Goal: Task Accomplishment & Management: Manage account settings

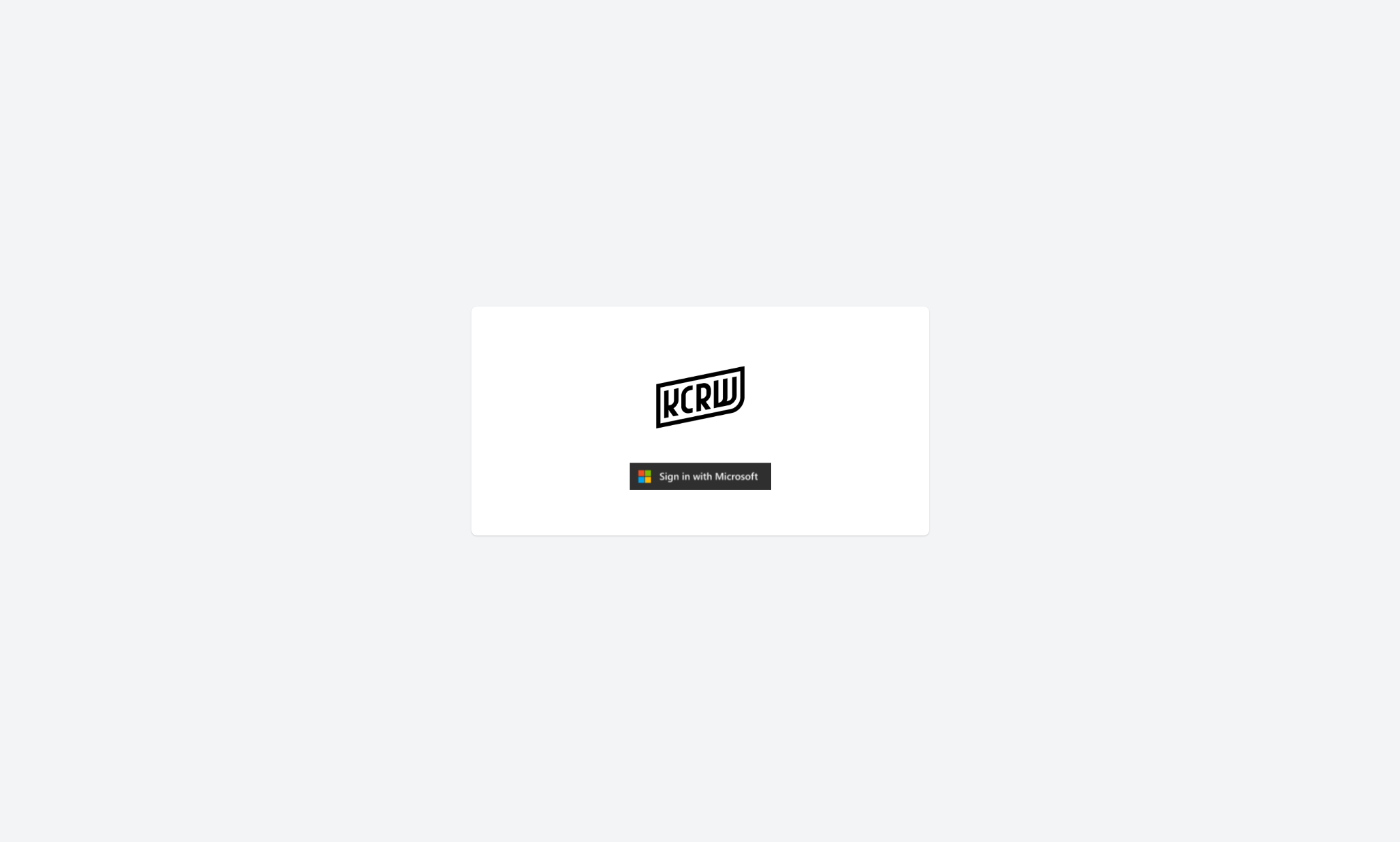
click at [693, 481] on img "submit" at bounding box center [700, 476] width 142 height 27
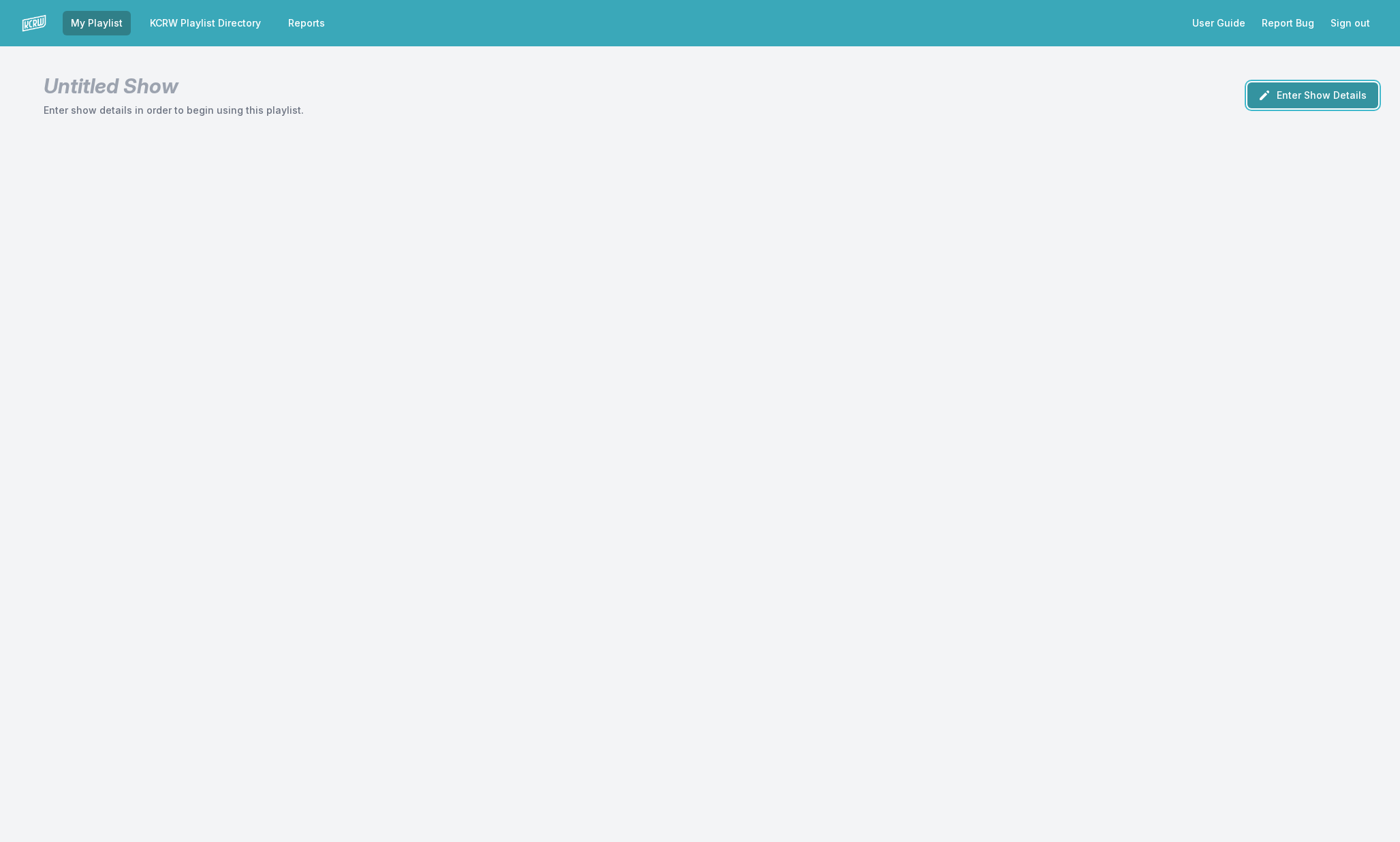
click at [1289, 93] on button "Enter Show Details" at bounding box center [1313, 95] width 131 height 26
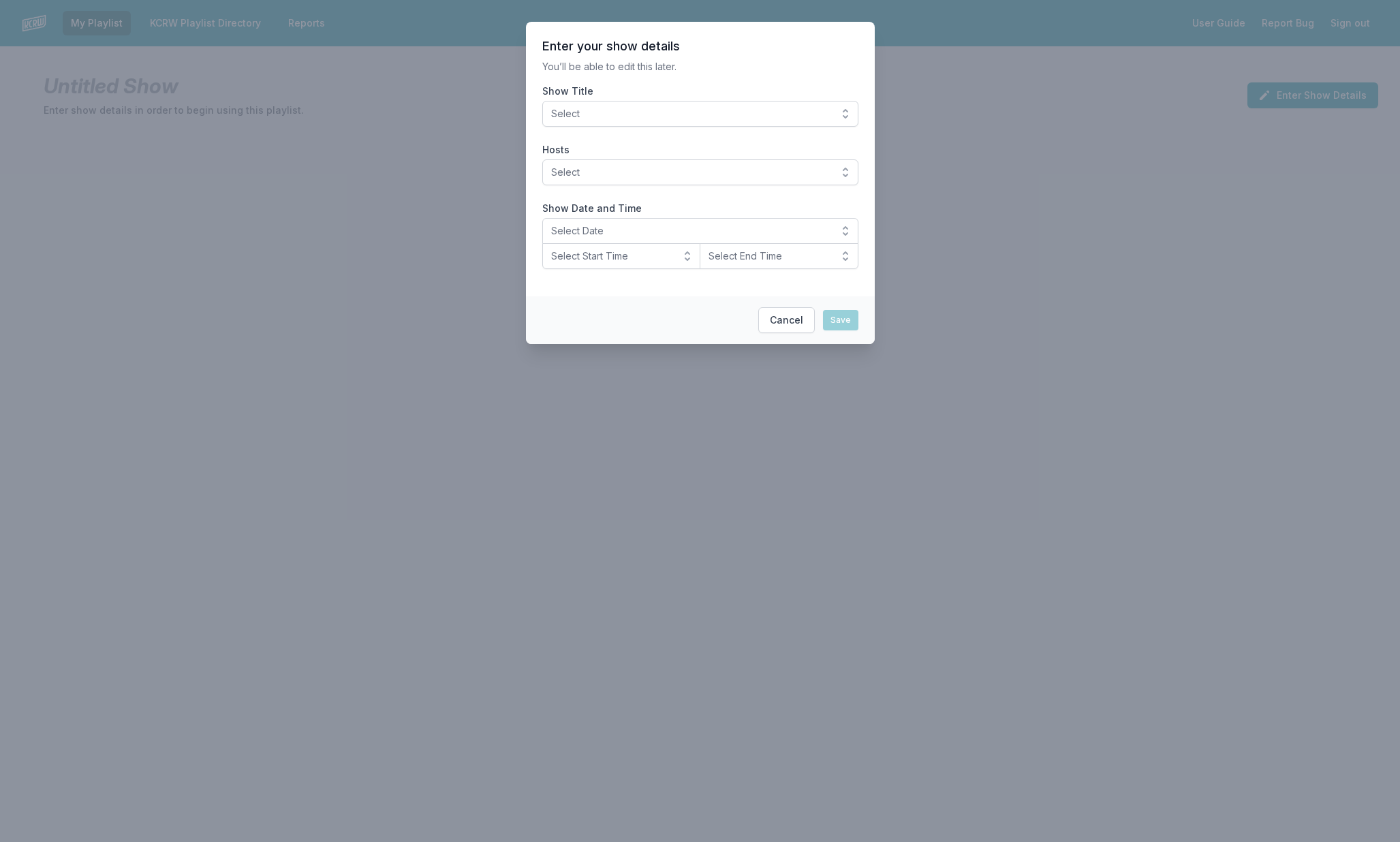
click at [735, 111] on span "Select" at bounding box center [691, 113] width 280 height 13
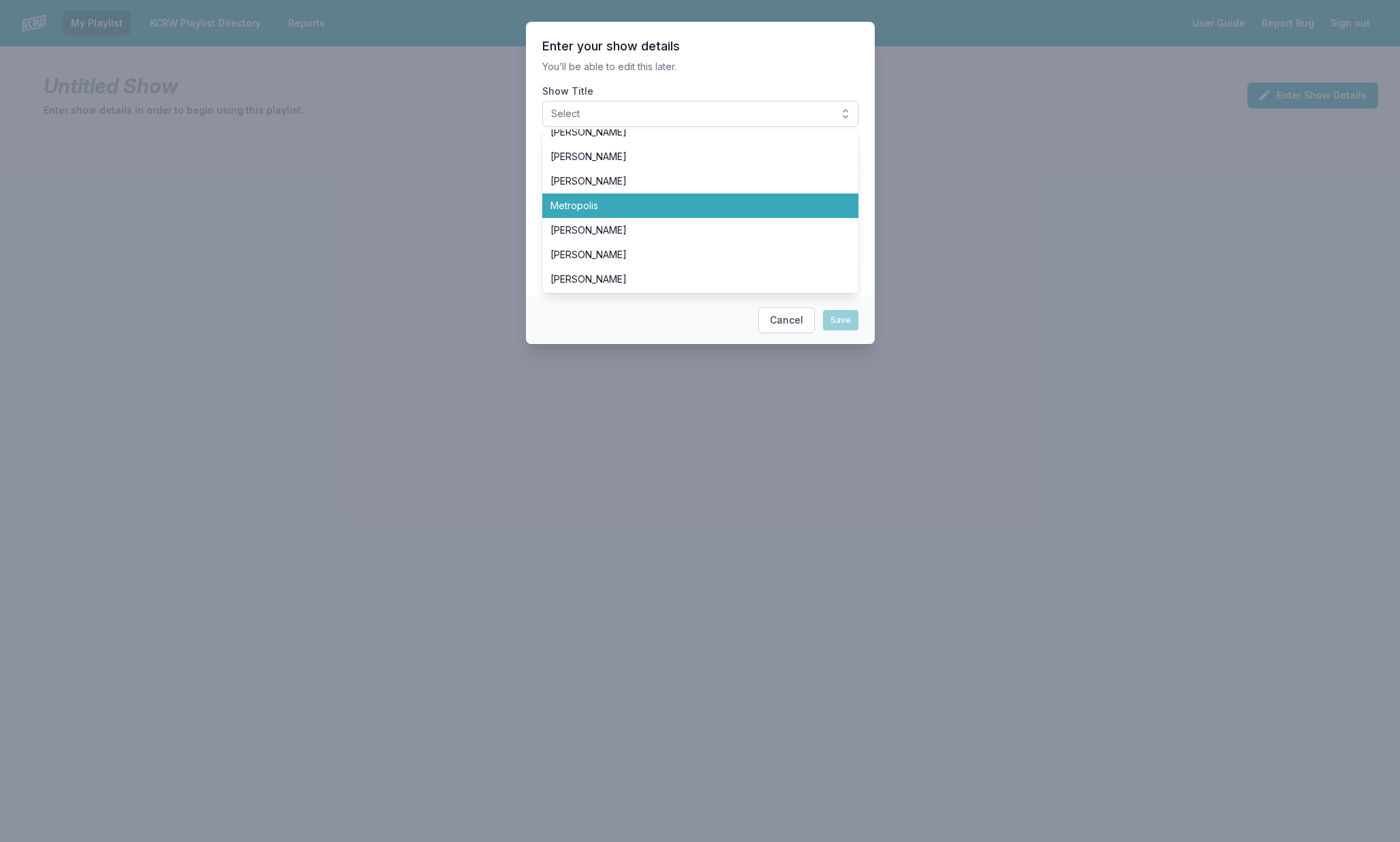
scroll to position [54, 0]
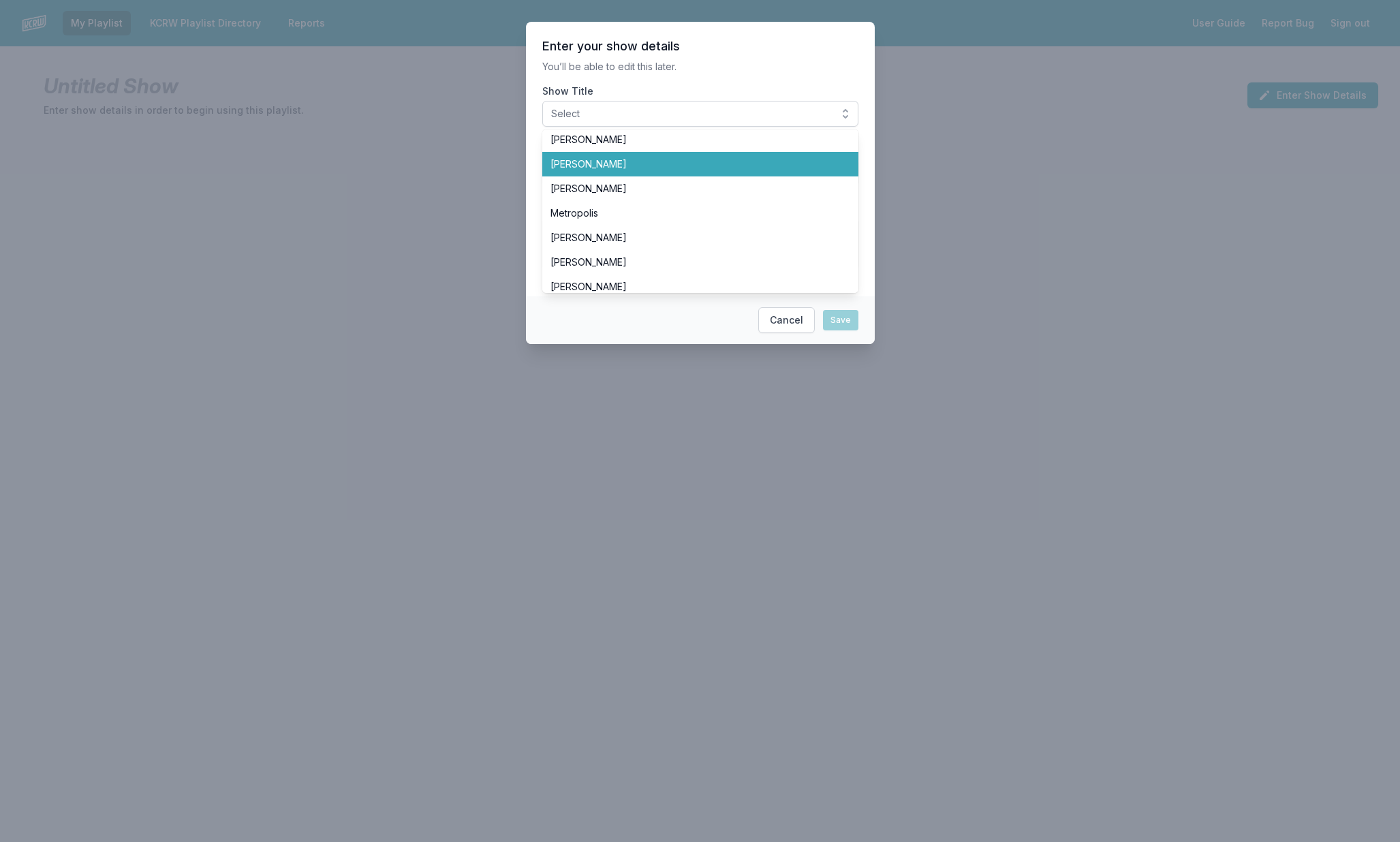
click at [635, 170] on span "[PERSON_NAME]" at bounding box center [692, 164] width 283 height 13
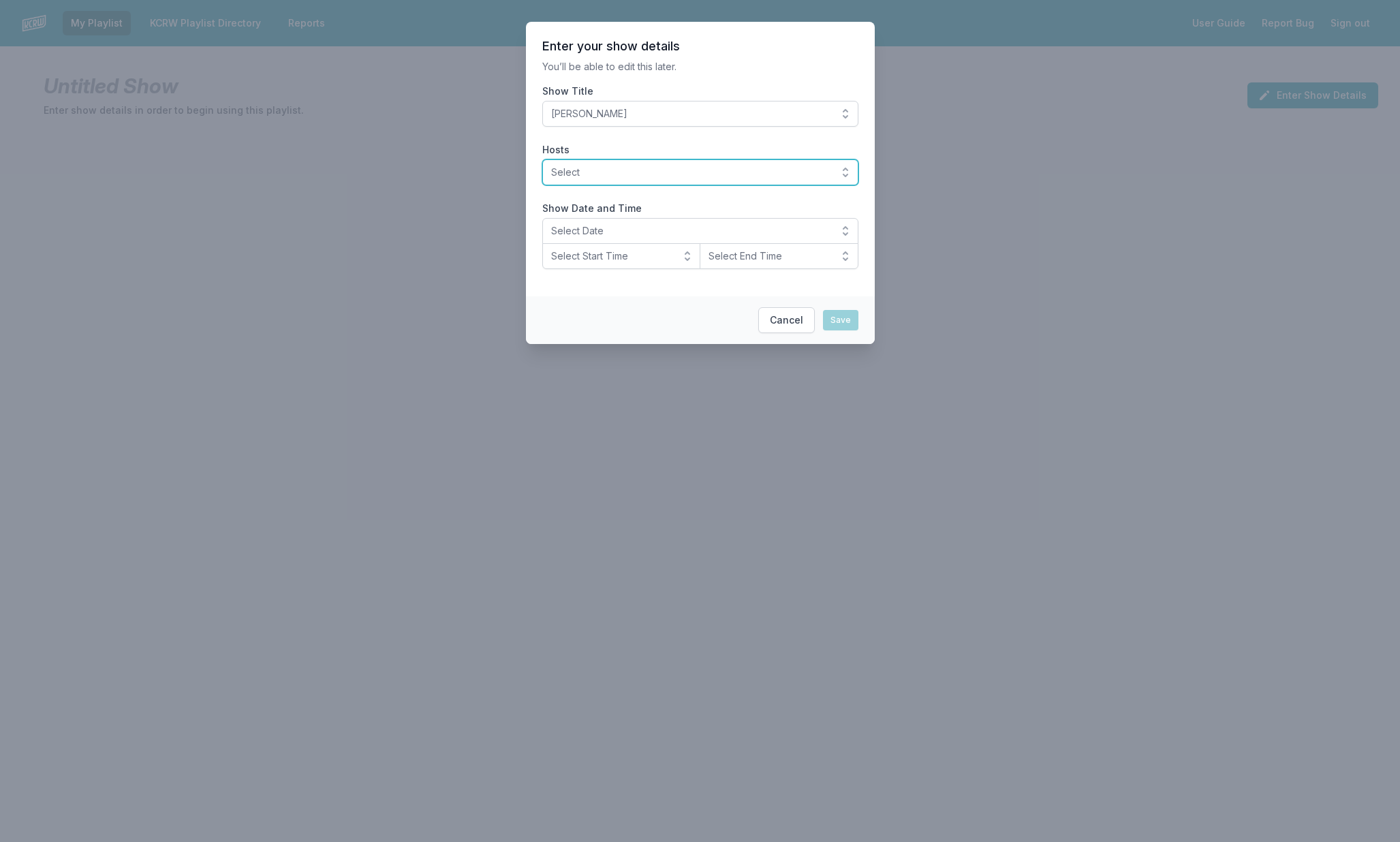
click at [669, 168] on span "Select" at bounding box center [691, 172] width 280 height 13
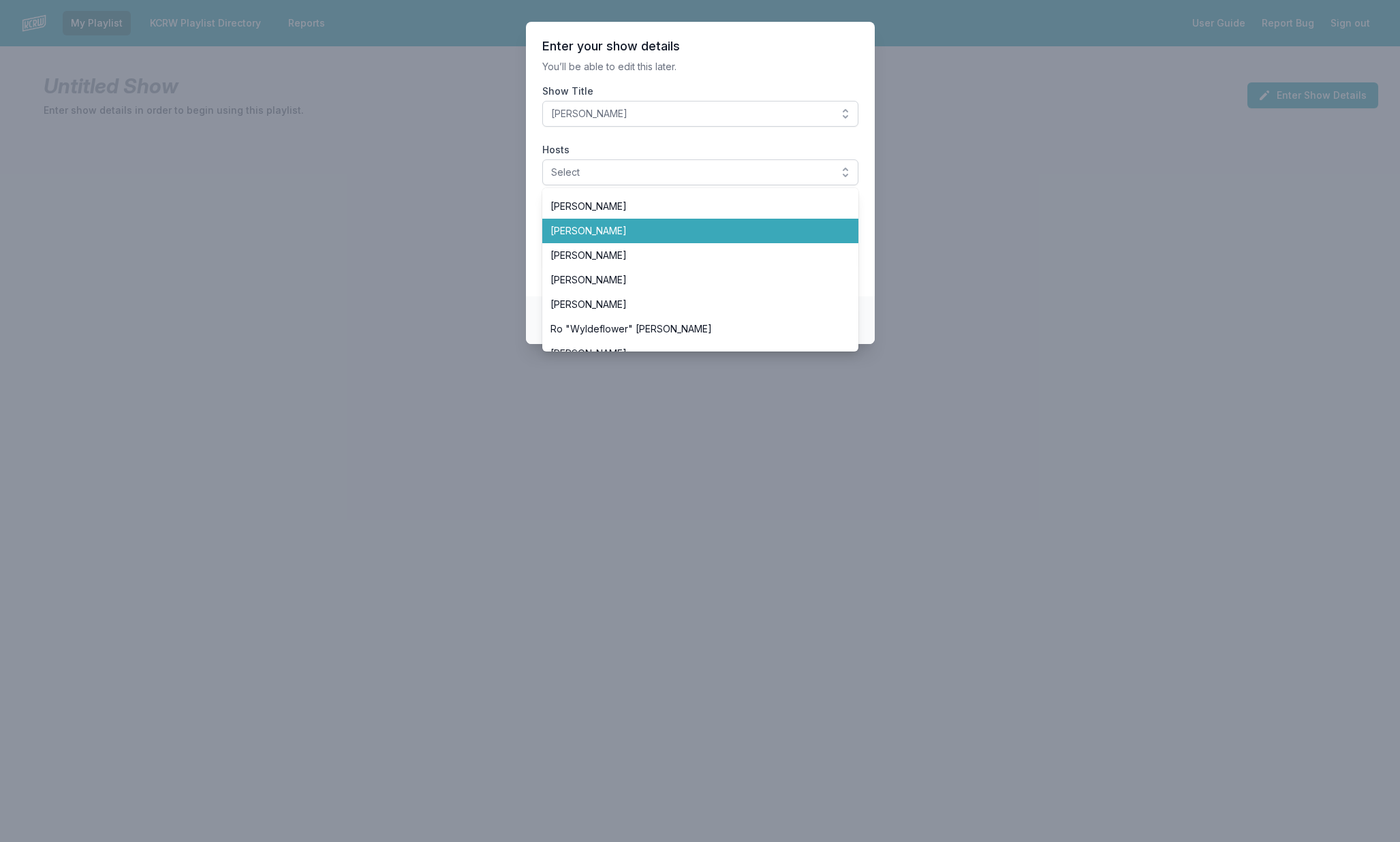
scroll to position [471, 0]
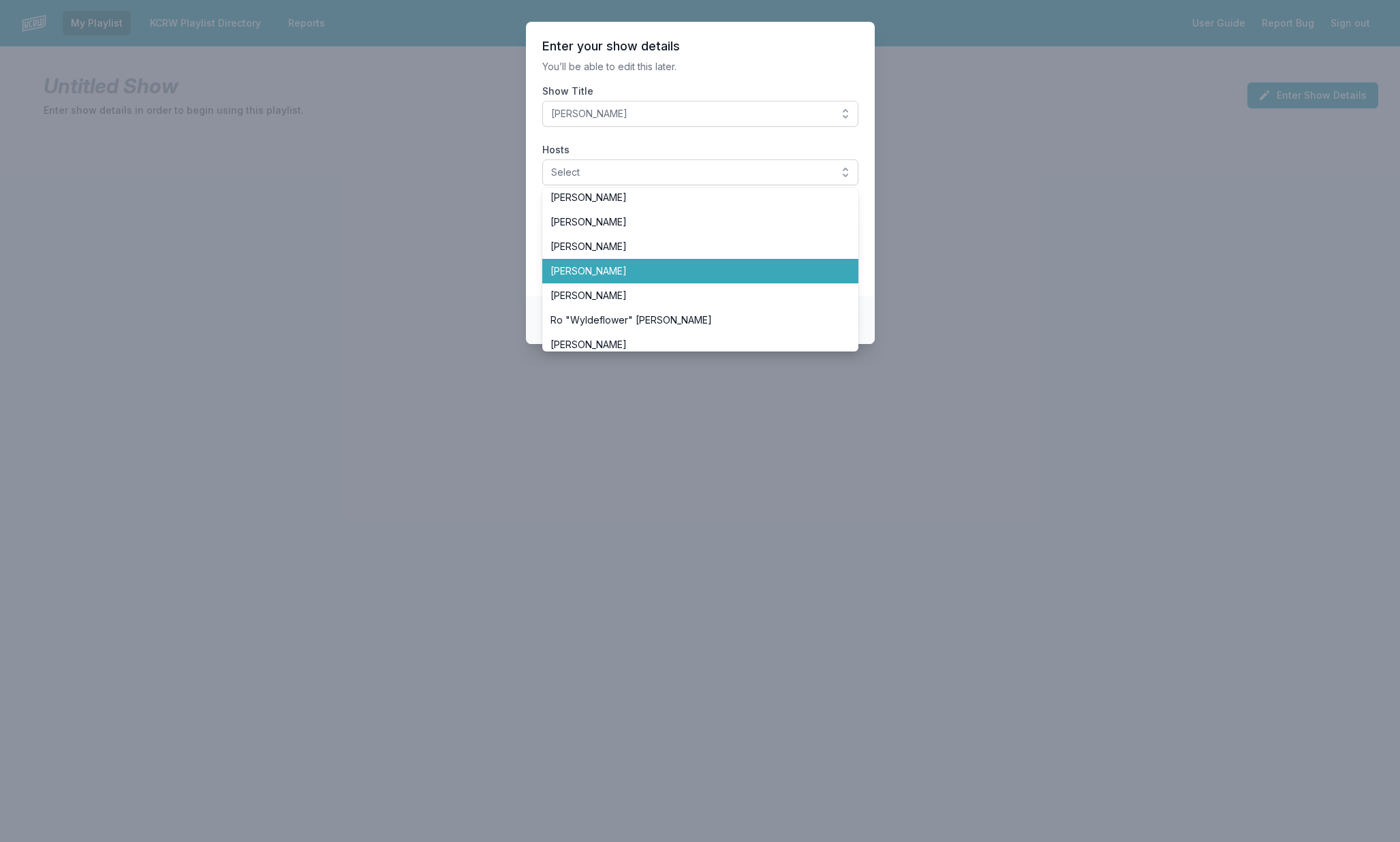
click at [660, 262] on li "[PERSON_NAME]" at bounding box center [700, 272] width 316 height 25
click at [735, 81] on section "Enter your show details You’ll be able to edit this later. Show Title [PERSON_N…" at bounding box center [700, 159] width 349 height 274
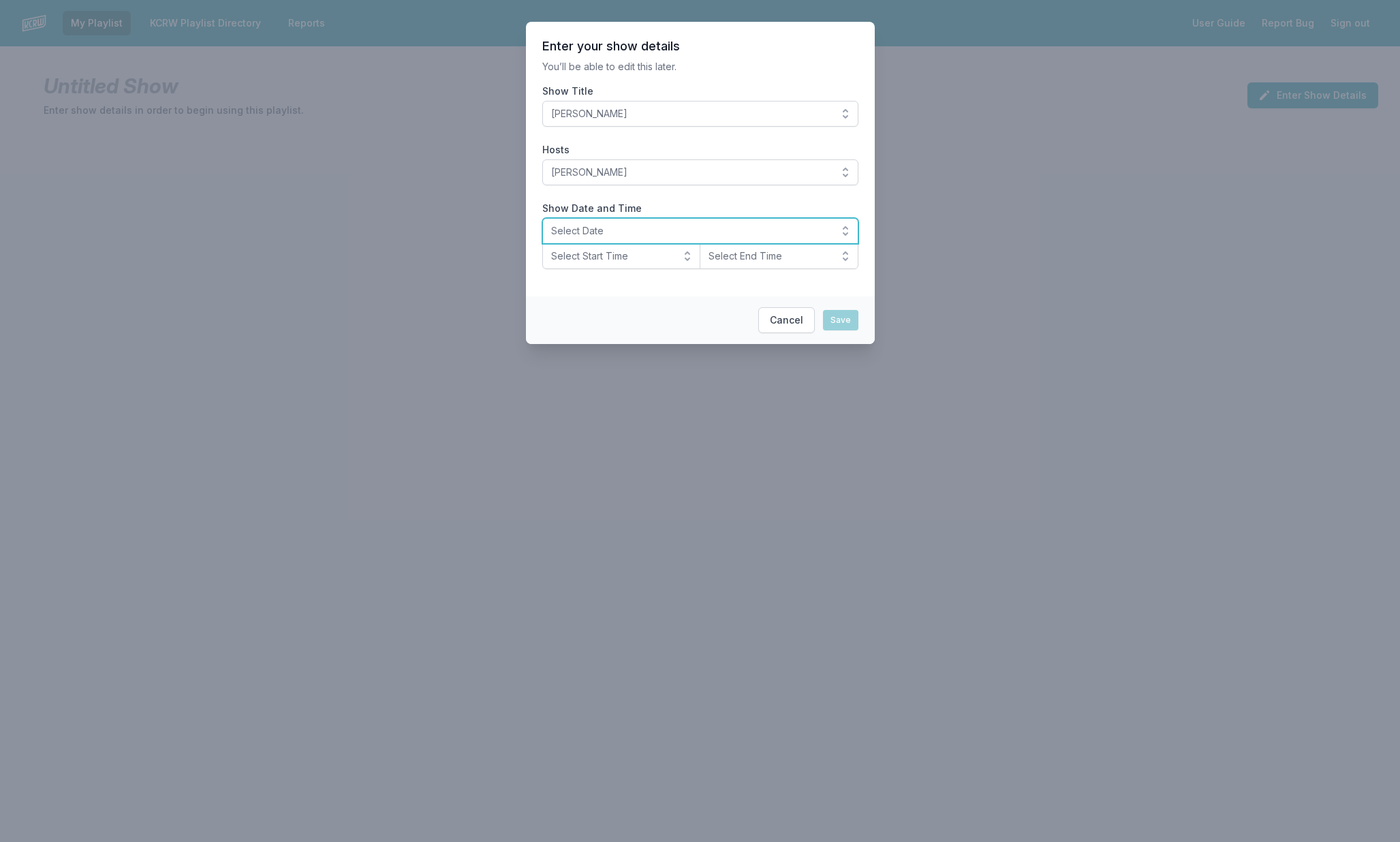
click at [665, 226] on span "Select Date" at bounding box center [691, 230] width 280 height 13
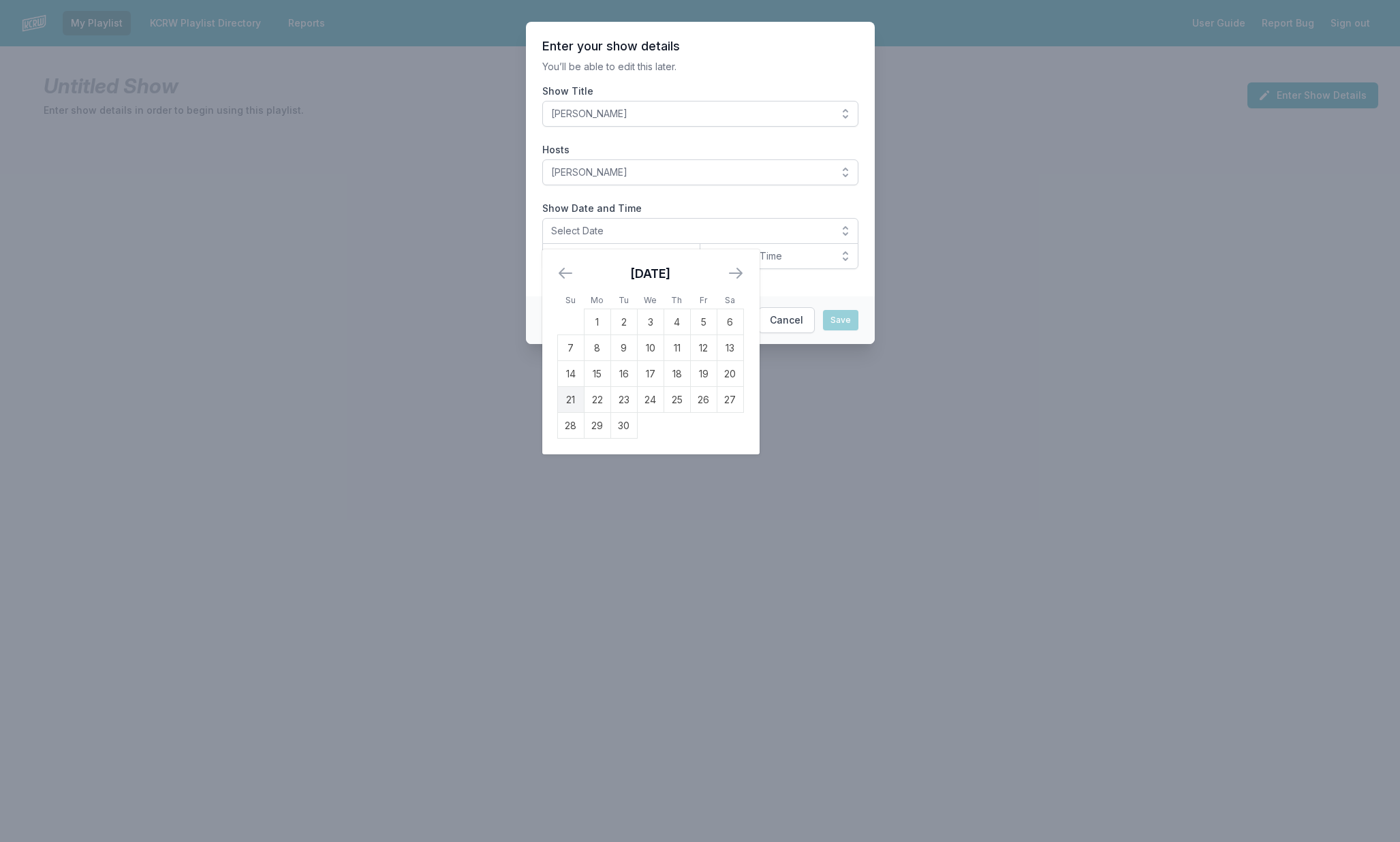
click at [576, 392] on td "21" at bounding box center [571, 399] width 27 height 26
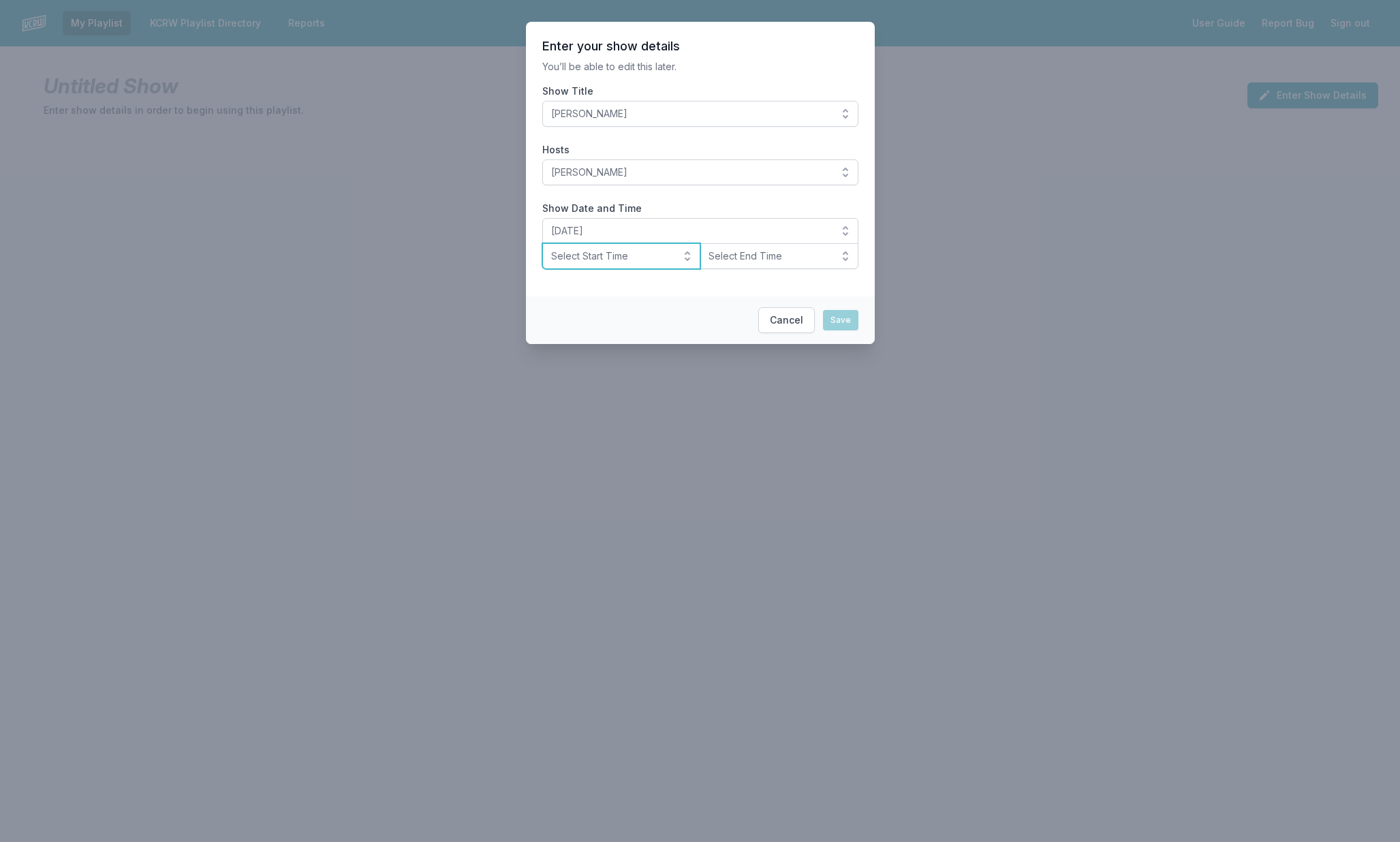
click at [604, 259] on span "Select Start Time" at bounding box center [612, 256] width 122 height 13
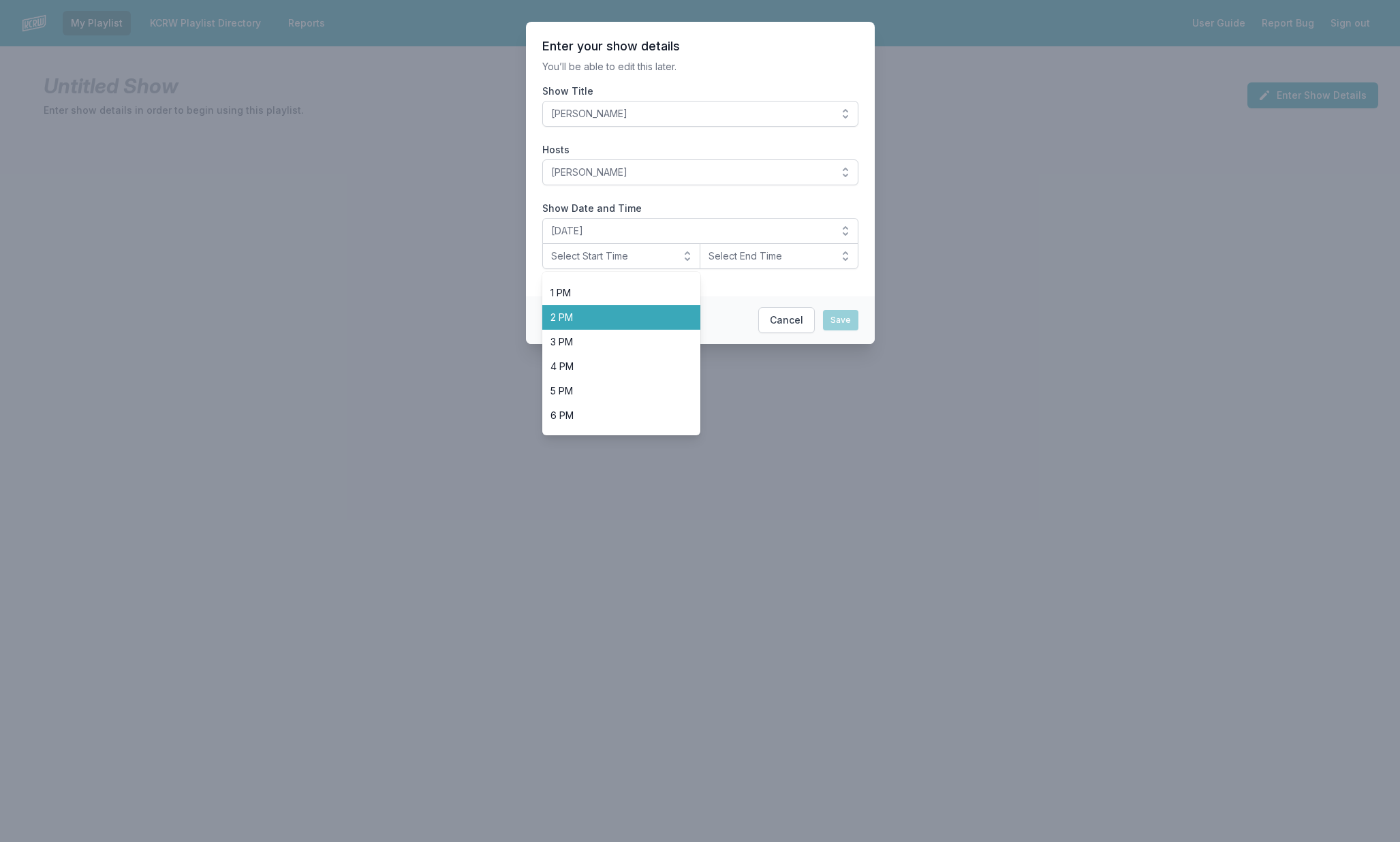
scroll to position [296, 0]
click at [606, 291] on span "Noon" at bounding box center [613, 284] width 126 height 13
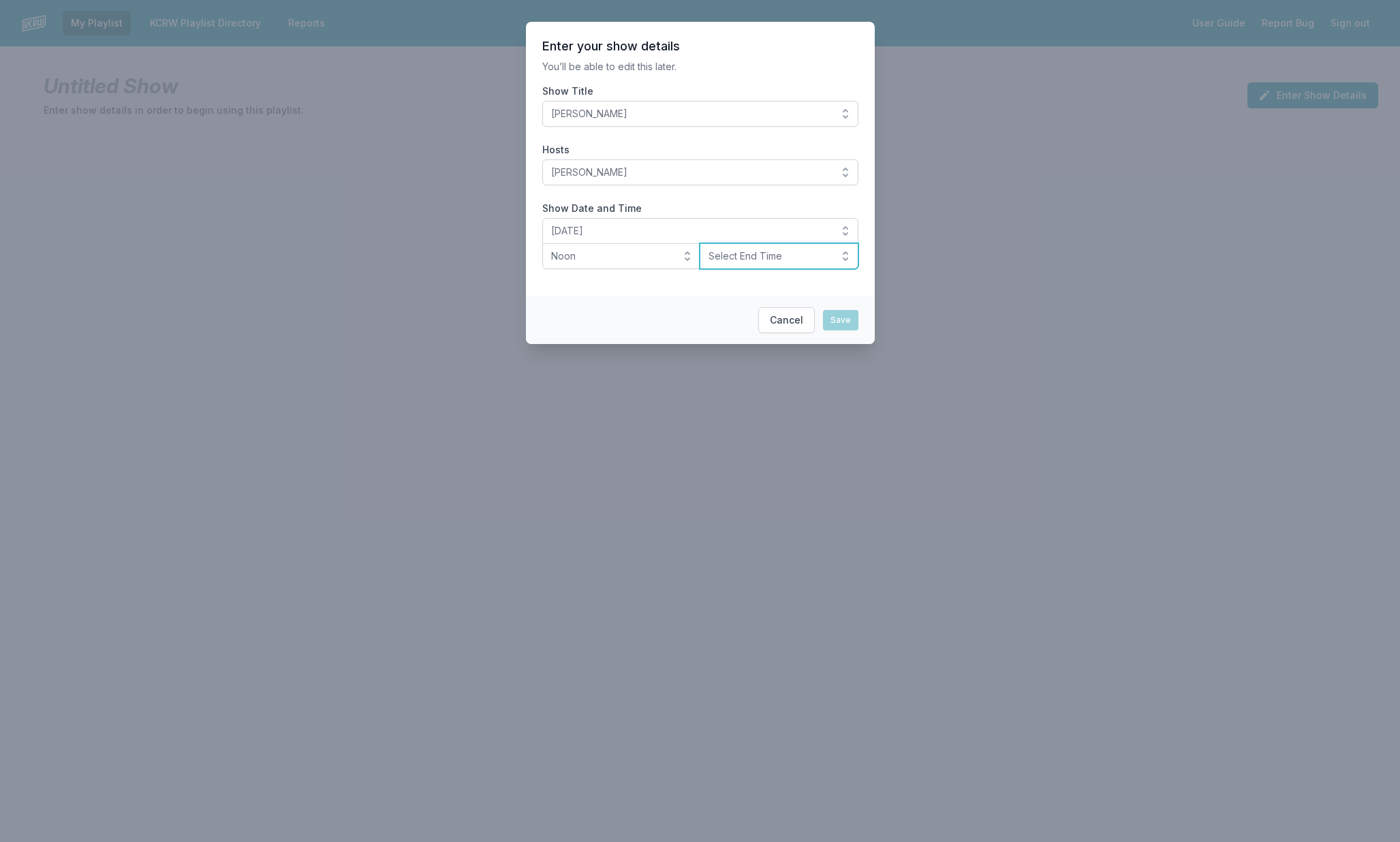
click at [727, 261] on span "Select End Time" at bounding box center [770, 256] width 122 height 13
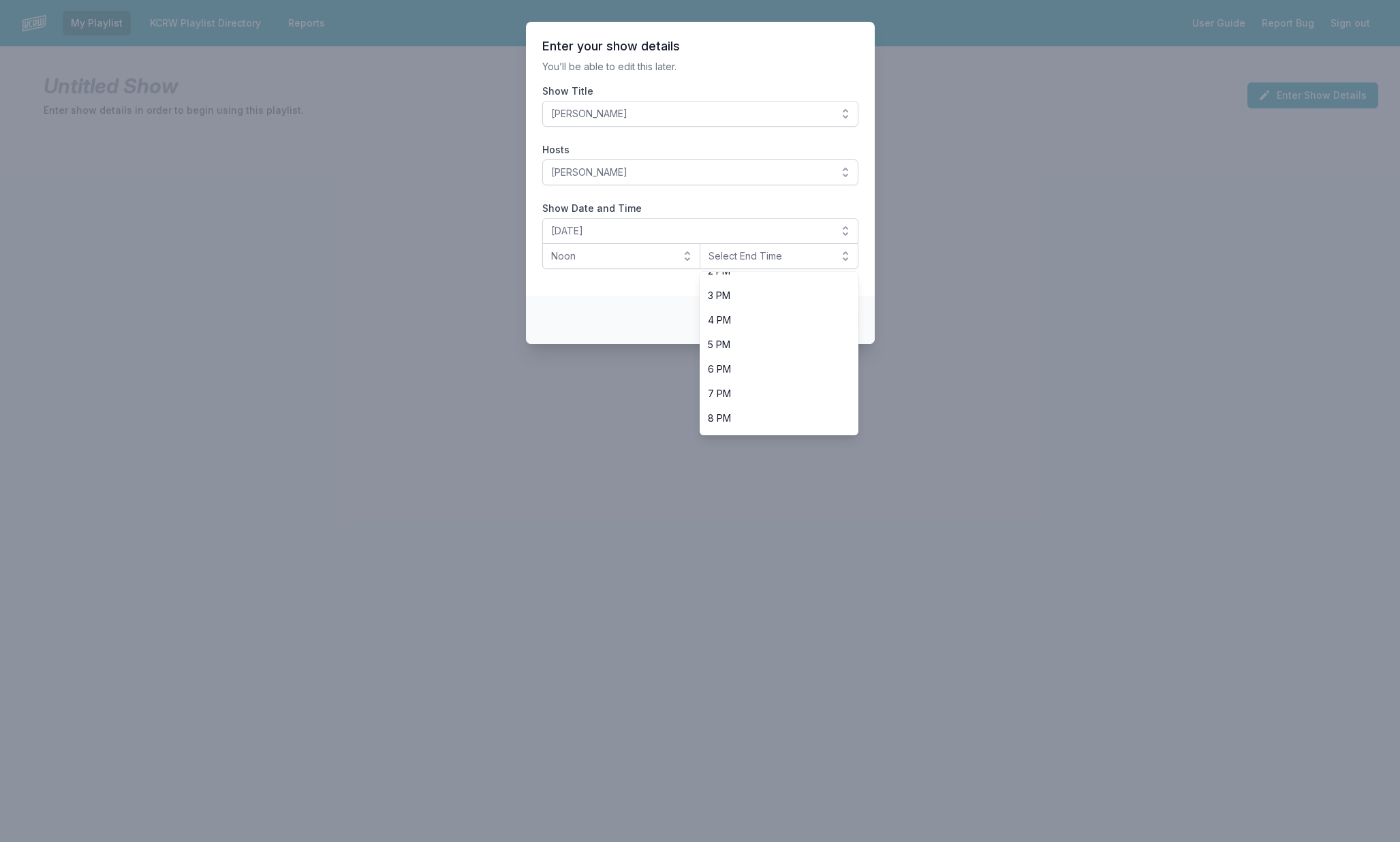
scroll to position [354, 0]
click at [727, 304] on span "3 PM" at bounding box center [771, 300] width 126 height 13
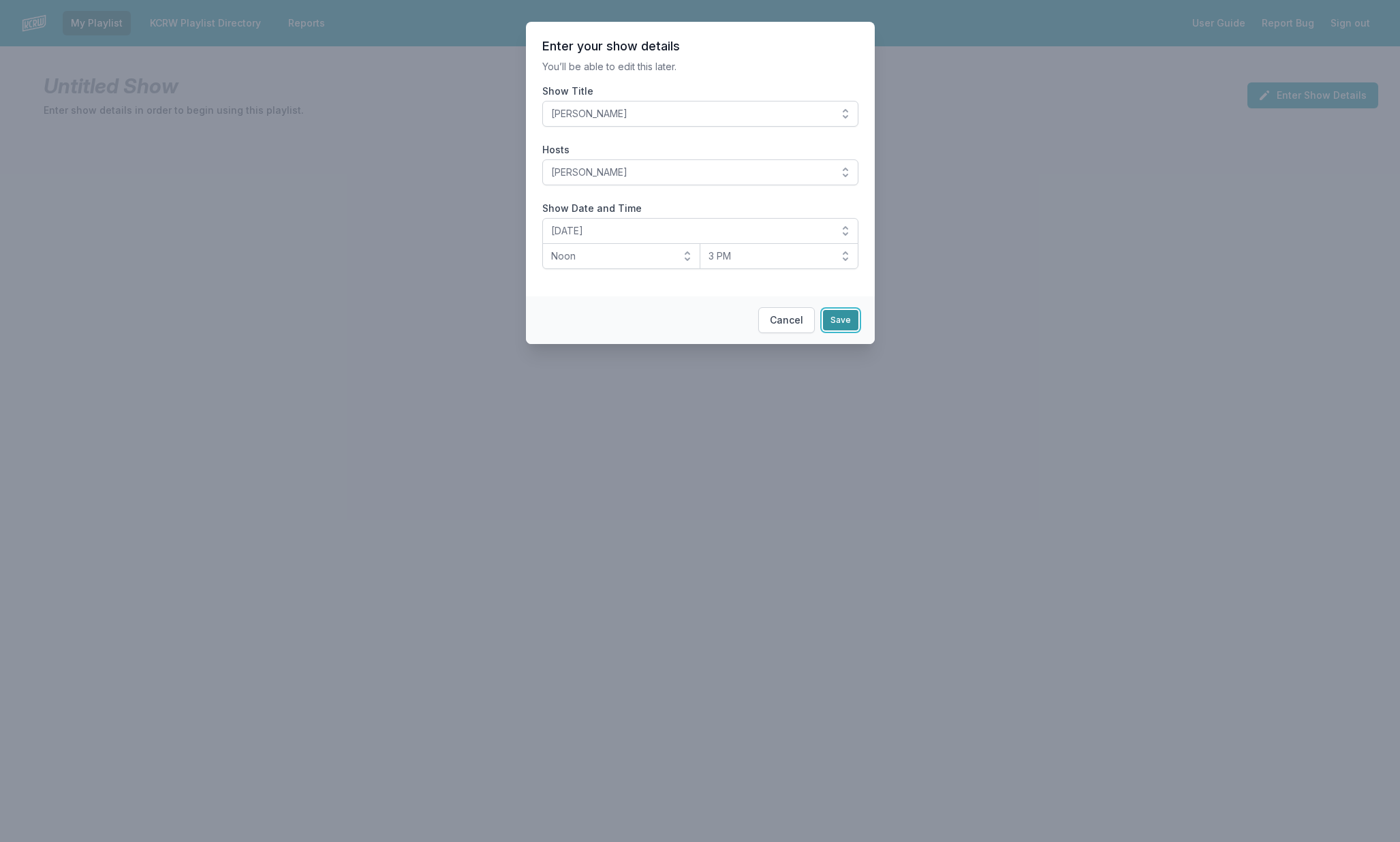
click at [831, 315] on button "Save" at bounding box center [841, 319] width 35 height 20
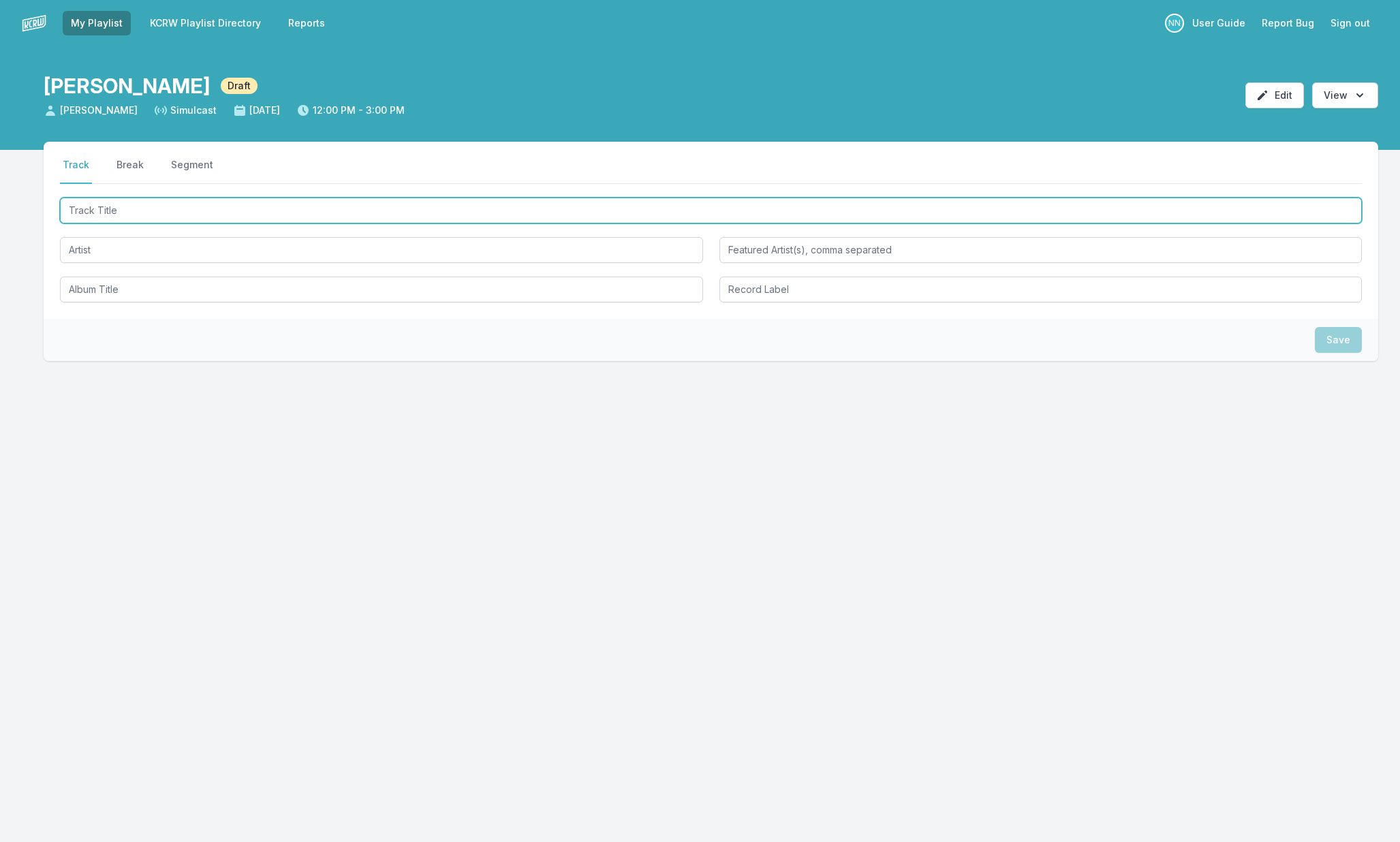
click at [354, 210] on input "Track Title" at bounding box center [711, 210] width 1302 height 26
type input ";"
type input "Song to the Siren"
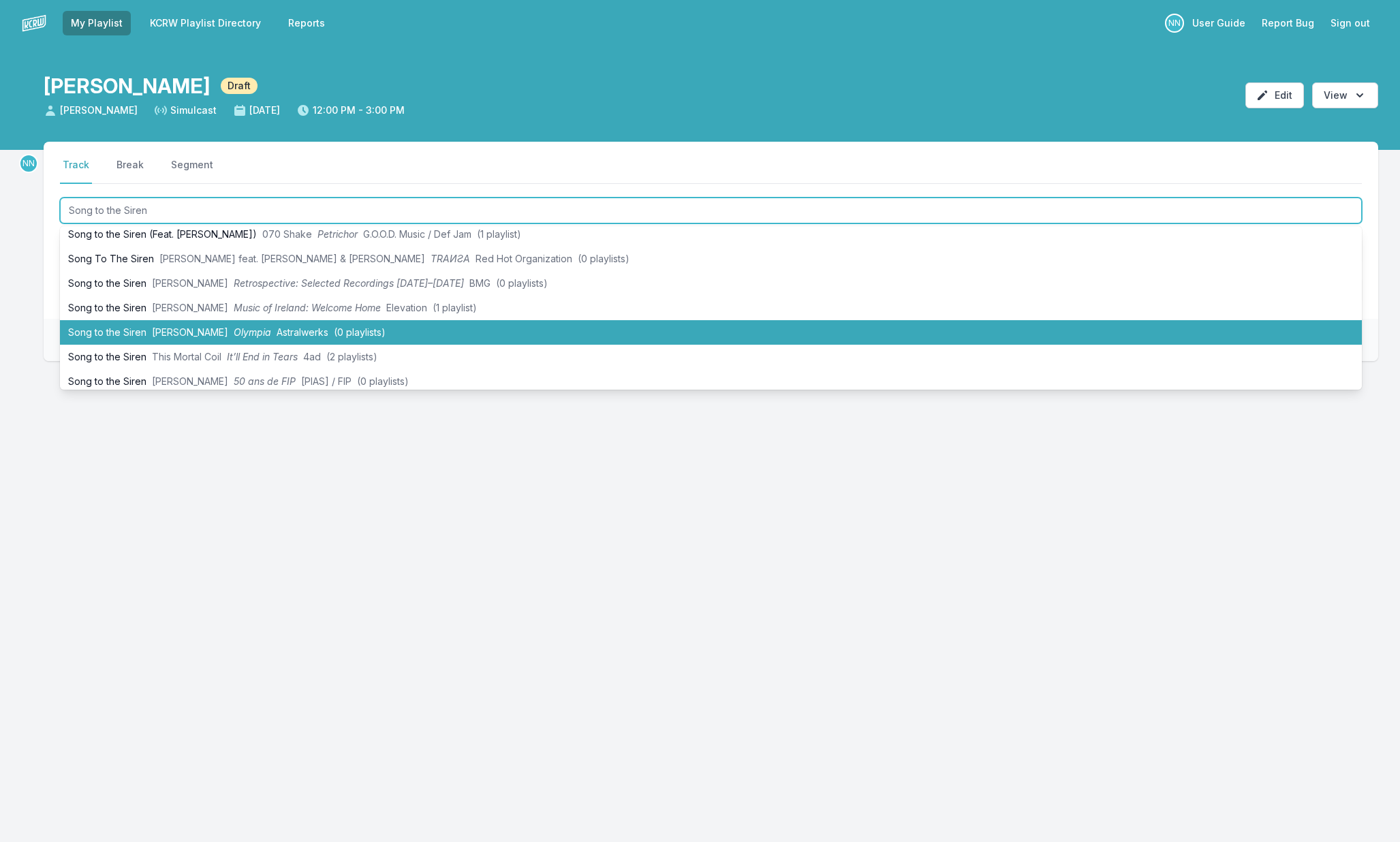
scroll to position [33, 0]
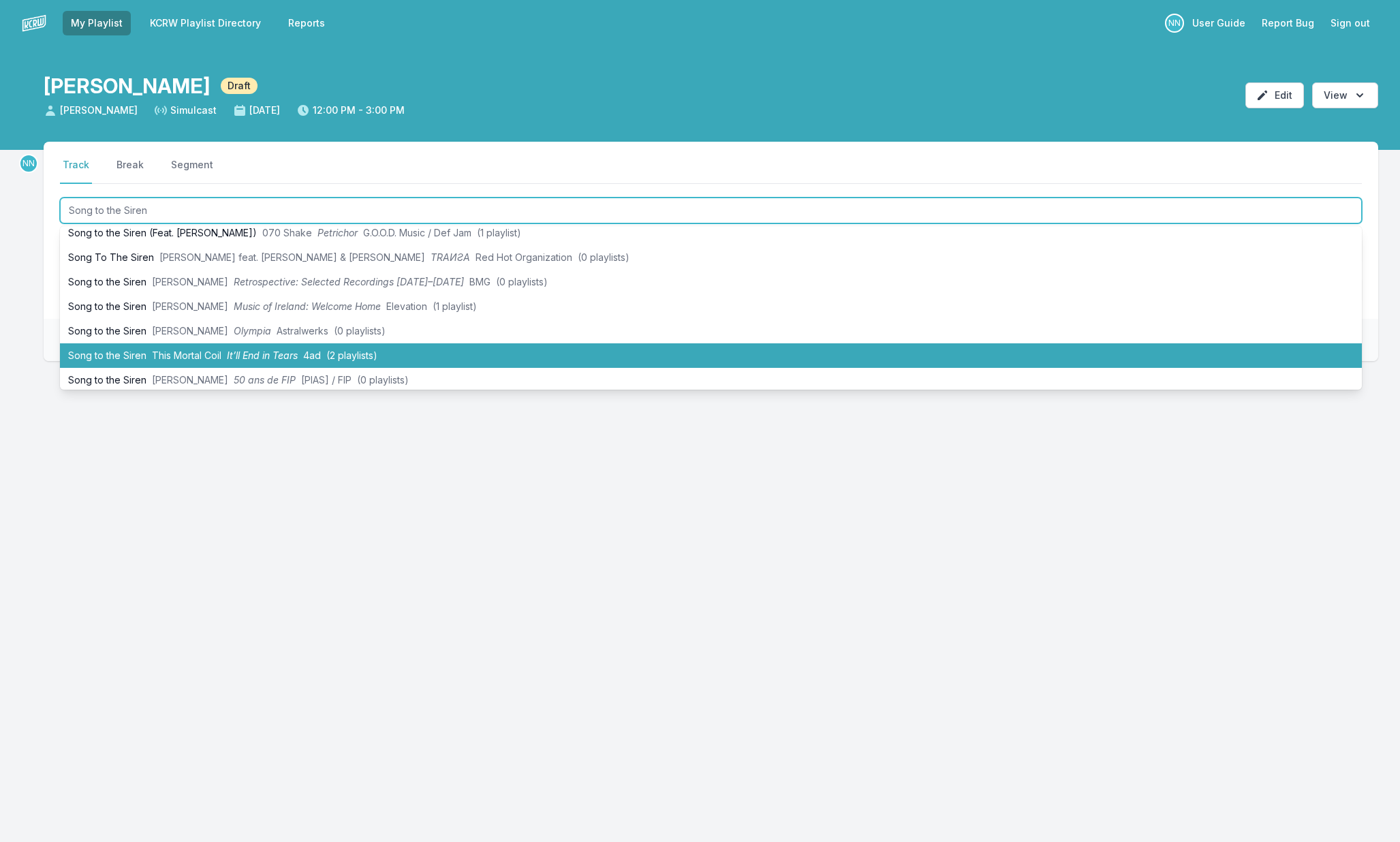
click at [284, 350] on span "It’ll End in Tears" at bounding box center [262, 355] width 71 height 11
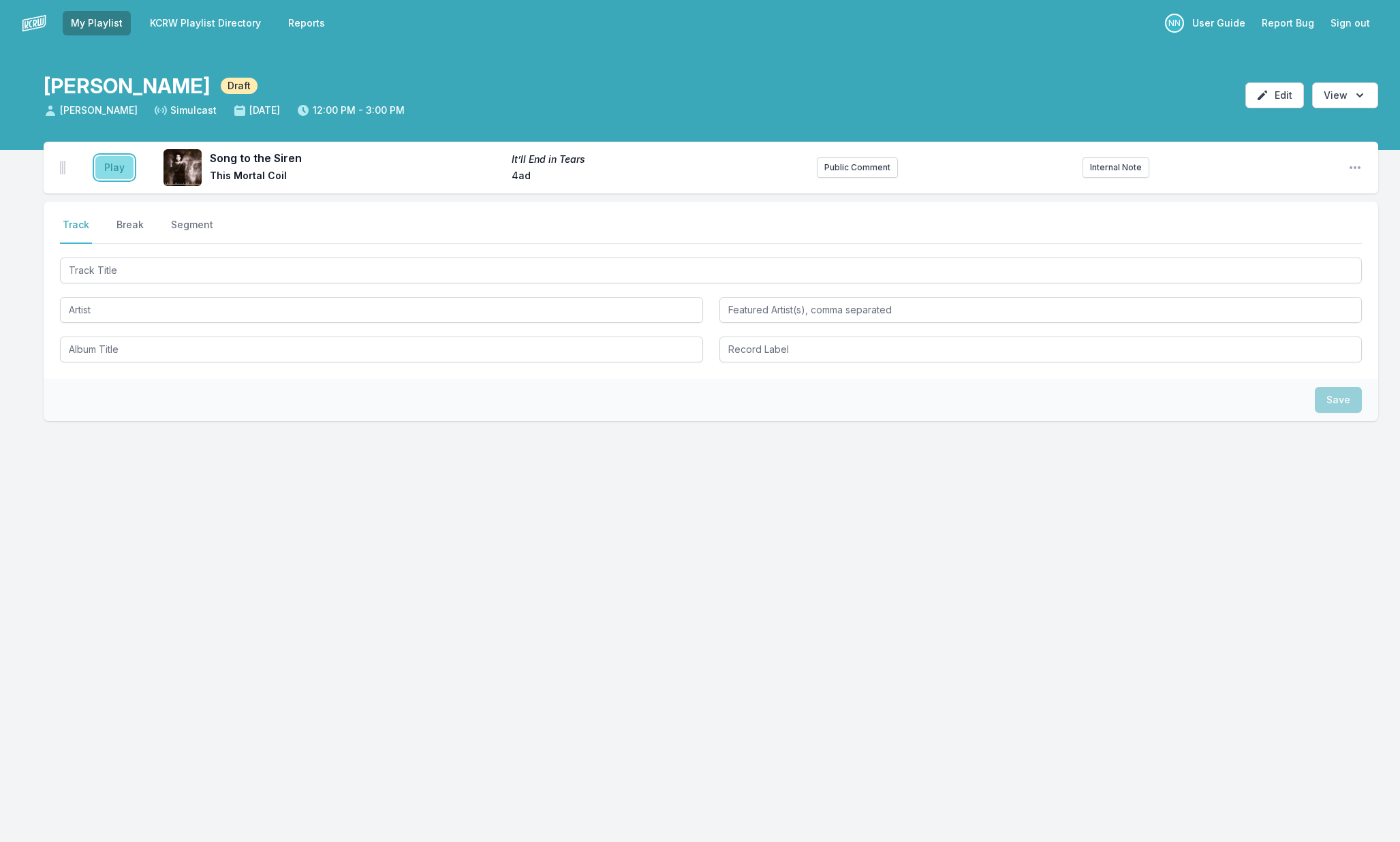
click at [125, 167] on button "Play" at bounding box center [114, 167] width 38 height 23
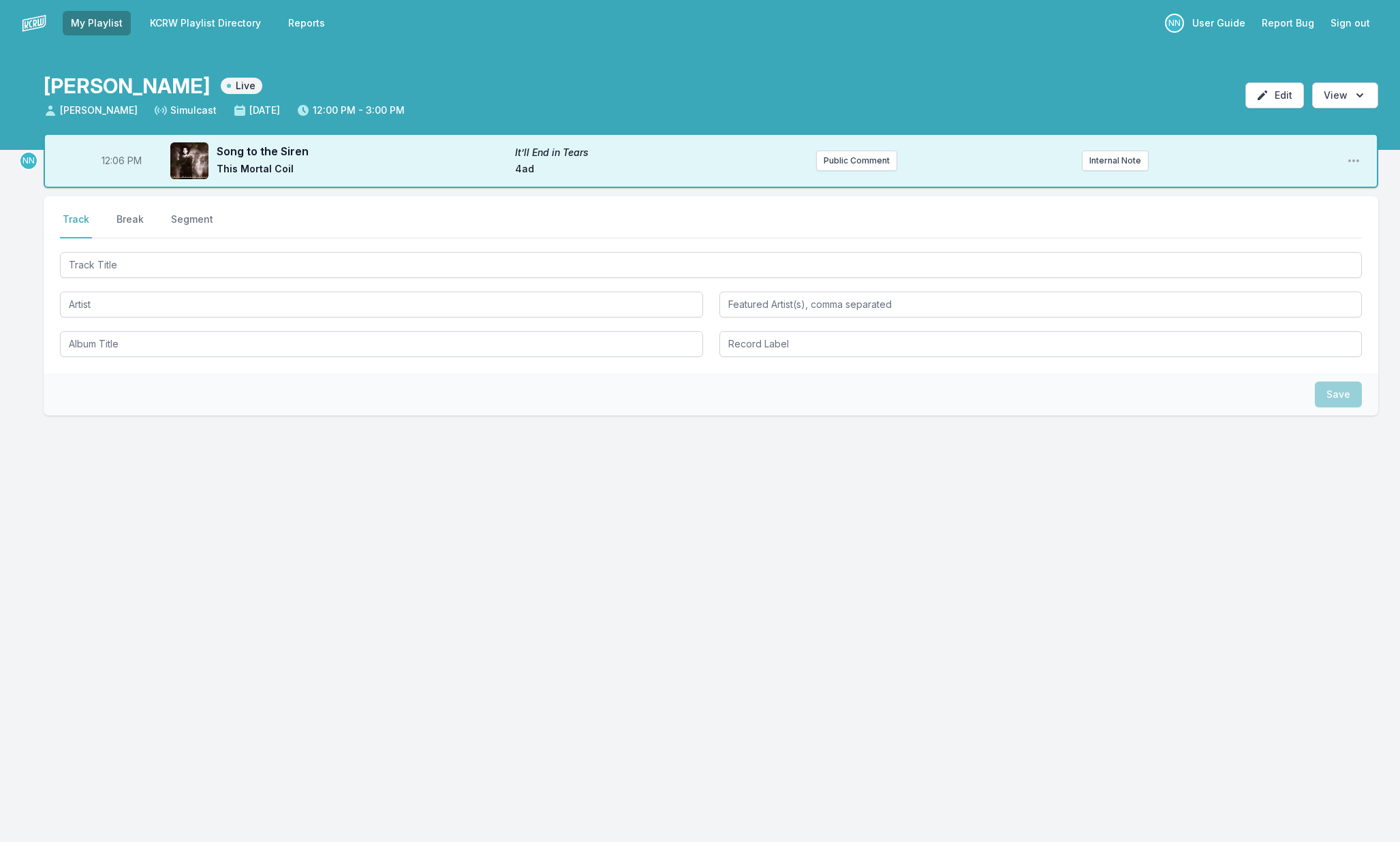
click at [123, 165] on span "12:06 PM" at bounding box center [121, 160] width 40 height 13
click at [112, 159] on input "12:06" at bounding box center [121, 160] width 76 height 26
type input "12:04"
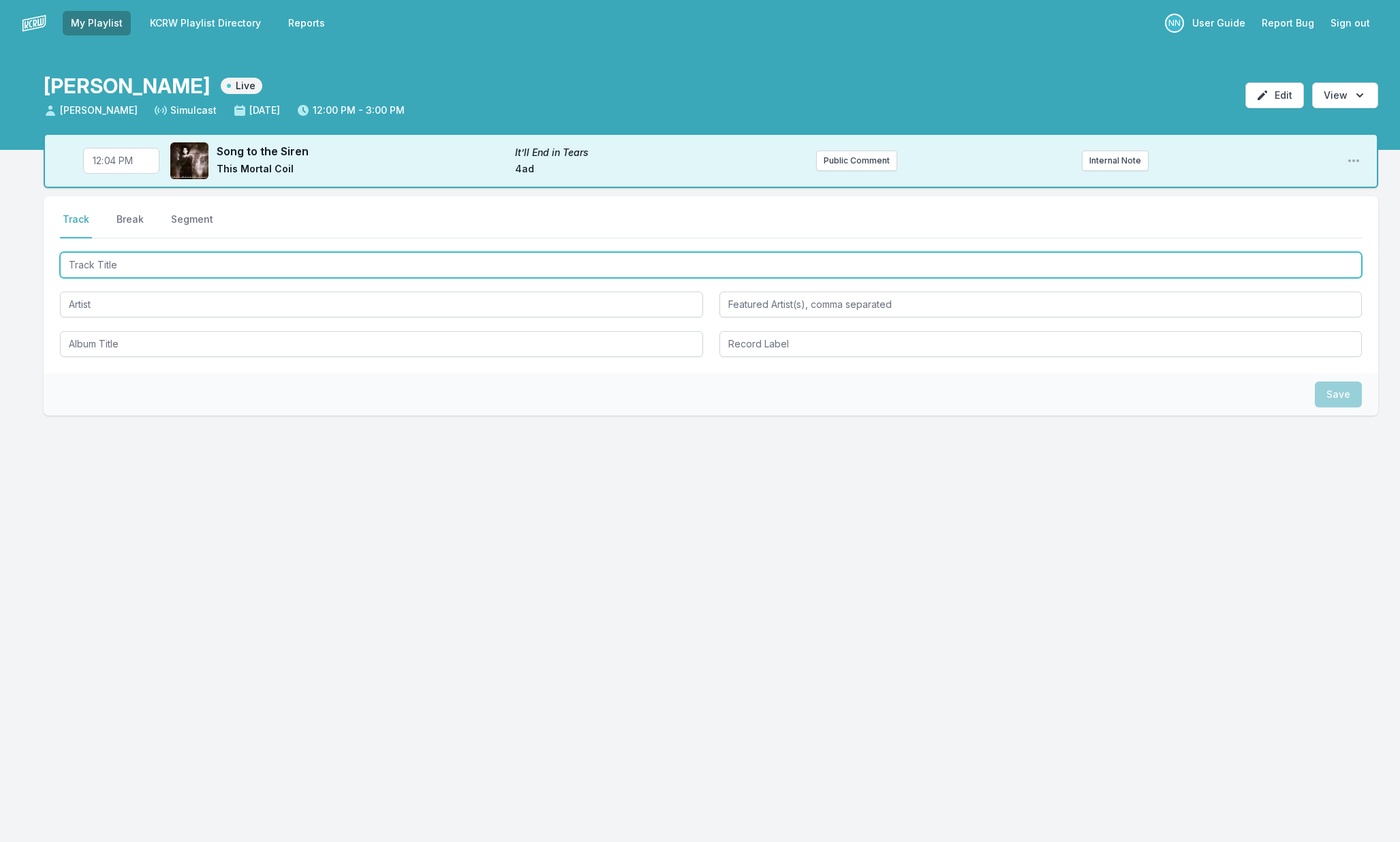
click at [140, 256] on input "Track Title" at bounding box center [711, 264] width 1302 height 26
type input "Grandmother"
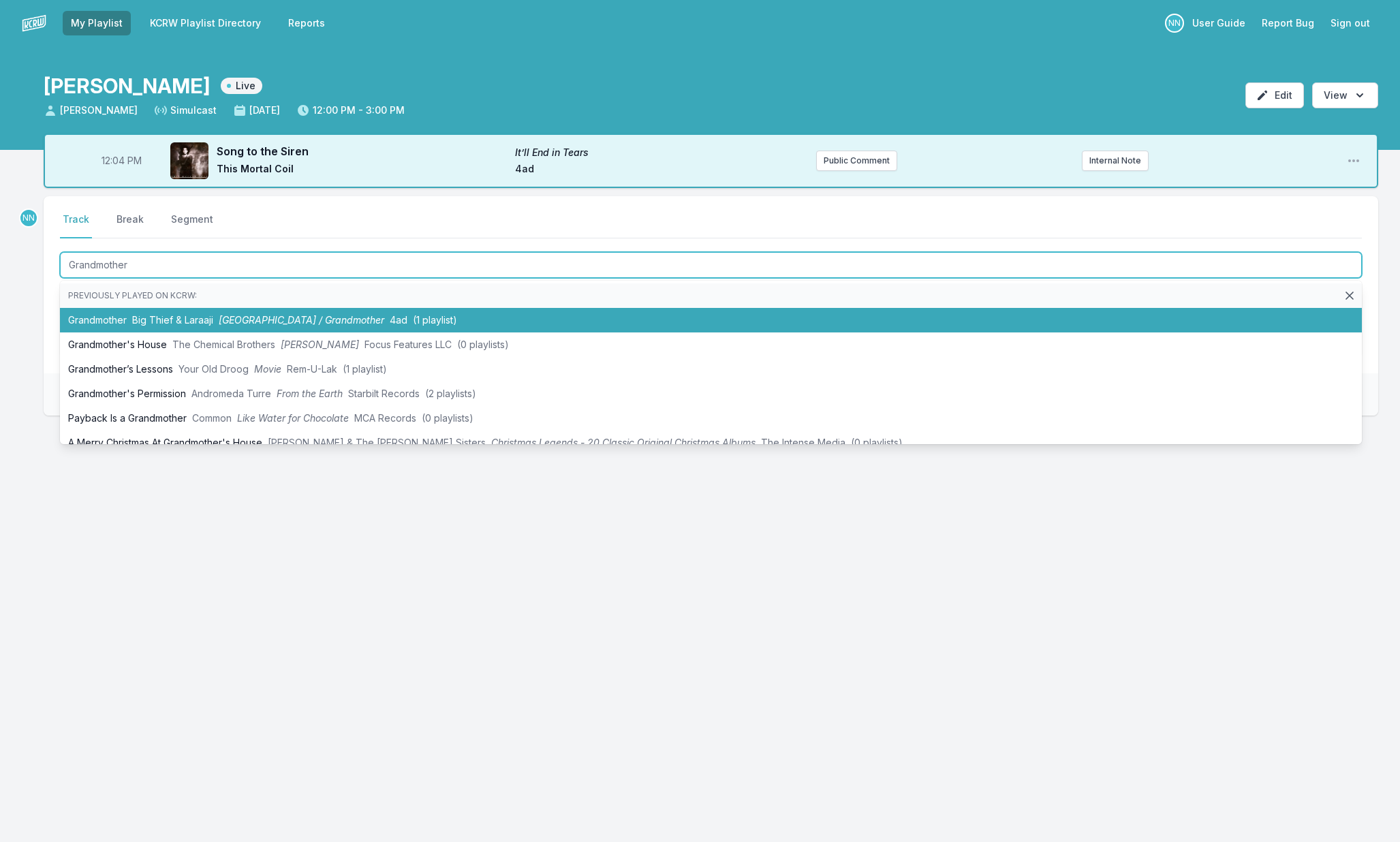
click at [156, 315] on span "Big Thief & Laraaji" at bounding box center [173, 319] width 81 height 11
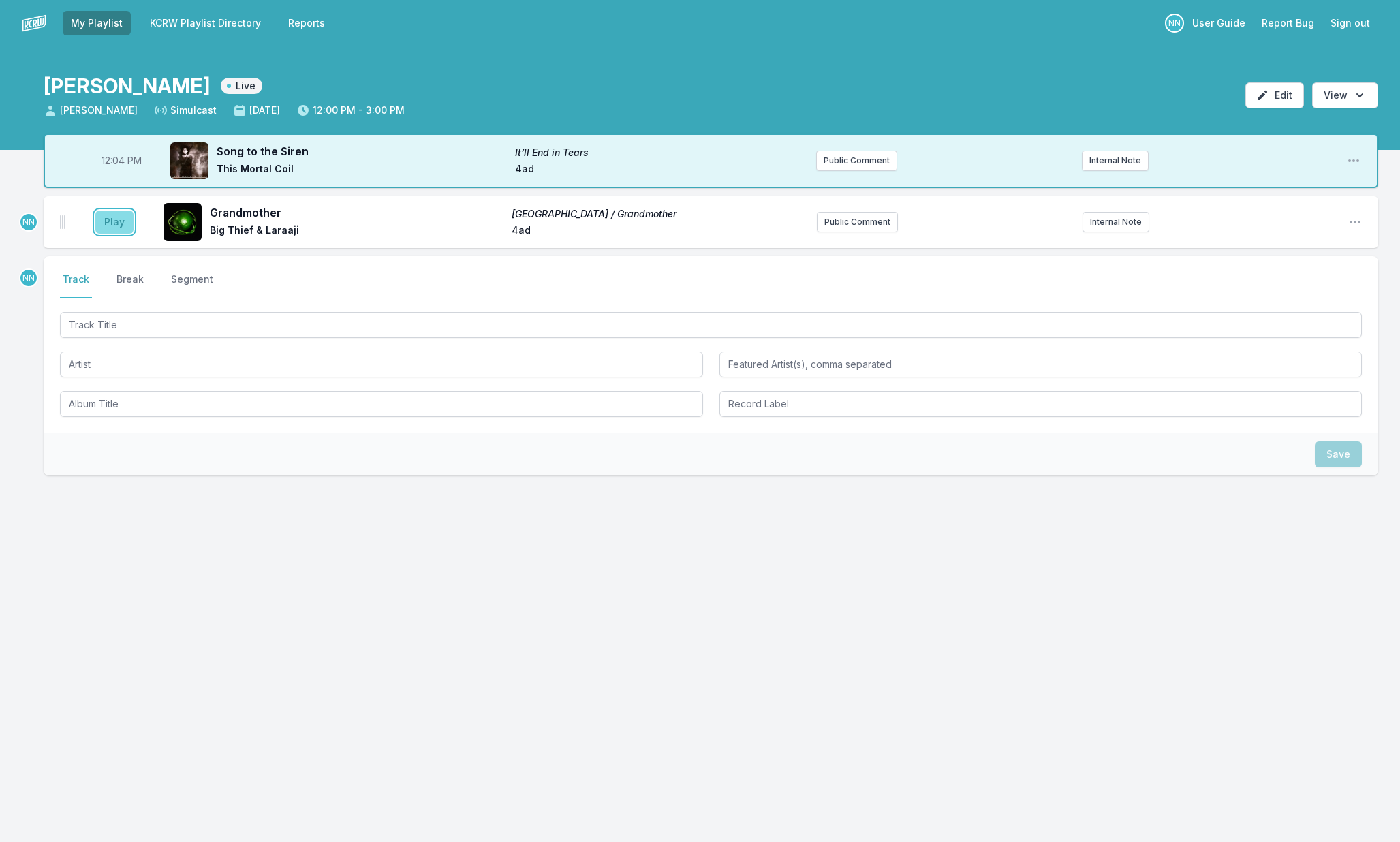
click at [119, 225] on button "Play" at bounding box center [114, 222] width 38 height 23
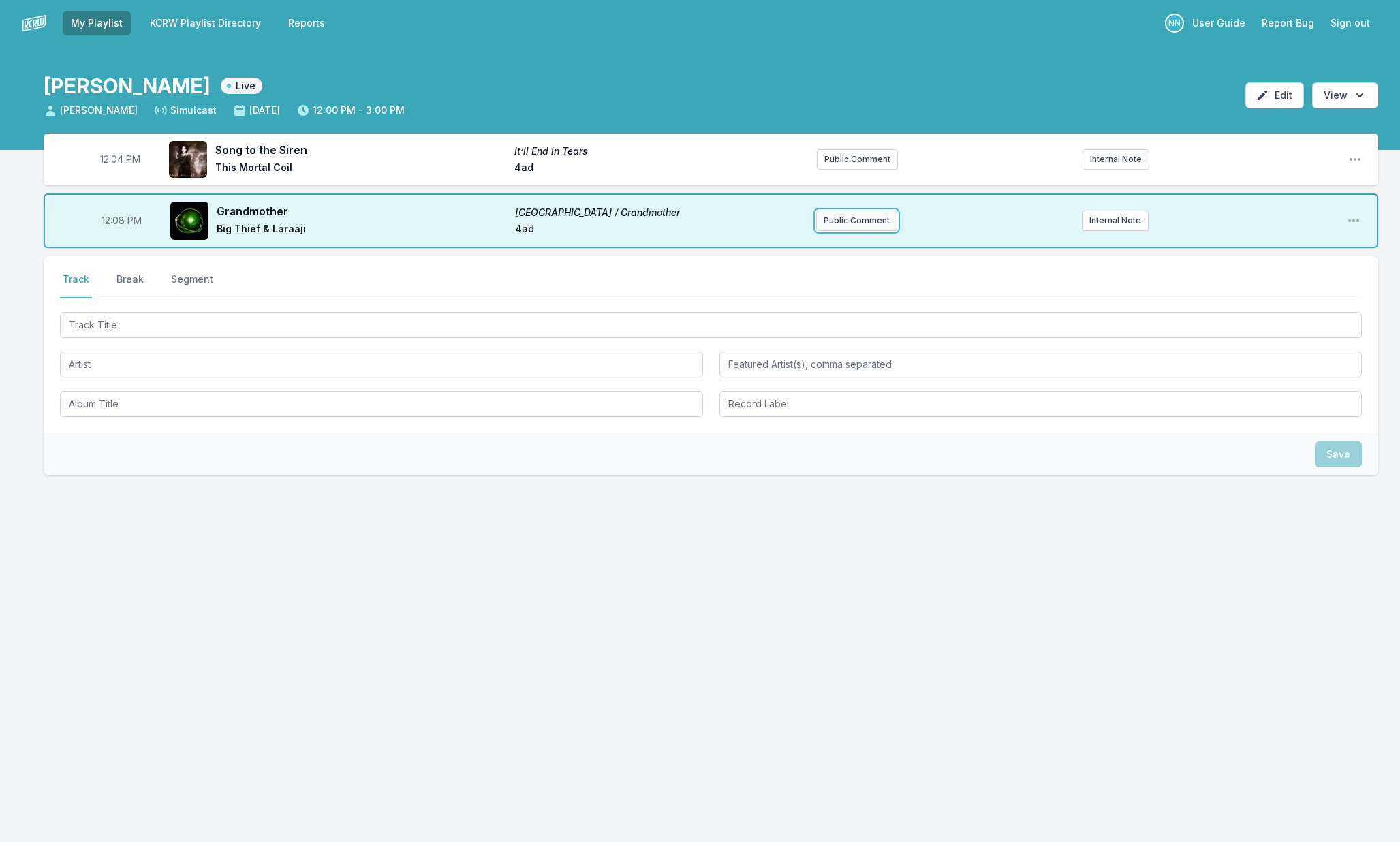
click at [833, 213] on button "Public Comment" at bounding box center [857, 220] width 81 height 20
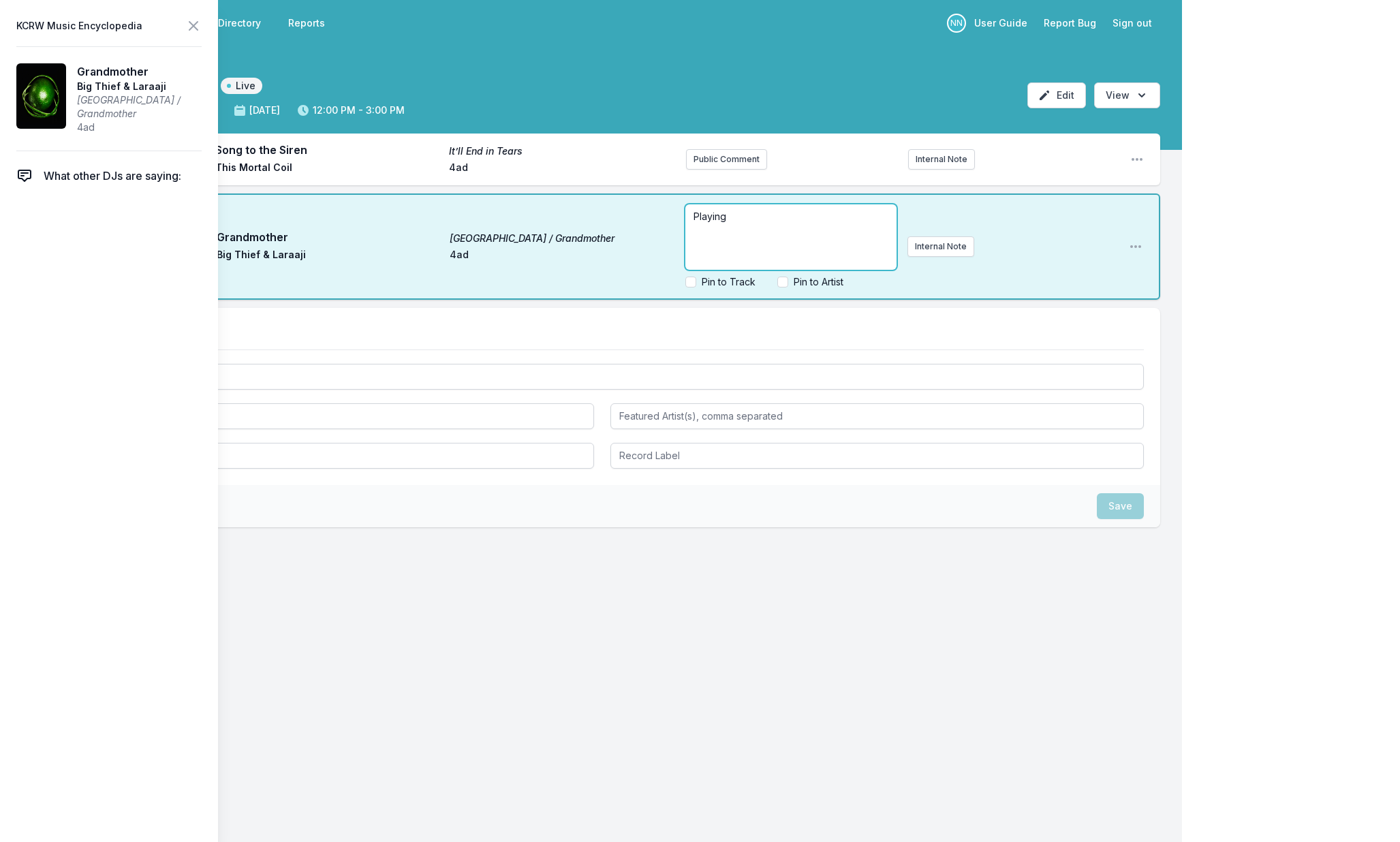
drag, startPoint x: 760, startPoint y: 220, endPoint x: 824, endPoint y: 225, distance: 64.2
click at [760, 220] on p "Playing" at bounding box center [790, 216] width 194 height 13
click at [917, 244] on div "12:08 PM Grandmother Los Angeles / Grandmother Big Thief & Laraaji 4ad Playing …" at bounding box center [602, 247] width 1117 height 106
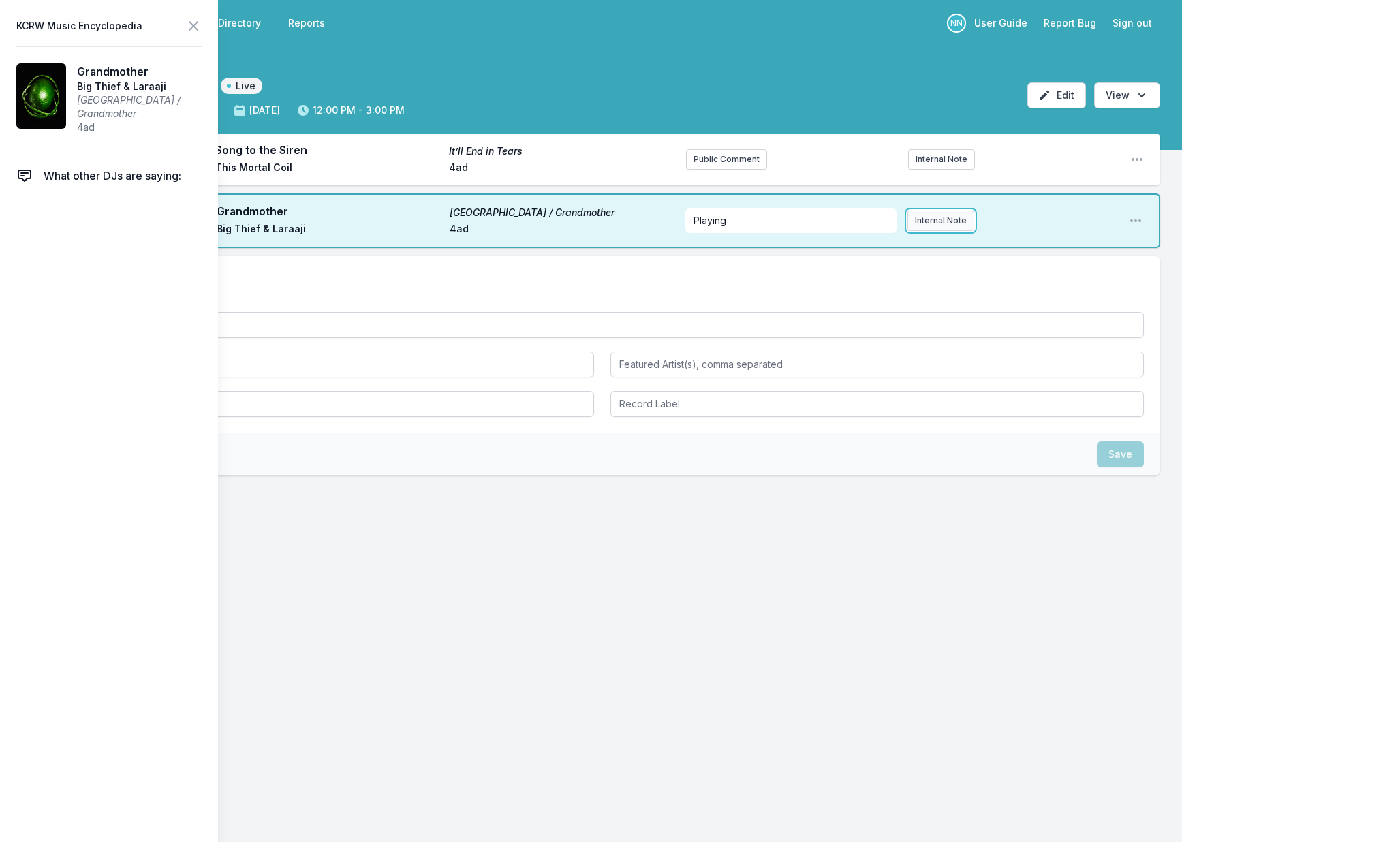
click at [925, 229] on button "Internal Note" at bounding box center [940, 220] width 66 height 20
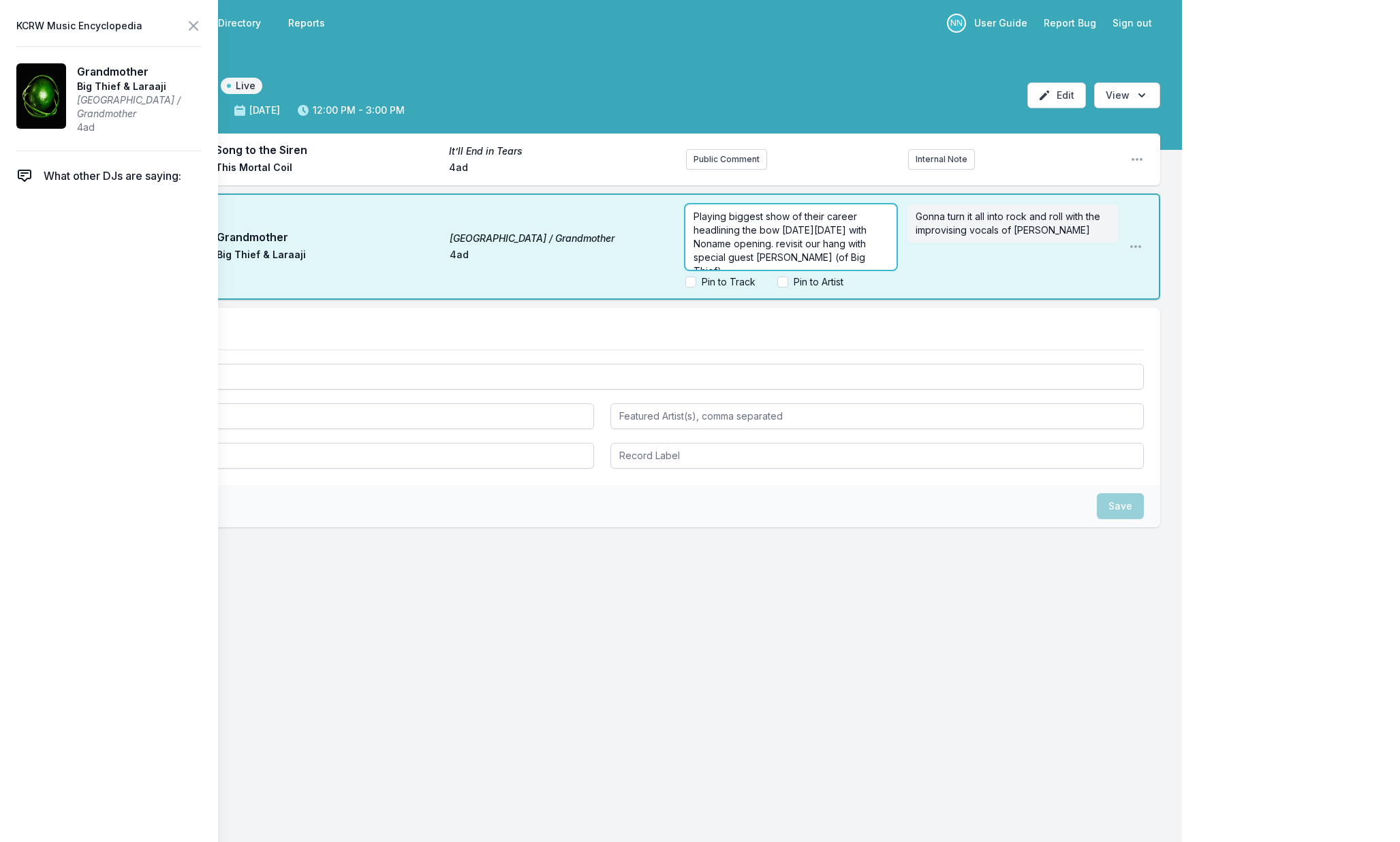
scroll to position [13, 0]
drag, startPoint x: 715, startPoint y: 245, endPoint x: 827, endPoint y: 256, distance: 112.5
click at [827, 256] on p "Playing biggest show of their career headlining the bow next Sunday Sept 28th w…" at bounding box center [790, 230] width 194 height 68
click at [194, 28] on icon at bounding box center [193, 26] width 16 height 16
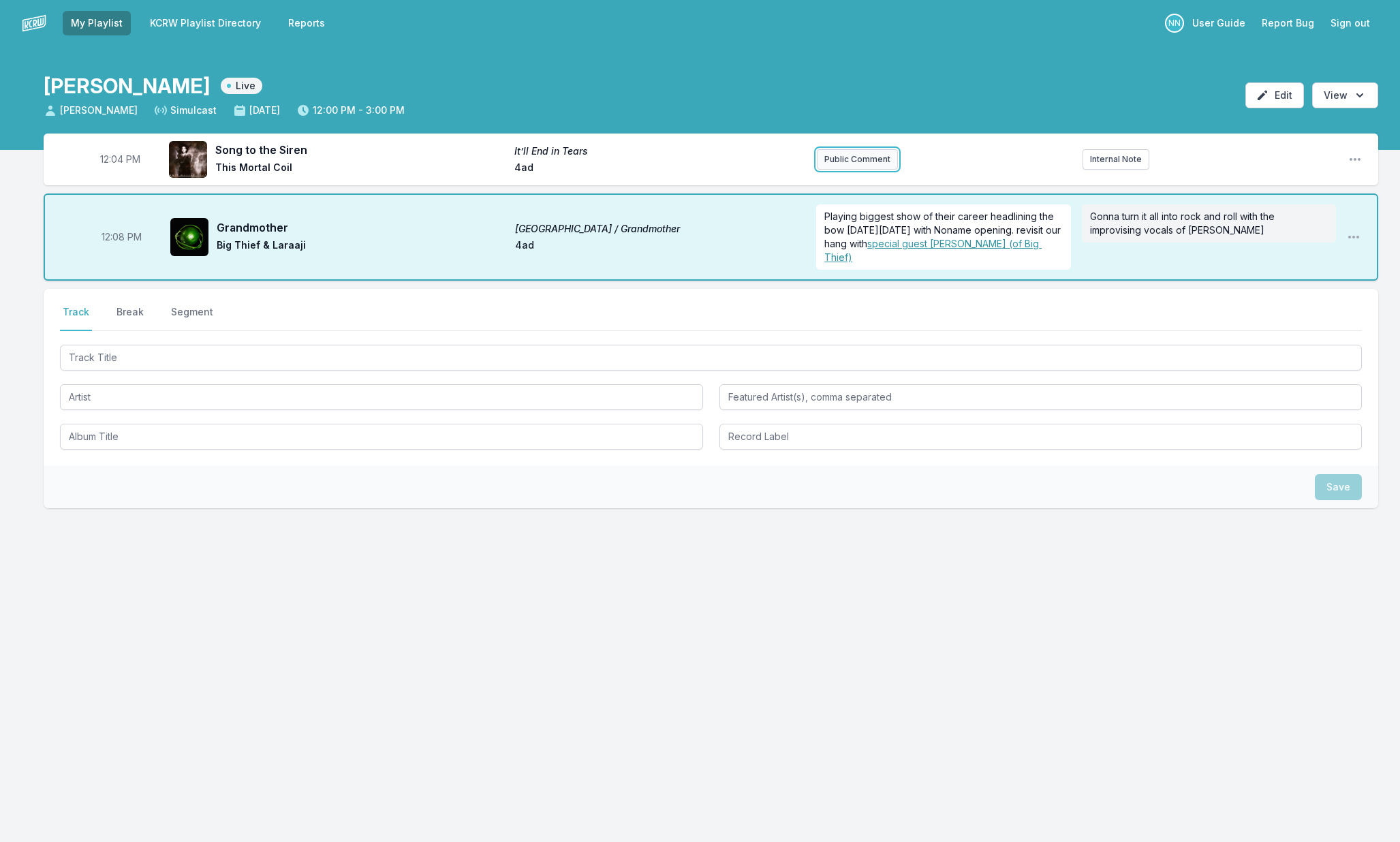
click at [826, 164] on button "Public Comment" at bounding box center [858, 159] width 81 height 20
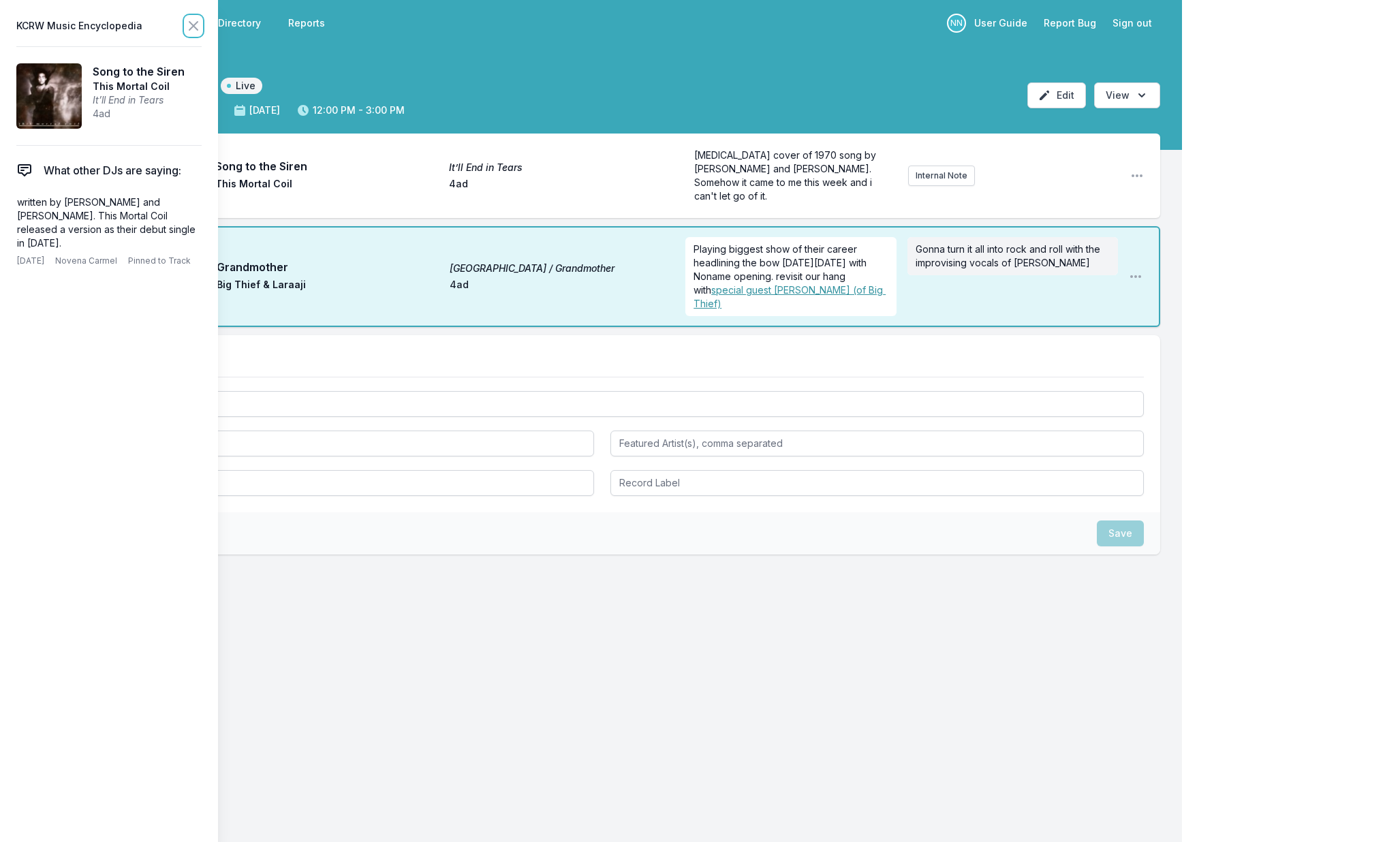
click at [191, 27] on icon at bounding box center [193, 26] width 8 height 8
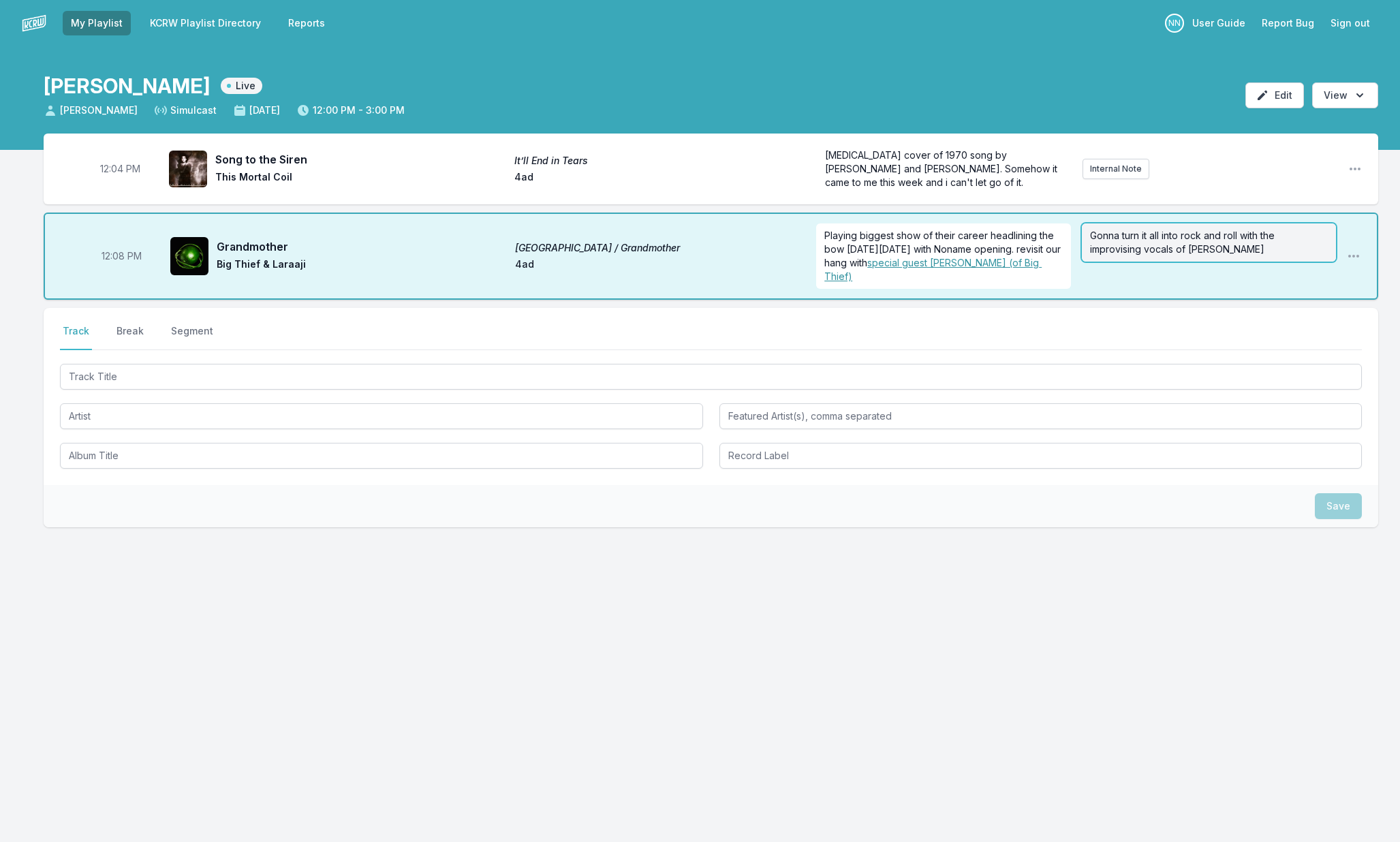
click at [1253, 249] on p "Gonna turn it all into rock and roll with the improvising vocals of Laraaji" at bounding box center [1209, 242] width 238 height 27
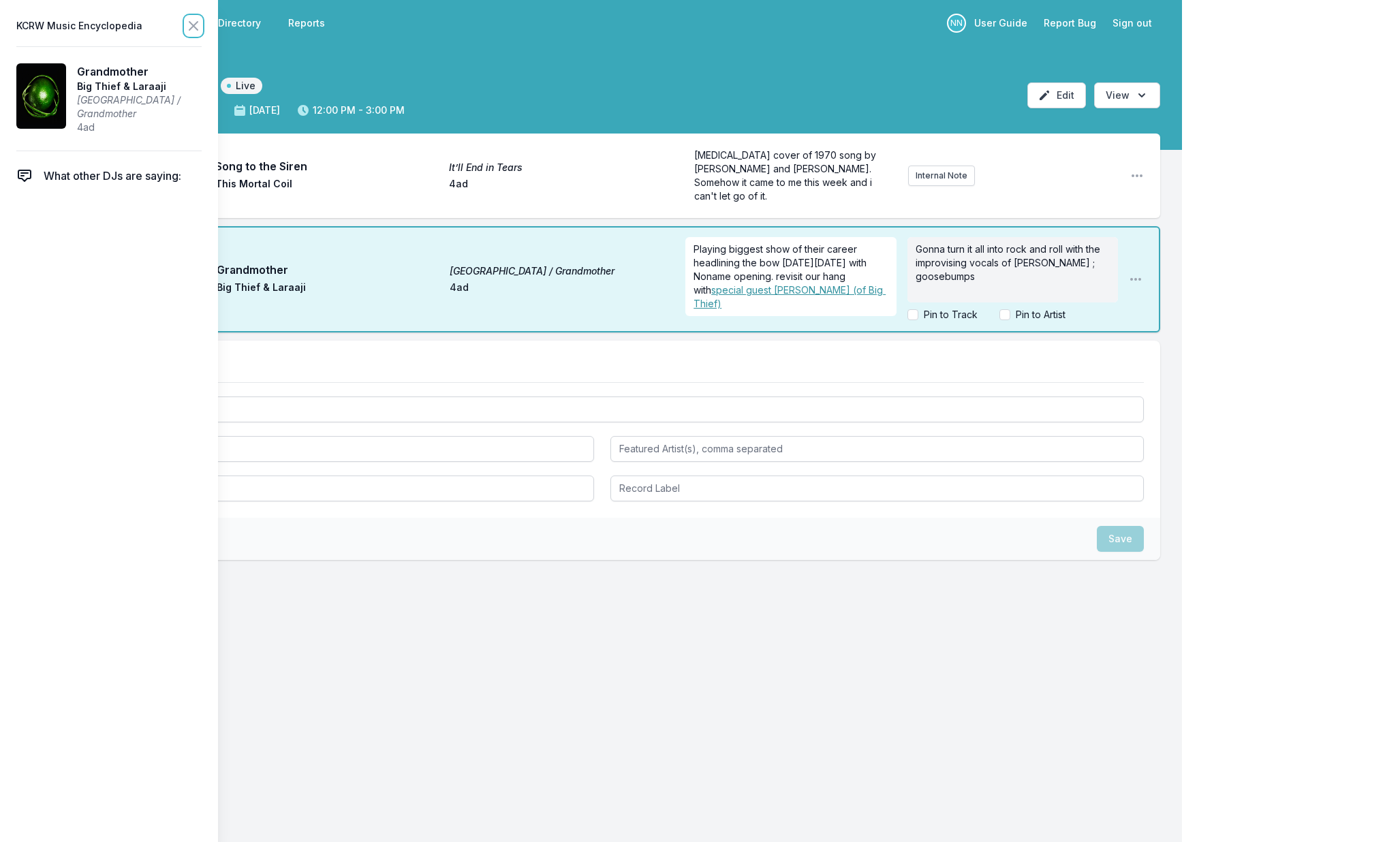
click at [199, 24] on icon at bounding box center [193, 26] width 16 height 16
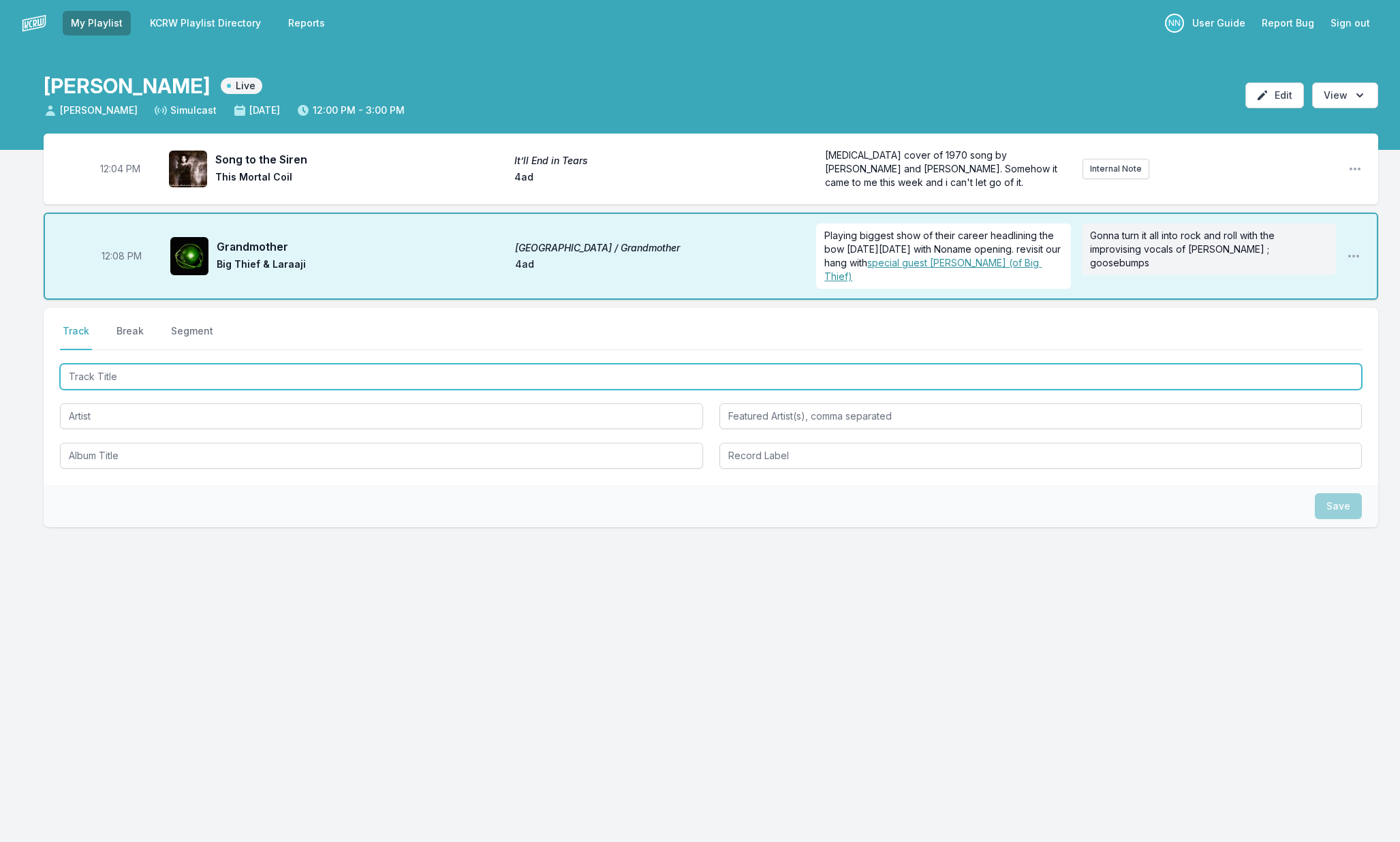
click at [203, 371] on input "Track Title" at bounding box center [711, 376] width 1302 height 26
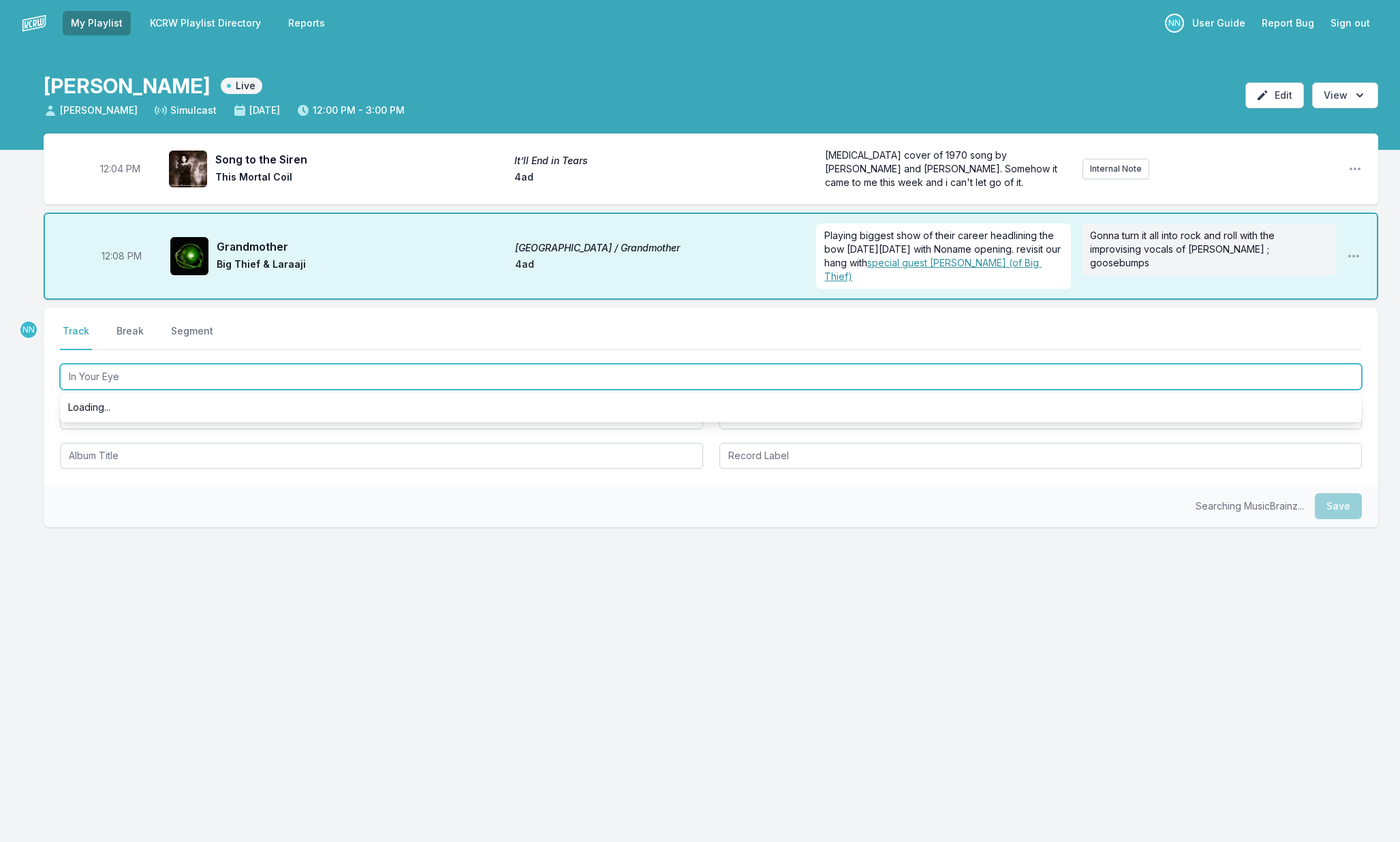
type input "In Your Eyes"
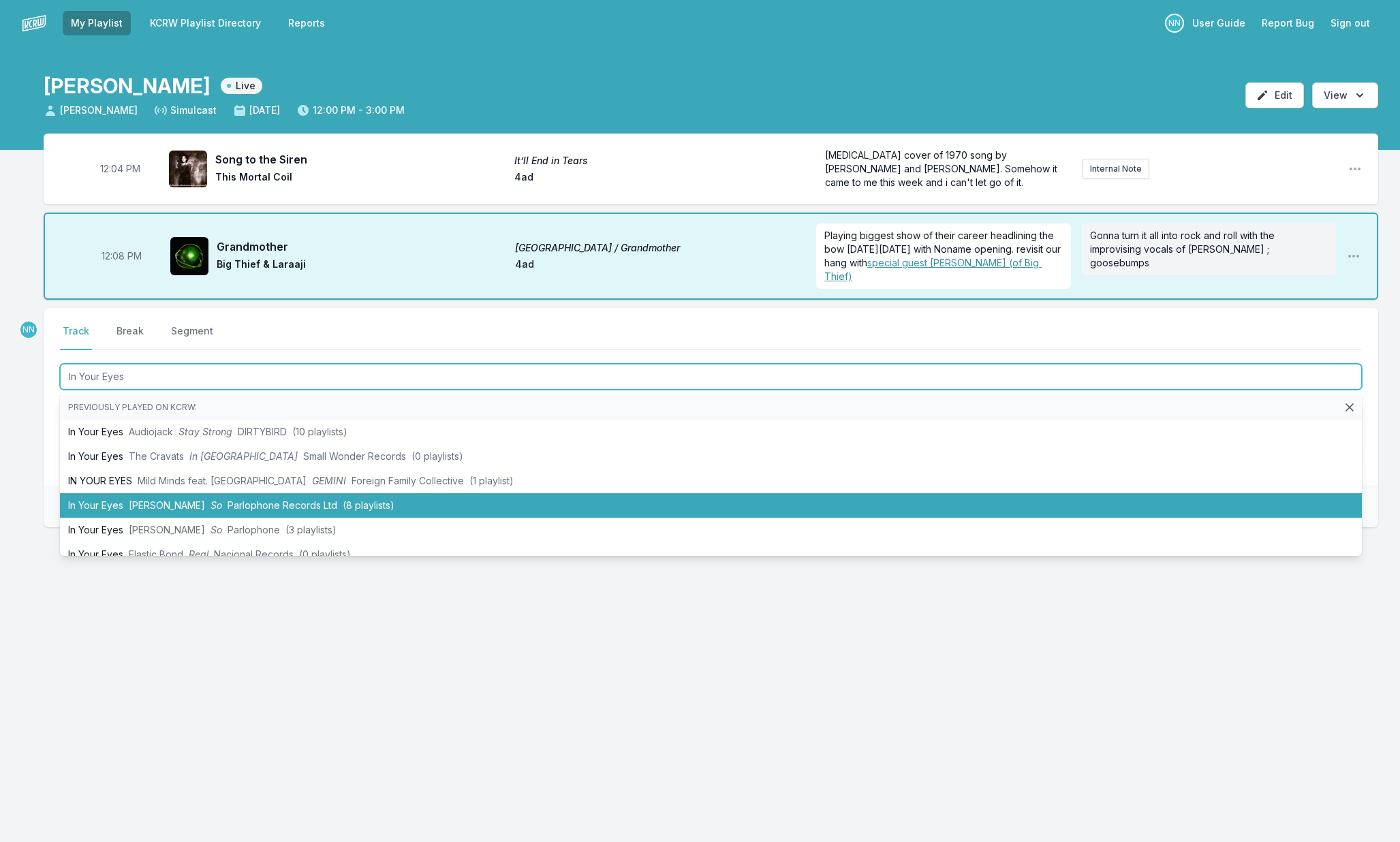
click at [191, 509] on li "In Your Eyes Peter Gabriel So Parlophone Records Ltd (8 playlists)" at bounding box center [711, 505] width 1302 height 25
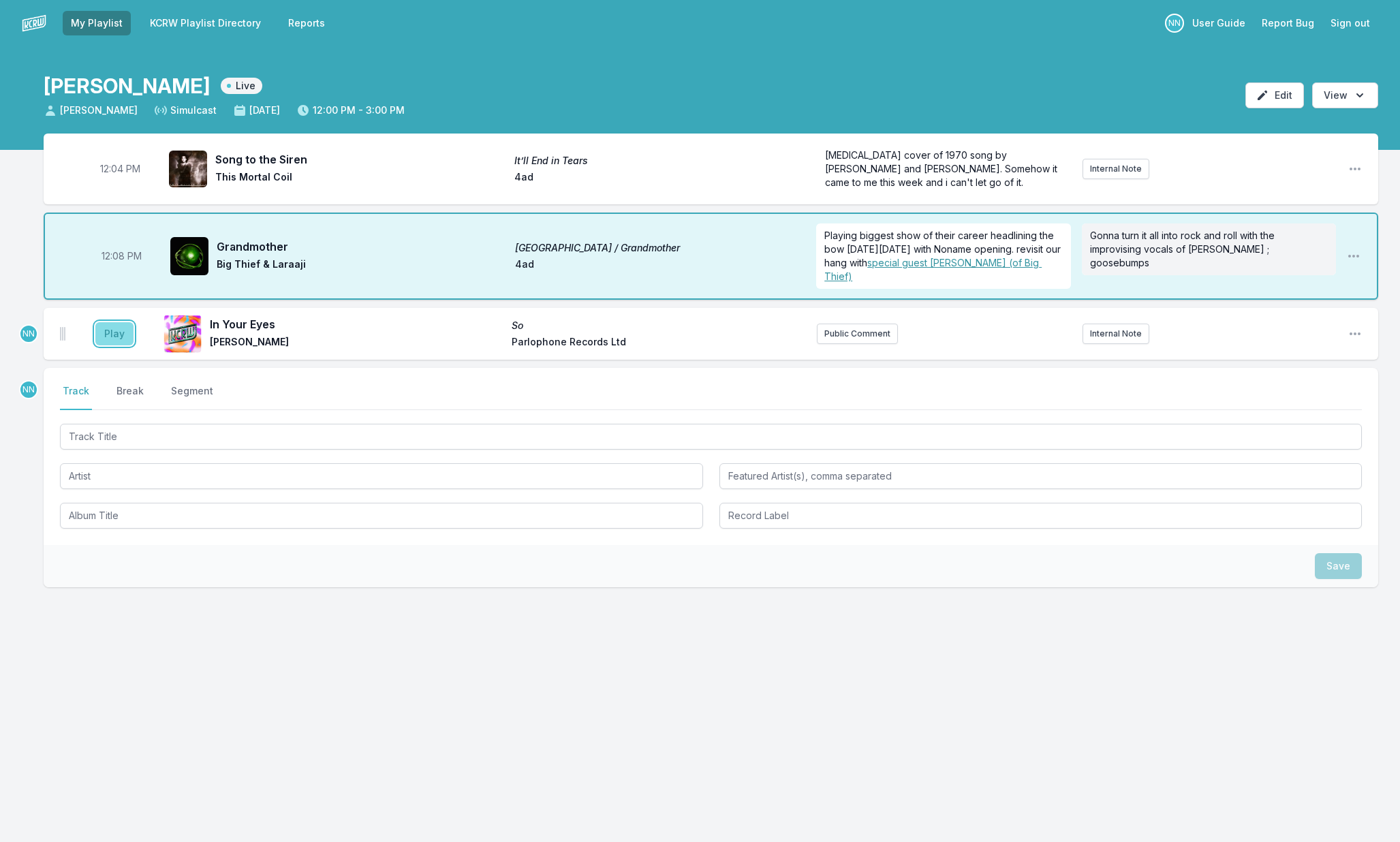
click at [119, 339] on button "Play" at bounding box center [114, 333] width 38 height 23
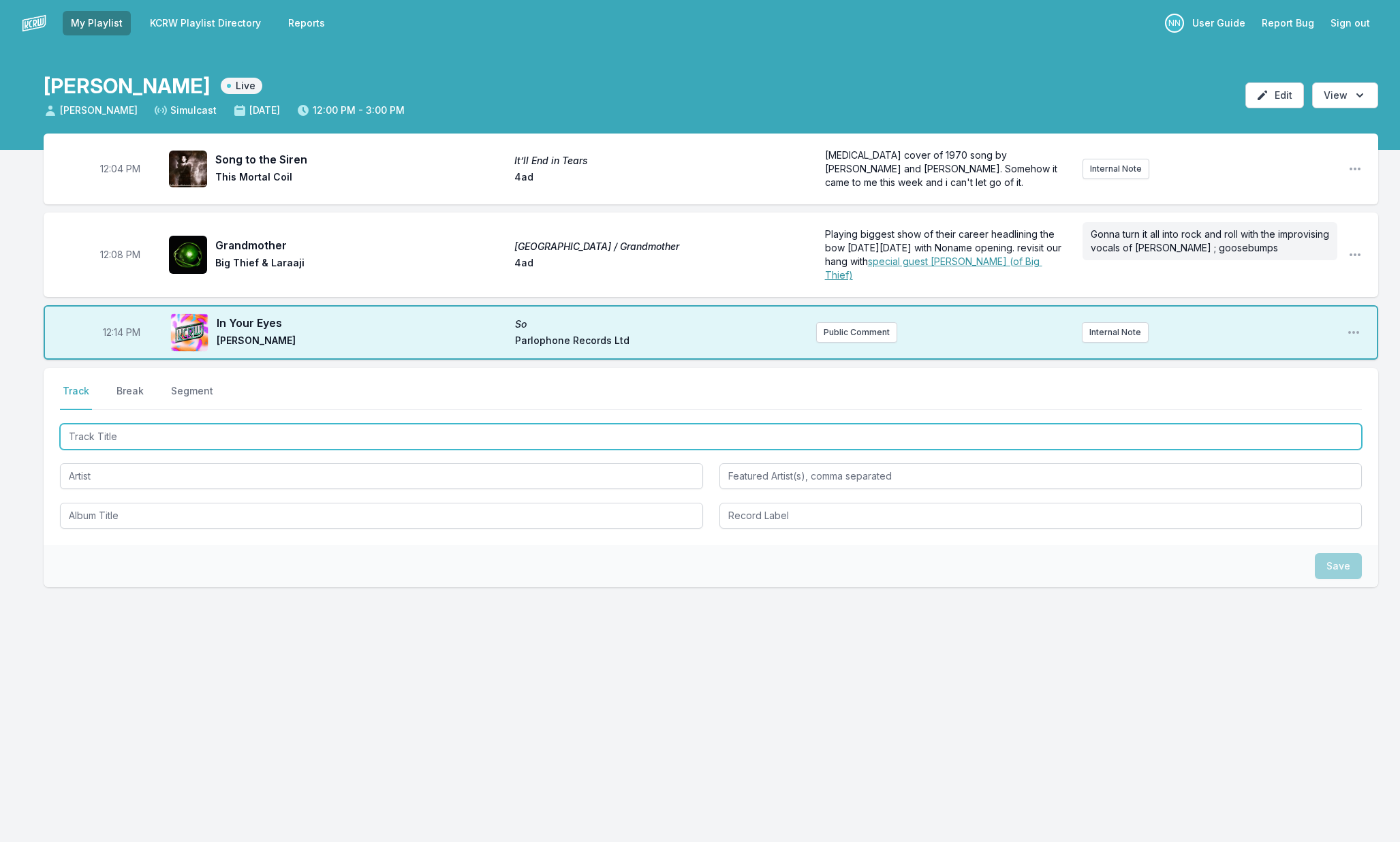
drag, startPoint x: 140, startPoint y: 435, endPoint x: 150, endPoint y: 434, distance: 10.0
click at [141, 435] on input "Track Title" at bounding box center [711, 436] width 1302 height 26
type input "Waves"
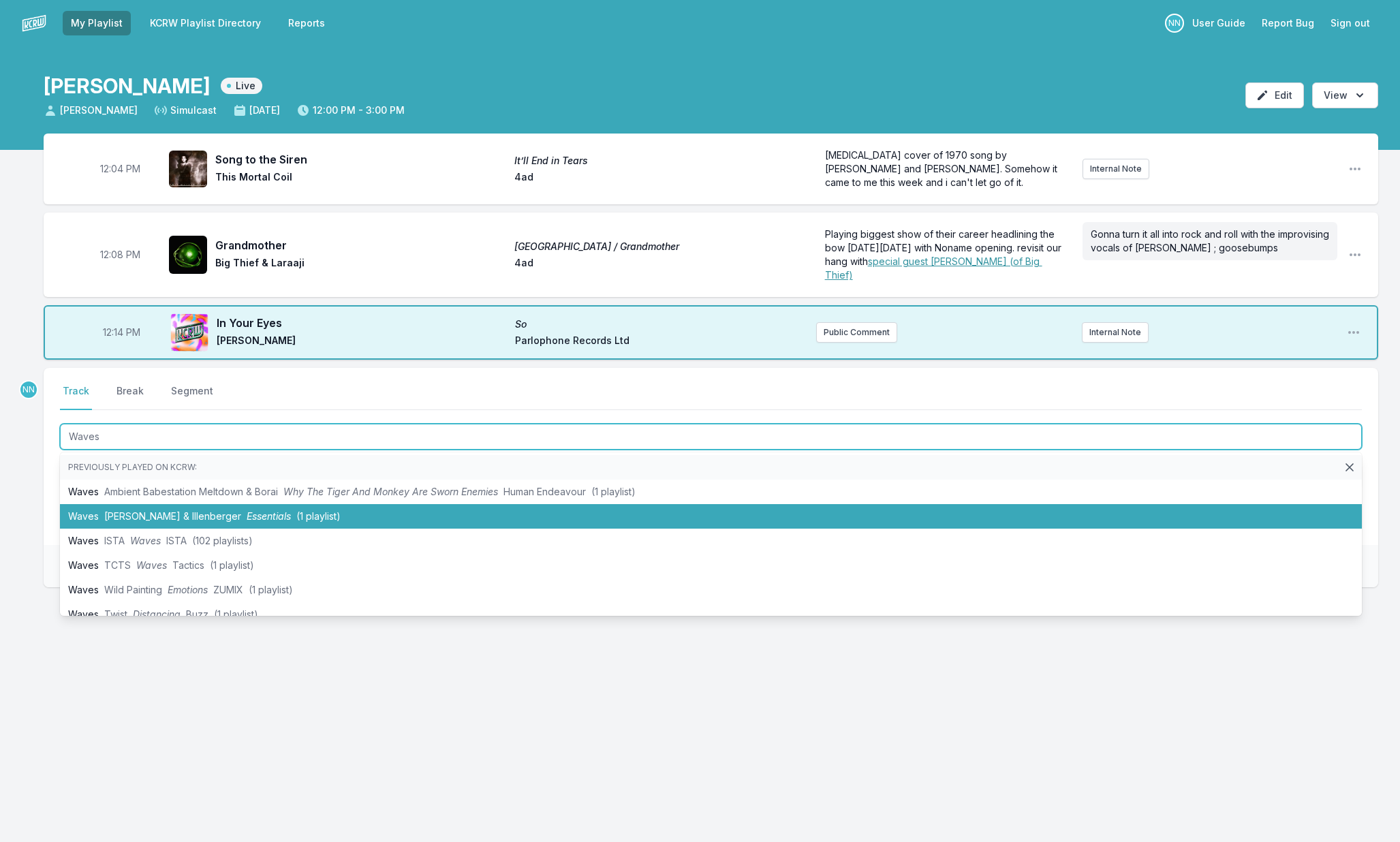
click at [155, 516] on span "Kolbe & Illenberger" at bounding box center [173, 516] width 137 height 11
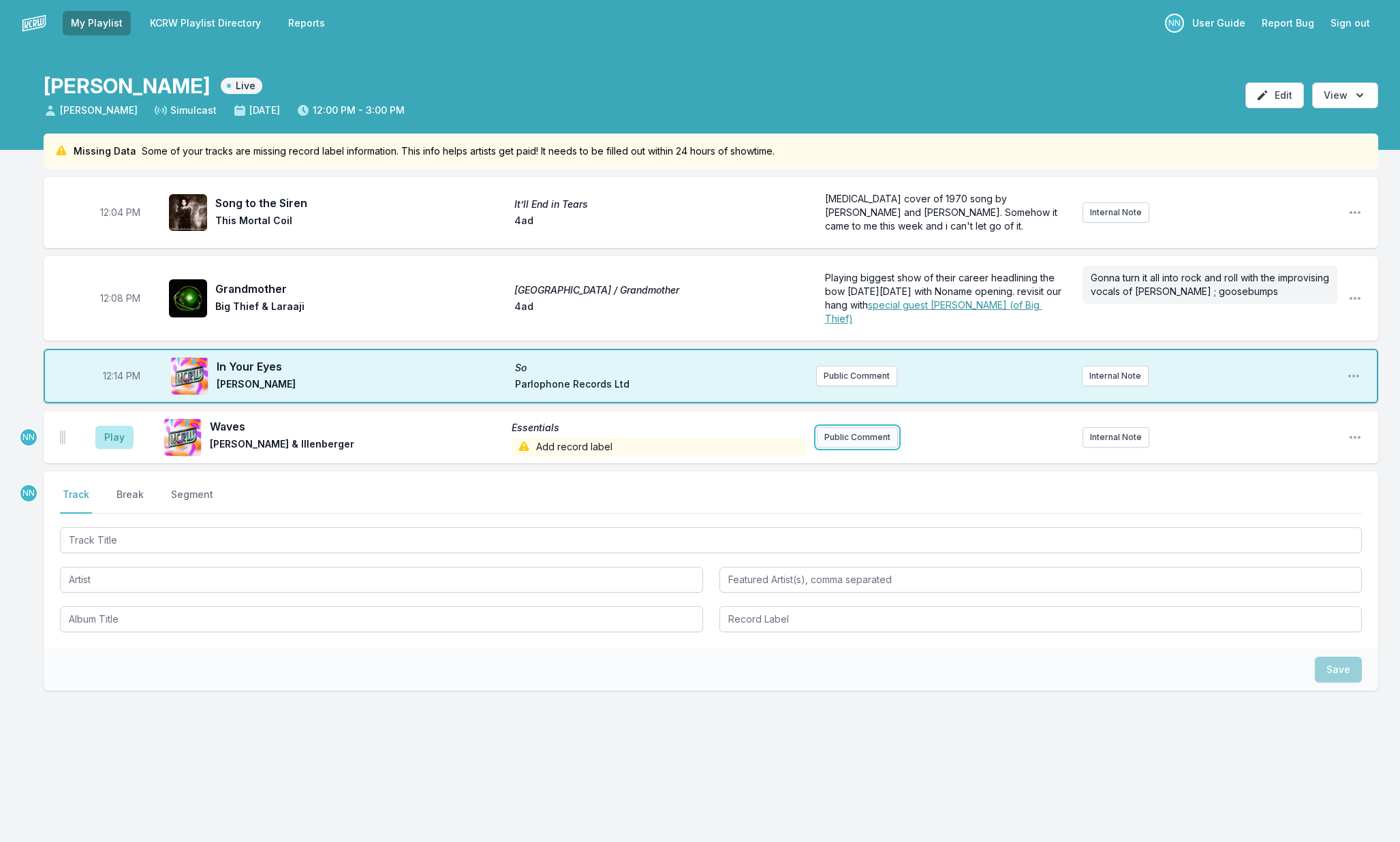
click at [821, 439] on button "Public Comment" at bounding box center [858, 437] width 81 height 20
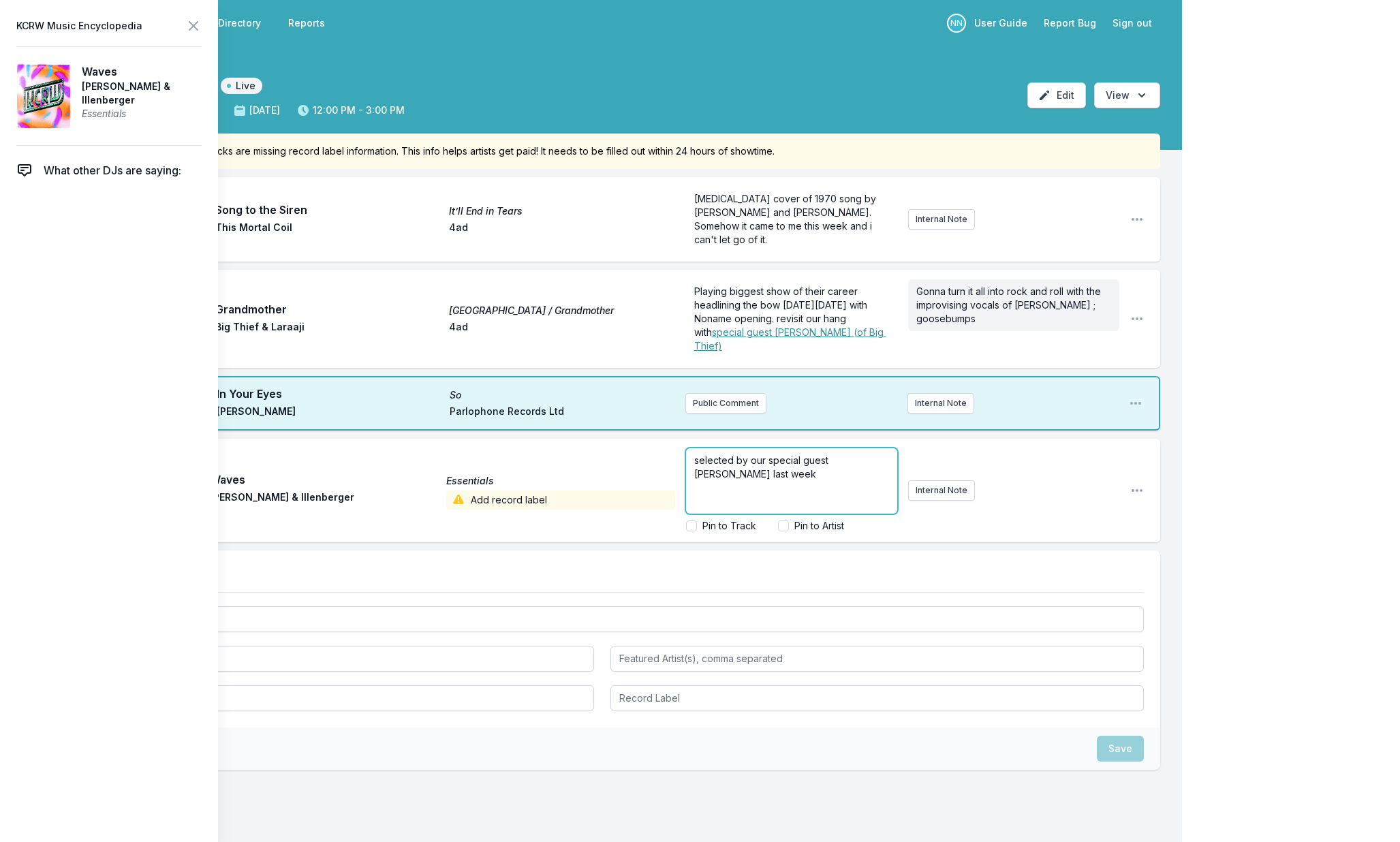
click at [830, 462] on span "selected by our special guest Mac Demarco last week" at bounding box center [763, 467] width 137 height 25
drag, startPoint x: 767, startPoint y: 461, endPoint x: 787, endPoint y: 474, distance: 23.9
click at [787, 474] on p "selected by our special guest Mac Demarco last week" at bounding box center [792, 467] width 195 height 27
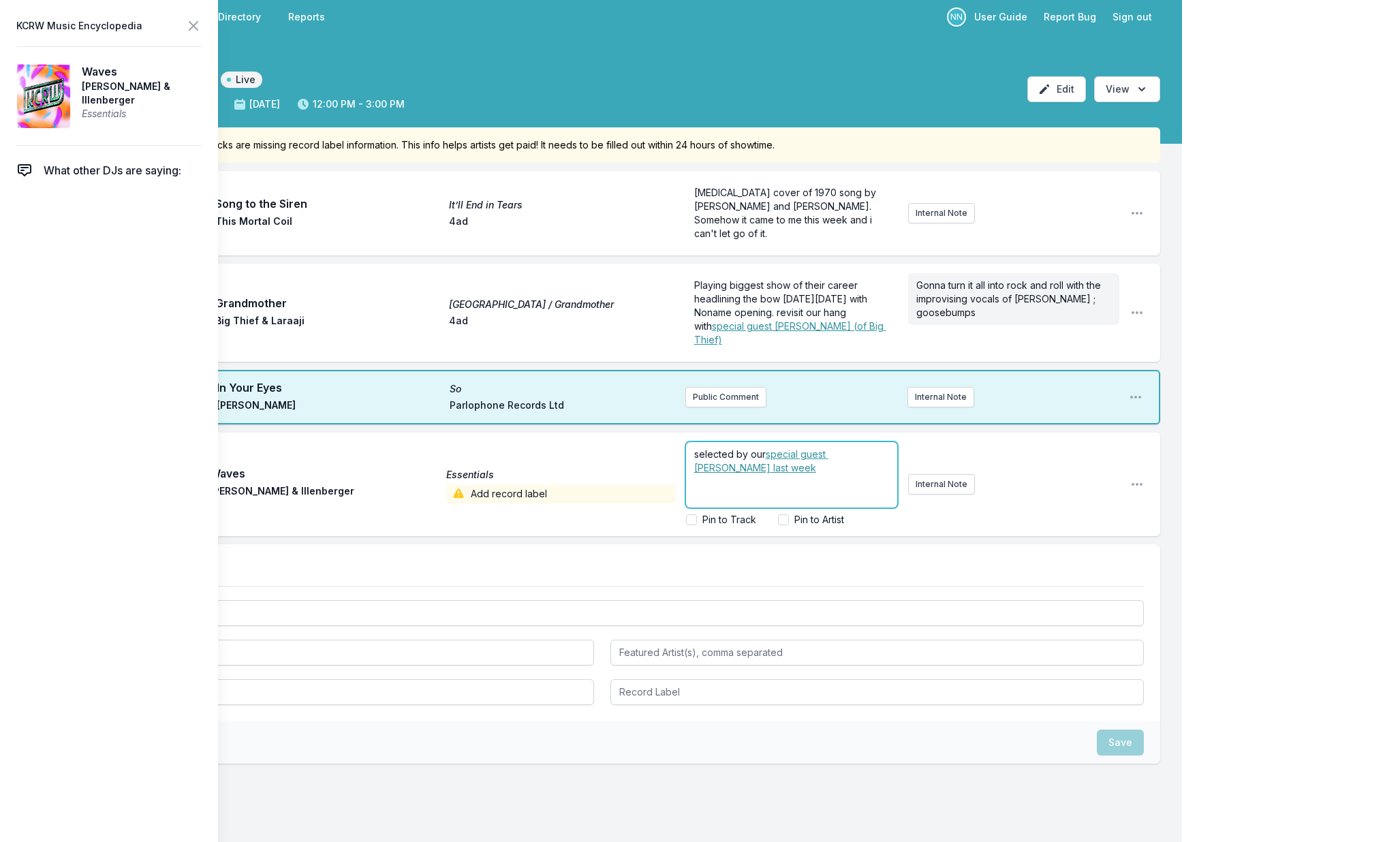
scroll to position [7, 0]
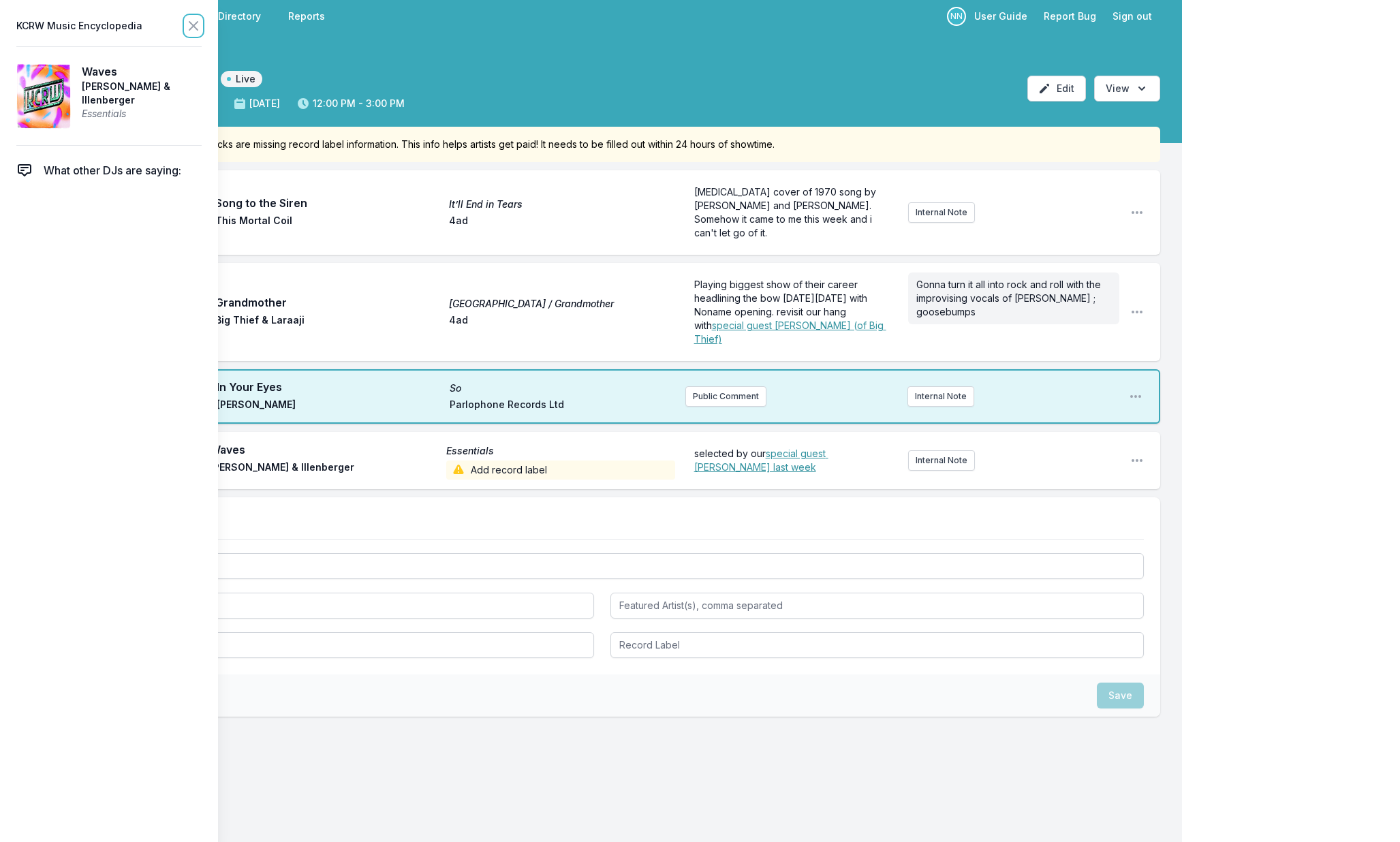
click at [192, 25] on icon at bounding box center [193, 26] width 8 height 8
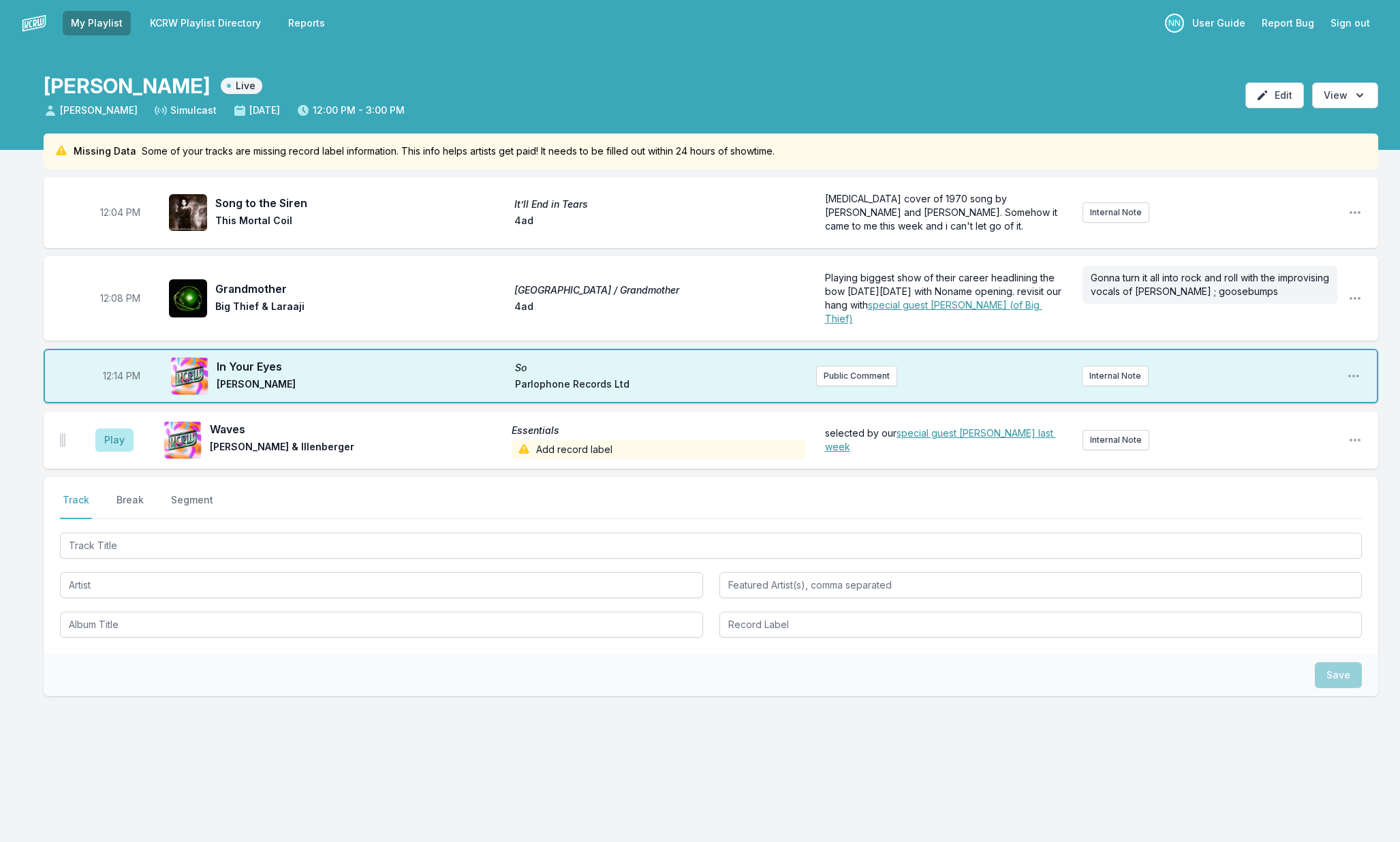
scroll to position [0, 0]
click at [135, 490] on div "Select a tab Track Break Segment Track Break Segment" at bounding box center [711, 565] width 1335 height 177
click at [132, 499] on button "Break" at bounding box center [130, 505] width 33 height 26
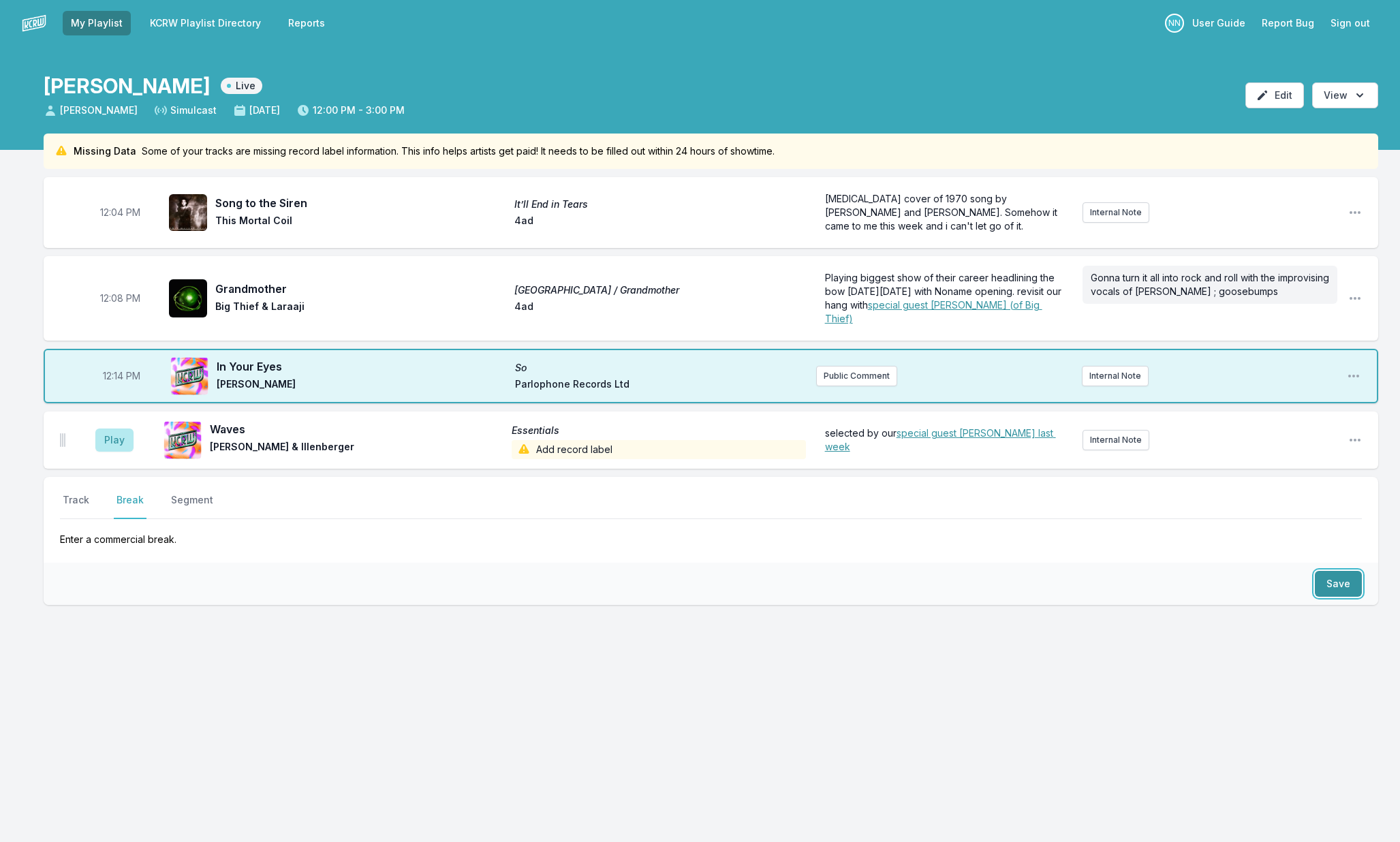
click at [1339, 581] on button "Save" at bounding box center [1338, 583] width 47 height 26
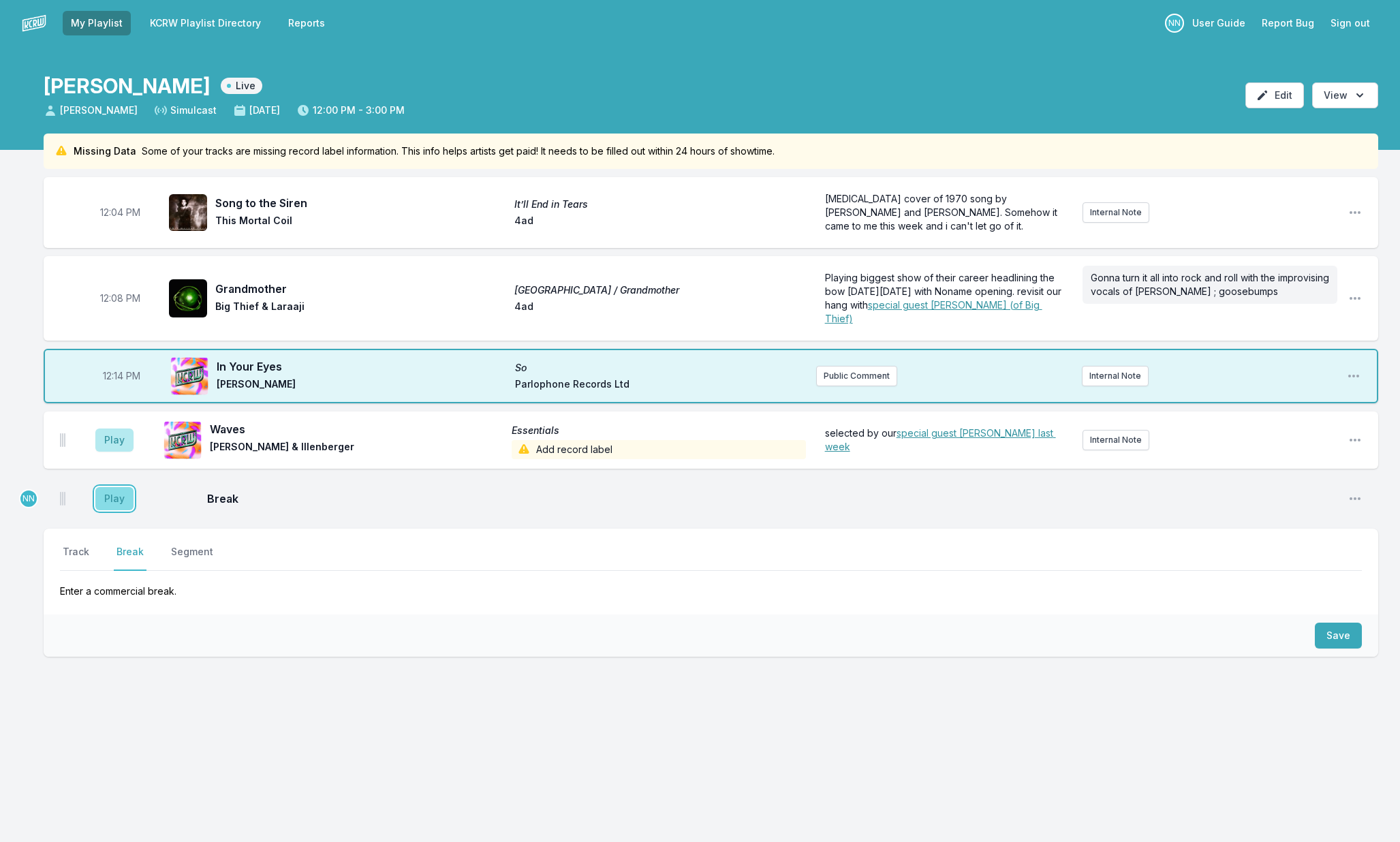
click at [121, 494] on button "Play" at bounding box center [114, 498] width 38 height 23
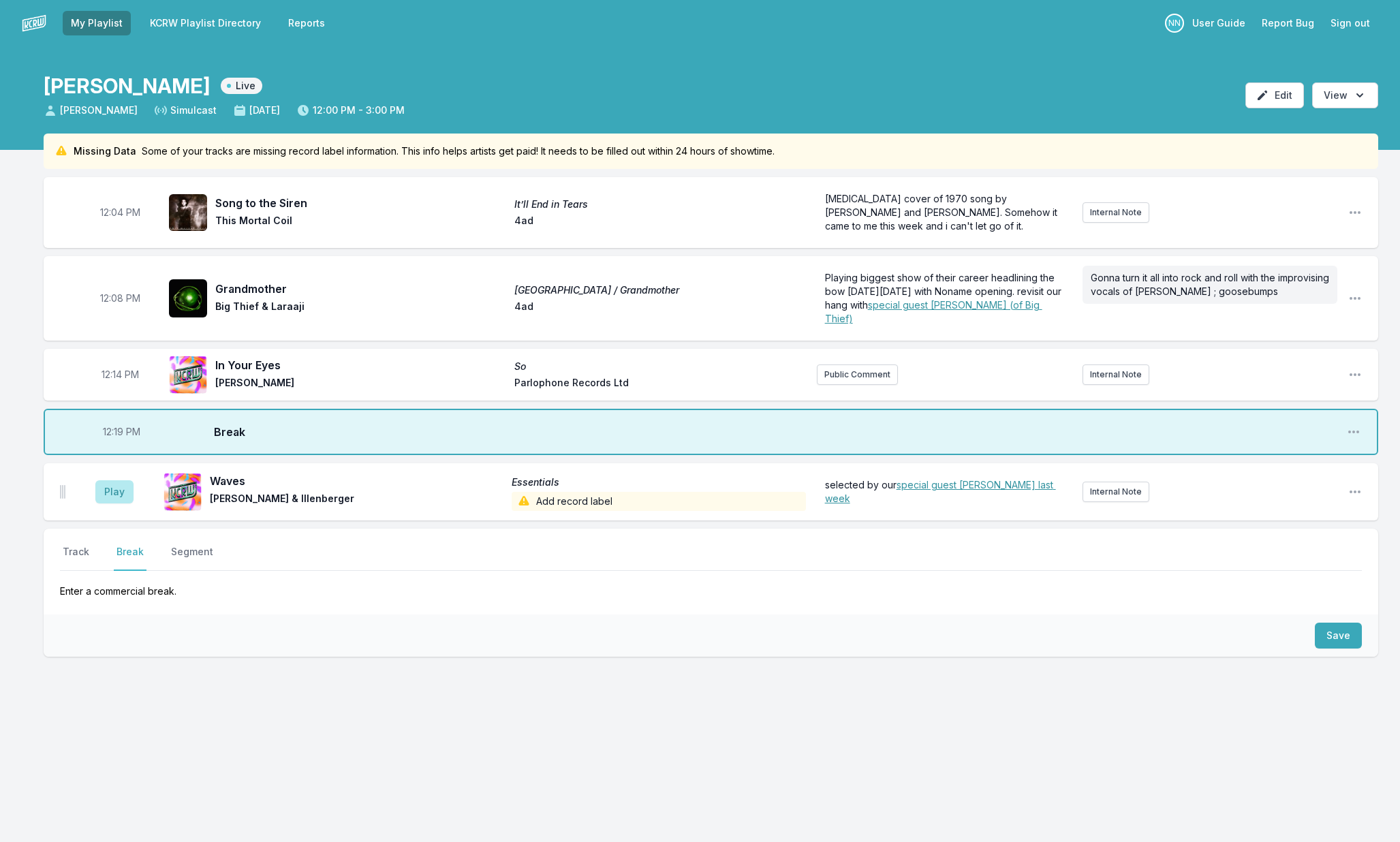
drag, startPoint x: 73, startPoint y: 431, endPoint x: 167, endPoint y: 442, distance: 94.6
click at [73, 432] on div "12:19 PM Break Open playlist item options" at bounding box center [711, 432] width 1335 height 46
click at [1350, 435] on icon "Open playlist item options" at bounding box center [1353, 431] width 13 height 13
click at [1287, 486] on button "Delete Entry" at bounding box center [1284, 484] width 152 height 25
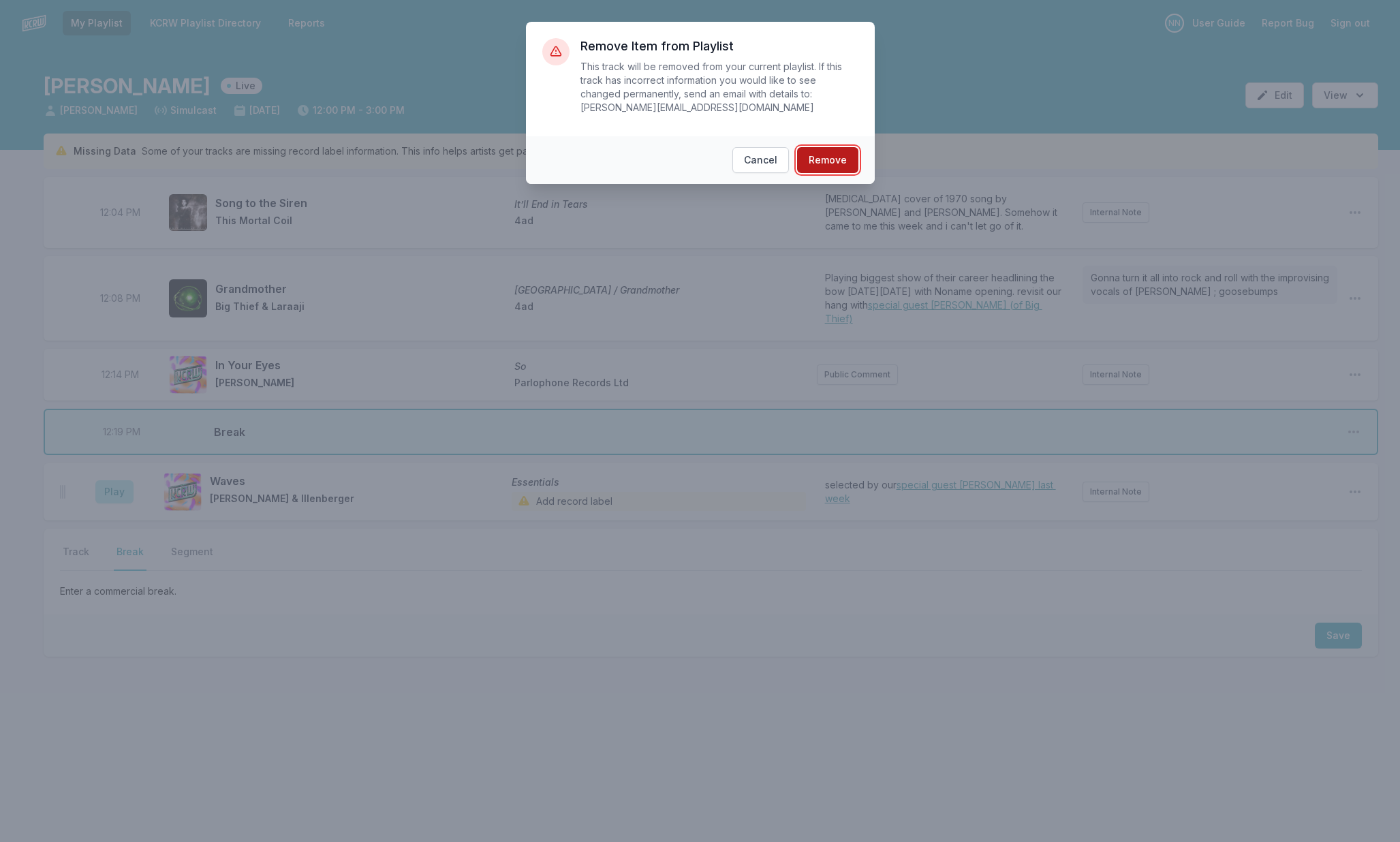
click at [848, 165] on button "Remove" at bounding box center [827, 159] width 61 height 26
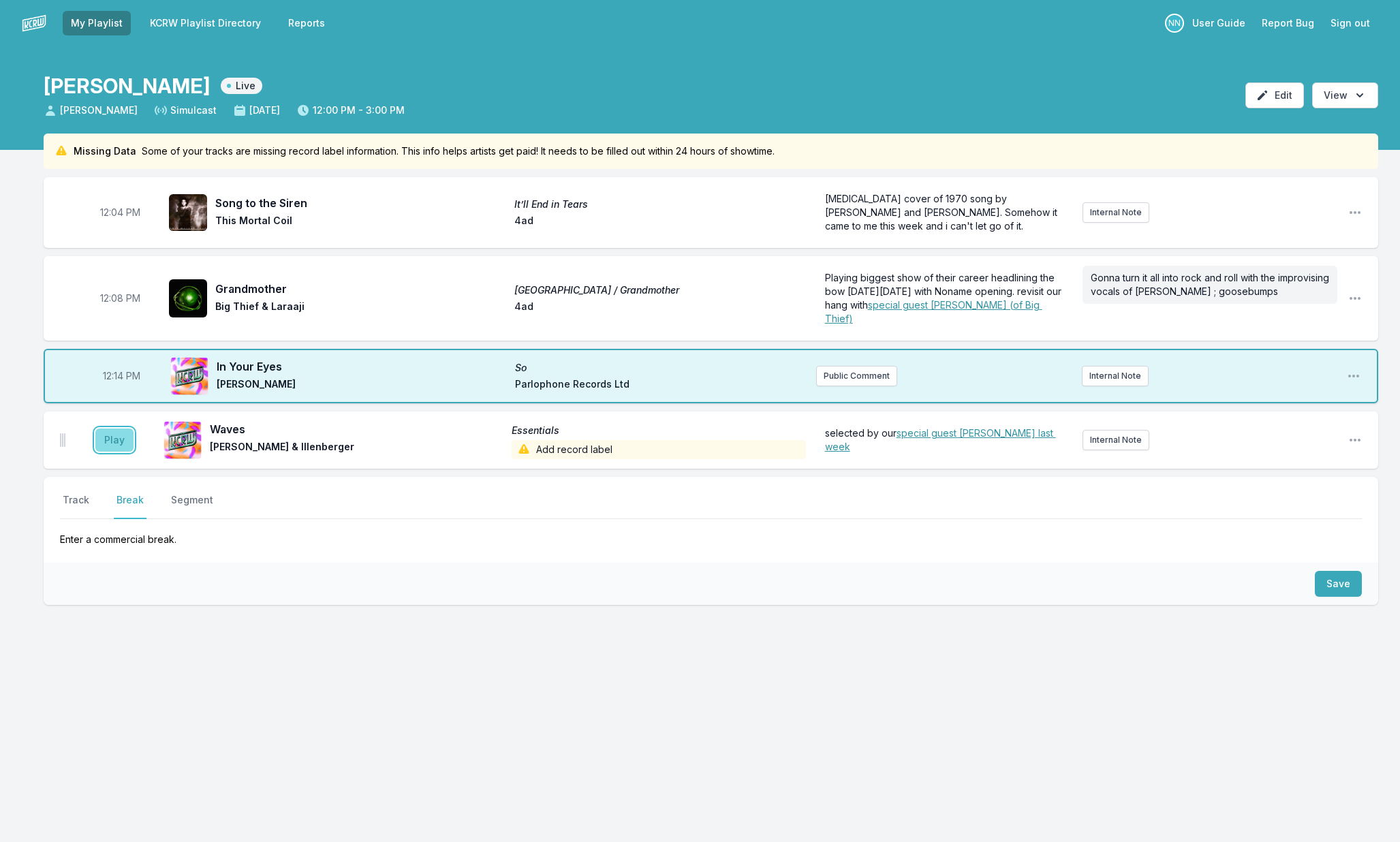
click at [126, 440] on button "Play" at bounding box center [114, 440] width 38 height 23
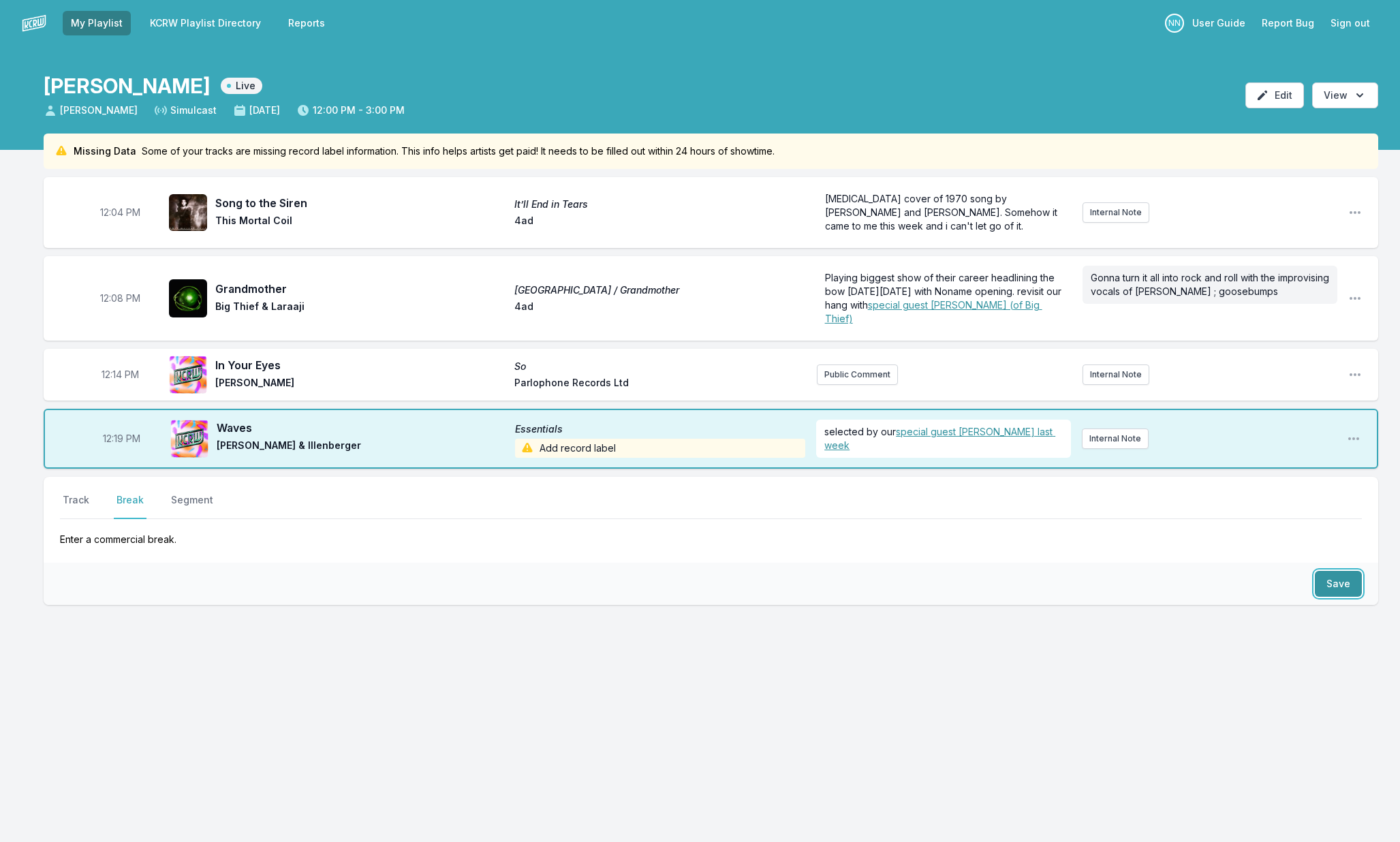
click at [1340, 580] on button "Save" at bounding box center [1338, 583] width 47 height 26
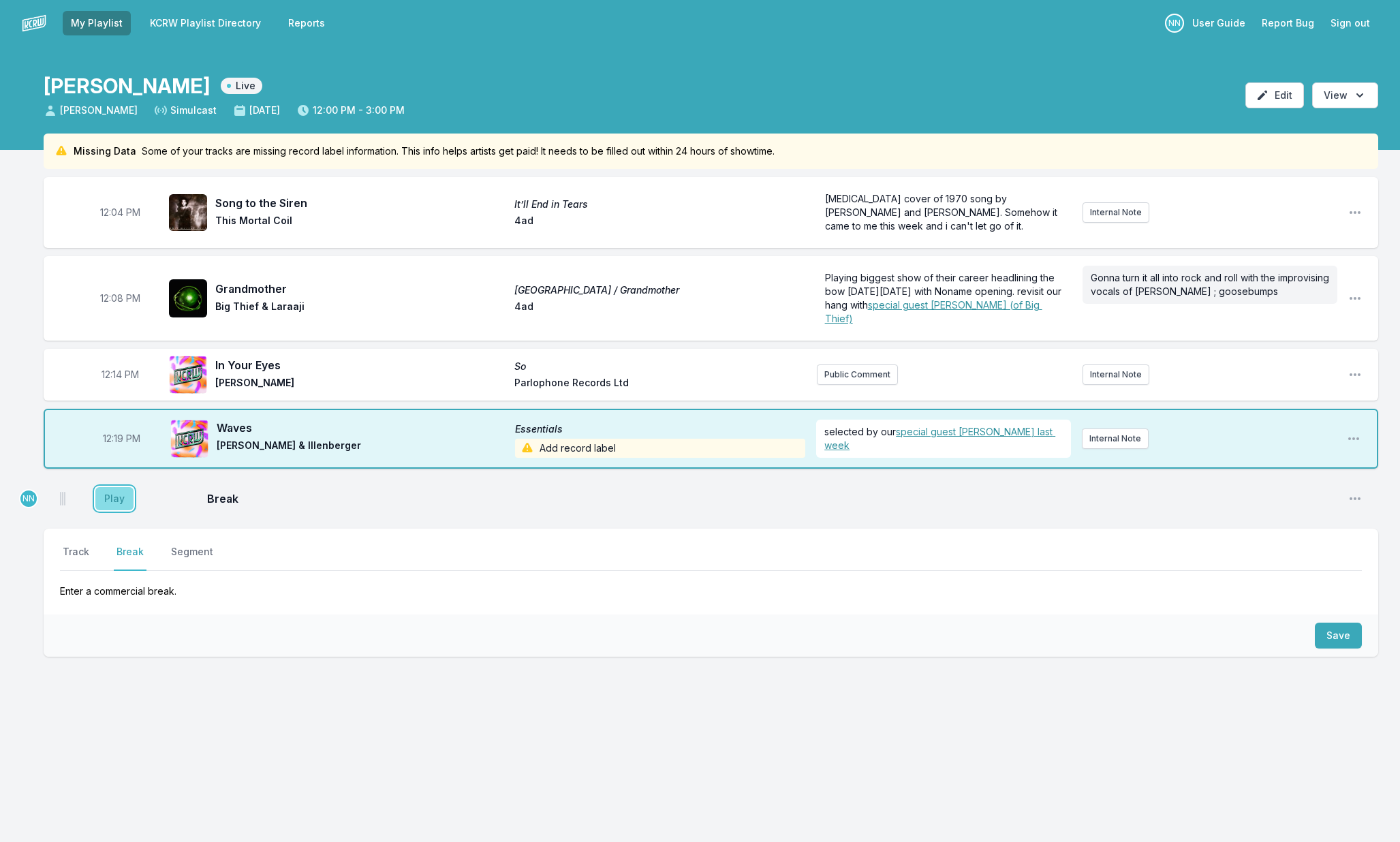
click at [106, 500] on button "Play" at bounding box center [114, 498] width 38 height 23
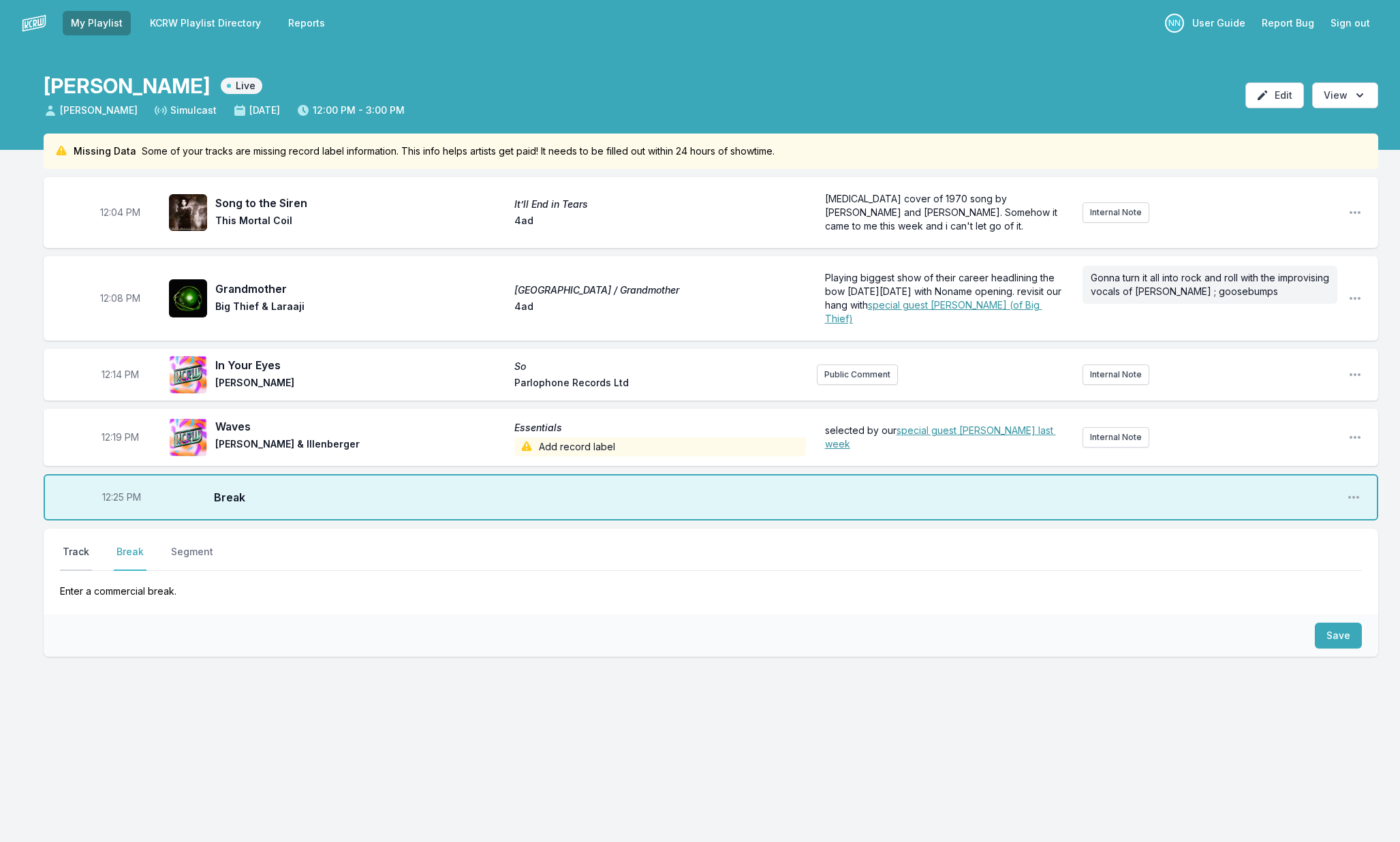
click at [81, 549] on button "Track" at bounding box center [76, 557] width 32 height 26
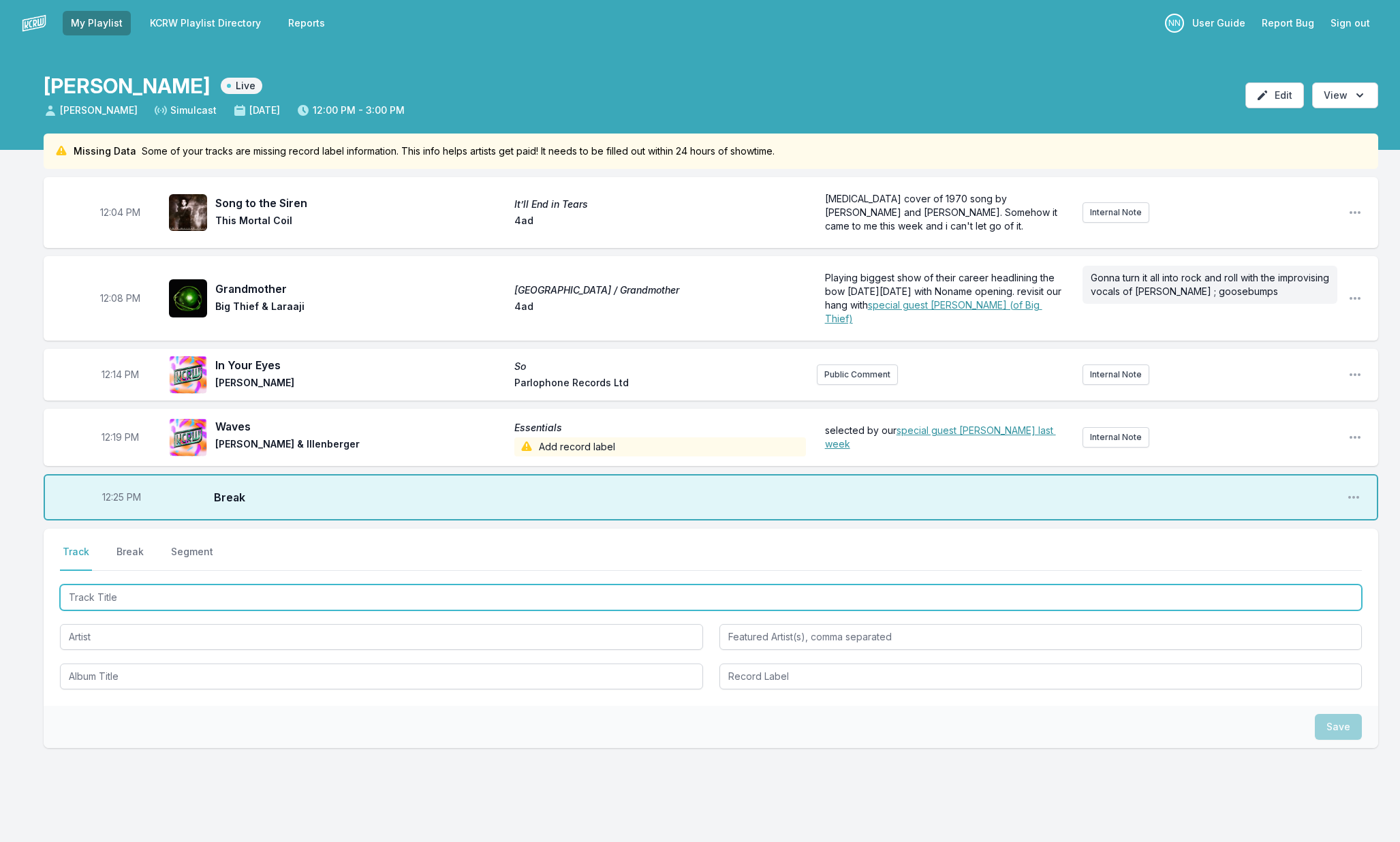
click at [139, 592] on input "Track Title" at bounding box center [711, 597] width 1302 height 26
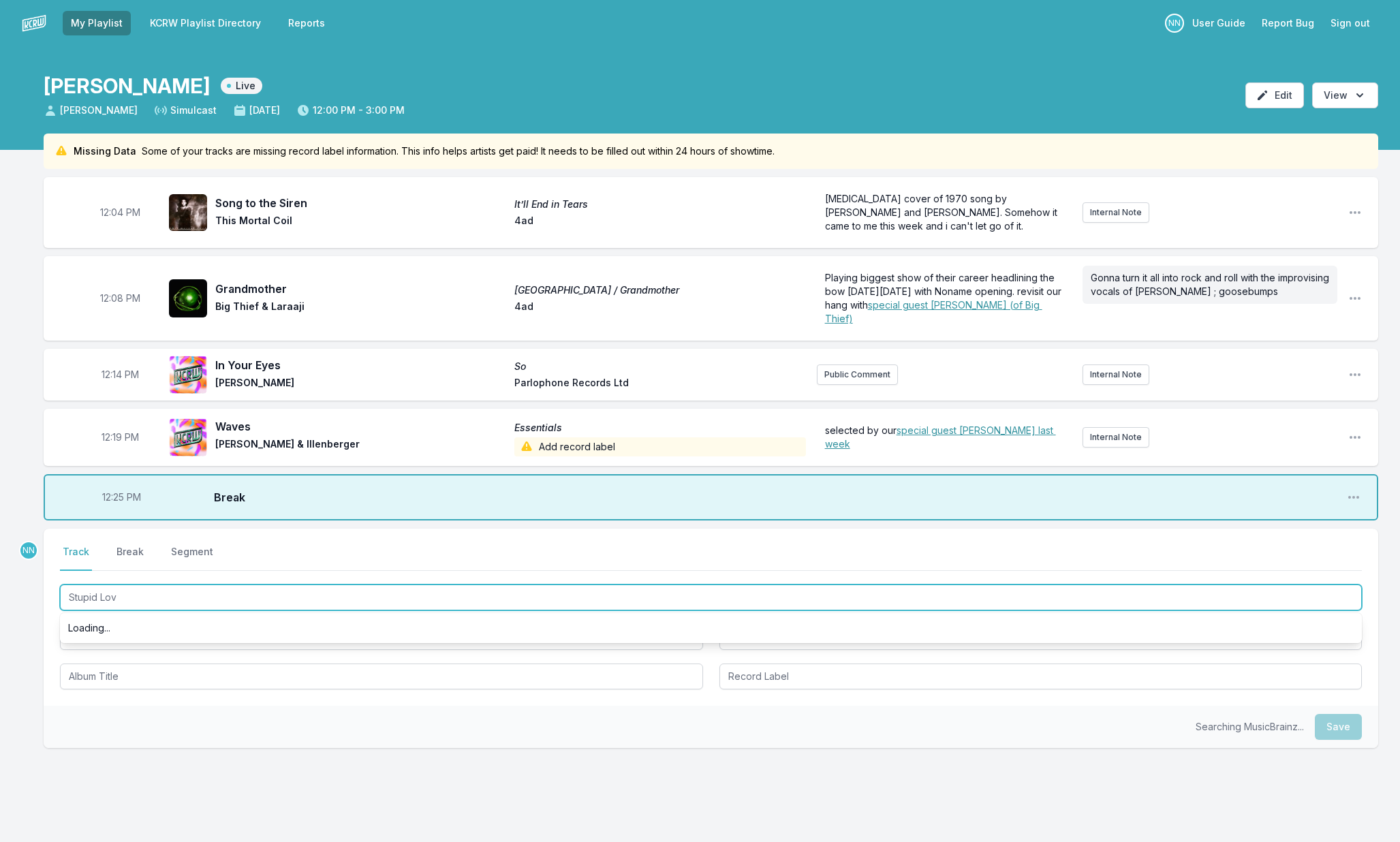
type input "Stupid Love"
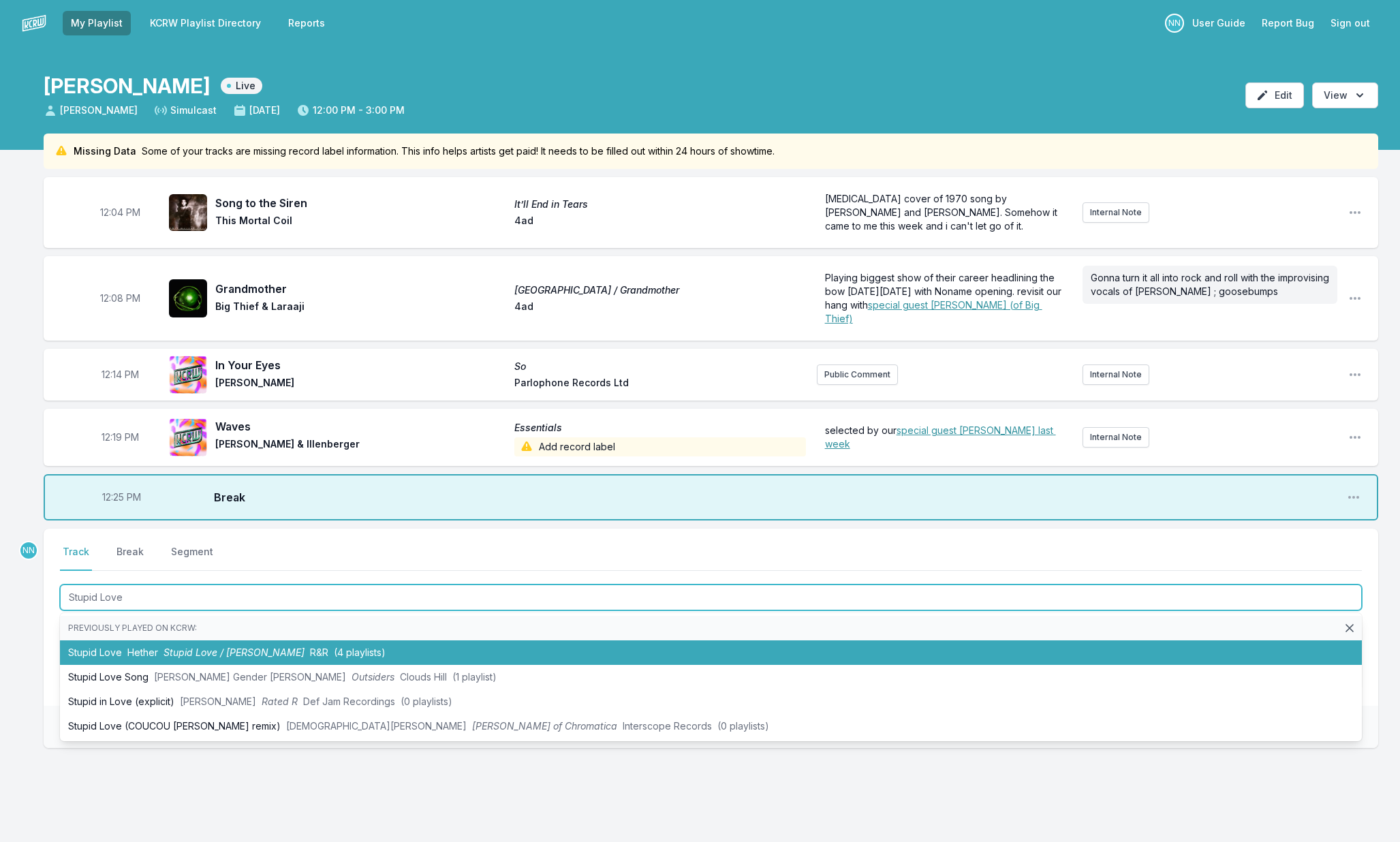
click at [137, 650] on span "Hether" at bounding box center [142, 652] width 31 height 11
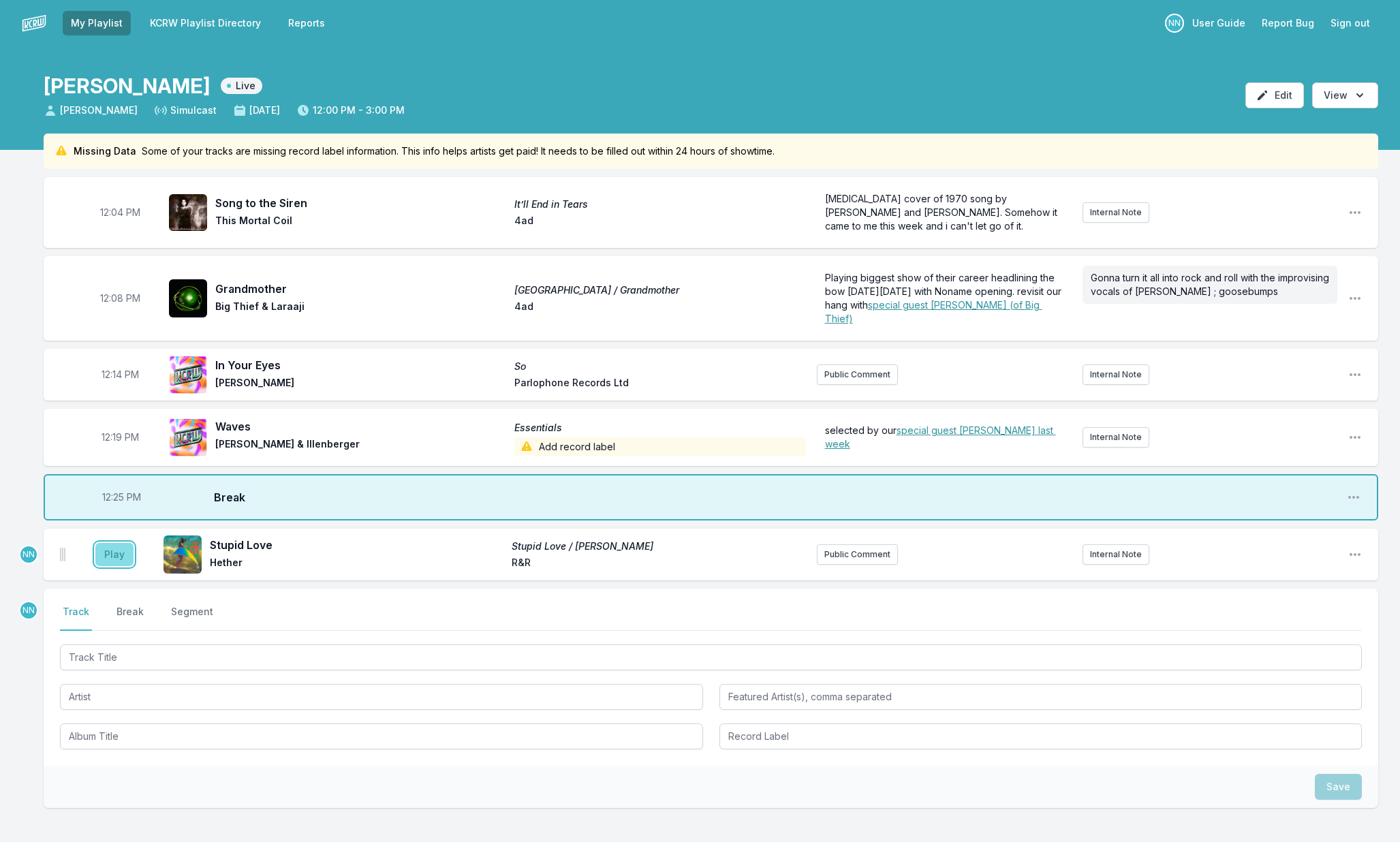
click at [122, 560] on button "Play" at bounding box center [114, 555] width 38 height 23
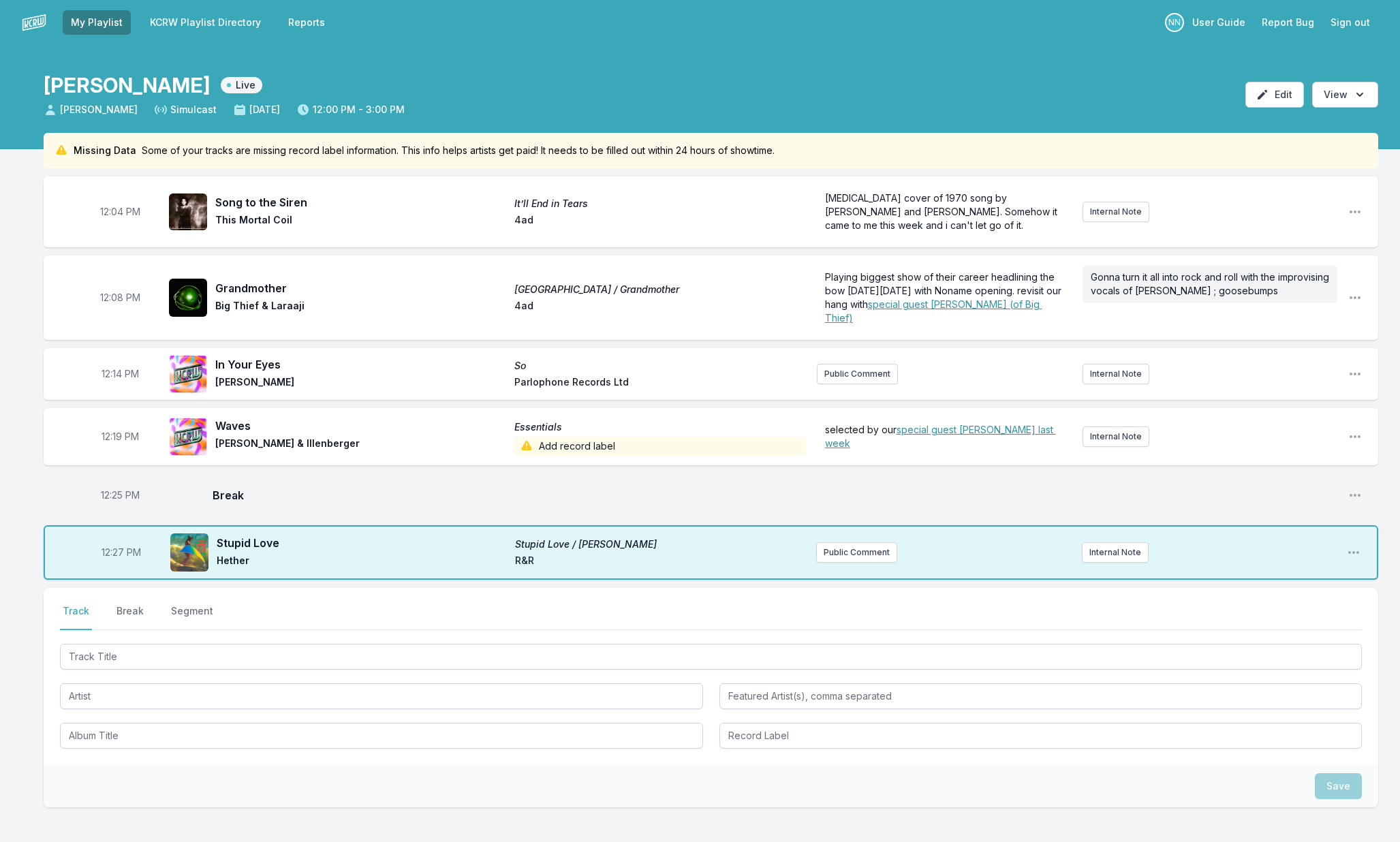
scroll to position [6, 0]
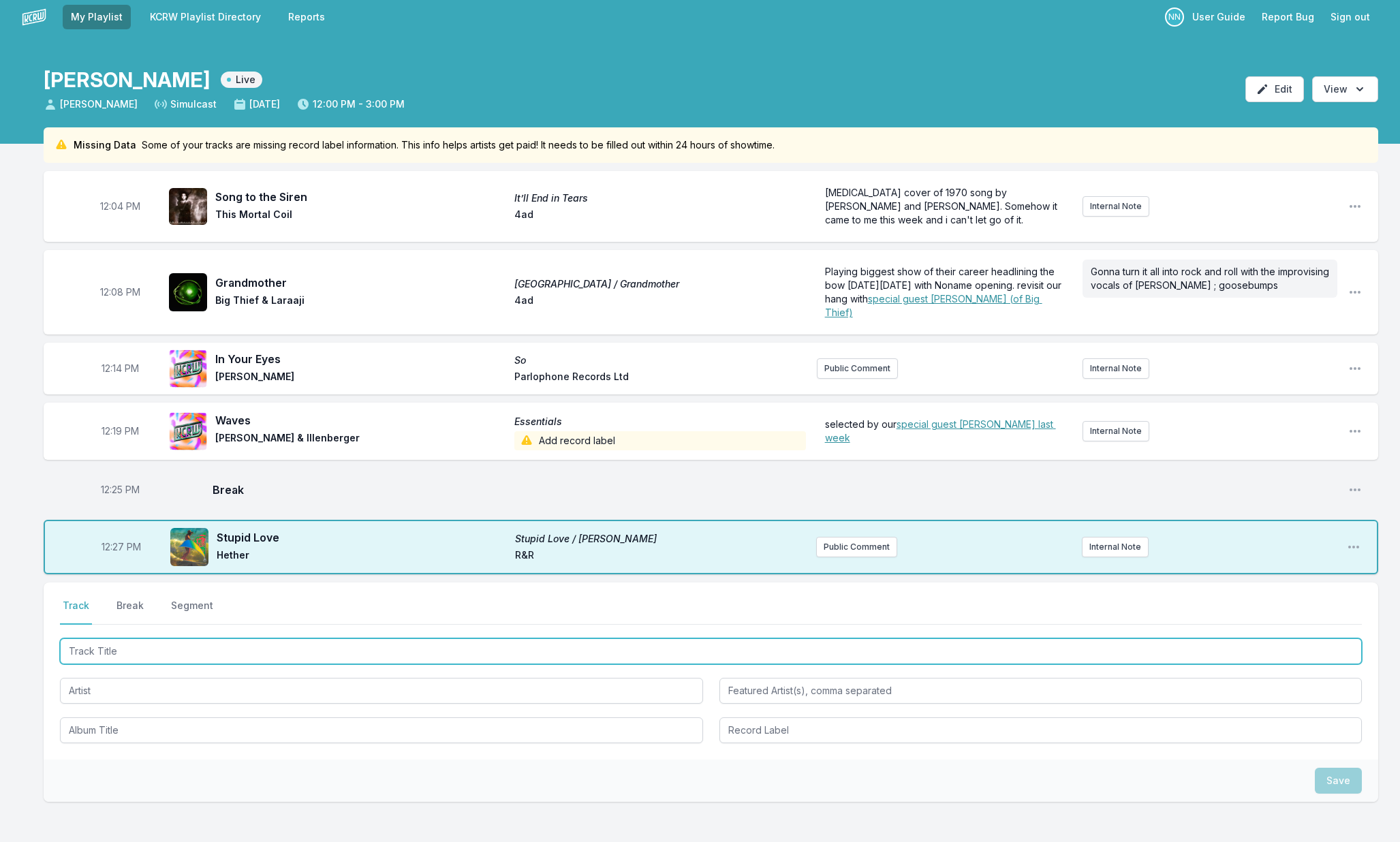
click at [111, 657] on input "Track Title" at bounding box center [711, 650] width 1302 height 26
type input "E"
type input "S"
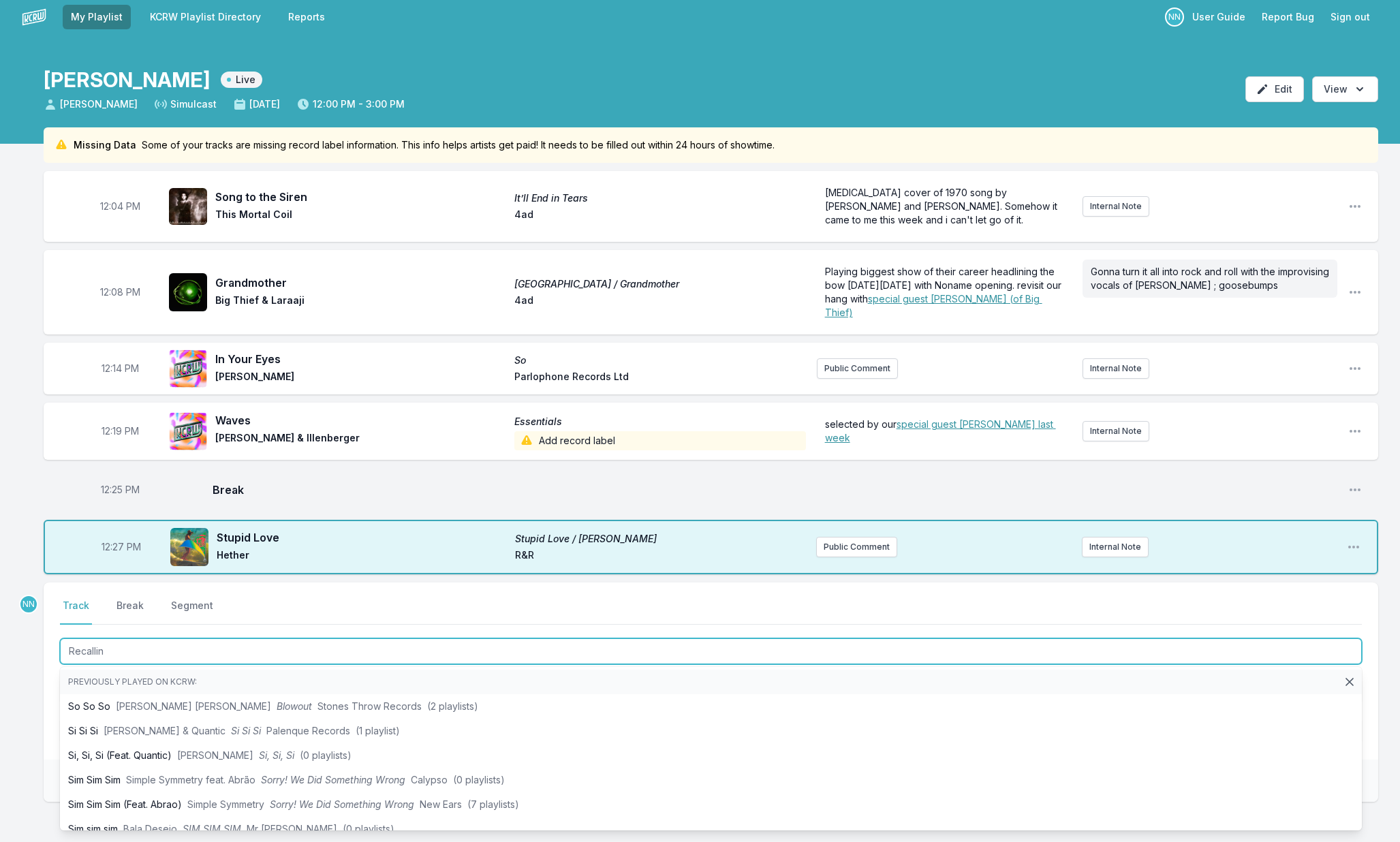
type input "Recalling"
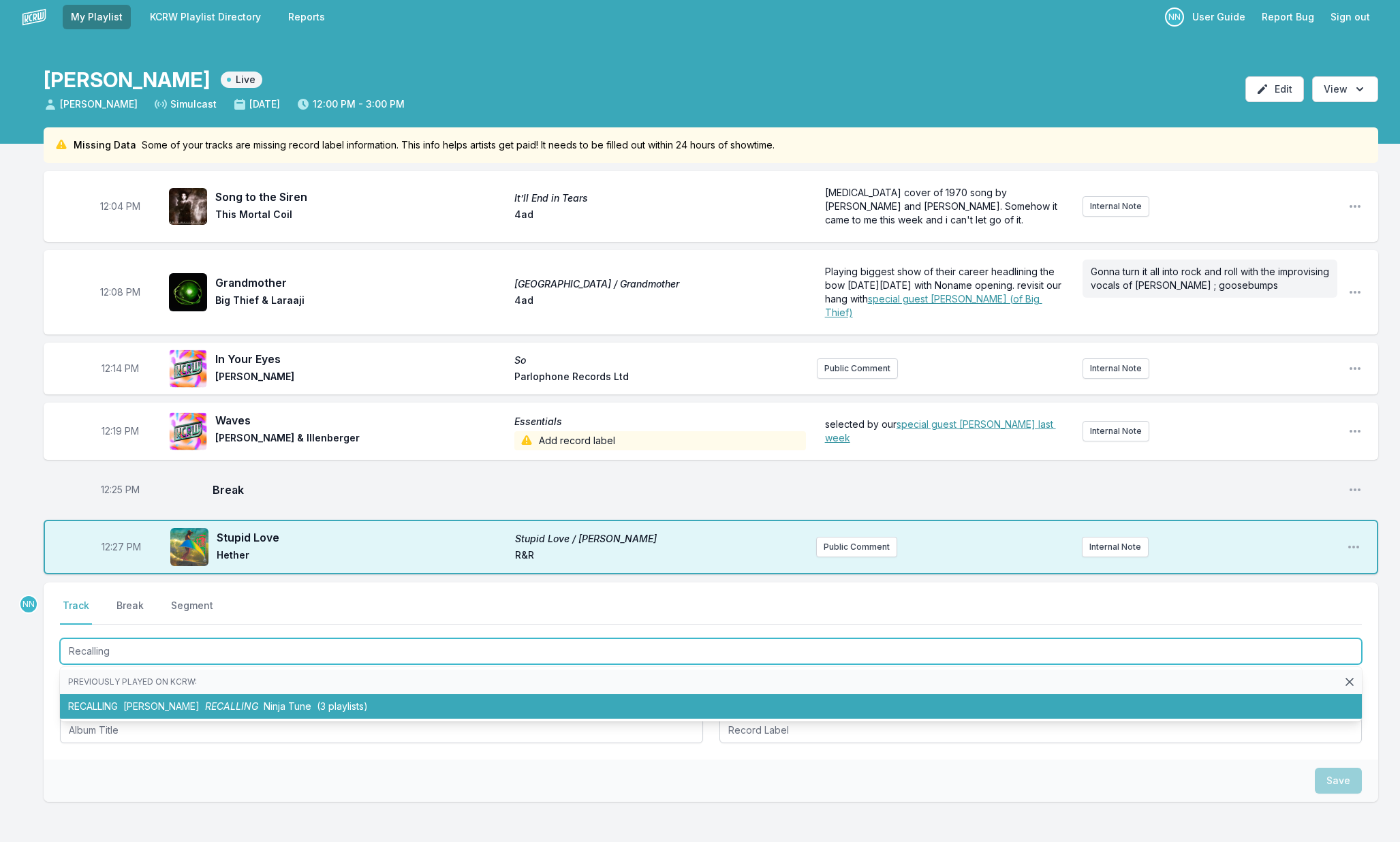
click at [152, 700] on span "Elliott Skinner" at bounding box center [161, 705] width 76 height 11
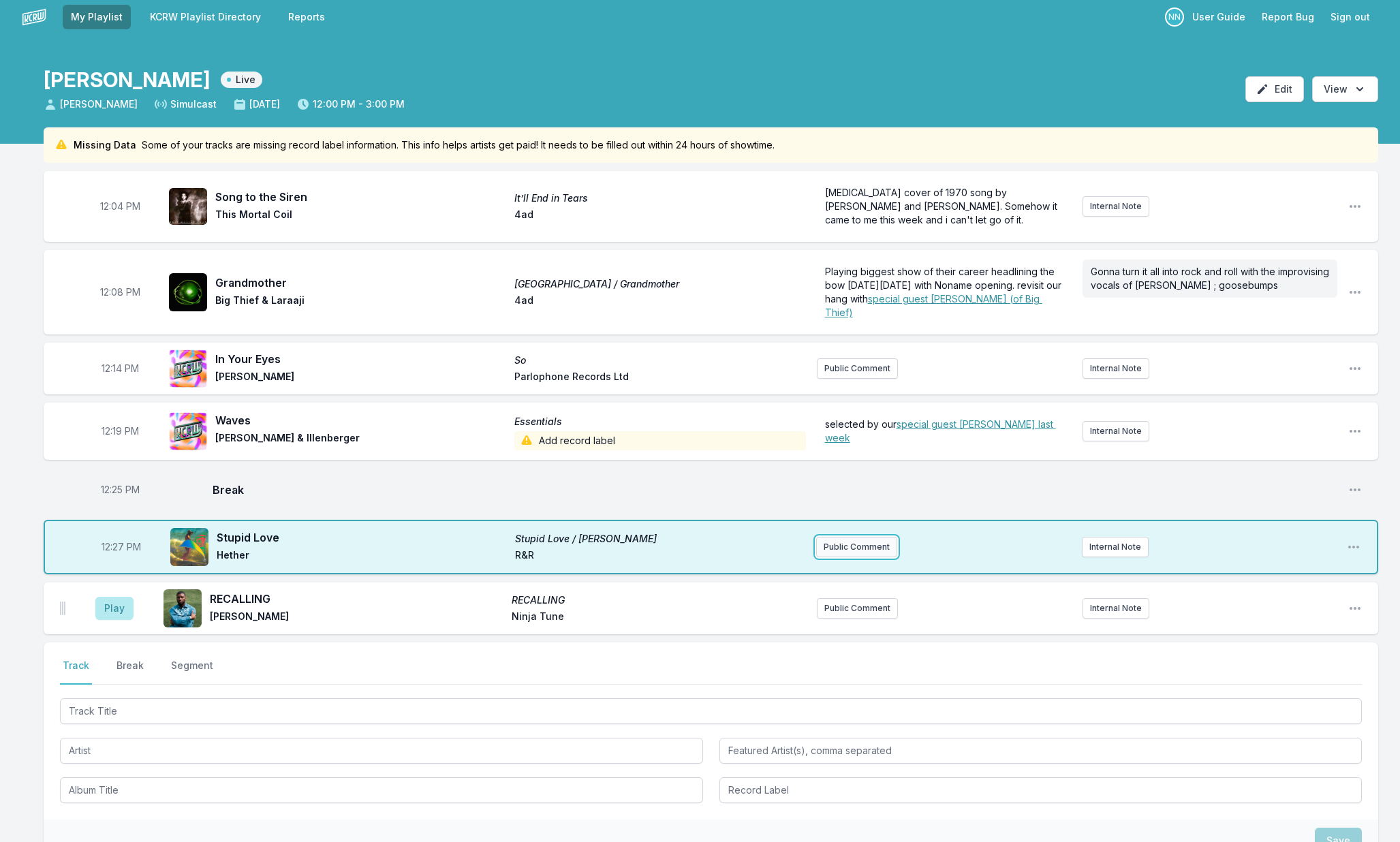
click at [835, 540] on button "Public Comment" at bounding box center [857, 547] width 81 height 20
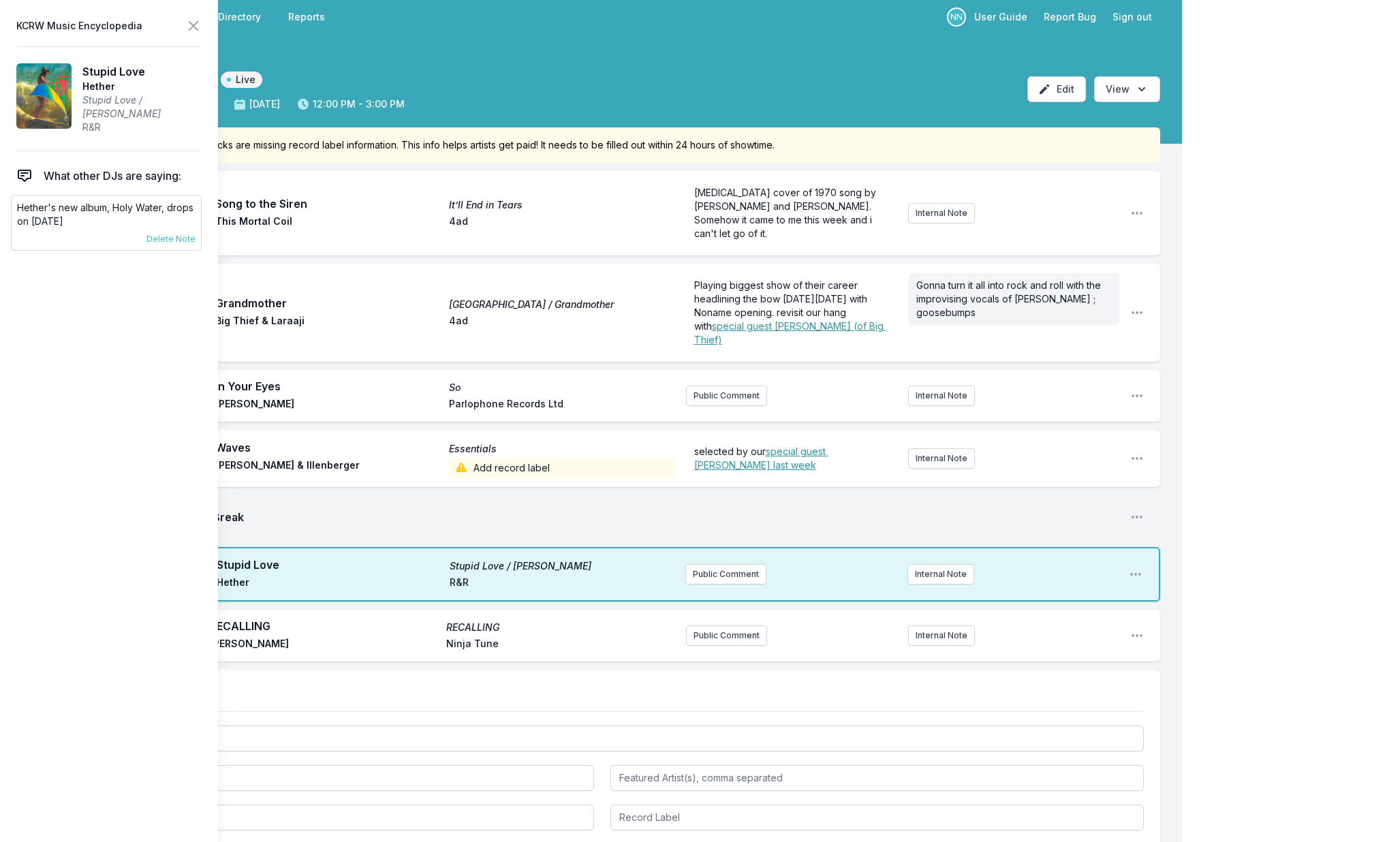
click at [88, 212] on p "Hether's new album, Holy Water, drops on October 24th" at bounding box center [106, 214] width 179 height 27
copy div "Hether's new album, Holy Water, drops on October 24th 9/8/25 Travis Holcombe Pi…"
click at [196, 34] on icon at bounding box center [193, 26] width 16 height 16
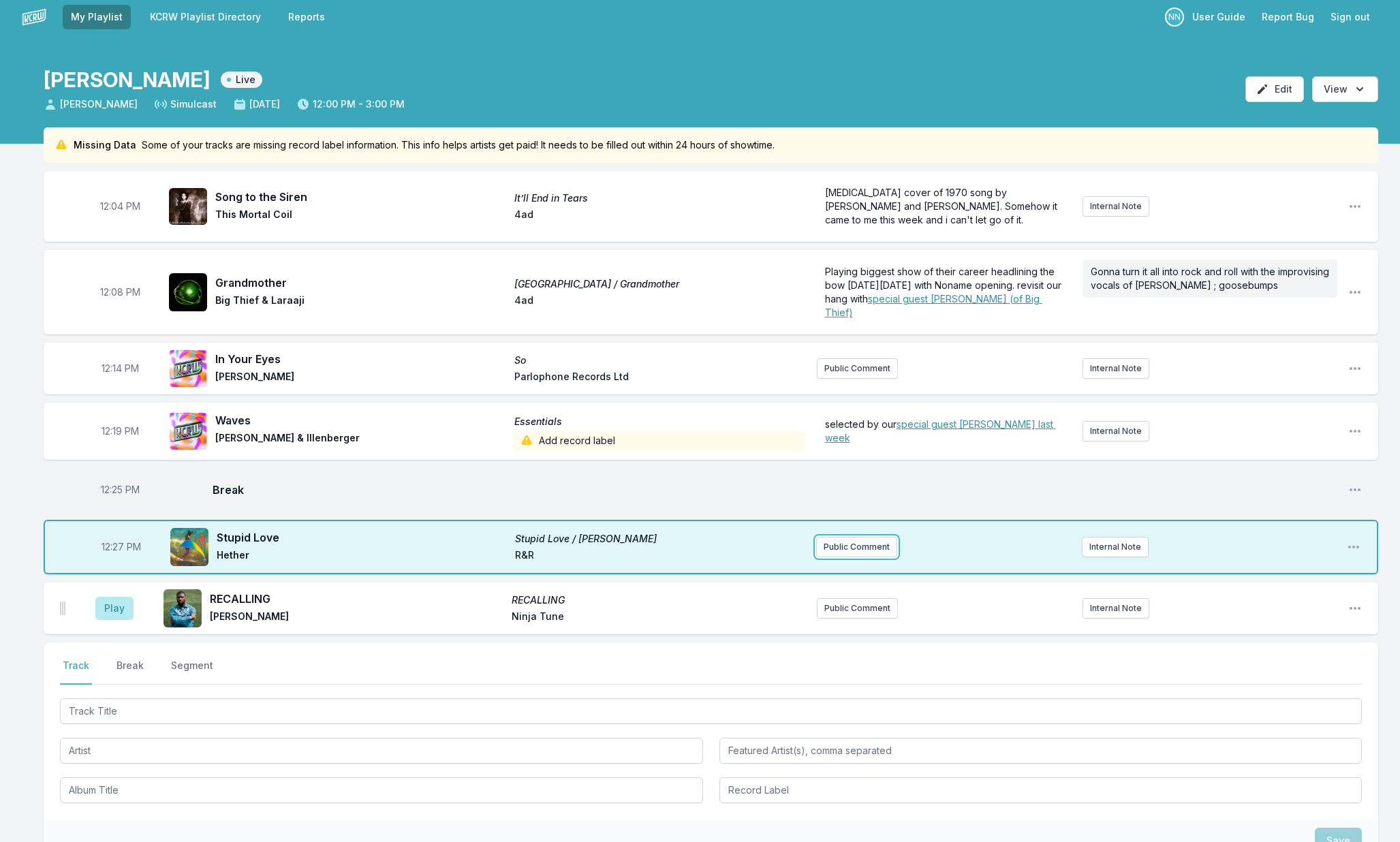
click at [840, 538] on button "Public Comment" at bounding box center [857, 547] width 81 height 20
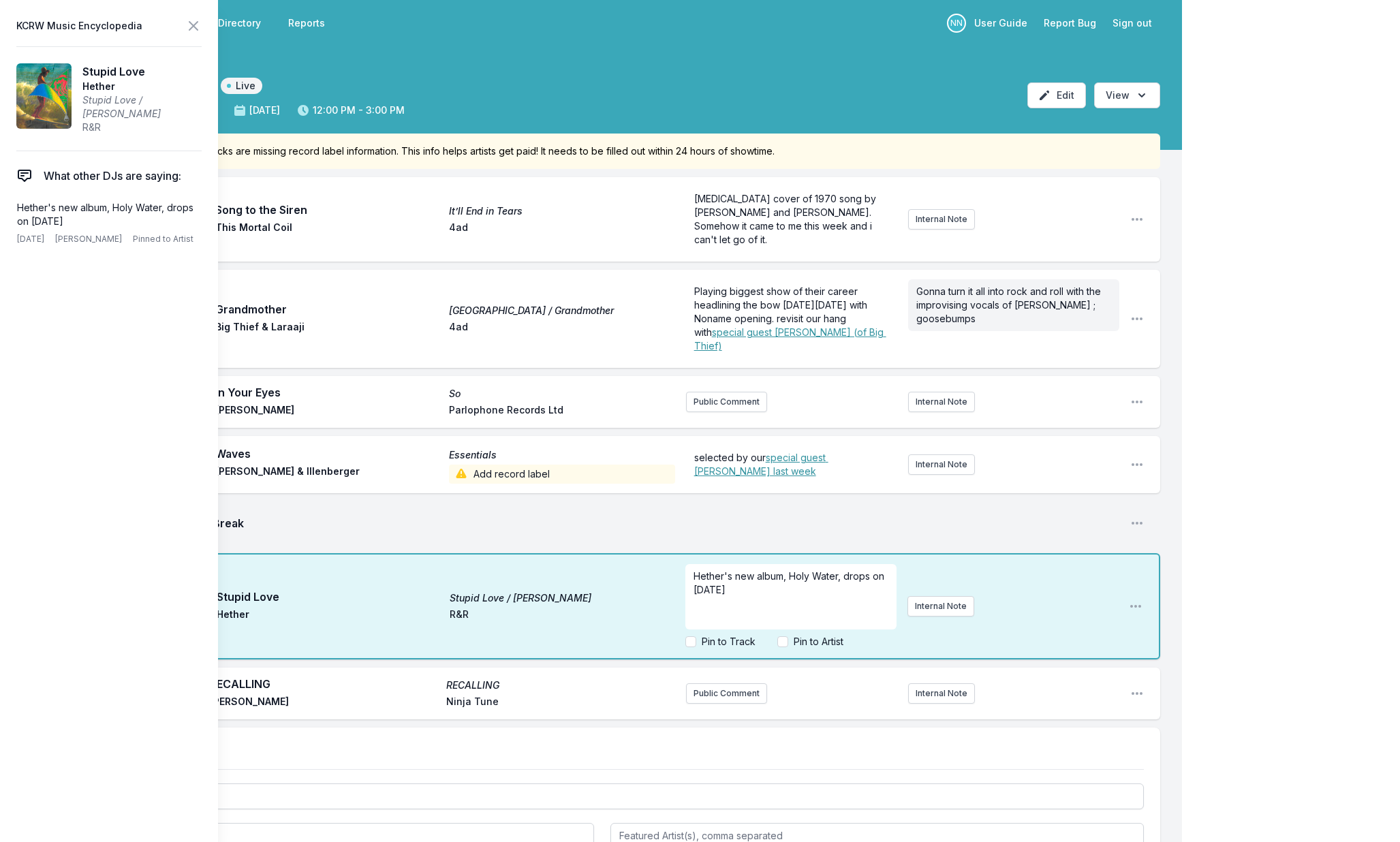
scroll to position [3, 0]
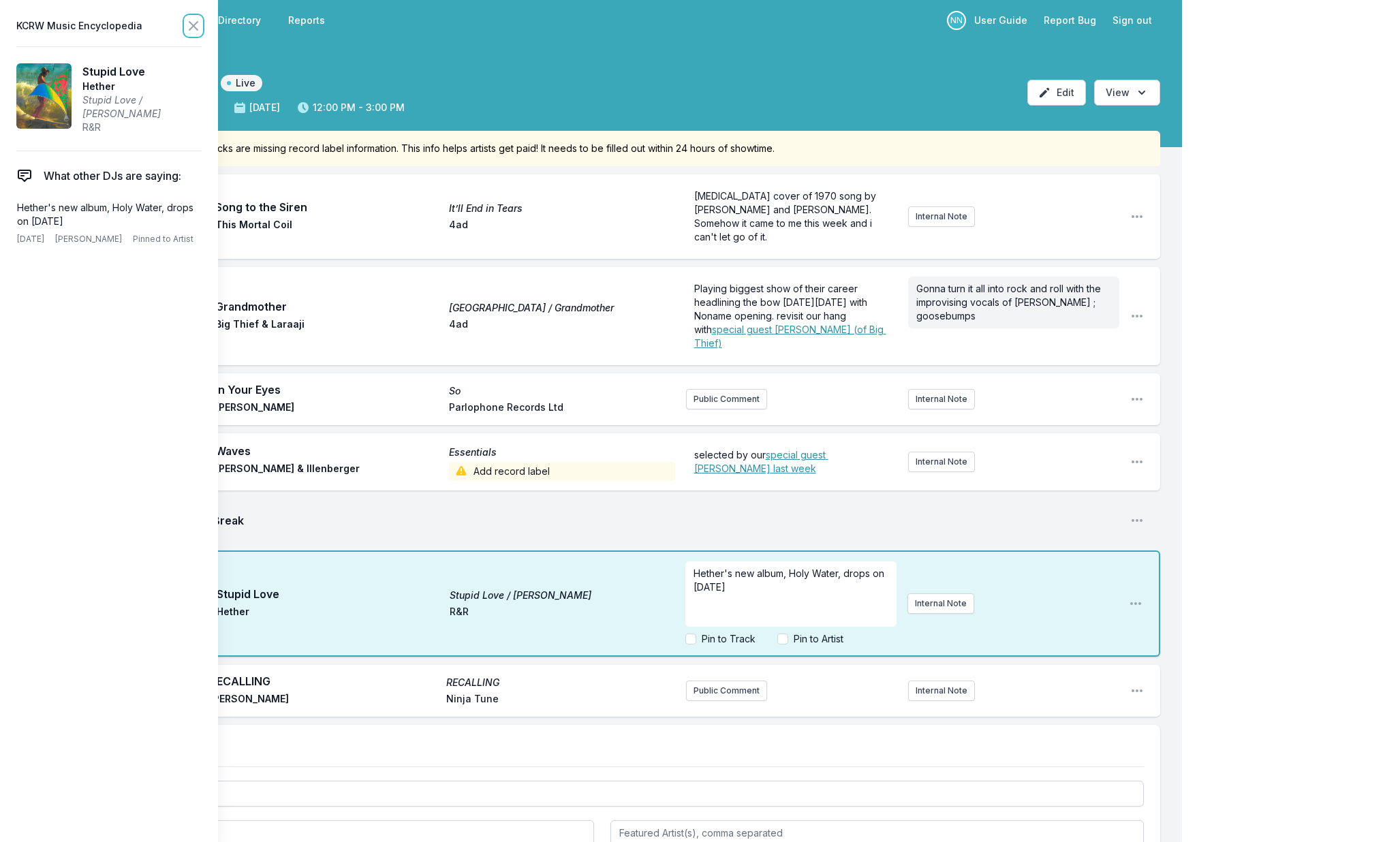
click at [194, 30] on icon at bounding box center [193, 26] width 16 height 16
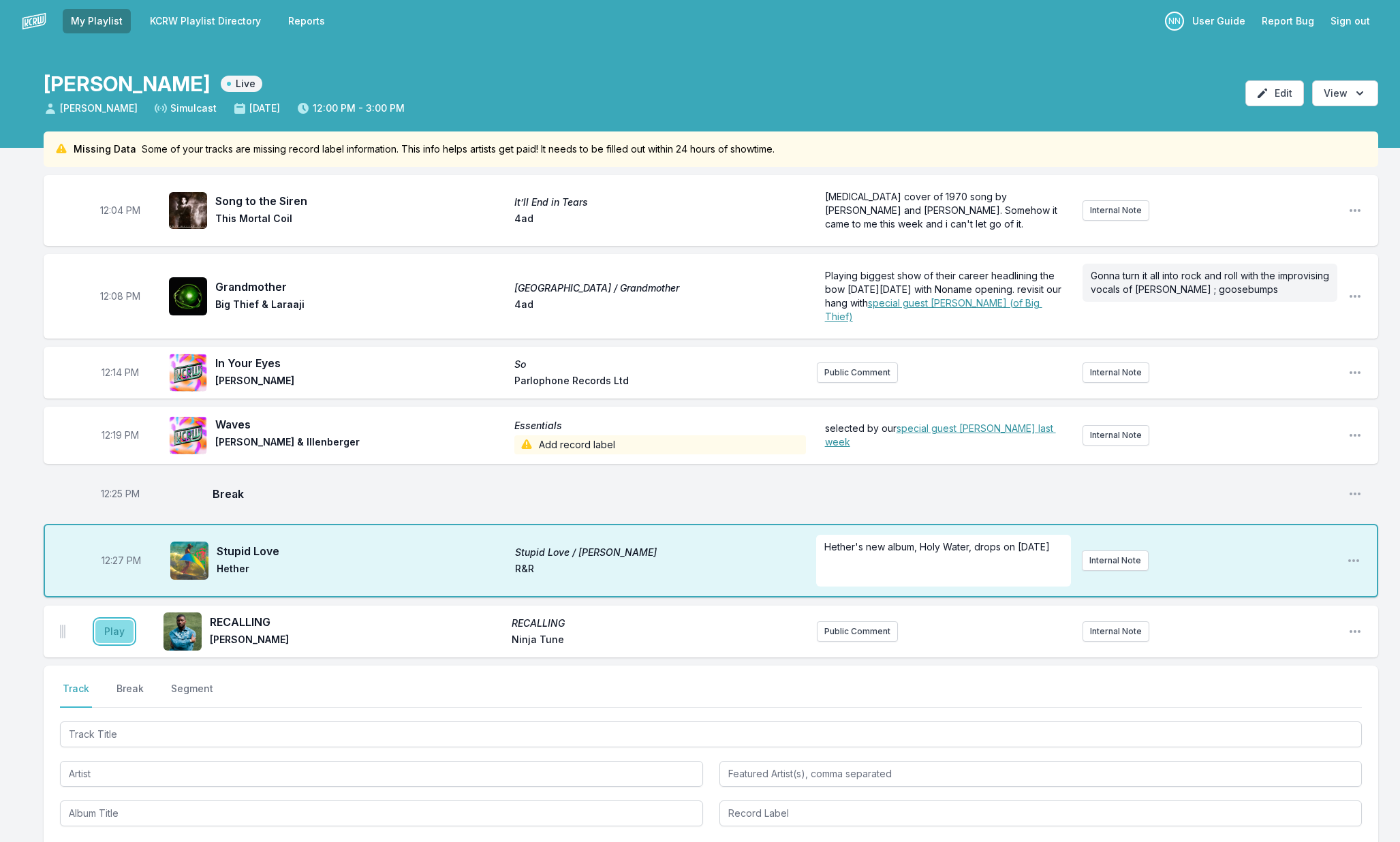
click at [110, 643] on button "Play" at bounding box center [114, 632] width 38 height 23
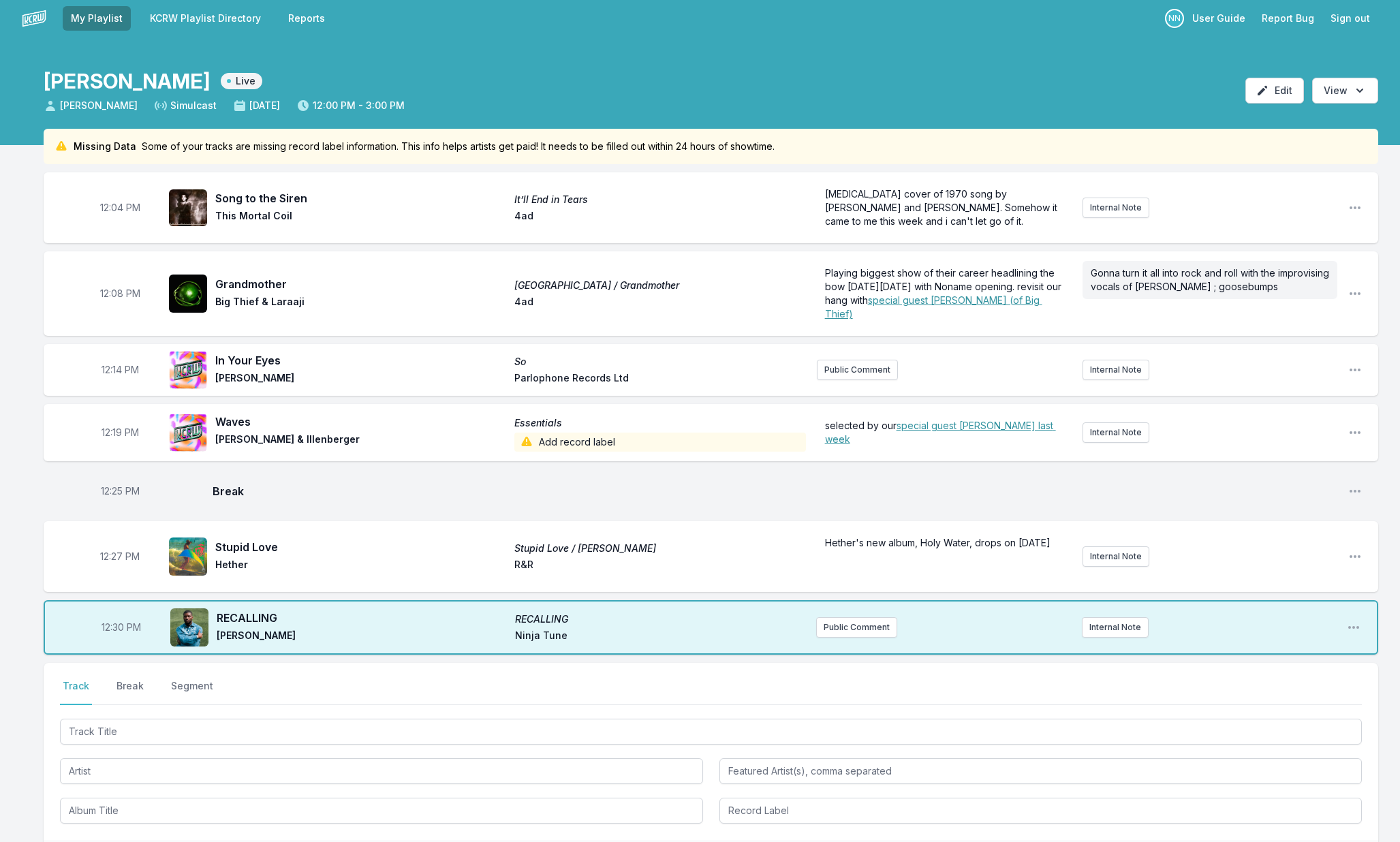
scroll to position [0, 0]
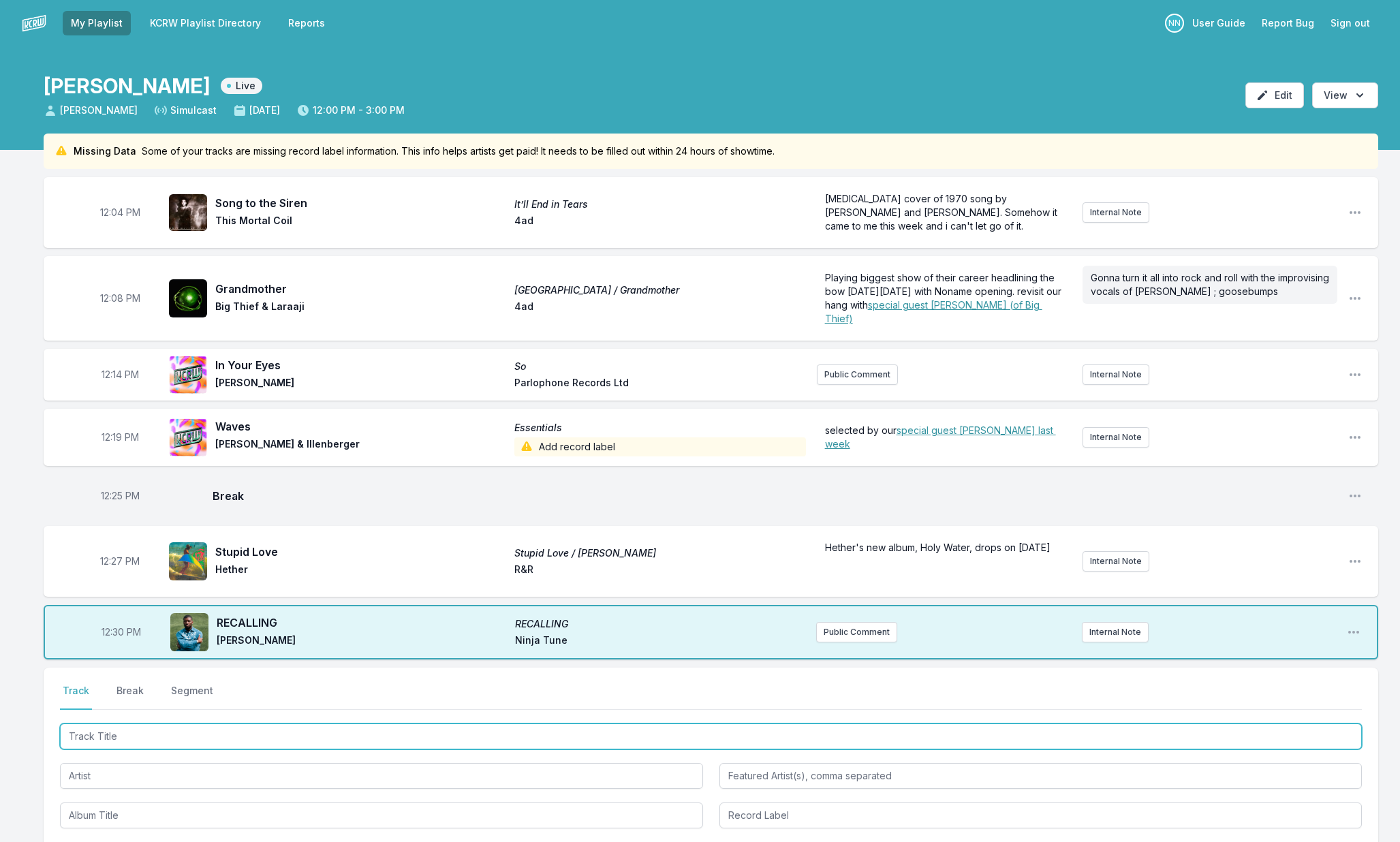
click at [123, 749] on input "Track Title" at bounding box center [711, 736] width 1302 height 26
type input "Loser"
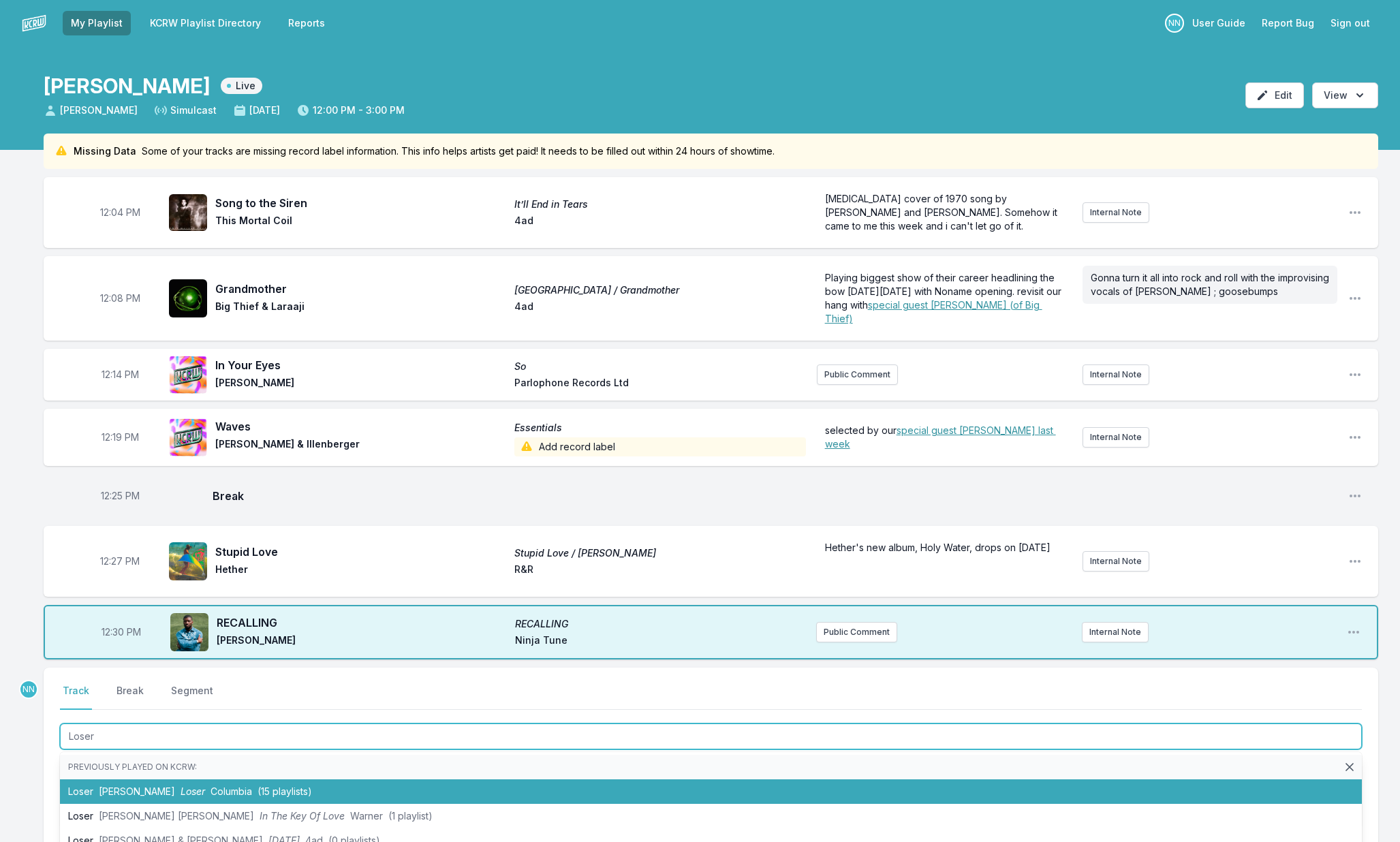
click at [150, 797] on span "Tame Impala" at bounding box center [137, 791] width 76 height 11
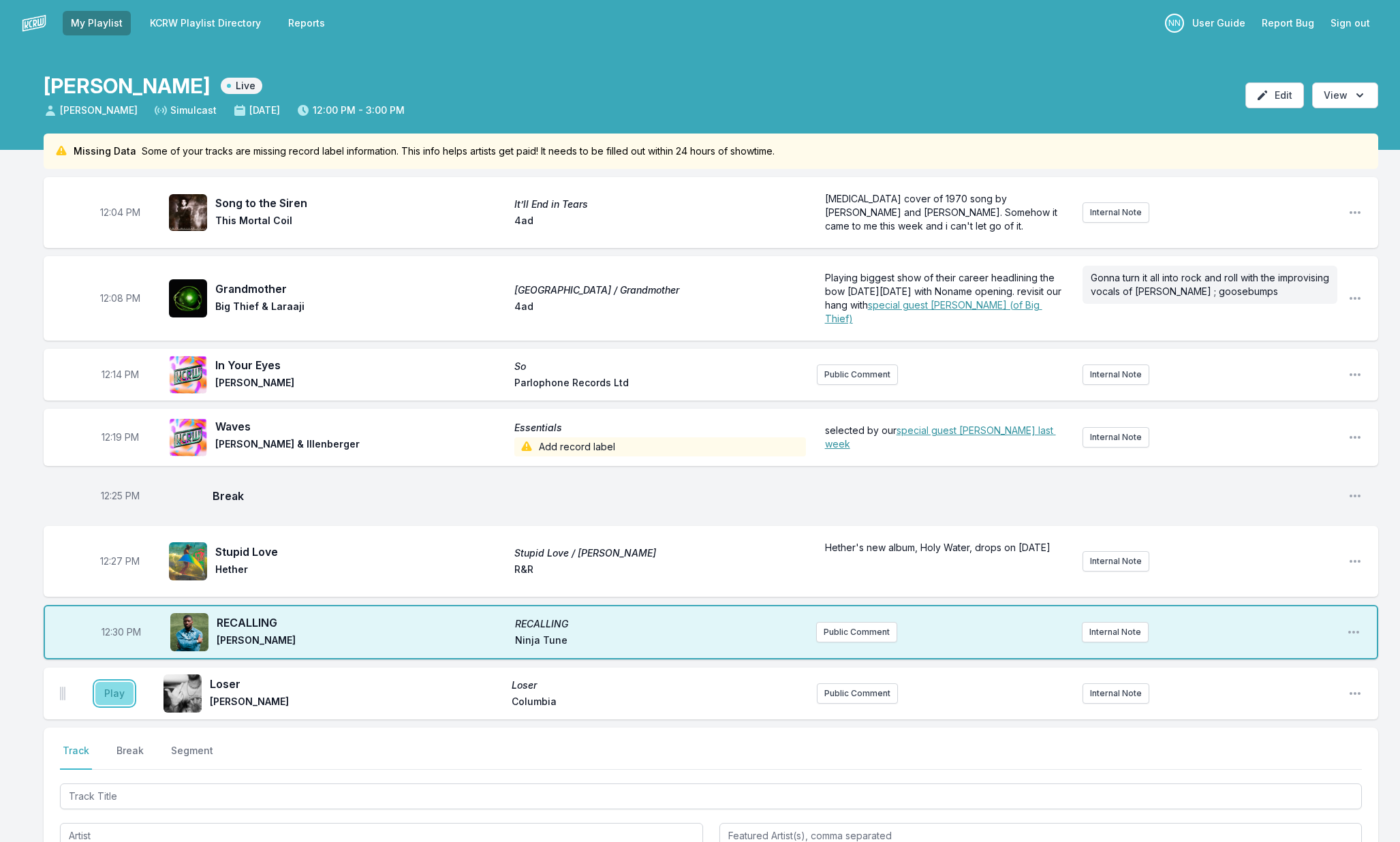
click at [115, 705] on button "Play" at bounding box center [114, 693] width 38 height 23
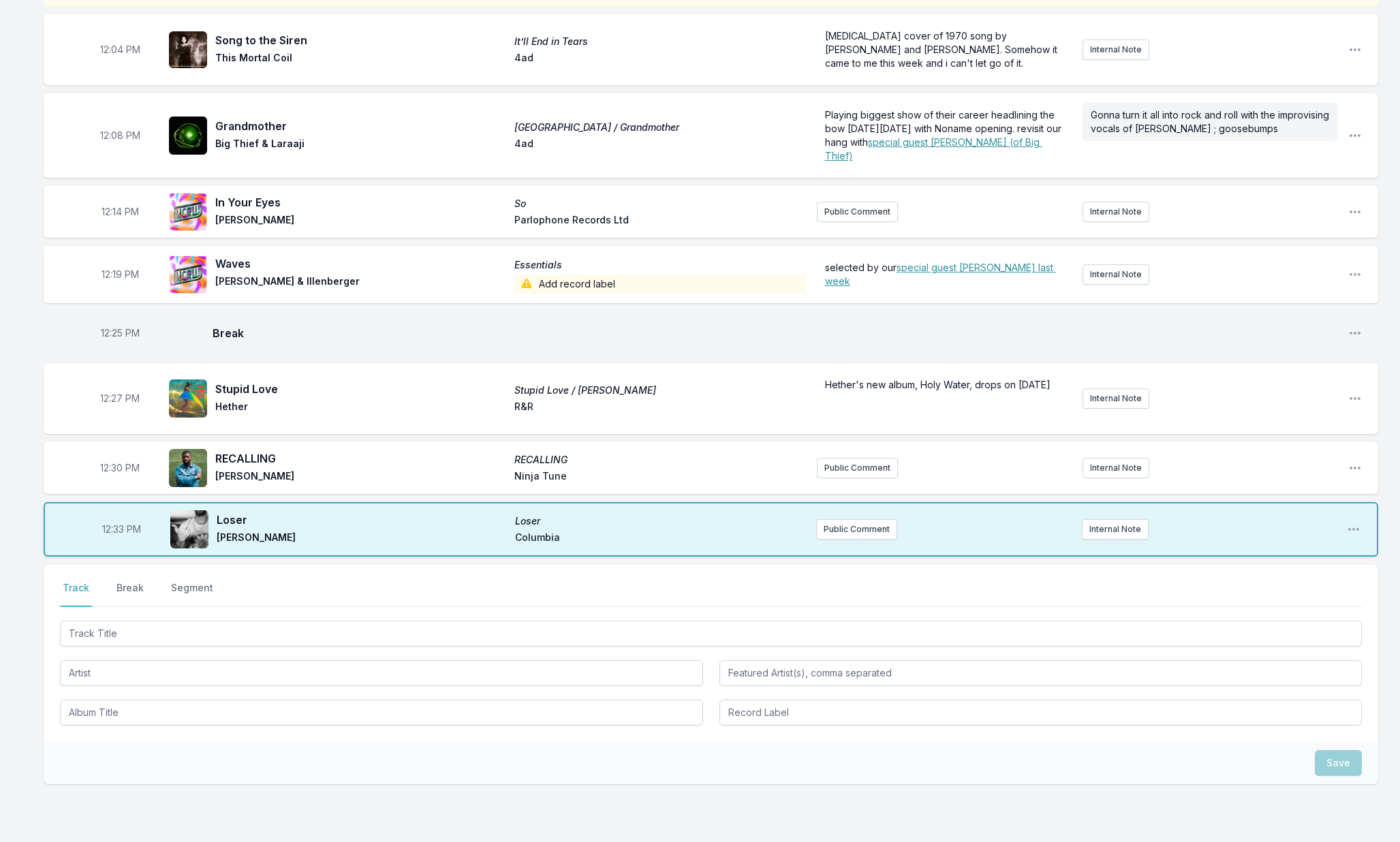
scroll to position [166, 0]
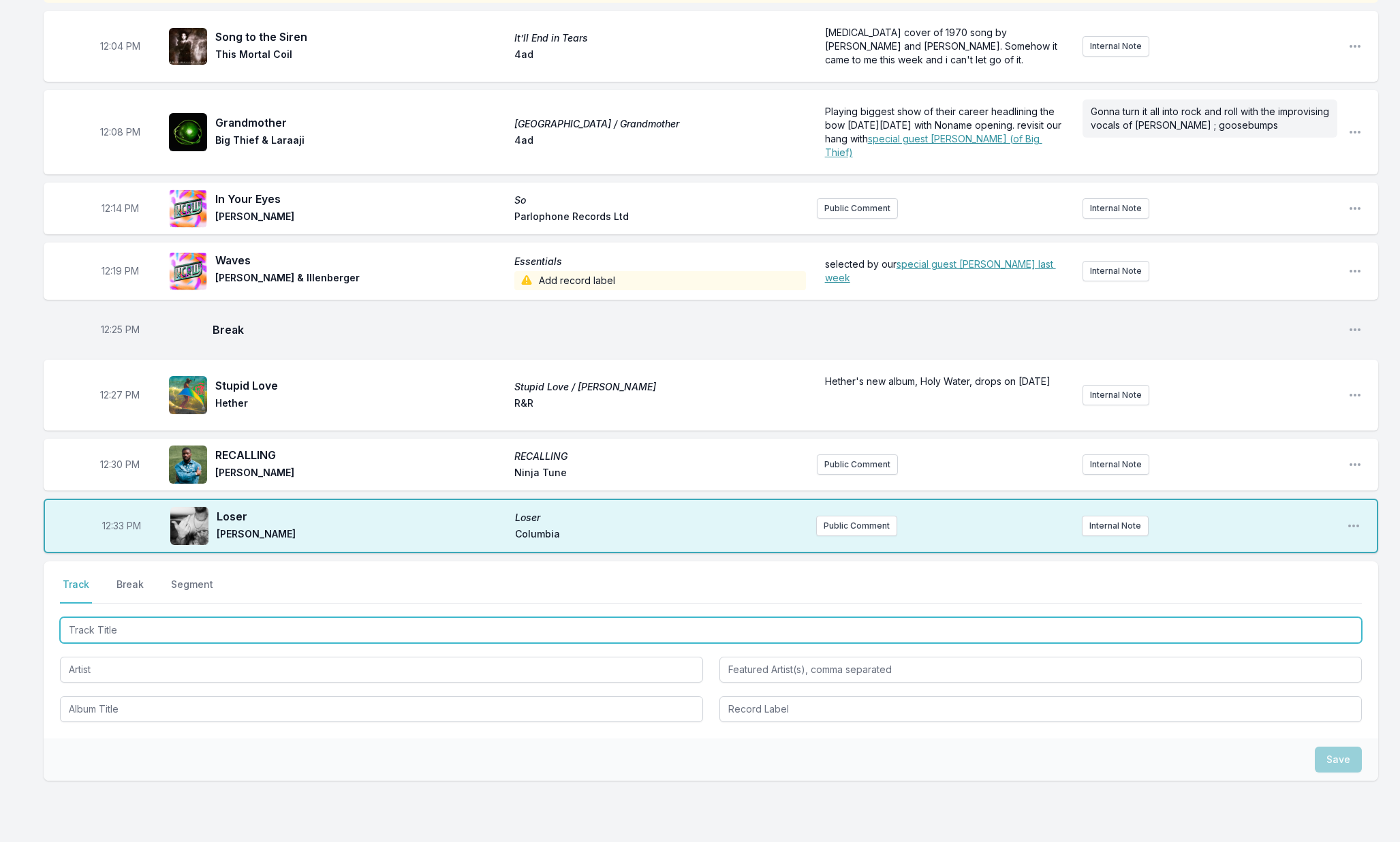
click at [129, 643] on input "Track Title" at bounding box center [711, 630] width 1302 height 26
type input "Sargardoon"
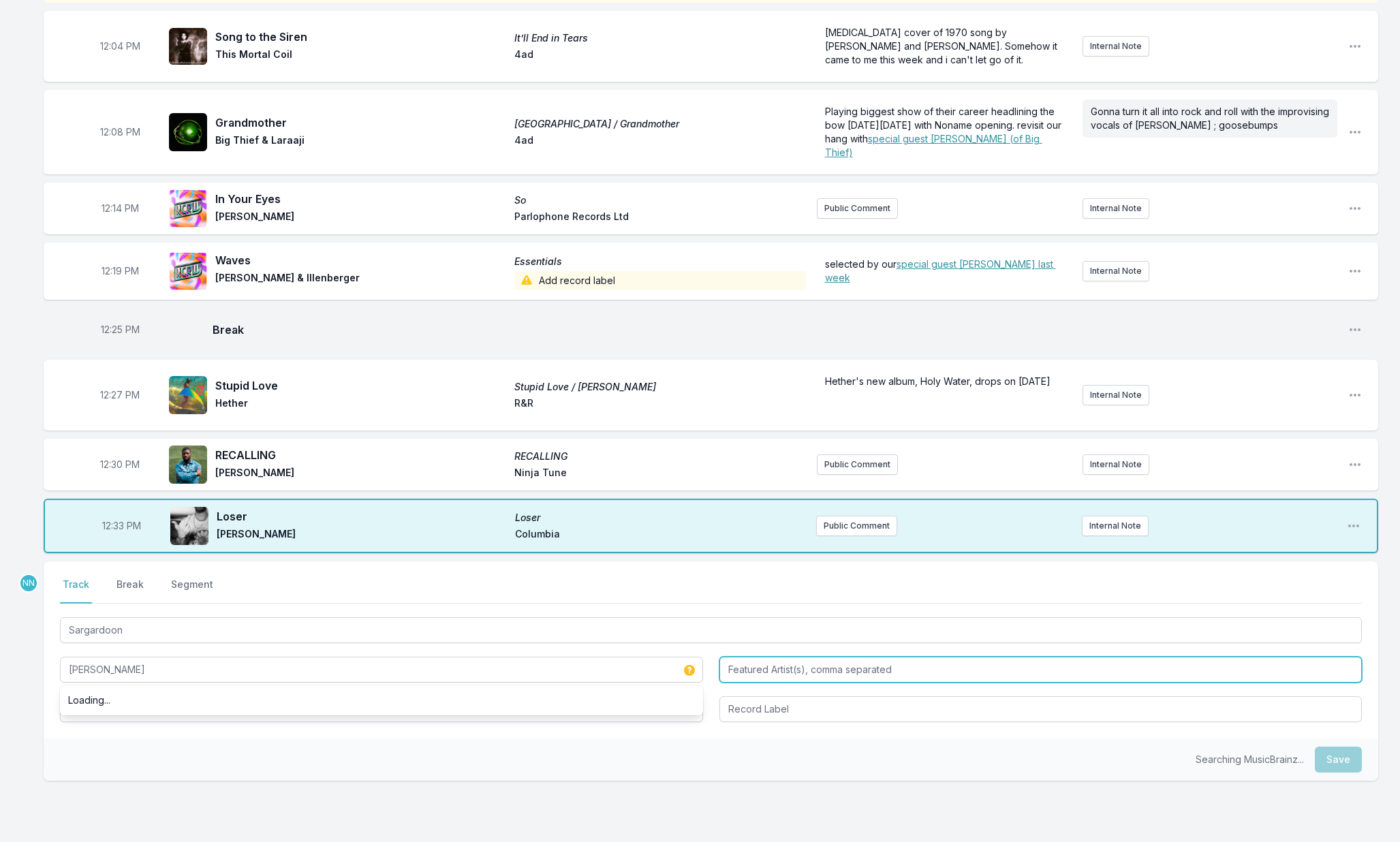
type input "Mehrad Hidden"
type input "Kaviano"
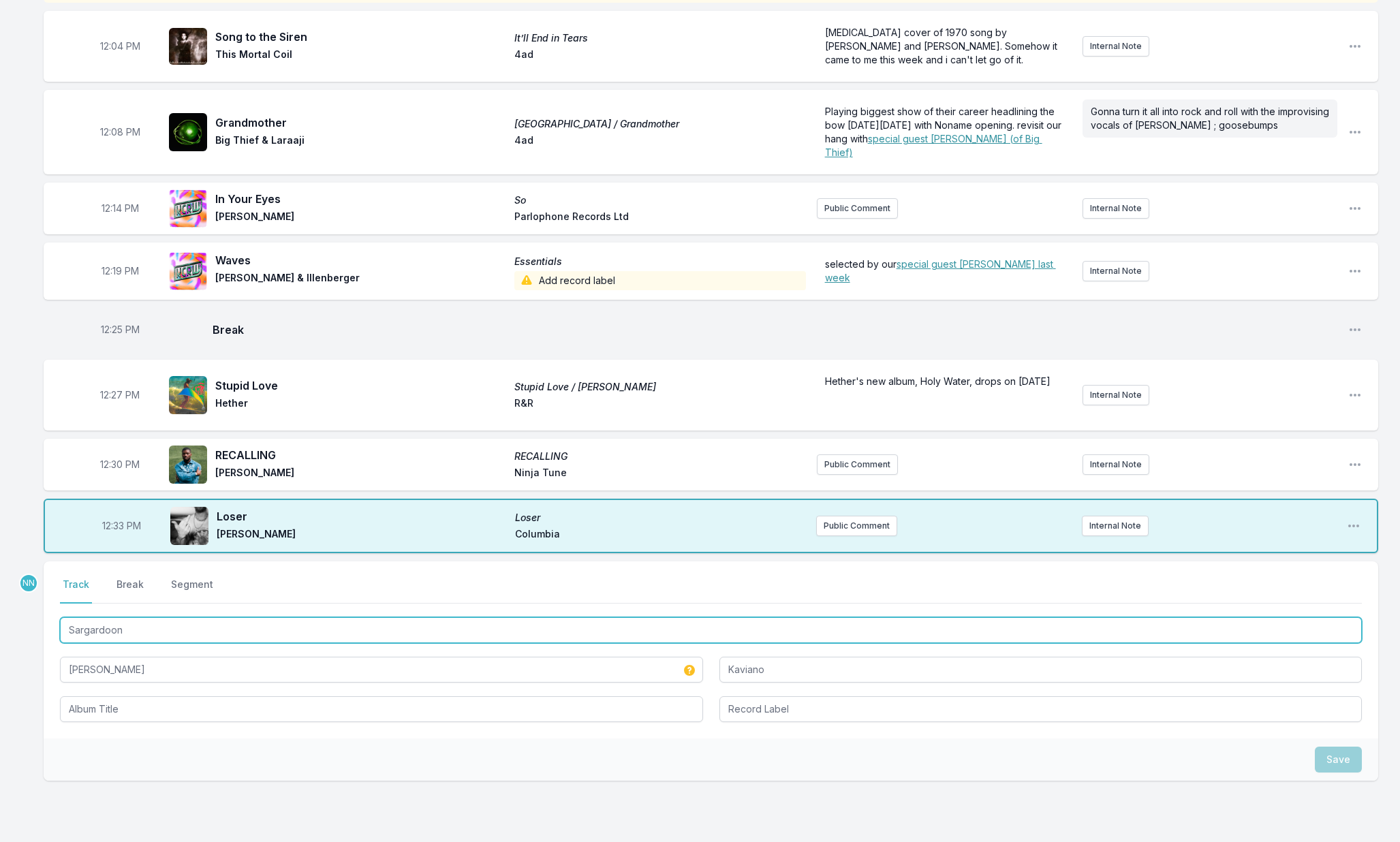
click at [272, 643] on input "Sargardoon" at bounding box center [711, 630] width 1302 height 26
click at [271, 643] on input "Sargardoon" at bounding box center [711, 630] width 1302 height 26
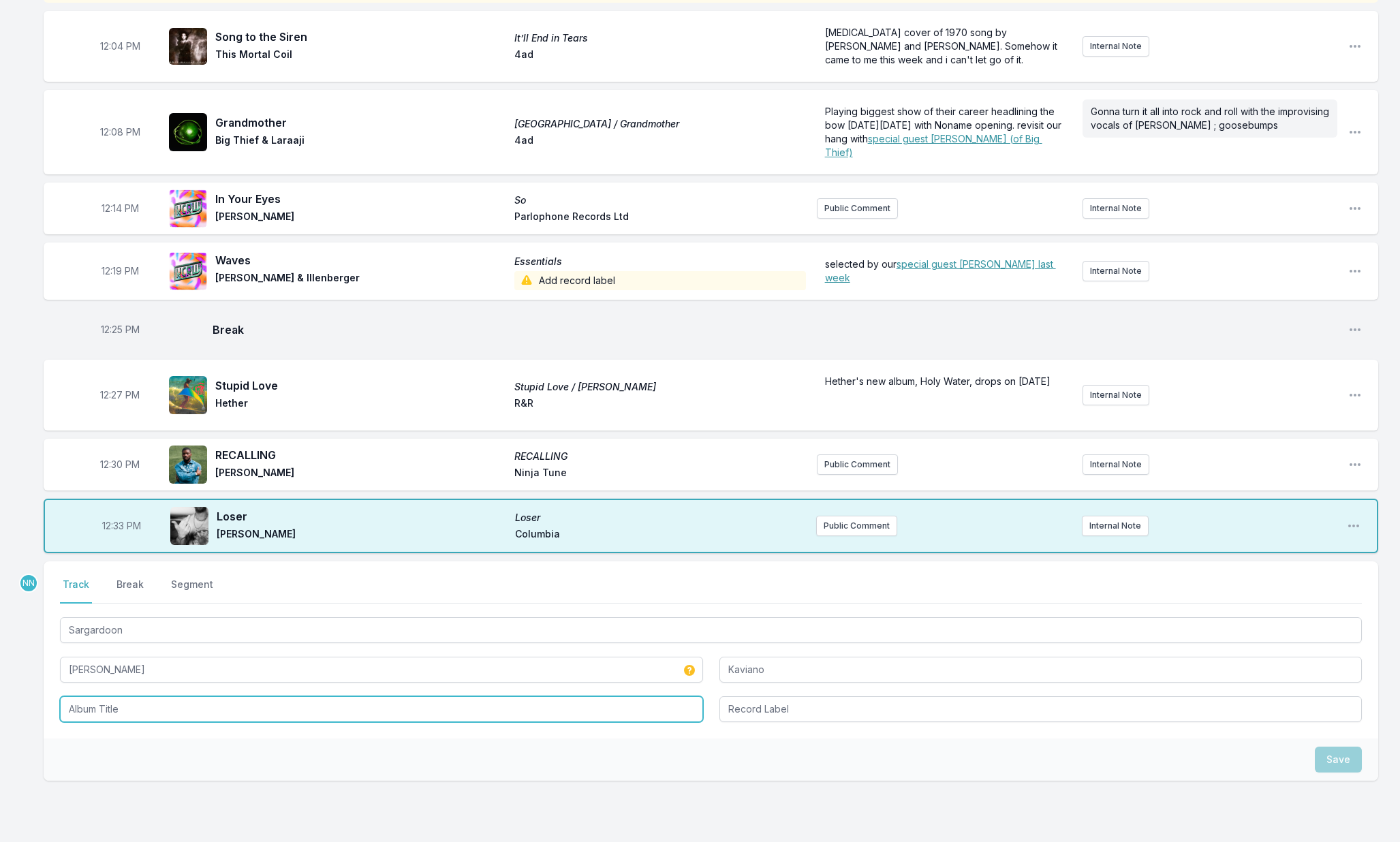
click at [270, 715] on input "Album Title" at bounding box center [381, 708] width 643 height 26
paste input "Sargardoon"
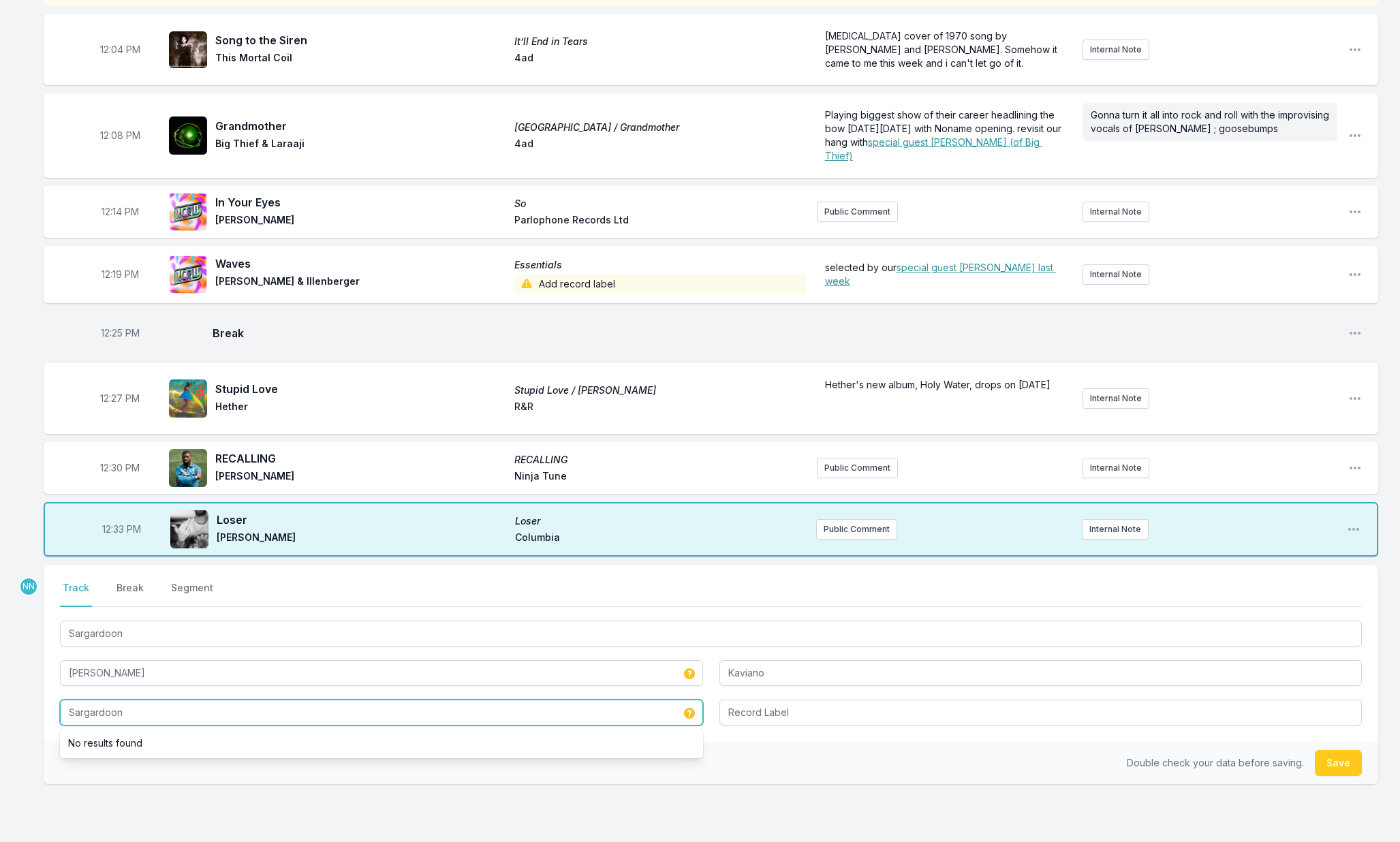
type input "Sargardoon"
click at [1337, 774] on button "Save" at bounding box center [1338, 762] width 47 height 26
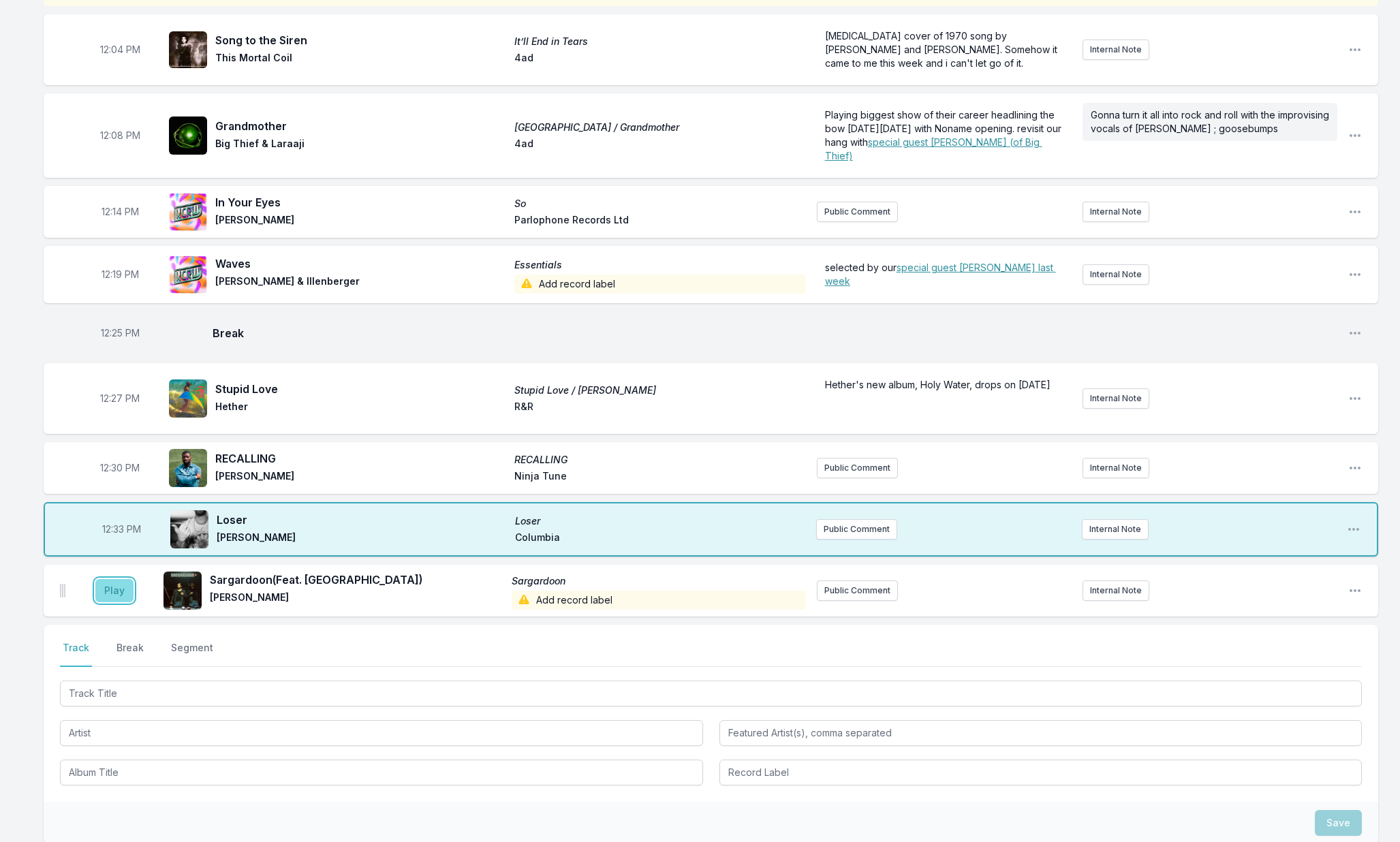
click at [108, 602] on button "Play" at bounding box center [114, 590] width 38 height 23
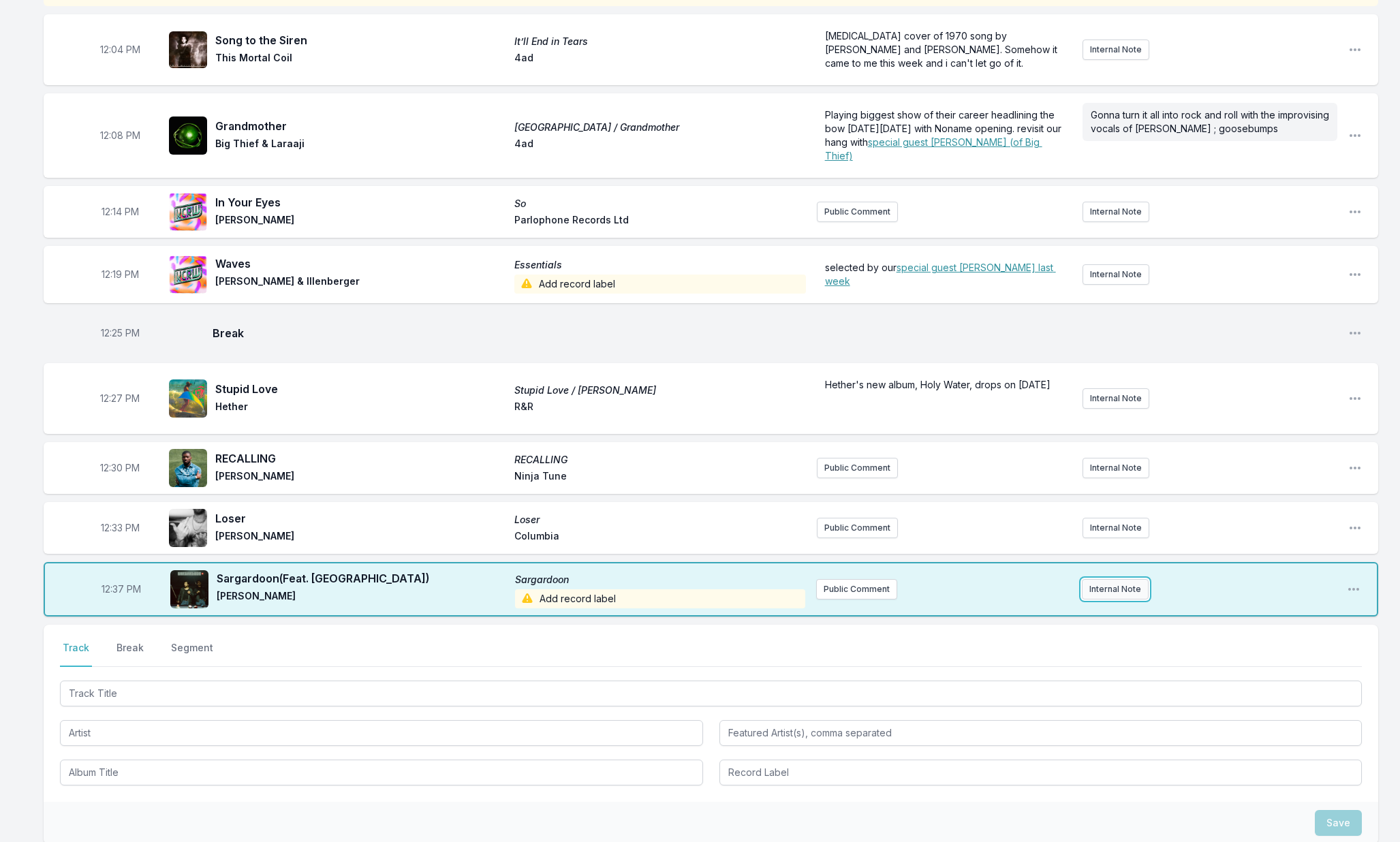
click at [1104, 599] on button "Internal Note" at bounding box center [1115, 588] width 66 height 20
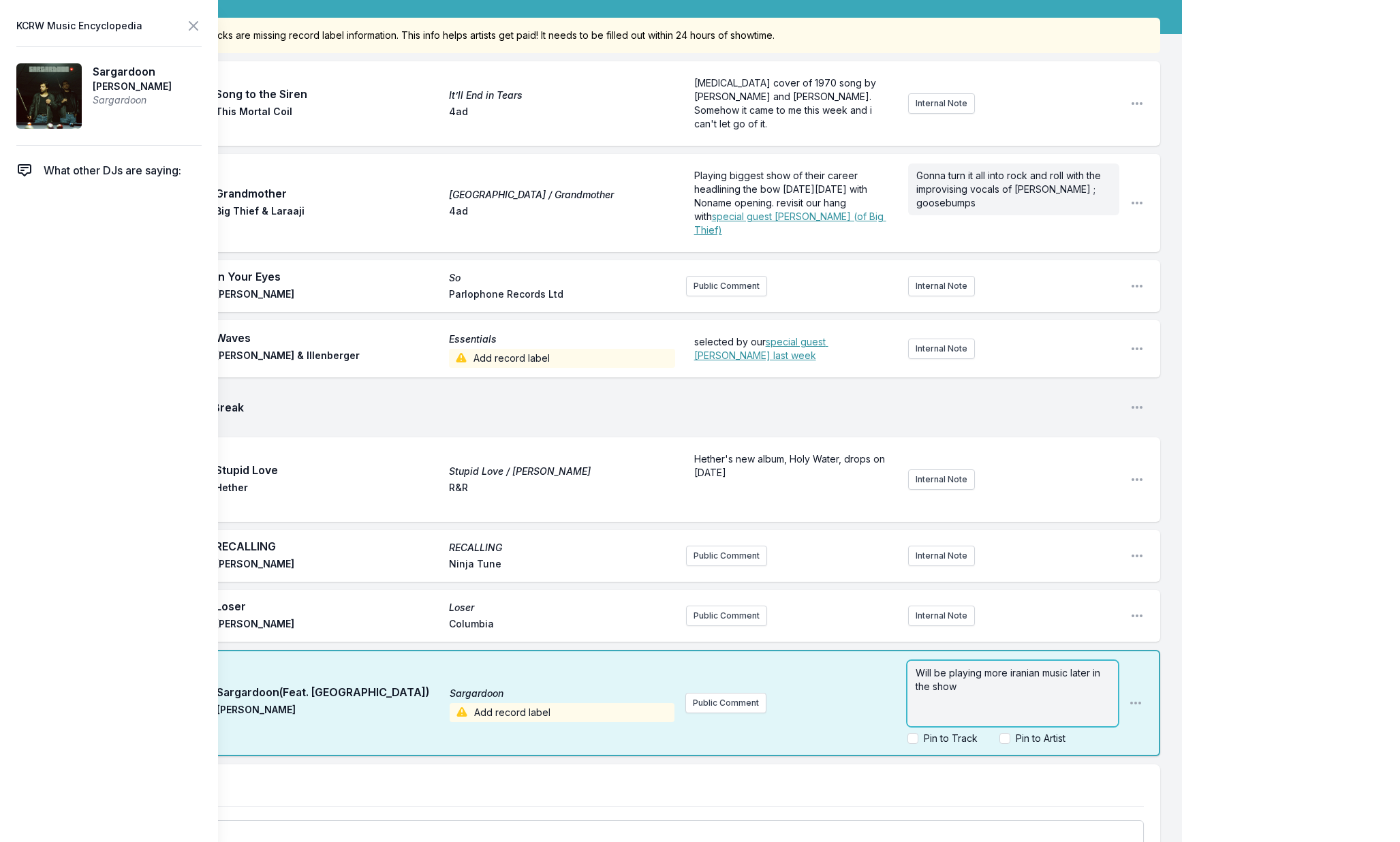
scroll to position [103, 0]
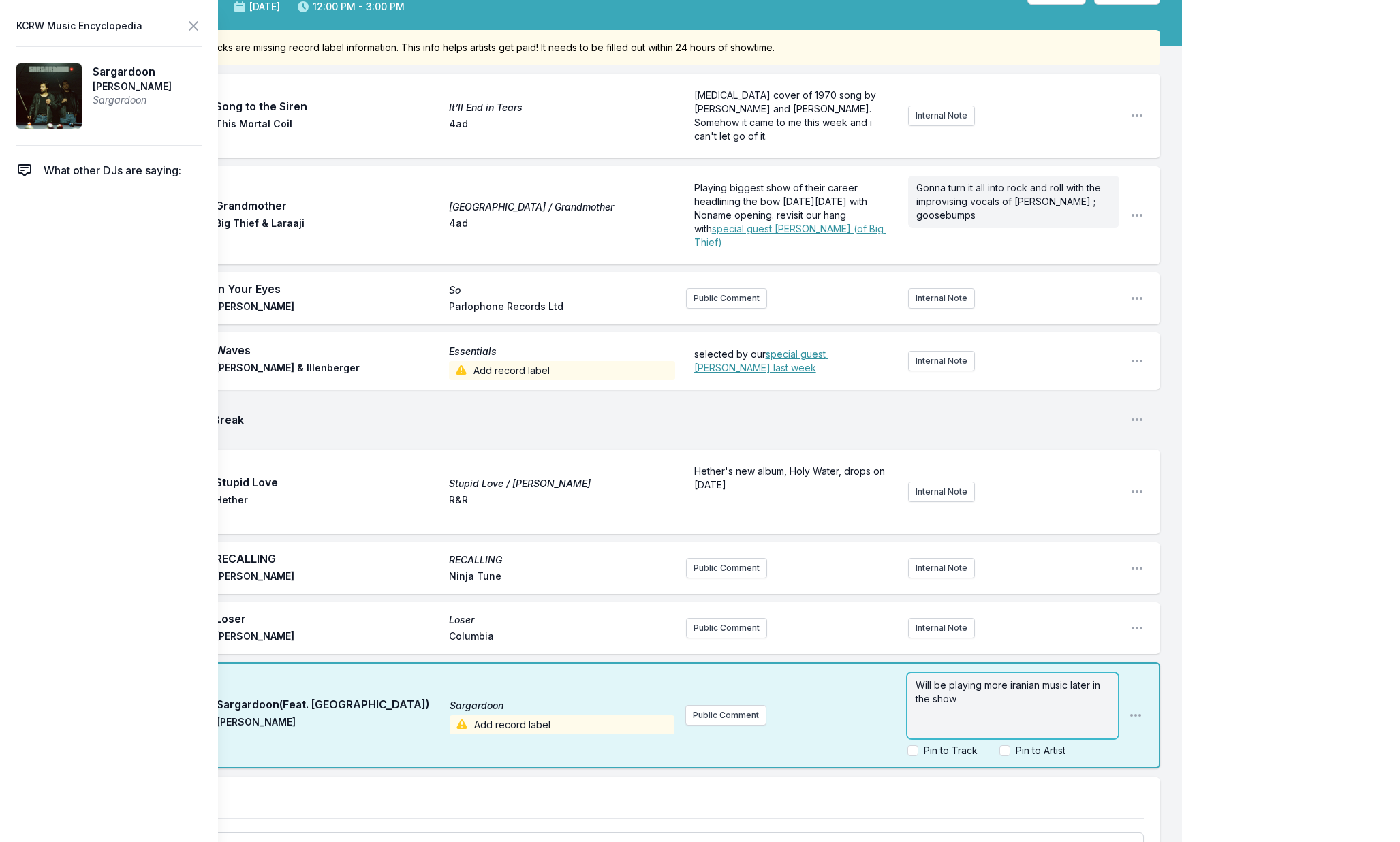
click at [922, 685] on span "Will be playing more iranian music later in the show" at bounding box center [1010, 692] width 188 height 25
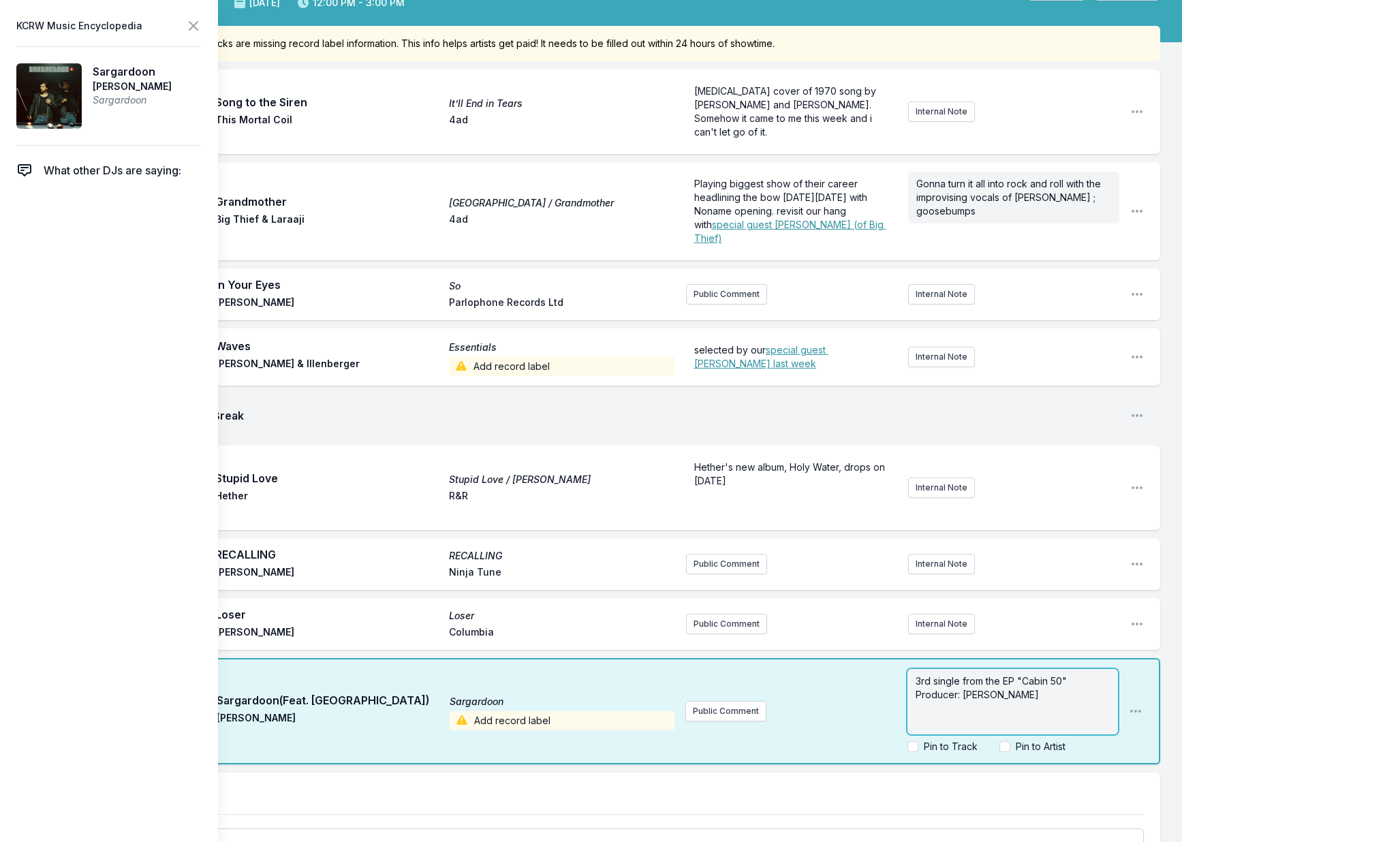
scroll to position [110, 0]
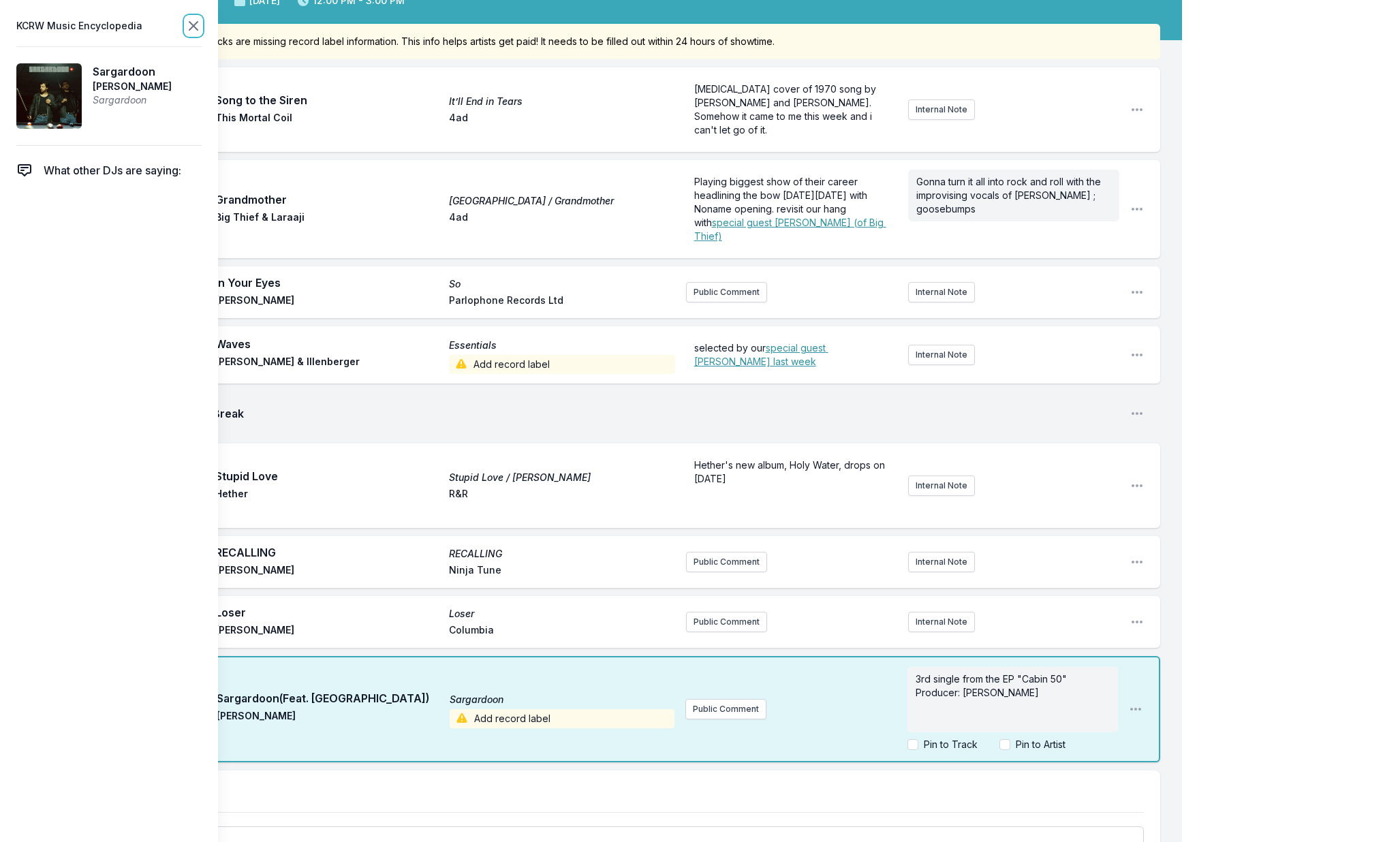
click at [196, 22] on icon at bounding box center [193, 26] width 8 height 8
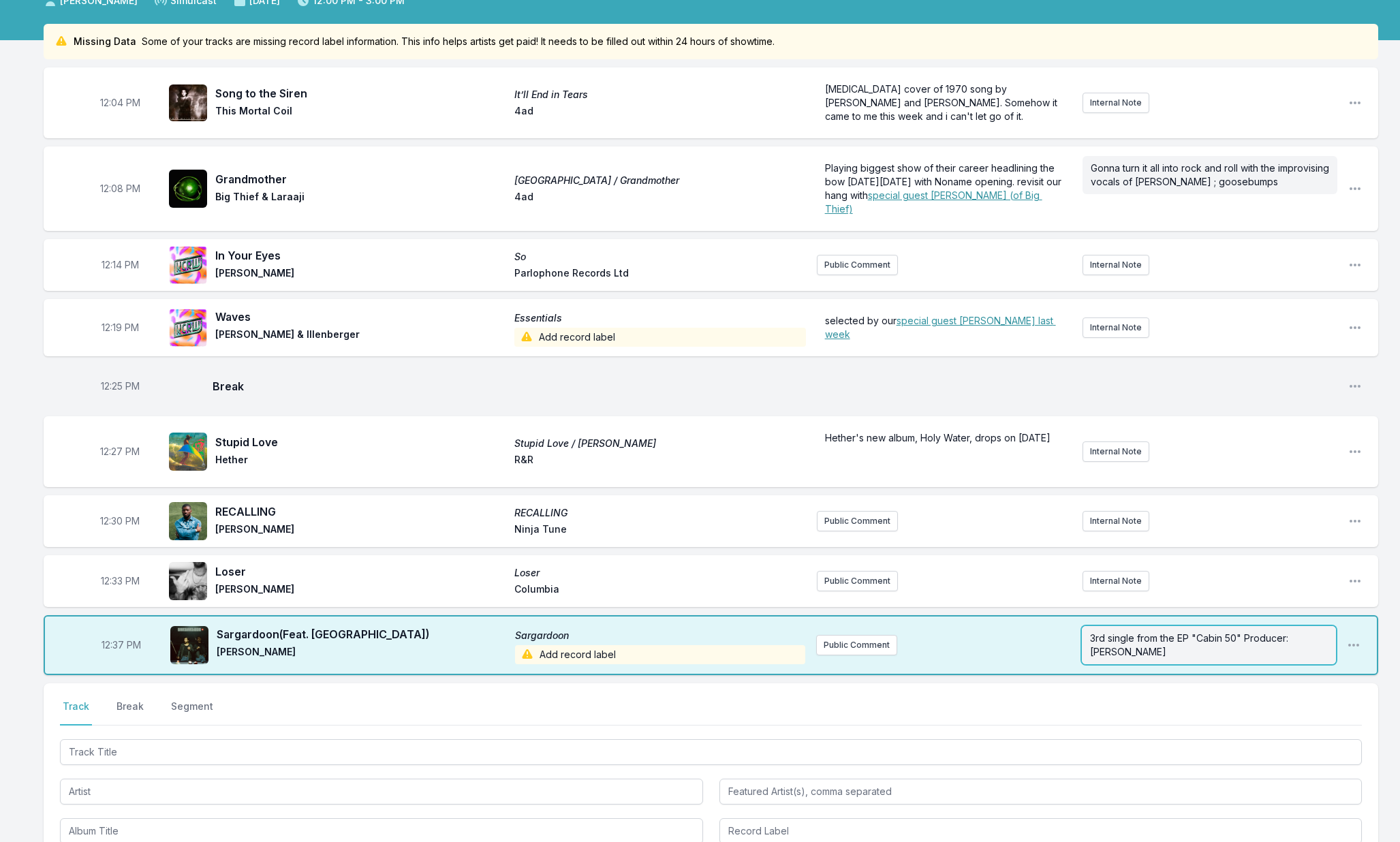
click at [1121, 658] on p "3rd single from the EP "Cabin 50" Producer: Mehrad Hidden" at bounding box center [1209, 645] width 238 height 27
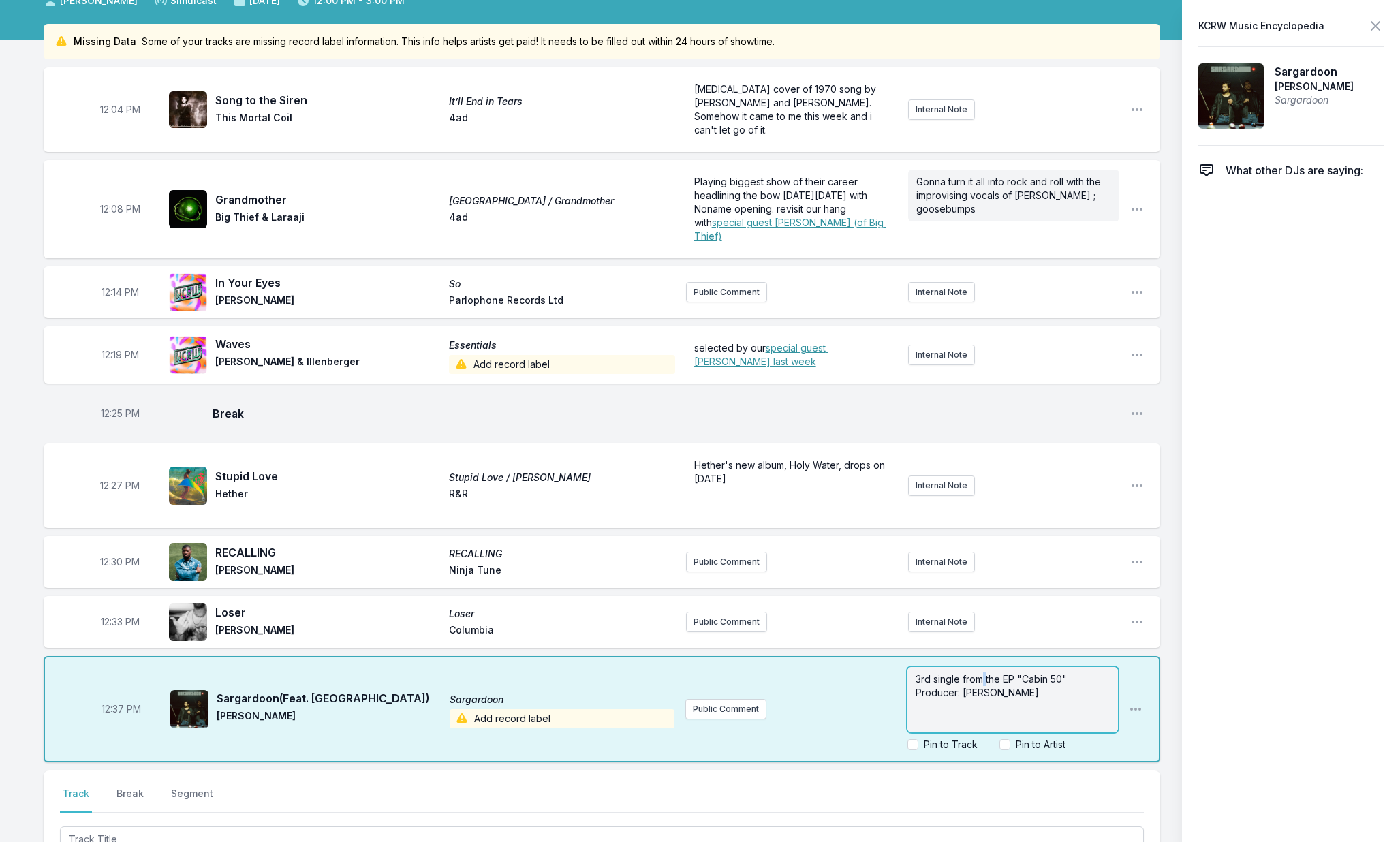
click at [1110, 672] on p "3rd single from the EP "Cabin 50" Producer: Mehrad Hidden" at bounding box center [1012, 685] width 194 height 27
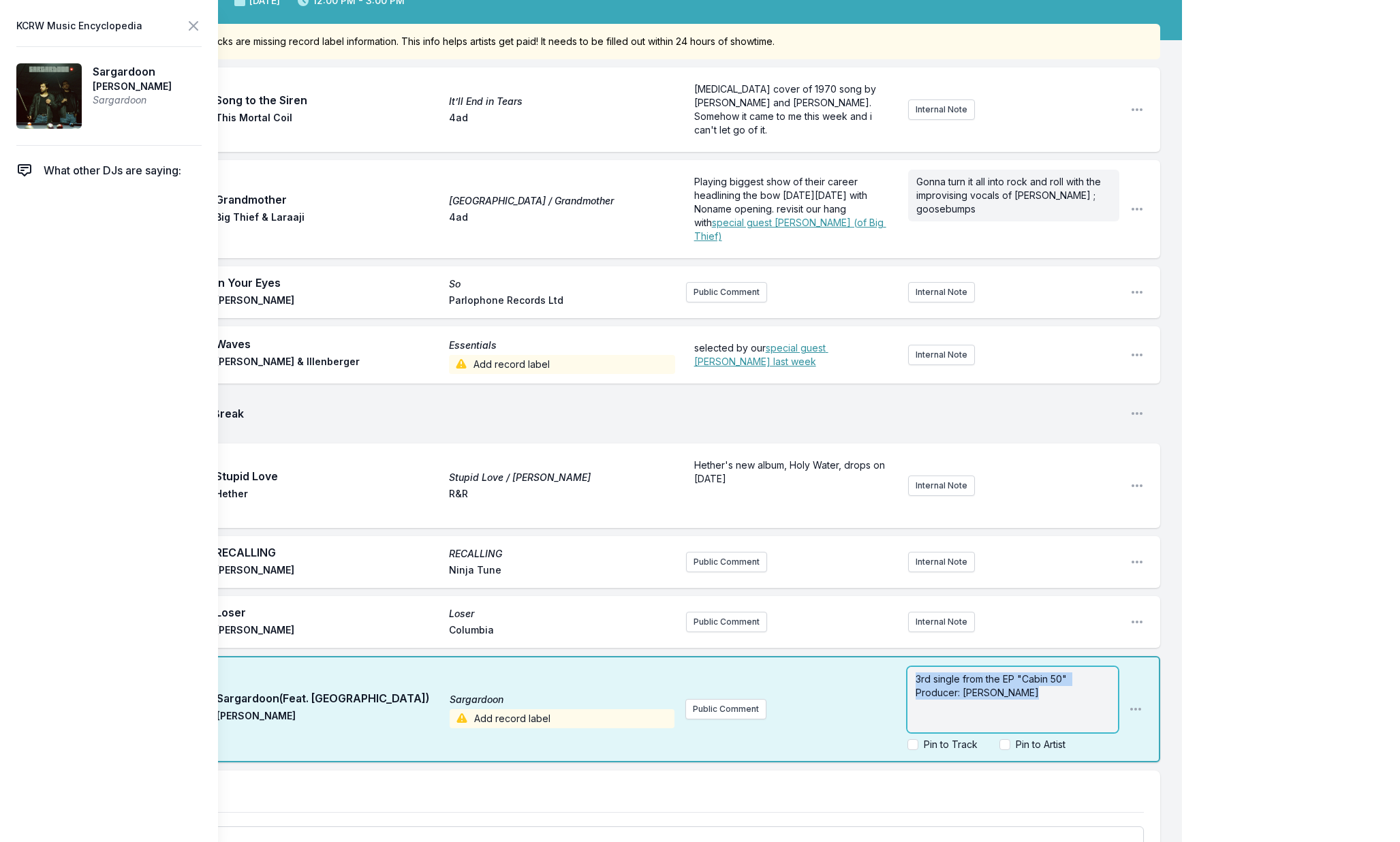
copy span "3rd single from the EP "Cabin 50" Producer: Mehrad Hidden"
click at [750, 701] on div "Public Comment 3rd single from the EP "Cabin 50" Producer: Mehrad Hidden Pin to…" at bounding box center [901, 709] width 433 height 96
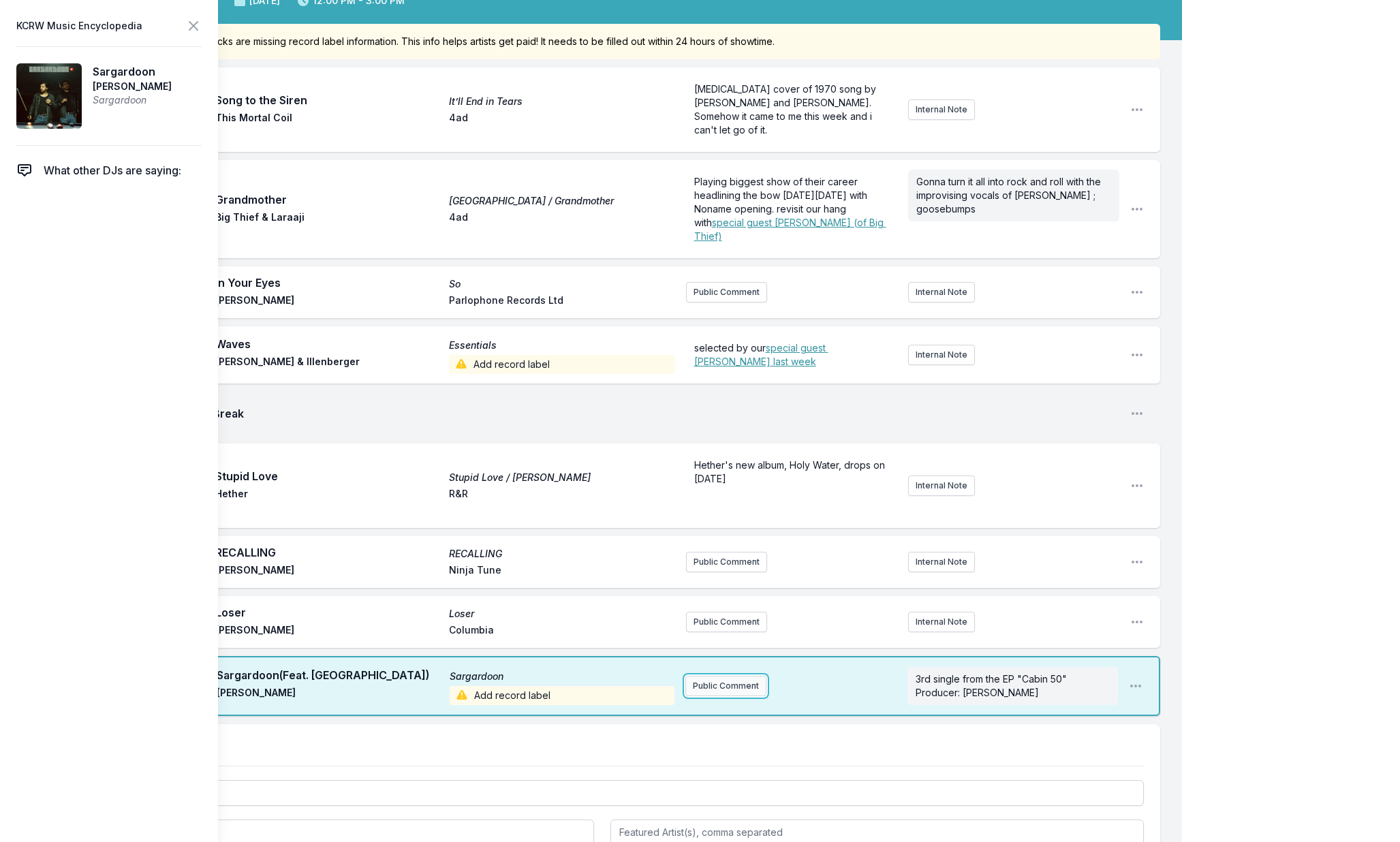
click at [735, 685] on button "Public Comment" at bounding box center [726, 685] width 81 height 20
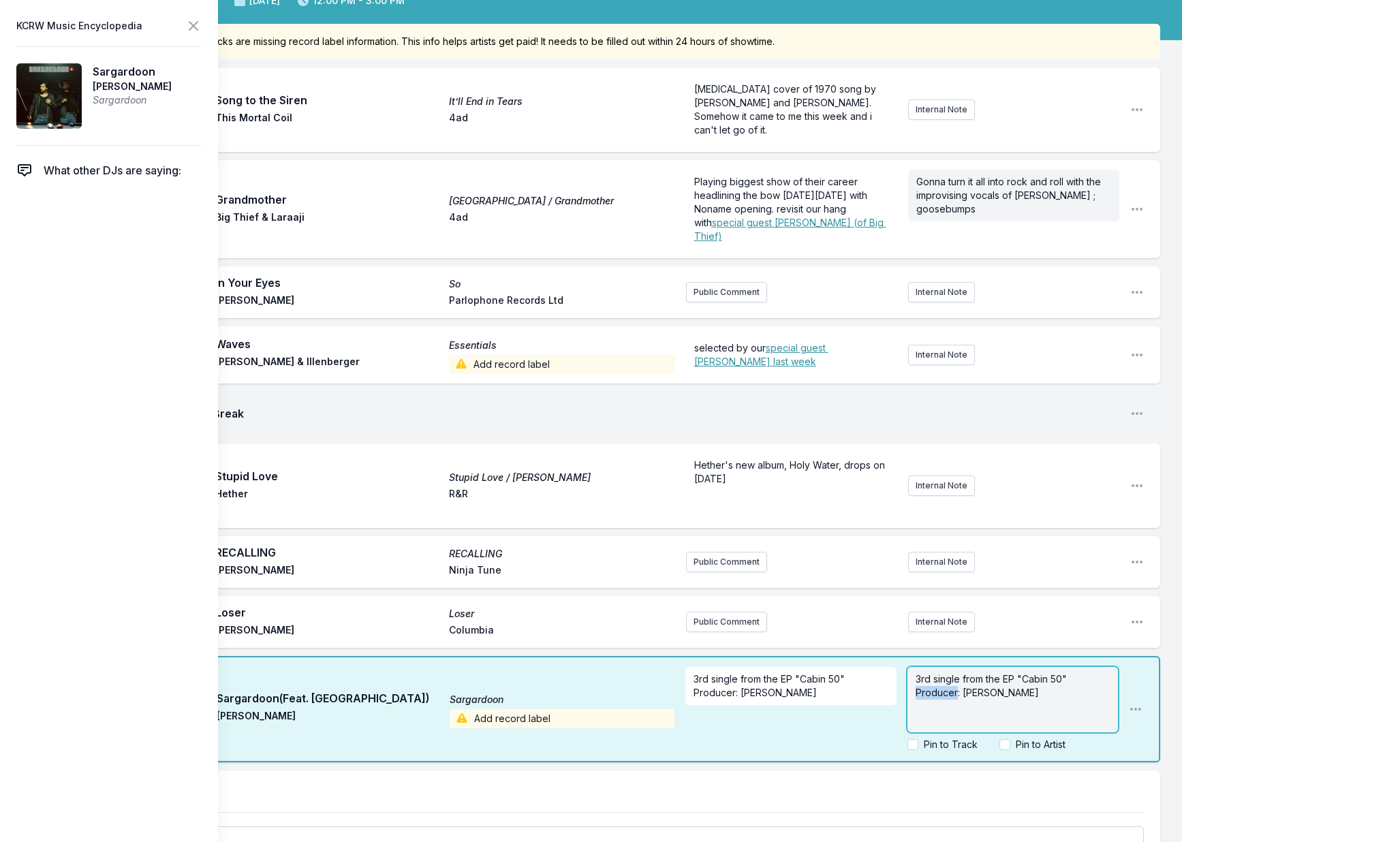
click at [951, 695] on span "3rd single from the EP "Cabin 50" Producer: Mehrad Hidden" at bounding box center [993, 685] width 154 height 25
click at [952, 688] on span "3rd single from the EP "Cabin 50" Producer: Mehrad Hidden" at bounding box center [993, 685] width 154 height 25
click at [951, 688] on span "3rd single from the EP "Cabin 50" Producer: Mehrad Hidden" at bounding box center [993, 685] width 154 height 25
click at [952, 688] on span "3rd single from the EP "Cabin 50" Producer: Mehrad Hidden" at bounding box center [993, 685] width 154 height 25
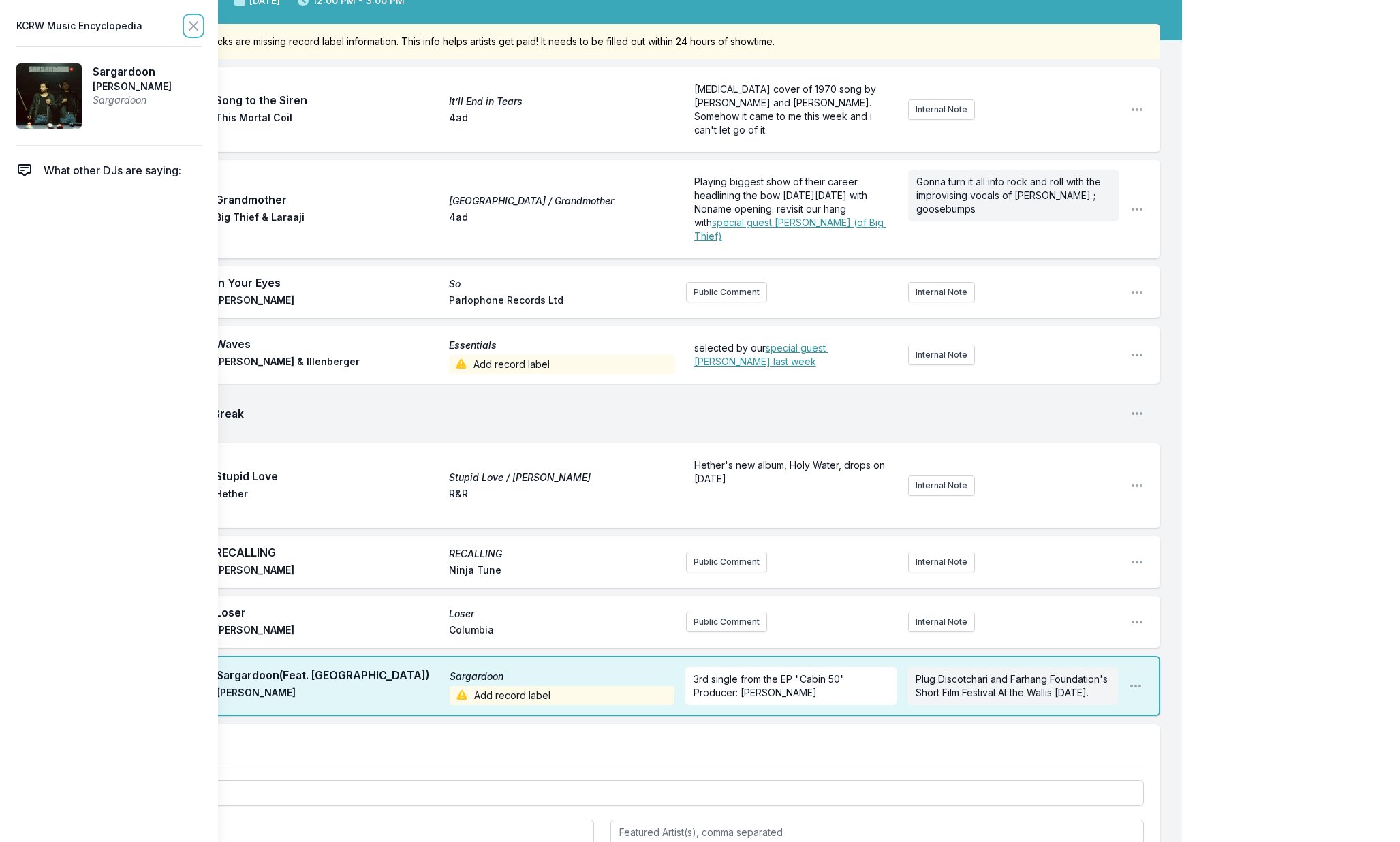
click at [191, 25] on icon at bounding box center [193, 26] width 16 height 16
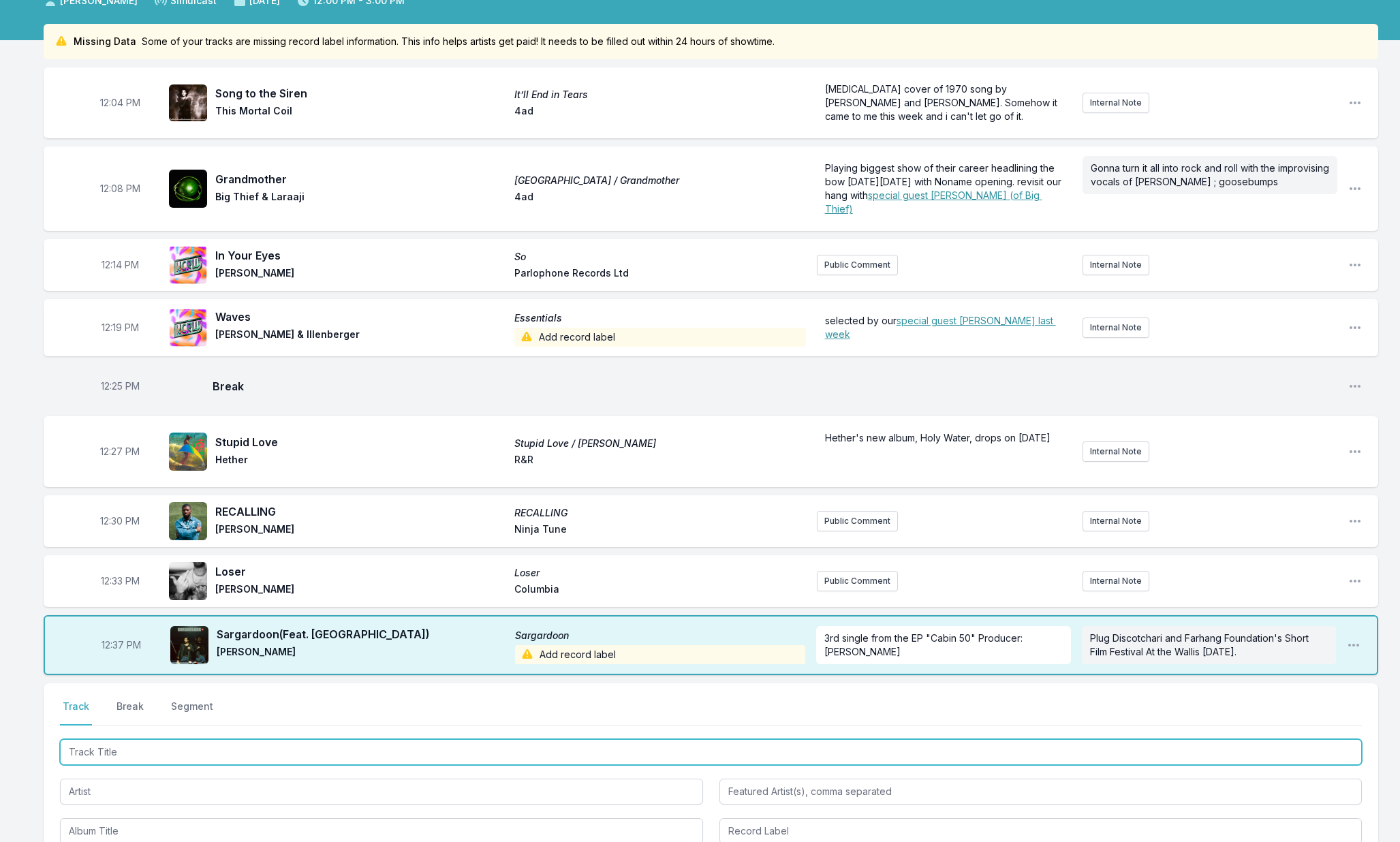
click at [177, 759] on input "Track Title" at bounding box center [711, 751] width 1302 height 26
type input "Primos"
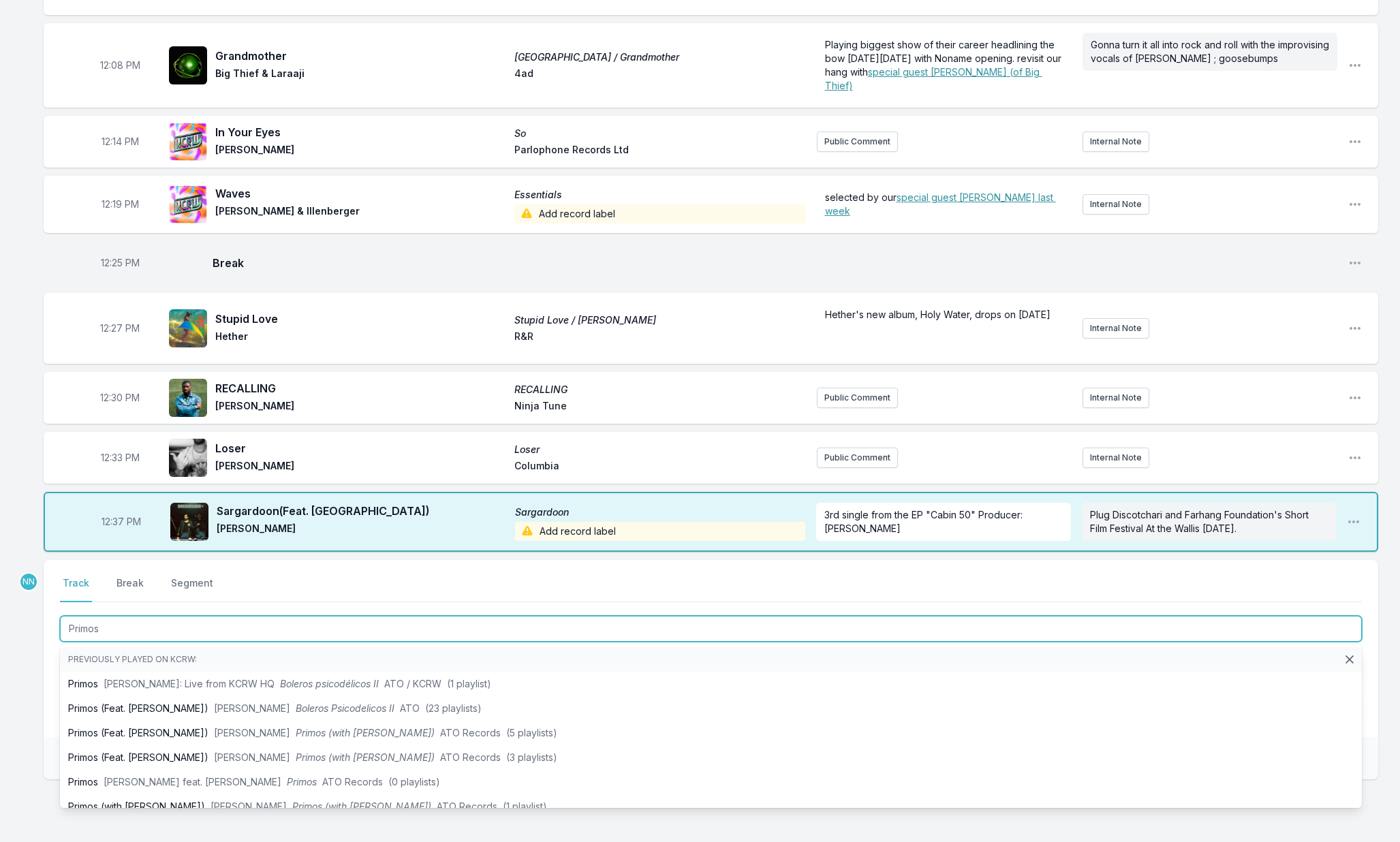
scroll to position [259, 0]
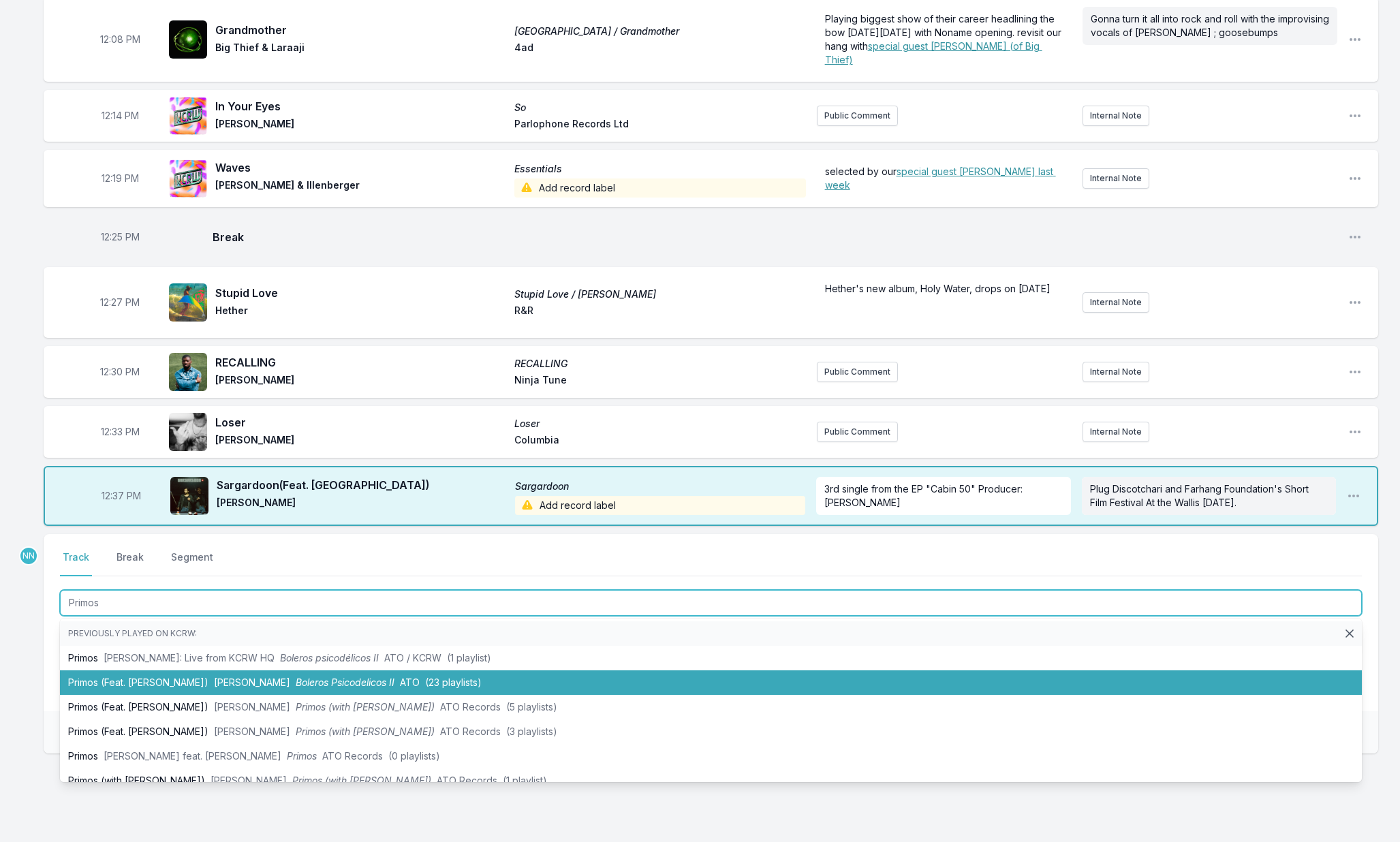
click at [181, 694] on li "Primos (Feat. Hermanos Gutiérrez) Adrian Quesada Boleros Psicodelicos II ATO (…" at bounding box center [711, 683] width 1302 height 25
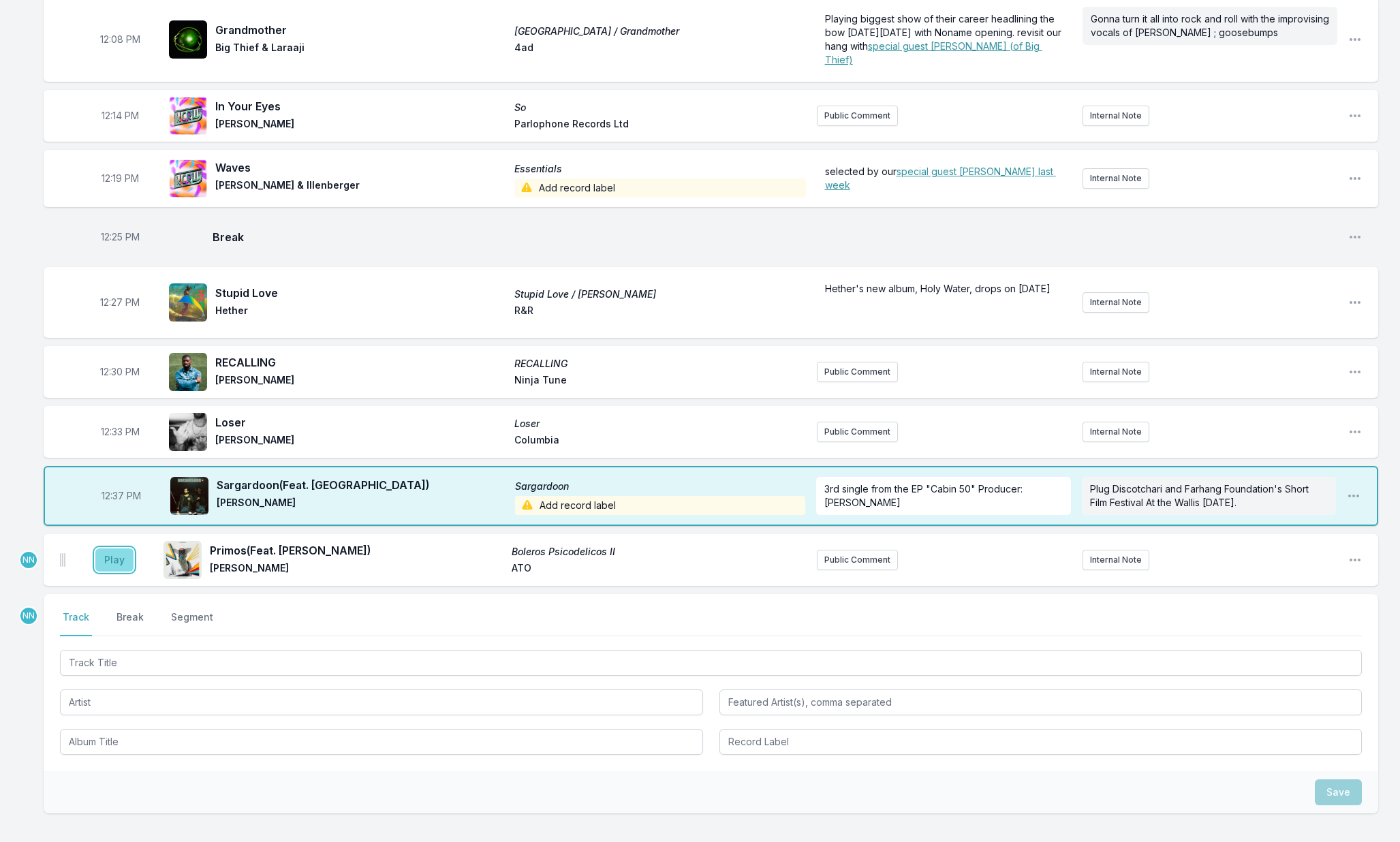
click at [125, 571] on button "Play" at bounding box center [114, 560] width 38 height 23
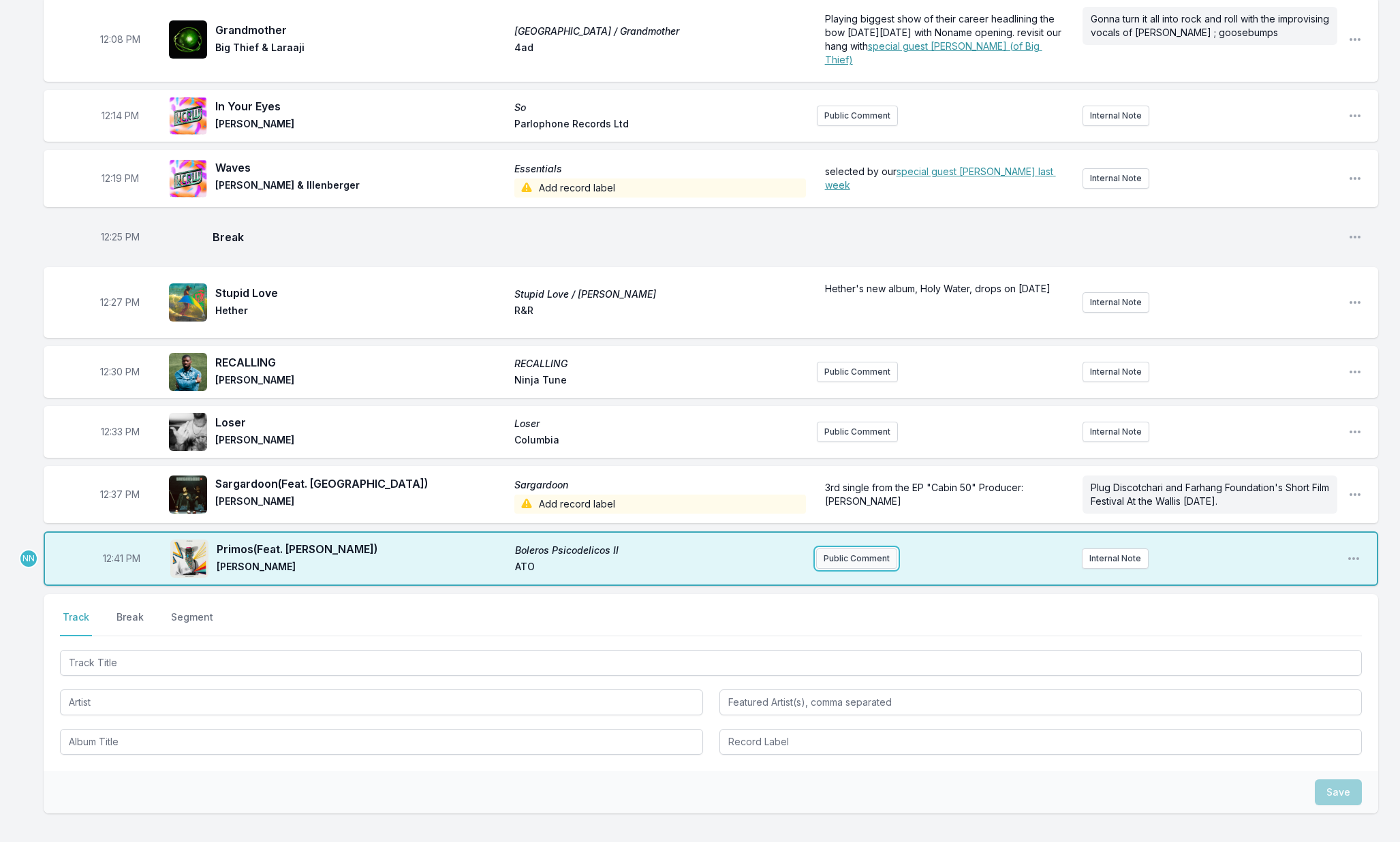
click at [827, 569] on button "Public Comment" at bounding box center [857, 558] width 81 height 20
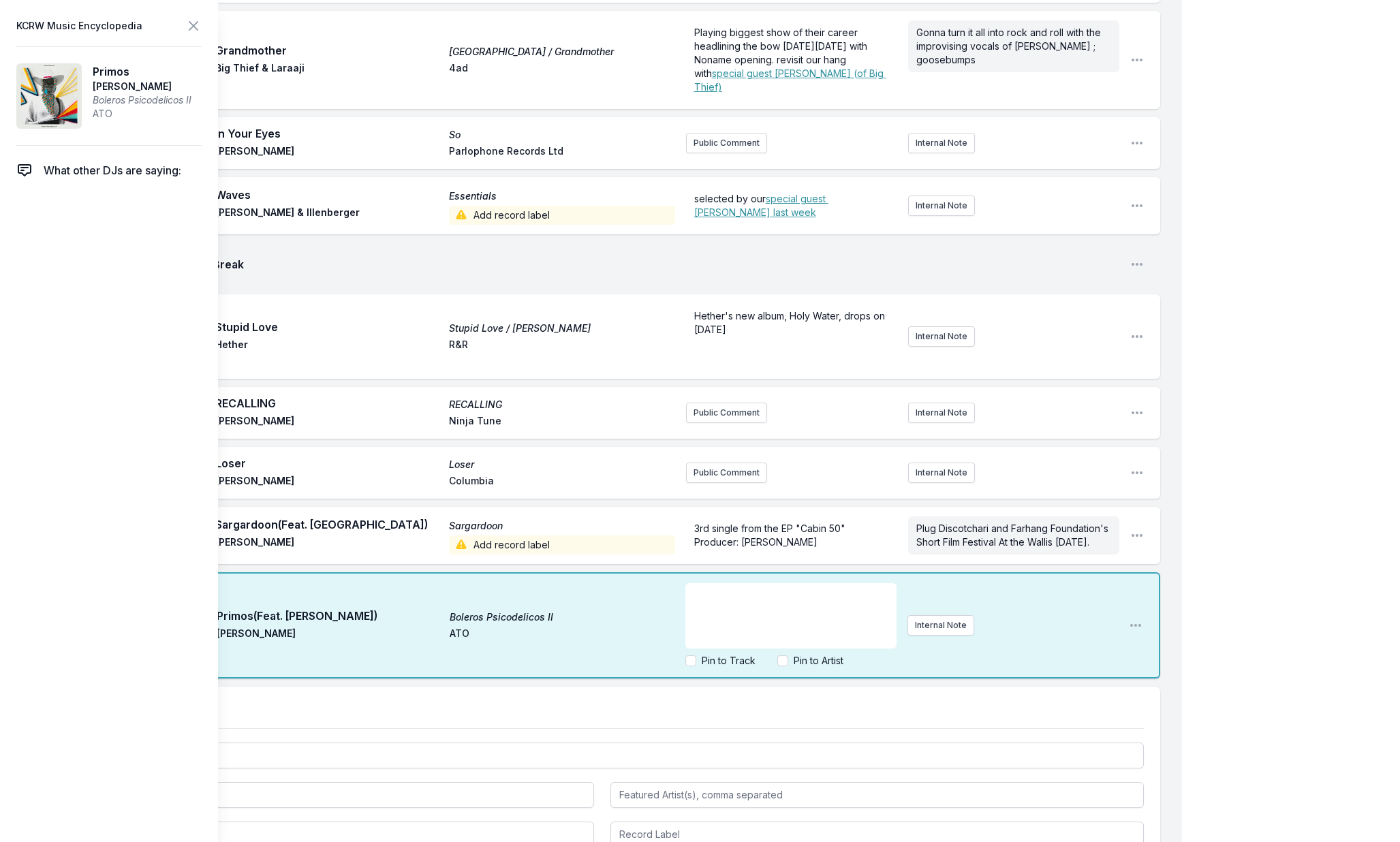
click at [747, 602] on p "﻿" at bounding box center [790, 594] width 194 height 13
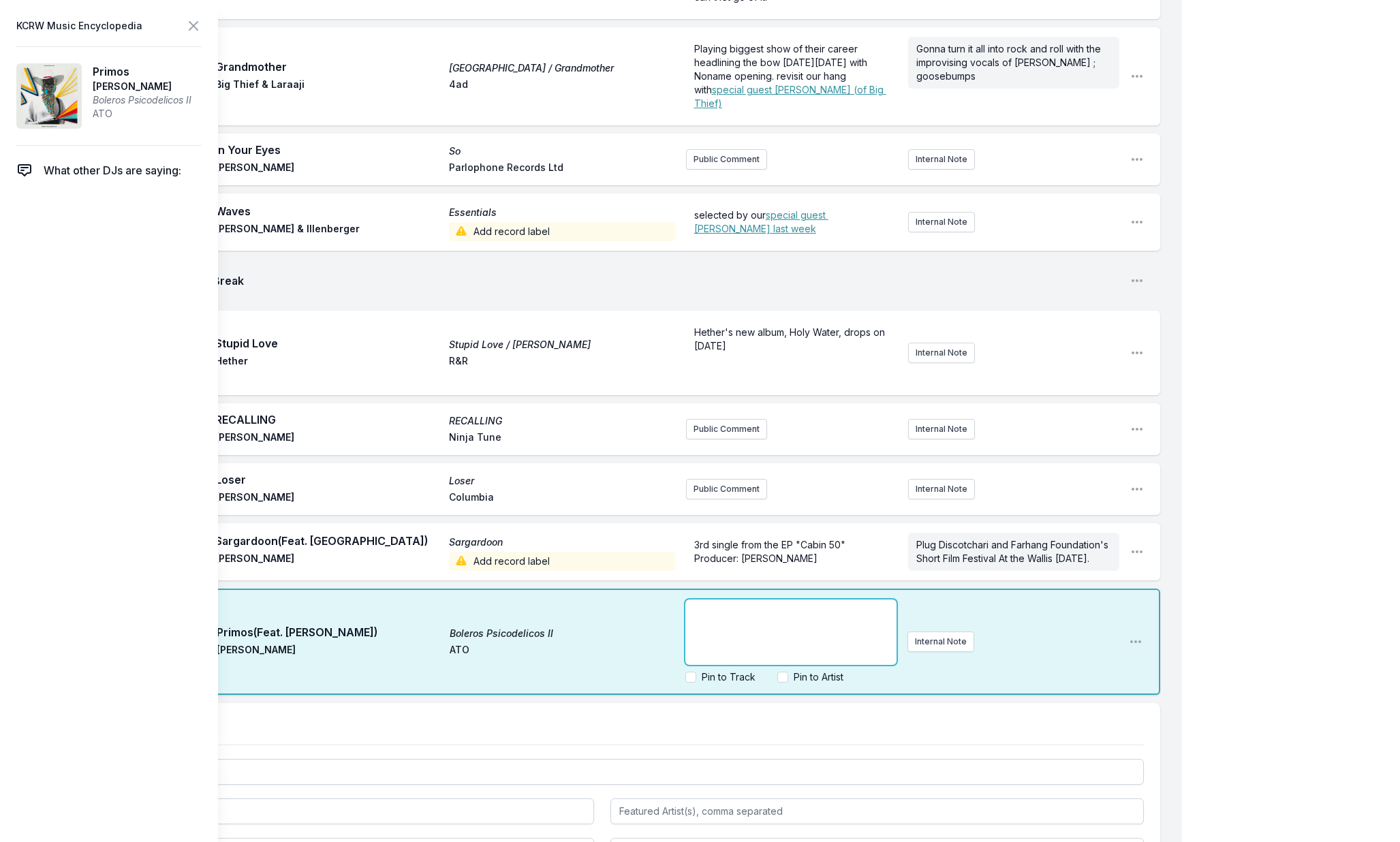
scroll to position [241, 0]
drag, startPoint x: 744, startPoint y: 623, endPoint x: 896, endPoint y: 625, distance: 152.0
click at [896, 625] on div "Check out Adrian's recent visit to KCRW" at bounding box center [790, 632] width 211 height 65
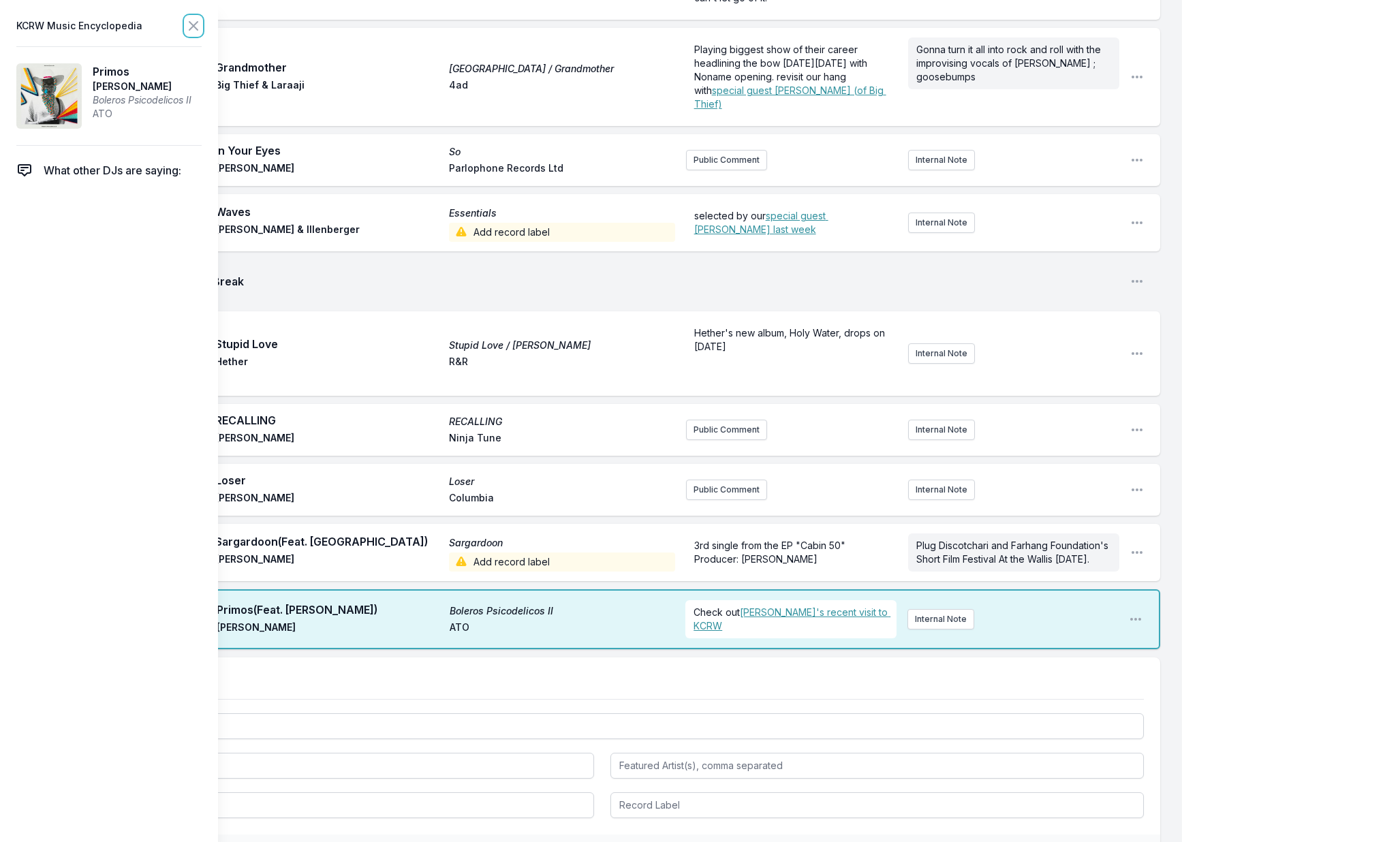
click at [198, 23] on icon at bounding box center [193, 26] width 16 height 16
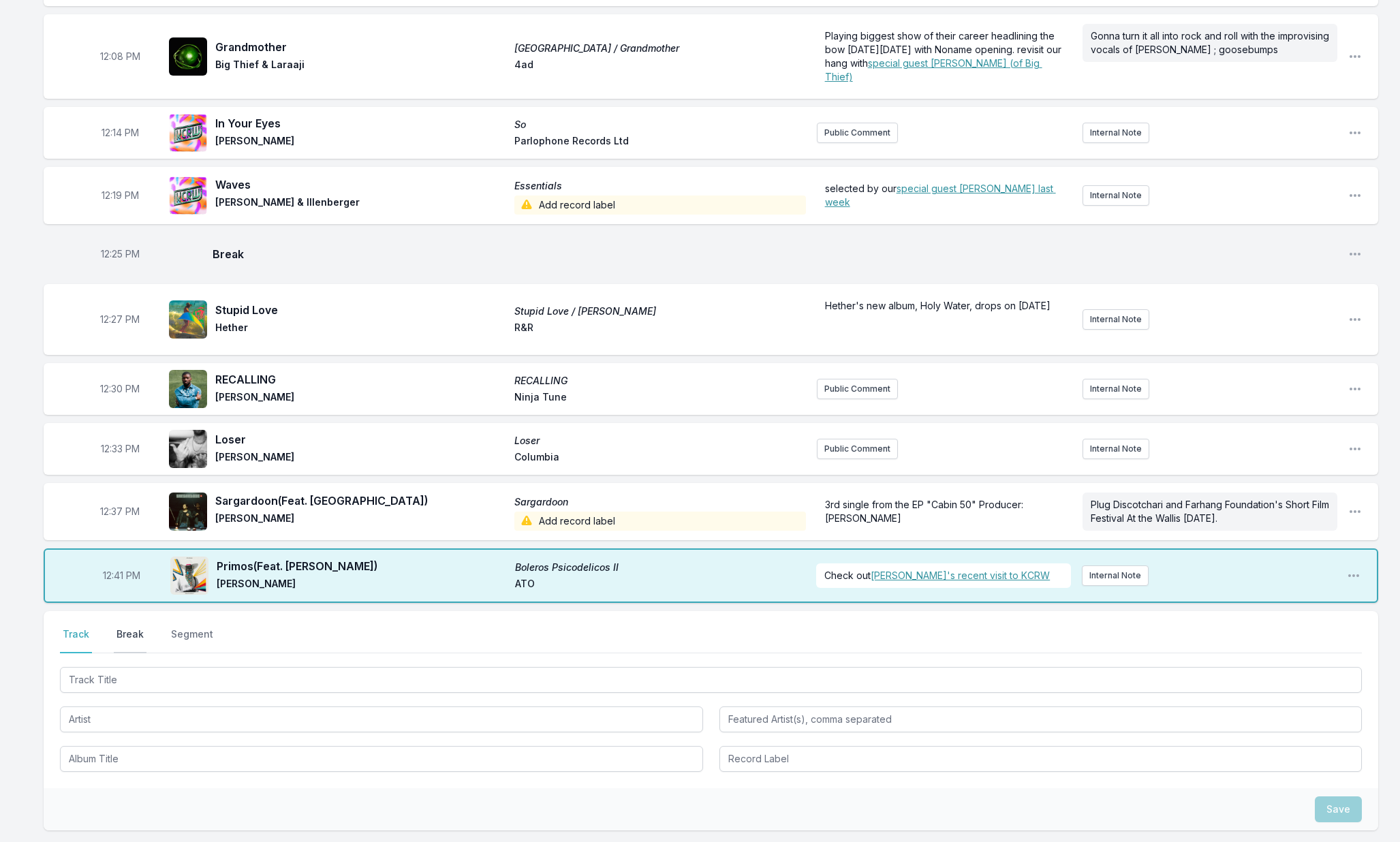
click at [129, 649] on button "Break" at bounding box center [130, 639] width 33 height 26
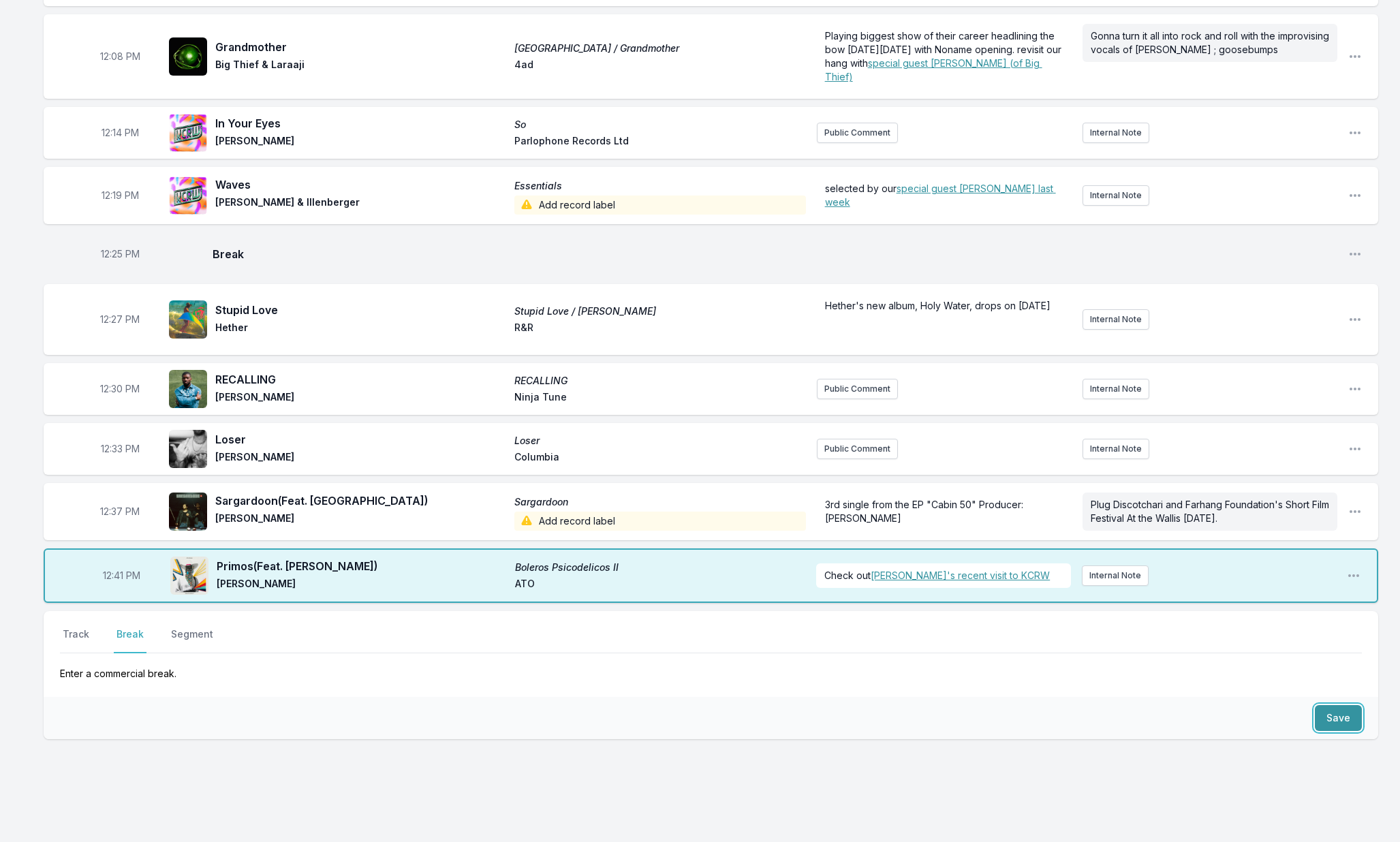
click at [1333, 731] on button "Save" at bounding box center [1338, 717] width 47 height 26
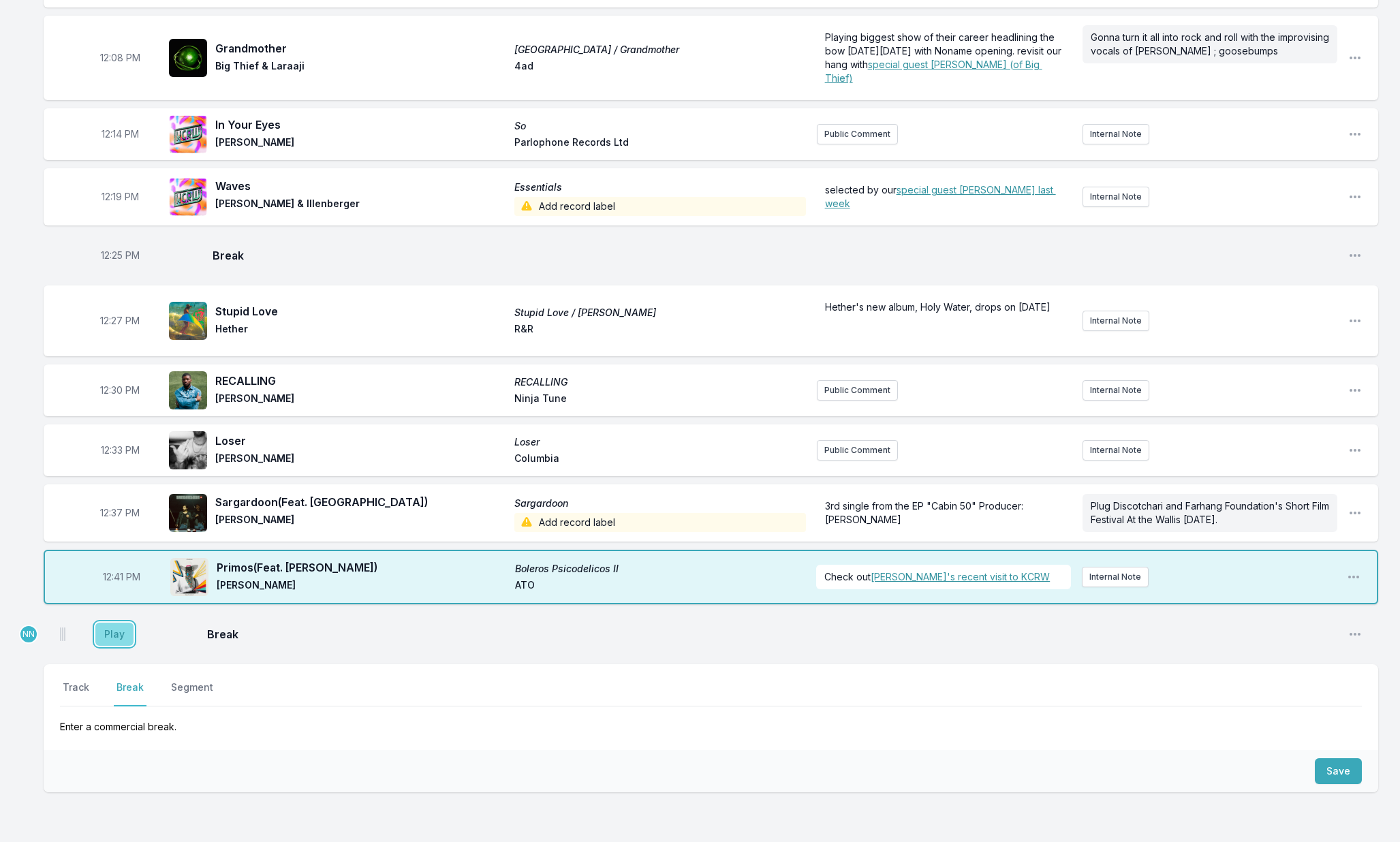
click at [125, 639] on button "Play" at bounding box center [114, 634] width 38 height 23
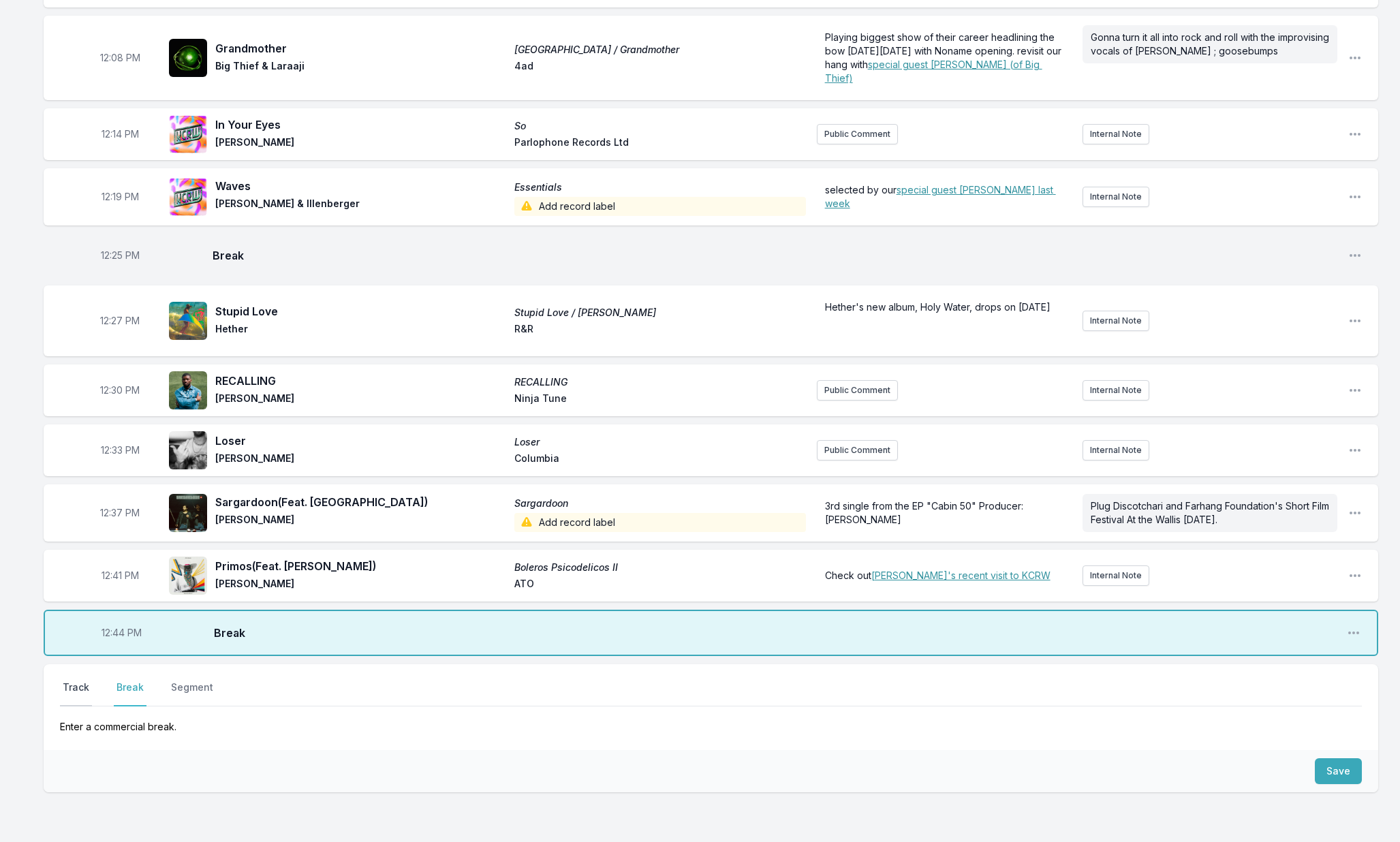
click at [80, 704] on button "Track" at bounding box center [76, 693] width 32 height 26
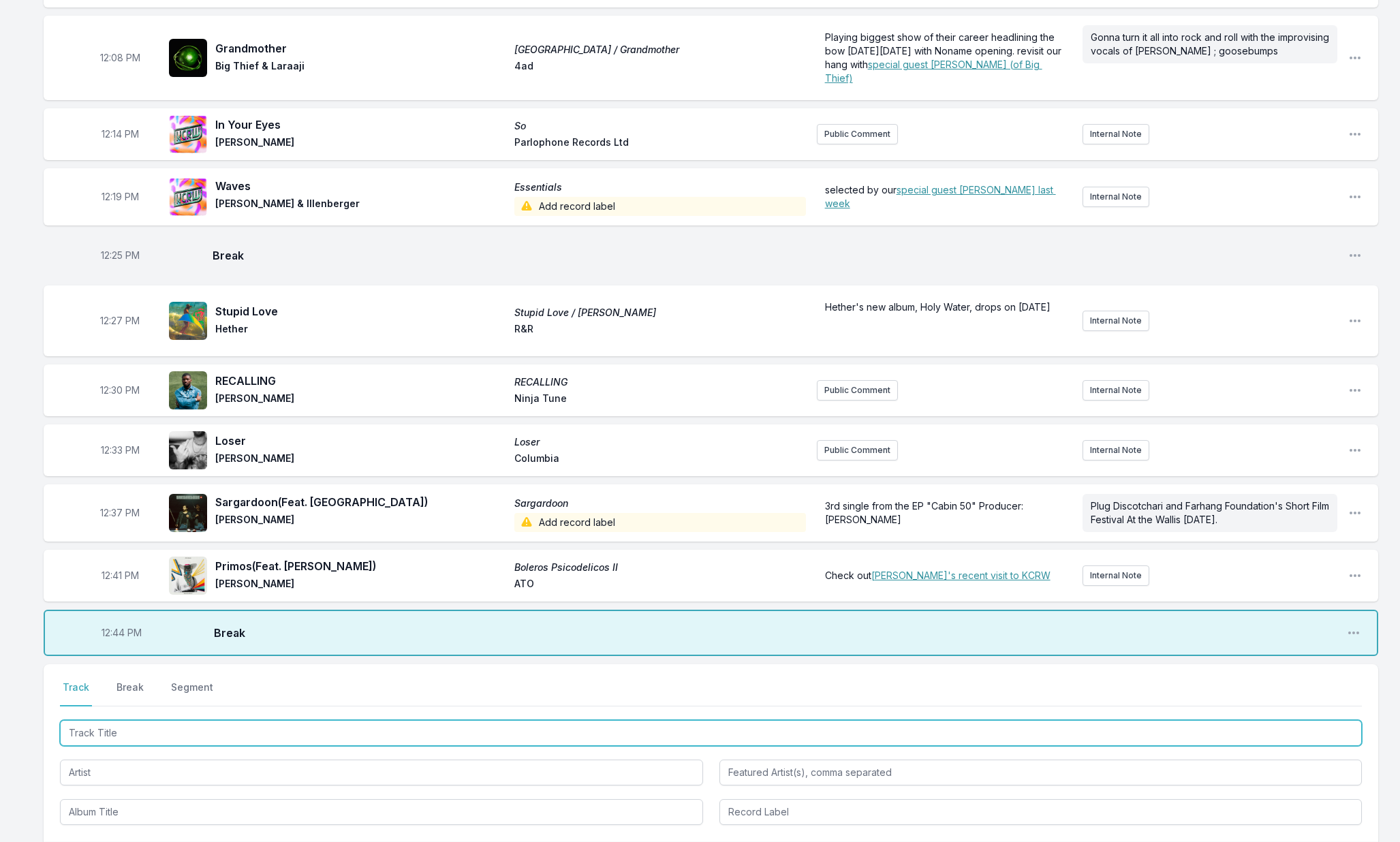
click at [147, 746] on input "Track Title" at bounding box center [711, 732] width 1302 height 26
type input "Better"
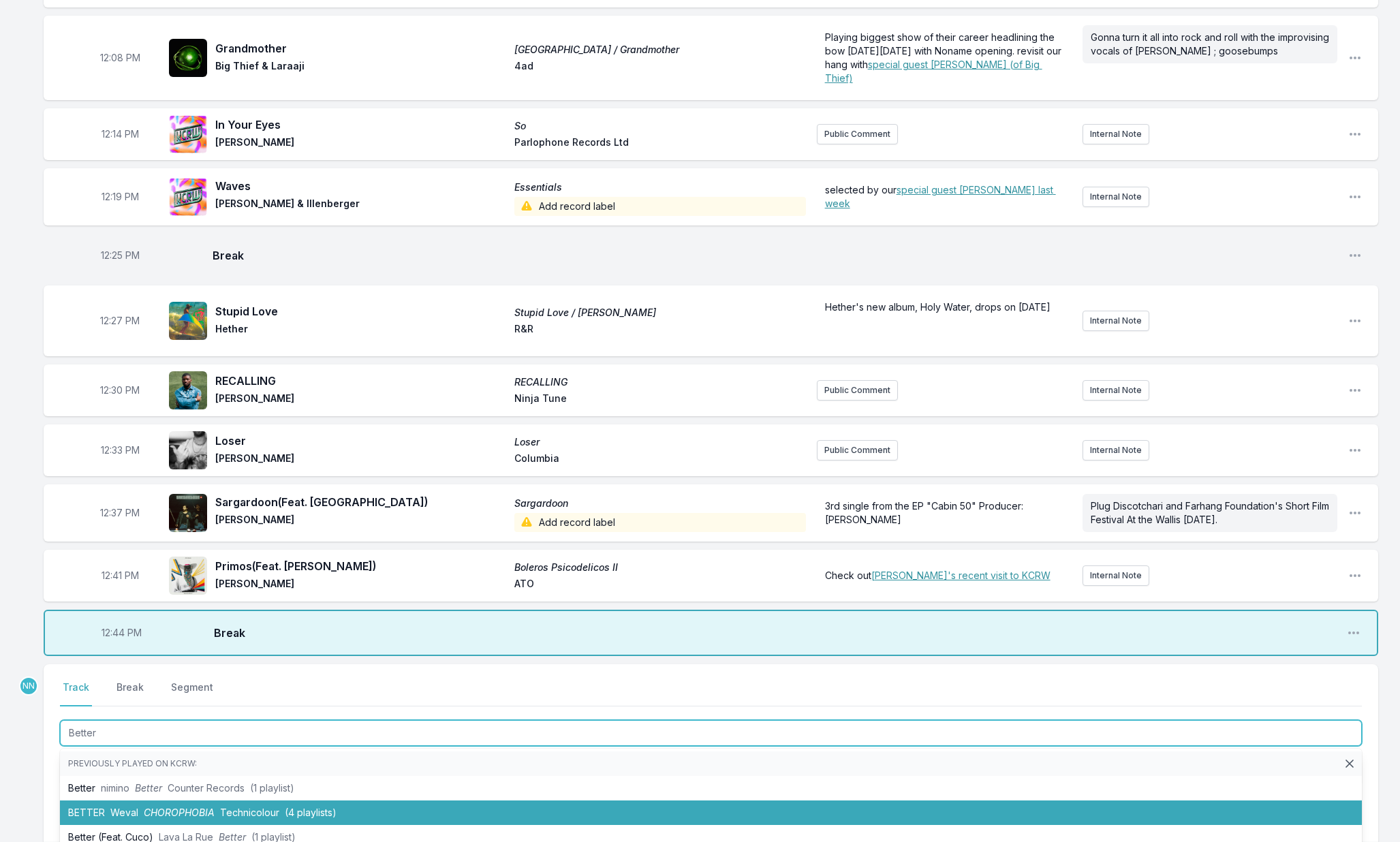
click at [145, 818] on span "CHOROPHOBIA" at bounding box center [179, 812] width 71 height 11
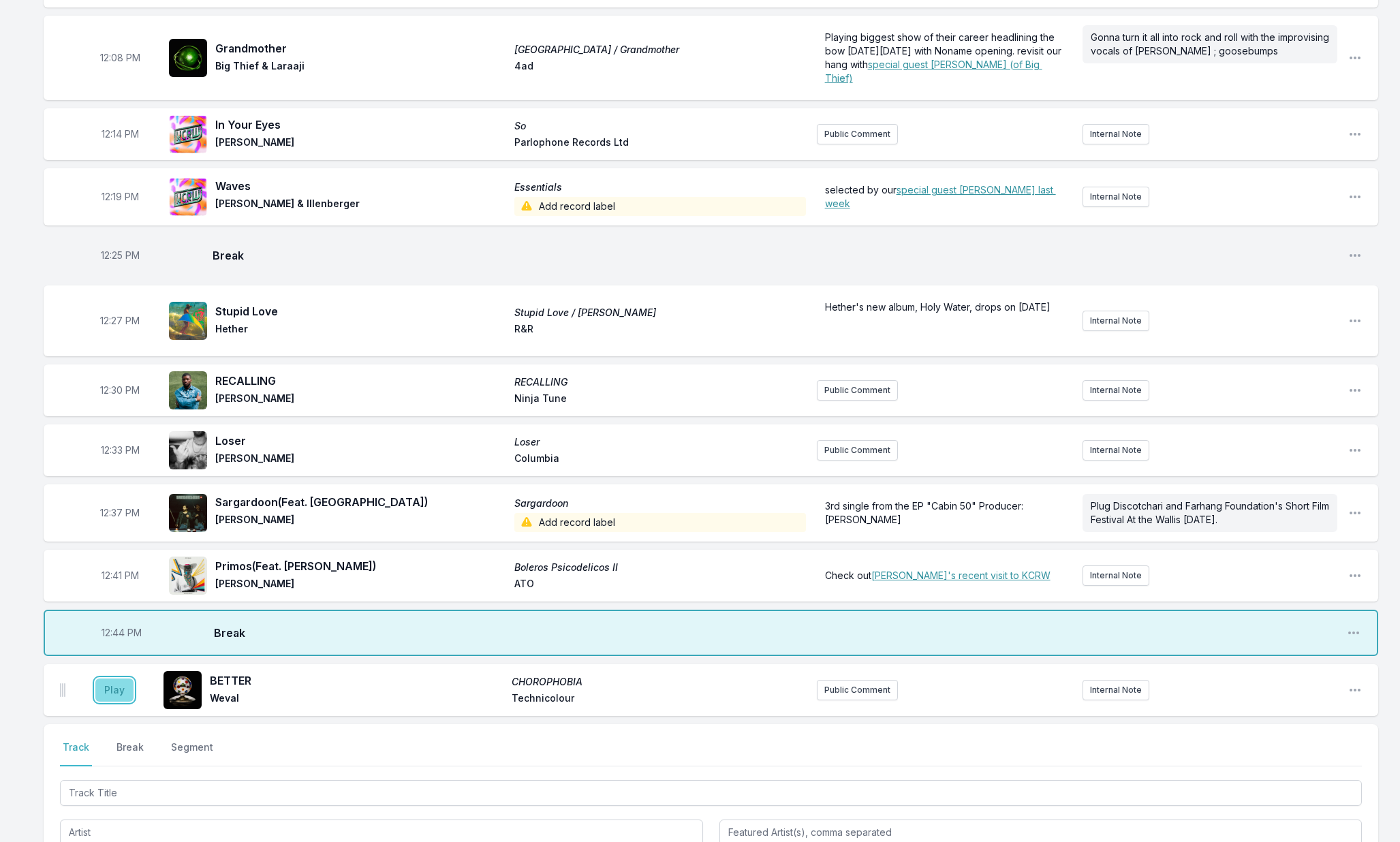
click at [116, 701] on button "Play" at bounding box center [114, 690] width 38 height 23
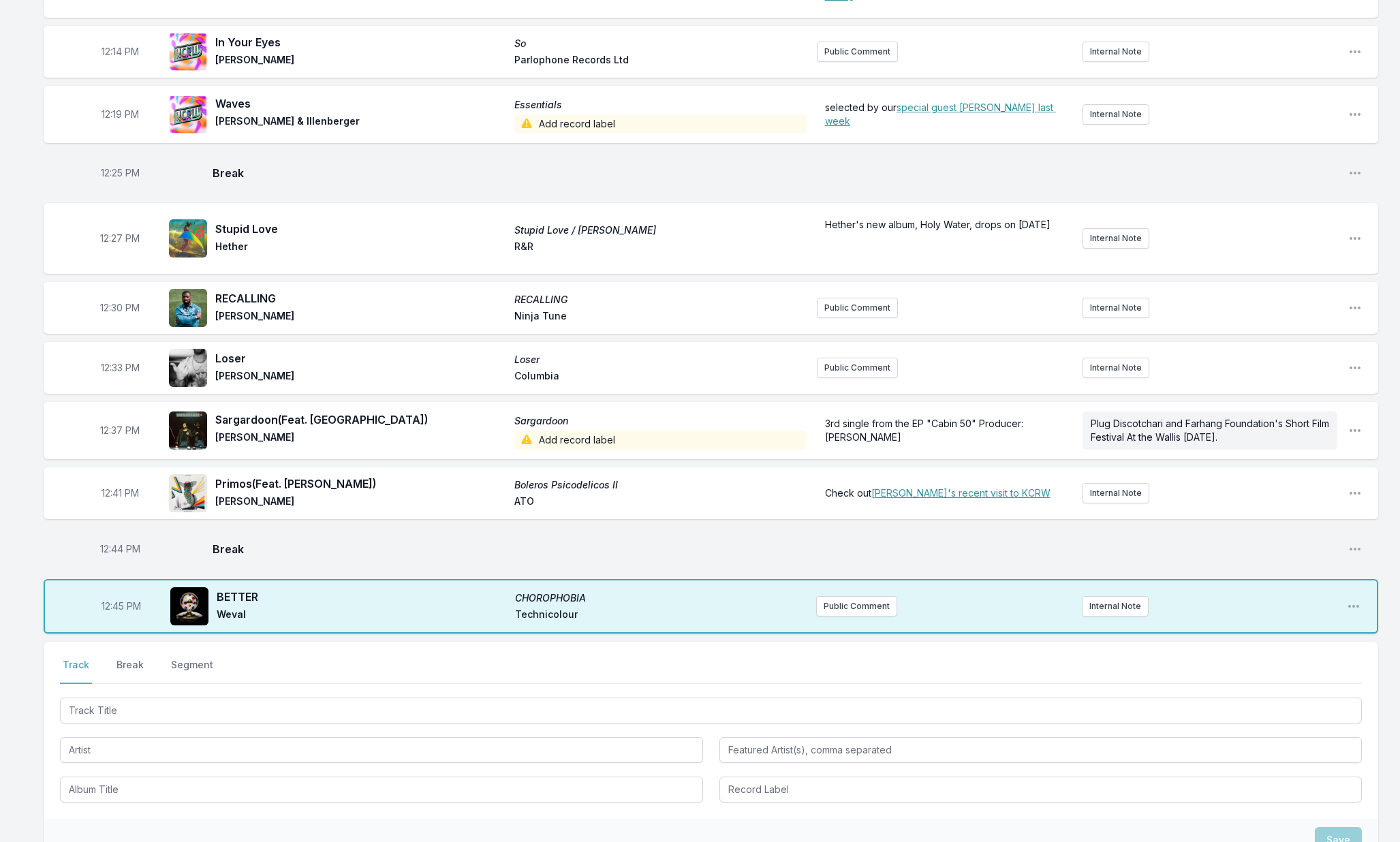
scroll to position [331, 0]
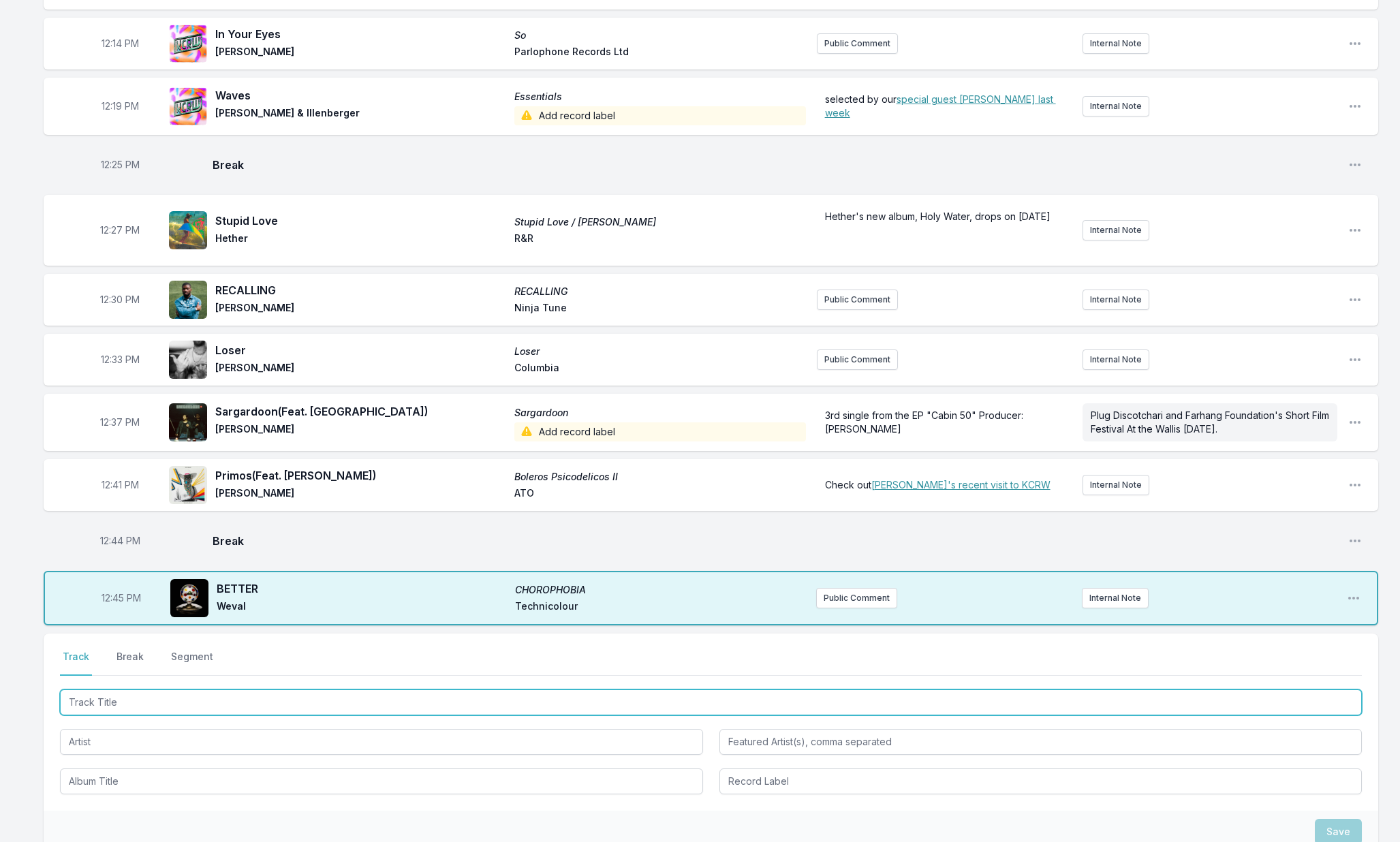
click at [113, 715] on input "Track Title" at bounding box center [711, 701] width 1302 height 26
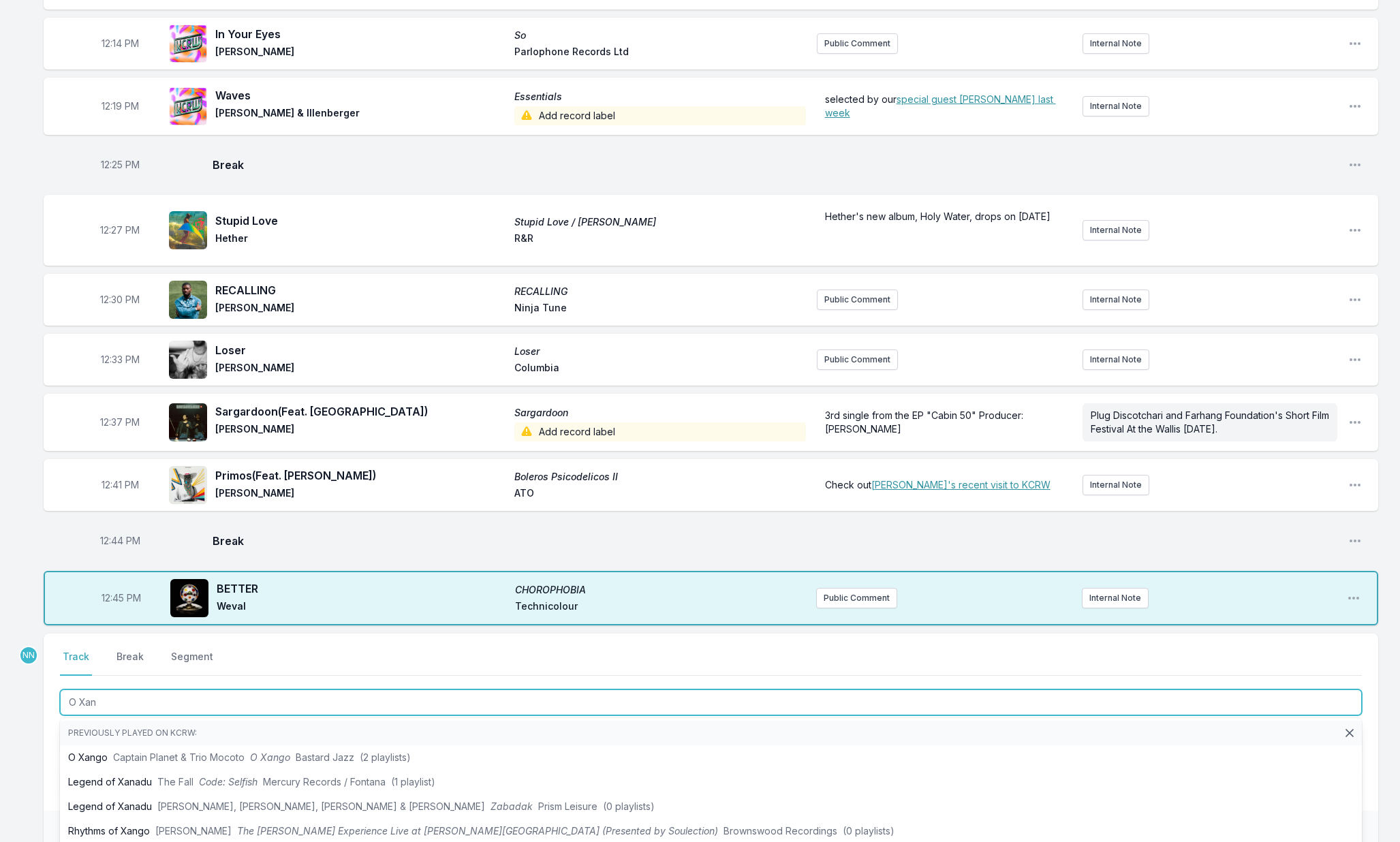
type input "O Xang"
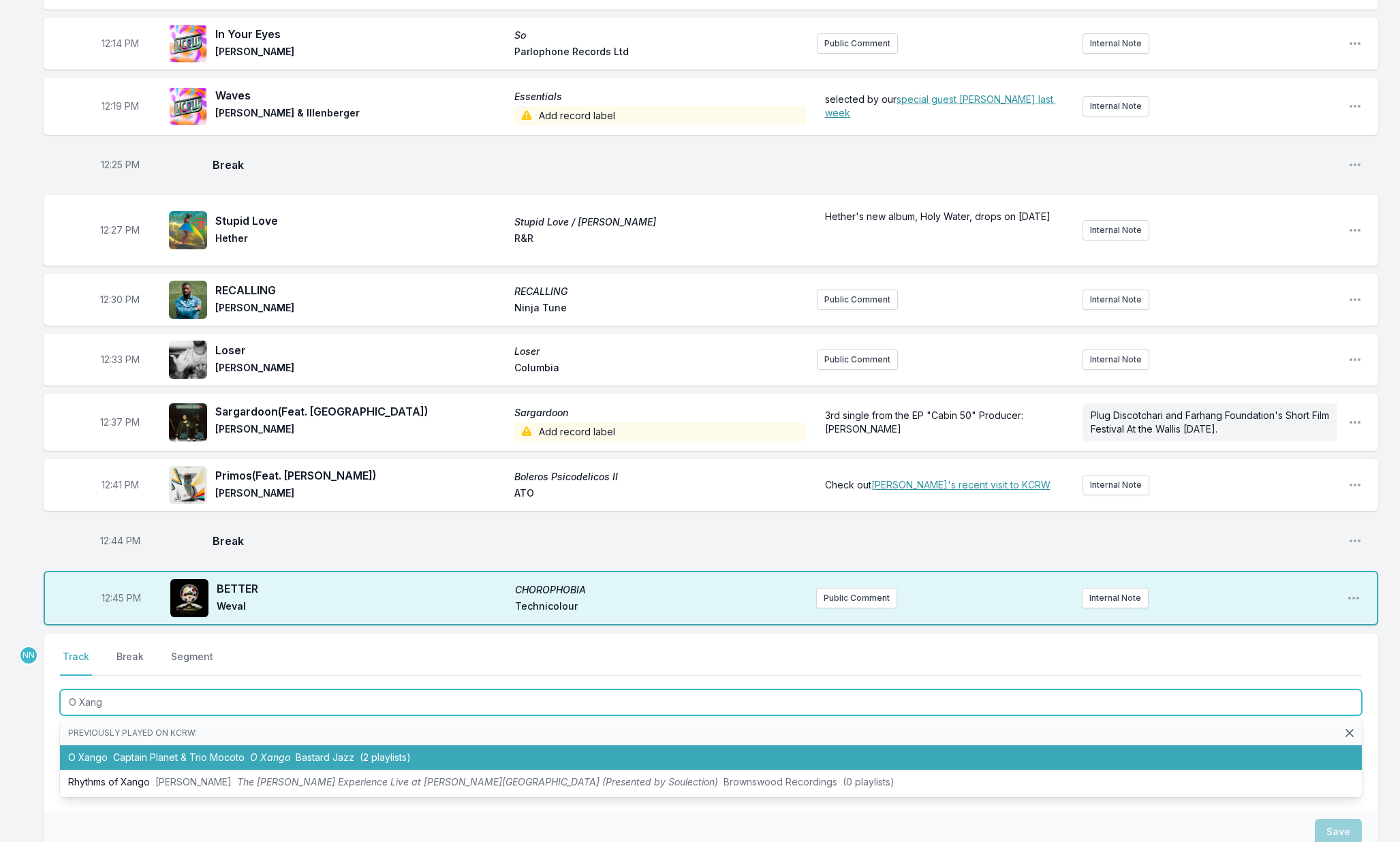
click at [117, 762] on span "Captain Planet & Trio Mocoto" at bounding box center [179, 756] width 132 height 11
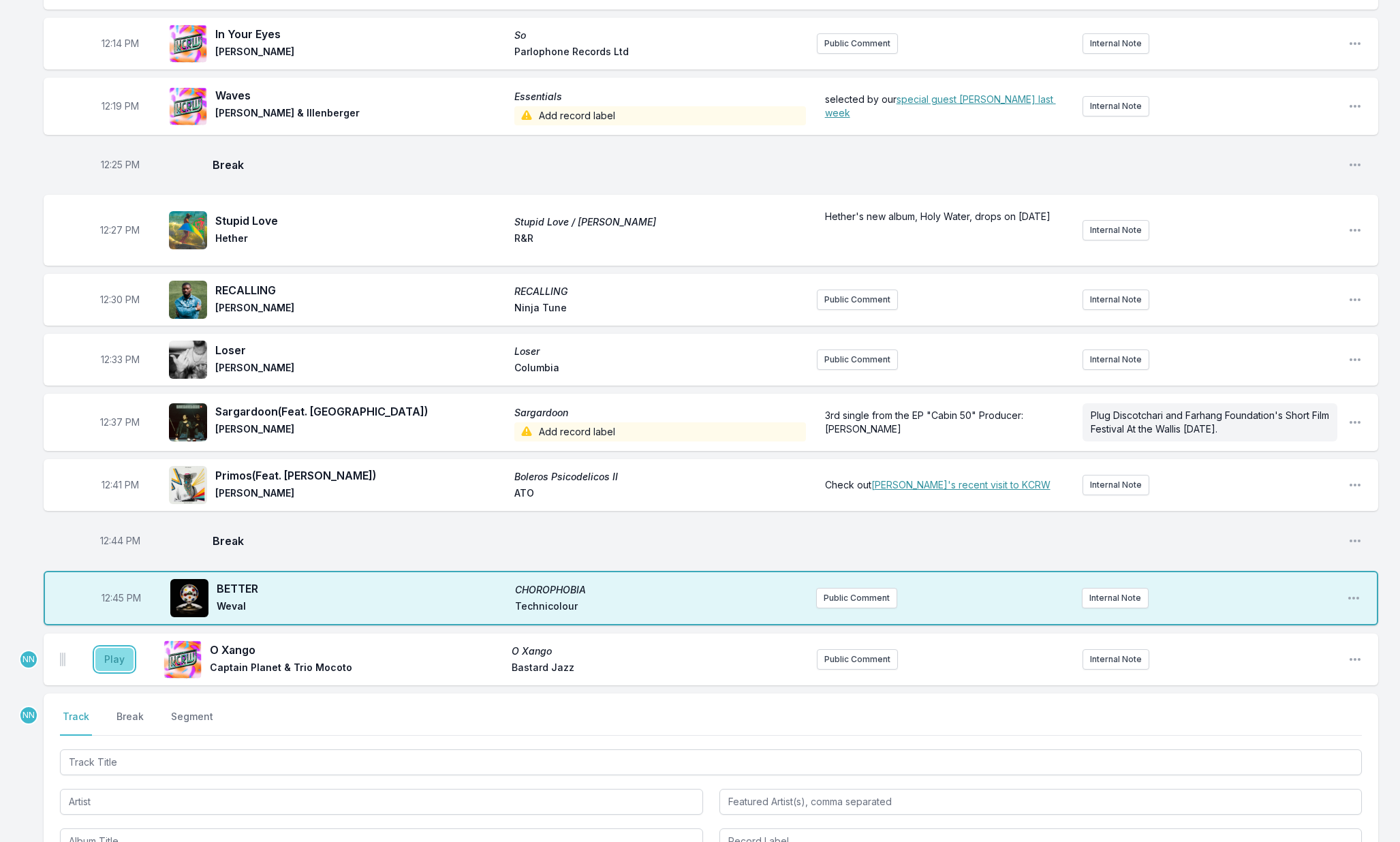
click at [112, 670] on button "Play" at bounding box center [114, 659] width 38 height 23
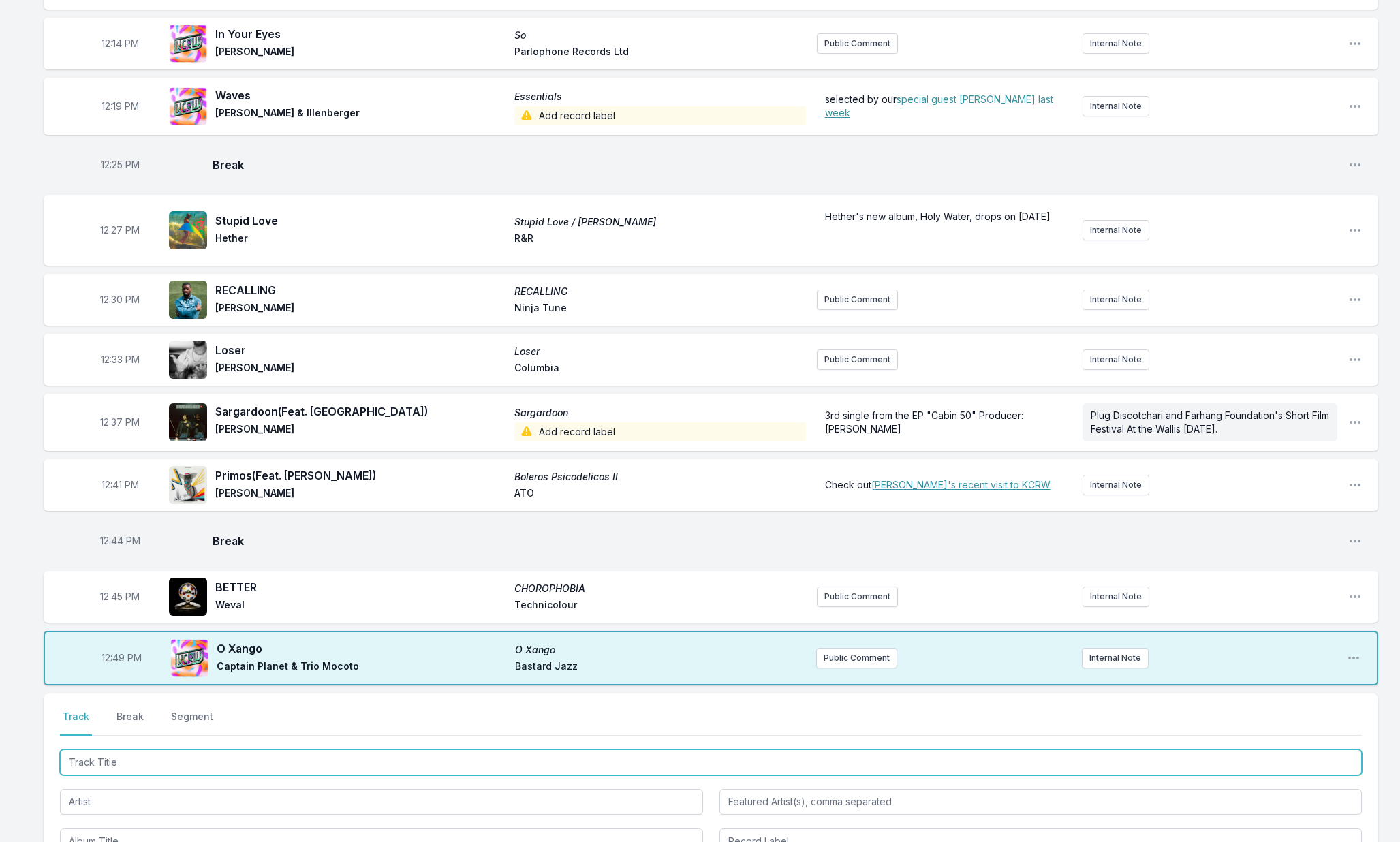
click at [96, 772] on input "Track Title" at bounding box center [711, 762] width 1302 height 26
type input "Strange World"
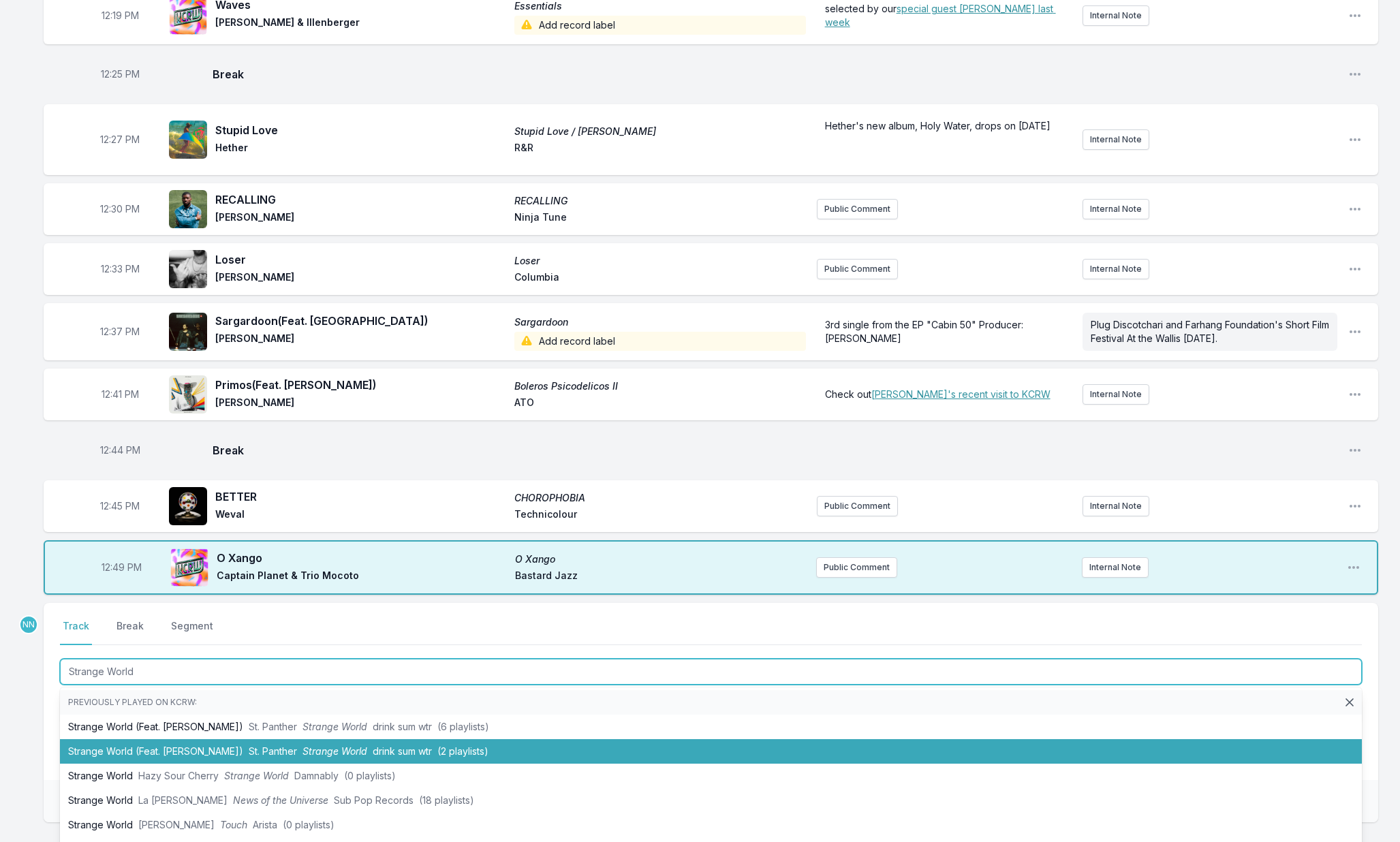
scroll to position [431, 0]
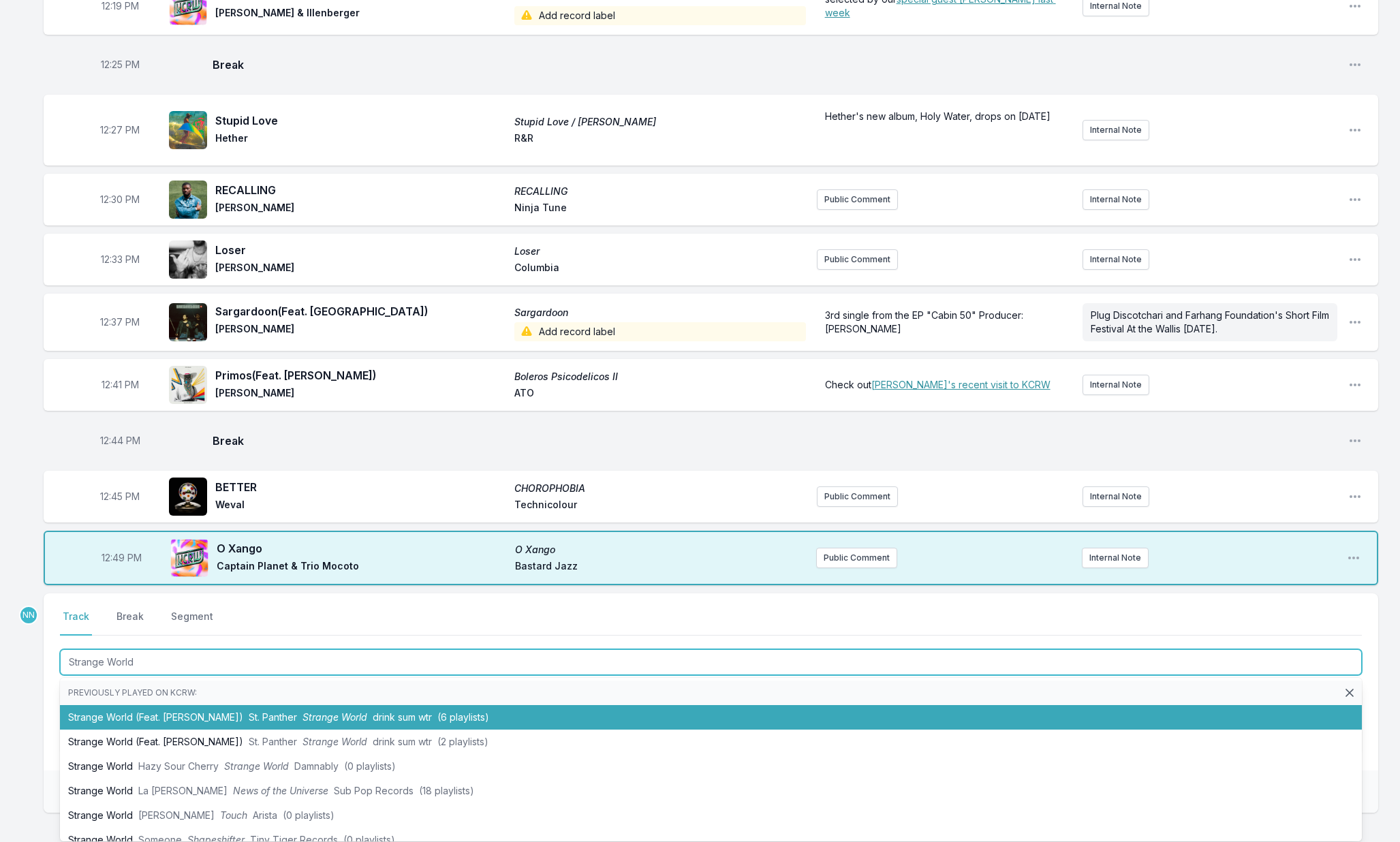
click at [121, 730] on li "Strange World (Feat. Rae Khalil) St. Panther Strange World drink sum wtr (6 pla…" at bounding box center [711, 717] width 1302 height 25
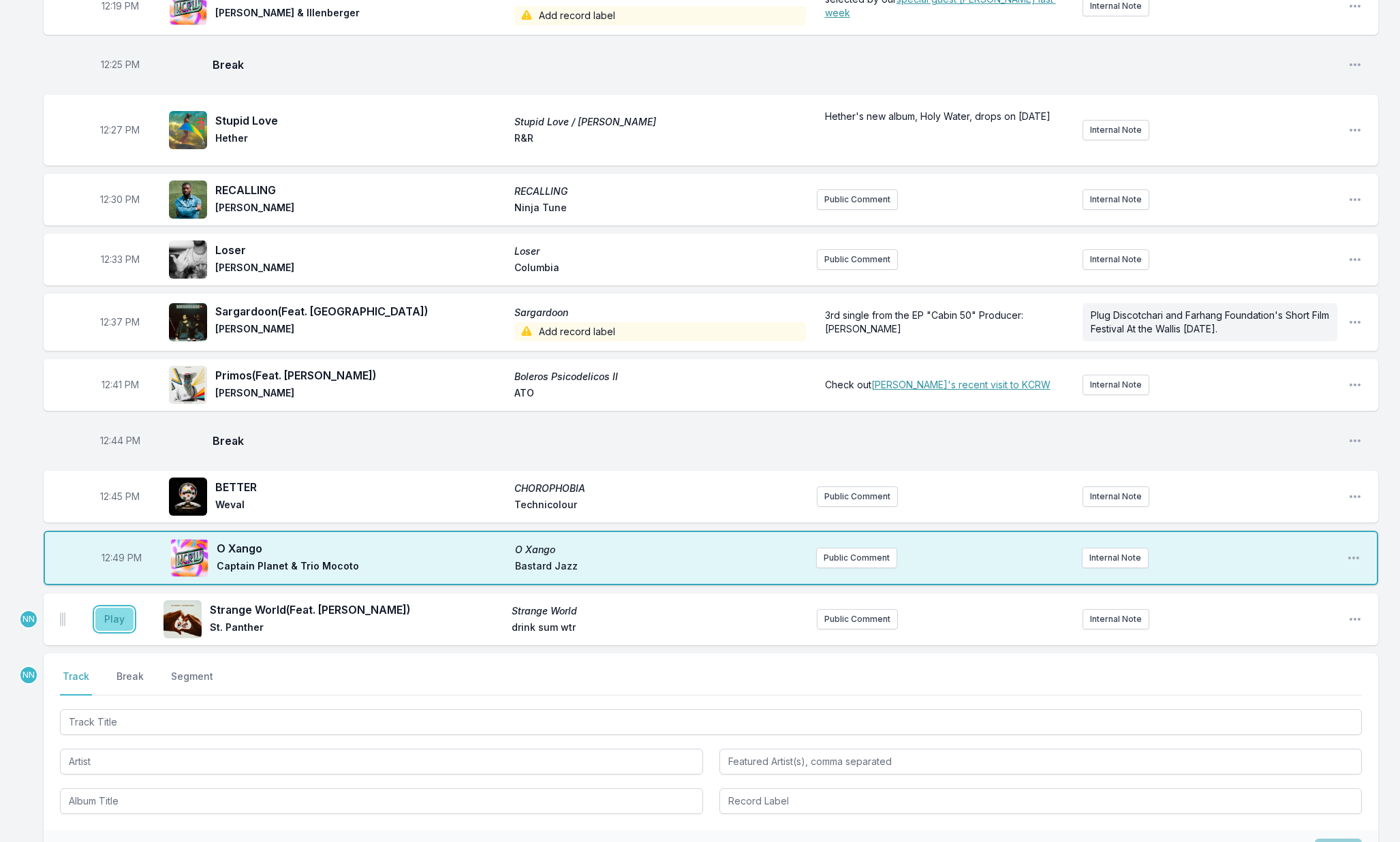
click at [118, 631] on button "Play" at bounding box center [114, 619] width 38 height 23
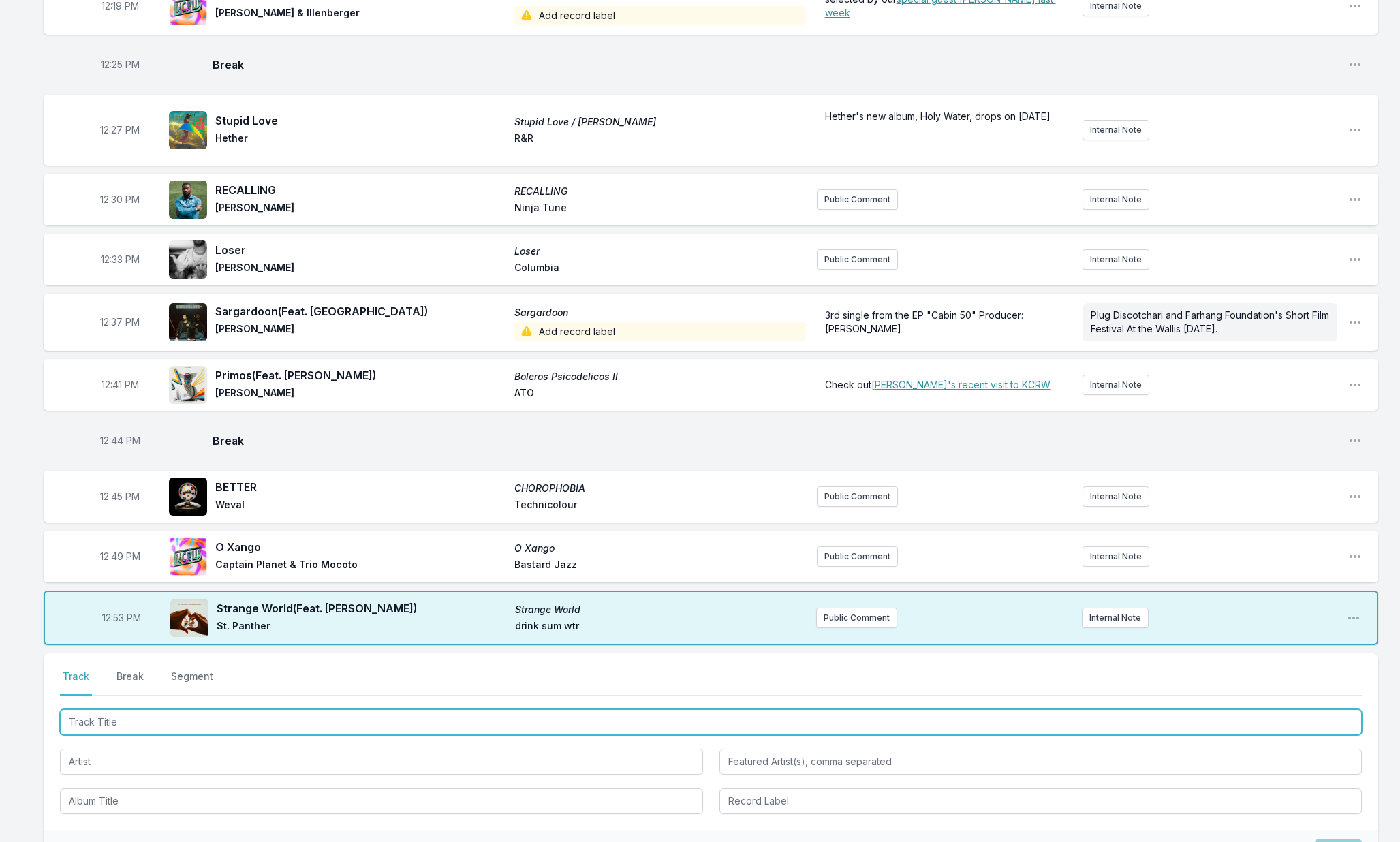
click at [125, 729] on input "Track Title" at bounding box center [711, 721] width 1302 height 26
type input "Holy Ghost"
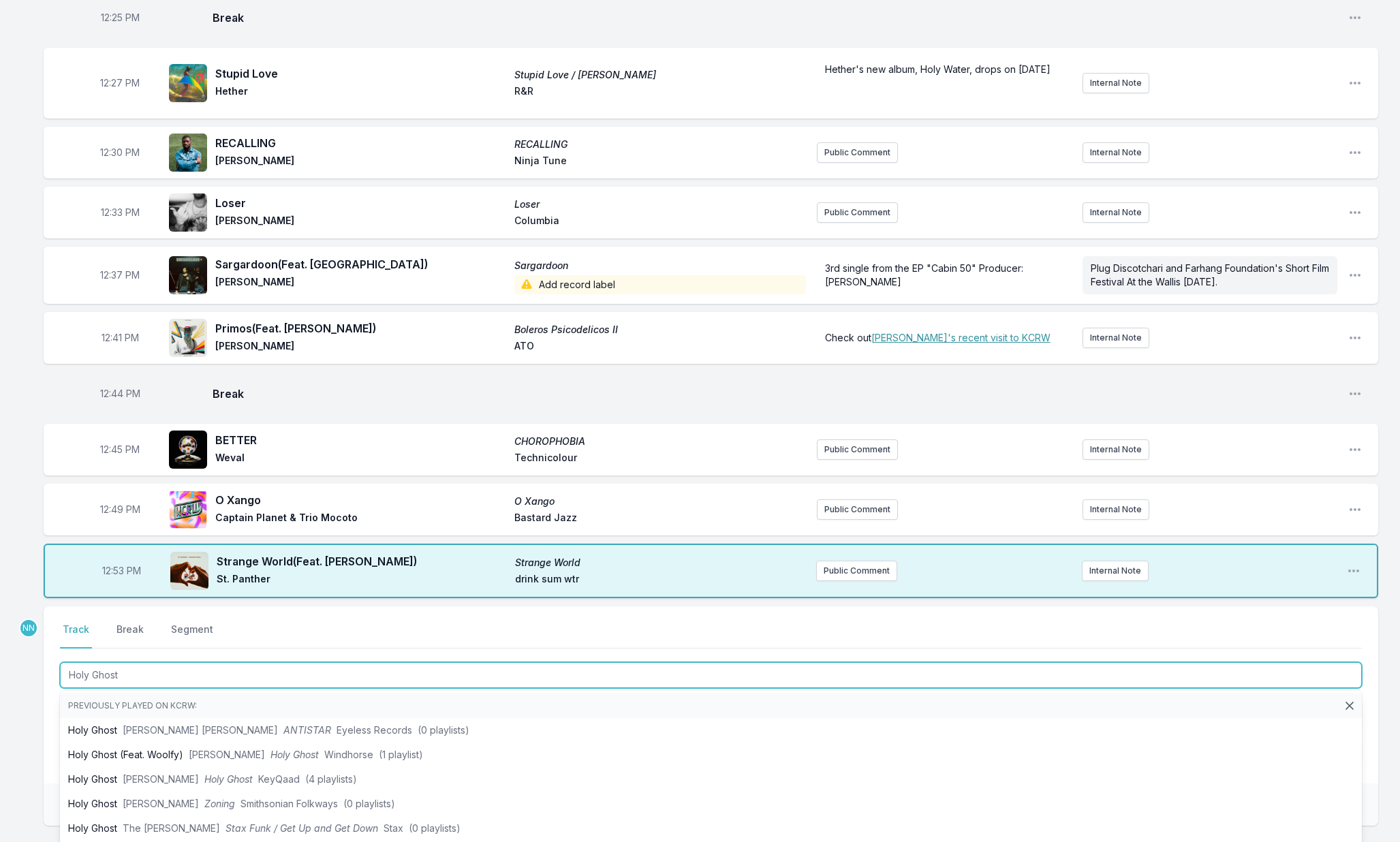
scroll to position [586, 0]
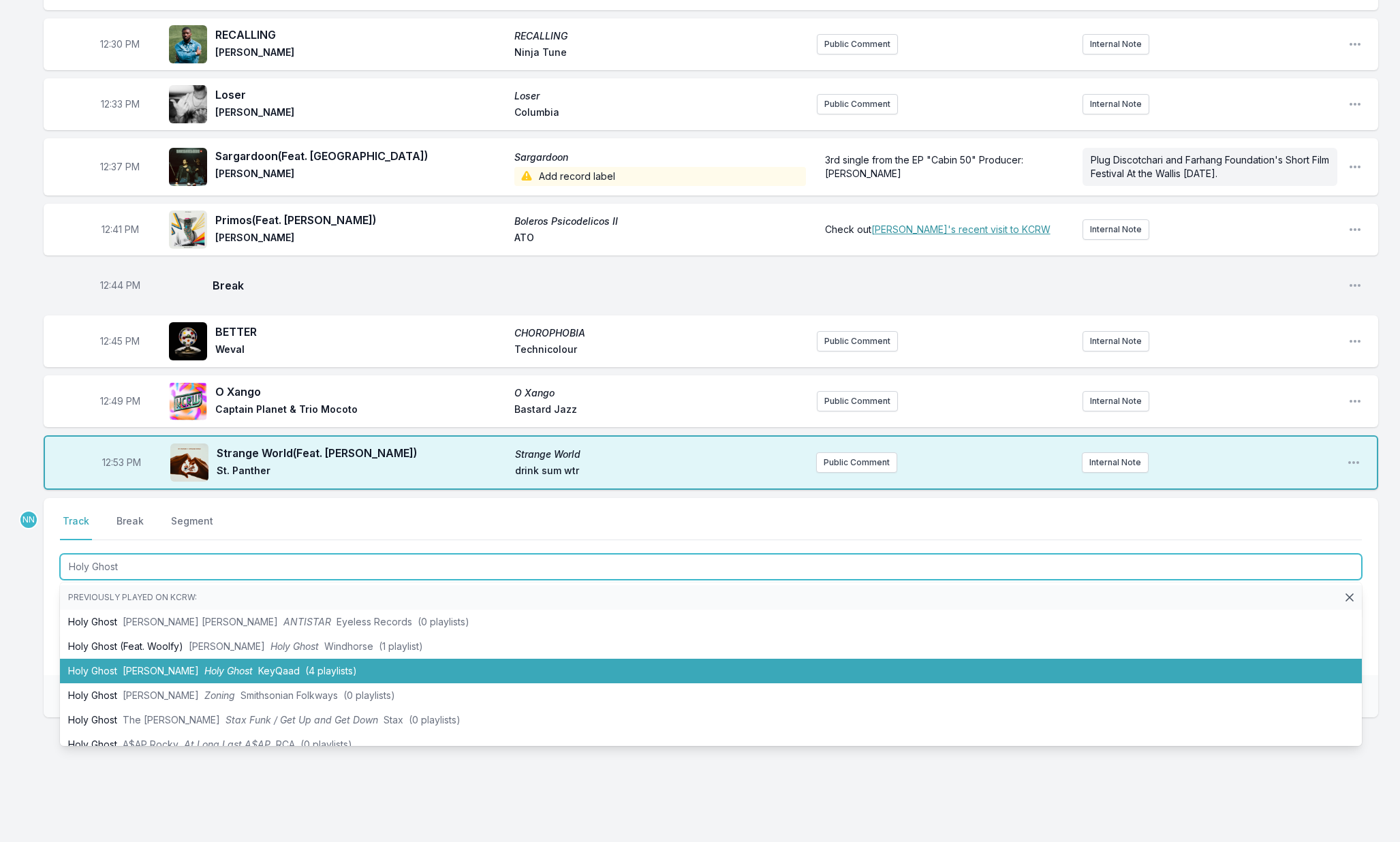
click at [128, 676] on span "Omah Lay" at bounding box center [161, 670] width 76 height 11
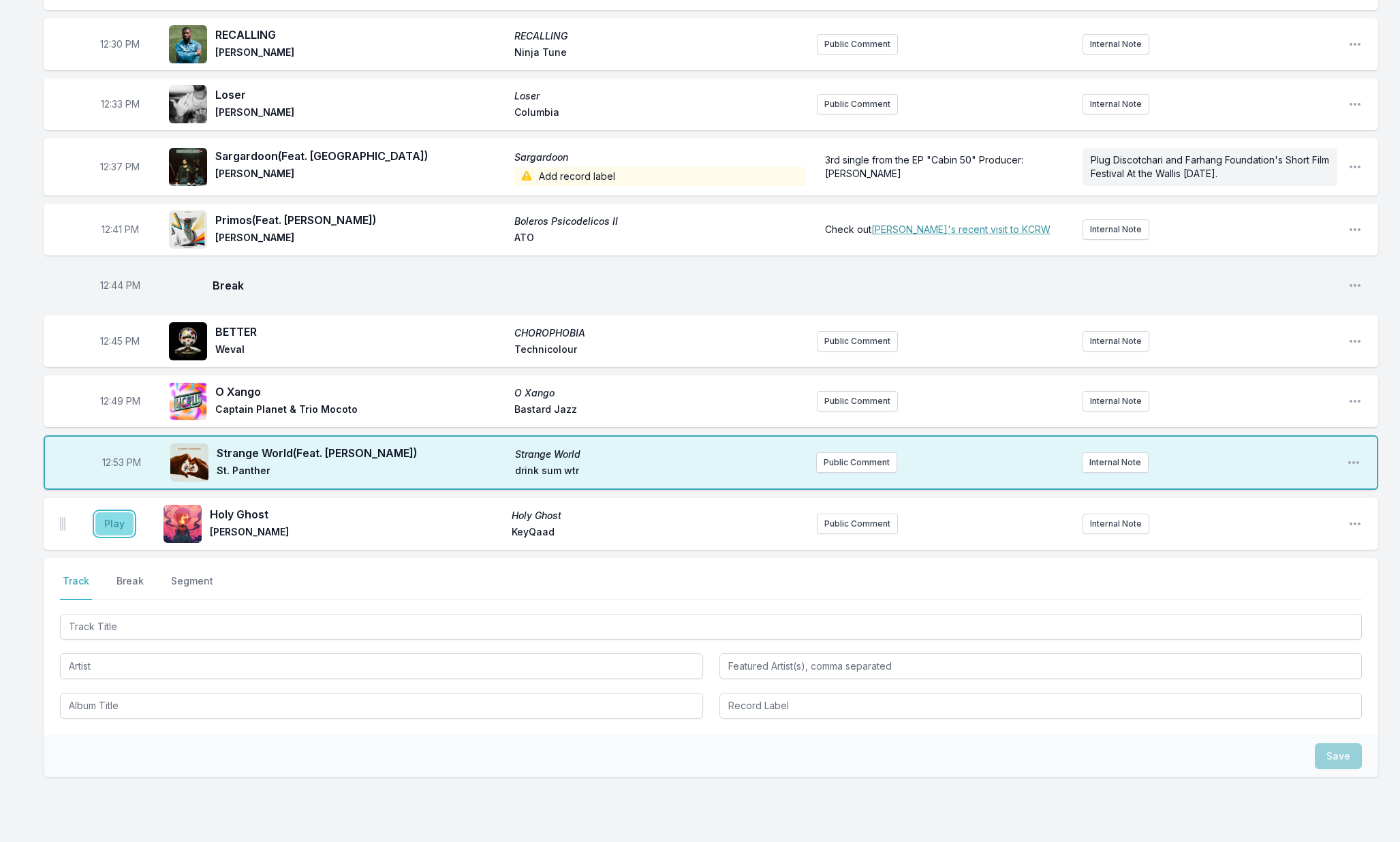
click at [118, 535] on button "Play" at bounding box center [114, 524] width 38 height 23
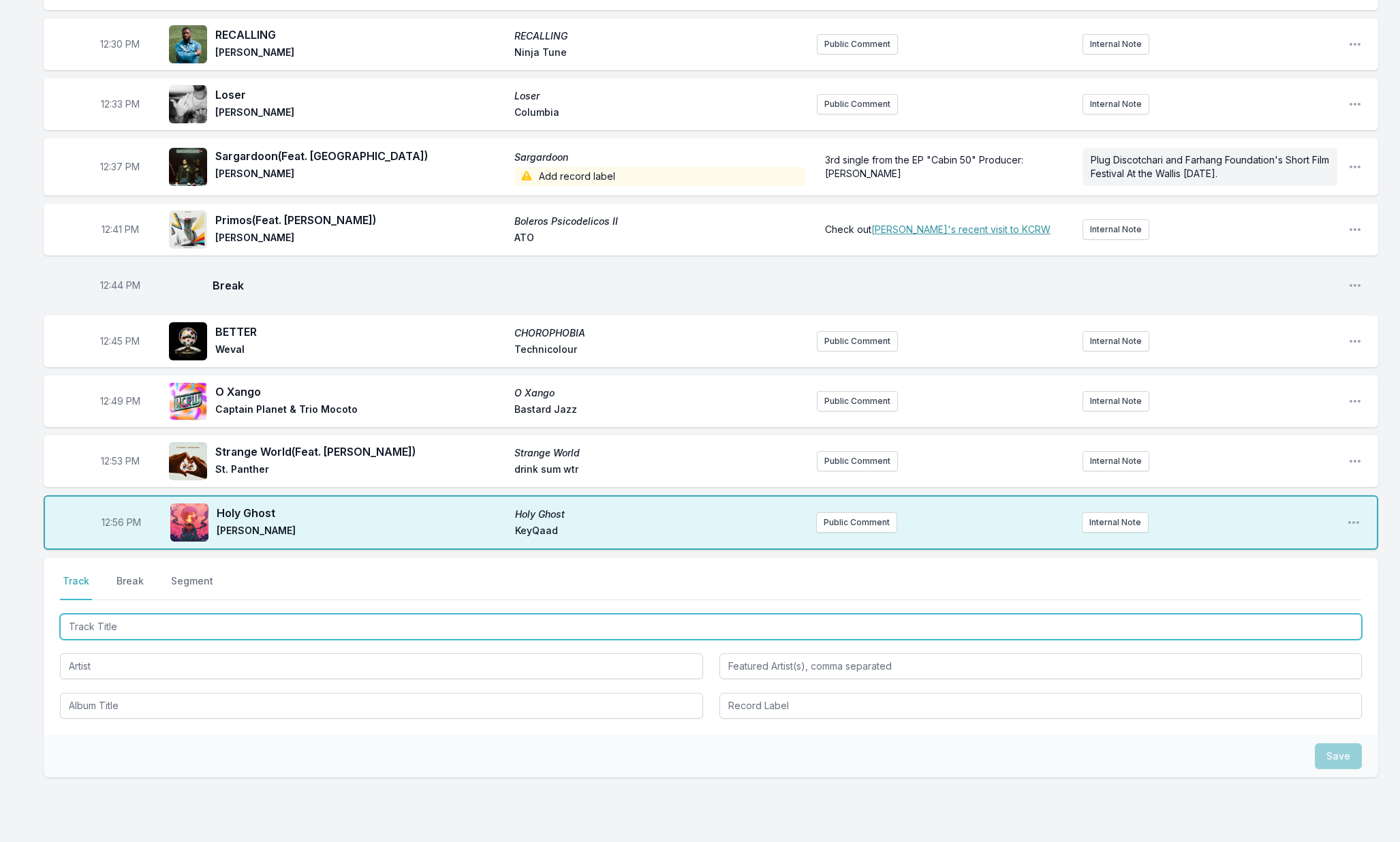
click at [211, 639] on input "Track Title" at bounding box center [711, 626] width 1302 height 26
type input "Summer Song"
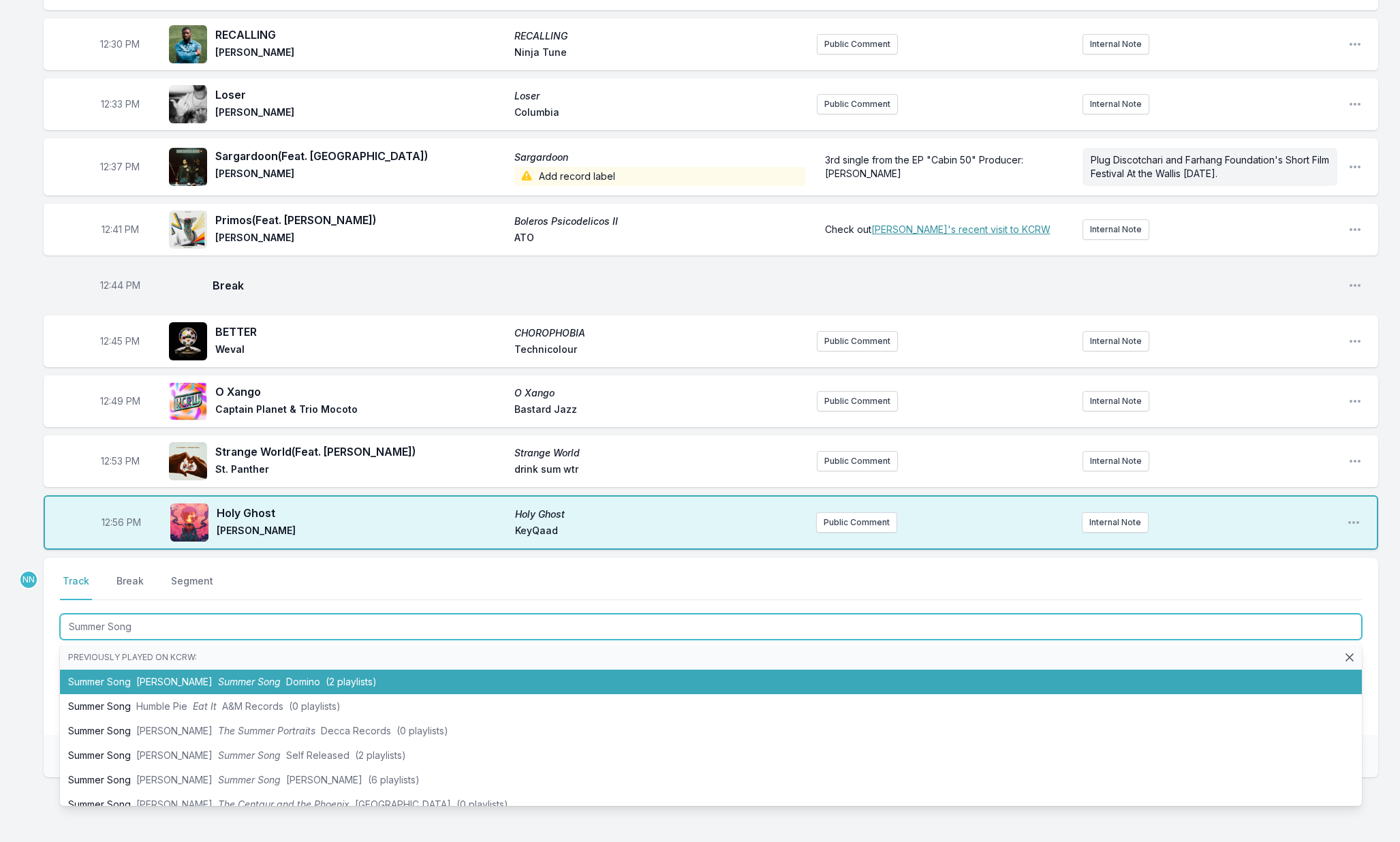
click at [215, 682] on li "Summer Song Sydney Minsky Sargeant Summer Song Domino (2 playlists)" at bounding box center [711, 682] width 1302 height 25
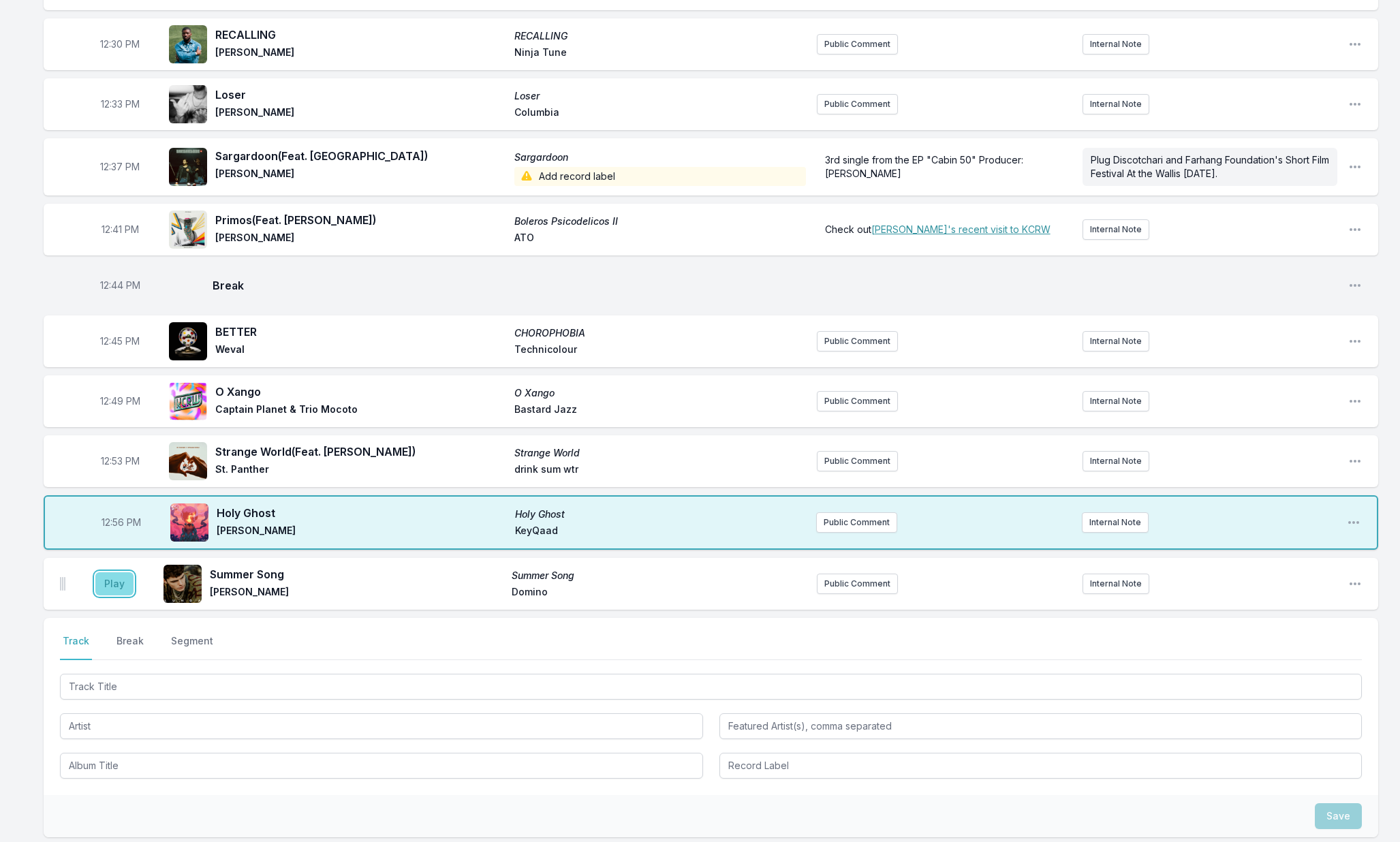
click at [114, 595] on button "Play" at bounding box center [114, 584] width 38 height 23
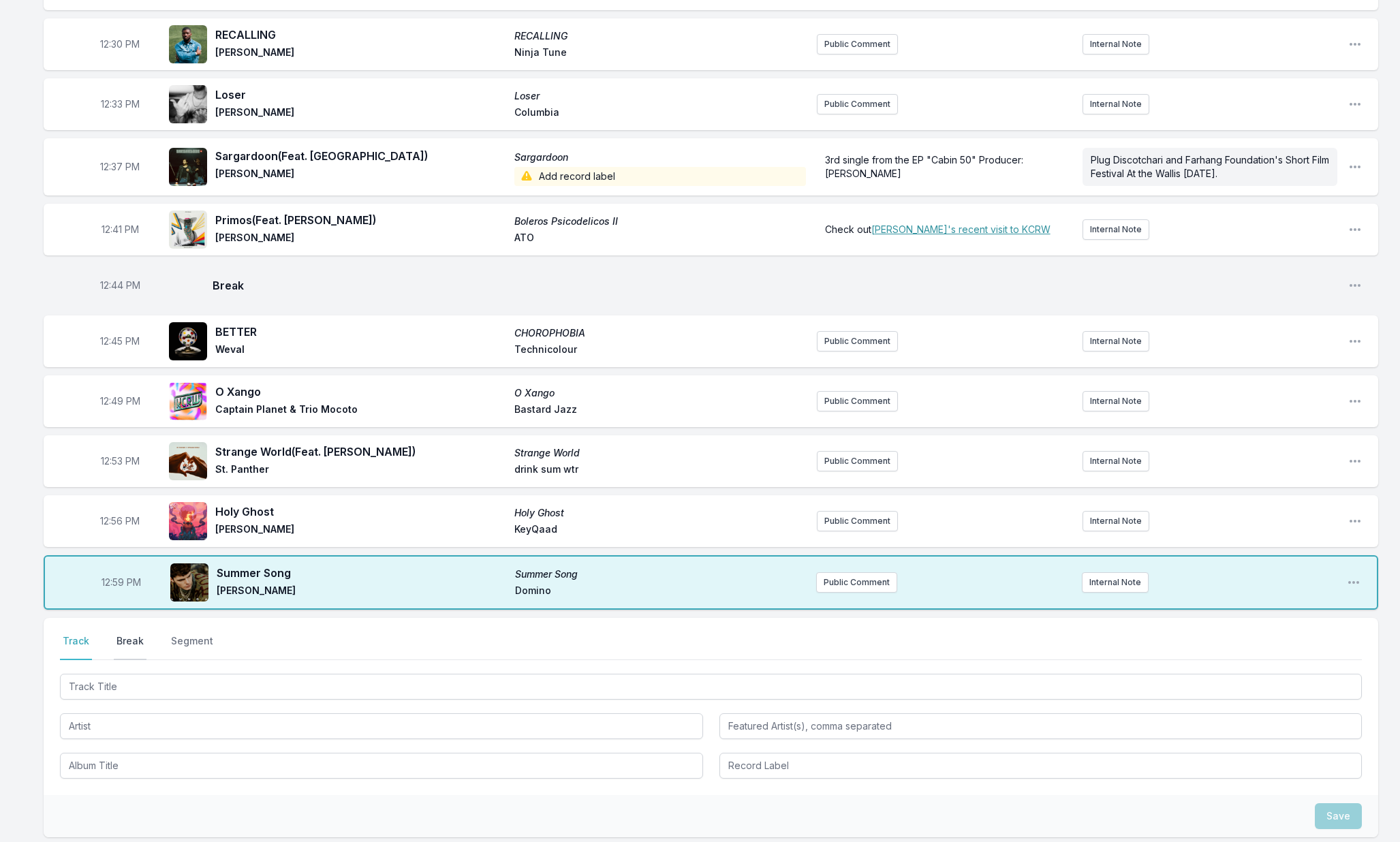
drag, startPoint x: 128, startPoint y: 654, endPoint x: 139, endPoint y: 654, distance: 11.0
click at [128, 654] on button "Break" at bounding box center [130, 647] width 33 height 26
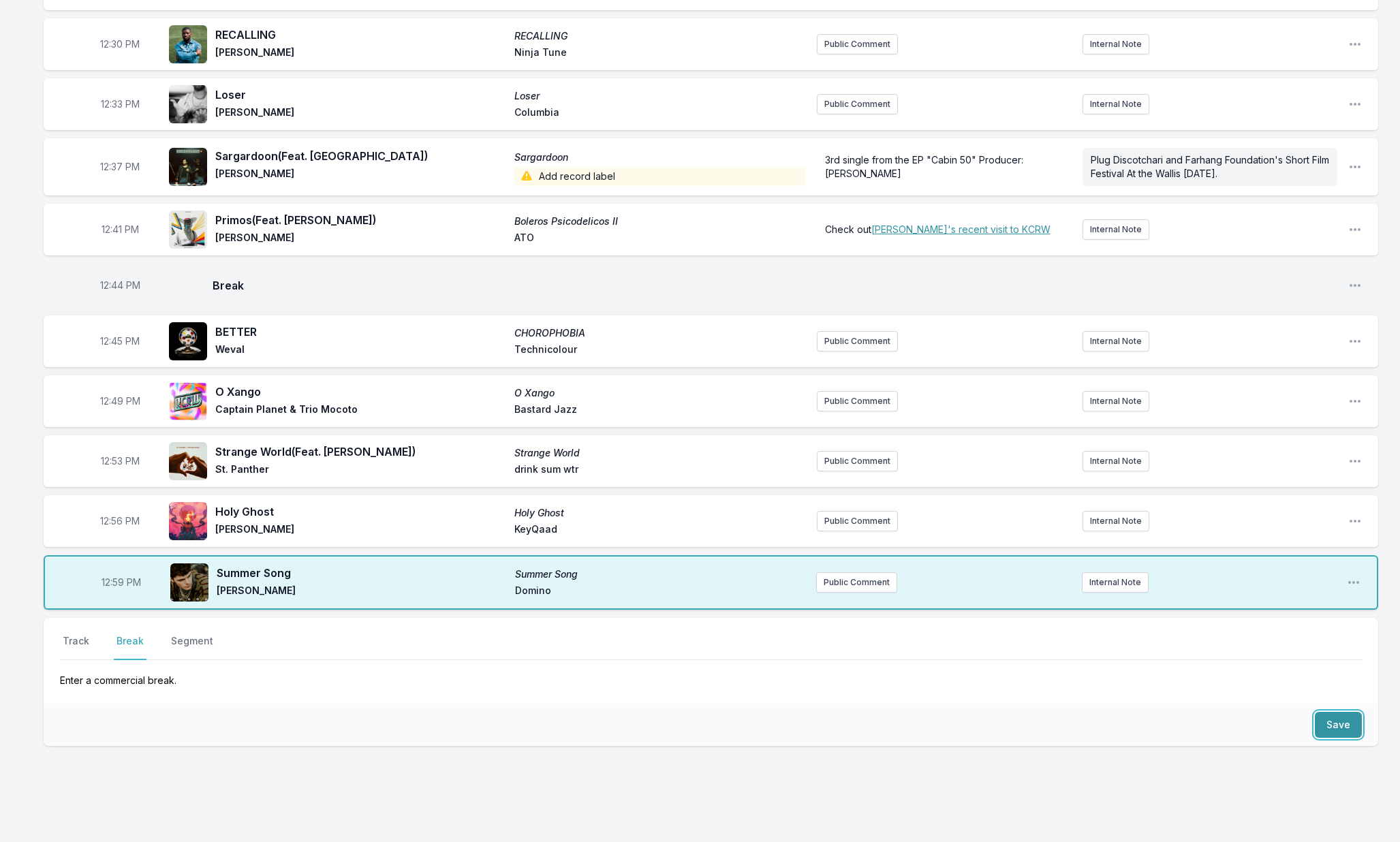
click at [1323, 733] on button "Save" at bounding box center [1338, 724] width 47 height 26
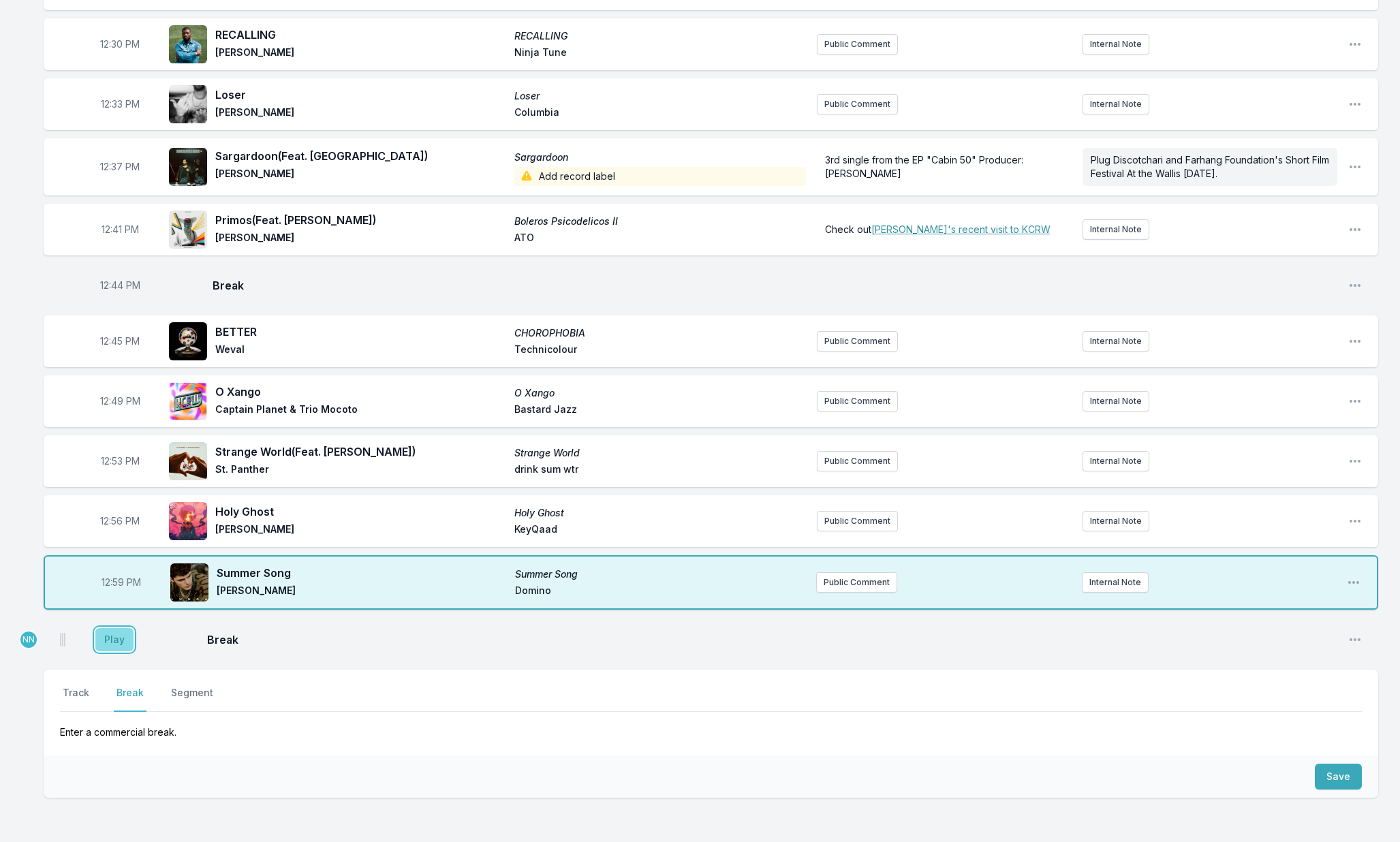
drag, startPoint x: 114, startPoint y: 651, endPoint x: 123, endPoint y: 651, distance: 9.0
click at [114, 651] on button "Play" at bounding box center [114, 639] width 38 height 23
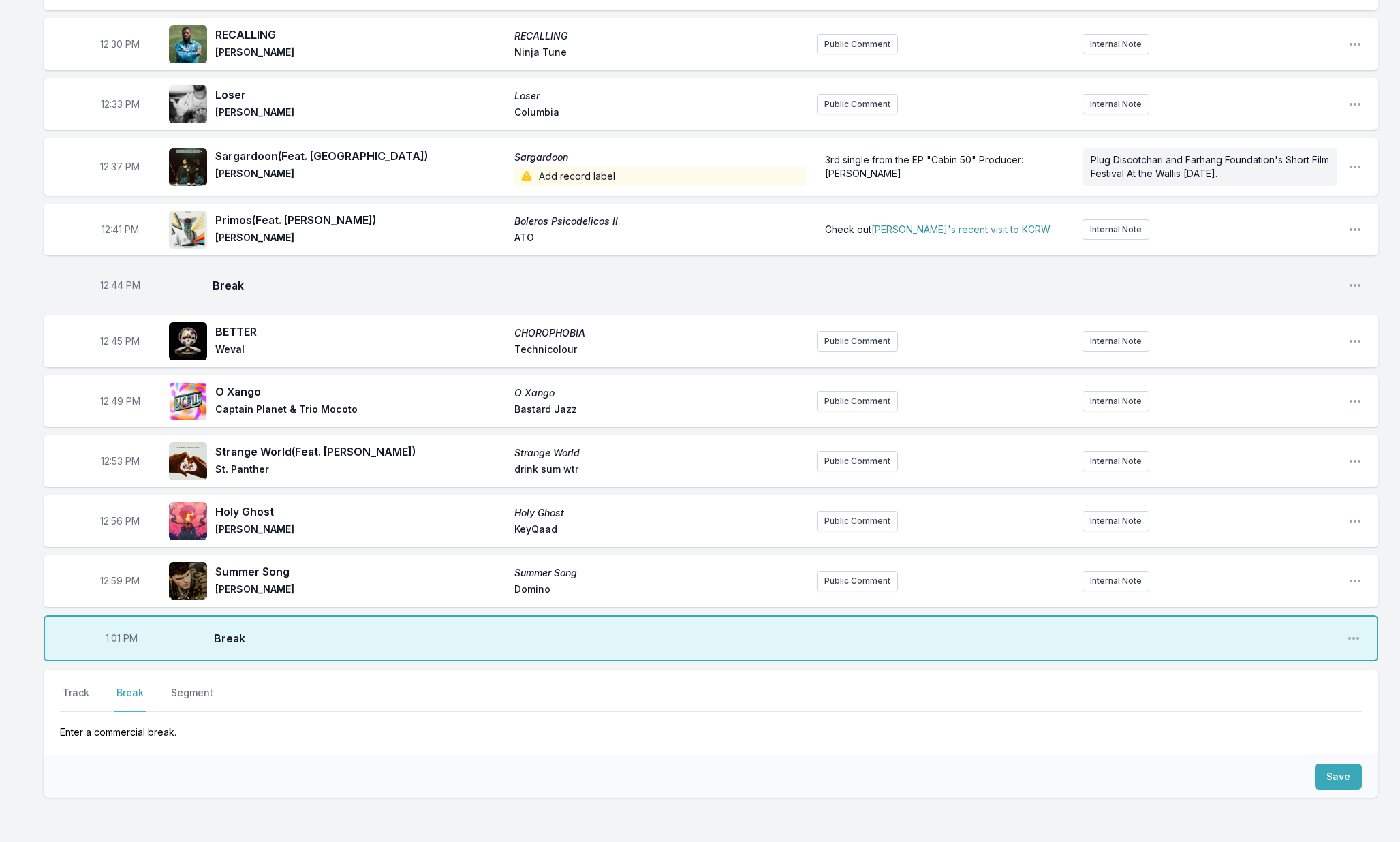
scroll to position [686, 0]
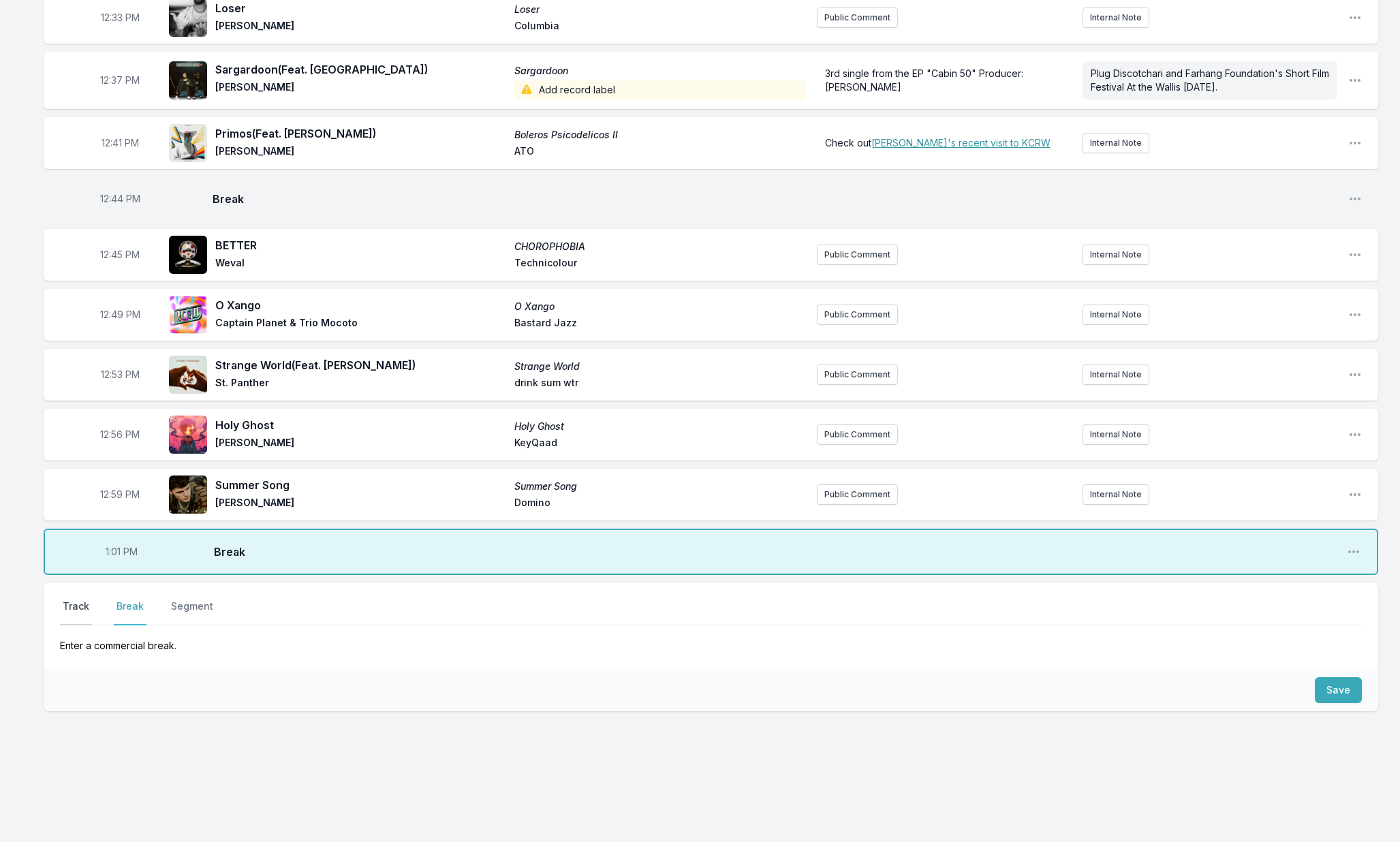
click at [81, 605] on button "Track" at bounding box center [76, 611] width 32 height 26
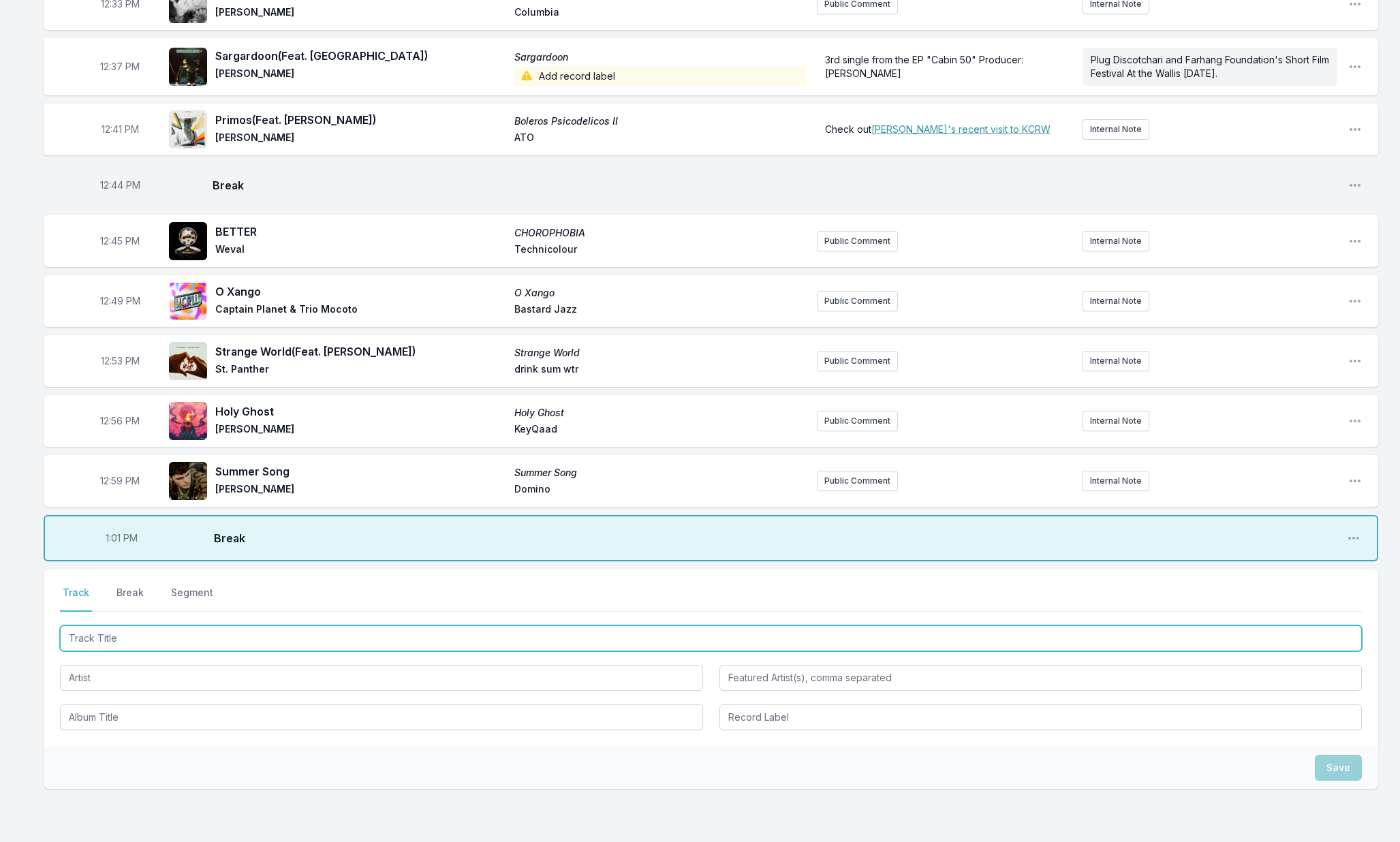
drag, startPoint x: 114, startPoint y: 646, endPoint x: 135, endPoint y: 646, distance: 21.0
click at [114, 646] on input "Track Title" at bounding box center [711, 638] width 1302 height 26
type input "Teach Us of Endings"
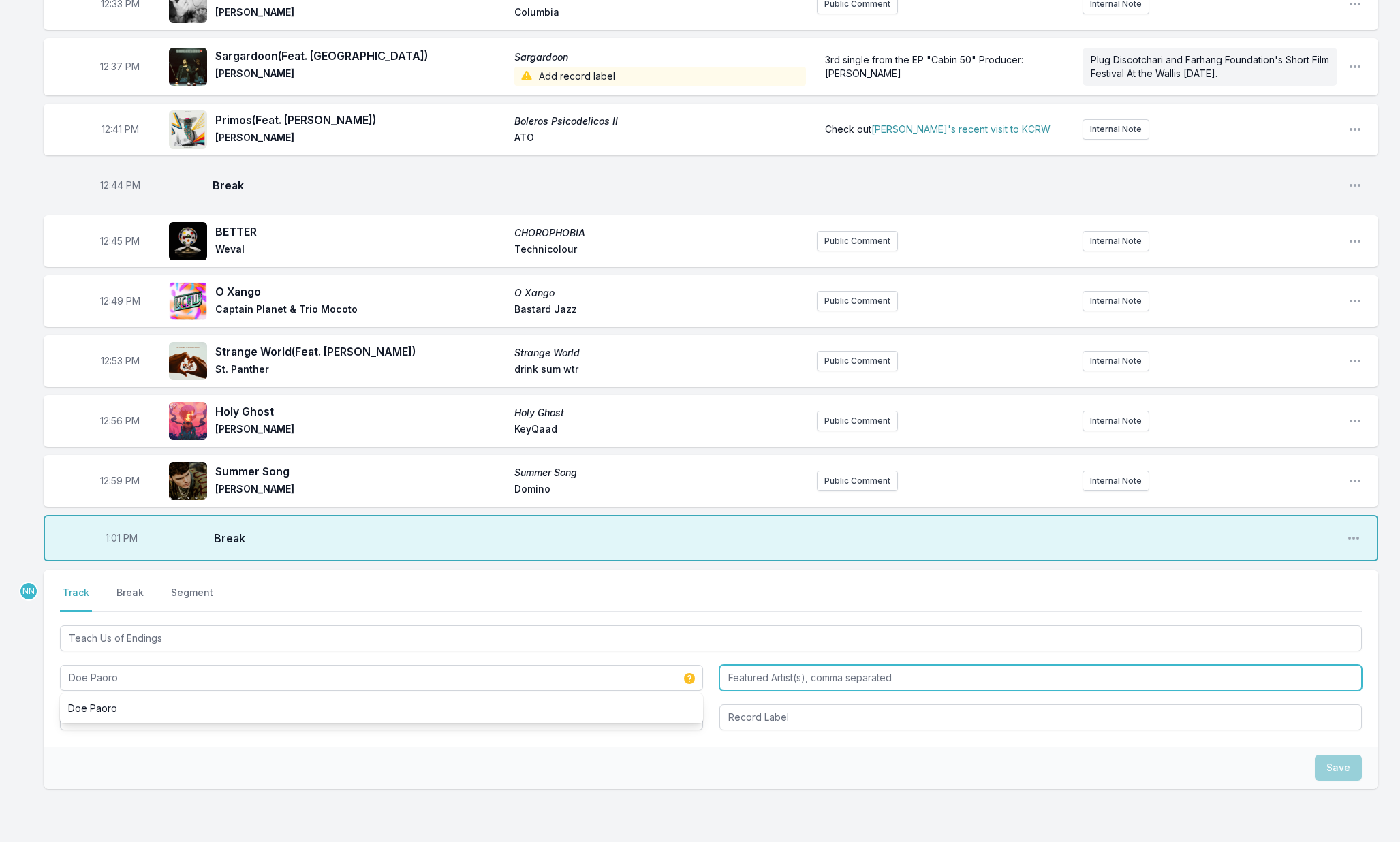
type input "Doe Paoro"
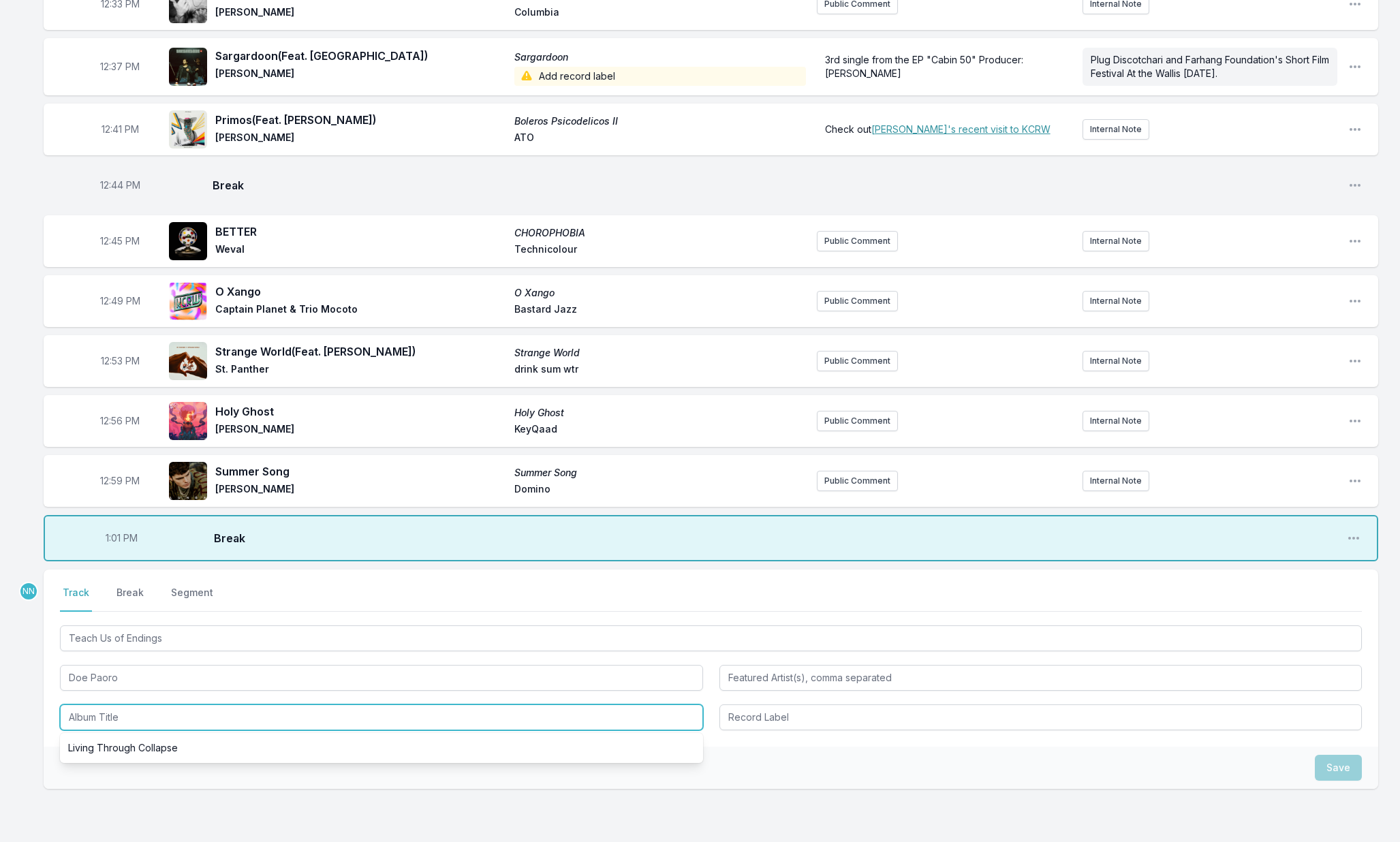
scroll to position [685, 0]
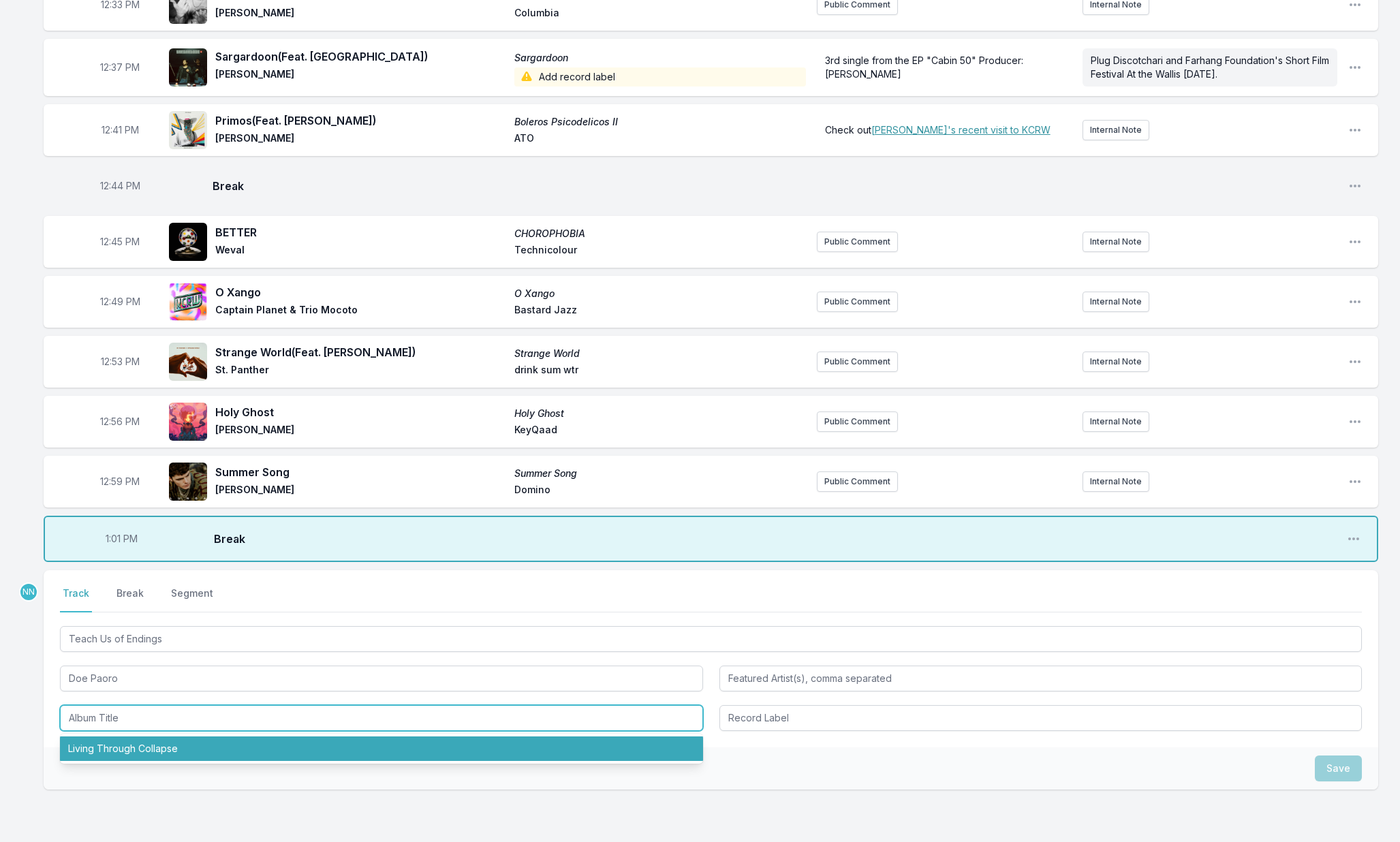
click at [280, 761] on li "Living Through Collapse" at bounding box center [381, 748] width 643 height 25
type input "Living Through Collapse"
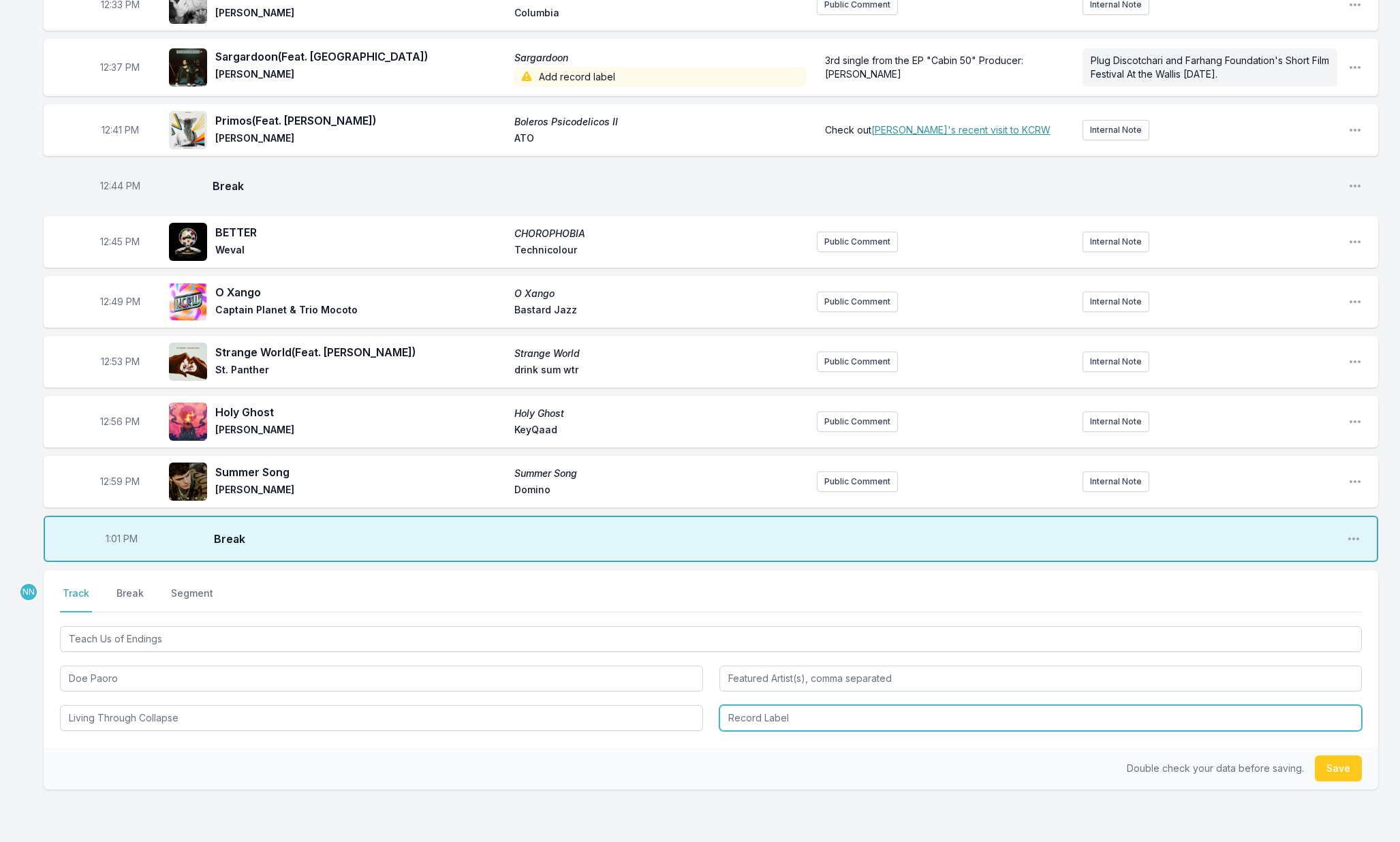
click at [740, 731] on input "Record Label" at bounding box center [1041, 717] width 643 height 26
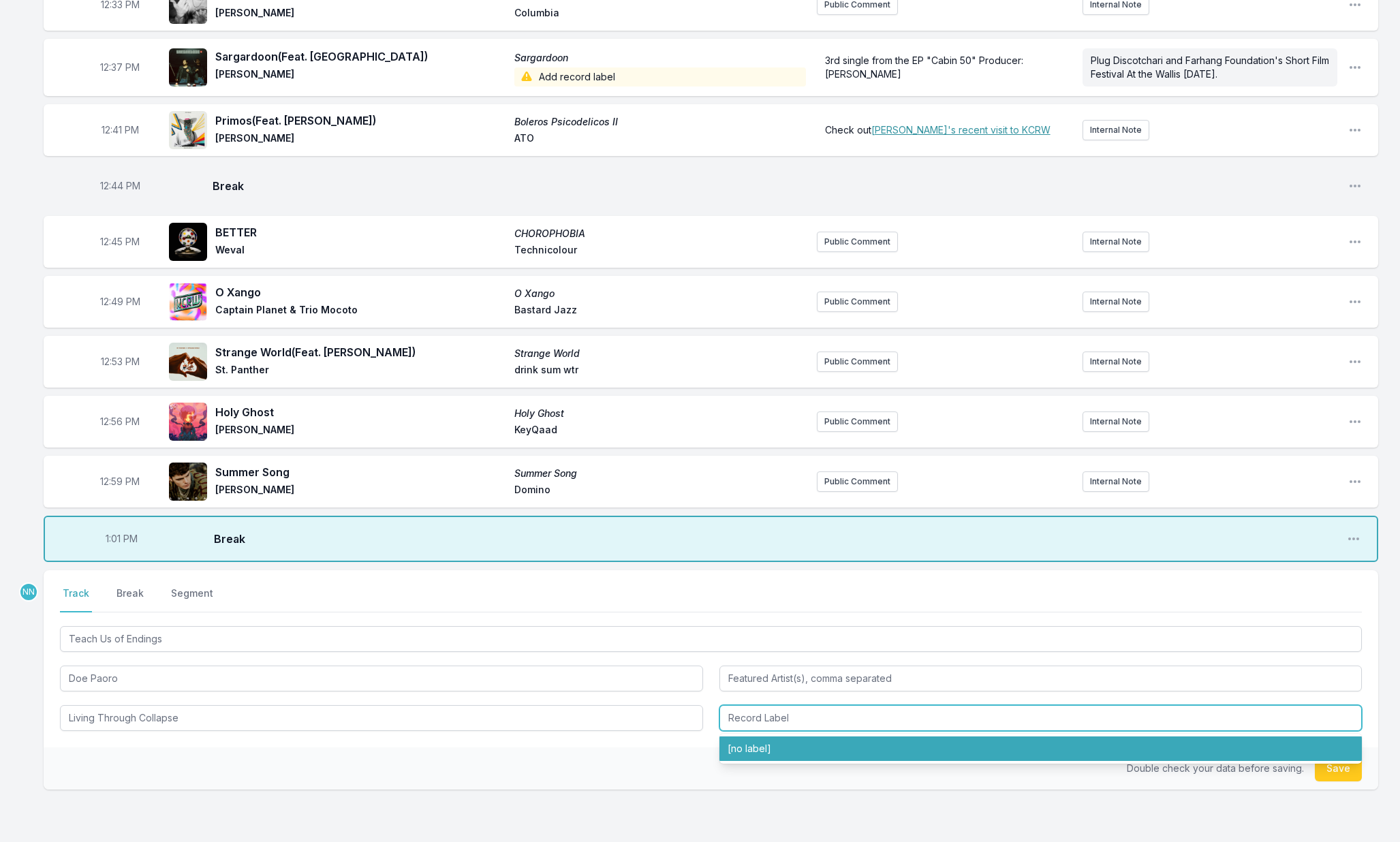
click at [757, 759] on li "[no label]" at bounding box center [1041, 748] width 643 height 25
type input "[no label]"
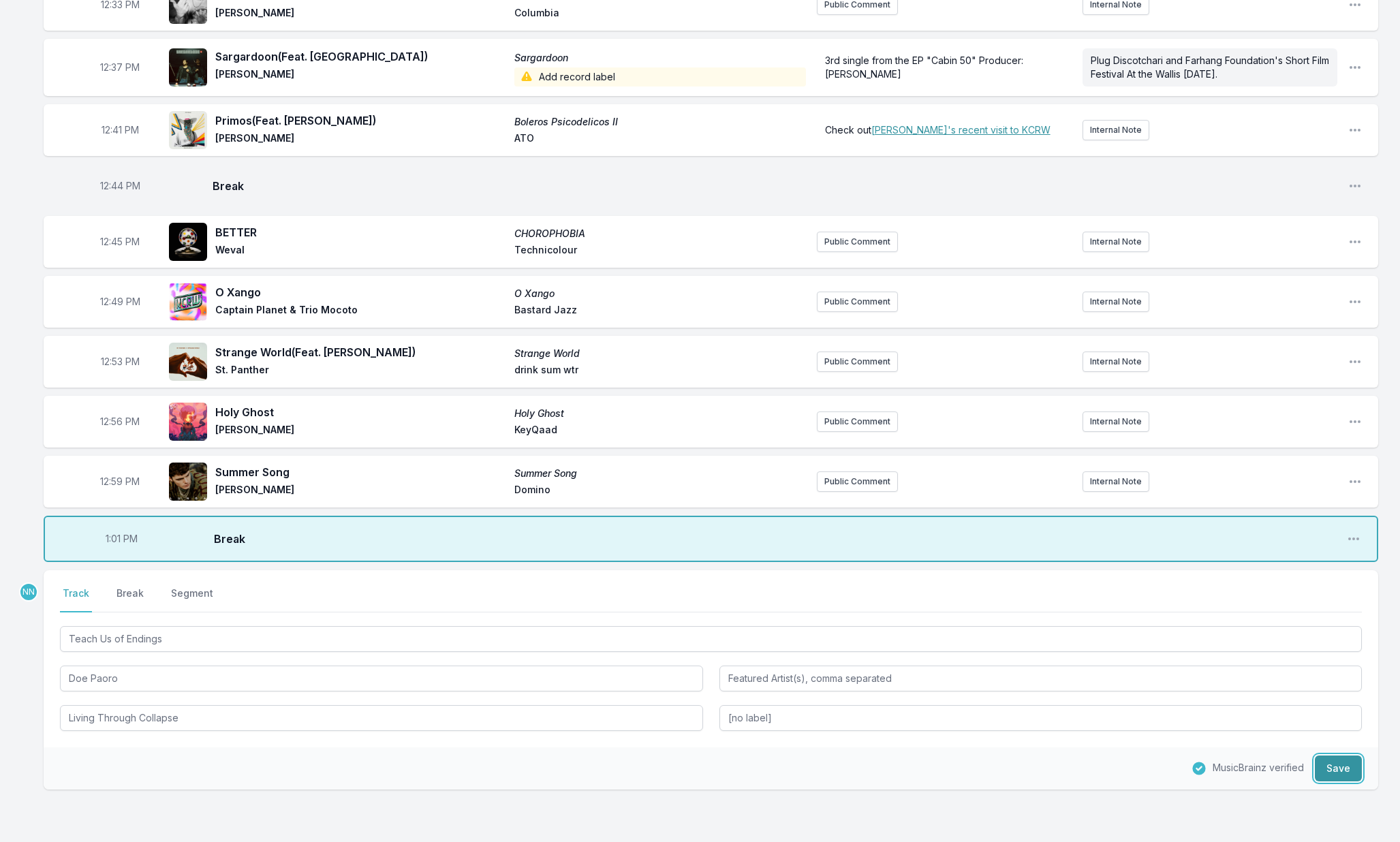
click at [1339, 775] on button "Save" at bounding box center [1338, 768] width 47 height 26
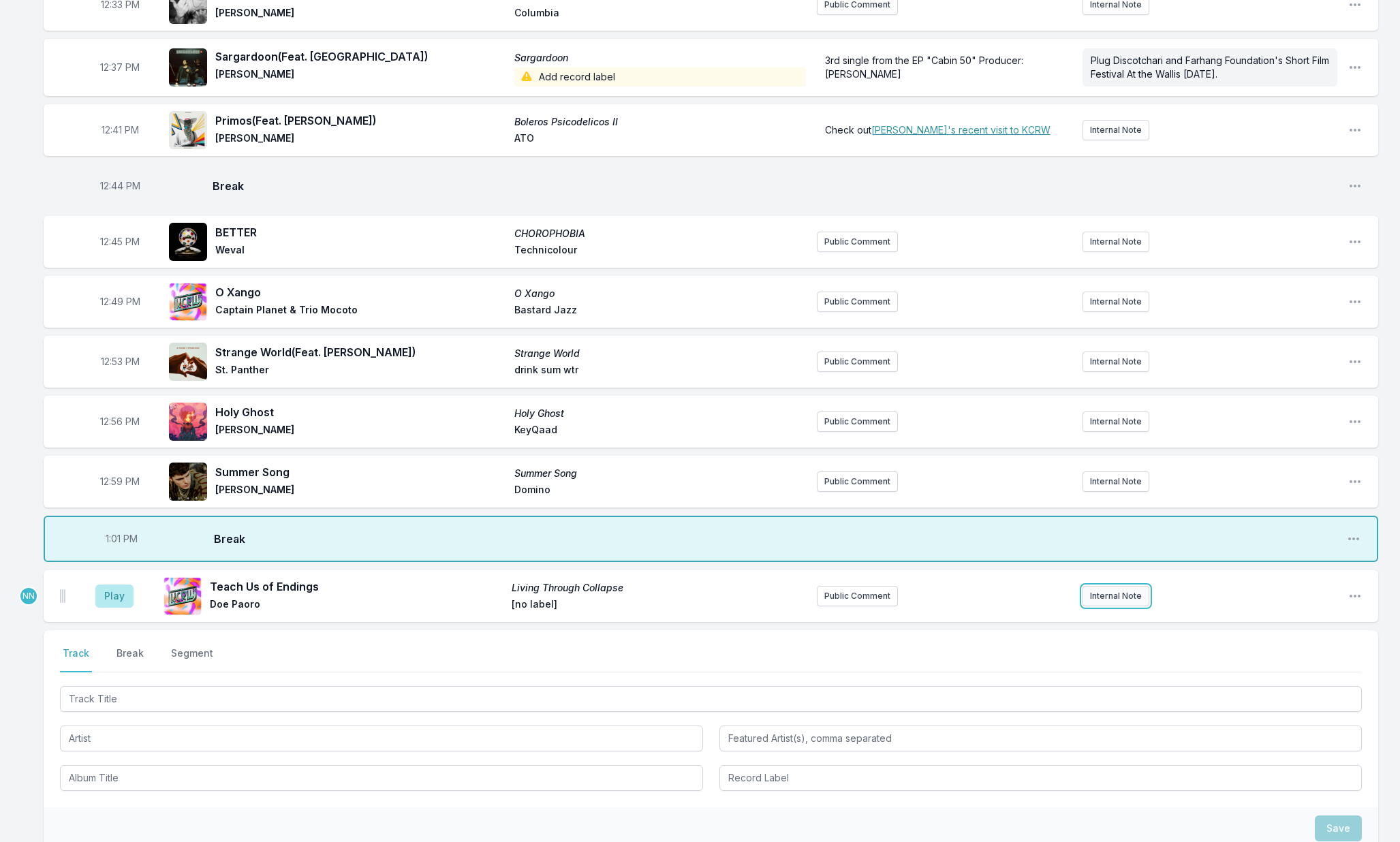
click at [1112, 606] on button "Internal Note" at bounding box center [1115, 595] width 66 height 20
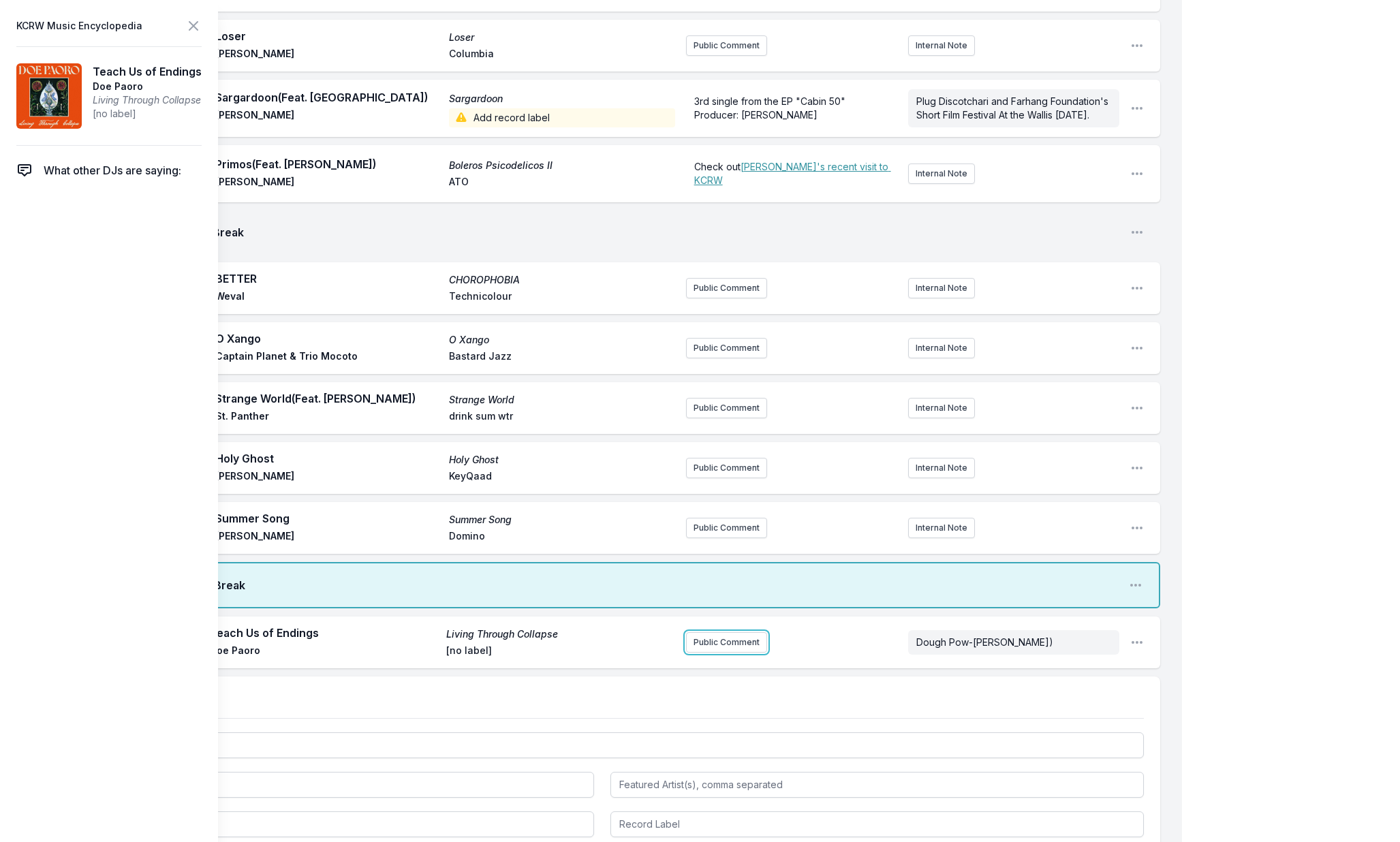
click at [714, 668] on div "Play Teach Us of Endings Living Through Collapse Doe Paoro [no label] Public Co…" at bounding box center [602, 642] width 1117 height 52
click at [713, 660] on div "Public Comment Dough Pow-roe)" at bounding box center [903, 642] width 434 height 35
click at [715, 649] on button "Public Comment" at bounding box center [727, 641] width 81 height 20
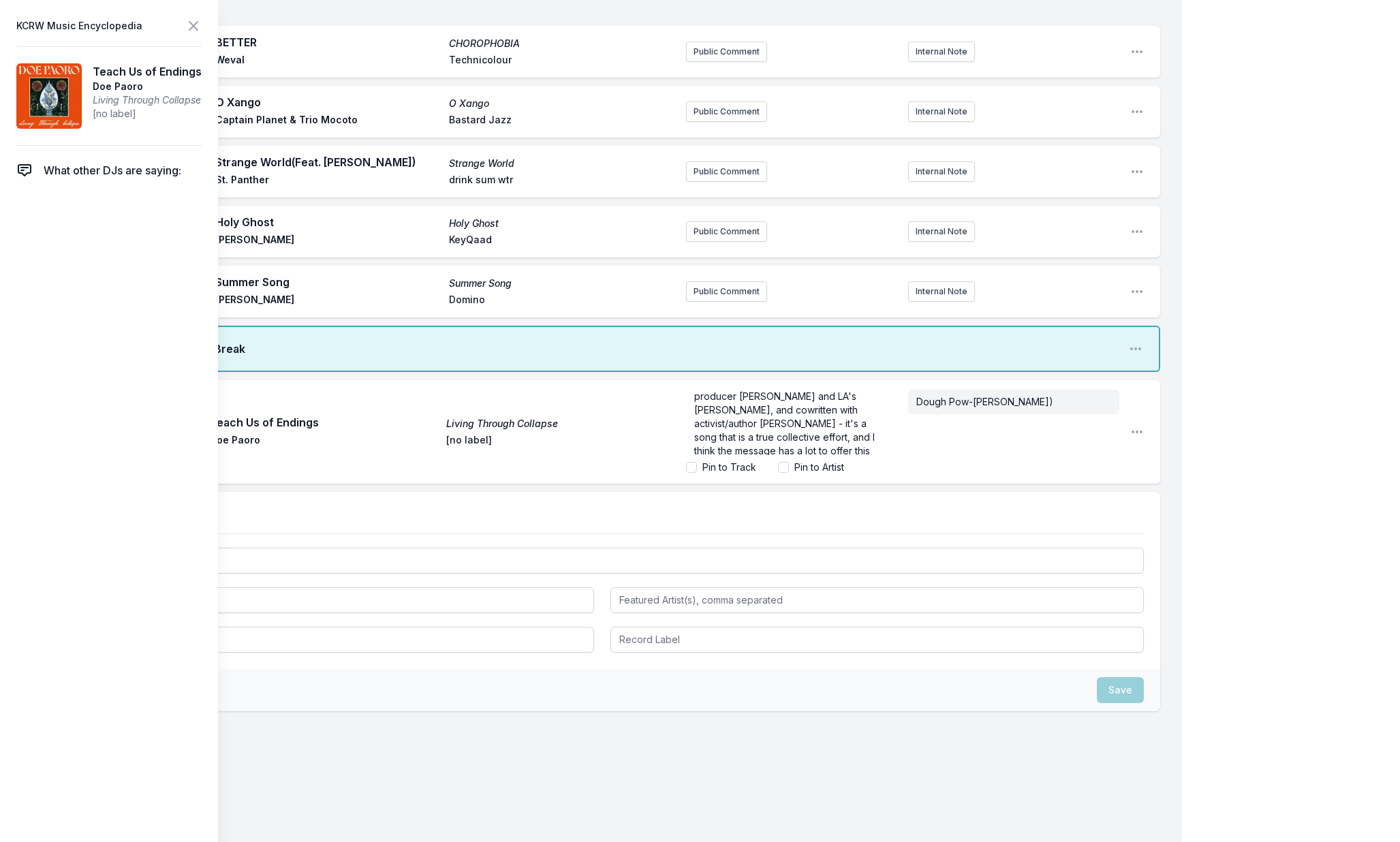
scroll to position [78, 0]
click at [194, 20] on icon at bounding box center [193, 26] width 16 height 16
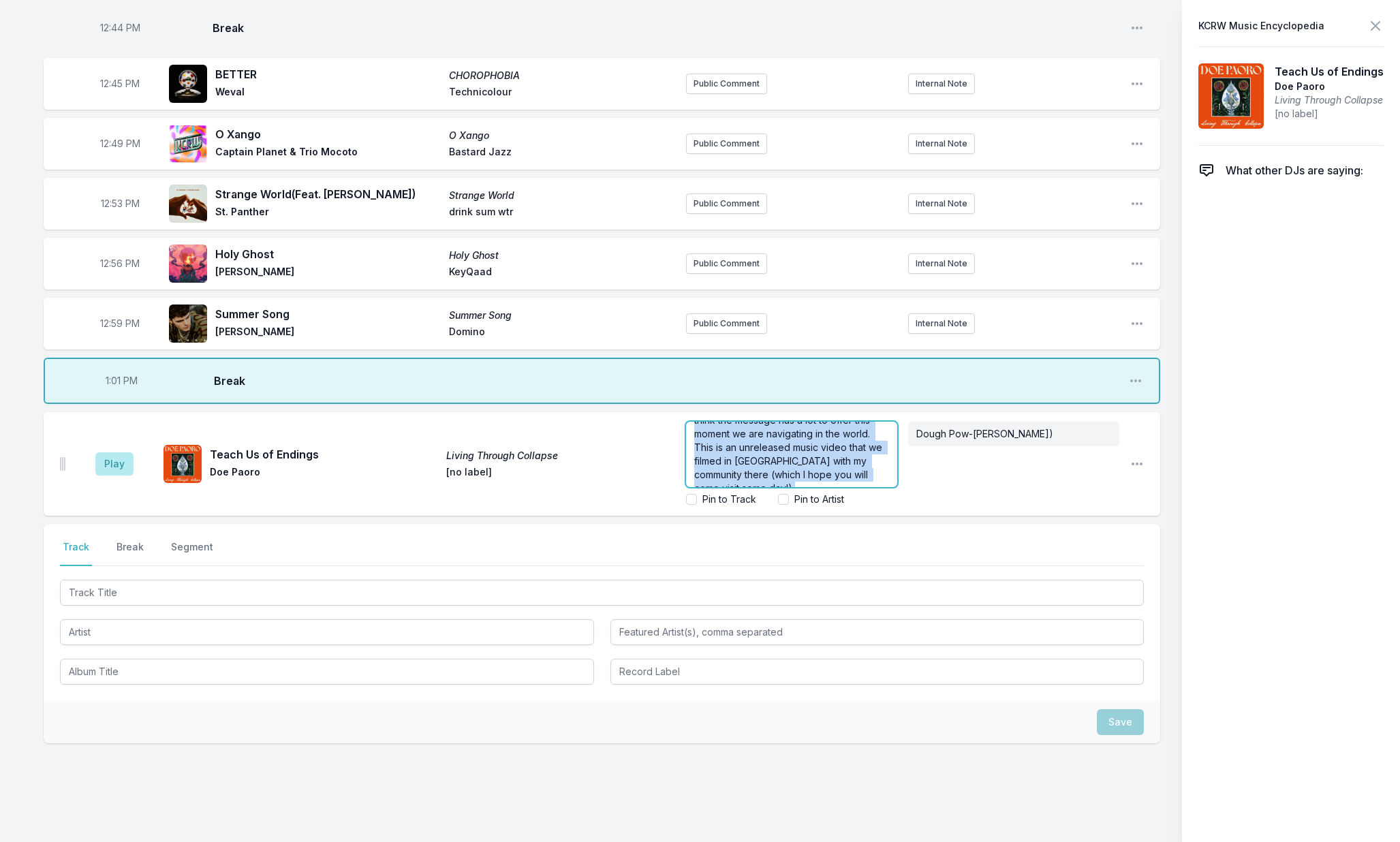
scroll to position [149, 0]
drag, startPoint x: 1008, startPoint y: 442, endPoint x: 986, endPoint y: 465, distance: 31.8
click at [1016, 477] on div "my first LP in 7 years (!) comes out 9/19 - it's called "Living through Collaps…" at bounding box center [903, 463] width 434 height 96
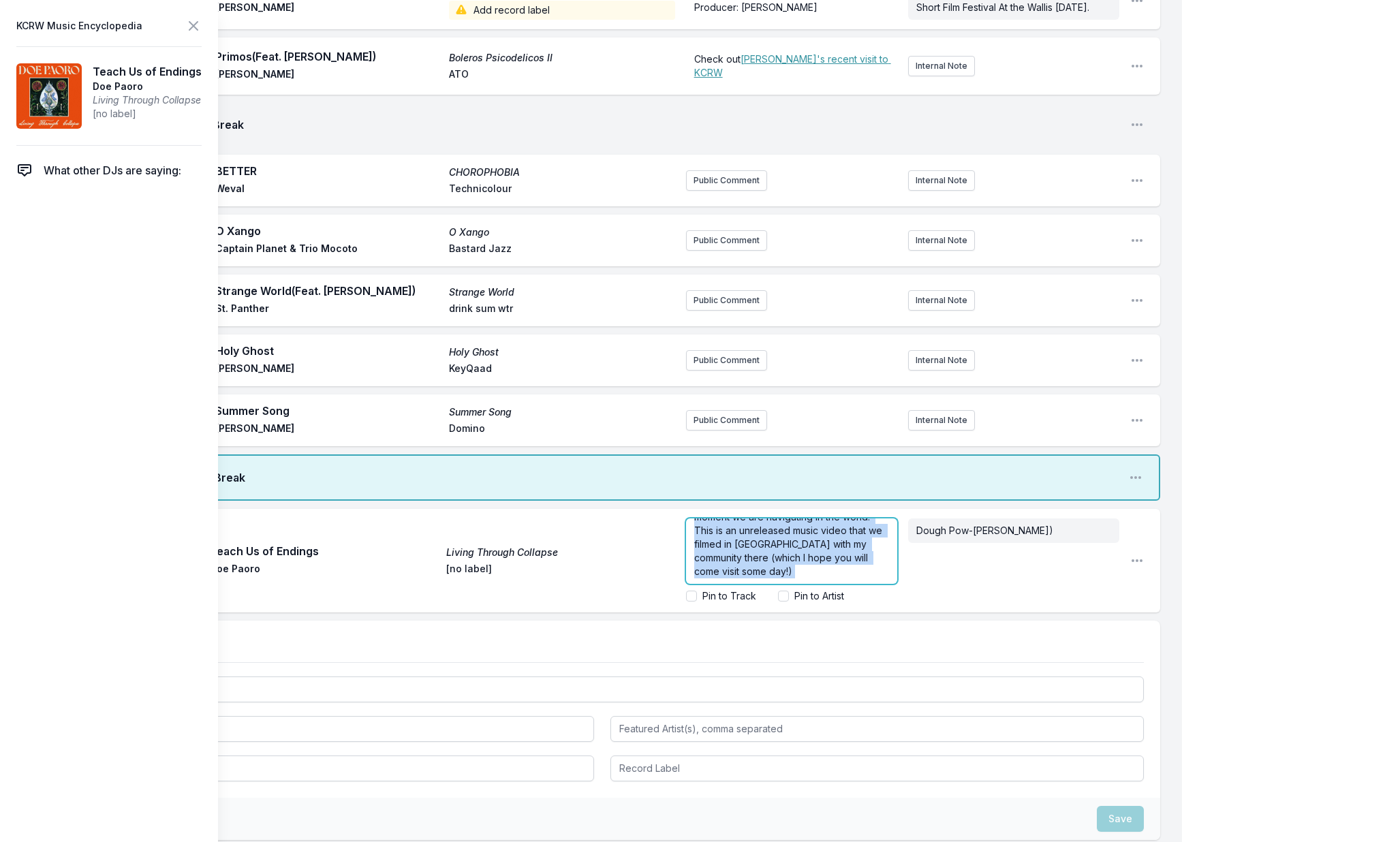
scroll to position [791, 0]
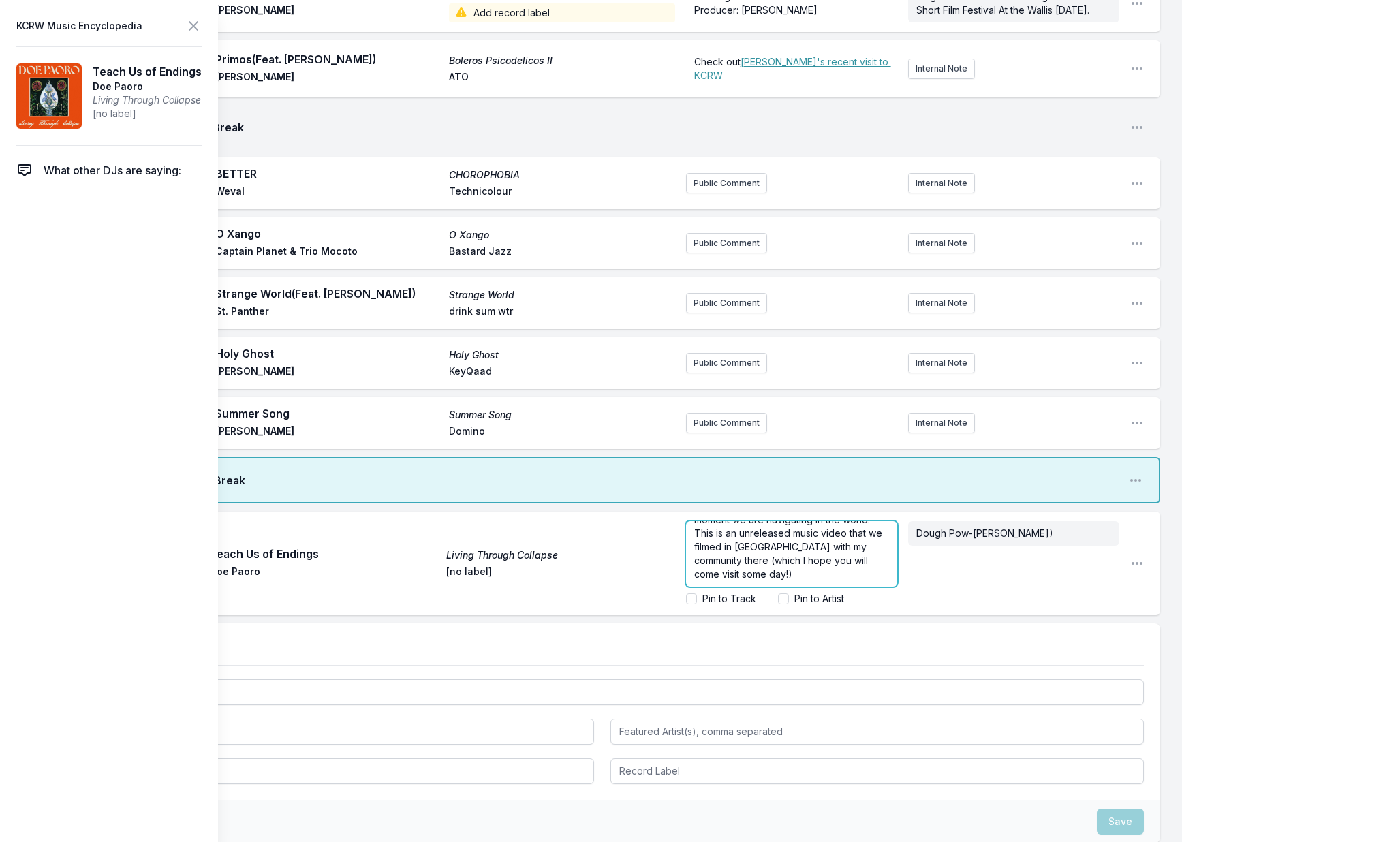
click at [819, 540] on span "The target single "Teach us of Endings" is co-produced by Argentinian producer …" at bounding box center [791, 499] width 194 height 161
click at [728, 571] on span "The target single "Teach us of Endings" is co-produced by Argentinian producer …" at bounding box center [791, 542] width 194 height 161
drag, startPoint x: 727, startPoint y: 573, endPoint x: 790, endPoint y: 600, distance: 68.5
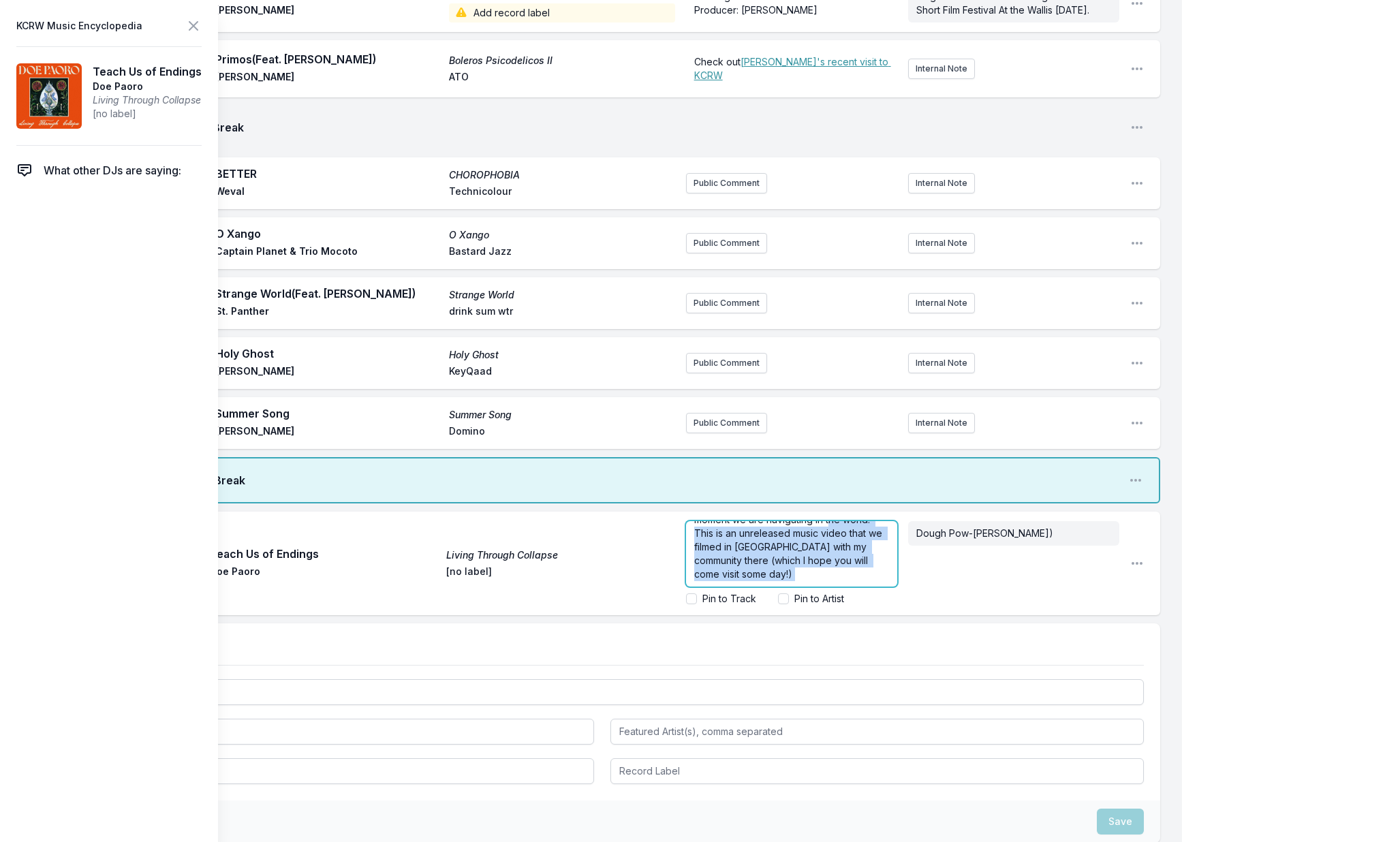
click at [789, 601] on form "my first LP in 7 years (!) comes out 9/19 - it's called "Living through Collaps…" at bounding box center [791, 563] width 212 height 84
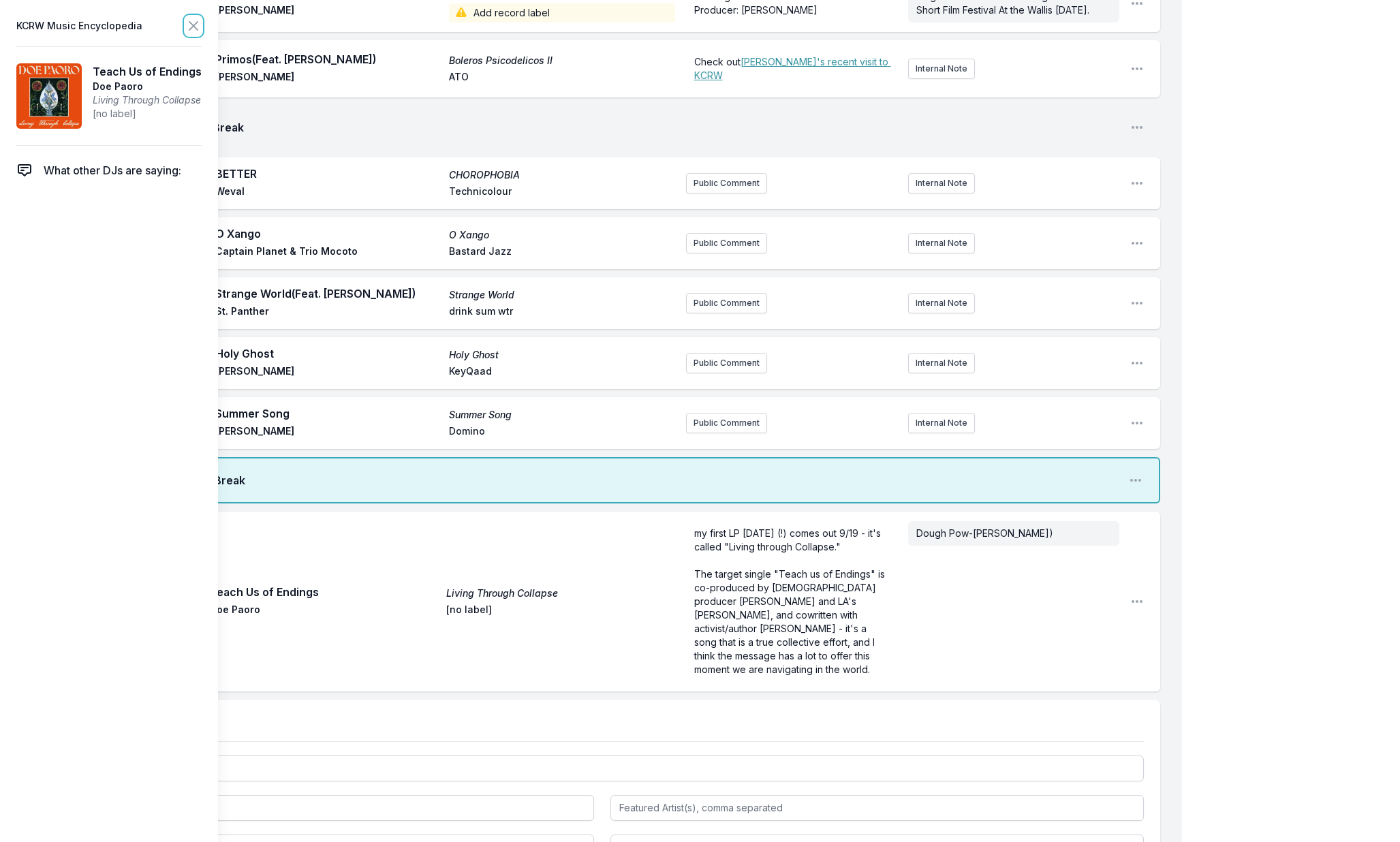
drag, startPoint x: 192, startPoint y: 28, endPoint x: 259, endPoint y: 90, distance: 91.3
click at [192, 28] on icon at bounding box center [193, 26] width 16 height 16
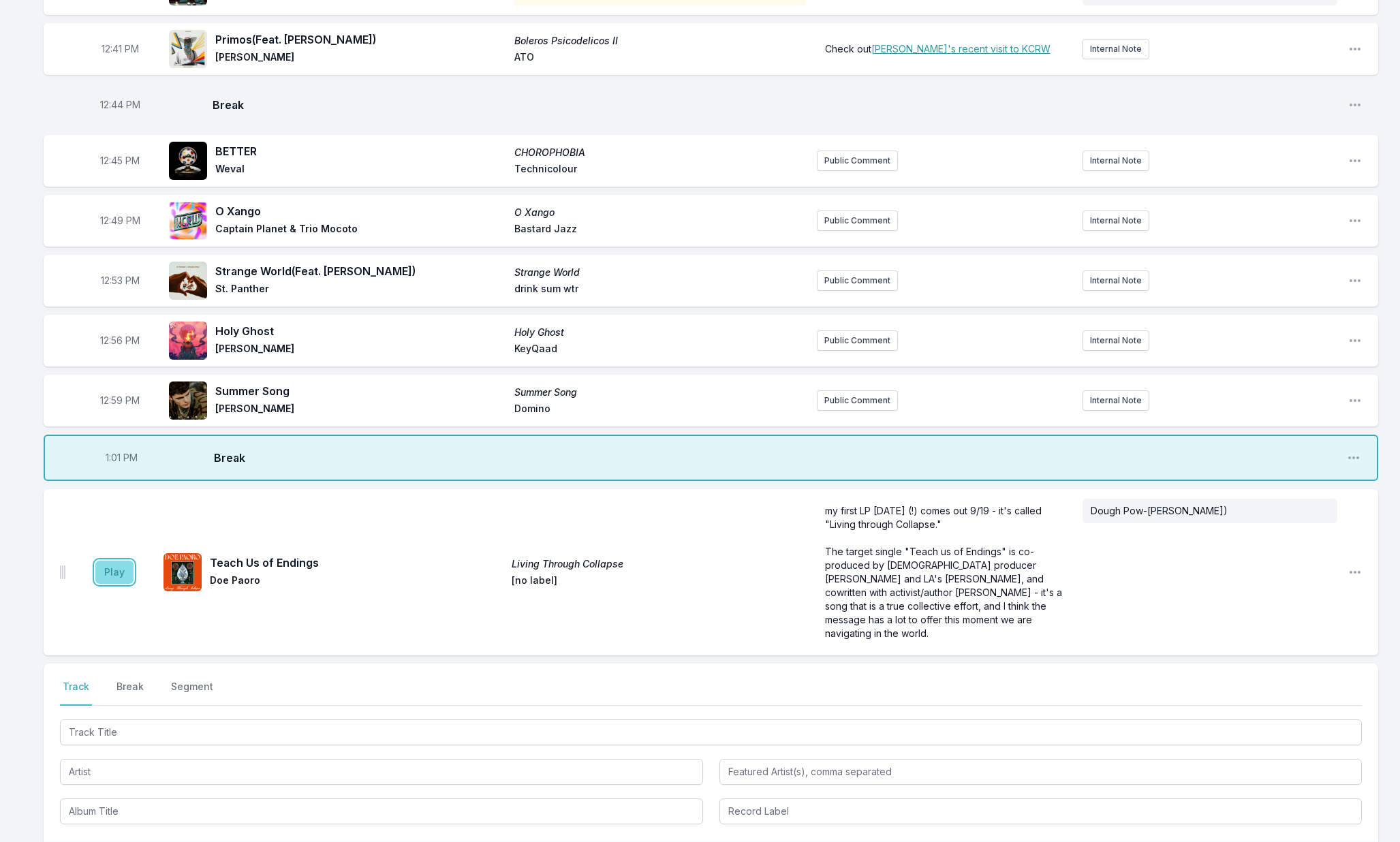
scroll to position [768, 0]
click at [117, 572] on button "Play" at bounding box center [114, 571] width 38 height 23
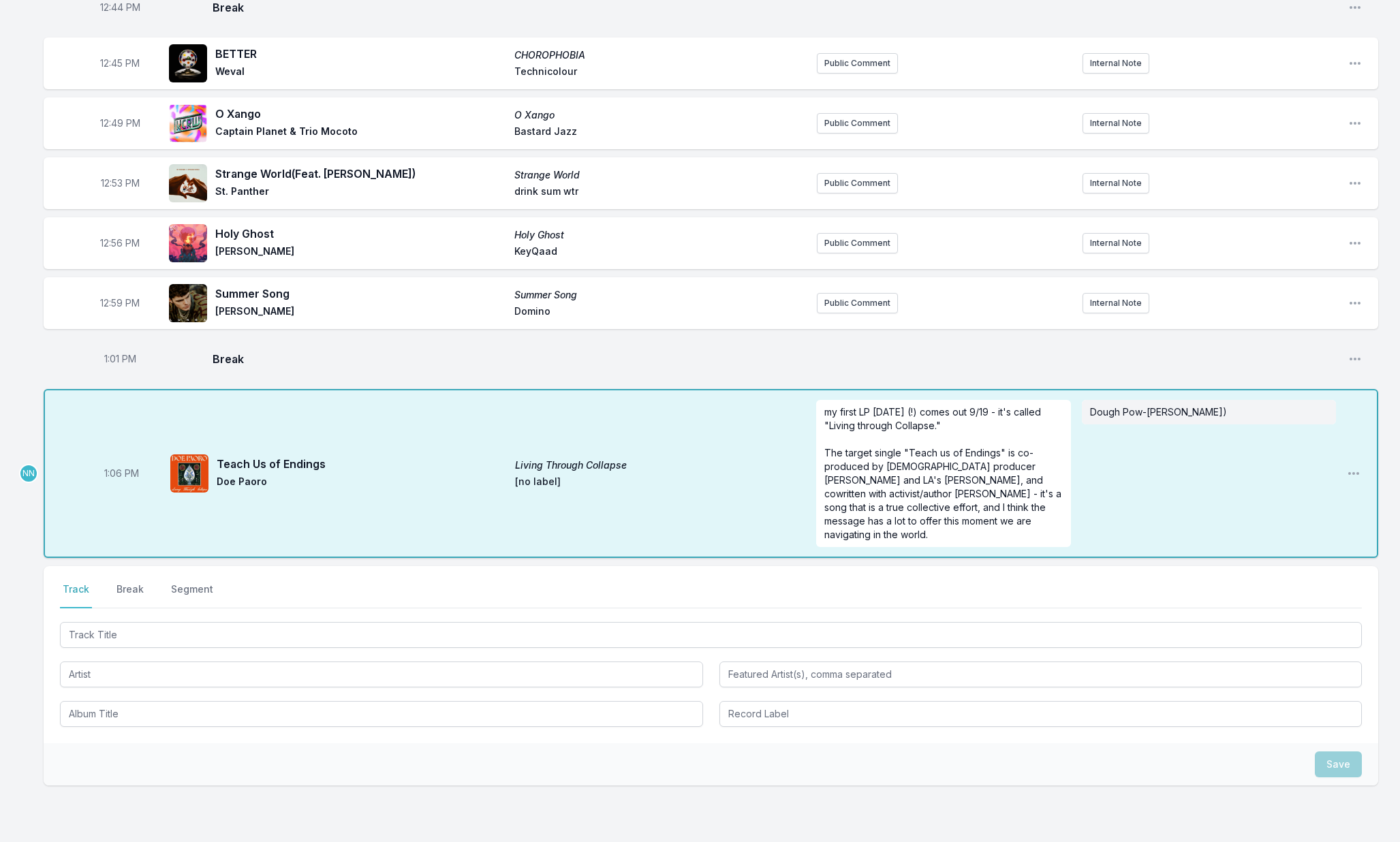
scroll to position [868, 0]
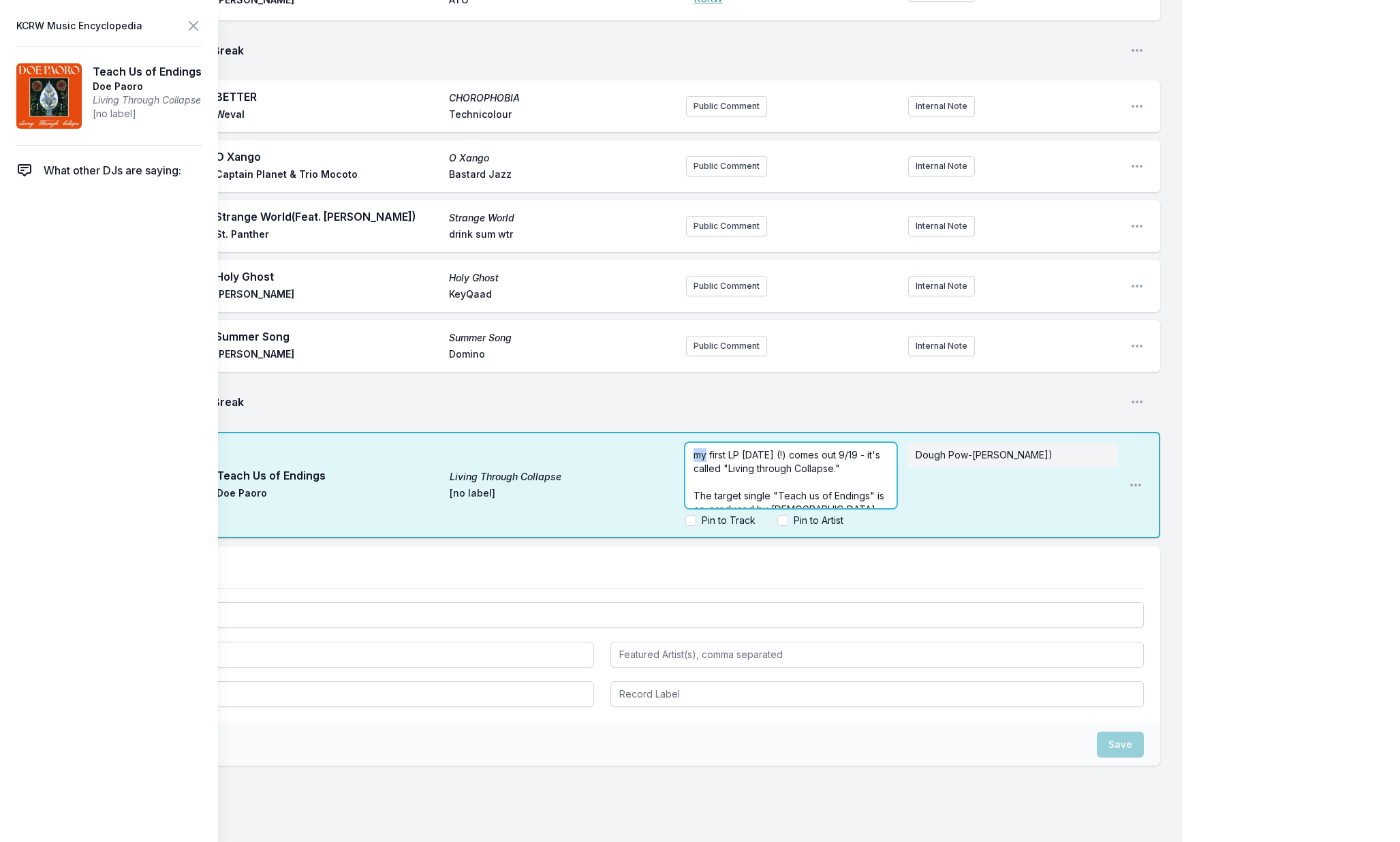
drag, startPoint x: 835, startPoint y: 425, endPoint x: 709, endPoint y: 463, distance: 131.6
click at [707, 463] on span "my first LP in 7 years (!) comes out 9/19 - it's called "Living through Collaps…" at bounding box center [788, 461] width 189 height 25
drag, startPoint x: 794, startPoint y: 463, endPoint x: 872, endPoint y: 476, distance: 79.1
click at [869, 475] on p "first album in 7 years (!) comes out 9/19 - it's called "Living through Collaps…" at bounding box center [790, 462] width 194 height 27
drag, startPoint x: 884, startPoint y: 490, endPoint x: 685, endPoint y: 486, distance: 199.0
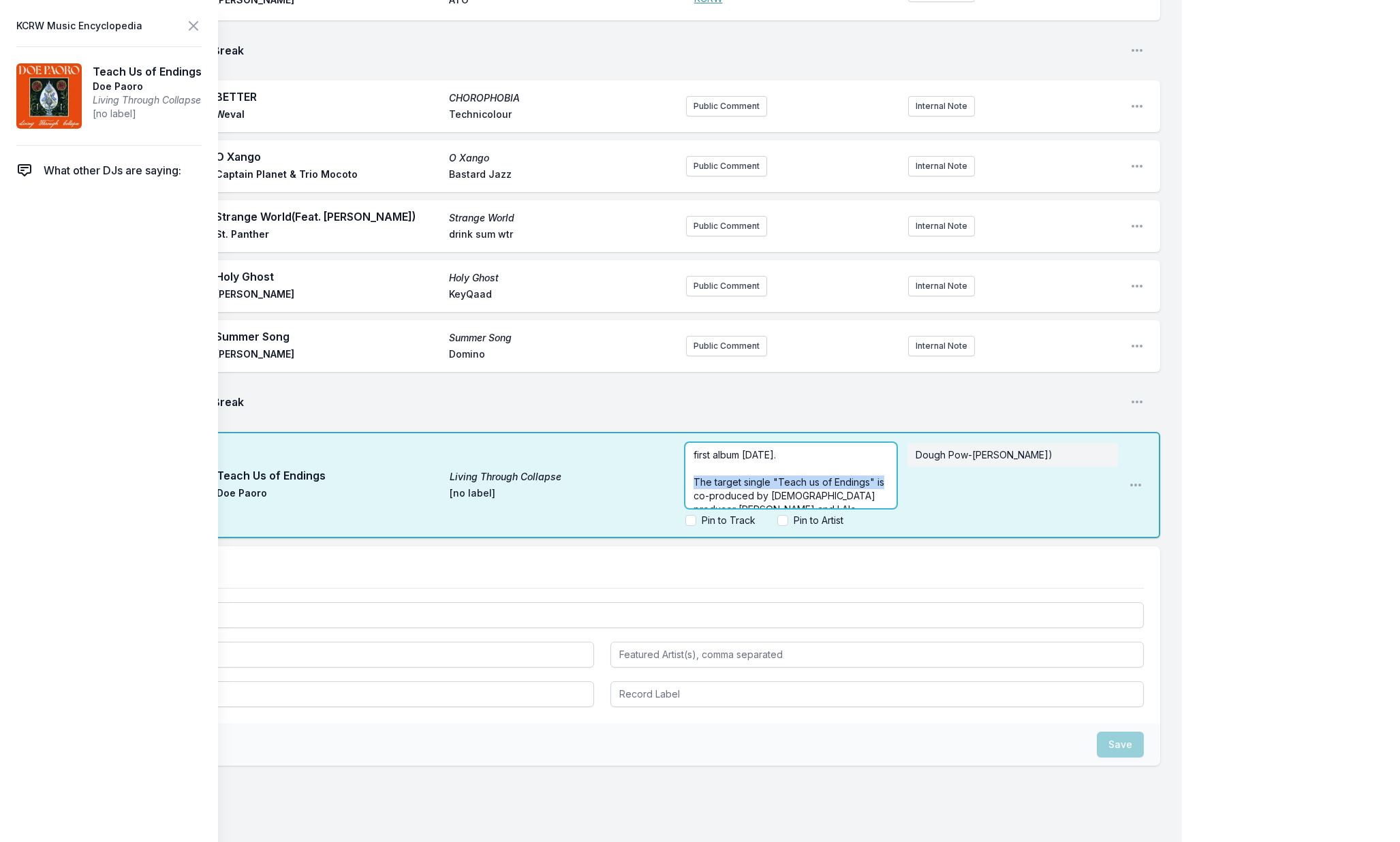
click at [685, 487] on div "1:06 PM Teach Us of Endings Living Through Collapse Doe Paoro [no label] first …" at bounding box center [602, 485] width 1117 height 106
click at [189, 25] on icon at bounding box center [193, 26] width 16 height 16
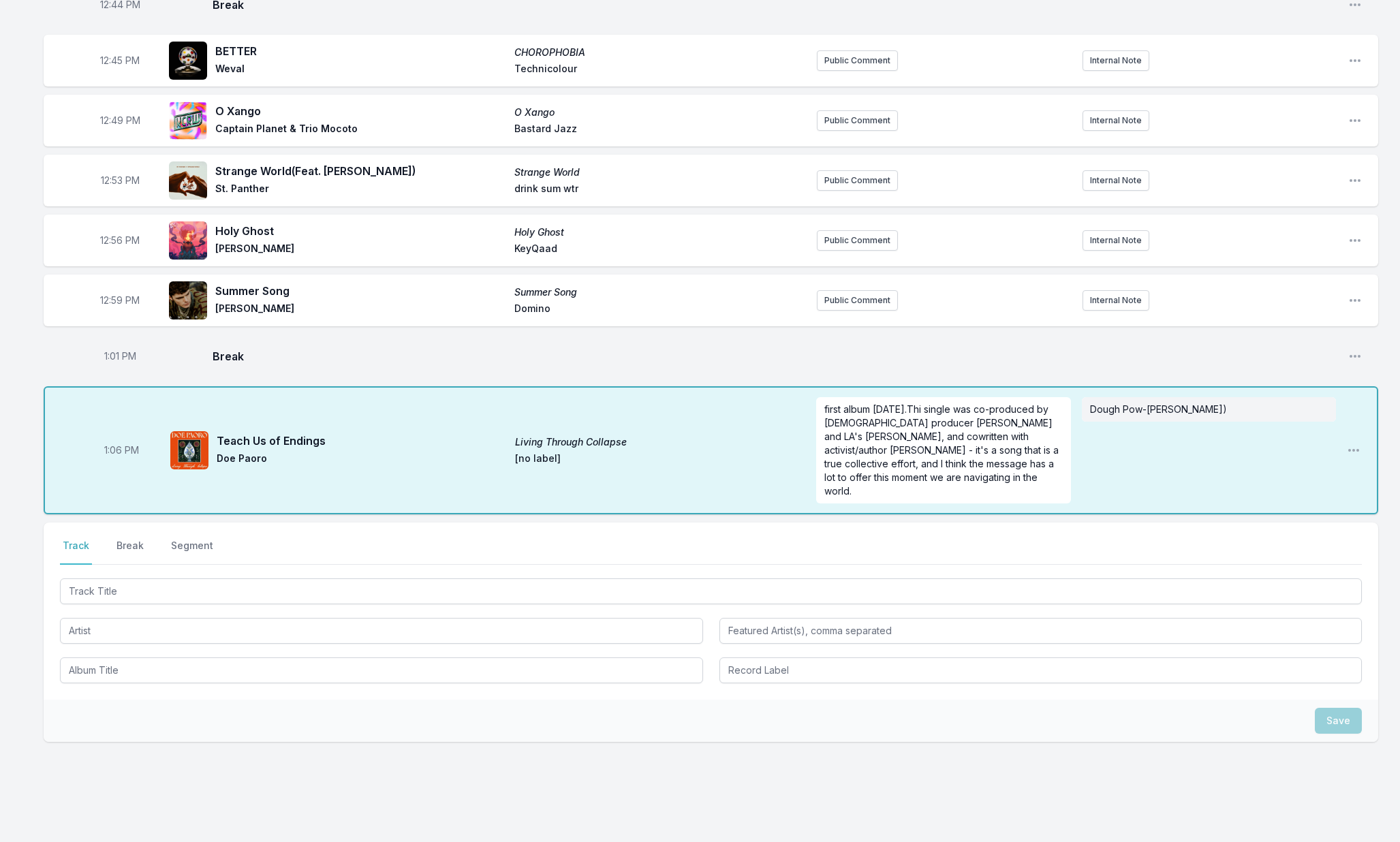
scroll to position [866, 0]
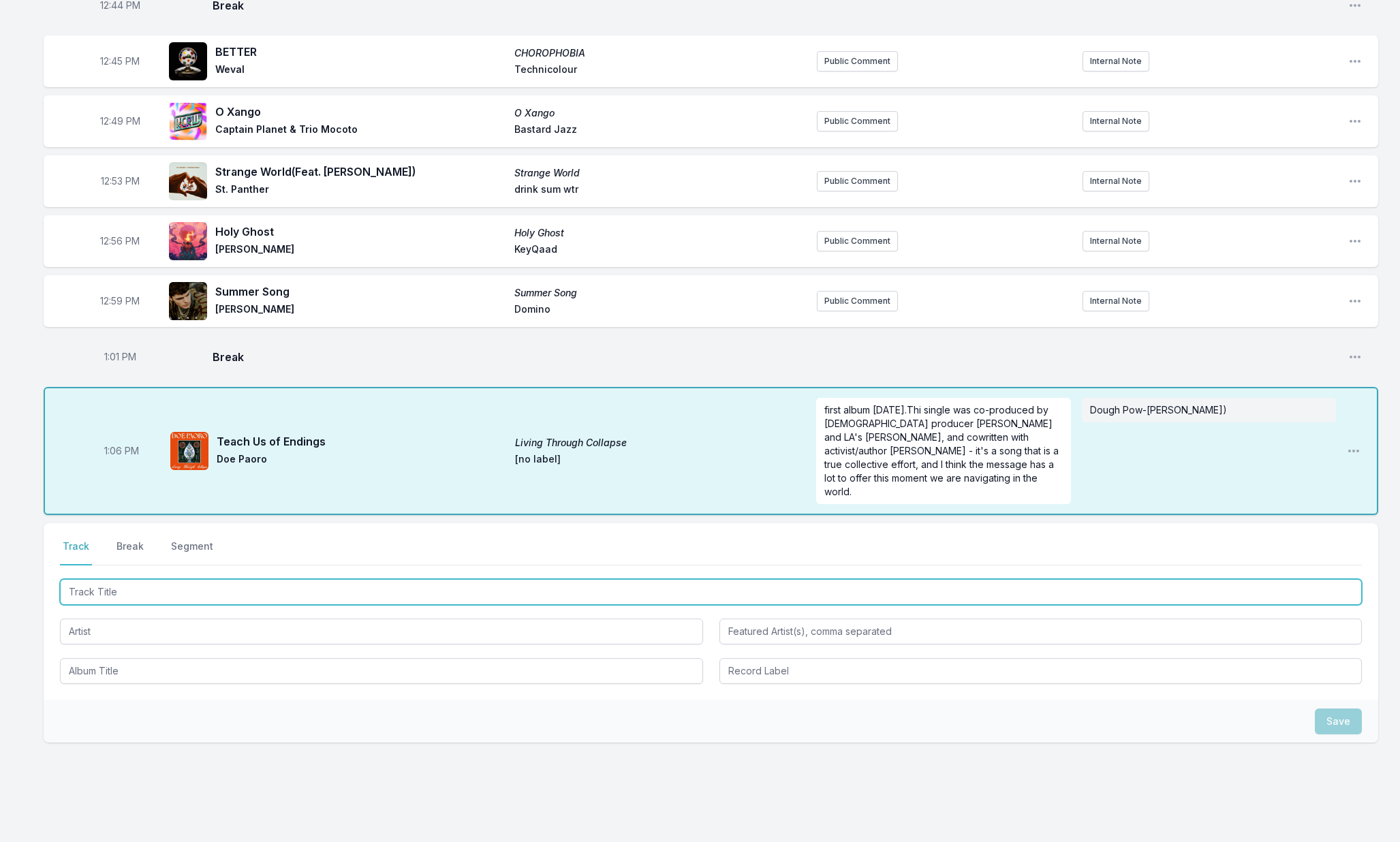
click at [127, 590] on input "Track Title" at bounding box center [711, 591] width 1302 height 26
type input "Take Cover"
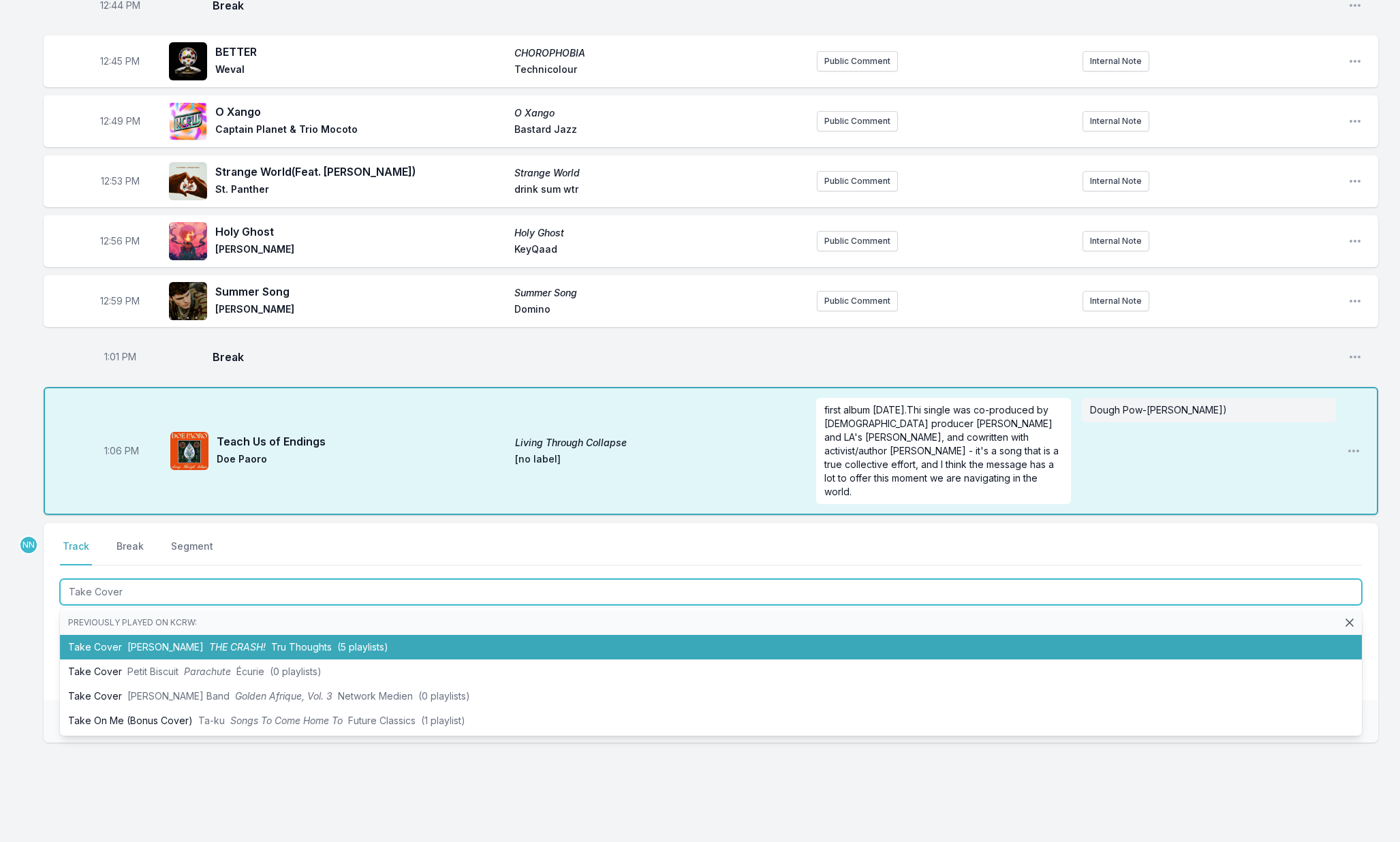
click at [173, 646] on span "Steven Bamidele" at bounding box center [165, 646] width 76 height 11
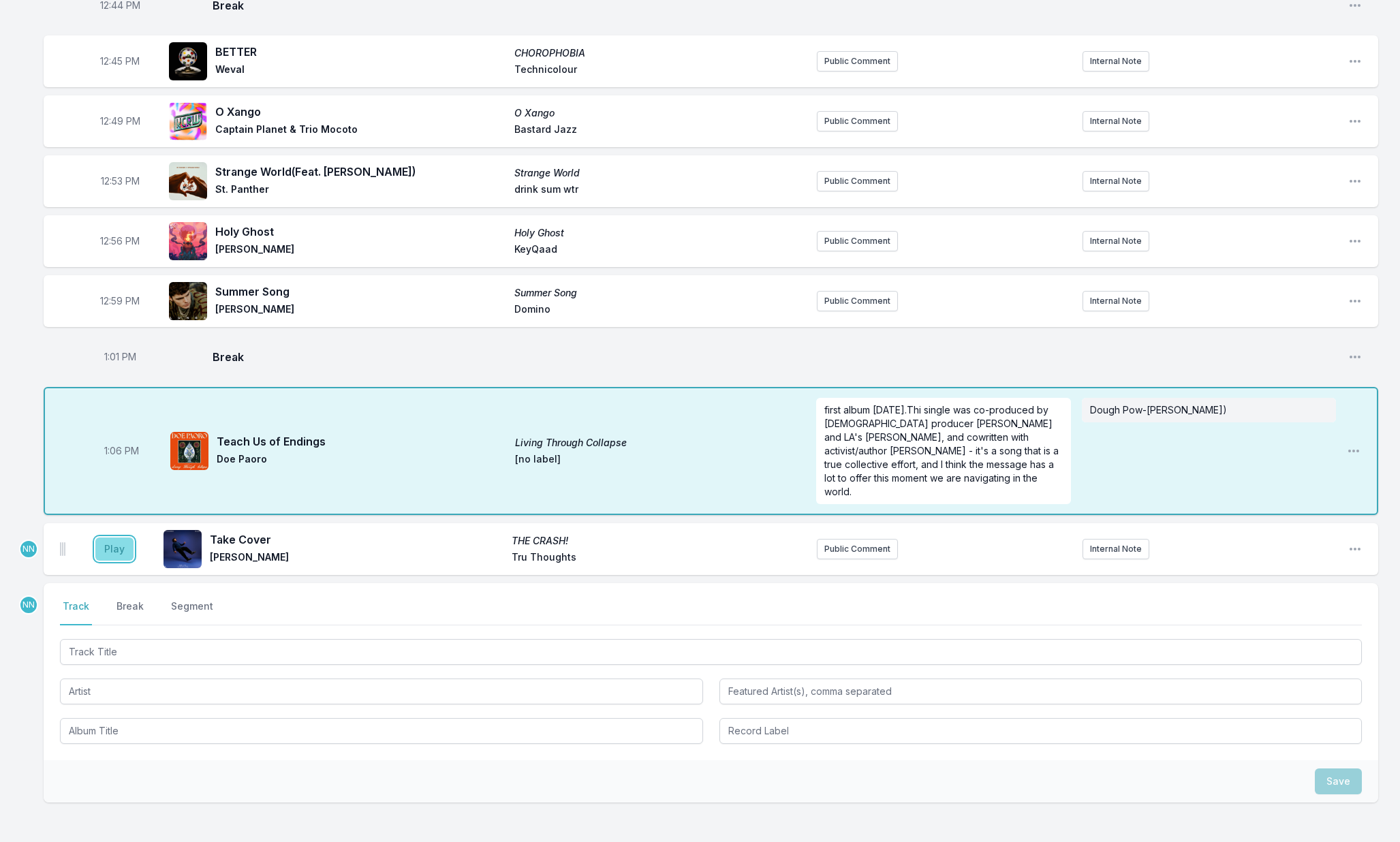
click at [115, 552] on button "Play" at bounding box center [114, 548] width 38 height 23
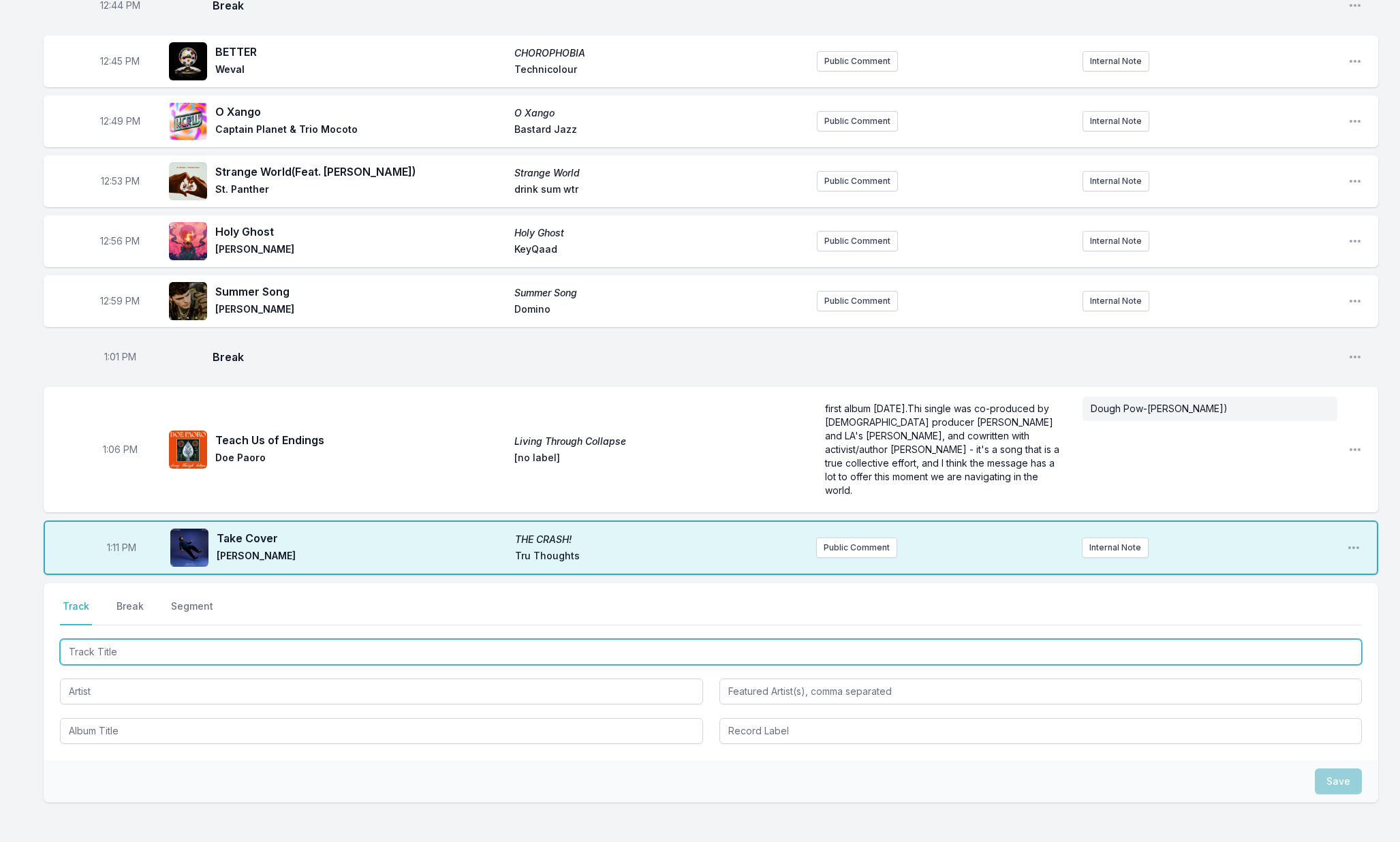
click at [172, 644] on input "Track Title" at bounding box center [711, 651] width 1302 height 26
type input "Spike Island"
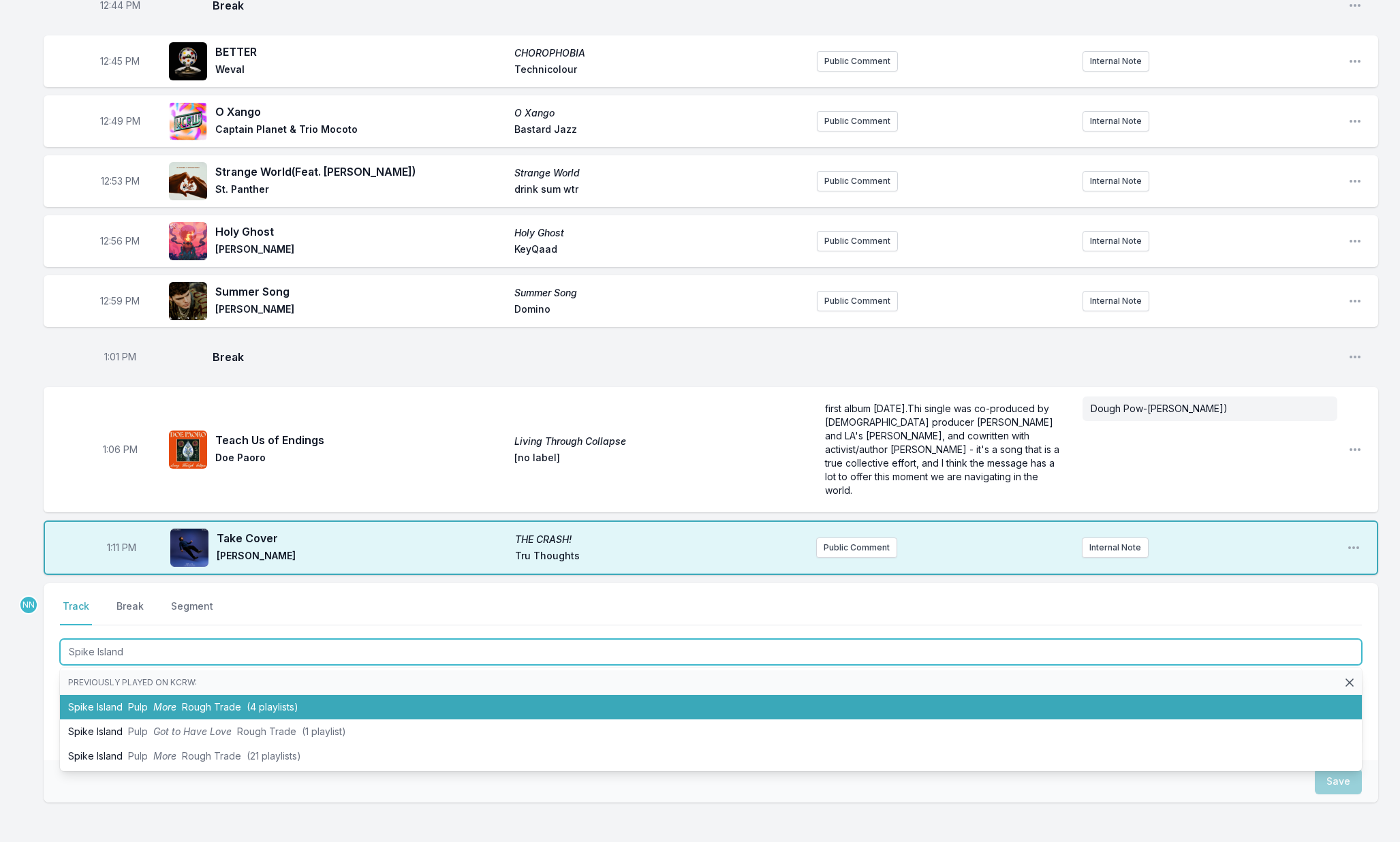
click at [202, 707] on span "Rough Trade" at bounding box center [212, 706] width 59 height 11
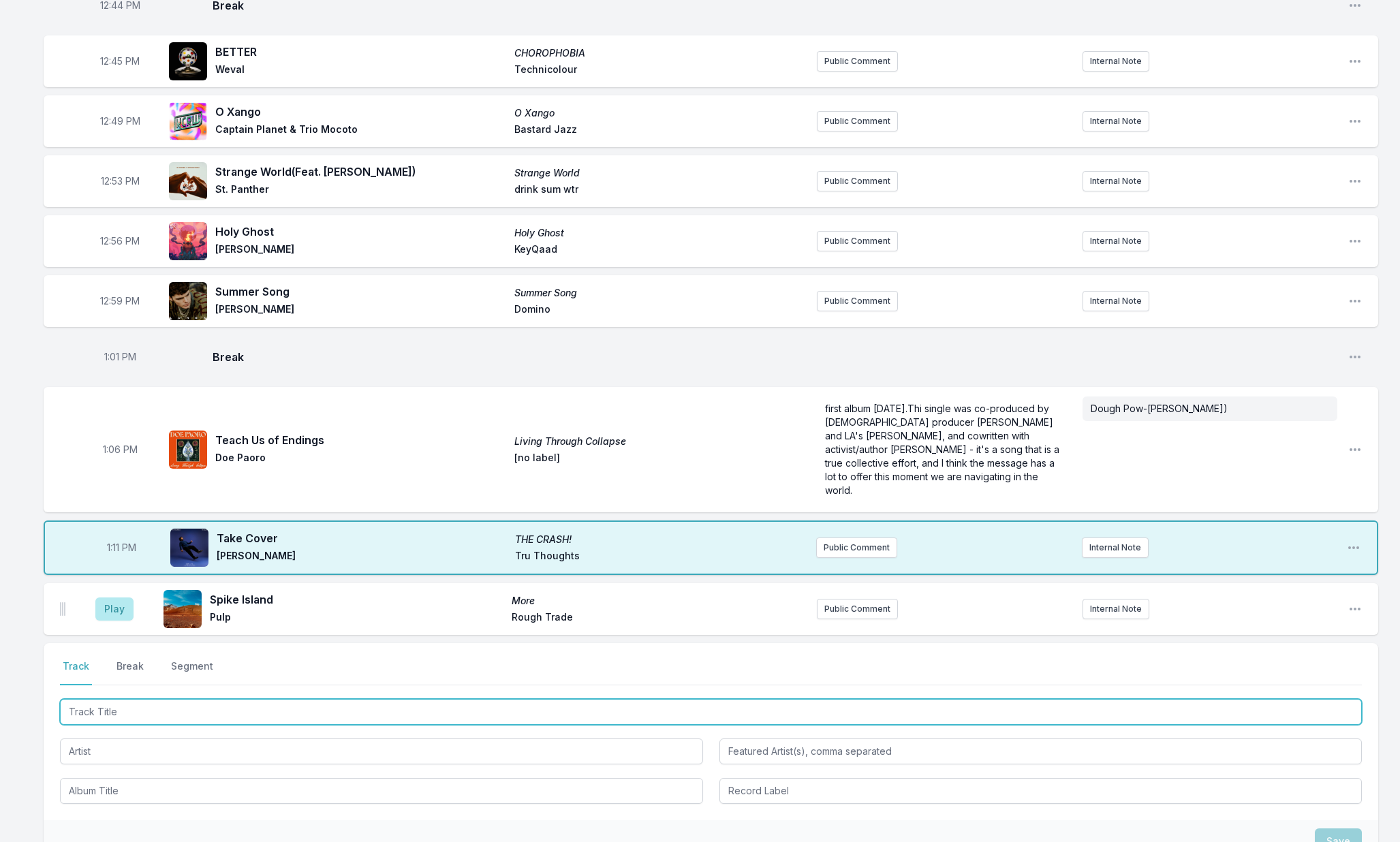
click at [719, 712] on input "Track Title" at bounding box center [711, 711] width 1302 height 26
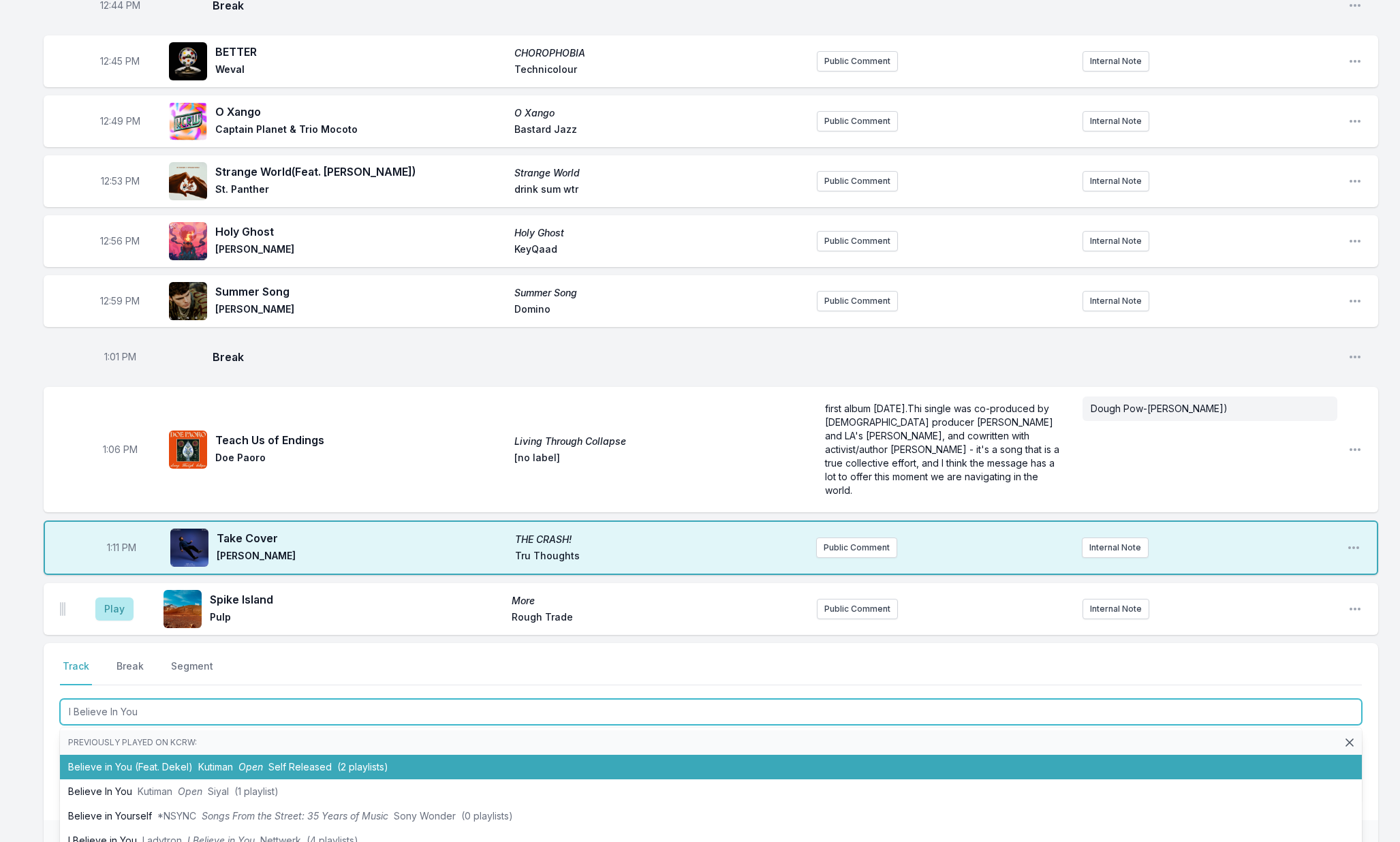
type input "I Believe In You"
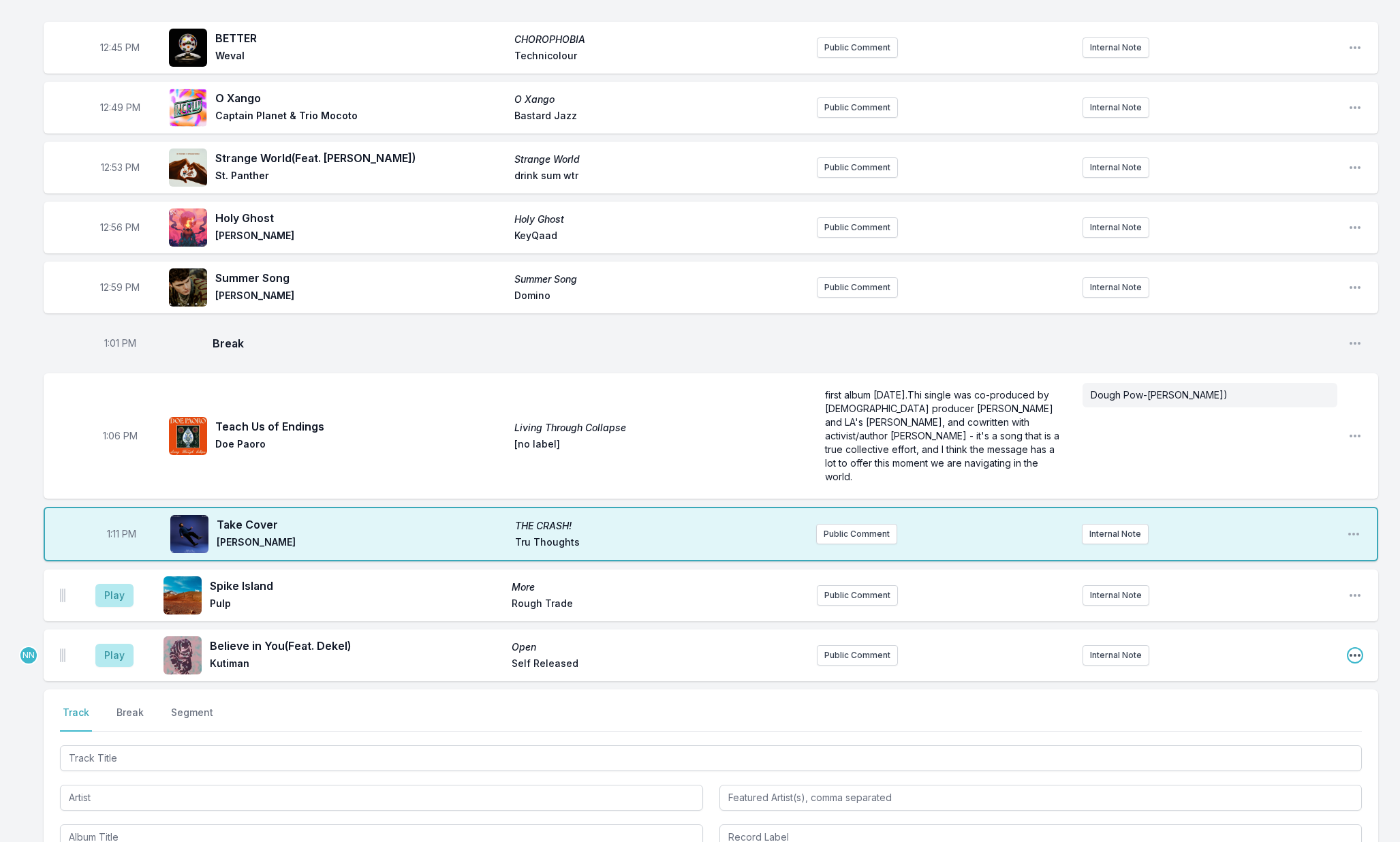
click at [1357, 658] on icon "Open playlist item options" at bounding box center [1355, 654] width 13 height 13
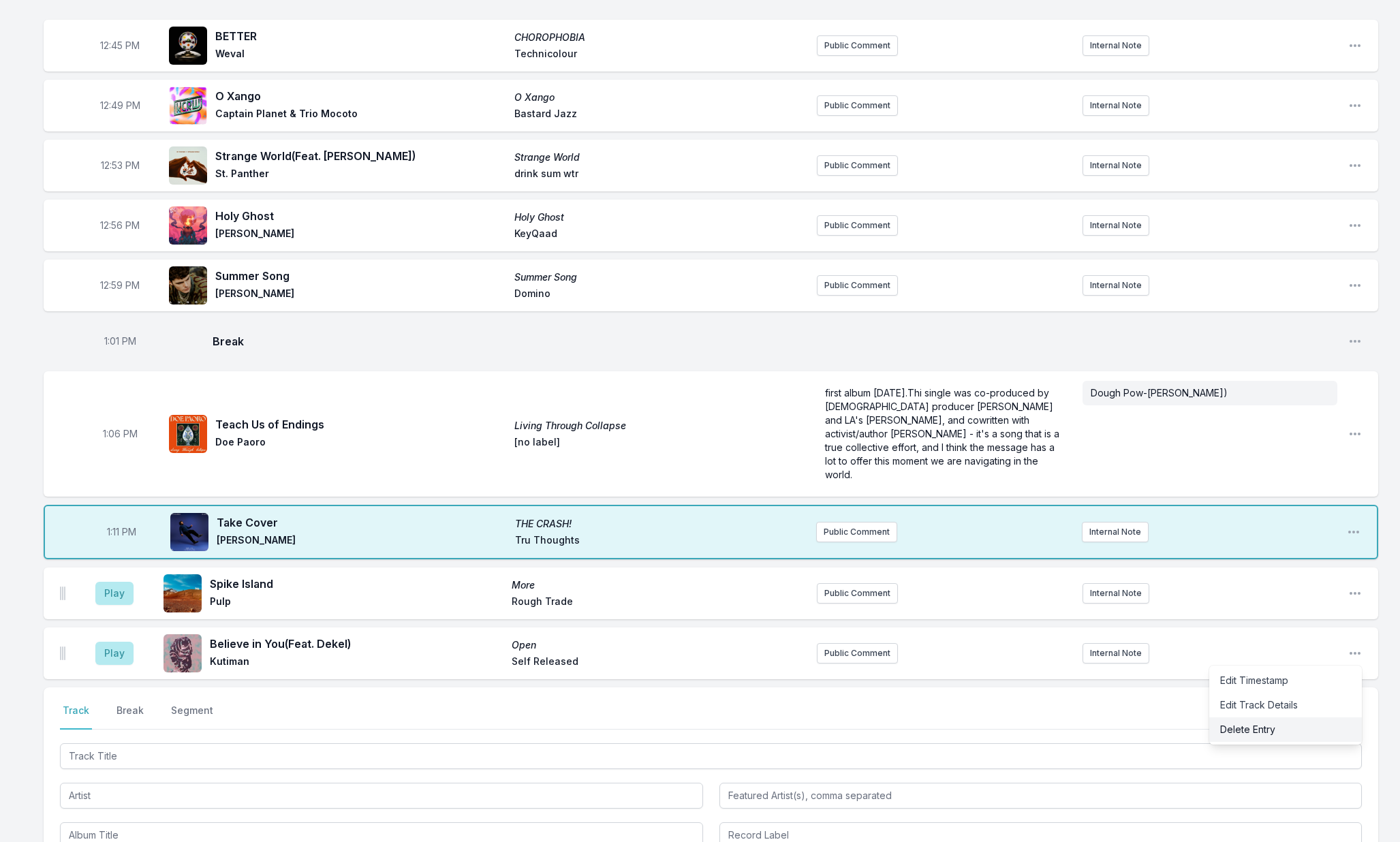
click at [1262, 735] on button "Delete Entry" at bounding box center [1286, 730] width 152 height 25
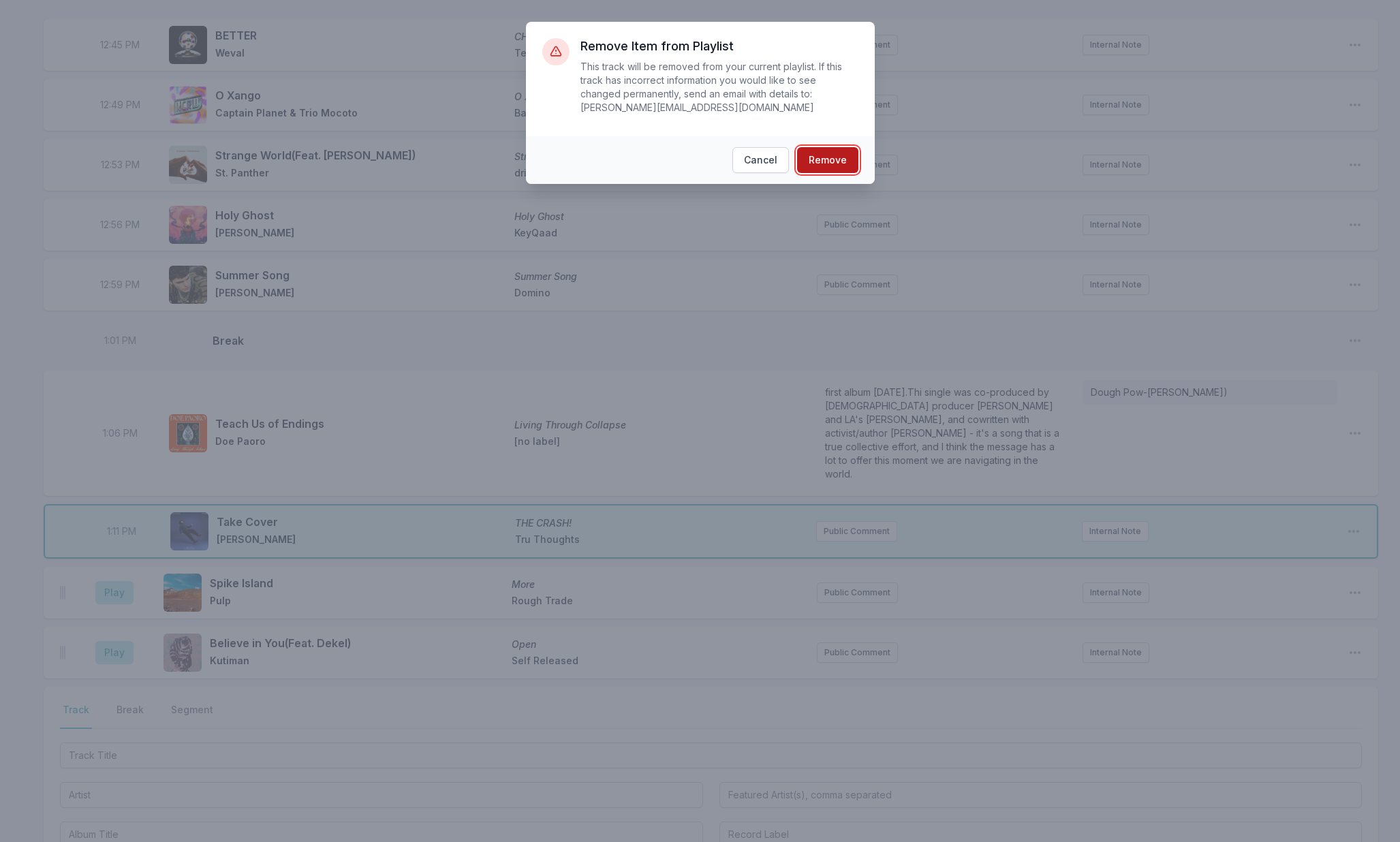
click at [832, 156] on button "Remove" at bounding box center [827, 159] width 61 height 26
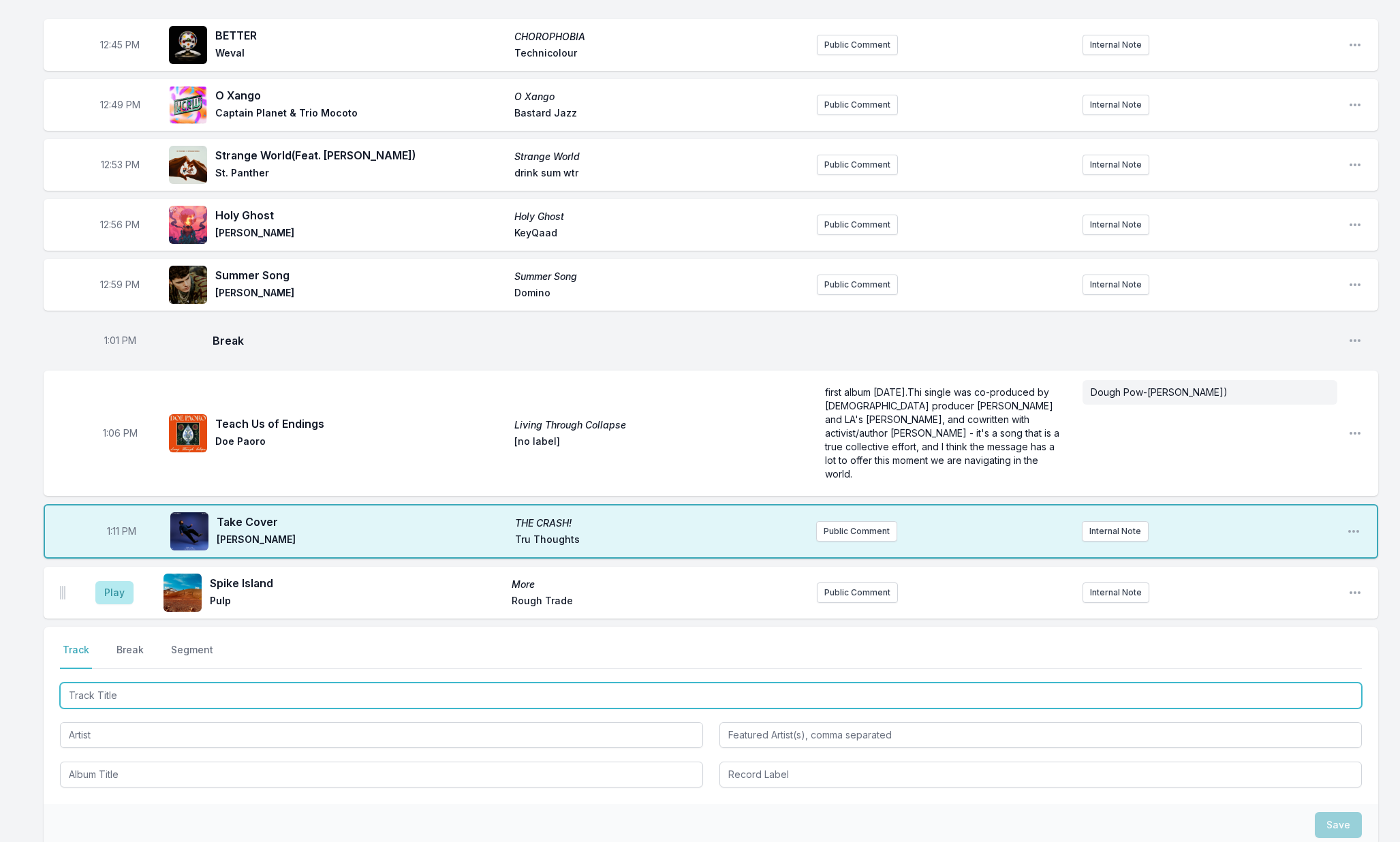
scroll to position [886, 0]
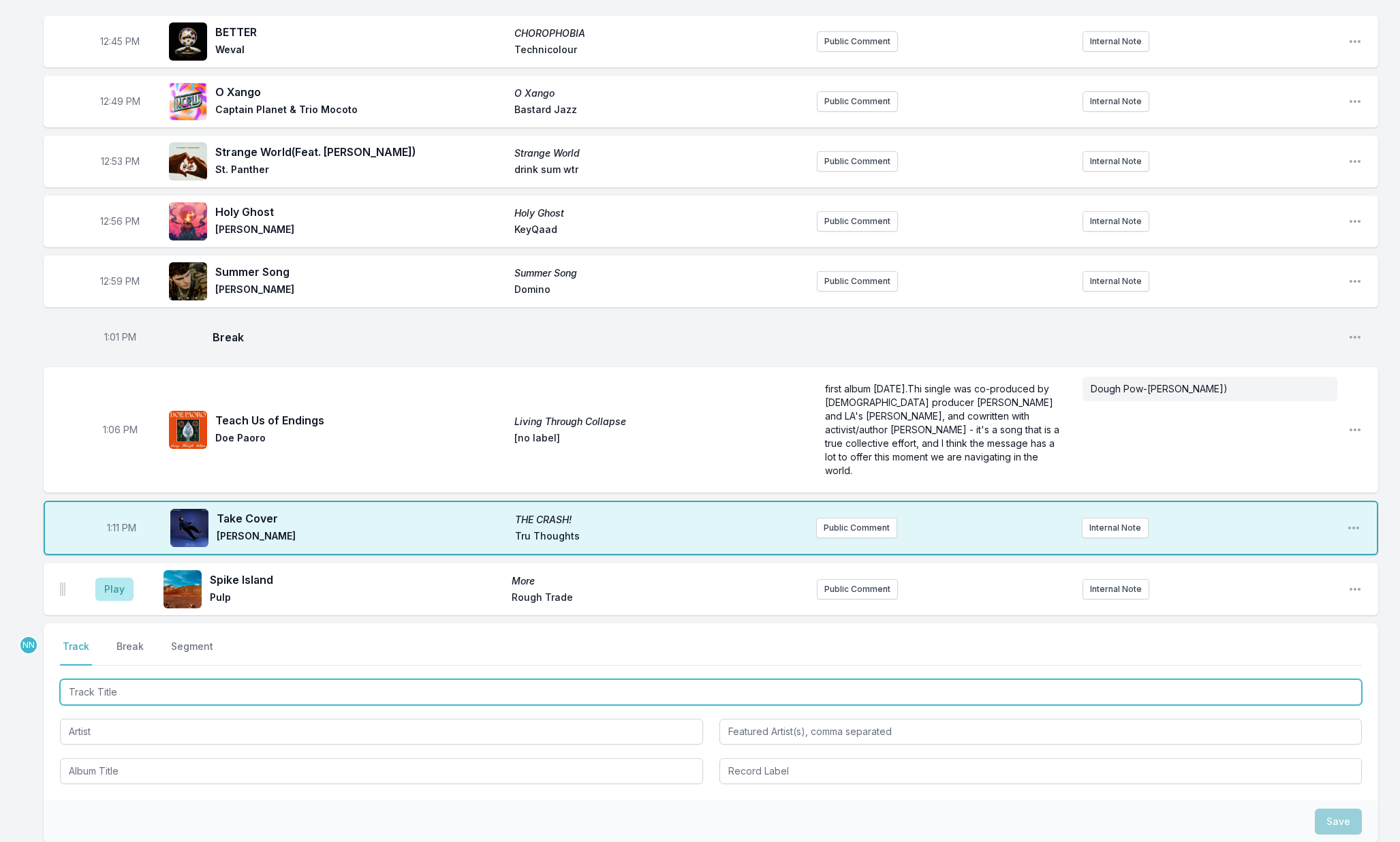
click at [212, 691] on input "Track Title" at bounding box center [711, 692] width 1302 height 26
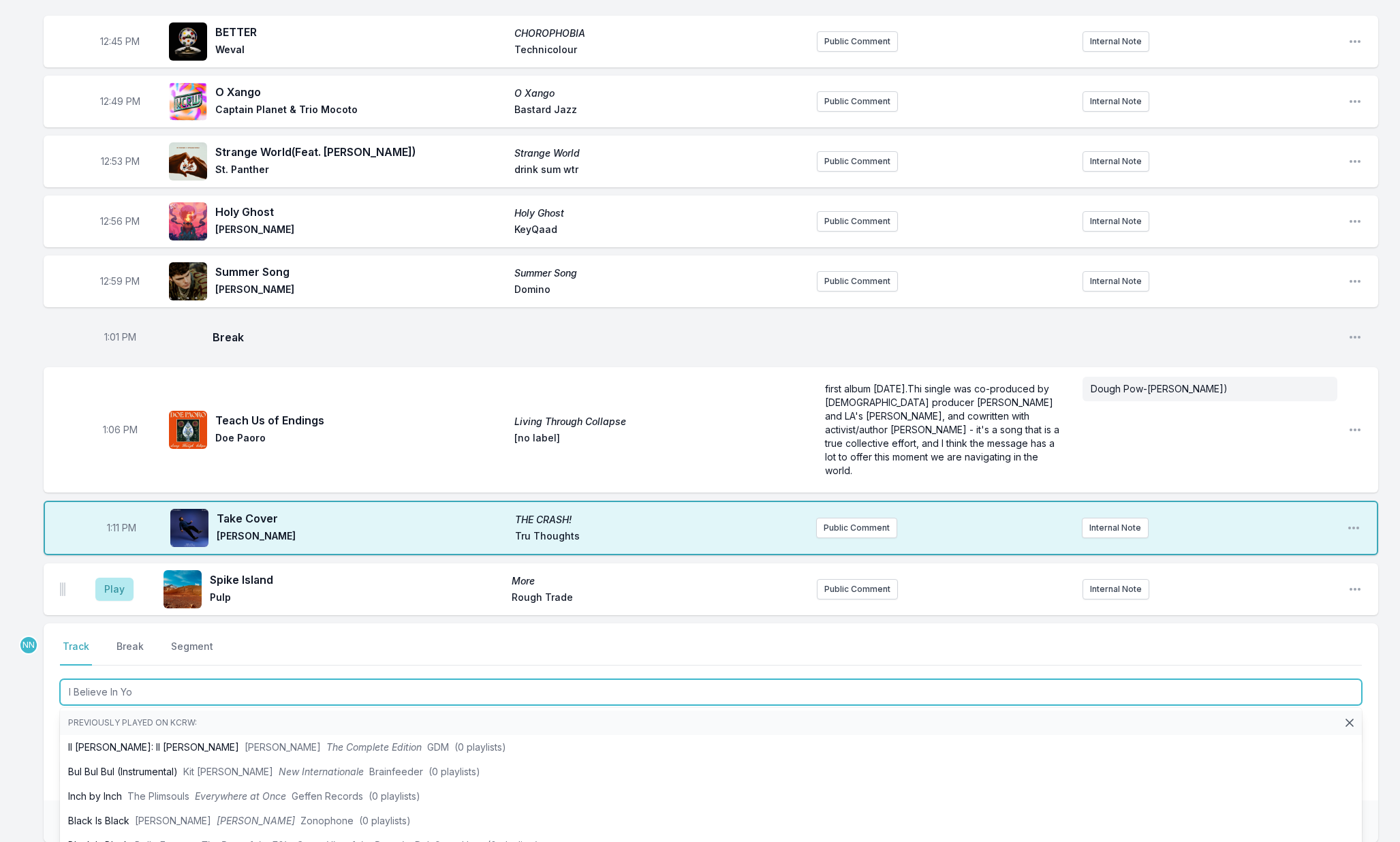
type input "I Believe In You"
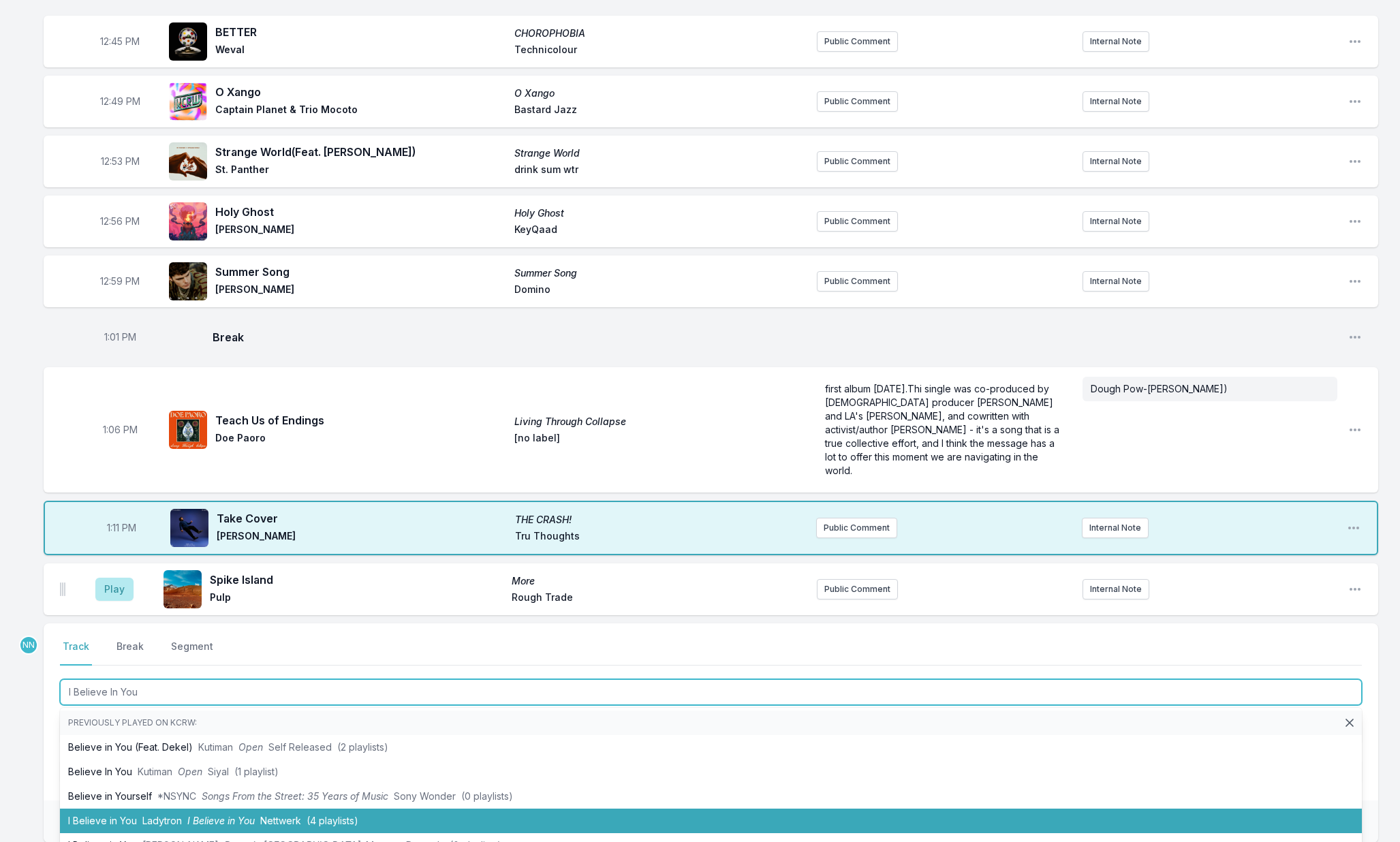
click at [210, 814] on li "I Believe in You Ladytron I Believe in You Nettwerk (4 playlists)" at bounding box center [711, 821] width 1302 height 25
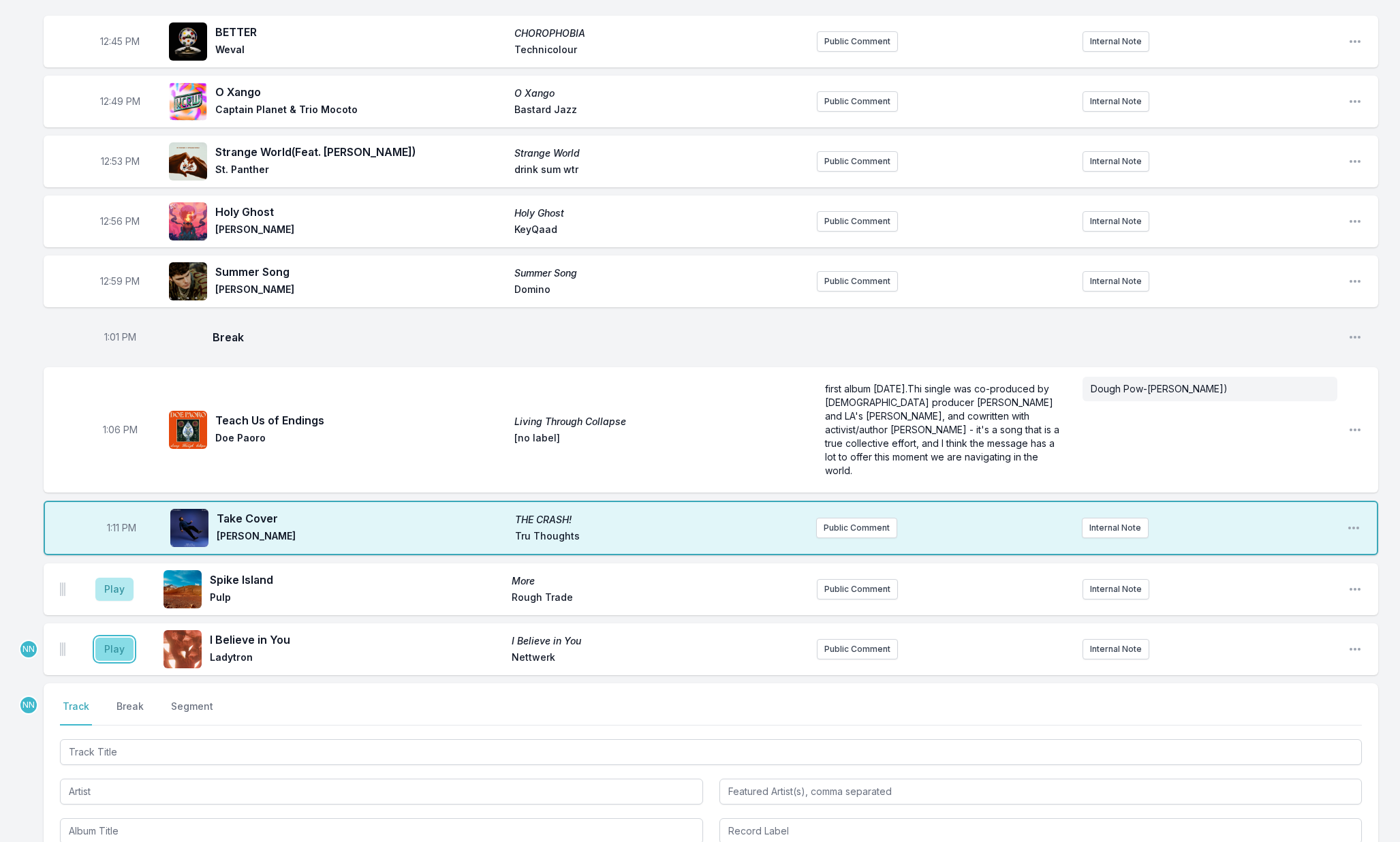
click at [123, 655] on button "Play" at bounding box center [114, 649] width 38 height 23
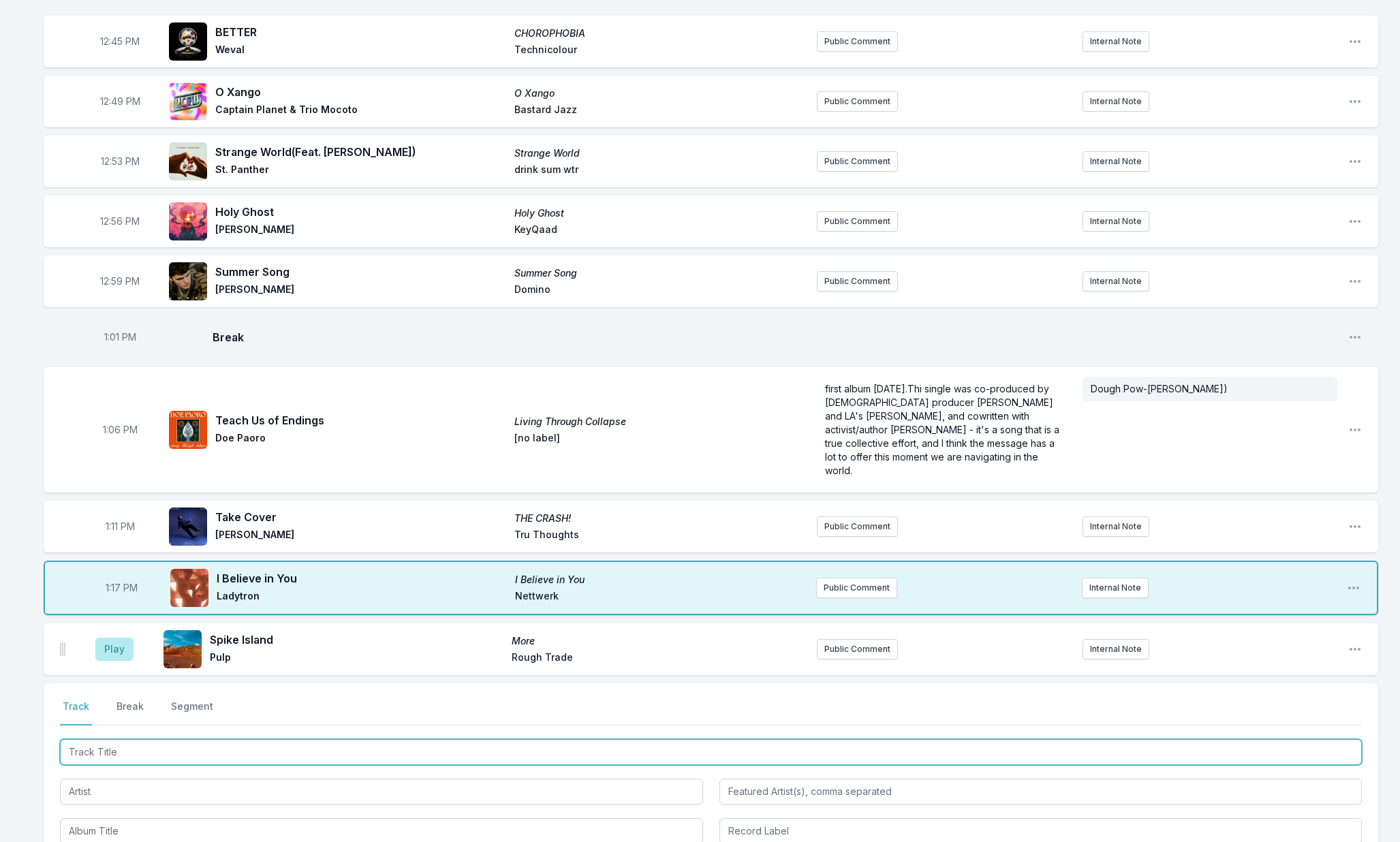
click at [144, 742] on input "Track Title" at bounding box center [711, 751] width 1302 height 26
type input "Kelly Watch the Stars"
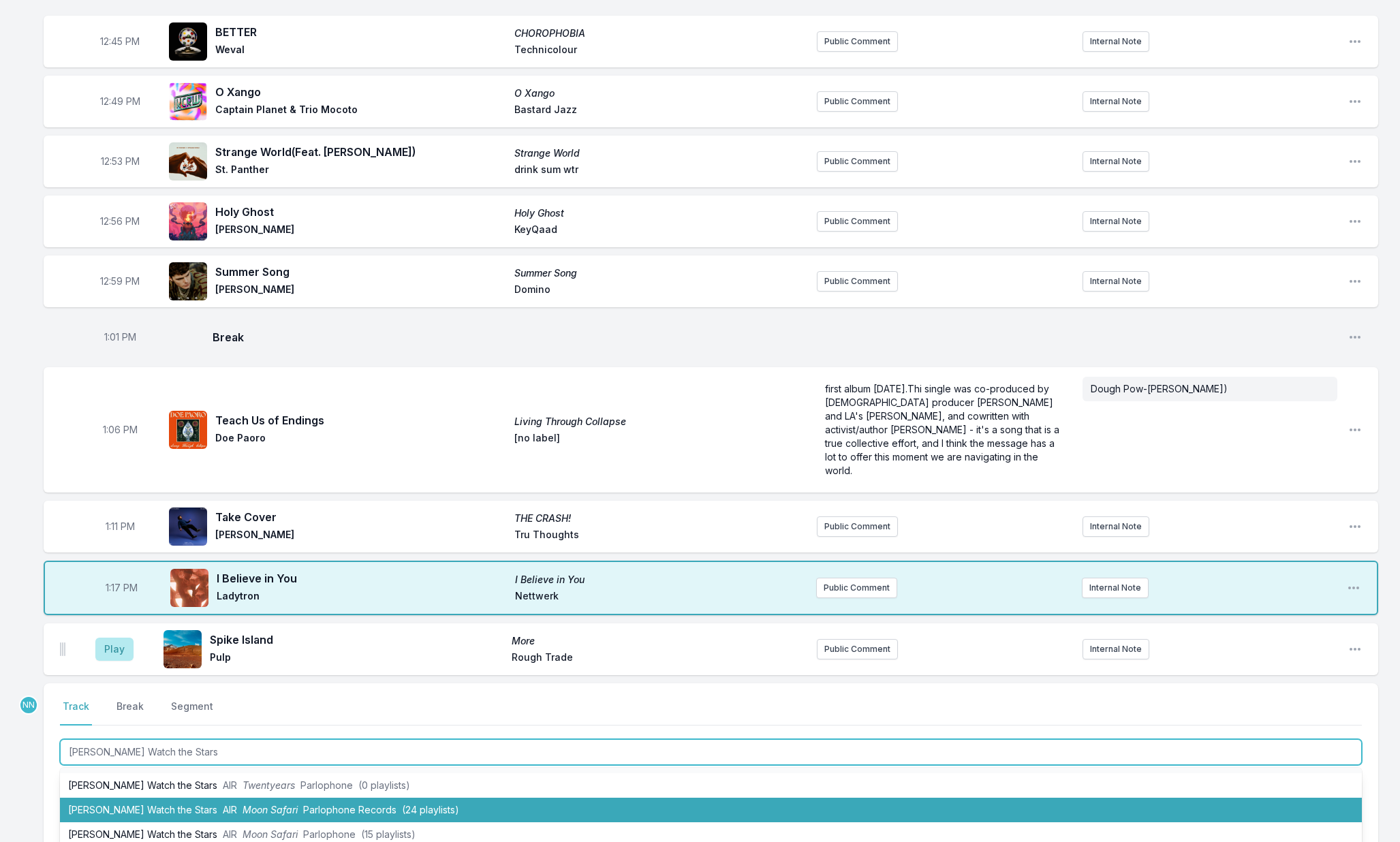
scroll to position [27, 0]
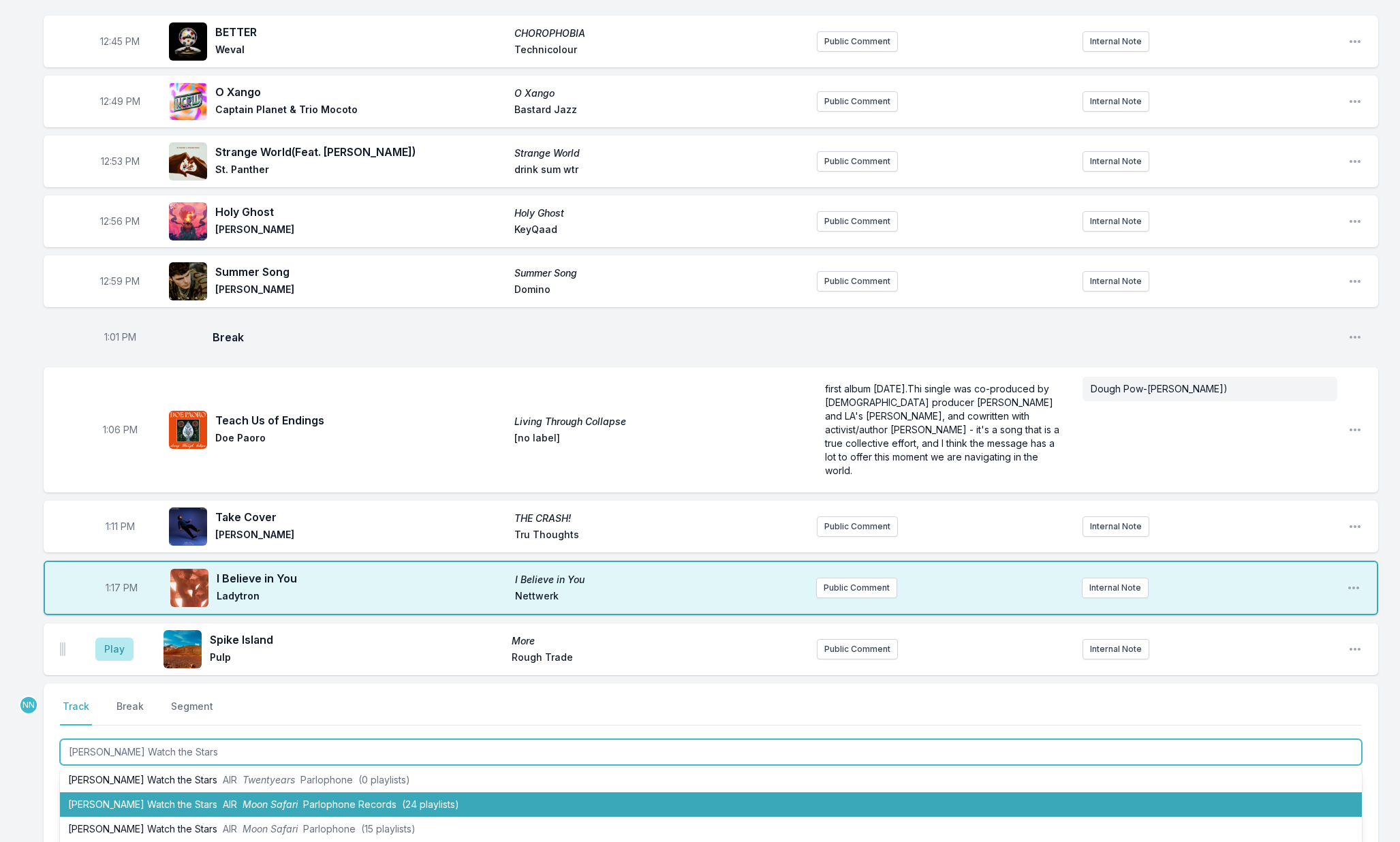
click at [187, 807] on li "Kelly Watch the Stars AIR Moon Safari Parlophone Records (24 playlists)" at bounding box center [711, 804] width 1302 height 25
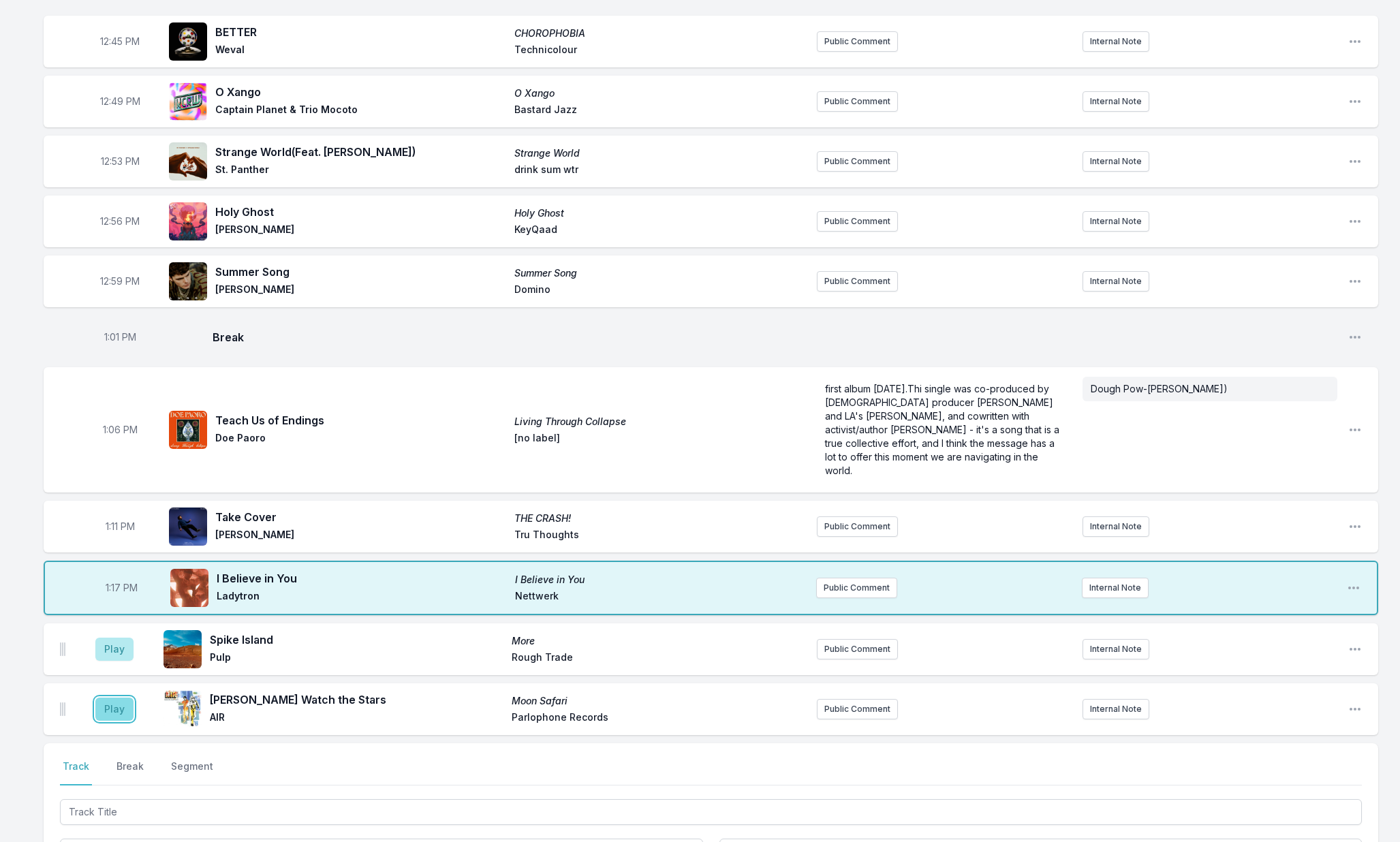
click at [116, 710] on button "Play" at bounding box center [114, 708] width 38 height 23
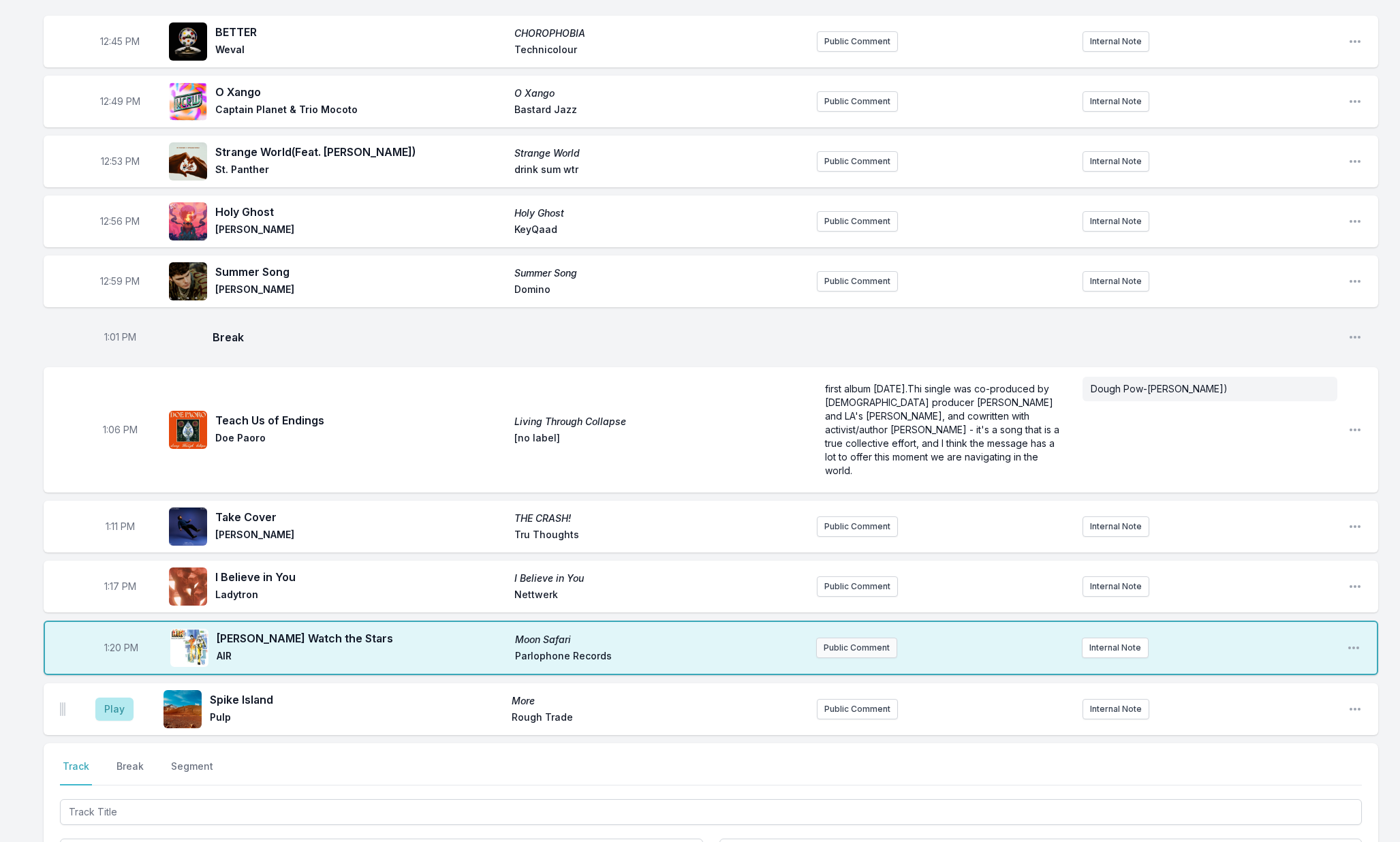
scroll to position [884, 0]
click at [836, 654] on button "Public Comment" at bounding box center [857, 649] width 81 height 20
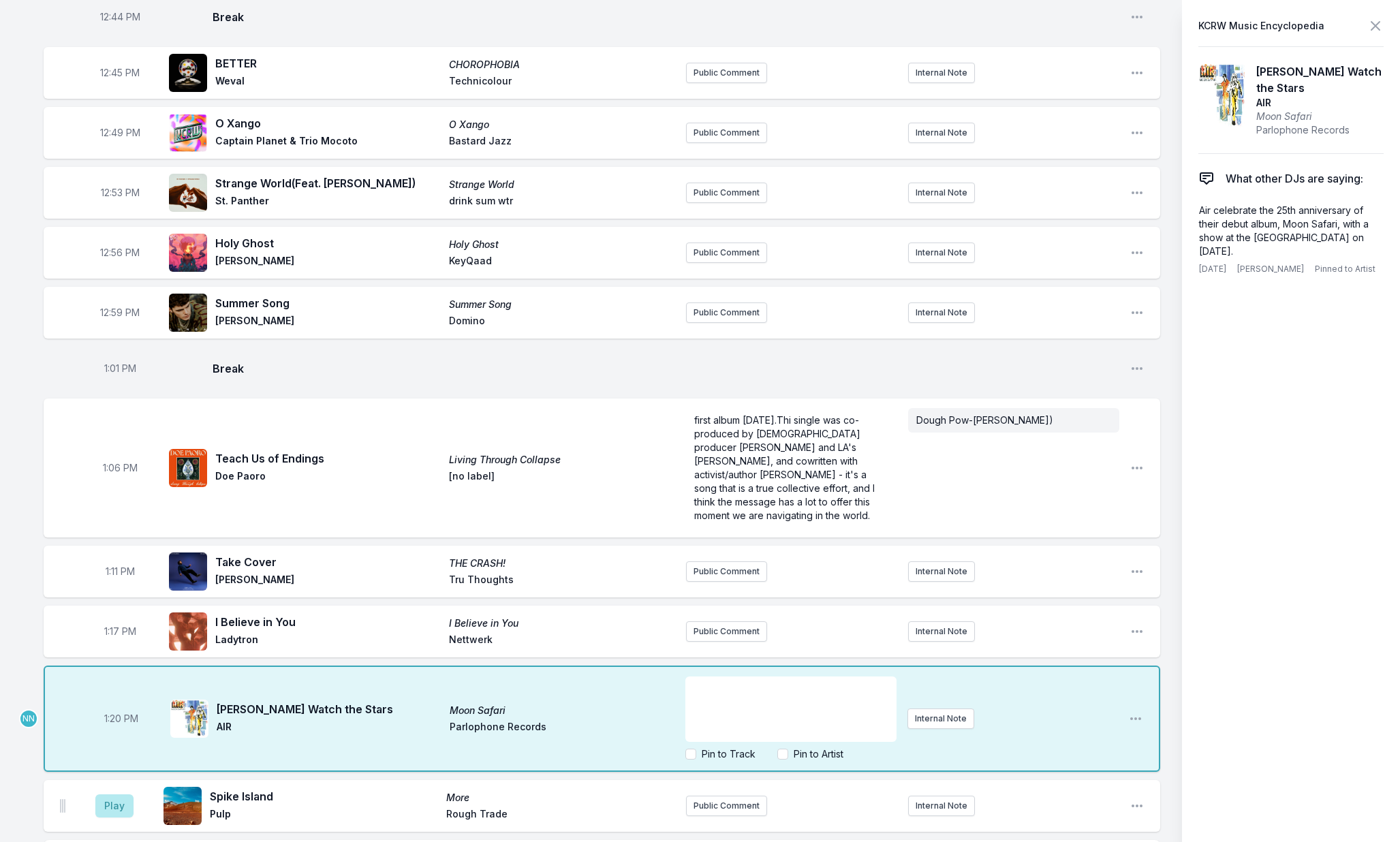
scroll to position [905, 0]
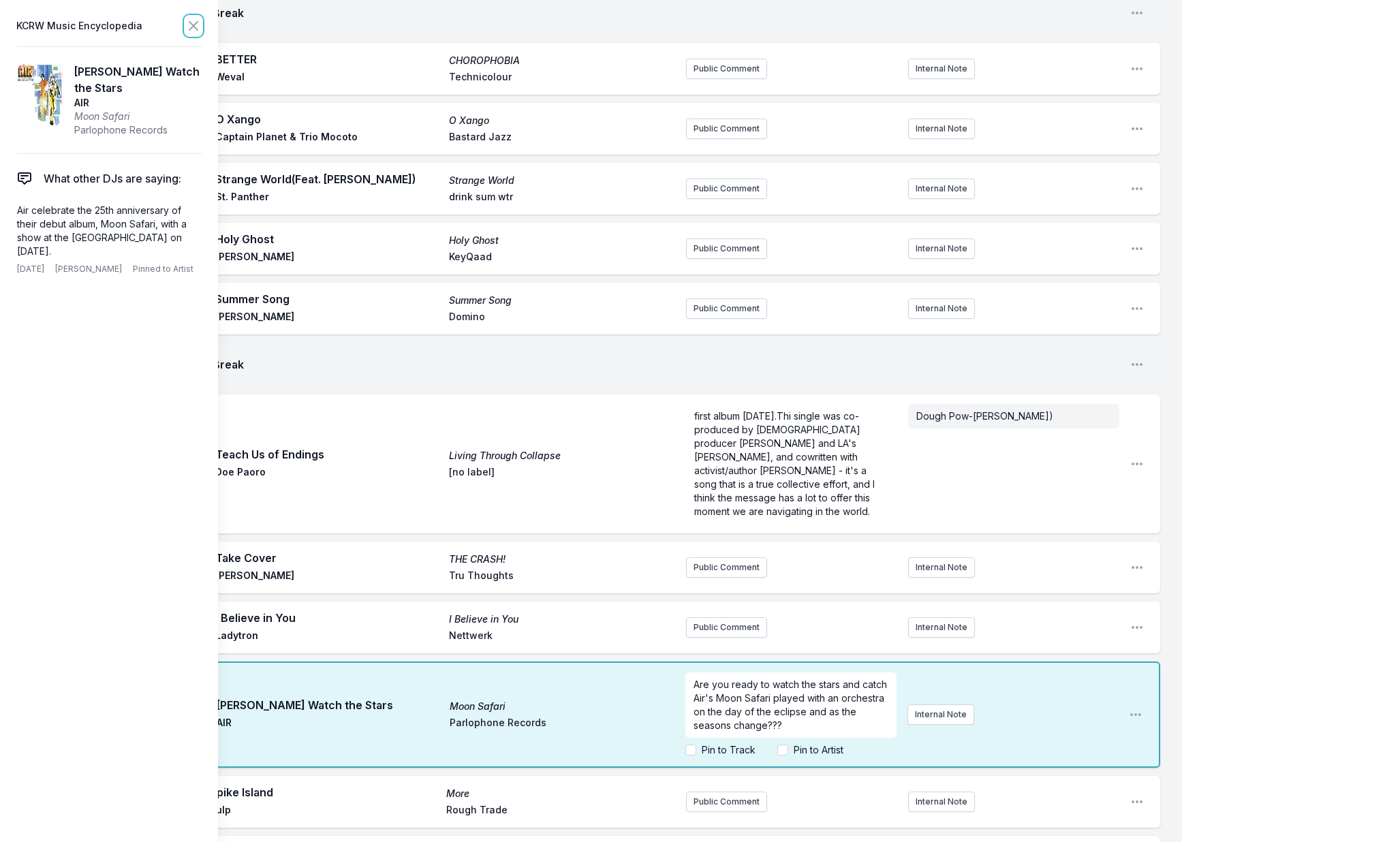
click at [191, 24] on icon at bounding box center [193, 26] width 8 height 8
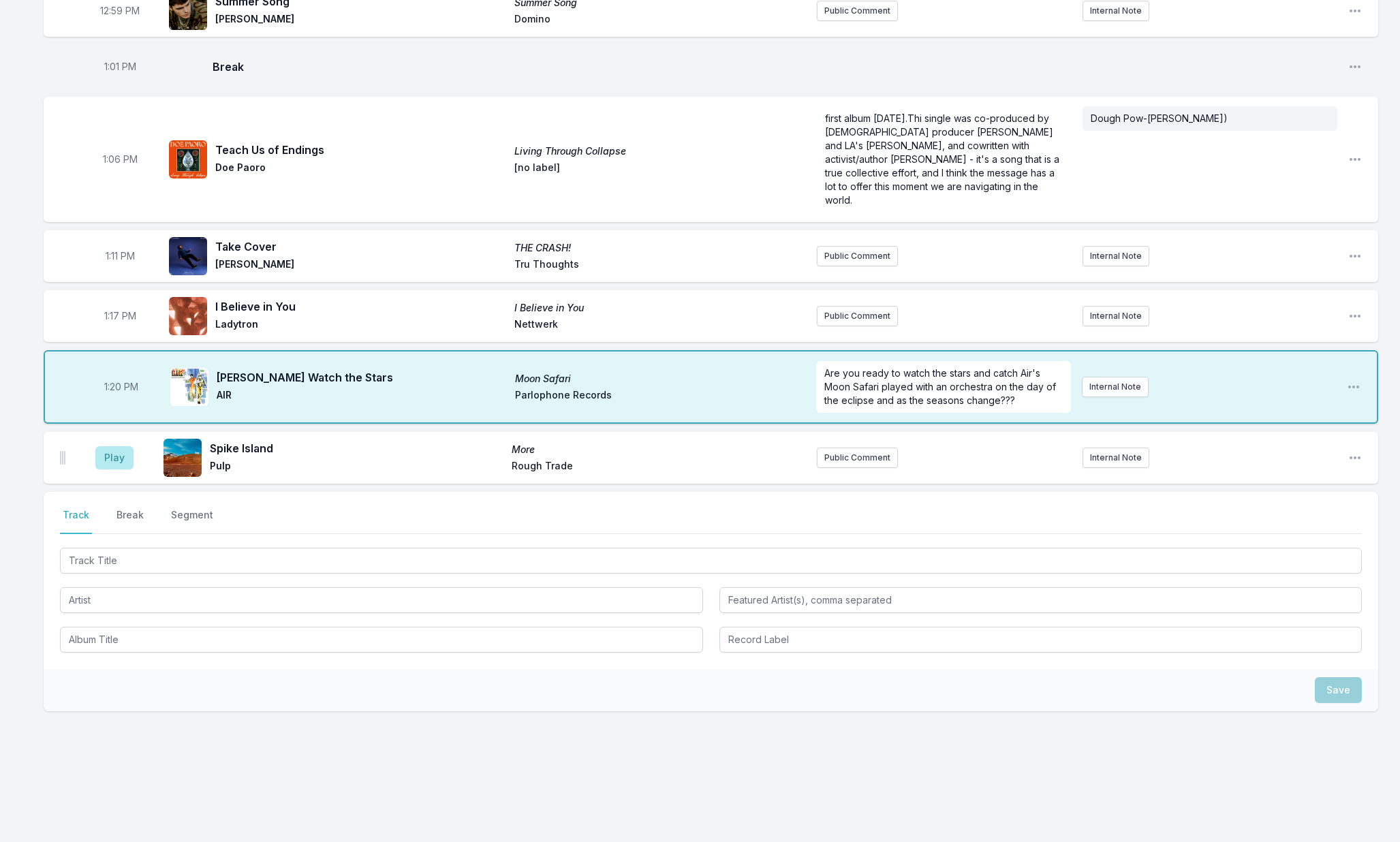
click at [133, 512] on button "Break" at bounding box center [130, 520] width 33 height 26
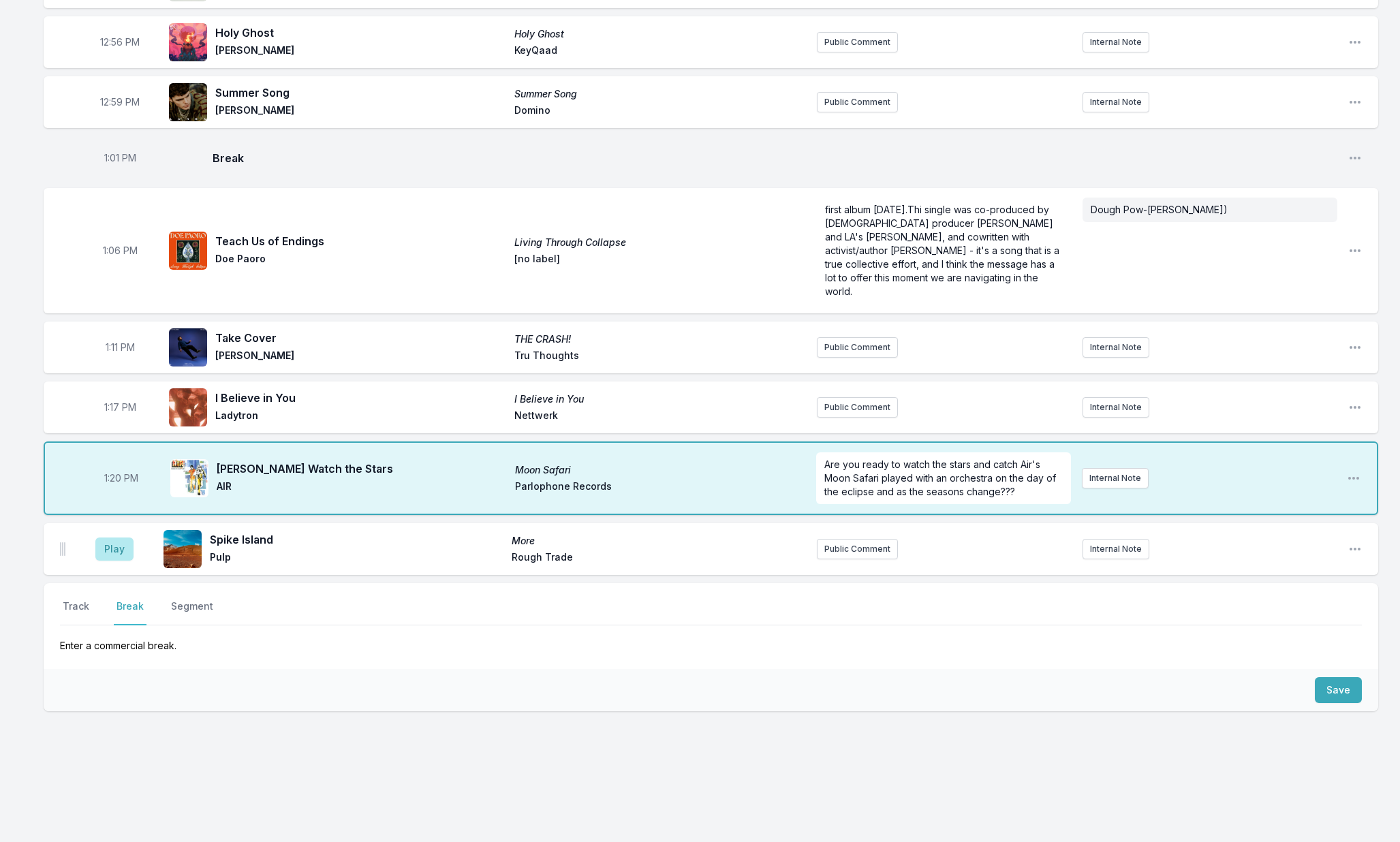
scroll to position [1065, 0]
drag, startPoint x: 1337, startPoint y: 692, endPoint x: 1183, endPoint y: 672, distance: 155.3
click at [1337, 692] on button "Save" at bounding box center [1338, 689] width 47 height 26
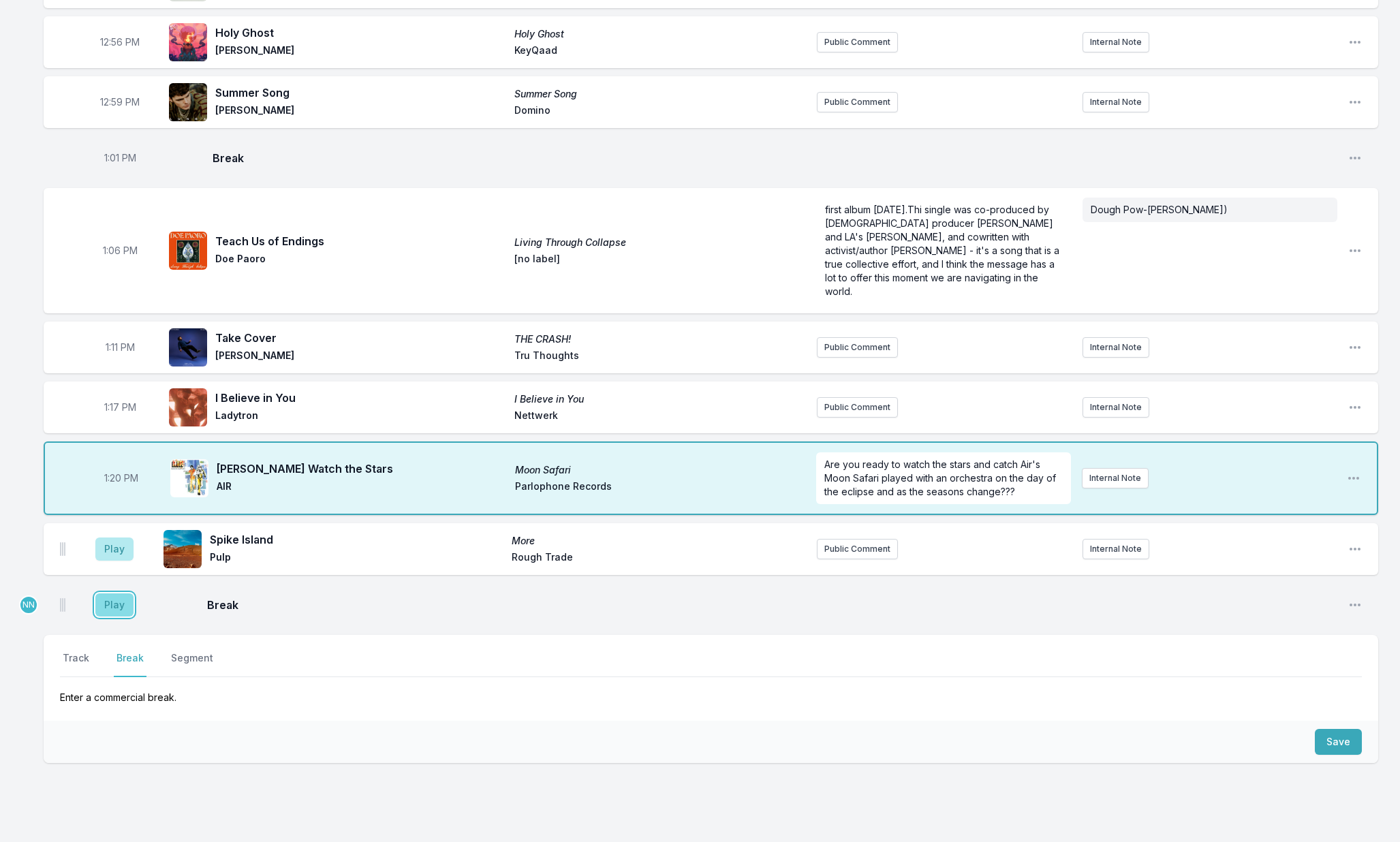
click at [126, 600] on button "Play" at bounding box center [114, 605] width 38 height 23
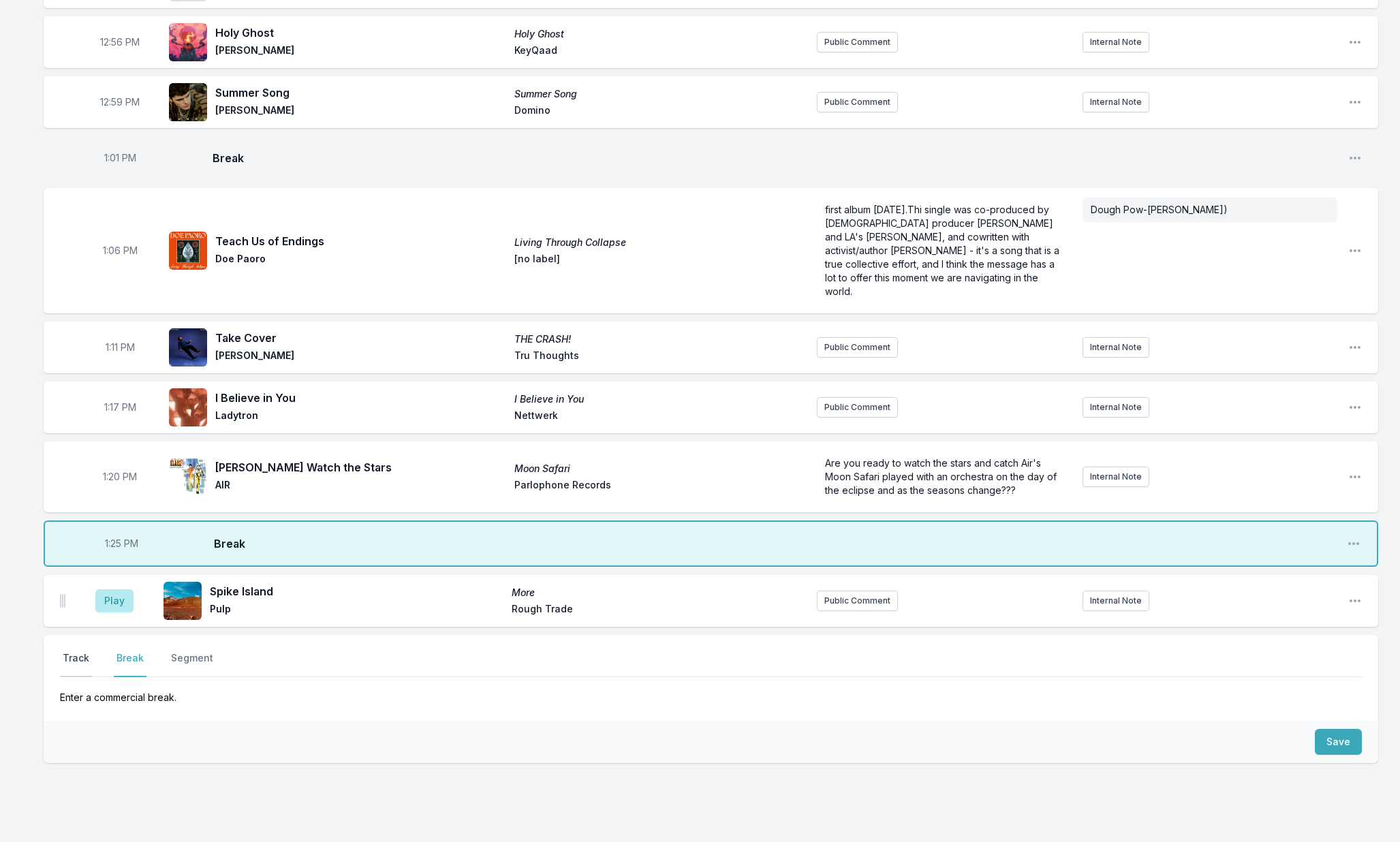
click at [82, 652] on button "Track" at bounding box center [76, 663] width 32 height 26
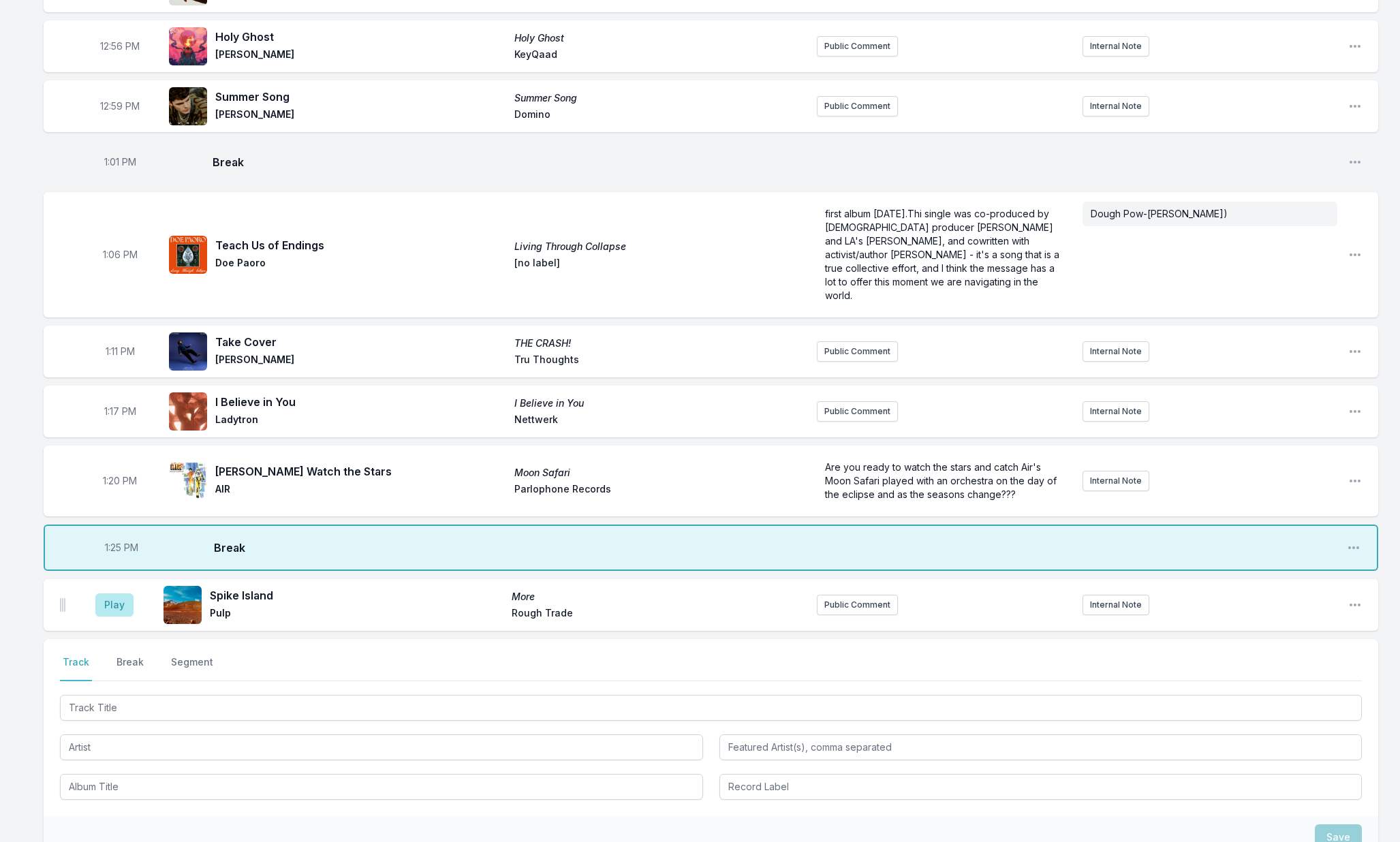
scroll to position [1103, 0]
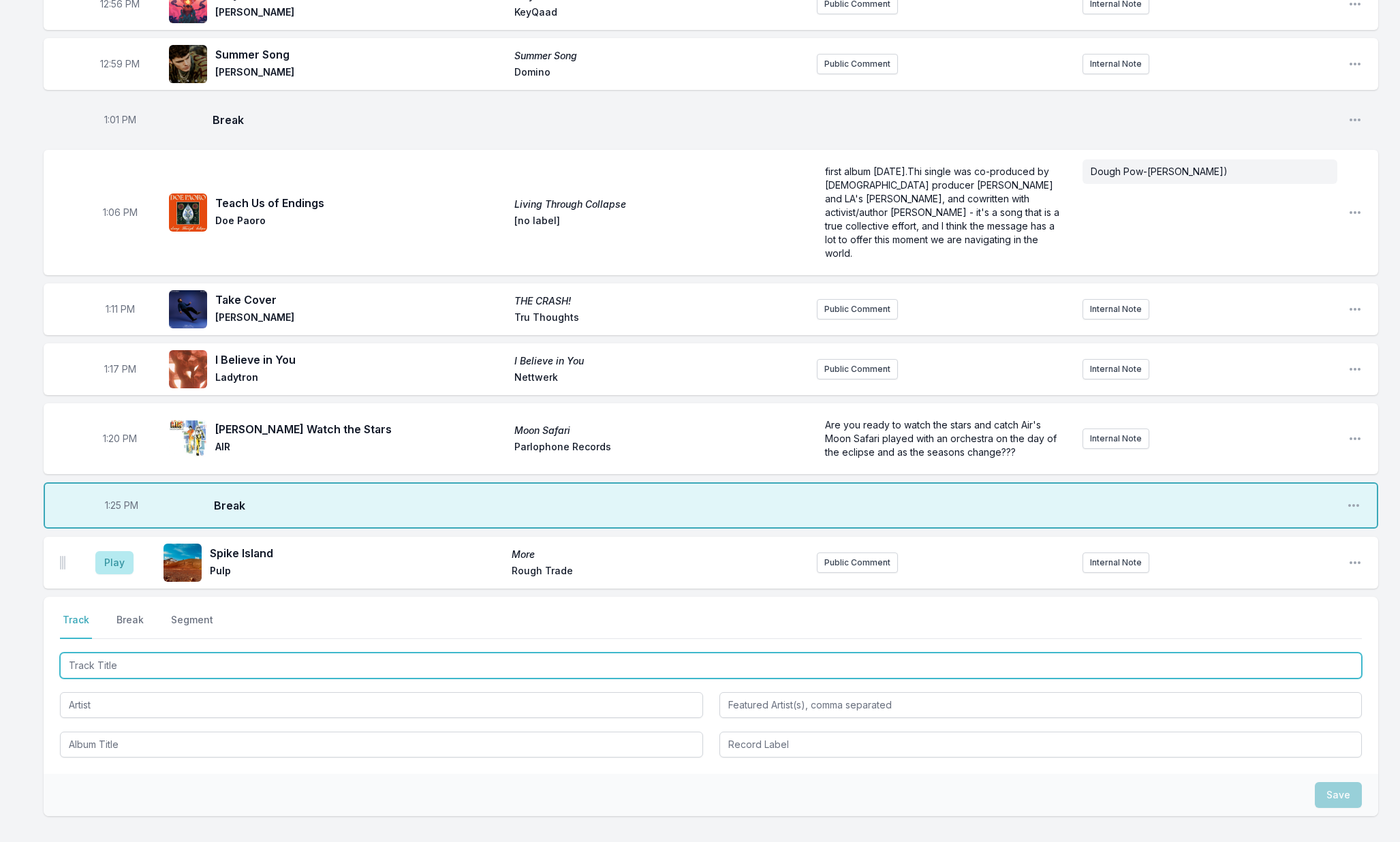
click at [102, 676] on input "Track Title" at bounding box center [711, 665] width 1302 height 26
type input "Part Of Us"
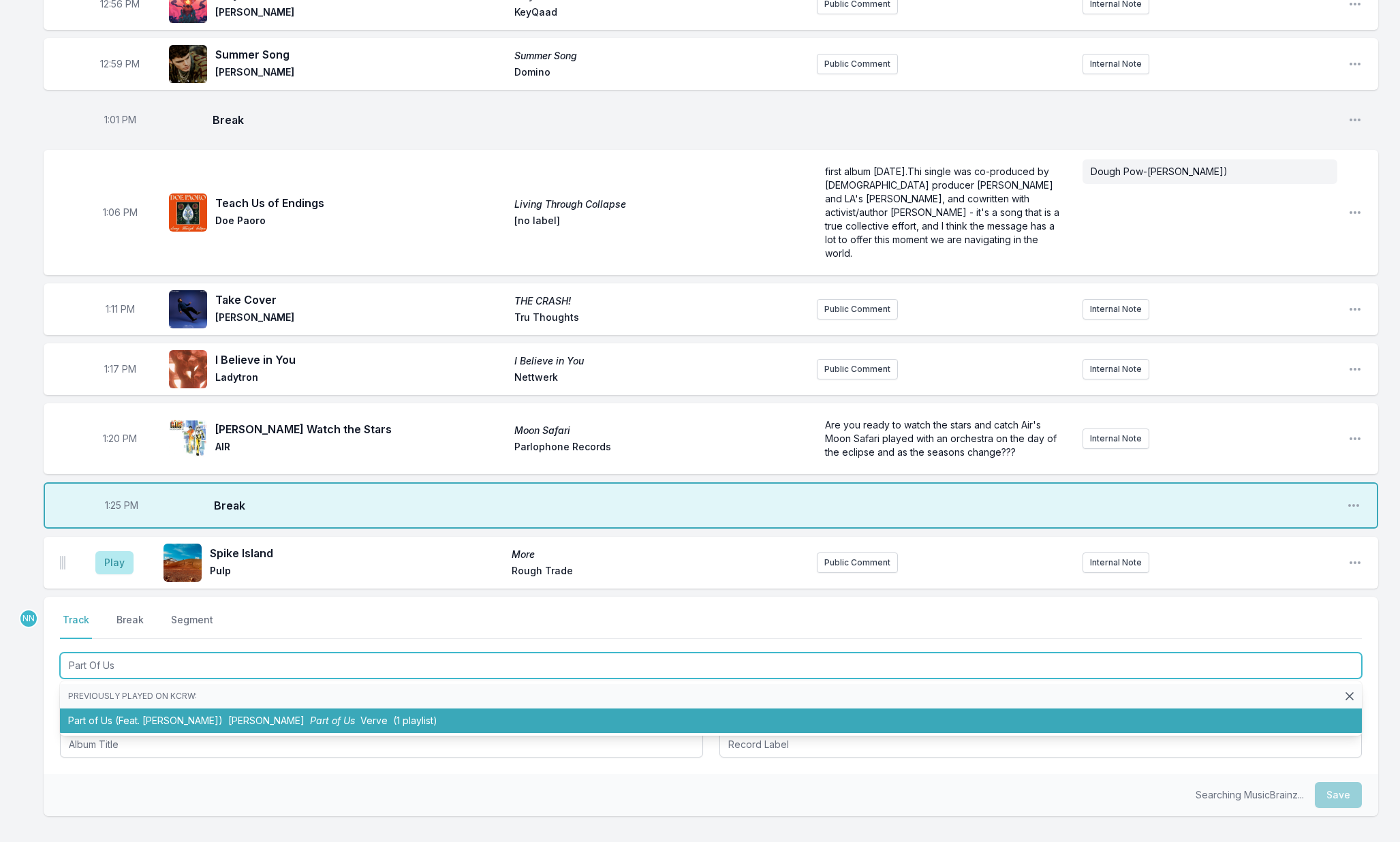
click at [104, 720] on li "Part of Us (Feat. Beatie Wolfe) Brian Eno Part of Us Verve (1 playlist)" at bounding box center [711, 721] width 1302 height 25
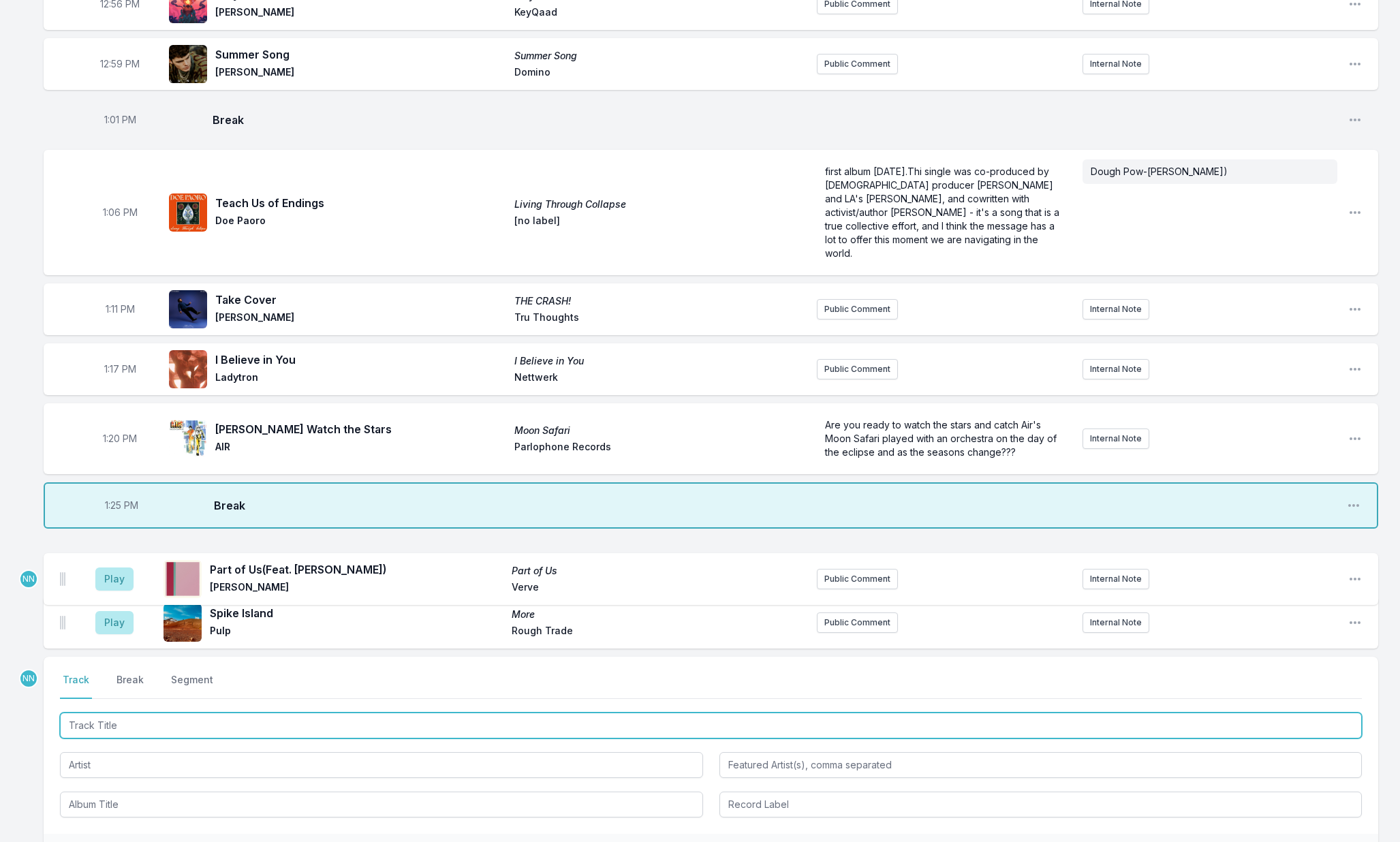
drag, startPoint x: 64, startPoint y: 623, endPoint x: 71, endPoint y: 574, distance: 49.5
click at [65, 574] on ul "Play Spike Island More Pulp Rough Trade Public Comment Internal Note Open playl…" at bounding box center [711, 593] width 1335 height 111
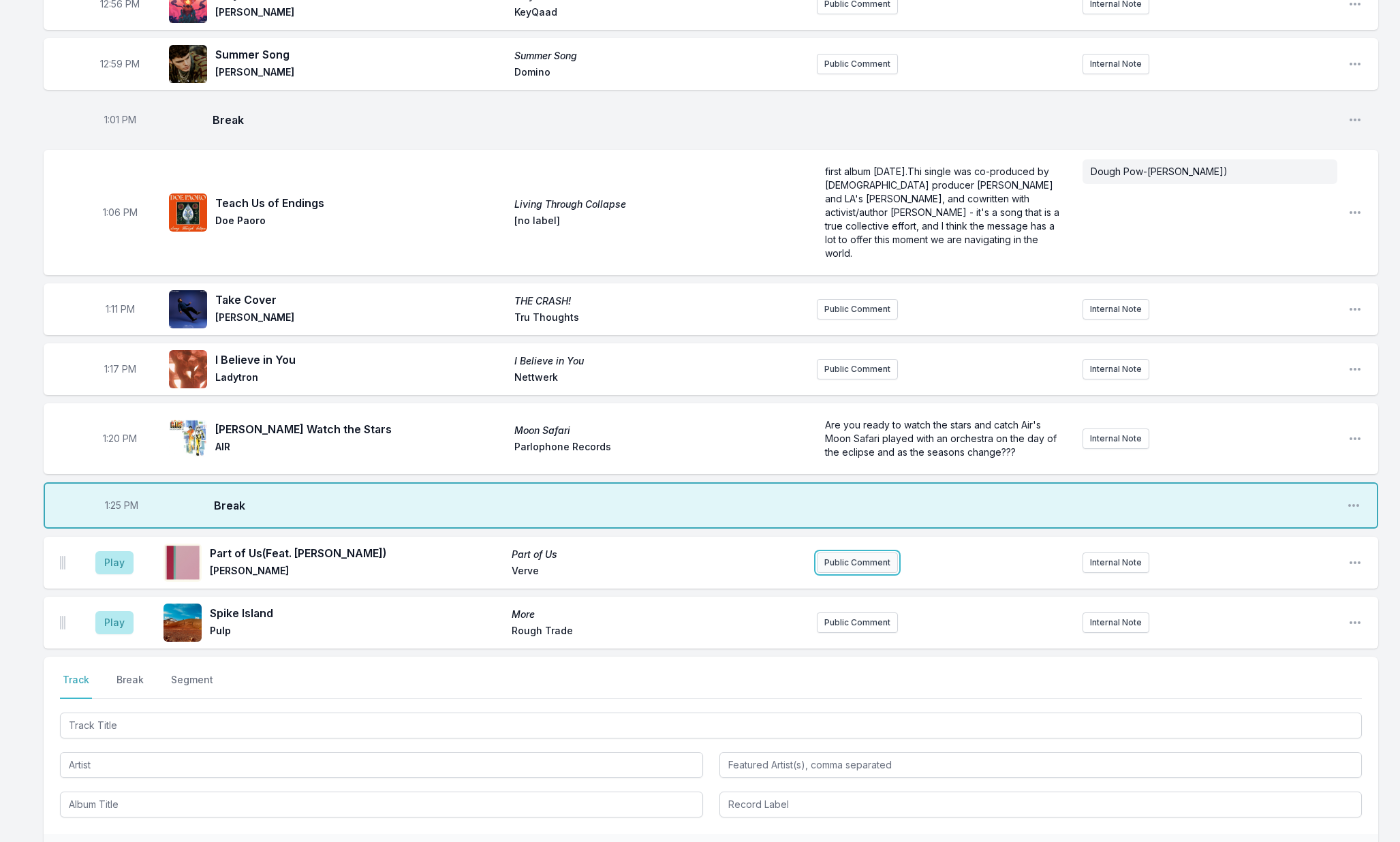
click at [835, 560] on button "Public Comment" at bounding box center [858, 562] width 81 height 20
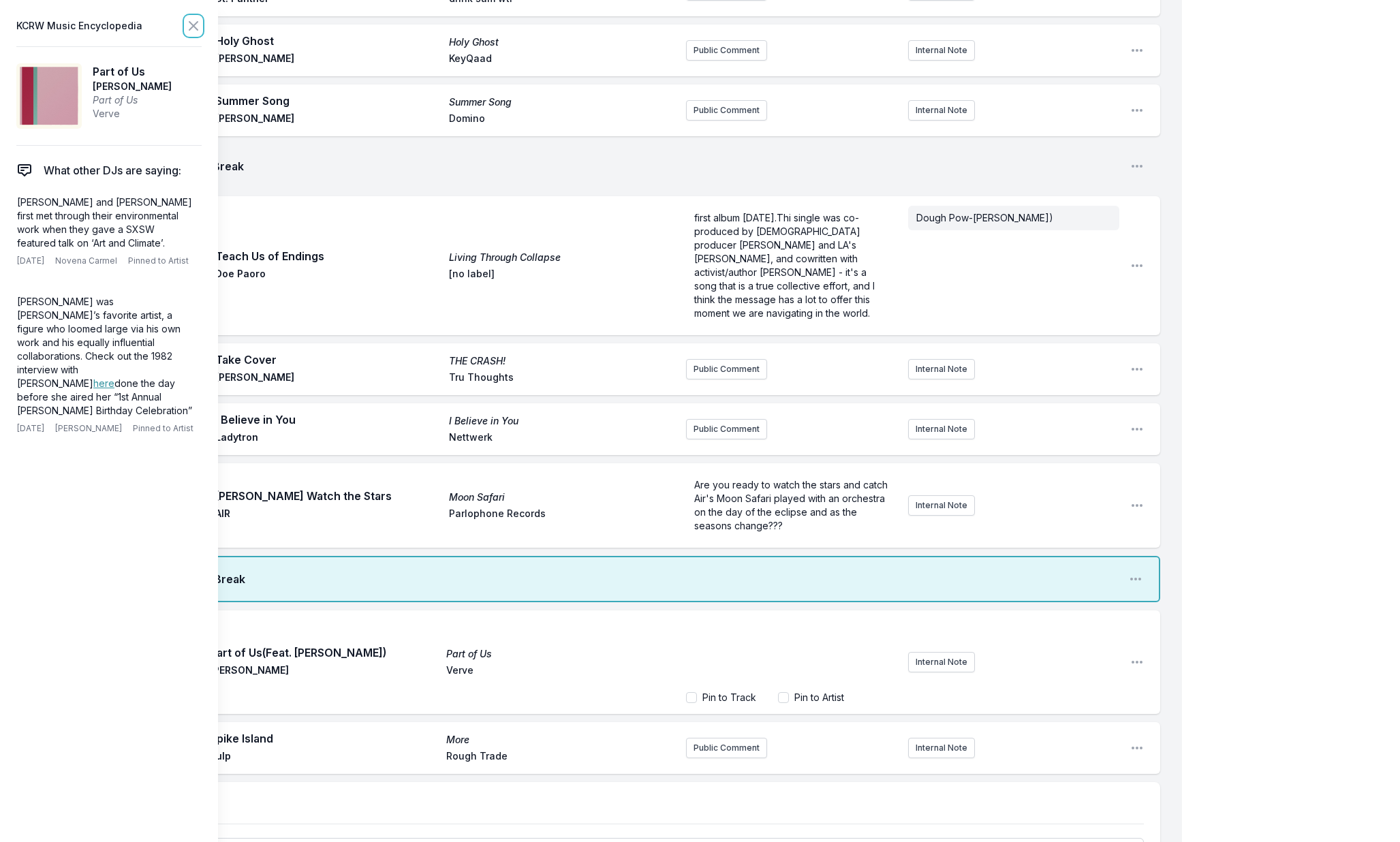
drag, startPoint x: 192, startPoint y: 25, endPoint x: 196, endPoint y: 49, distance: 24.3
click at [192, 25] on icon at bounding box center [193, 26] width 8 height 8
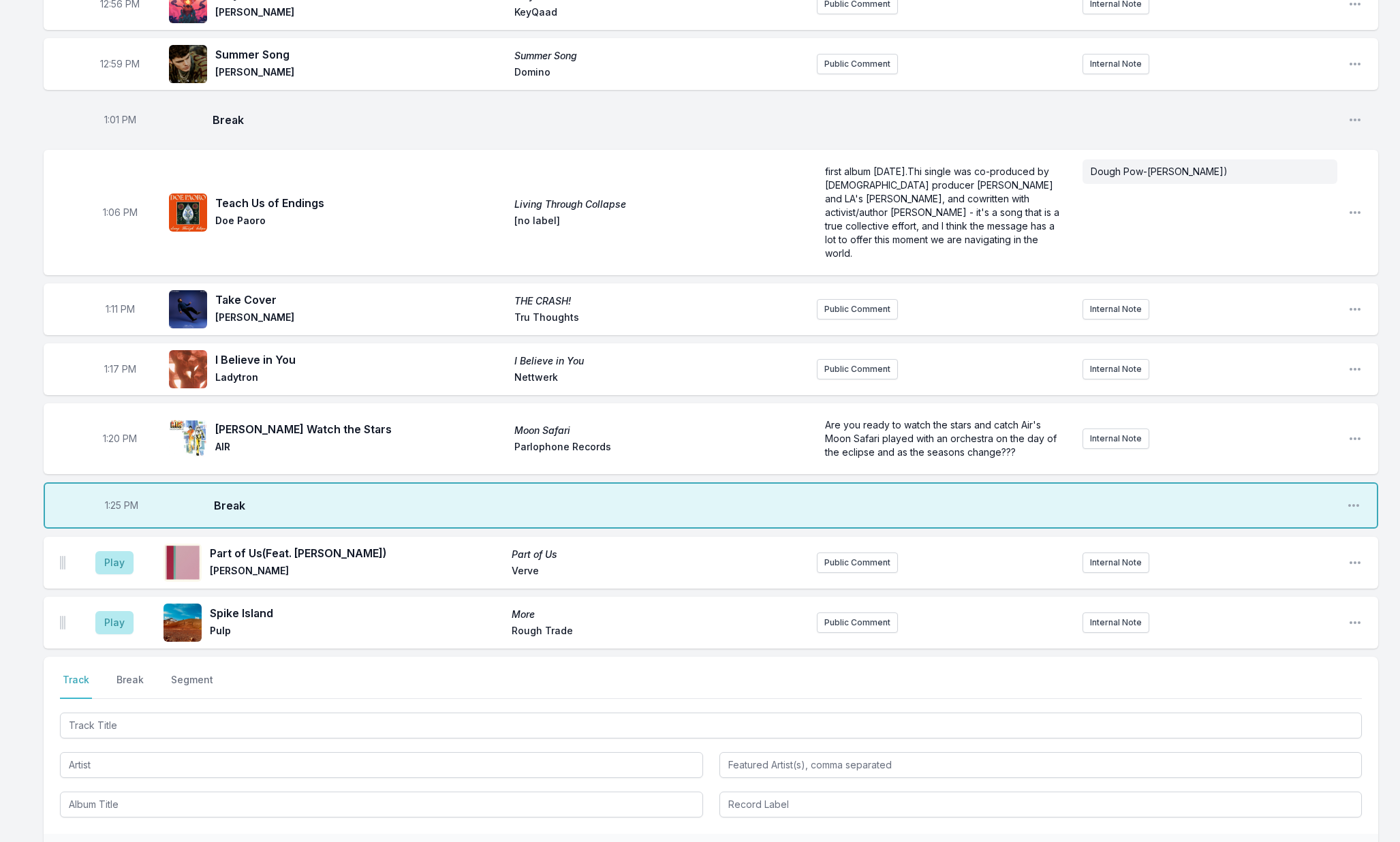
scroll to position [1087, 0]
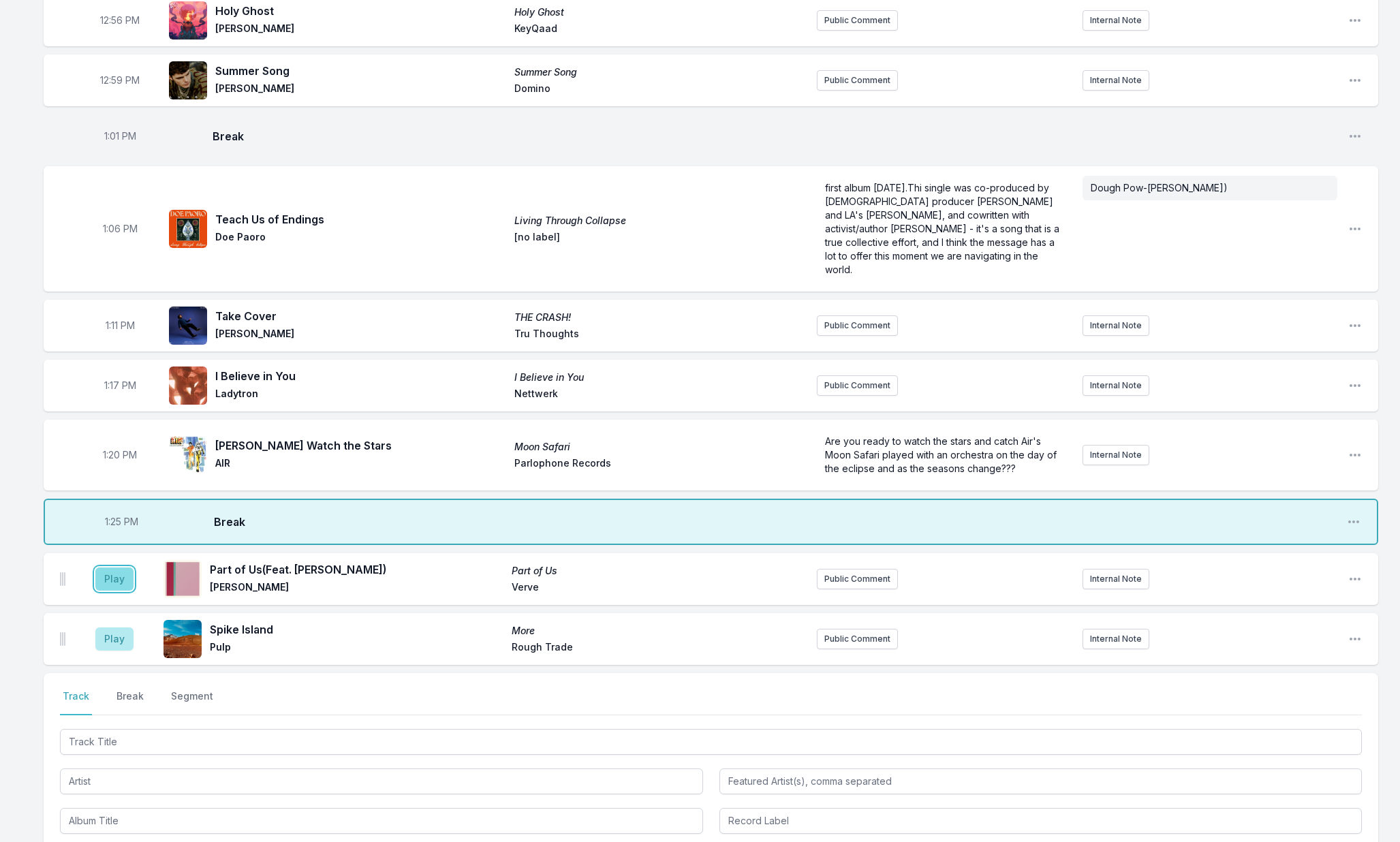
click at [106, 578] on button "Play" at bounding box center [114, 578] width 38 height 23
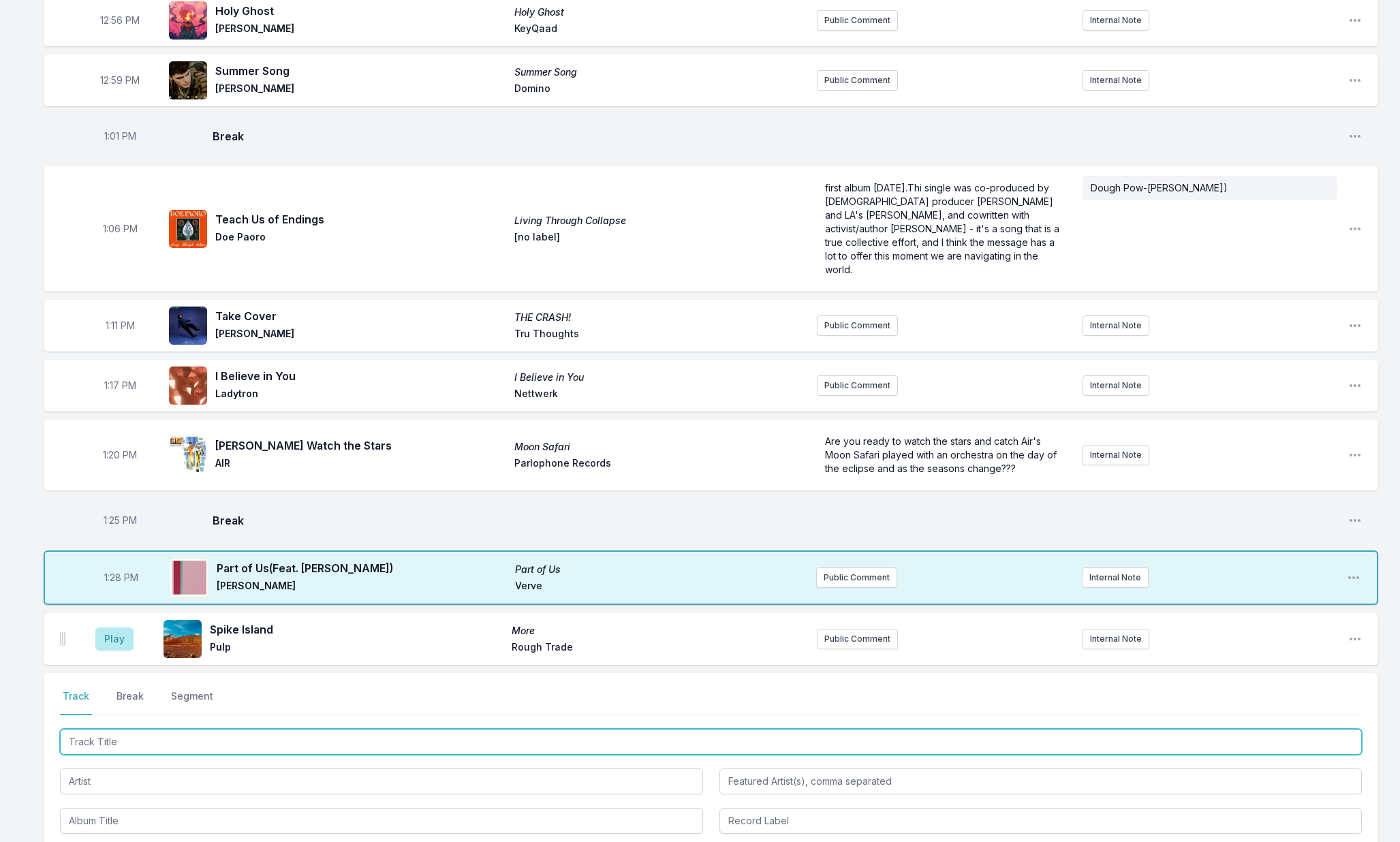
drag, startPoint x: 180, startPoint y: 746, endPoint x: 187, endPoint y: 743, distance: 7.6
click at [180, 746] on input "Track Title" at bounding box center [711, 741] width 1302 height 26
type input "E"
type input "Wicked Game"
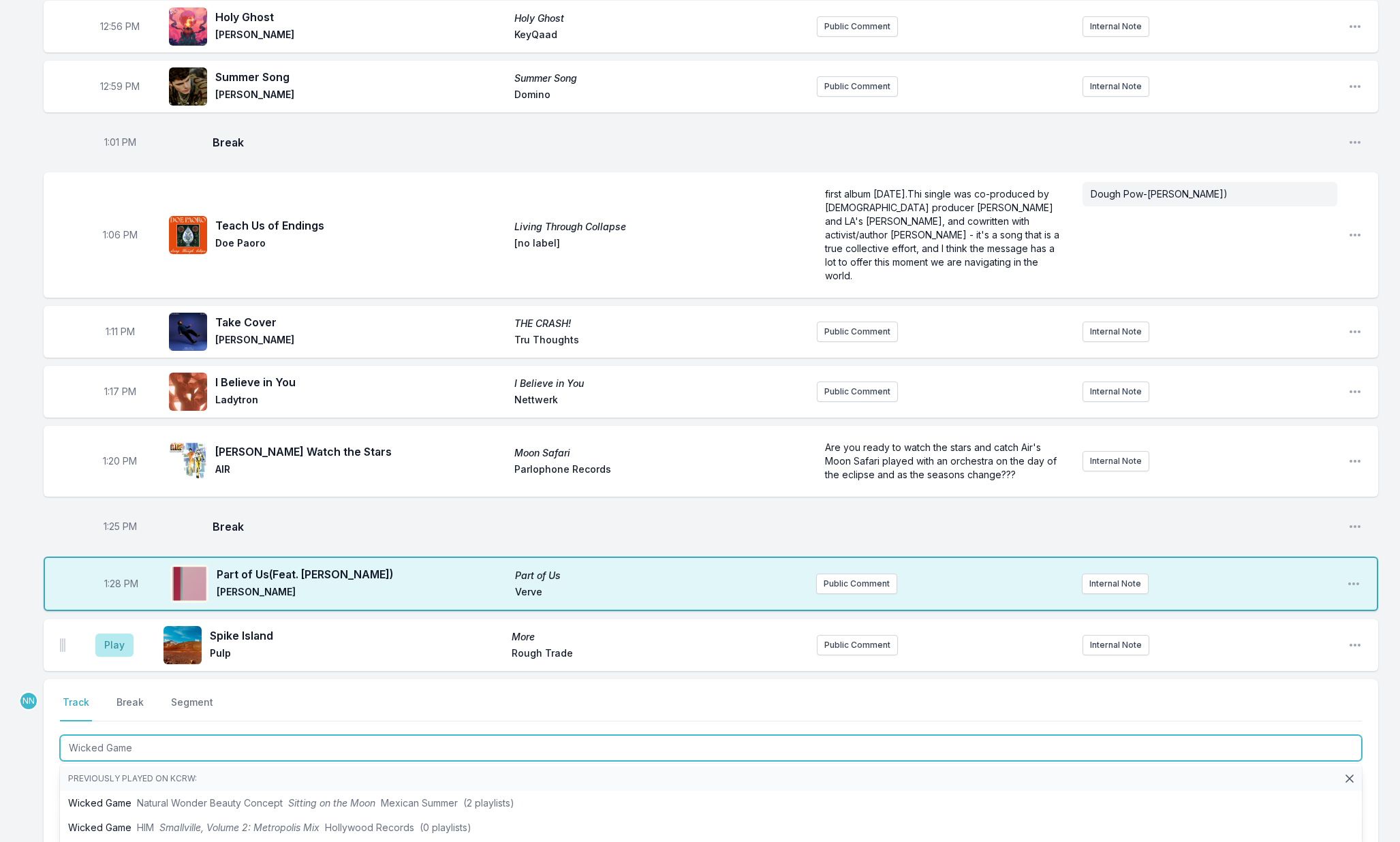
scroll to position [1123, 0]
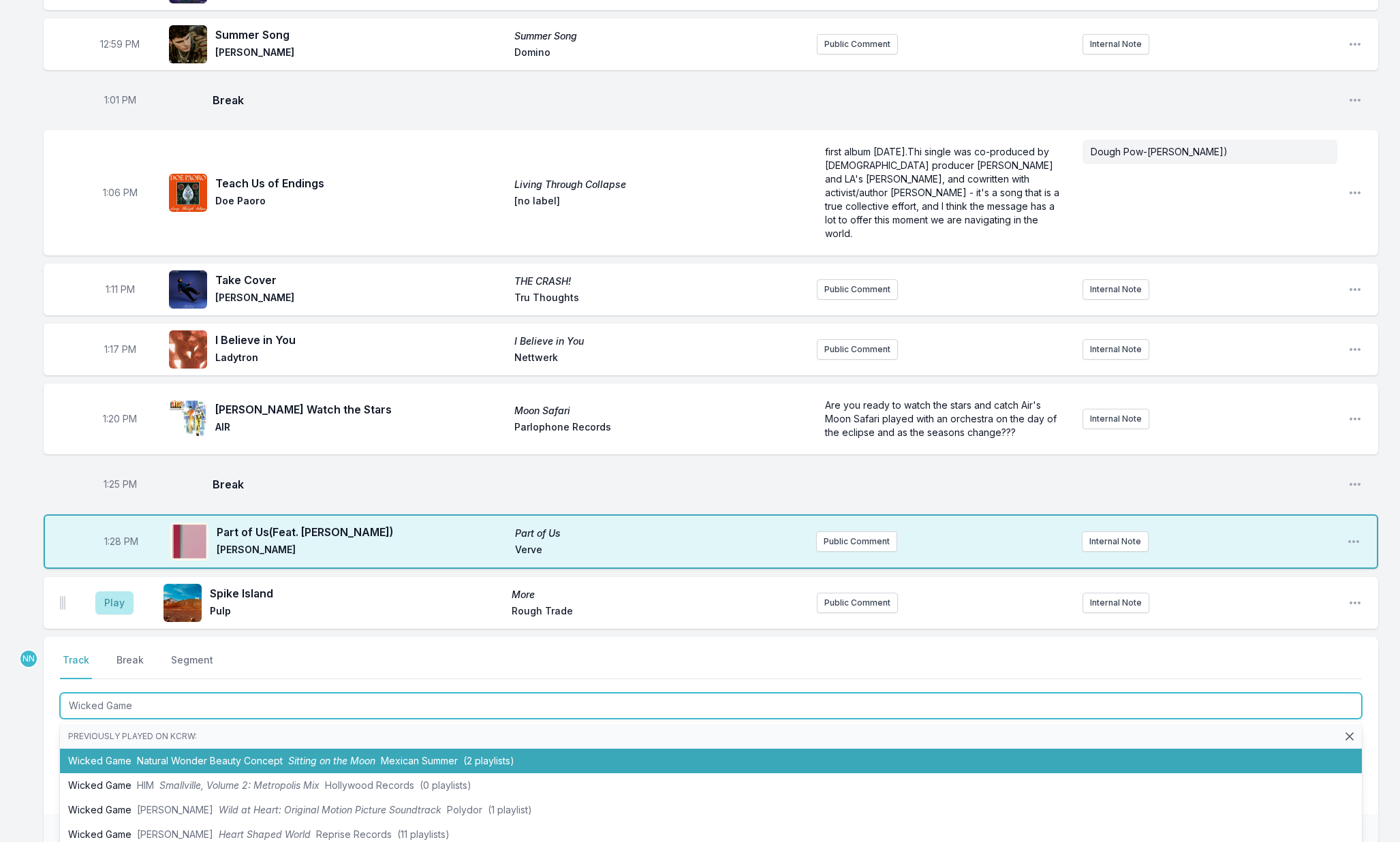
click at [229, 753] on li "Wicked Game Natural Wonder Beauty Concept Sitting on the Moon Mexican Summer (2…" at bounding box center [711, 761] width 1302 height 25
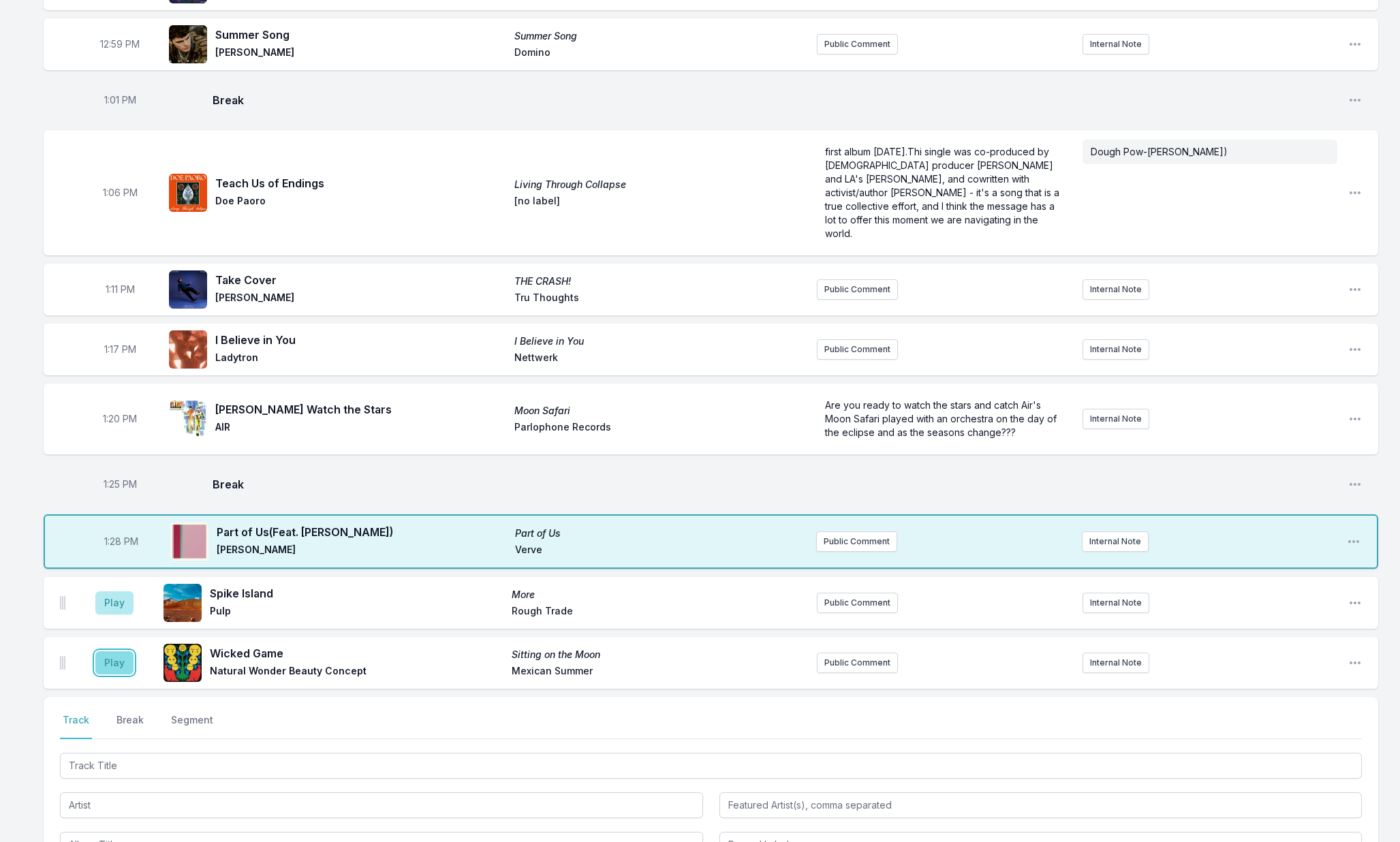
click at [123, 664] on button "Play" at bounding box center [114, 662] width 38 height 23
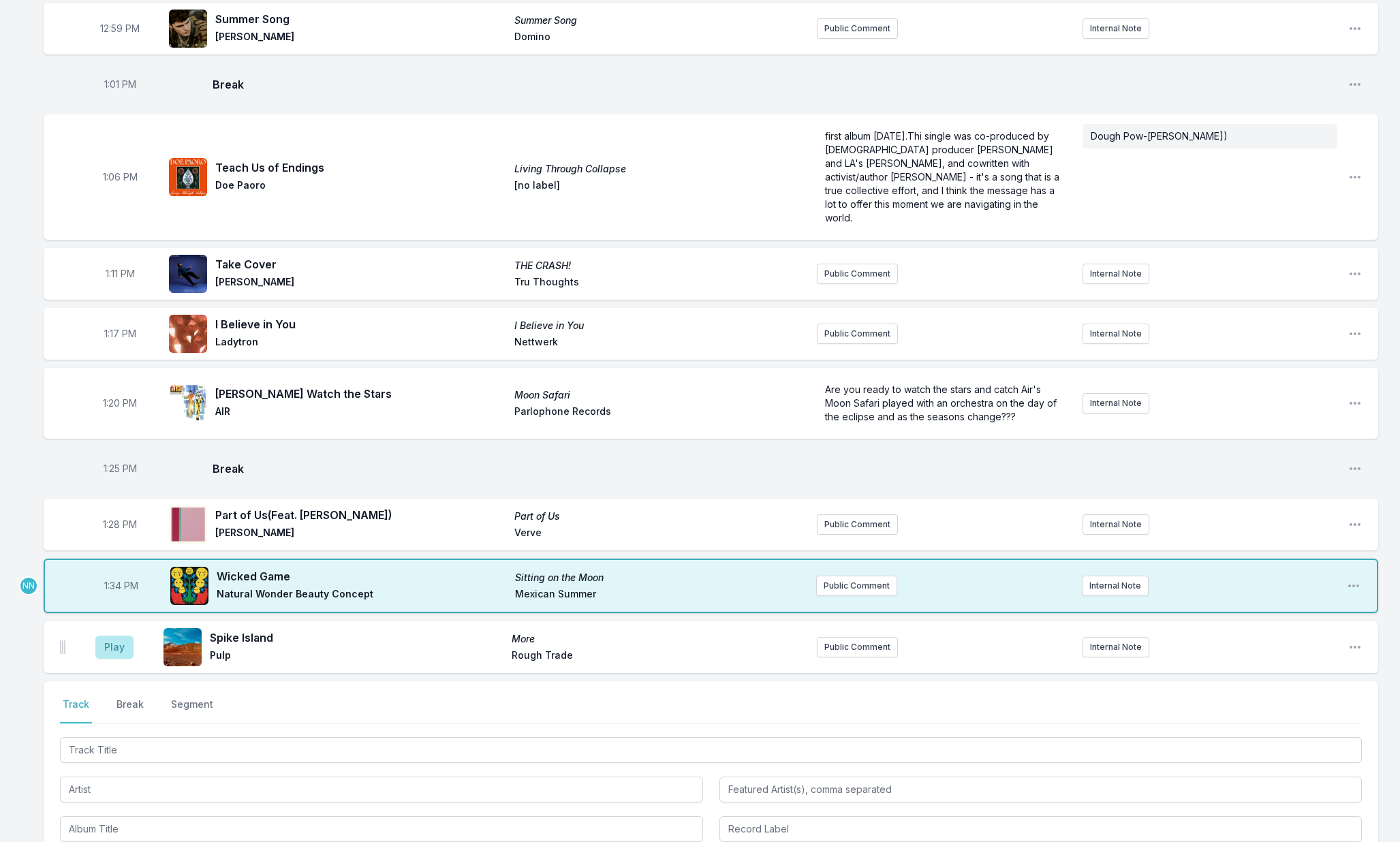
scroll to position [1142, 0]
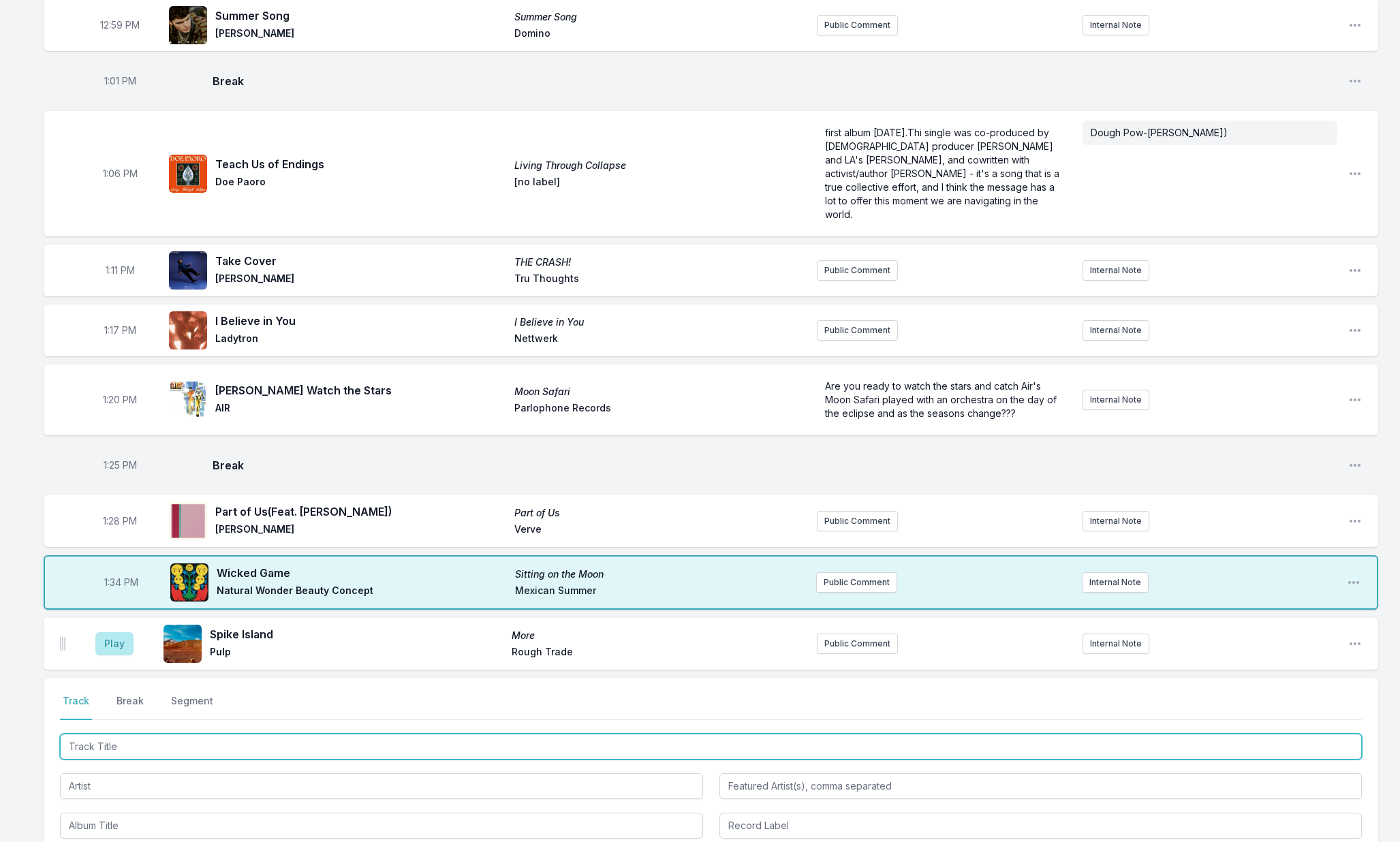
click at [138, 742] on input "Track Title" at bounding box center [711, 746] width 1302 height 26
type input "Common Burn"
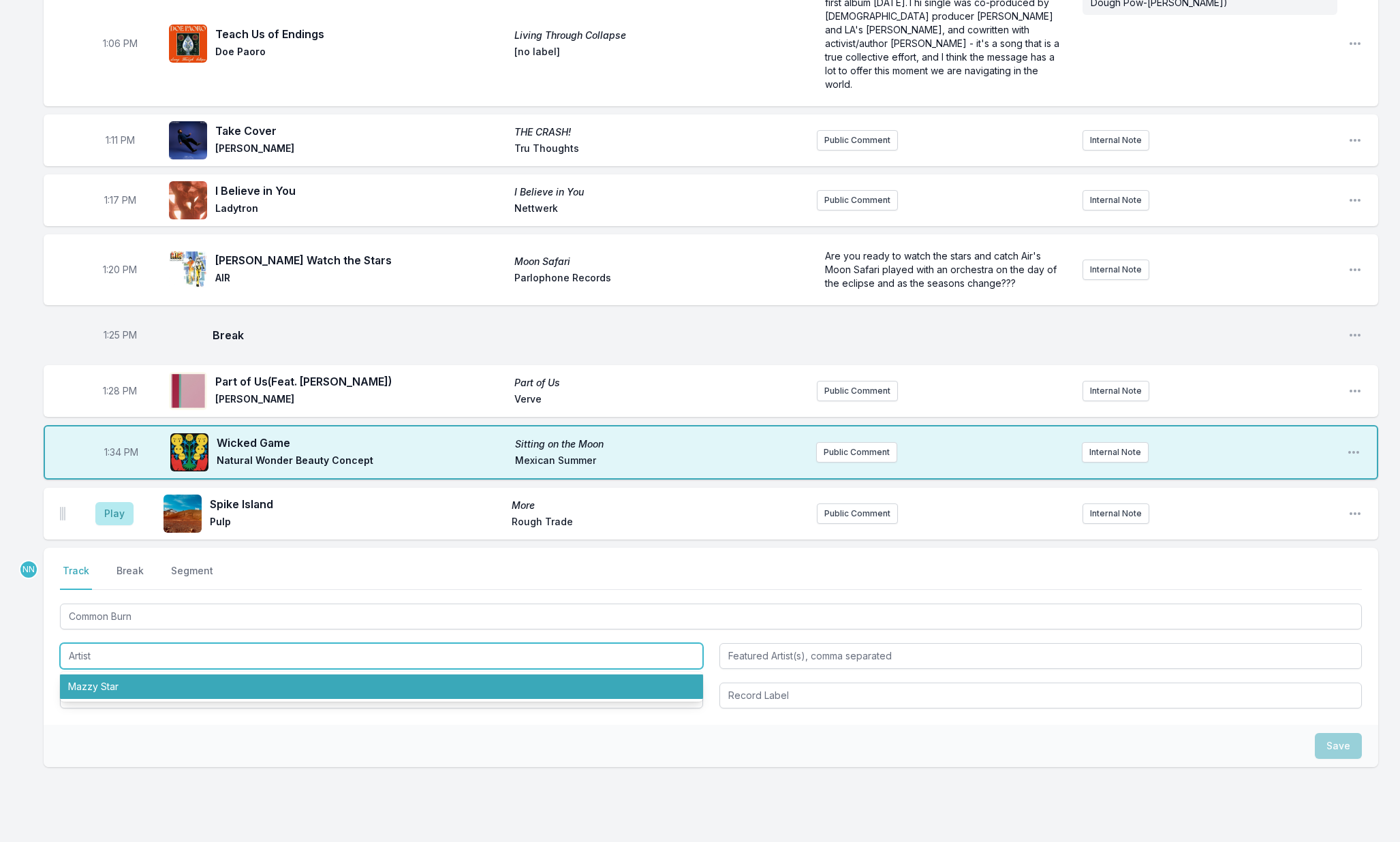
scroll to position [1297, 0]
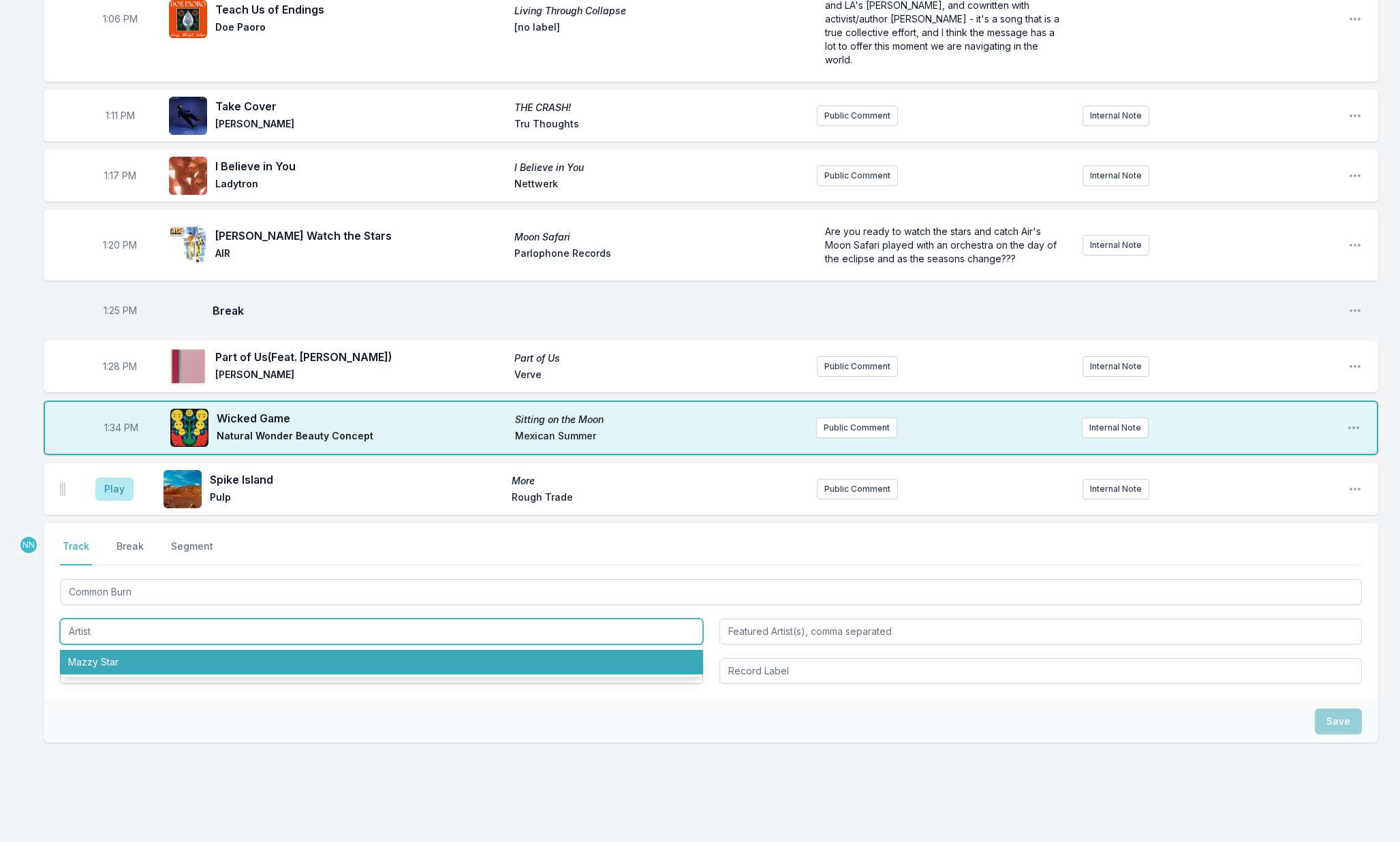
click at [155, 670] on li "Mazzy Star" at bounding box center [381, 662] width 643 height 25
type input "Mazzy Star"
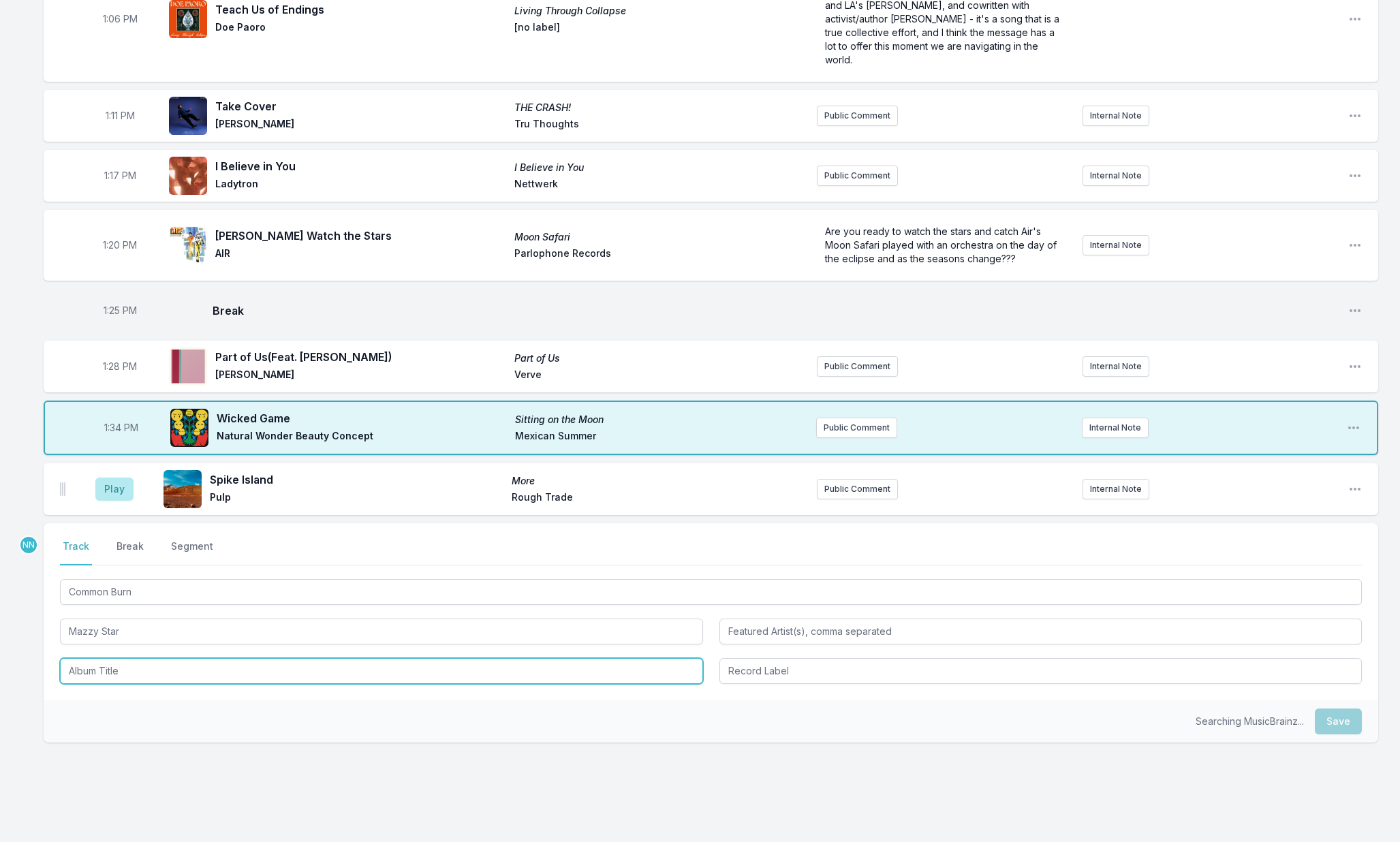
click at [143, 676] on input "Album Title" at bounding box center [381, 670] width 643 height 26
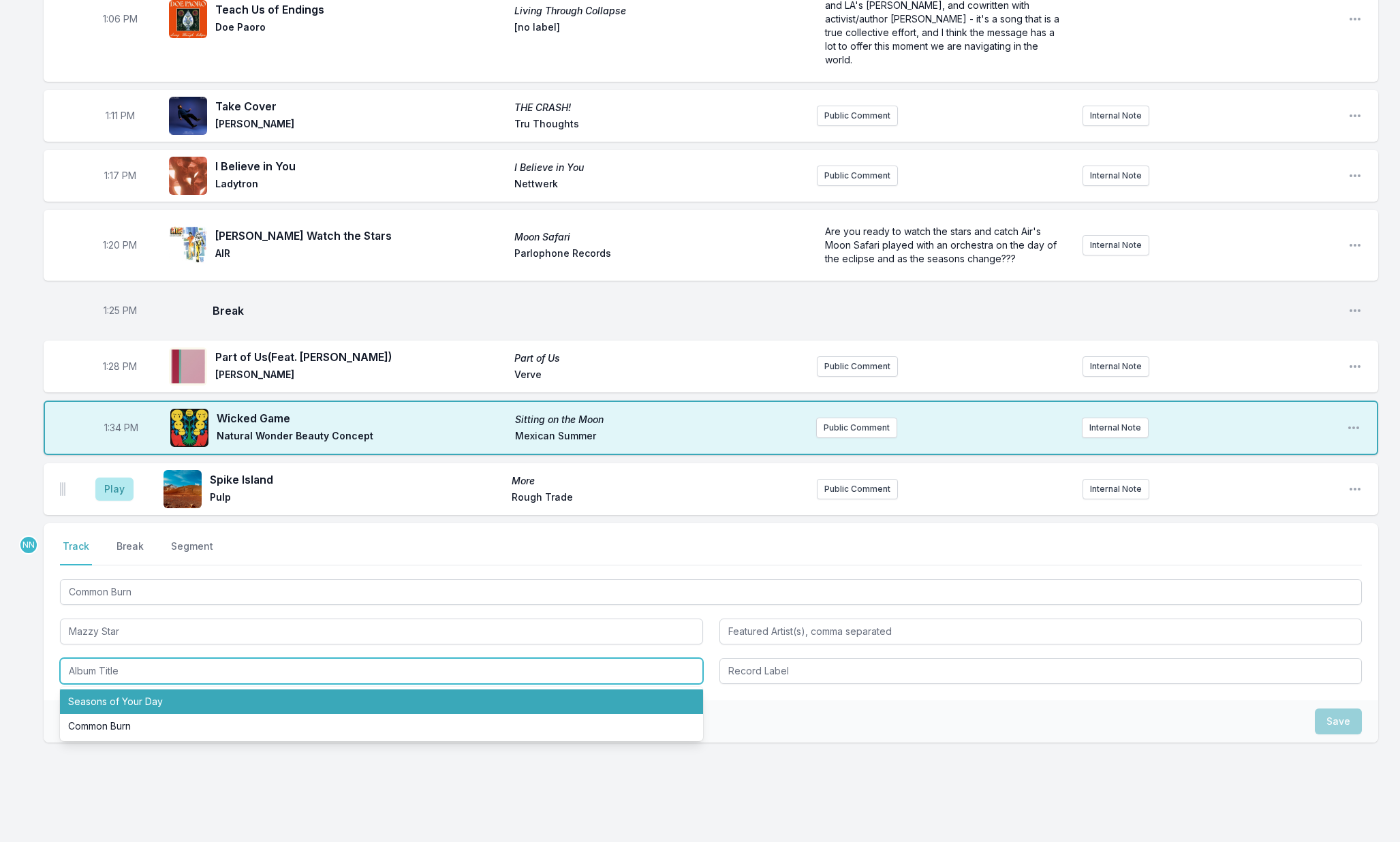
click at [152, 707] on li "Seasons of Your Day" at bounding box center [381, 701] width 643 height 25
type input "Seasons of Your Day"
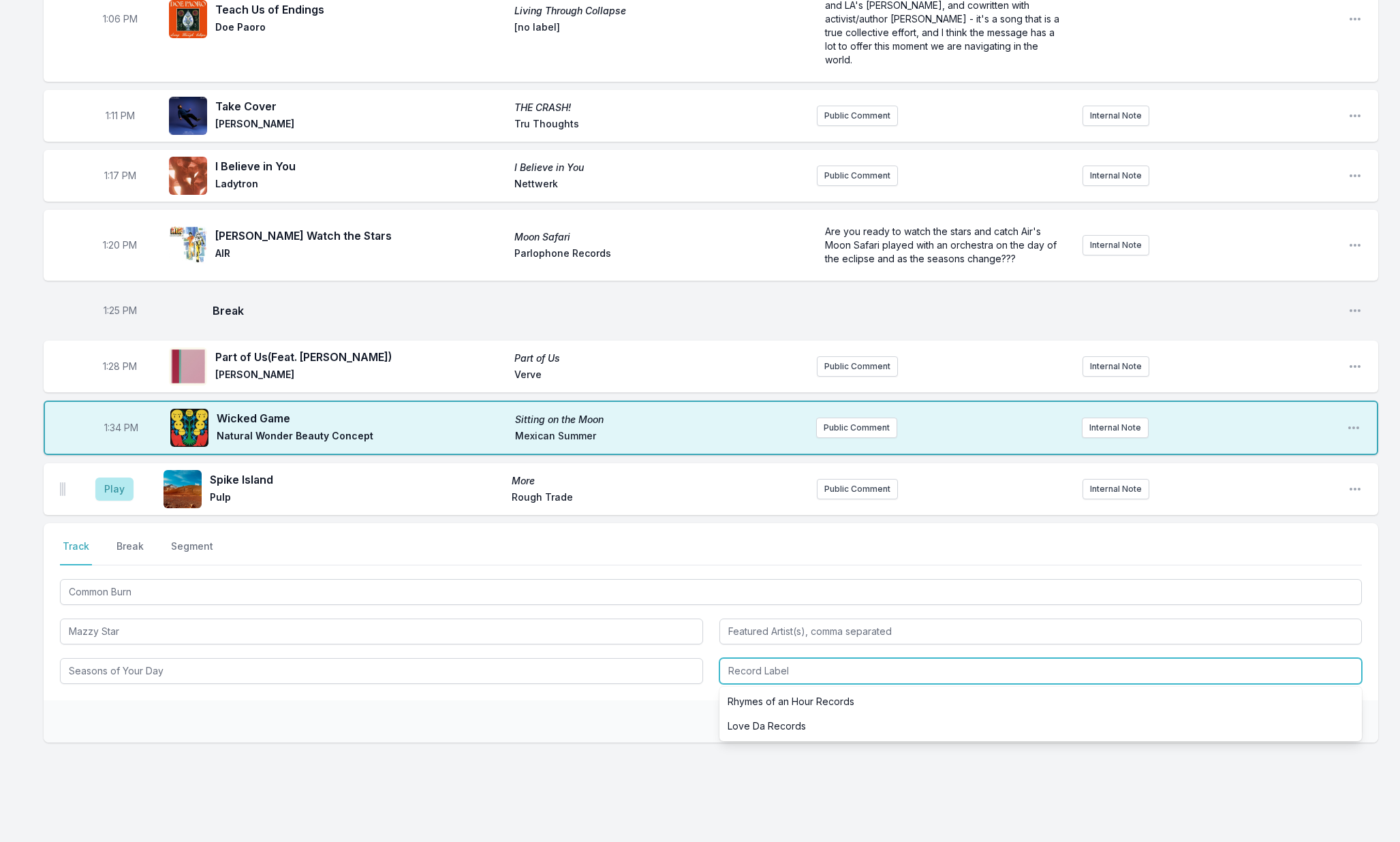
click at [742, 676] on input "Record Label" at bounding box center [1041, 670] width 643 height 26
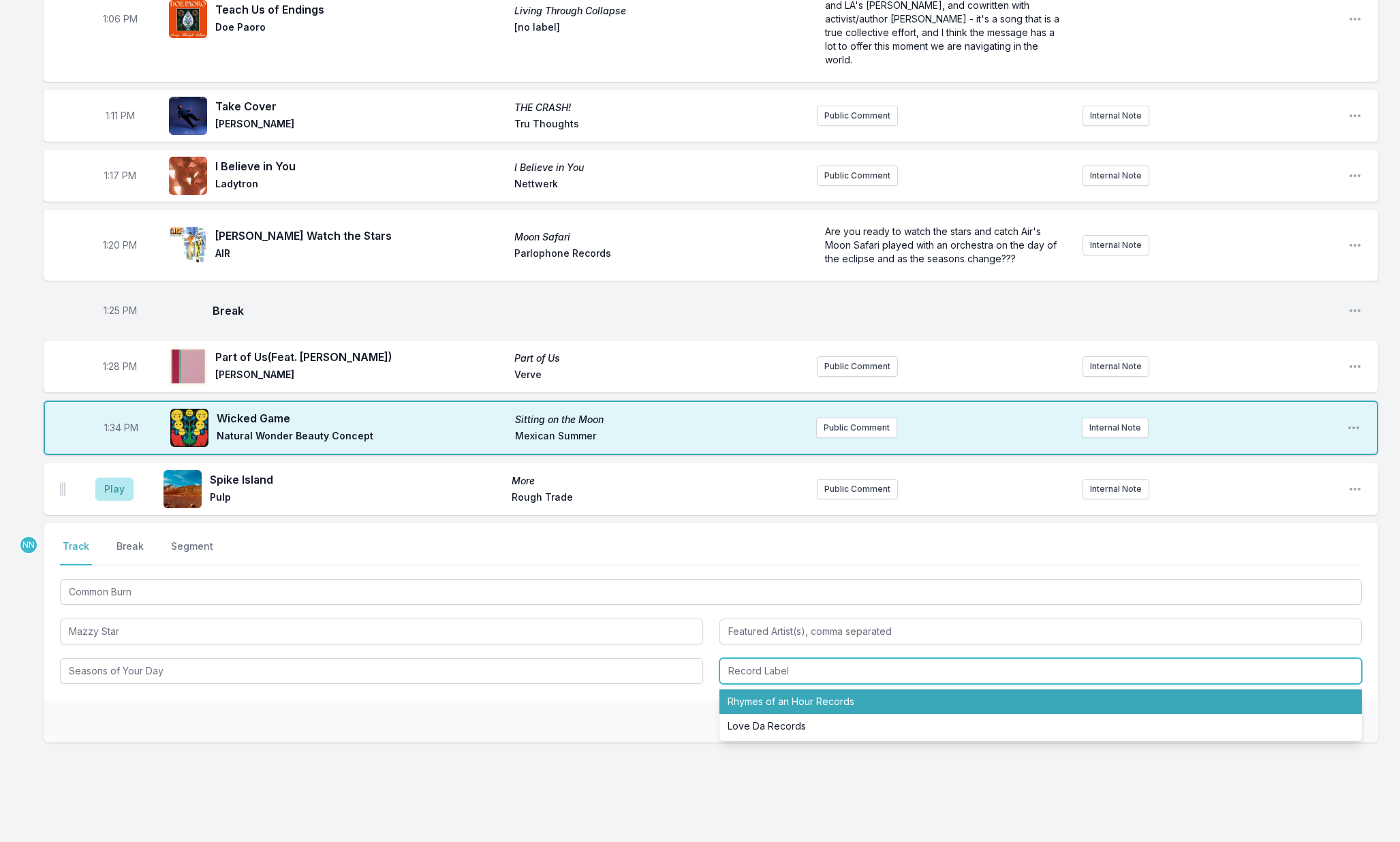
click at [744, 693] on li "Rhymes of an Hour Records" at bounding box center [1041, 701] width 643 height 25
type input "Rhymes of an Hour Records"
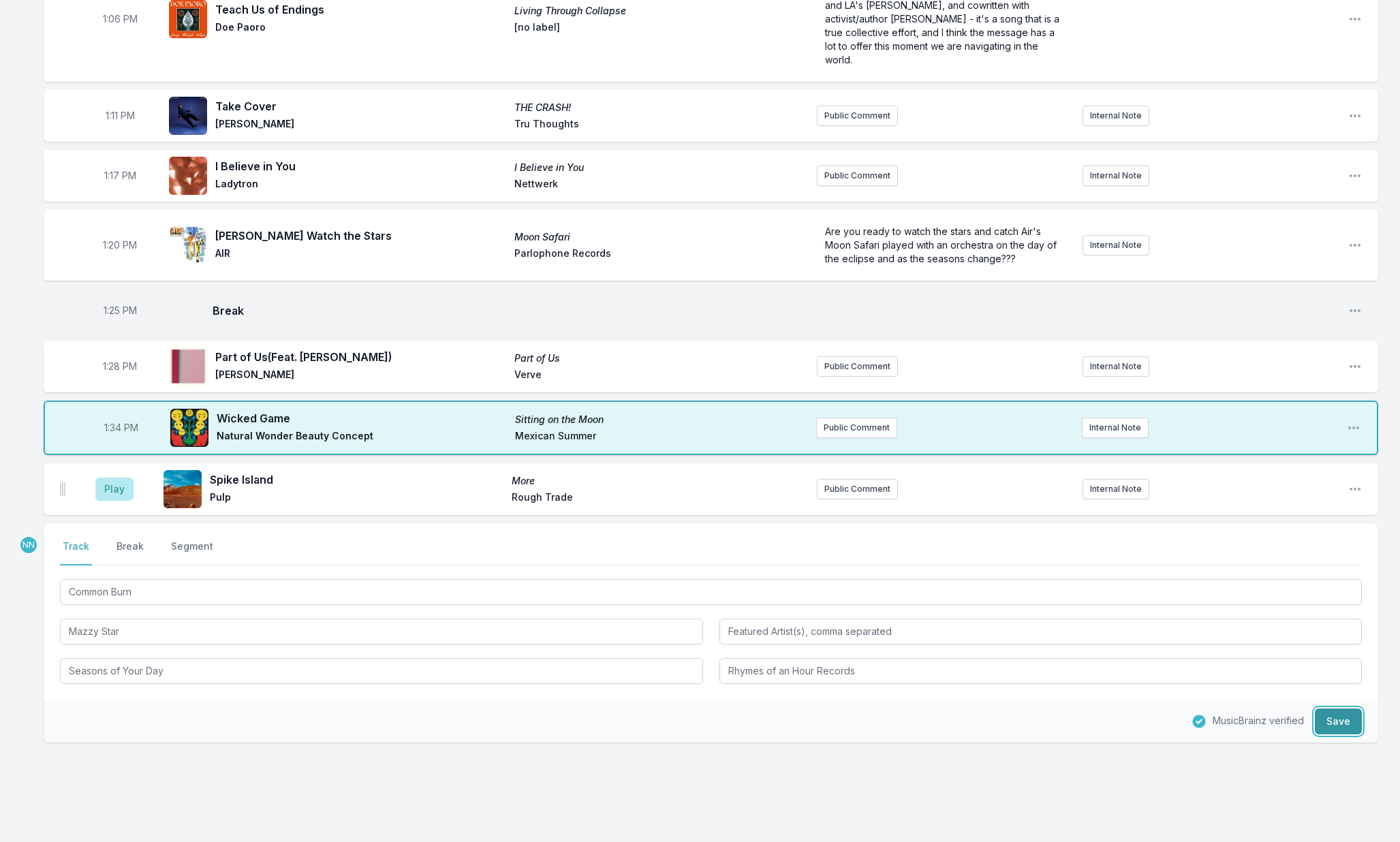
click at [1351, 717] on button "Save" at bounding box center [1338, 721] width 47 height 26
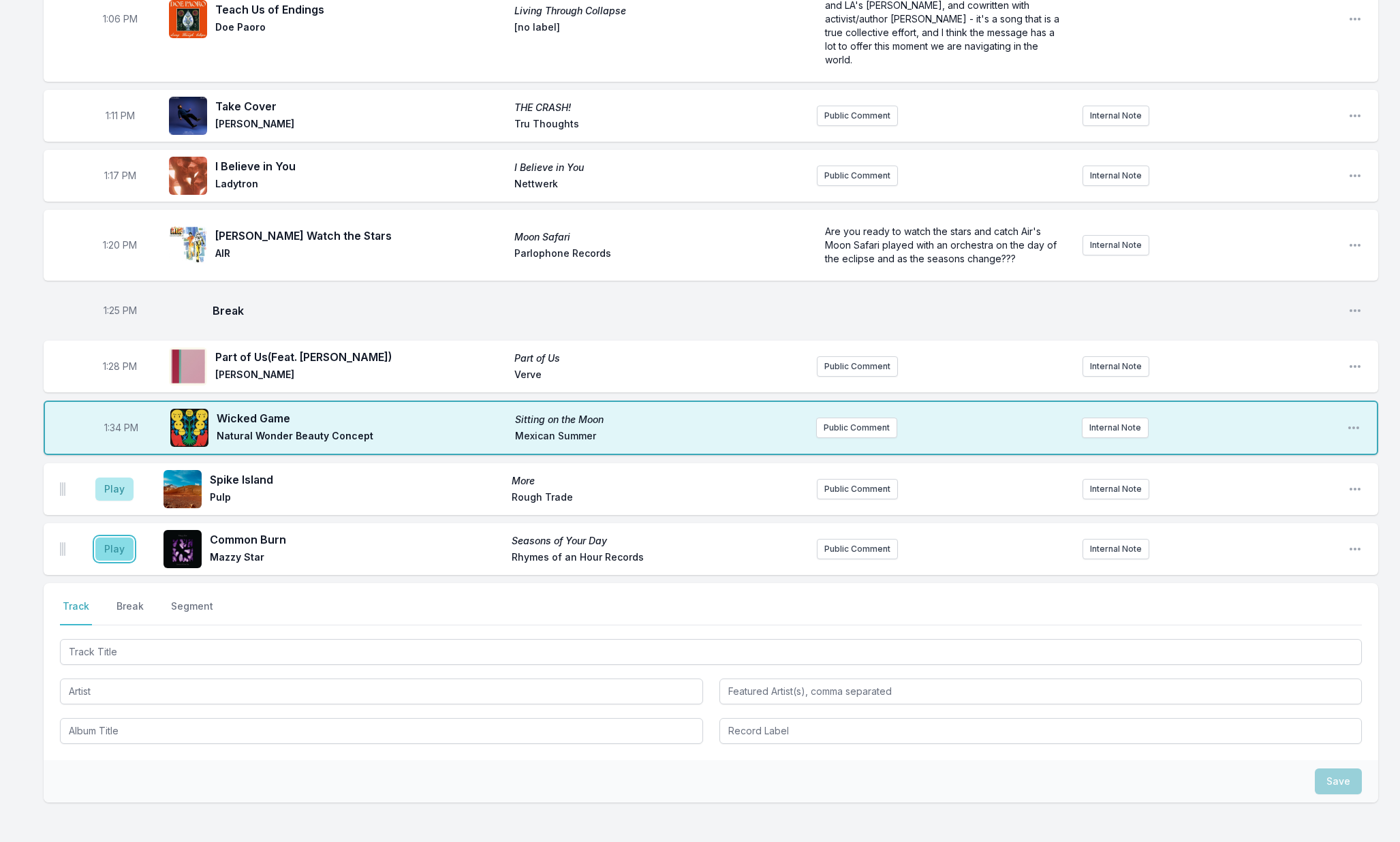
click at [107, 555] on button "Play" at bounding box center [114, 548] width 38 height 23
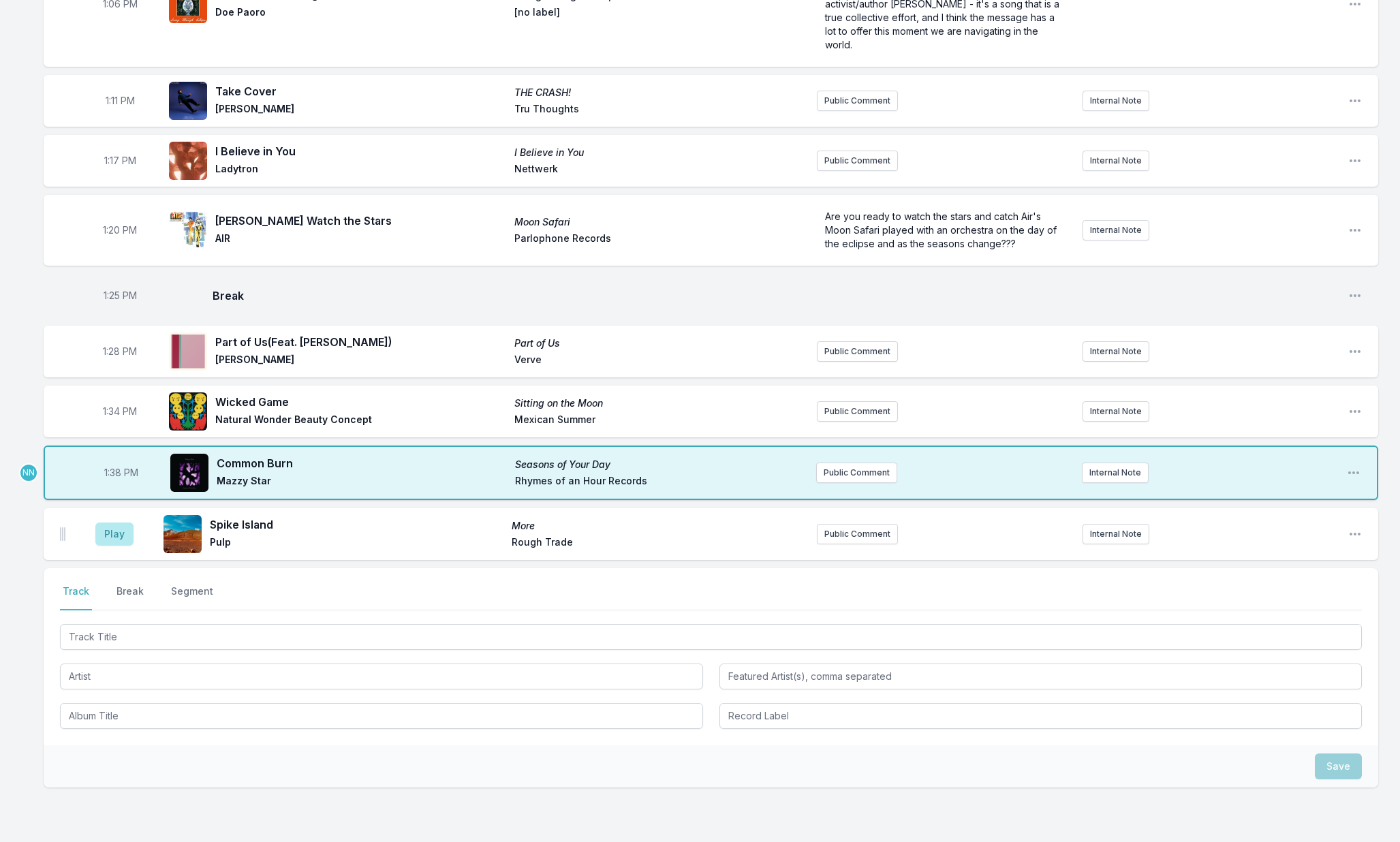
scroll to position [1313, 0]
click at [135, 593] on button "Break" at bounding box center [130, 595] width 33 height 26
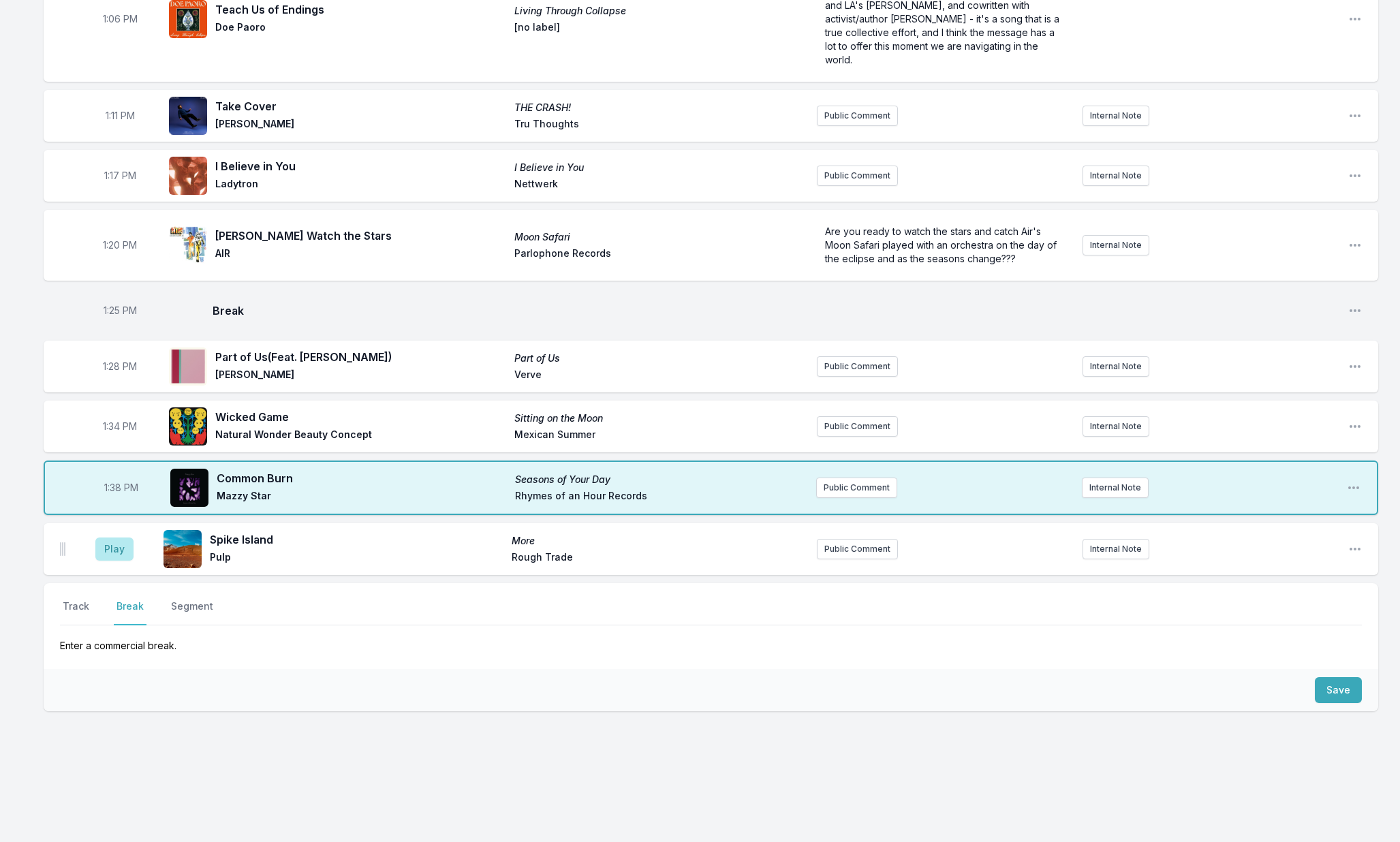
scroll to position [1297, 0]
click at [1331, 694] on button "Save" at bounding box center [1338, 689] width 47 height 26
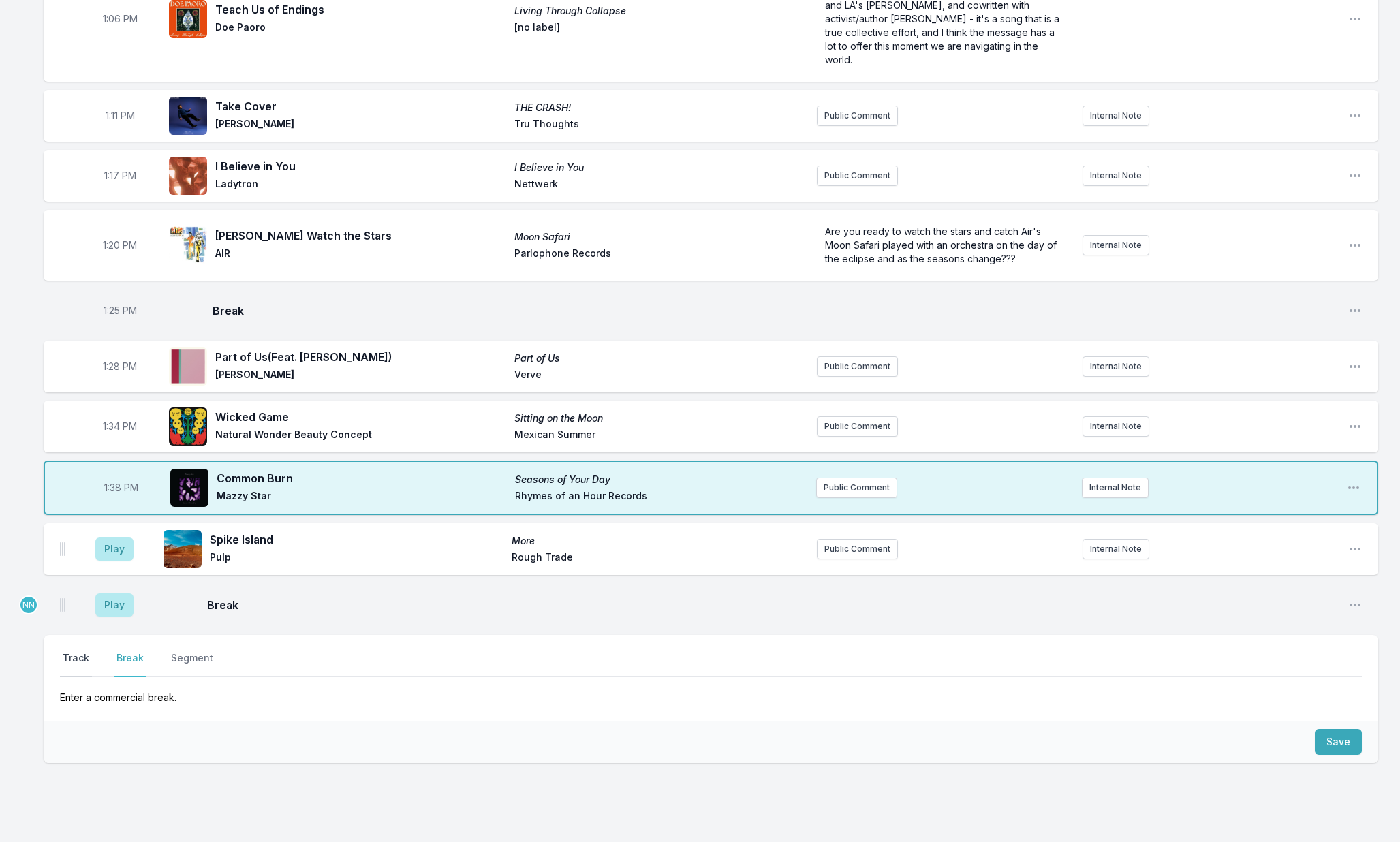
click at [74, 662] on button "Track" at bounding box center [76, 663] width 32 height 26
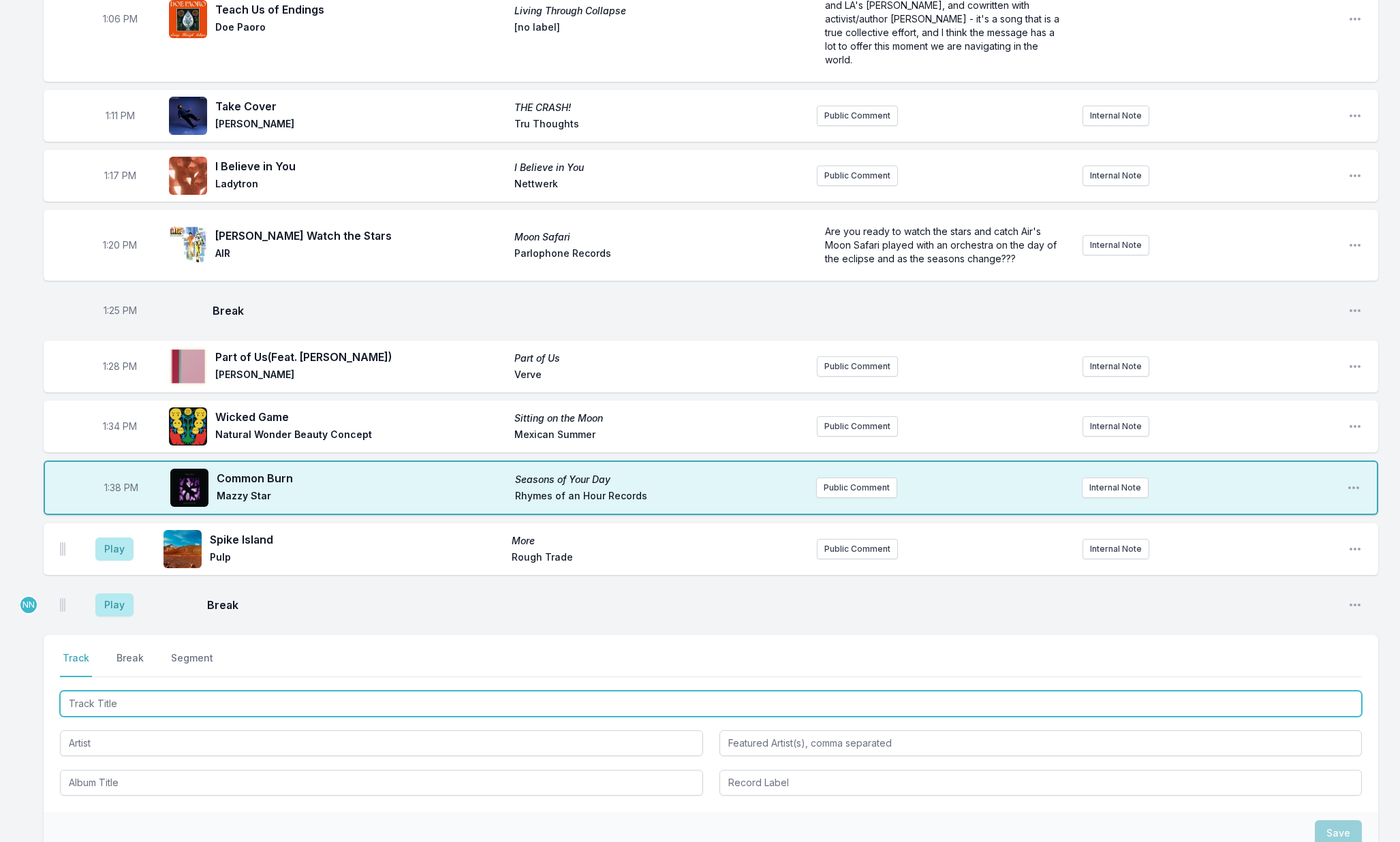
drag, startPoint x: 99, startPoint y: 700, endPoint x: 119, endPoint y: 701, distance: 20.0
click at [99, 700] on input "Track Title" at bounding box center [711, 703] width 1302 height 26
type input "Change Into One Another"
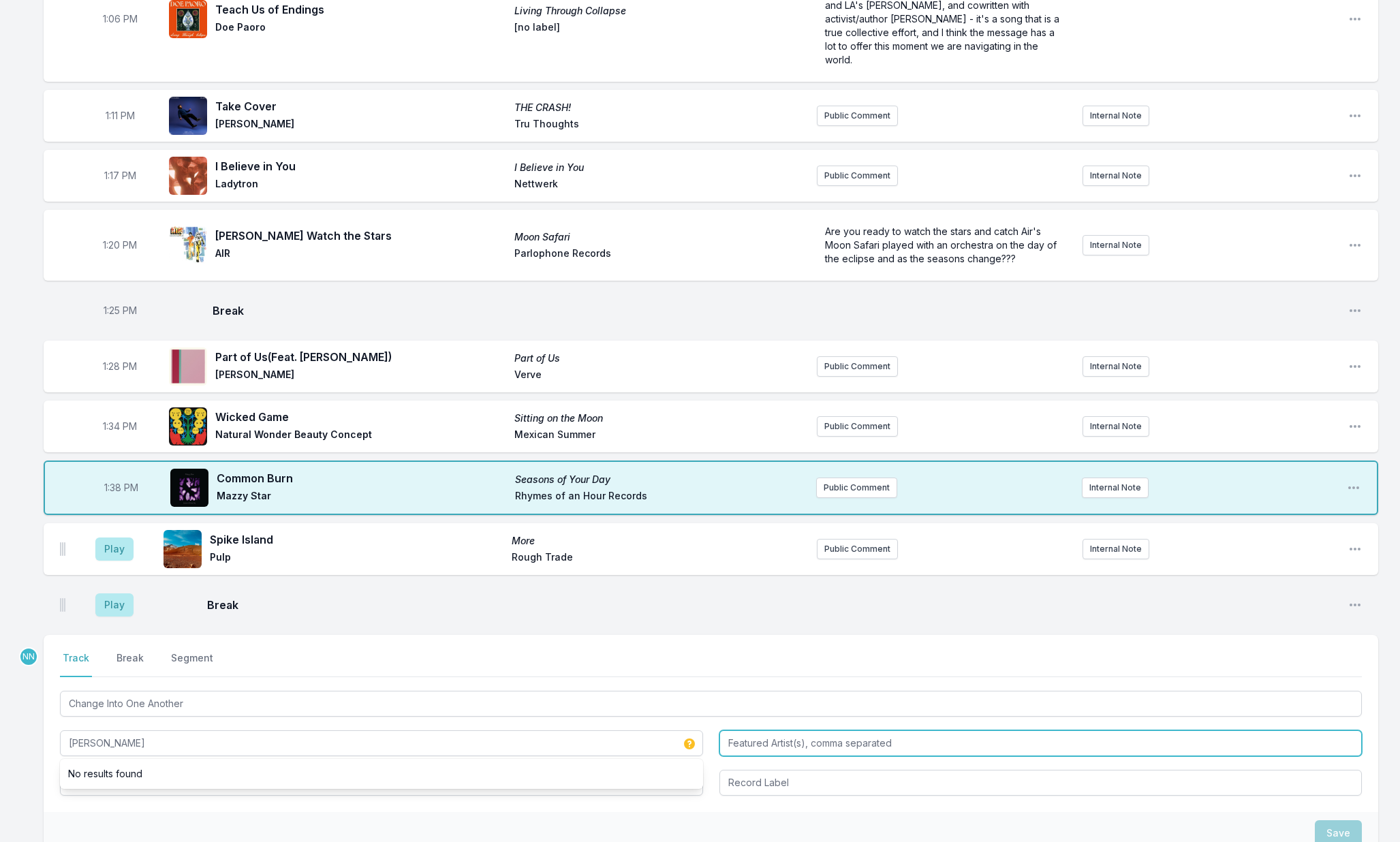
type input "John Moods"
type input "Discovery Zone"
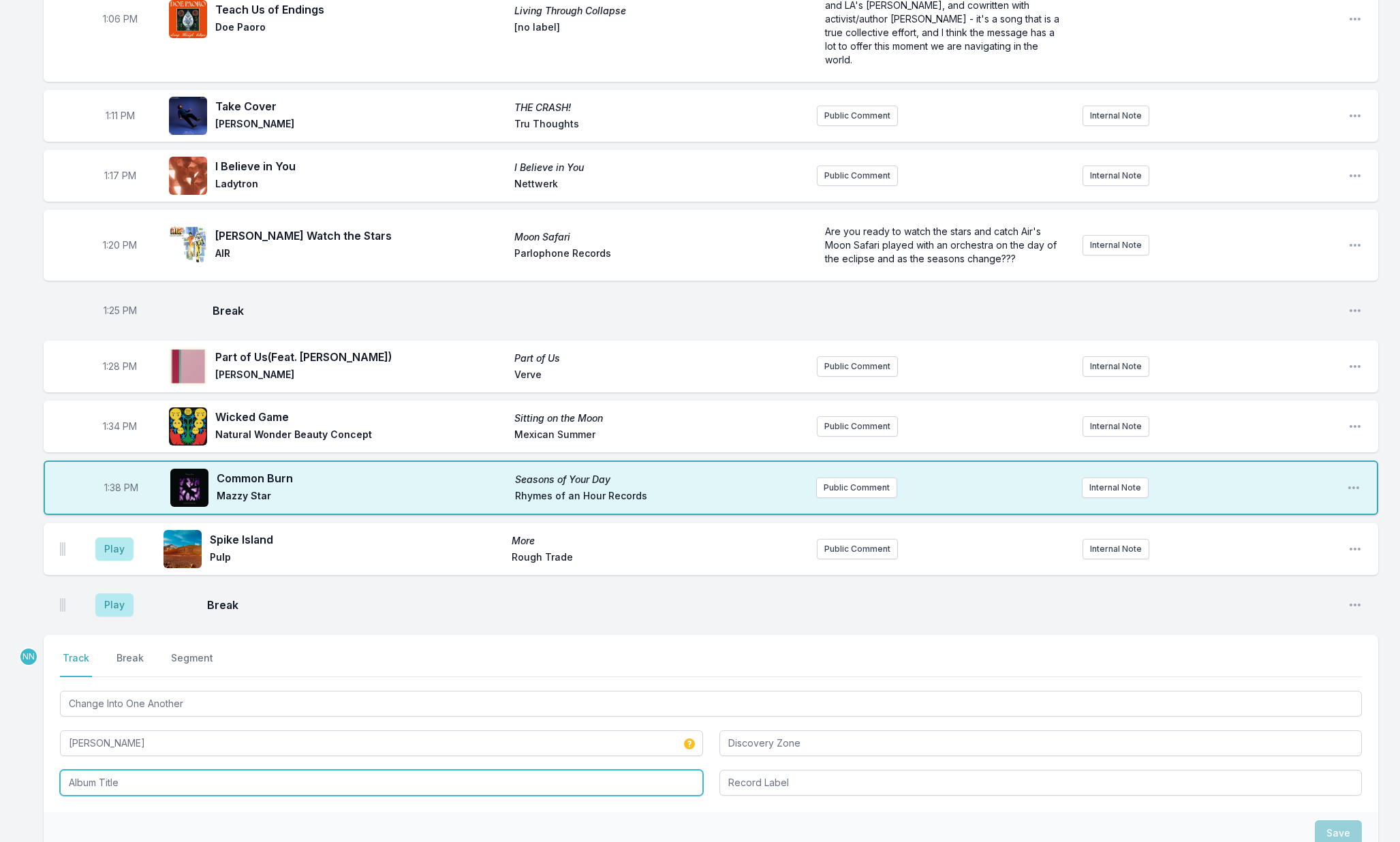
click at [575, 787] on input "Album Title" at bounding box center [381, 782] width 643 height 26
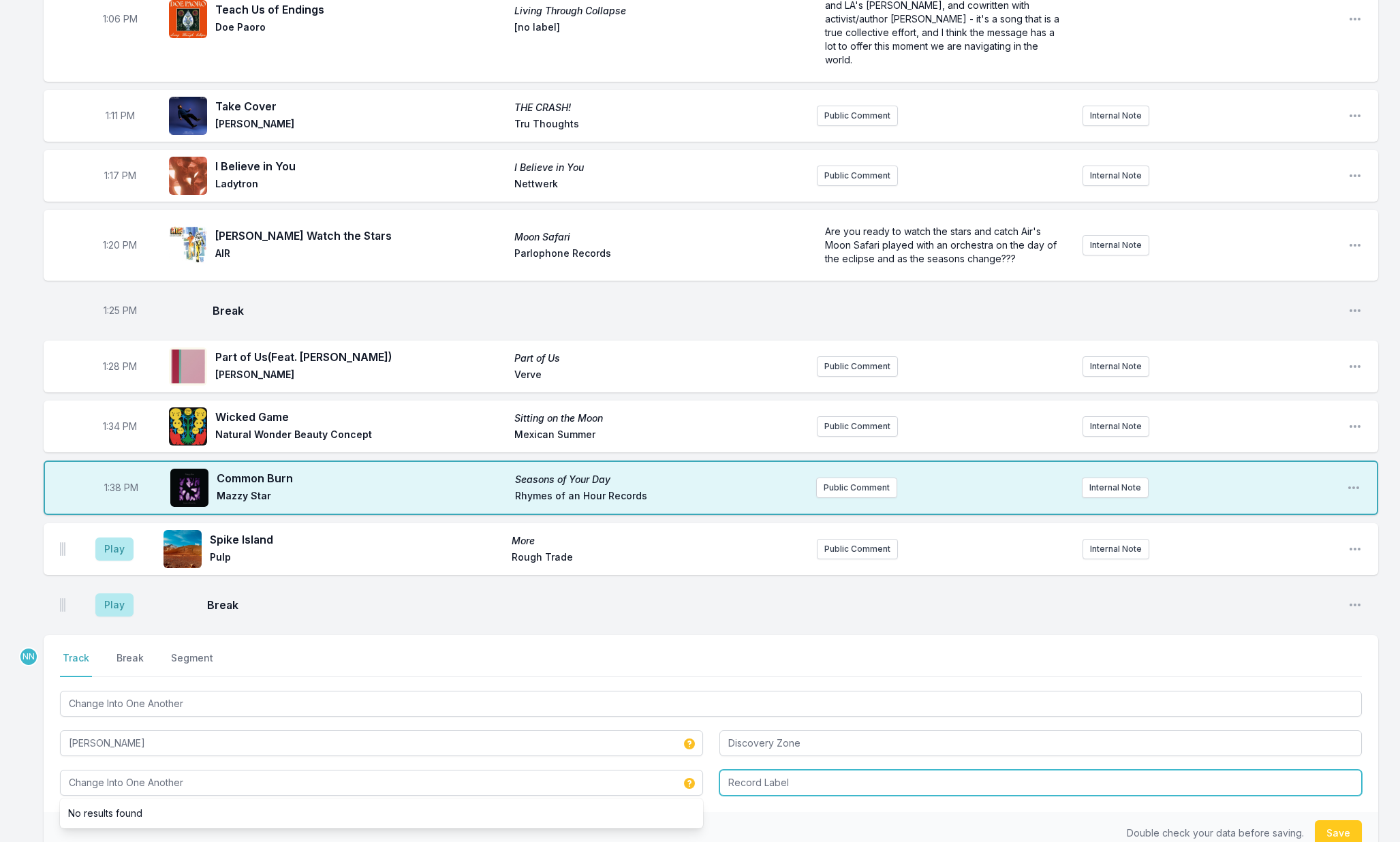
type input "Change Into One Another"
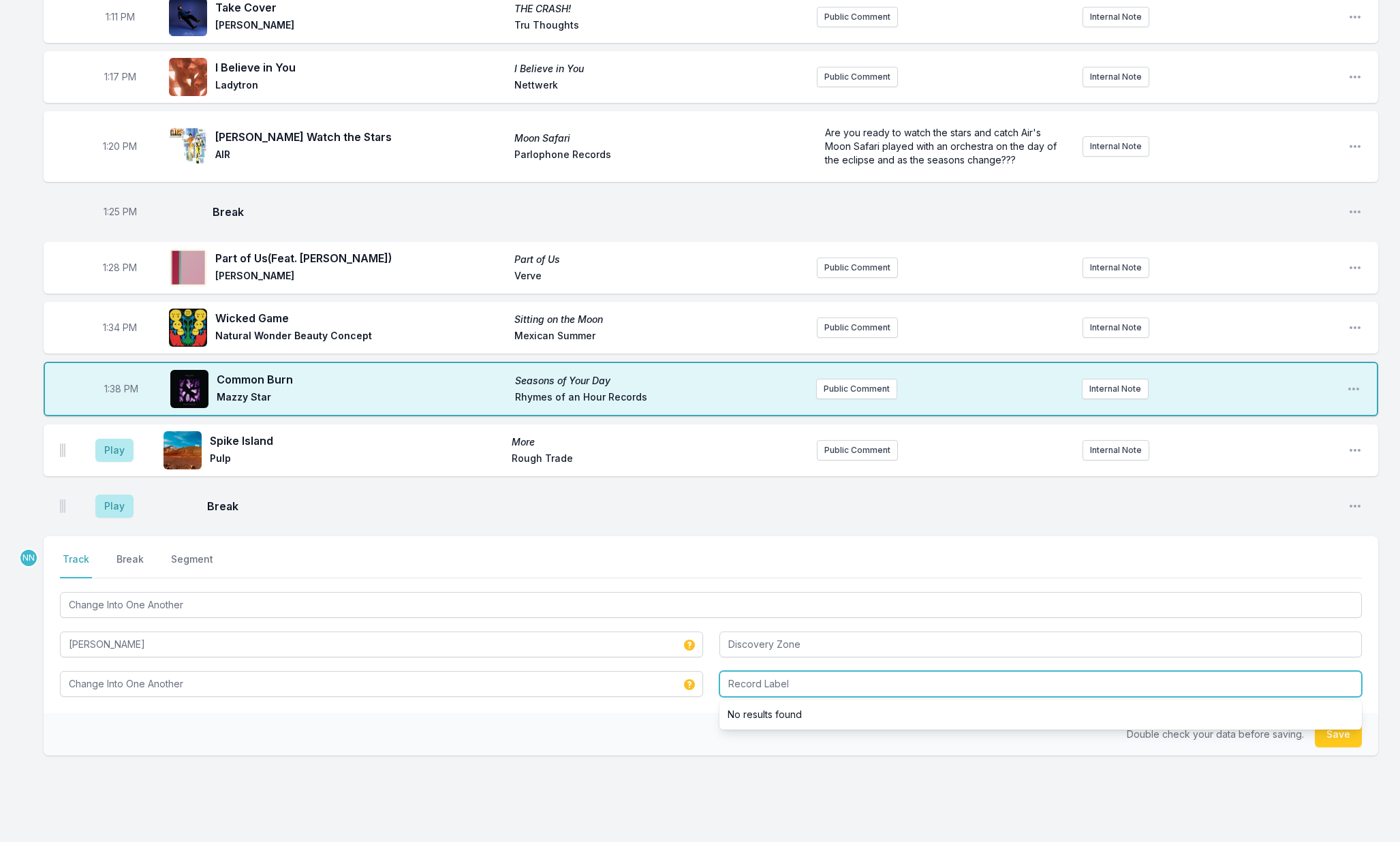
scroll to position [1412, 0]
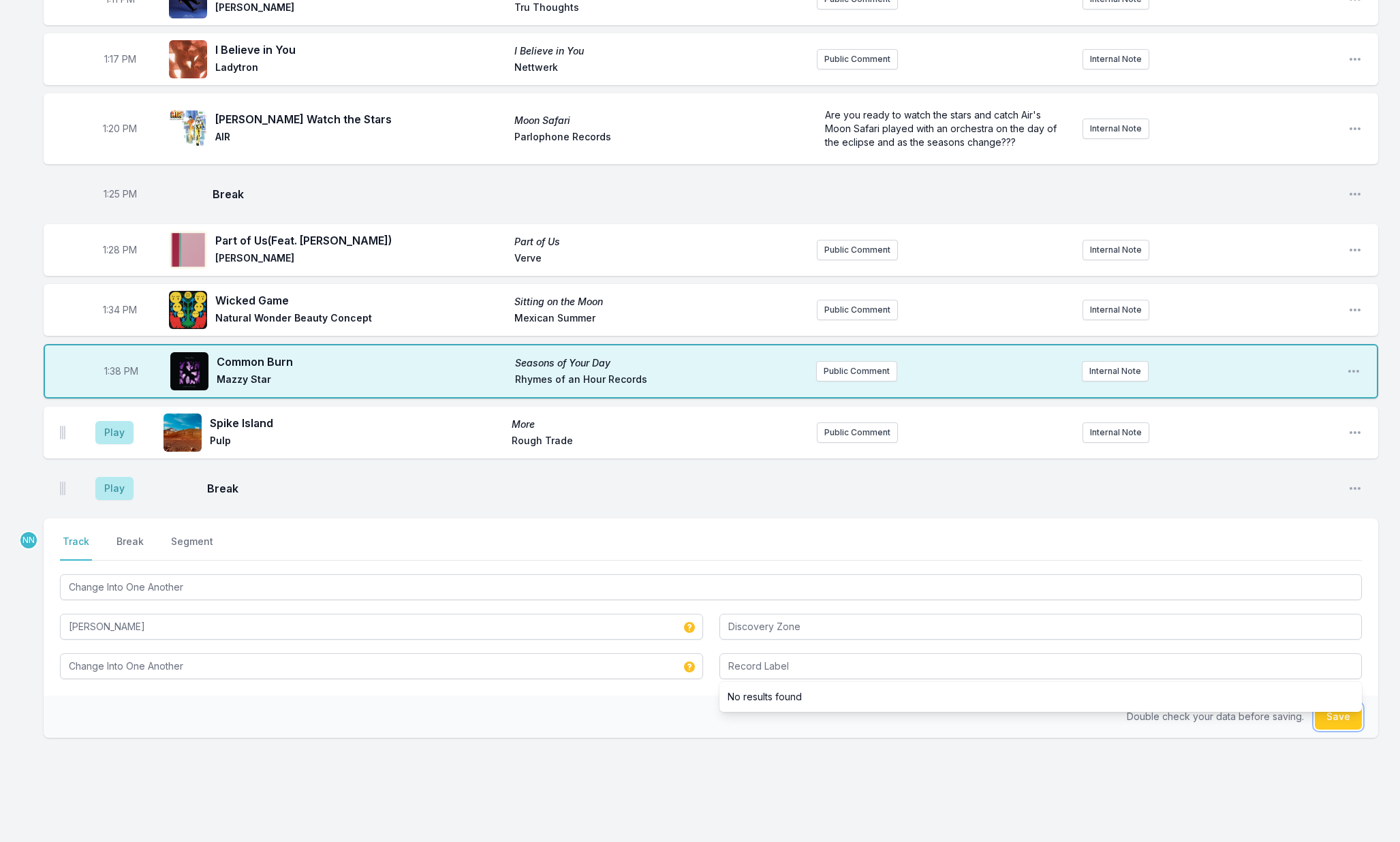
click at [1327, 721] on button "Save" at bounding box center [1338, 716] width 47 height 26
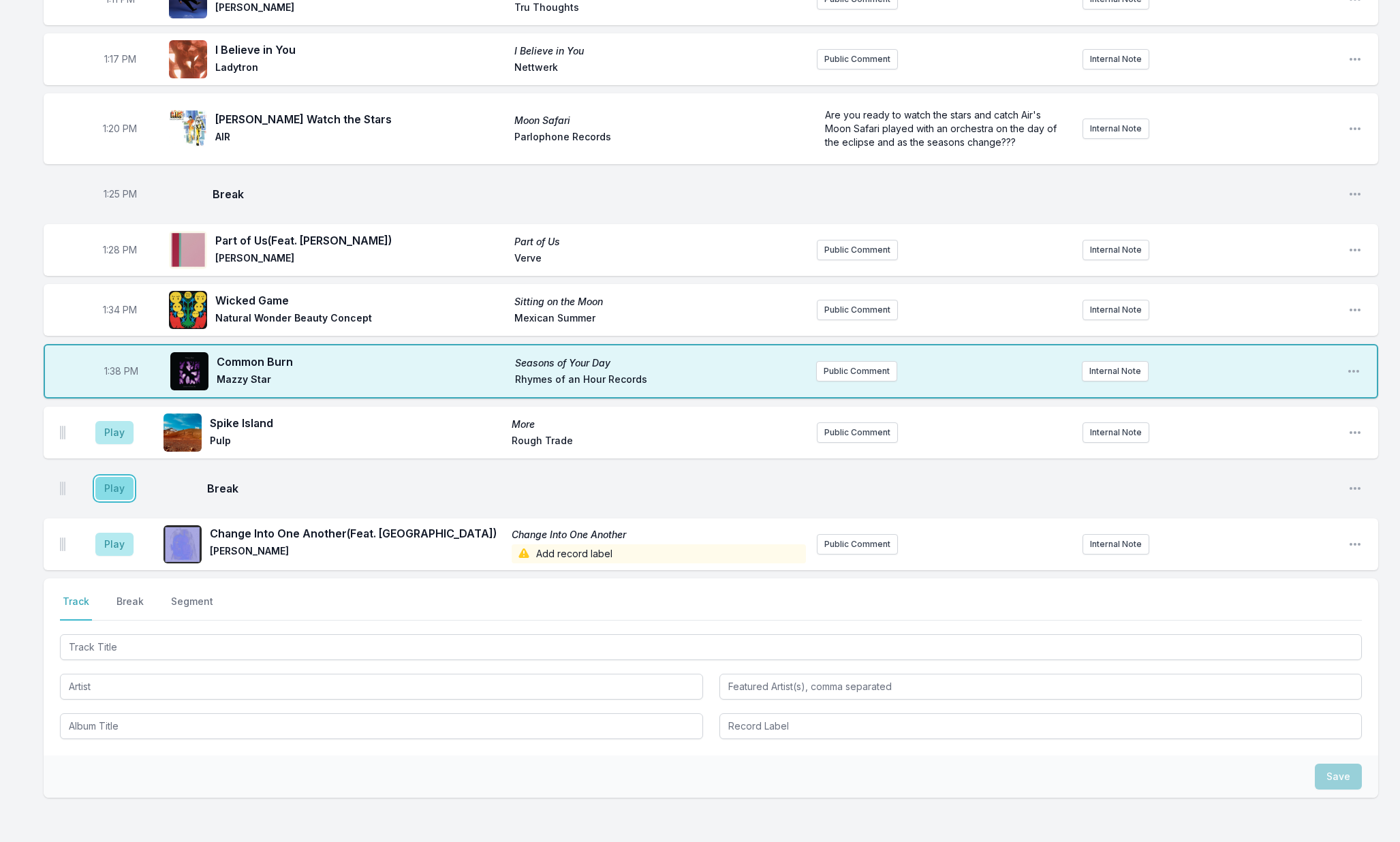
click at [119, 486] on button "Play" at bounding box center [114, 488] width 38 height 23
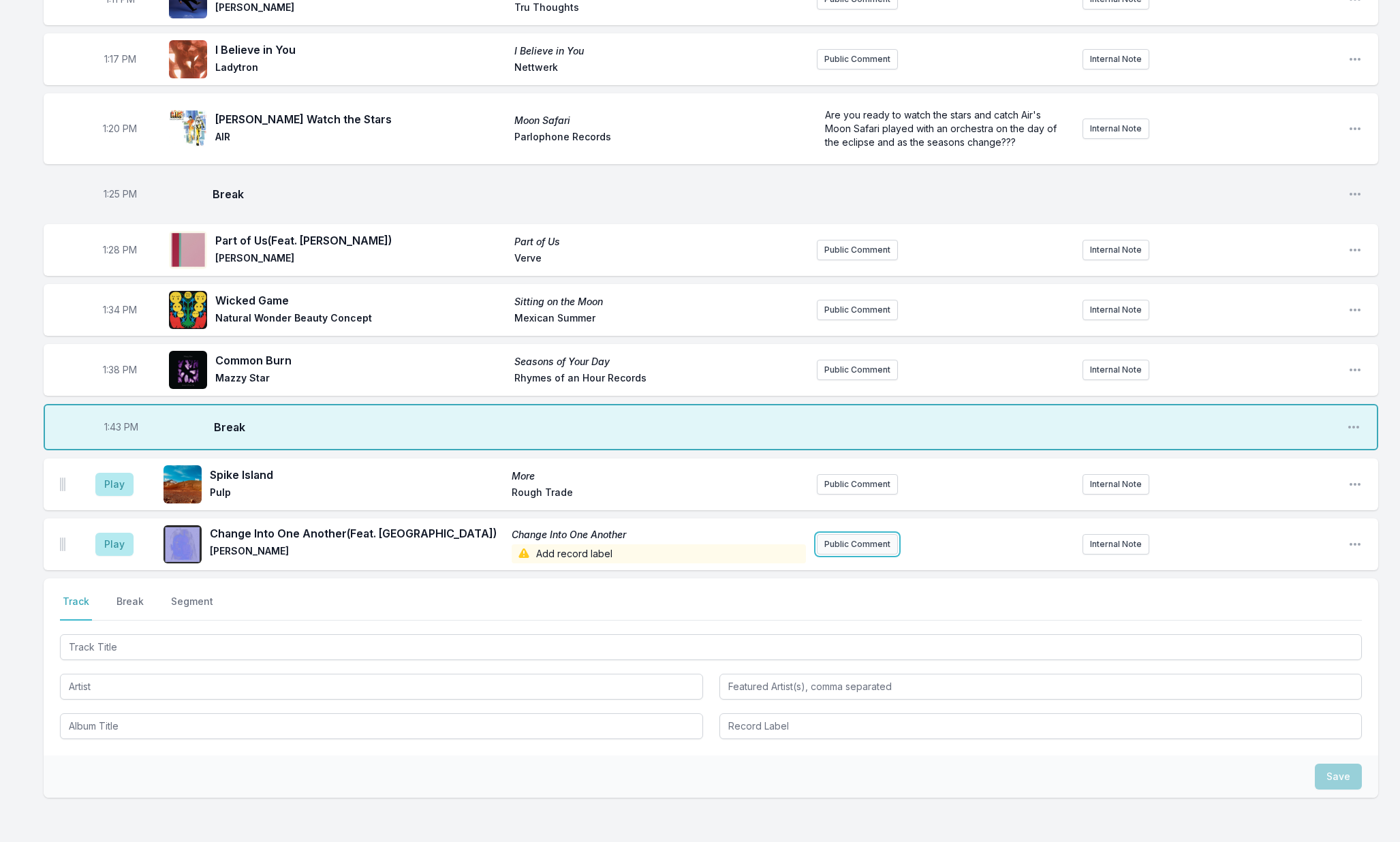
click at [836, 551] on button "Public Comment" at bounding box center [858, 544] width 81 height 20
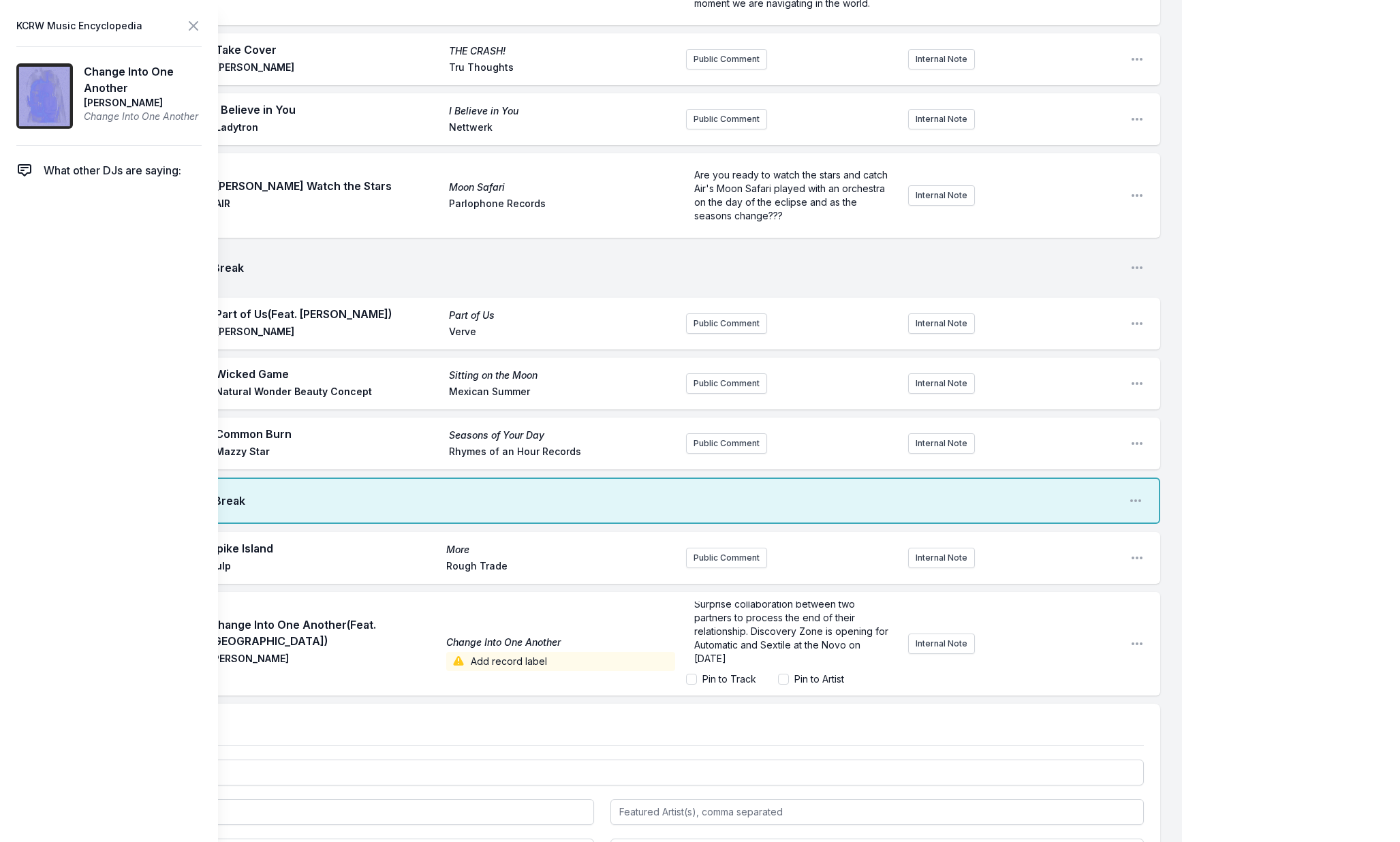
scroll to position [0, 0]
click at [198, 34] on icon at bounding box center [193, 26] width 16 height 16
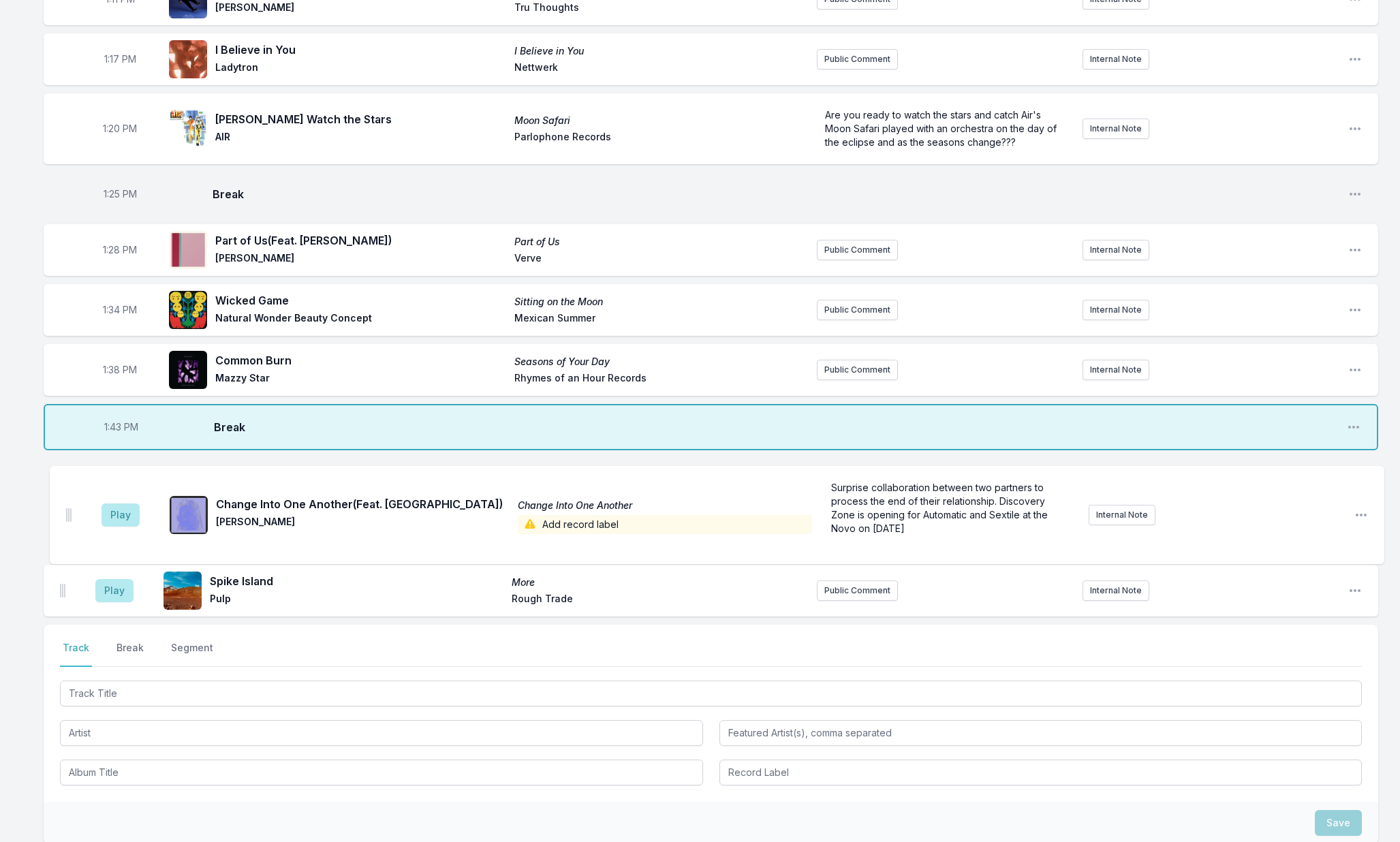
drag, startPoint x: 64, startPoint y: 570, endPoint x: 73, endPoint y: 515, distance: 55.7
click at [73, 516] on ul "Play Spike Island More Pulp Rough Trade Public Comment Internal Note Open playl…" at bounding box center [711, 537] width 1335 height 158
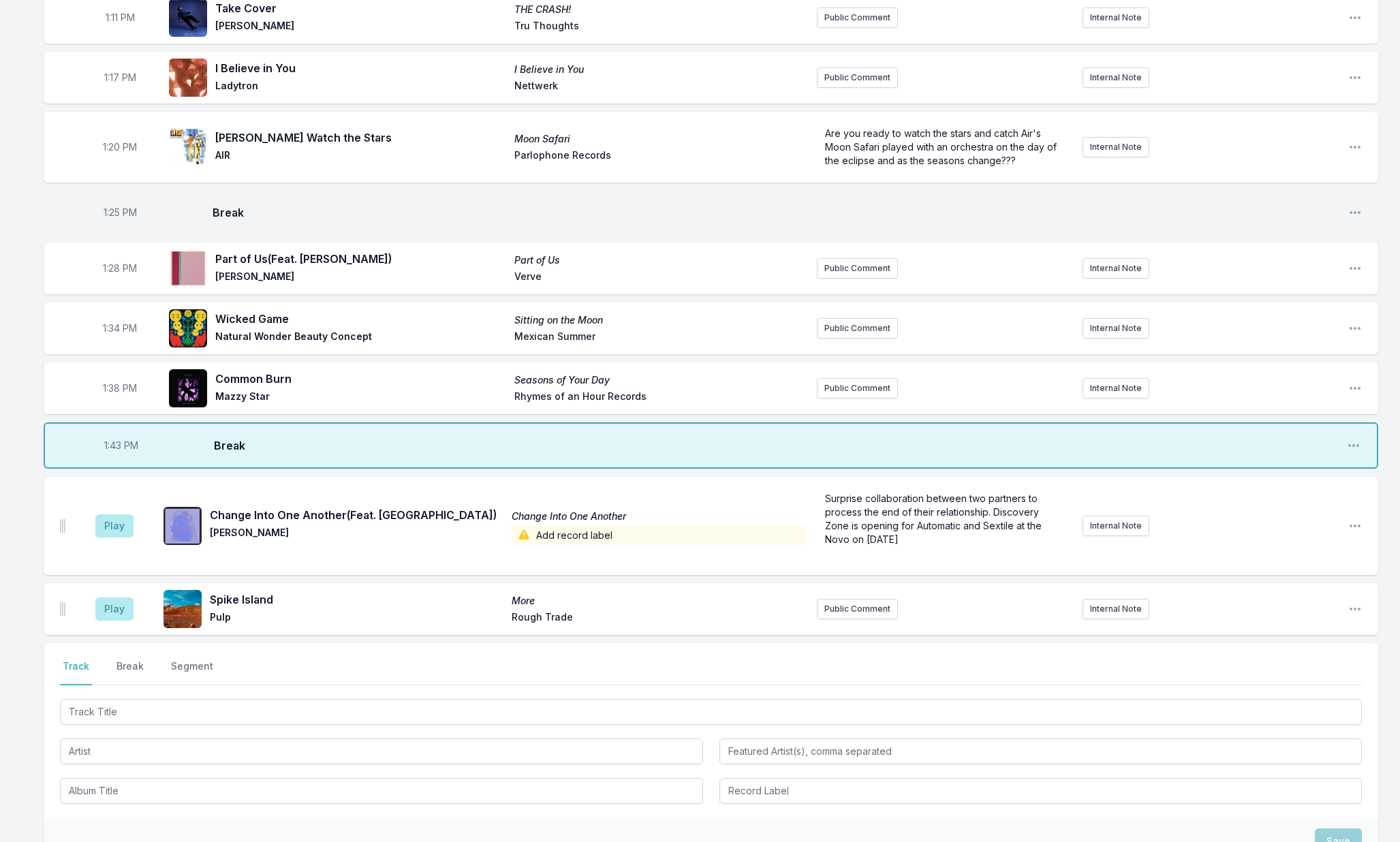
scroll to position [1373, 0]
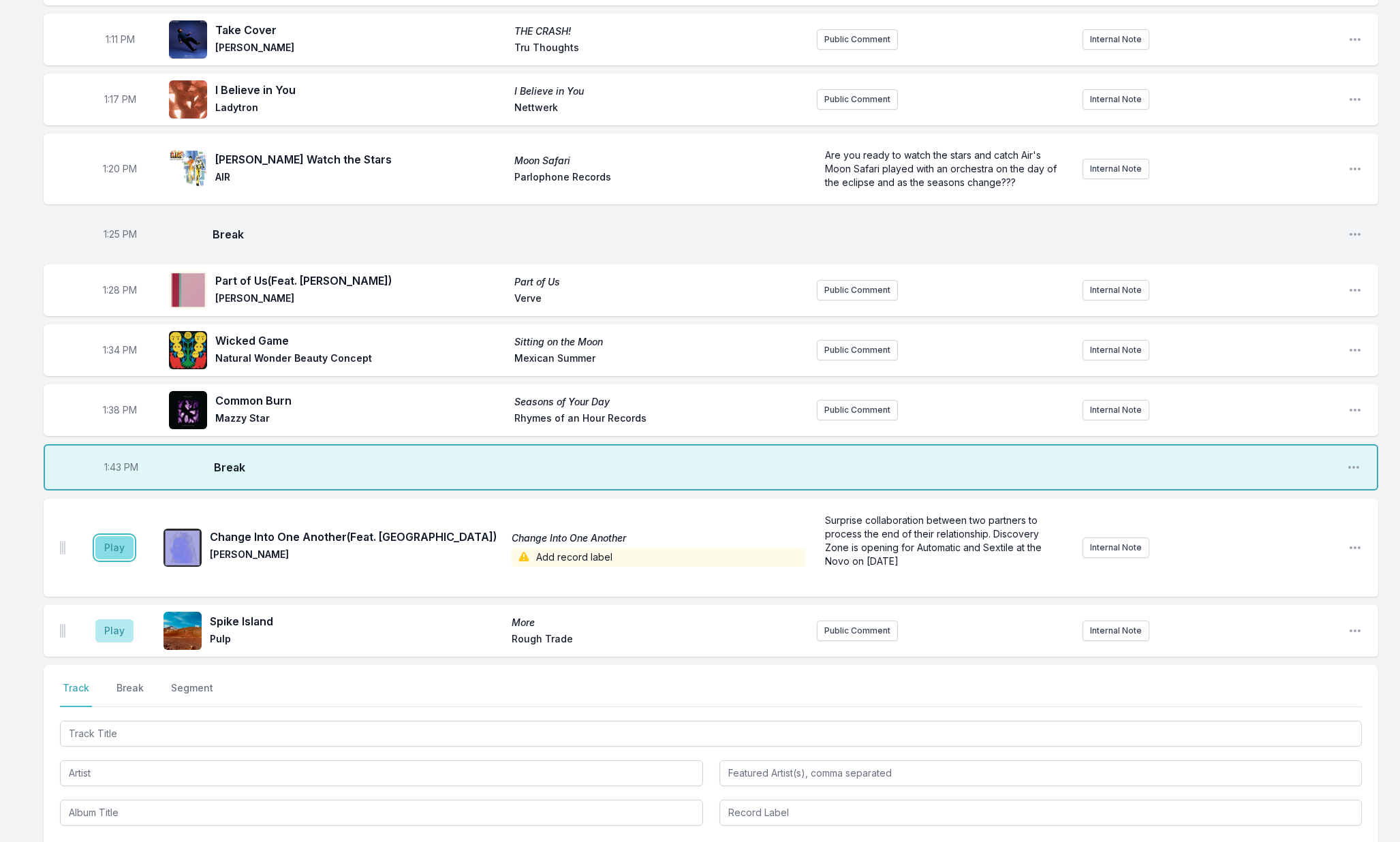
click at [114, 544] on button "Play" at bounding box center [114, 547] width 38 height 23
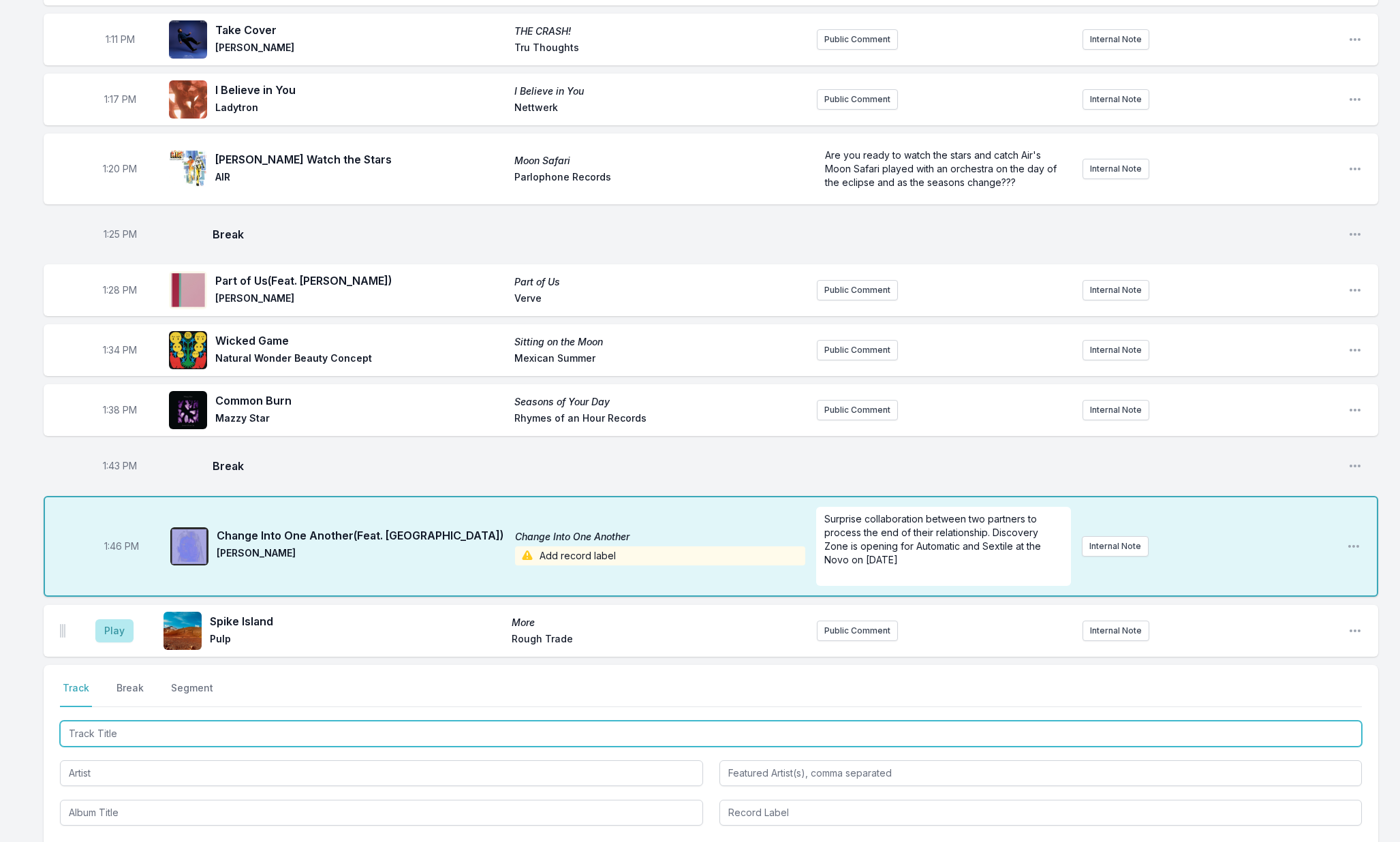
click at [141, 724] on input "Track Title" at bounding box center [711, 733] width 1302 height 26
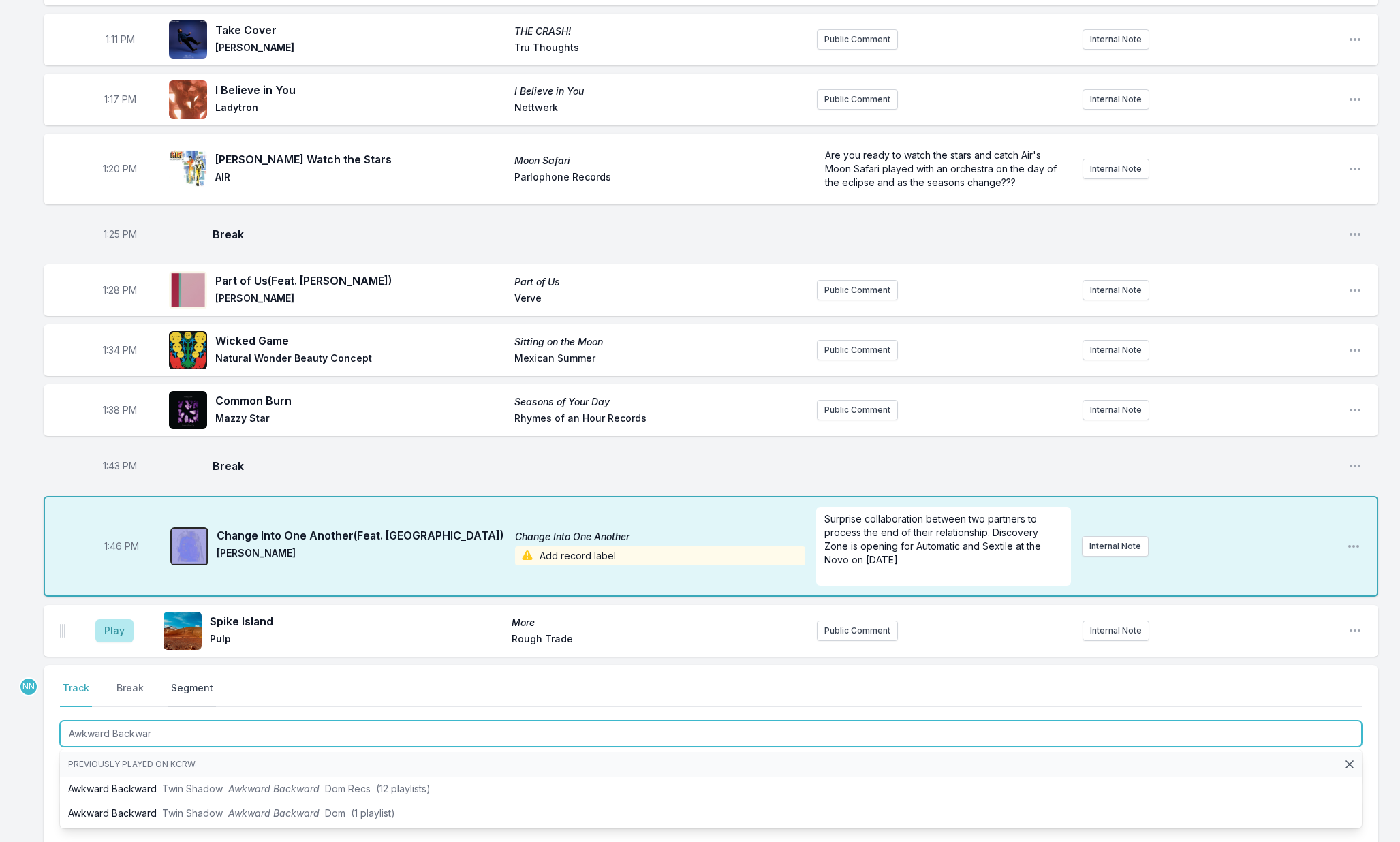
type input "Awkward Backward"
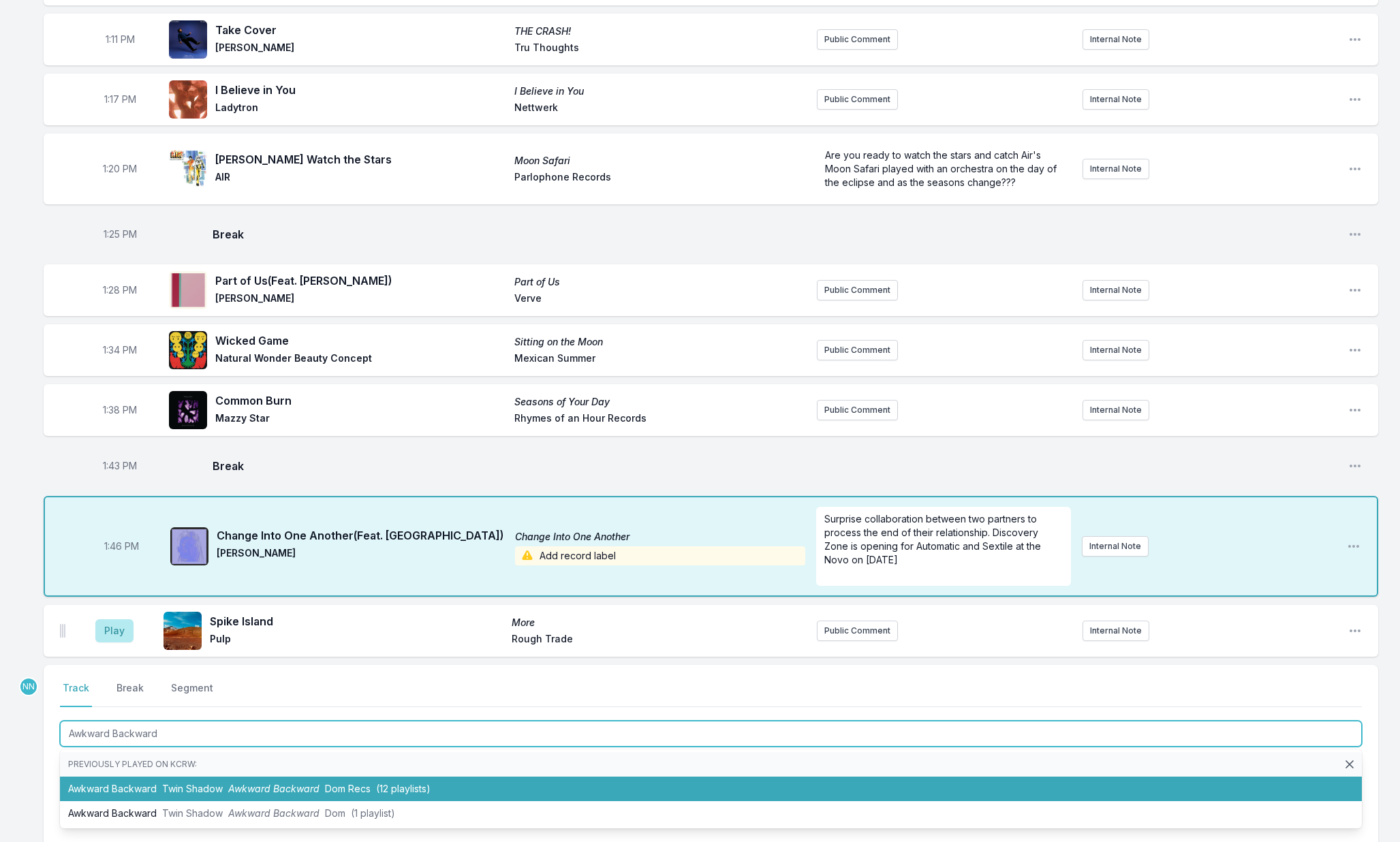
click at [191, 789] on span "Twin Shadow" at bounding box center [192, 788] width 61 height 11
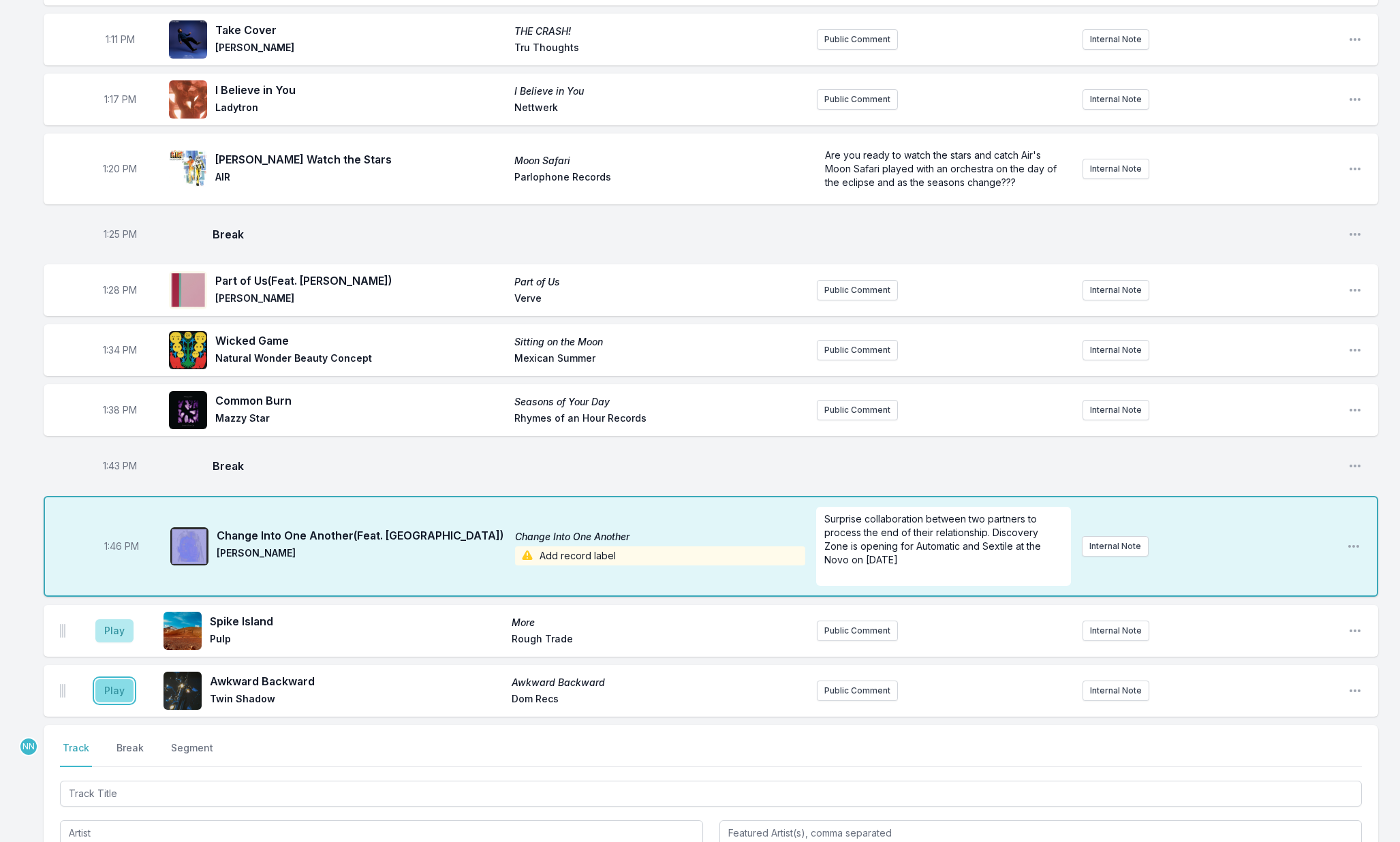
click at [115, 690] on button "Play" at bounding box center [114, 691] width 38 height 23
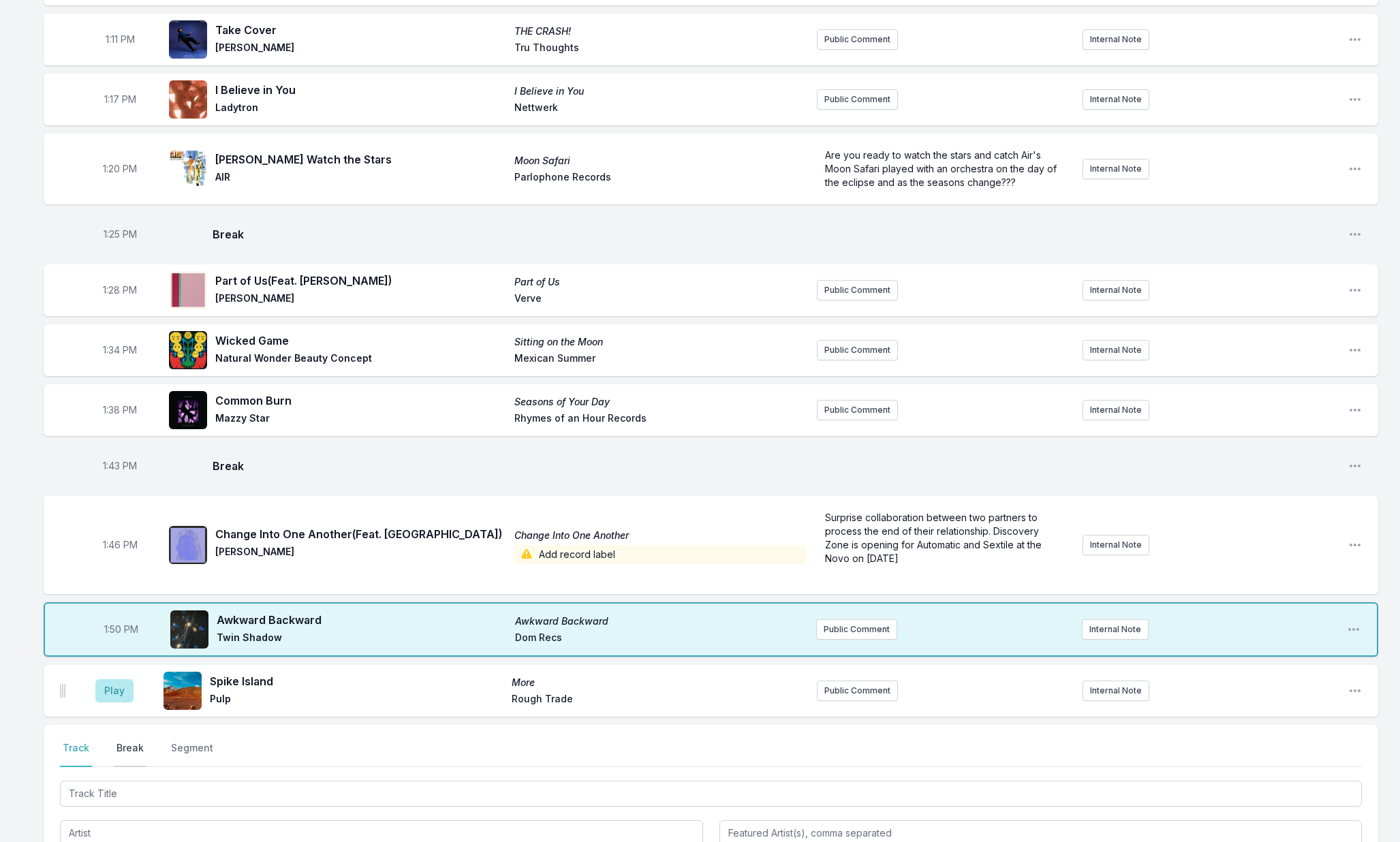
scroll to position [1407, 0]
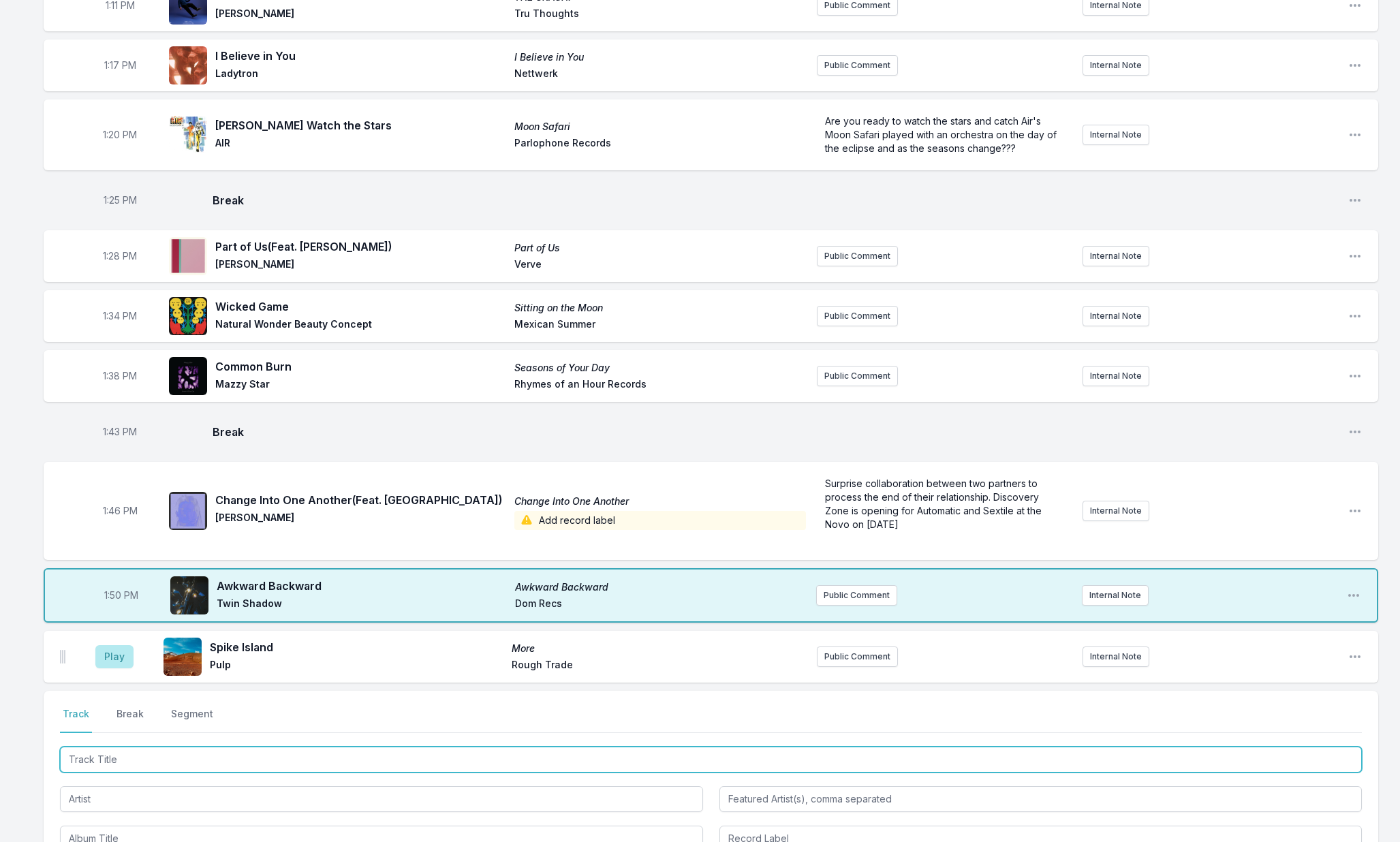
click at [123, 758] on input "Track Title" at bounding box center [711, 759] width 1302 height 26
type input "Volleyball"
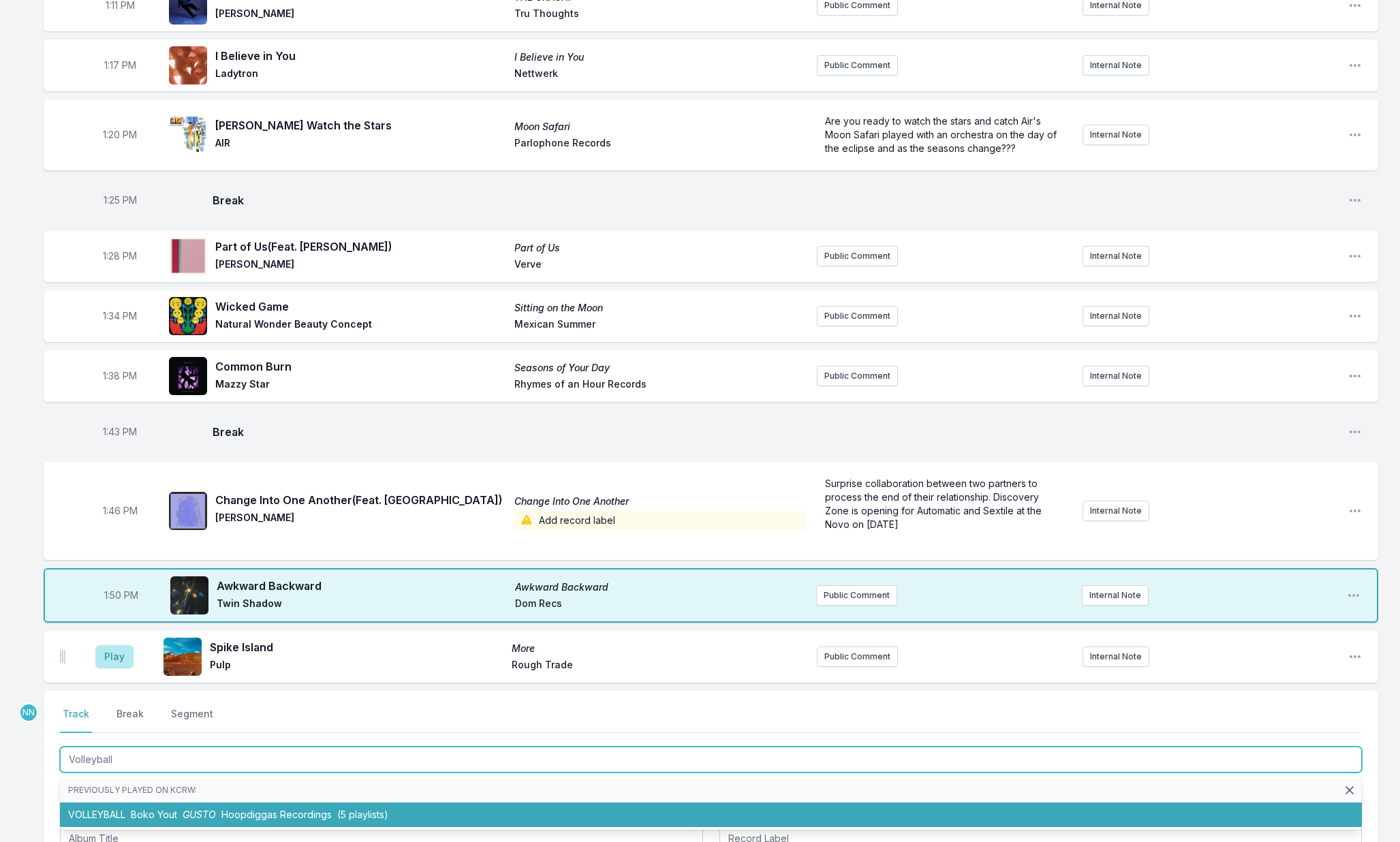
drag, startPoint x: 135, startPoint y: 815, endPoint x: 136, endPoint y: 804, distance: 11.0
click at [135, 815] on span "Boko Yout" at bounding box center [154, 814] width 46 height 11
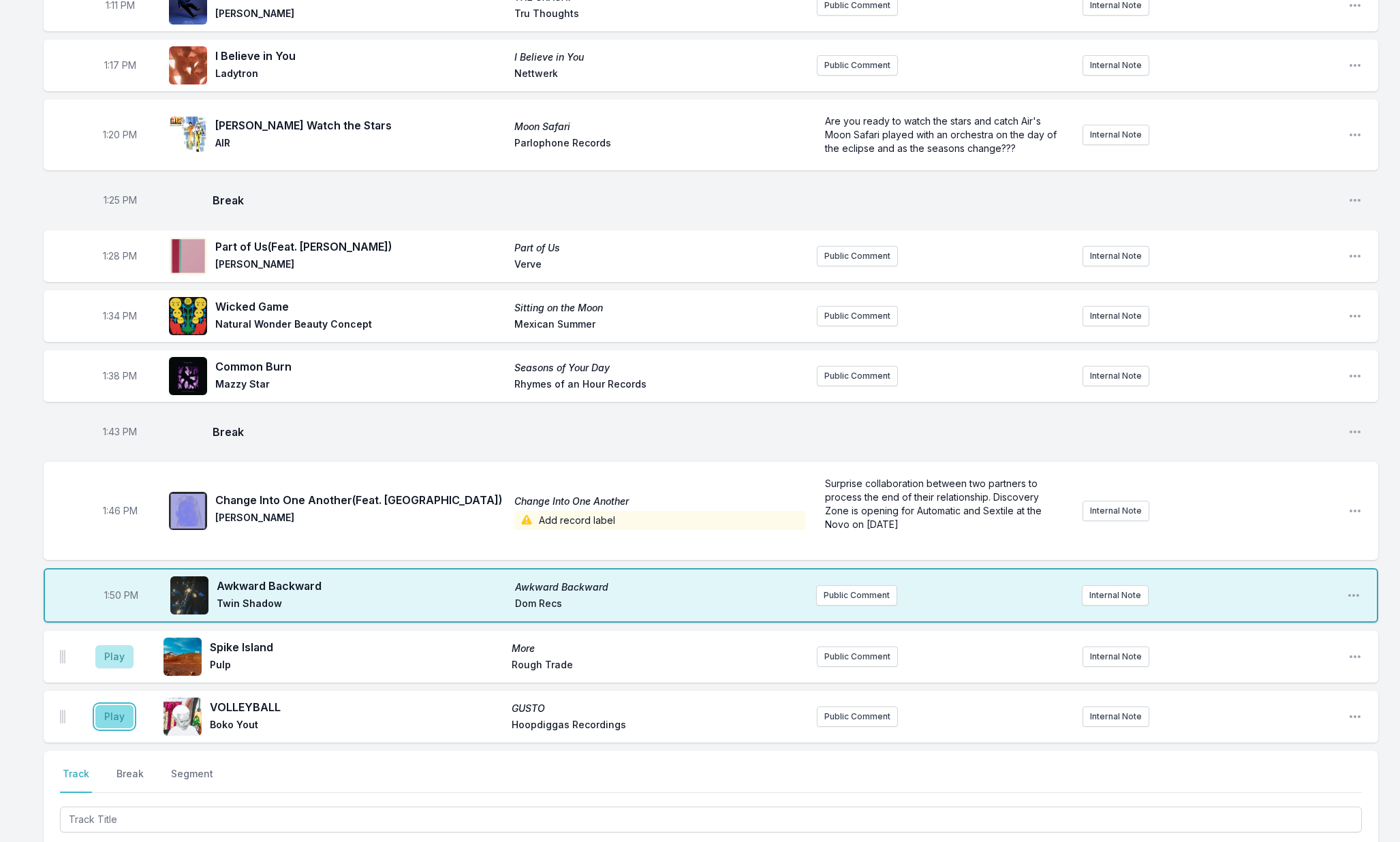
click at [114, 726] on button "Play" at bounding box center [114, 716] width 38 height 23
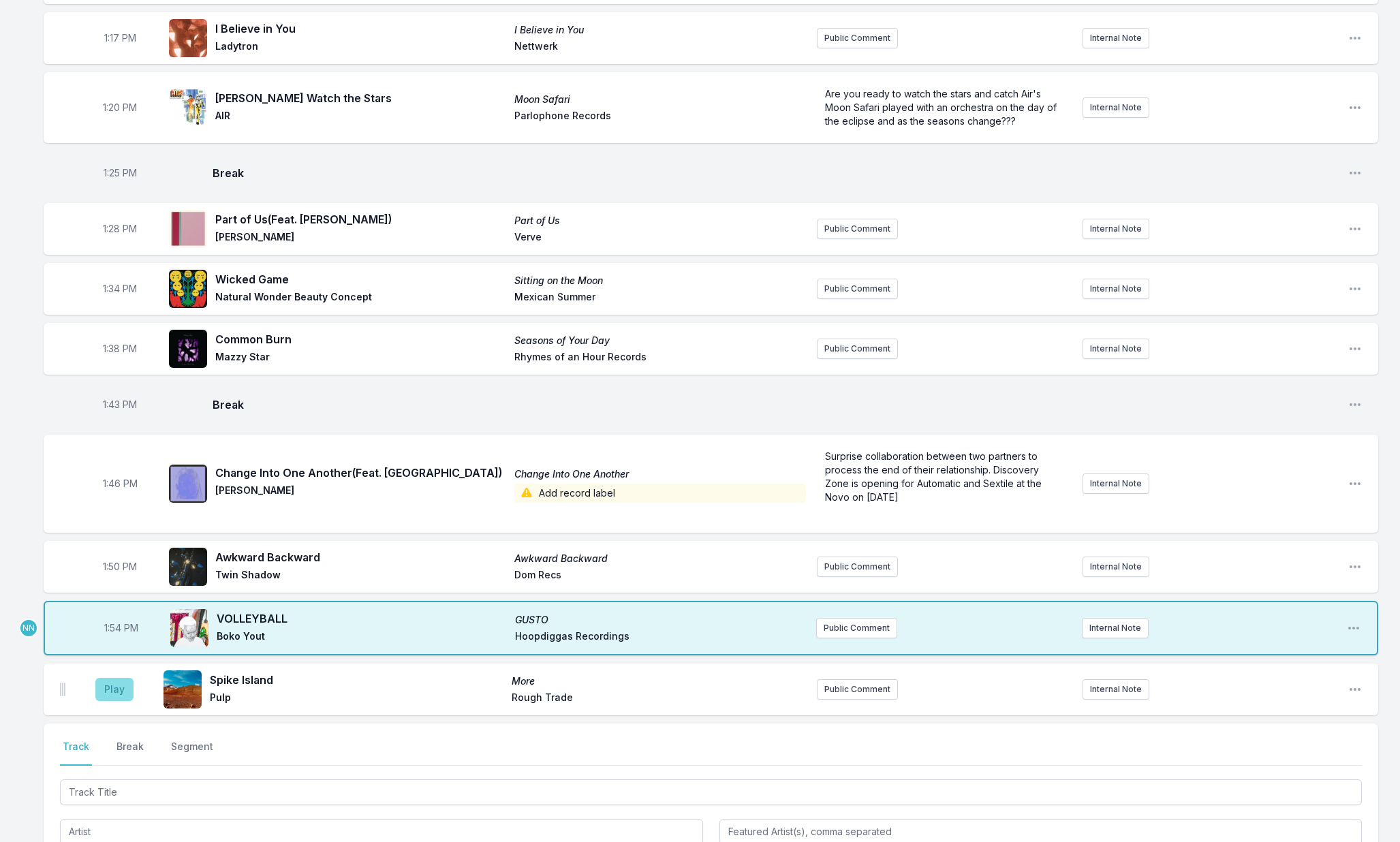
scroll to position [1437, 0]
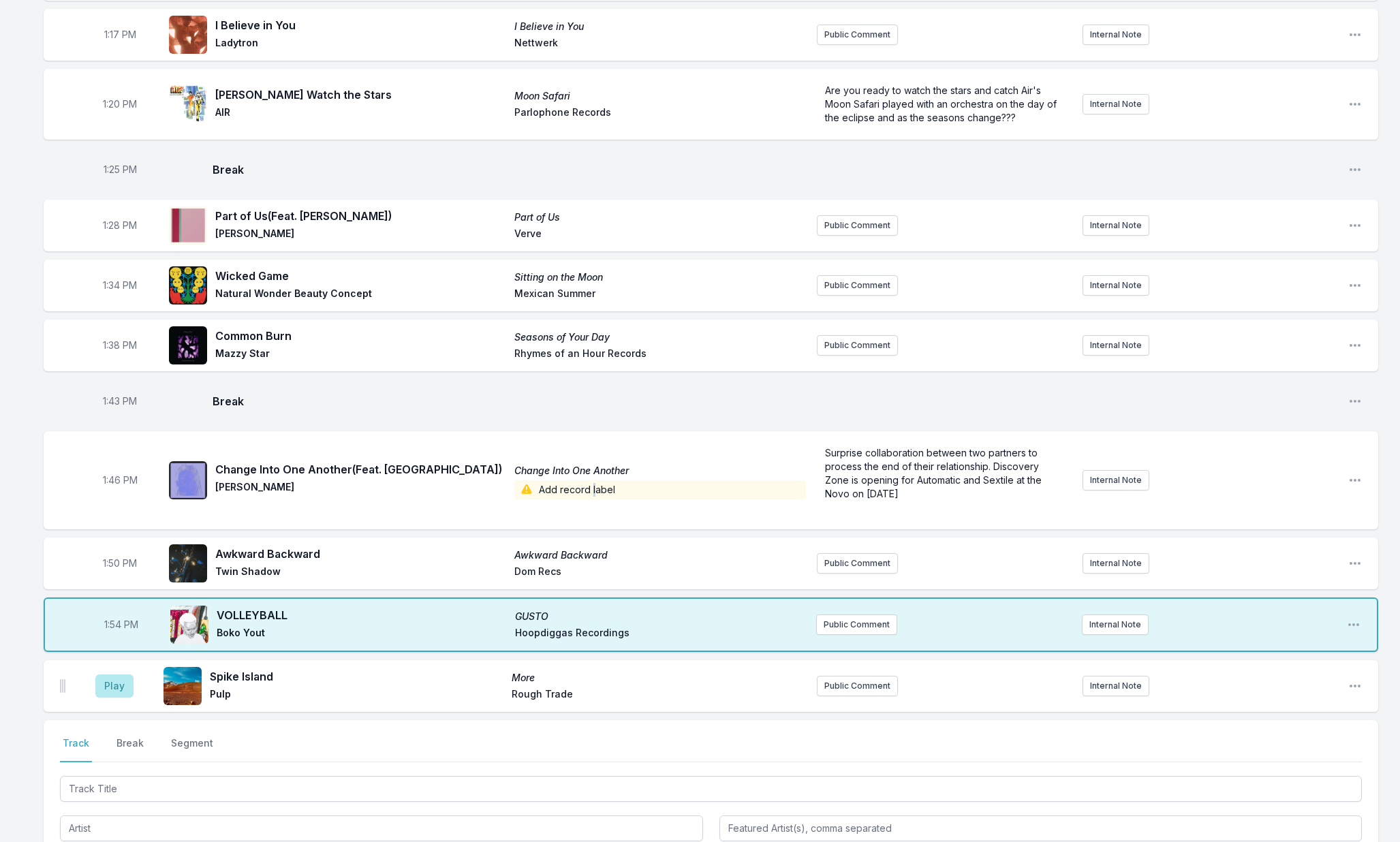
click at [593, 493] on span "Add record label" at bounding box center [659, 490] width 291 height 19
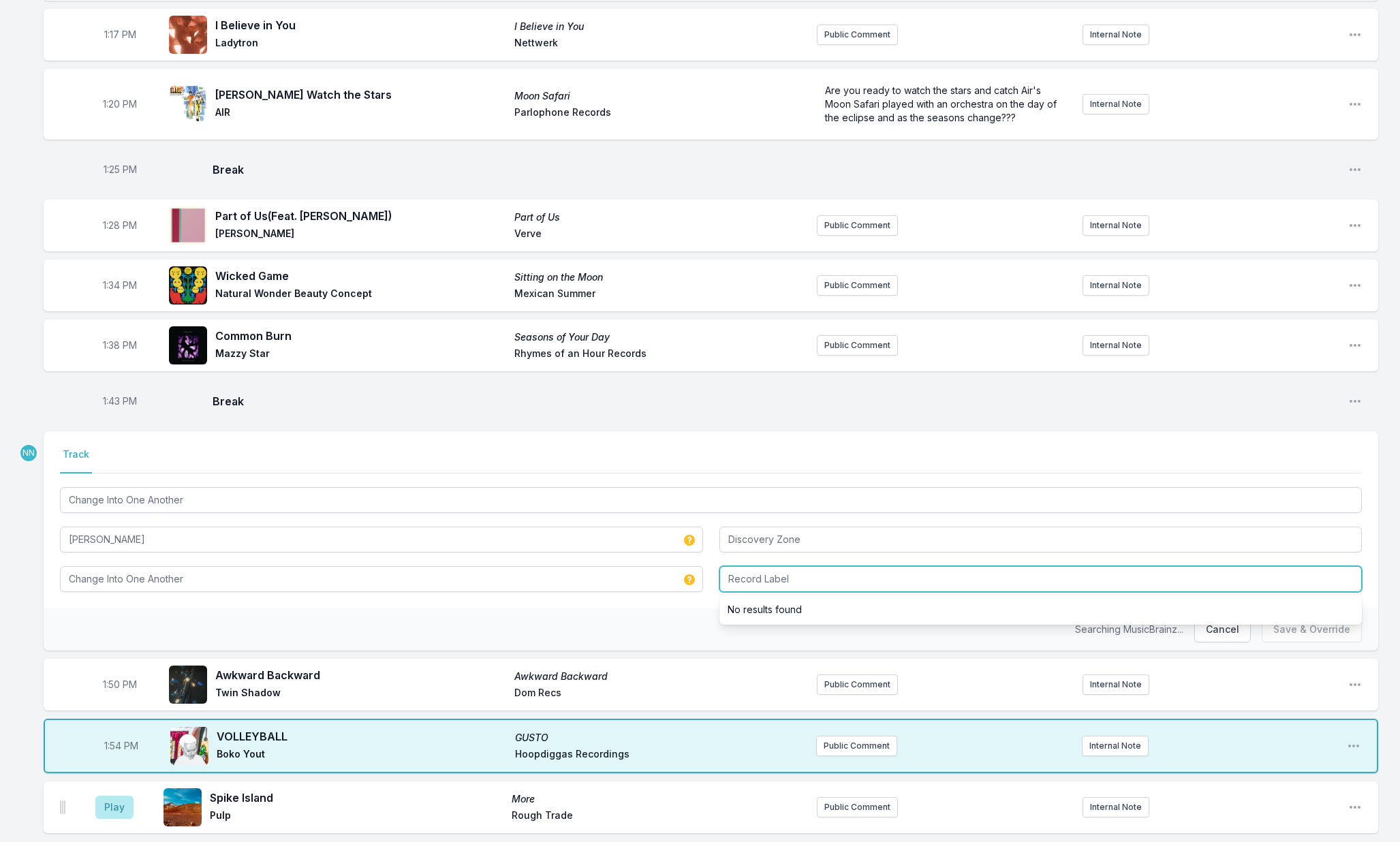
click at [743, 585] on input "Record Label" at bounding box center [1041, 578] width 643 height 26
click at [781, 579] on input "Mansions And Millions" at bounding box center [1041, 578] width 643 height 26
type input "Mansions and Millions"
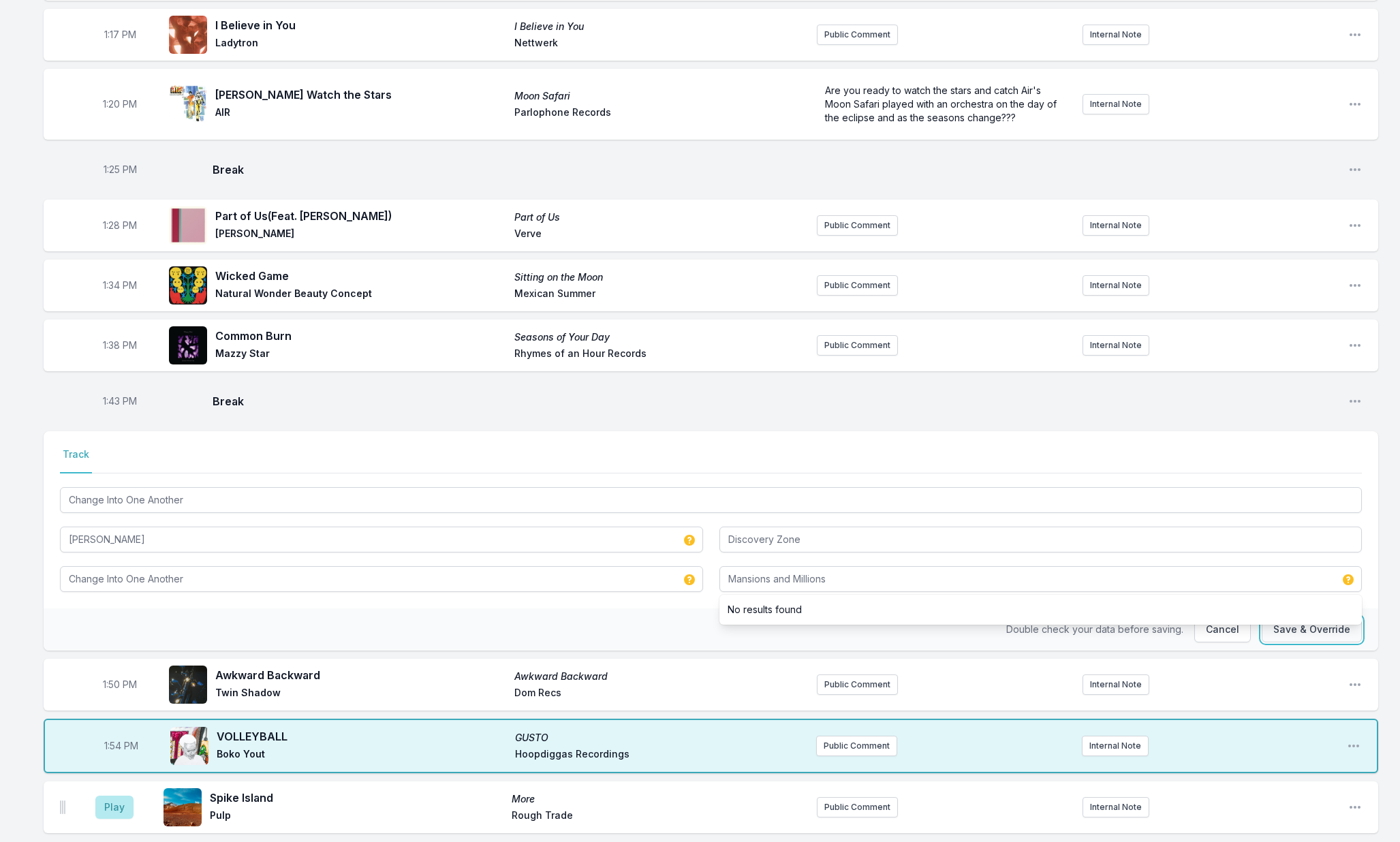
click at [1275, 632] on button "Save & Override" at bounding box center [1312, 629] width 100 height 26
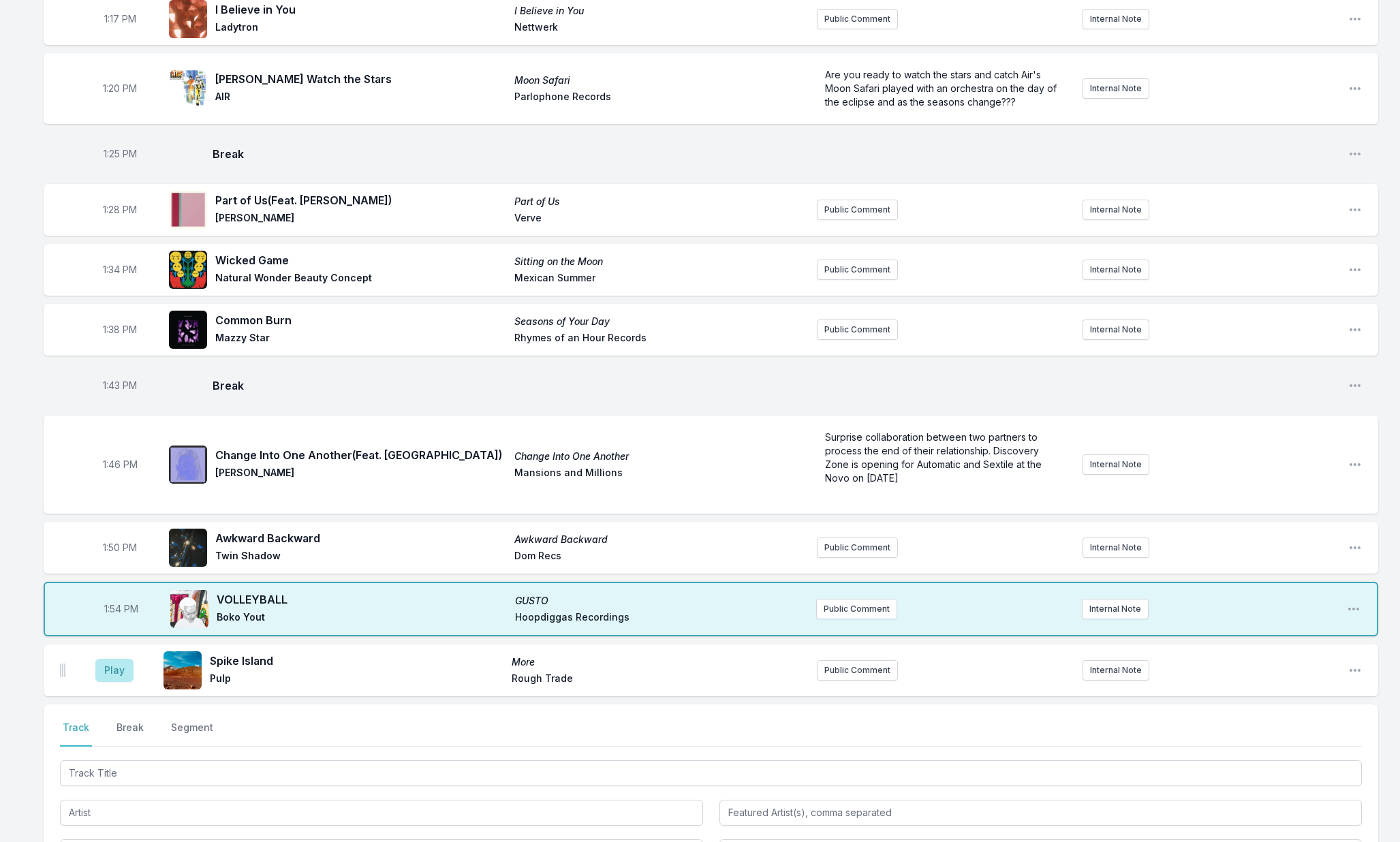
scroll to position [1454, 0]
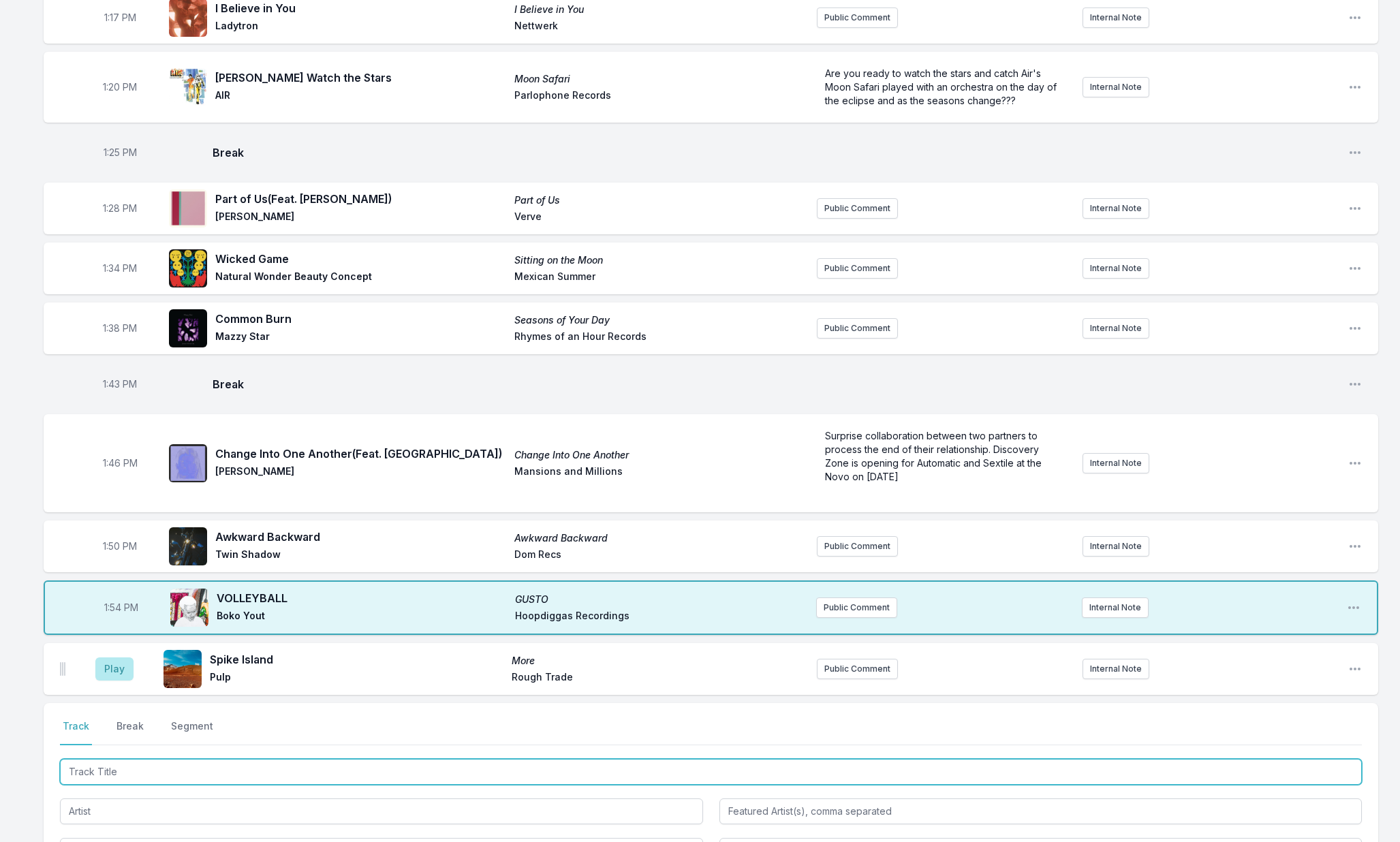
click at [259, 771] on input "Track Title" at bounding box center [711, 771] width 1302 height 26
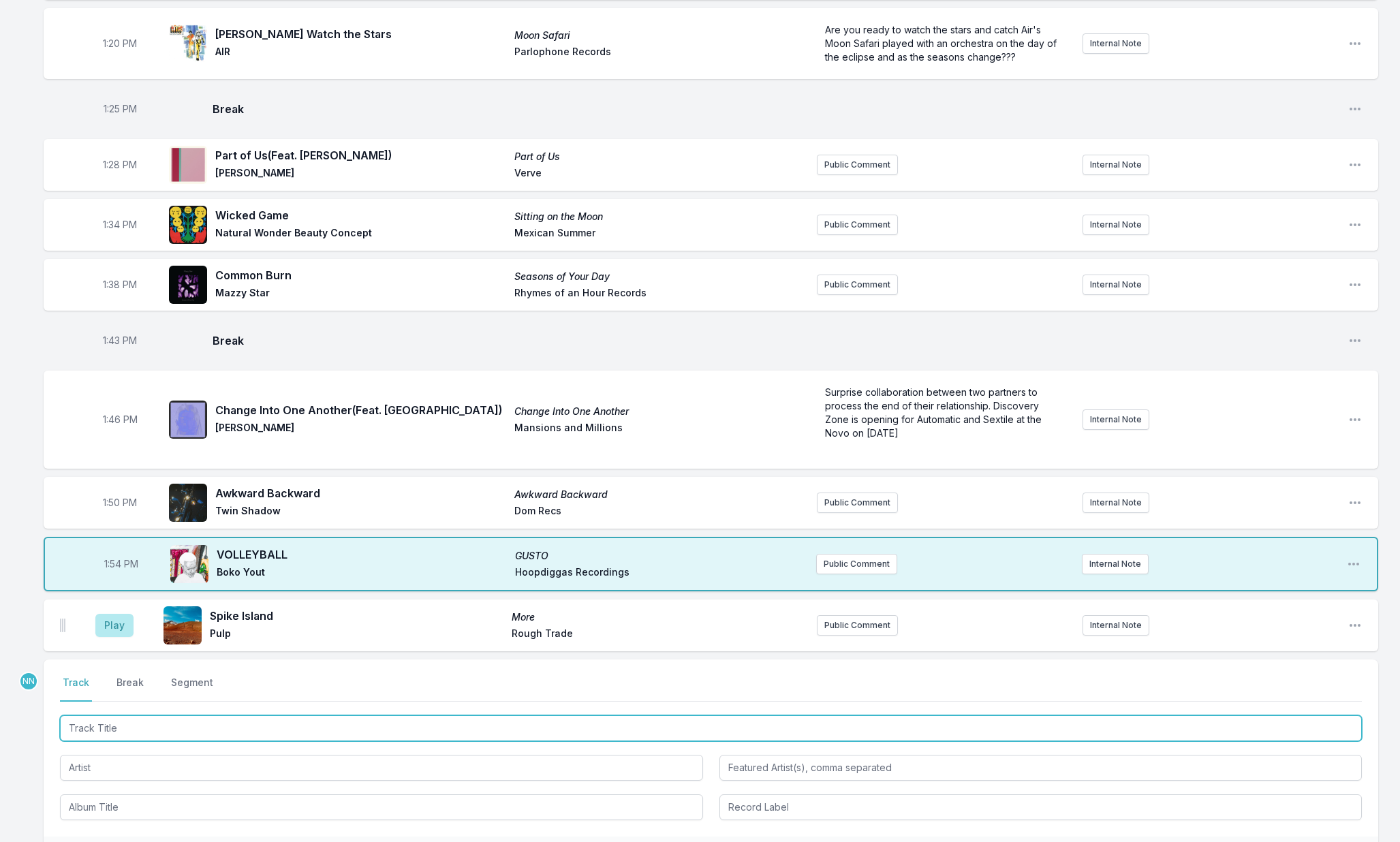
scroll to position [1499, 0]
type input "Freaks"
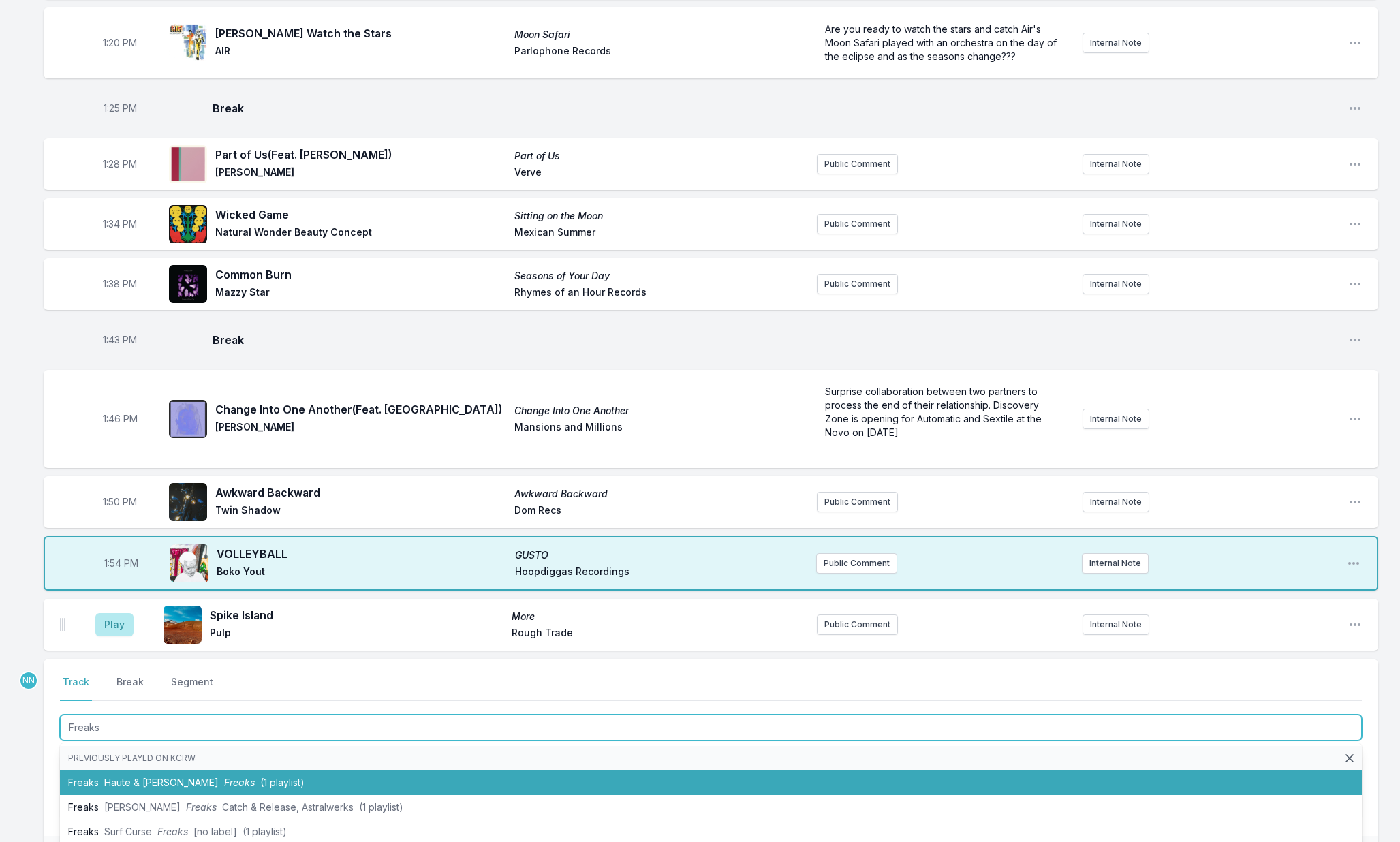
click at [272, 781] on li "Freaks Haute & Freddy Freaks (1 playlist)" at bounding box center [711, 783] width 1302 height 25
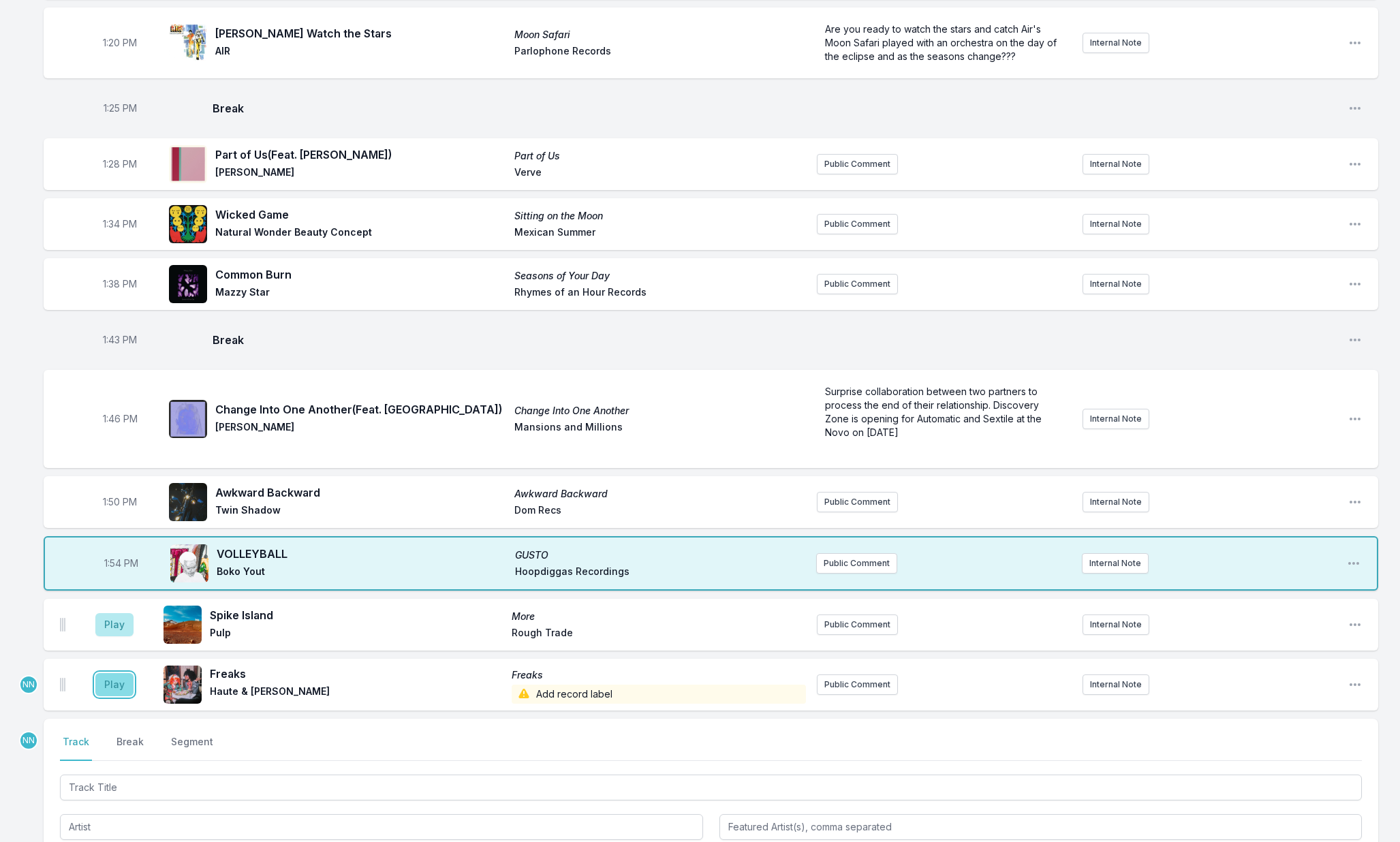
click at [119, 689] on button "Play" at bounding box center [114, 685] width 38 height 23
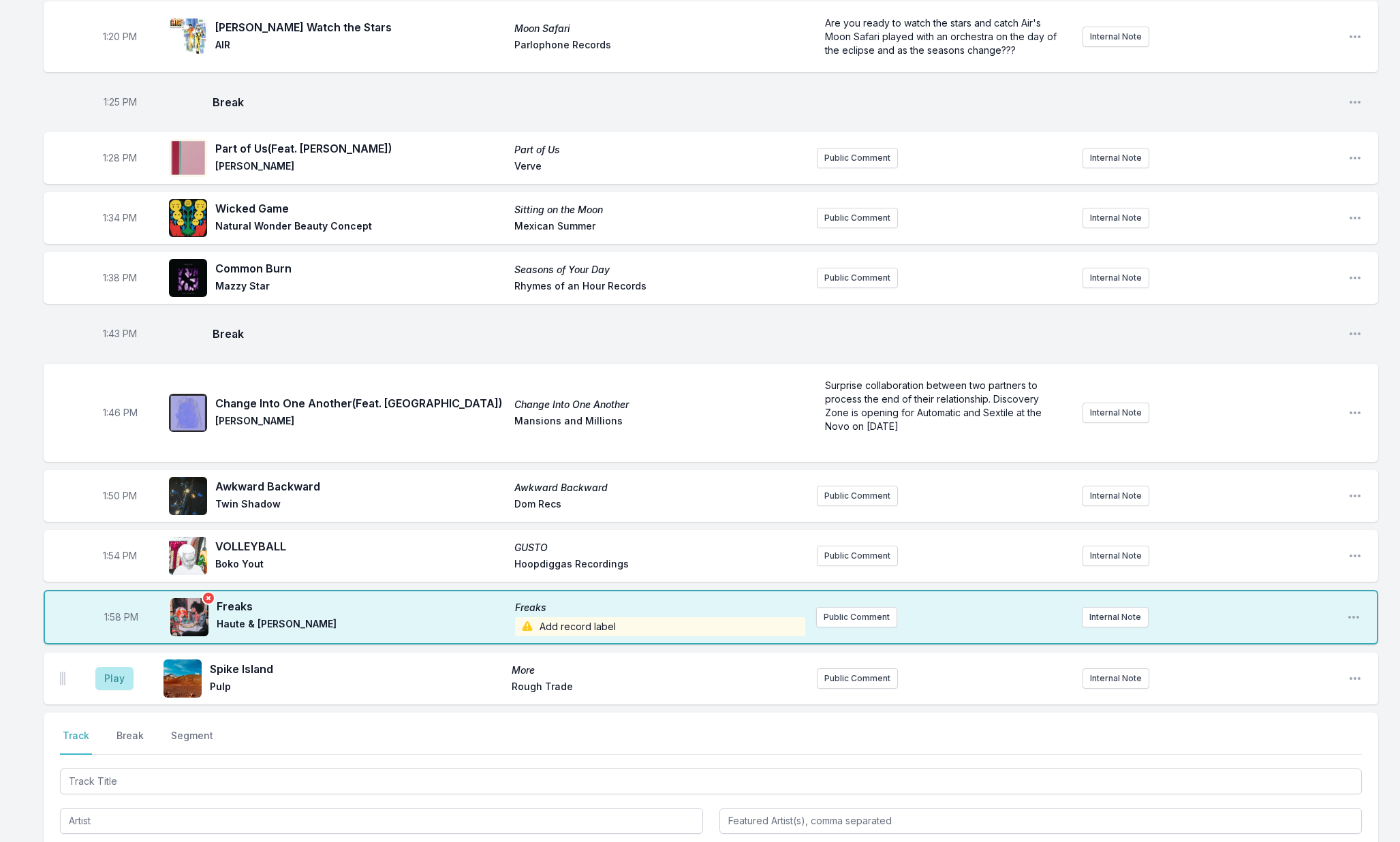
scroll to position [1506, 0]
click at [132, 729] on button "Break" at bounding box center [130, 739] width 33 height 26
click at [1327, 815] on button "Save" at bounding box center [1338, 817] width 47 height 26
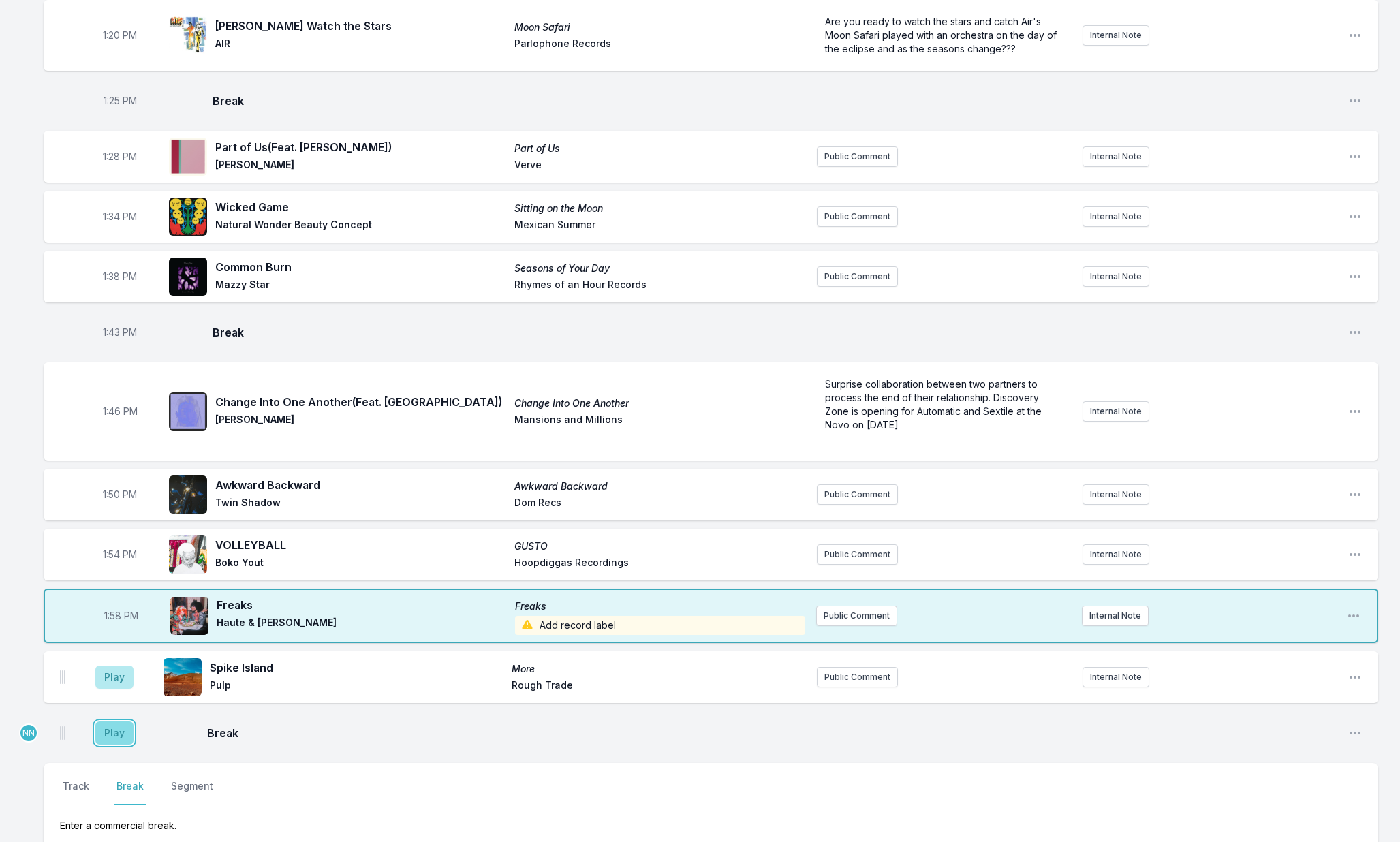
click at [123, 729] on button "Play" at bounding box center [114, 732] width 38 height 23
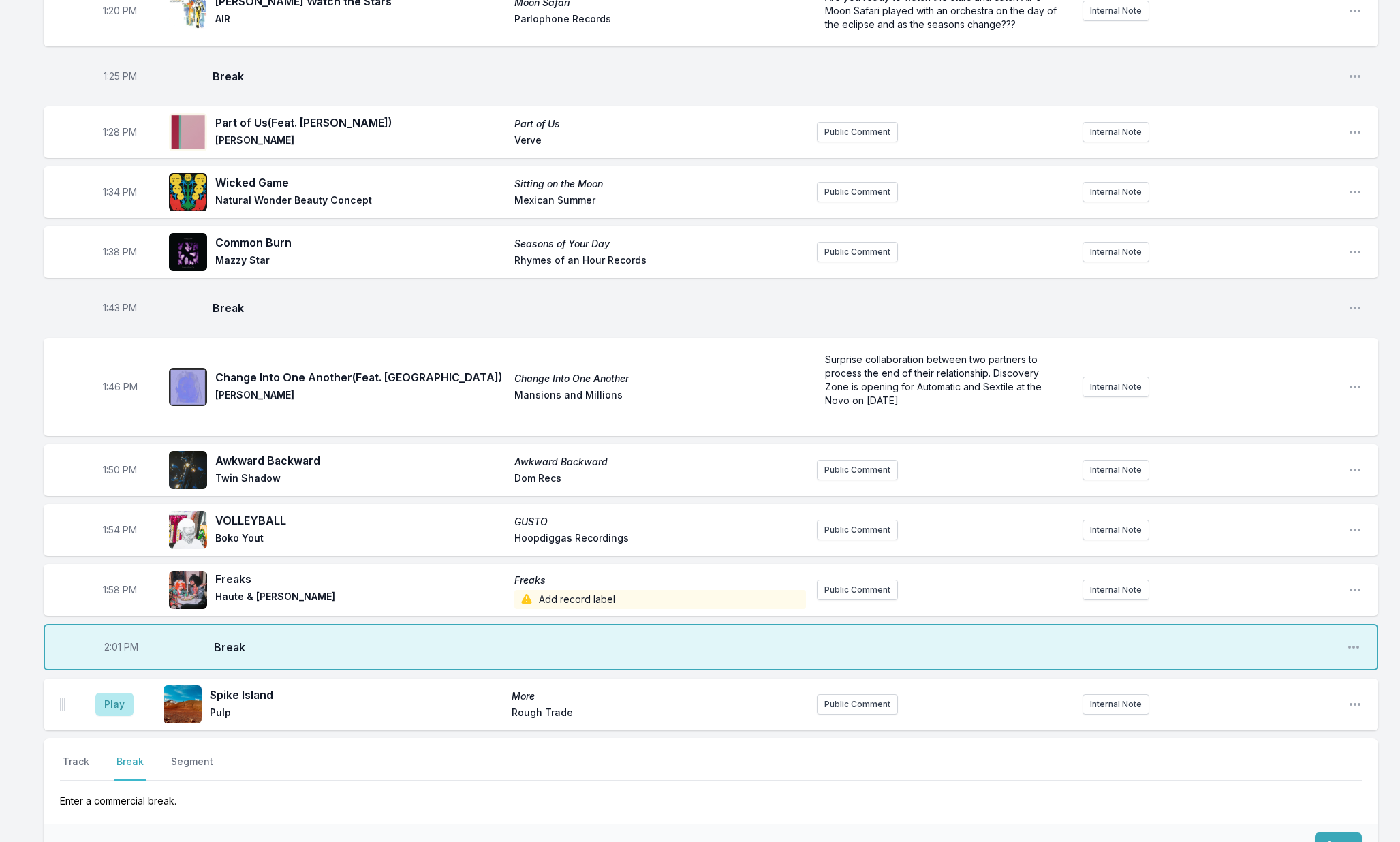
scroll to position [1580, 0]
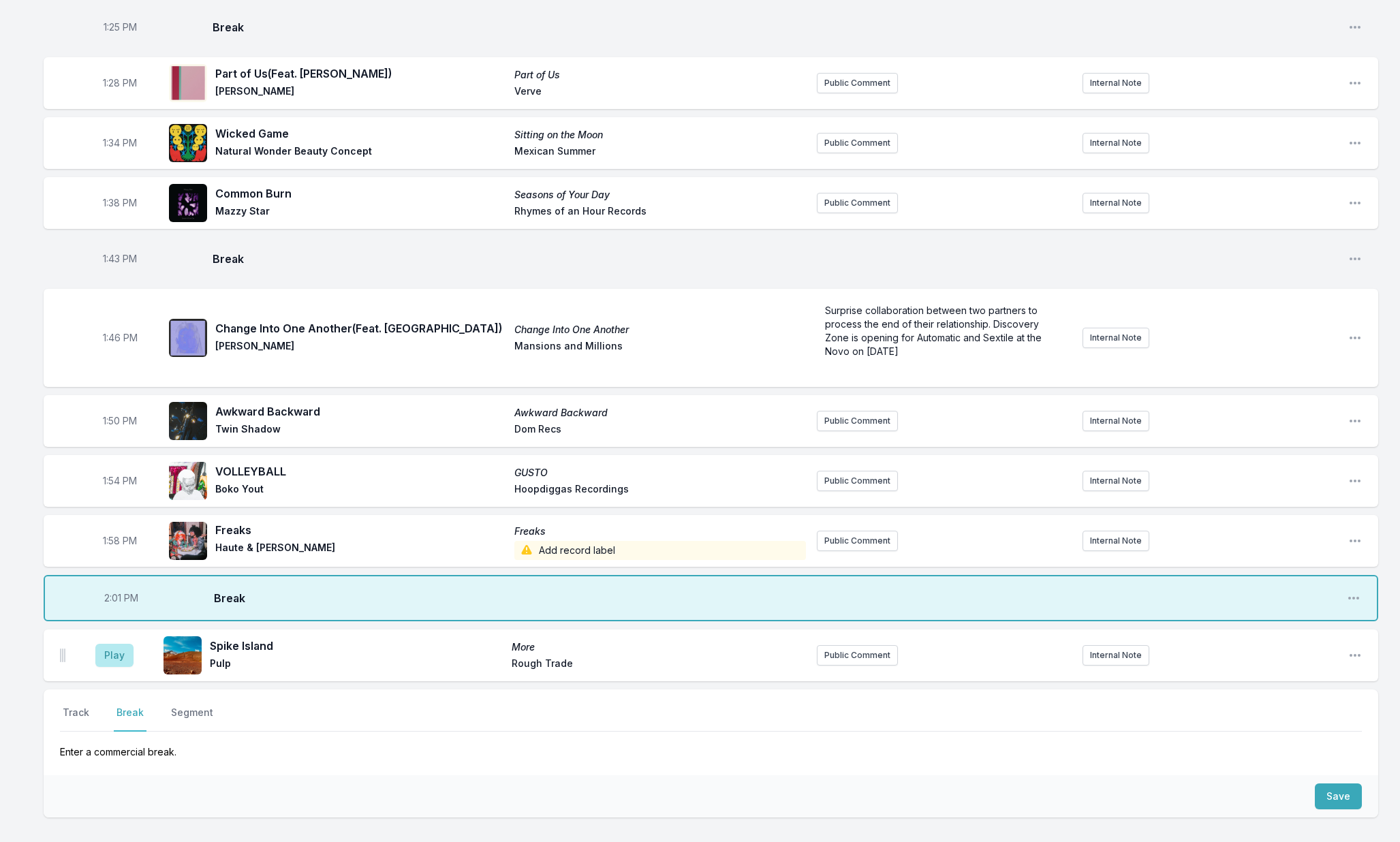
drag, startPoint x: 68, startPoint y: 712, endPoint x: 105, endPoint y: 716, distance: 37.2
click at [68, 712] on button "Track" at bounding box center [76, 718] width 32 height 26
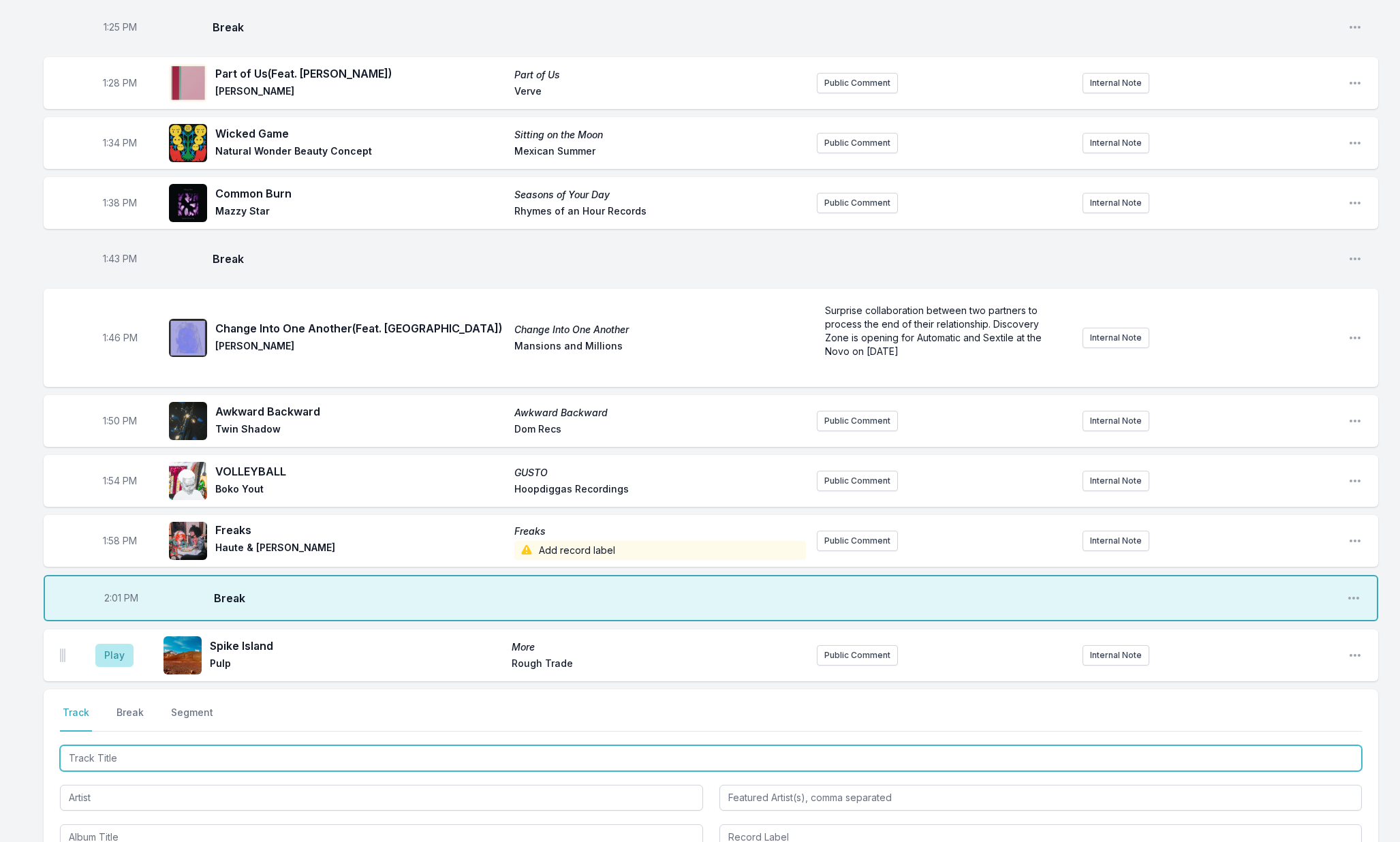
drag, startPoint x: 167, startPoint y: 756, endPoint x: 202, endPoint y: 749, distance: 35.7
click at [167, 756] on input "Track Title" at bounding box center [711, 757] width 1302 height 26
type input "Lord Let"
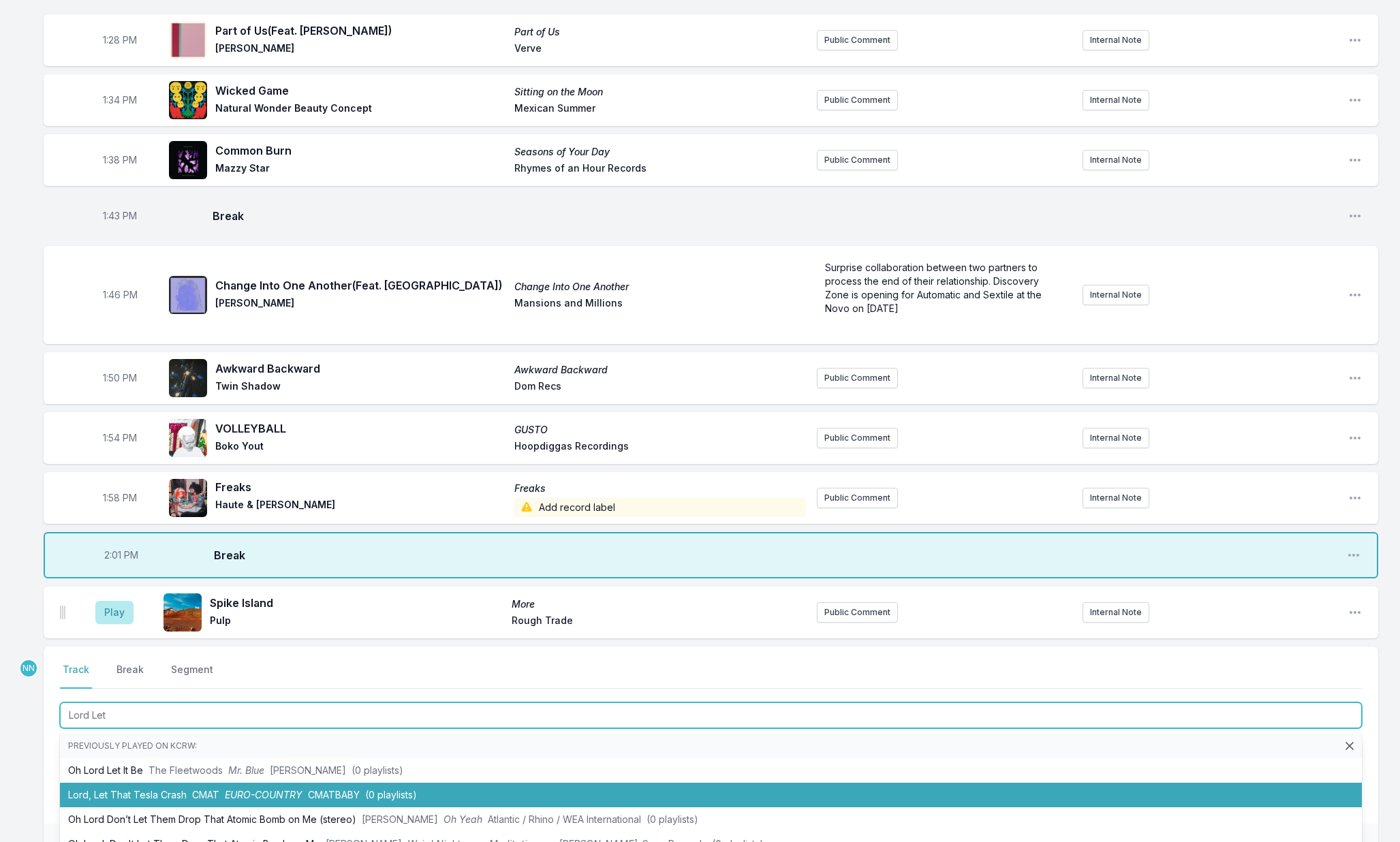
click at [215, 788] on li "Lord, Let That Tesla Crash CMAT EURO-COUNTRY CMATBABY (0 playlists)" at bounding box center [711, 795] width 1302 height 25
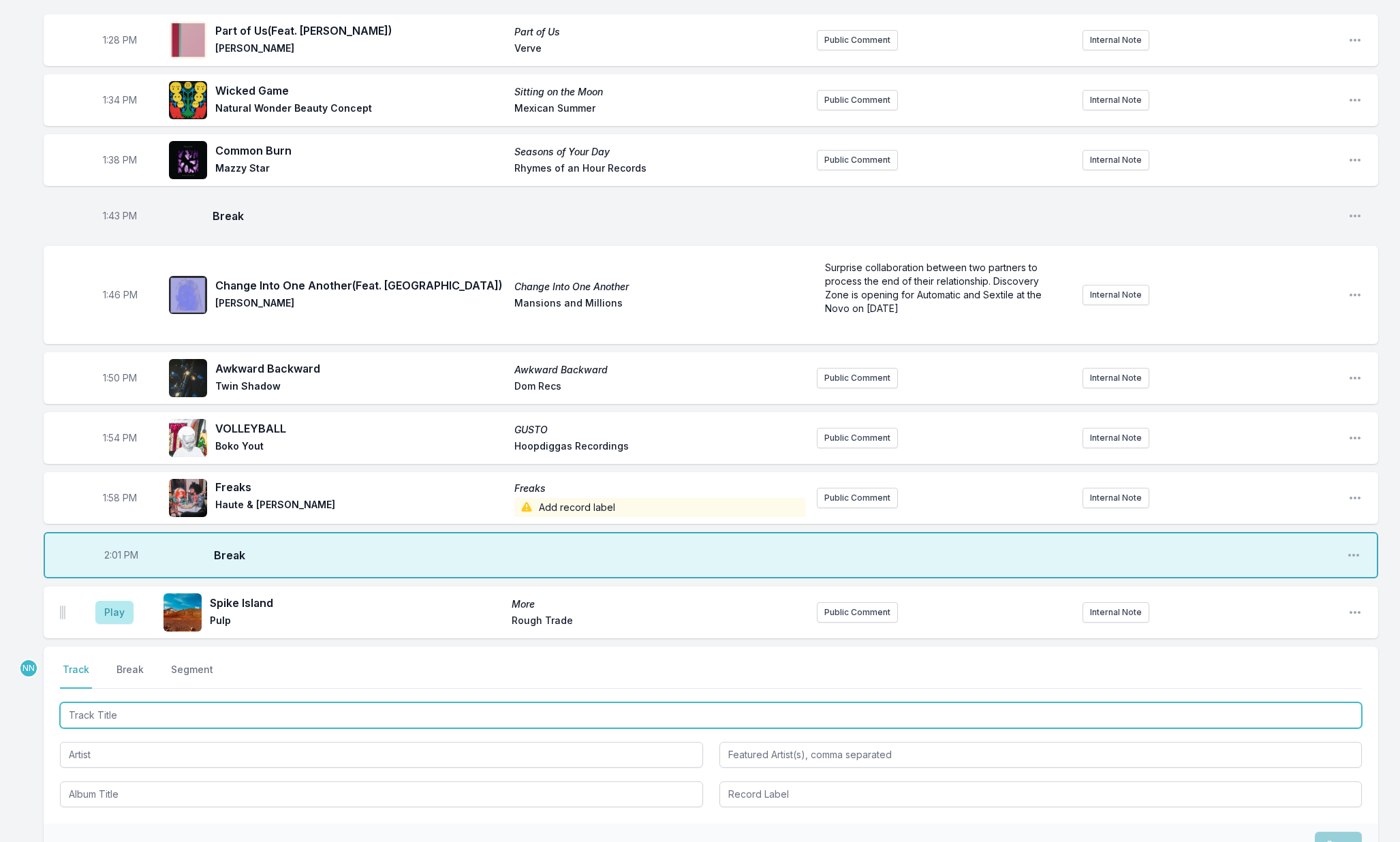
scroll to position [1623, 0]
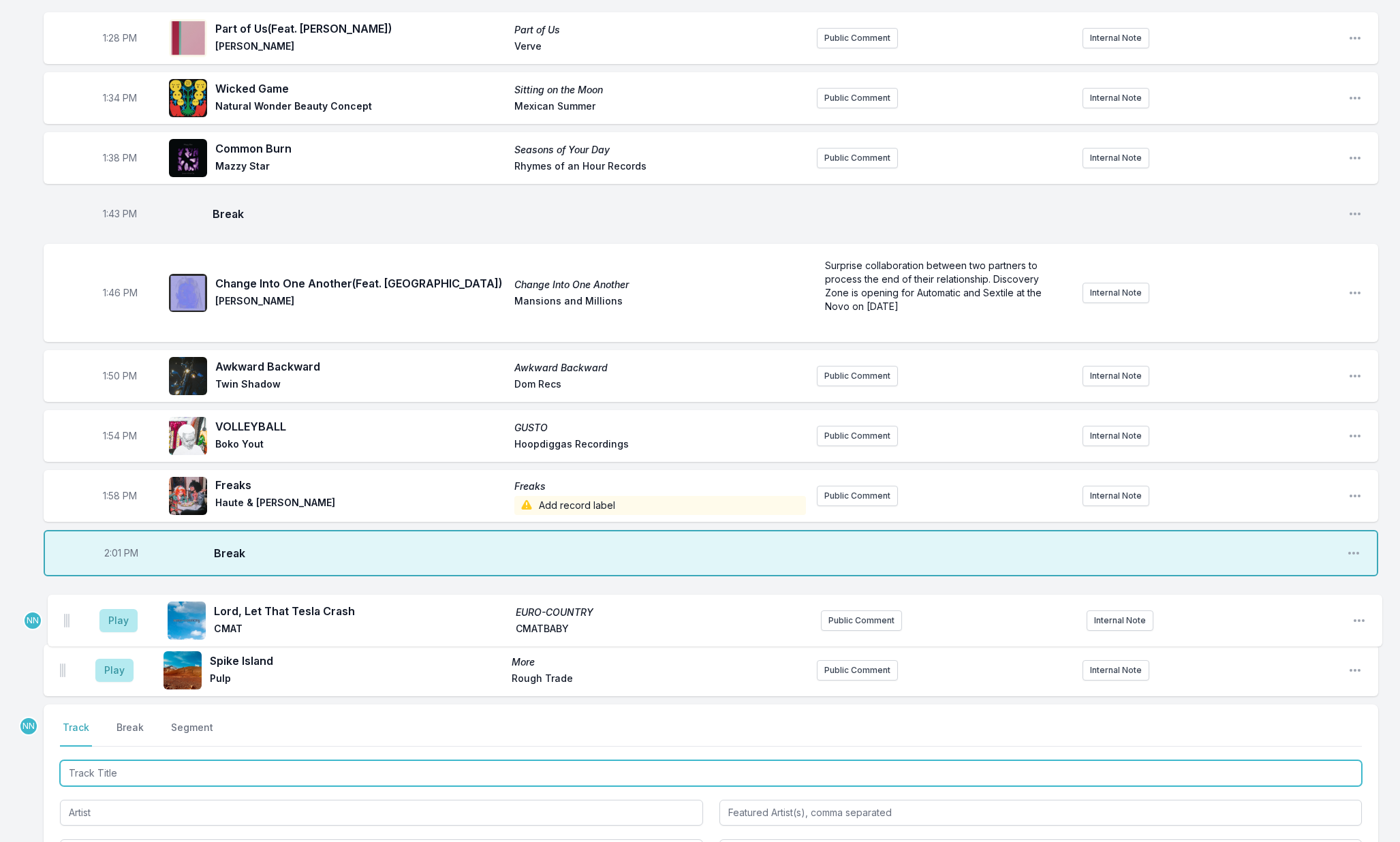
drag, startPoint x: 61, startPoint y: 671, endPoint x: 66, endPoint y: 616, distance: 55.2
click at [66, 616] on ul "Play Spike Island More Pulp Rough Trade Public Comment Internal Note Open playl…" at bounding box center [711, 640] width 1335 height 111
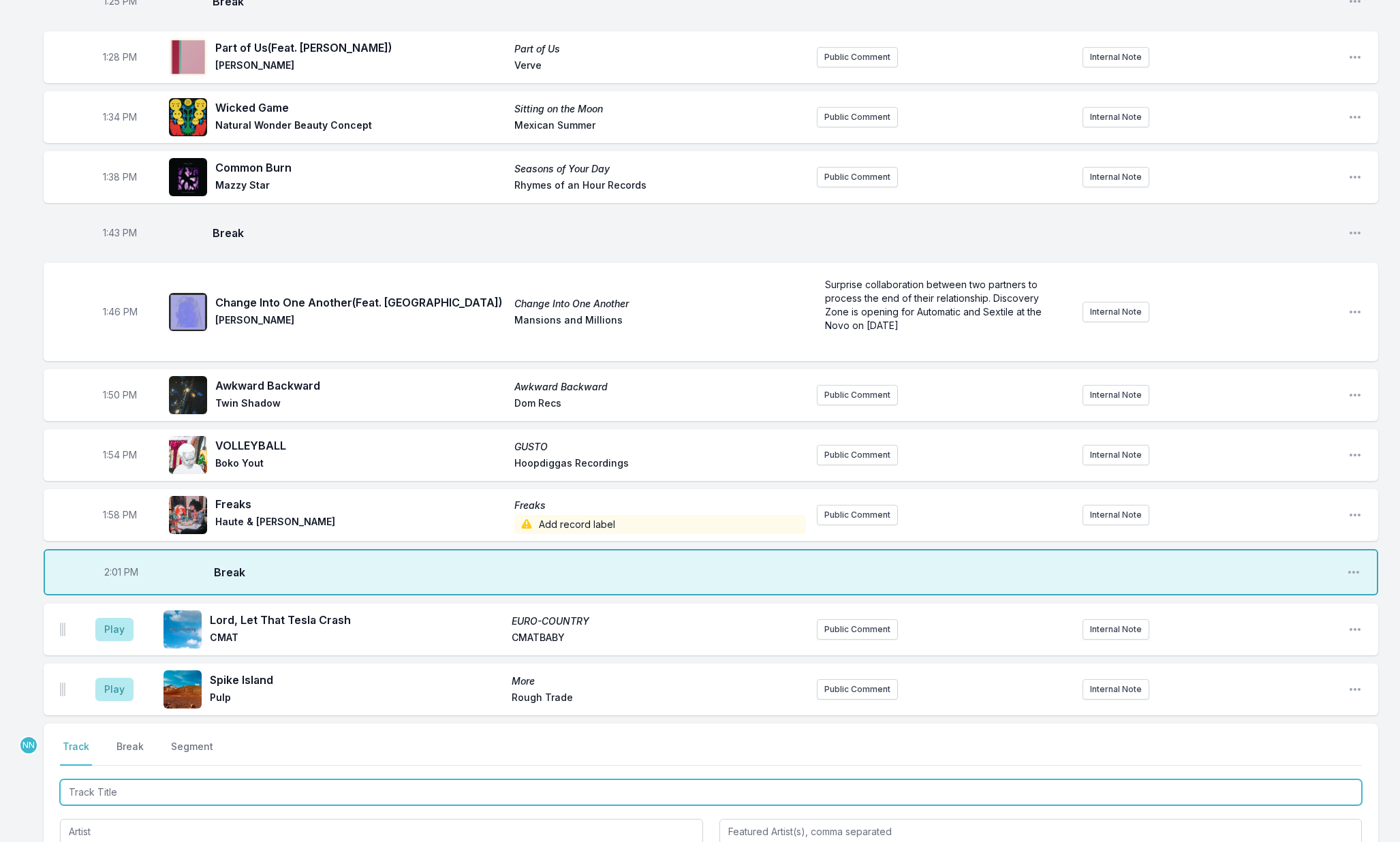
scroll to position [1602, 0]
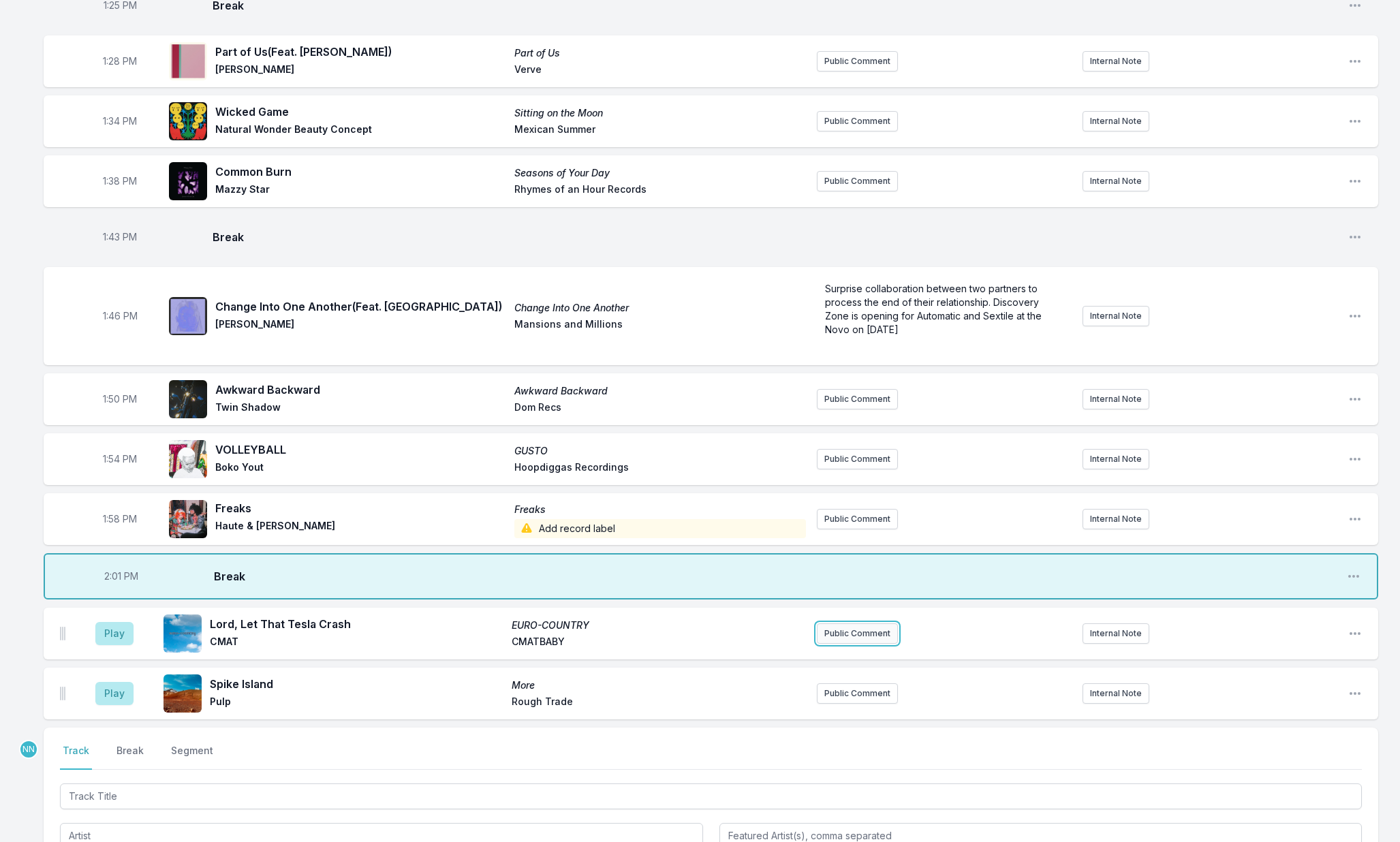
click at [842, 637] on button "Public Comment" at bounding box center [858, 632] width 81 height 20
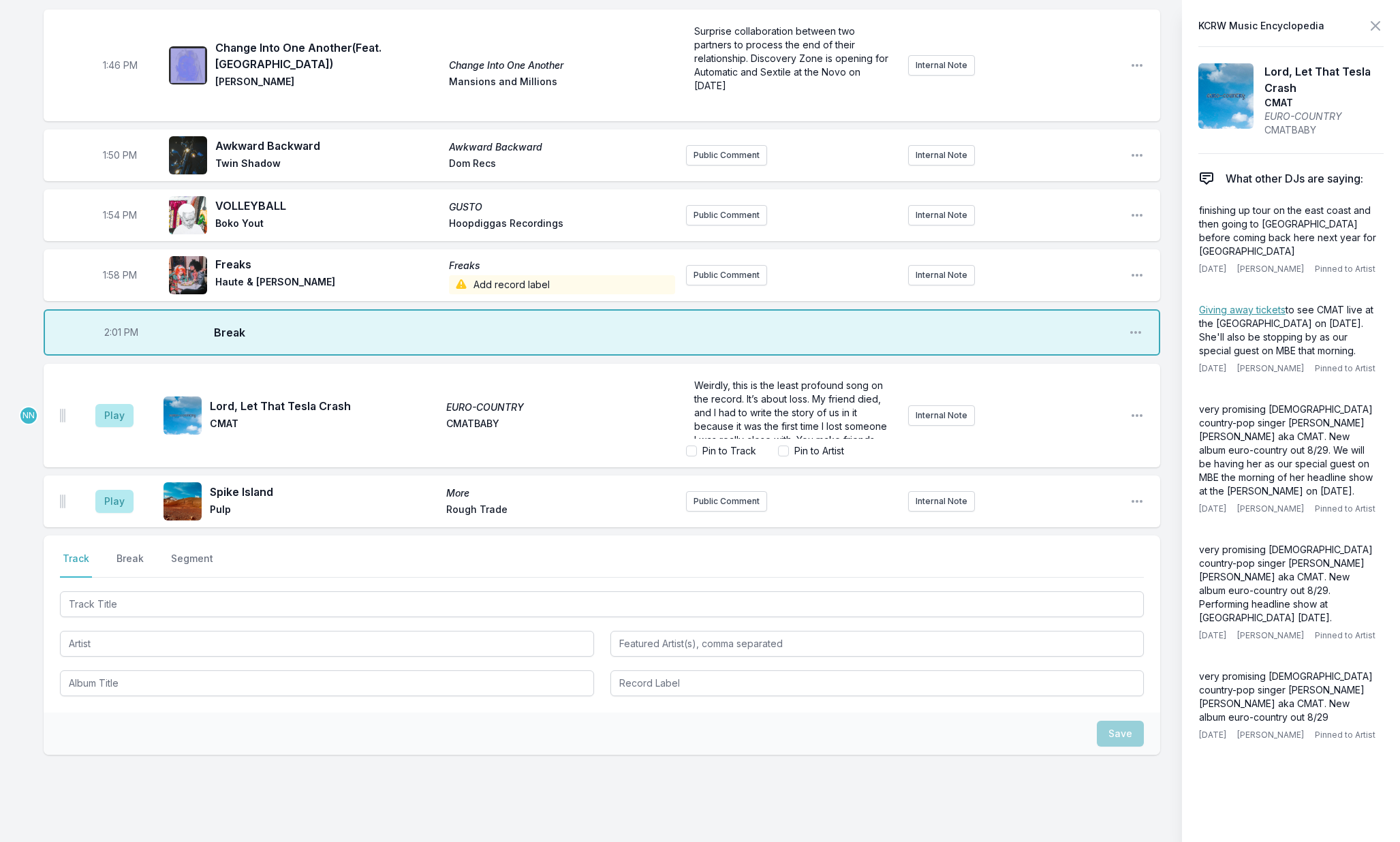
scroll to position [191, 0]
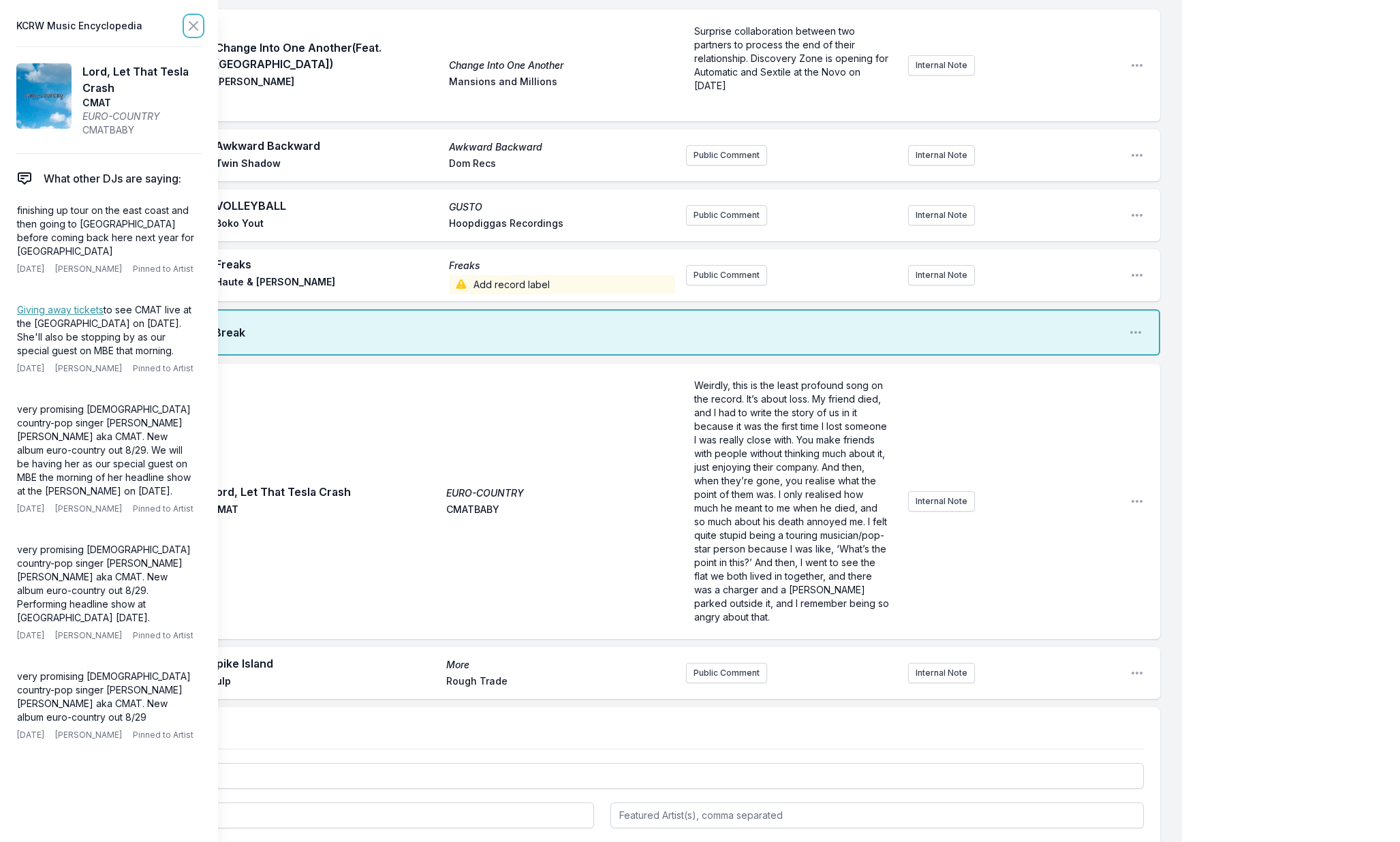
drag, startPoint x: 192, startPoint y: 29, endPoint x: 193, endPoint y: 38, distance: 9.1
click at [192, 29] on icon at bounding box center [193, 26] width 16 height 16
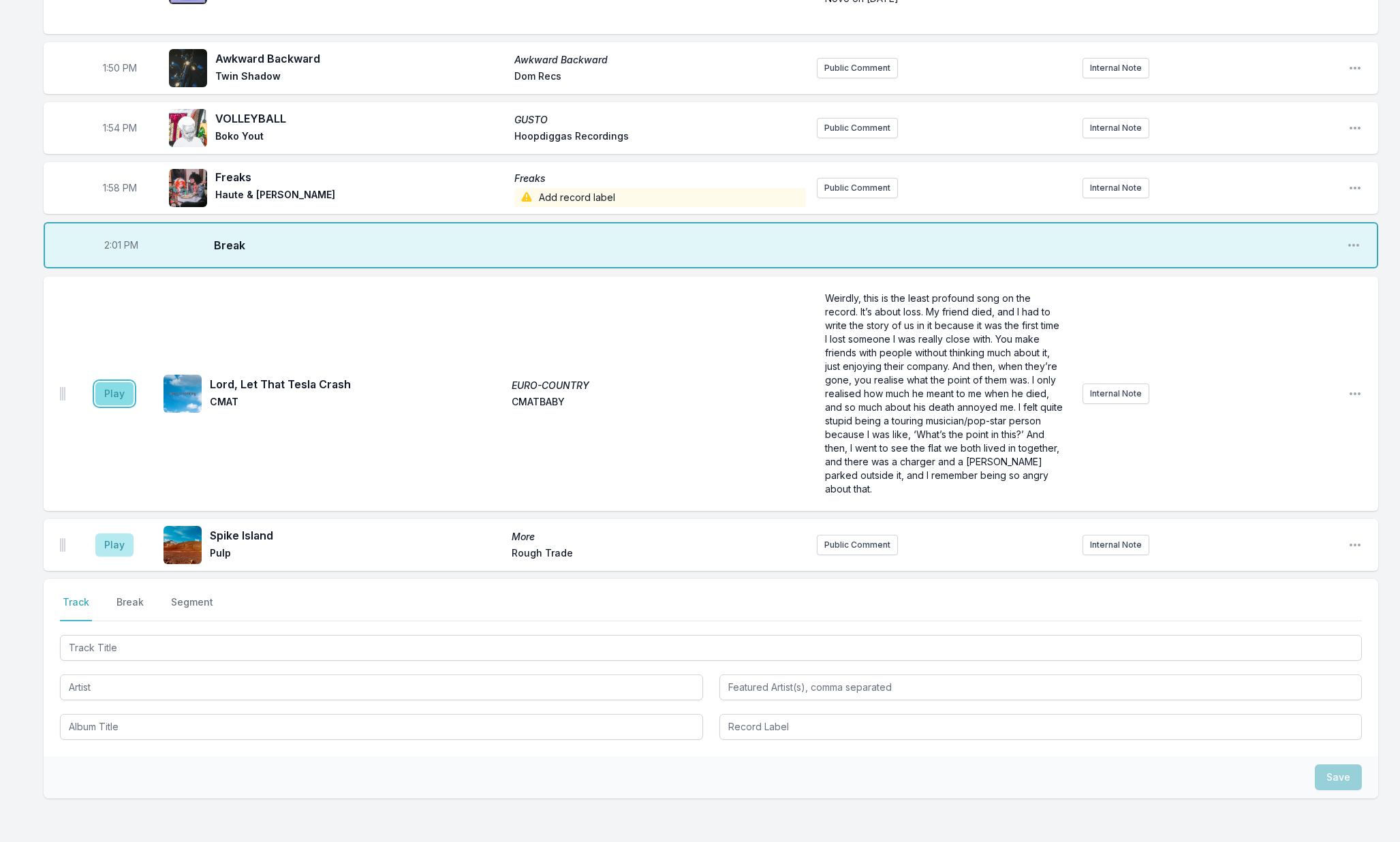
click at [108, 385] on button "Play" at bounding box center [114, 394] width 38 height 23
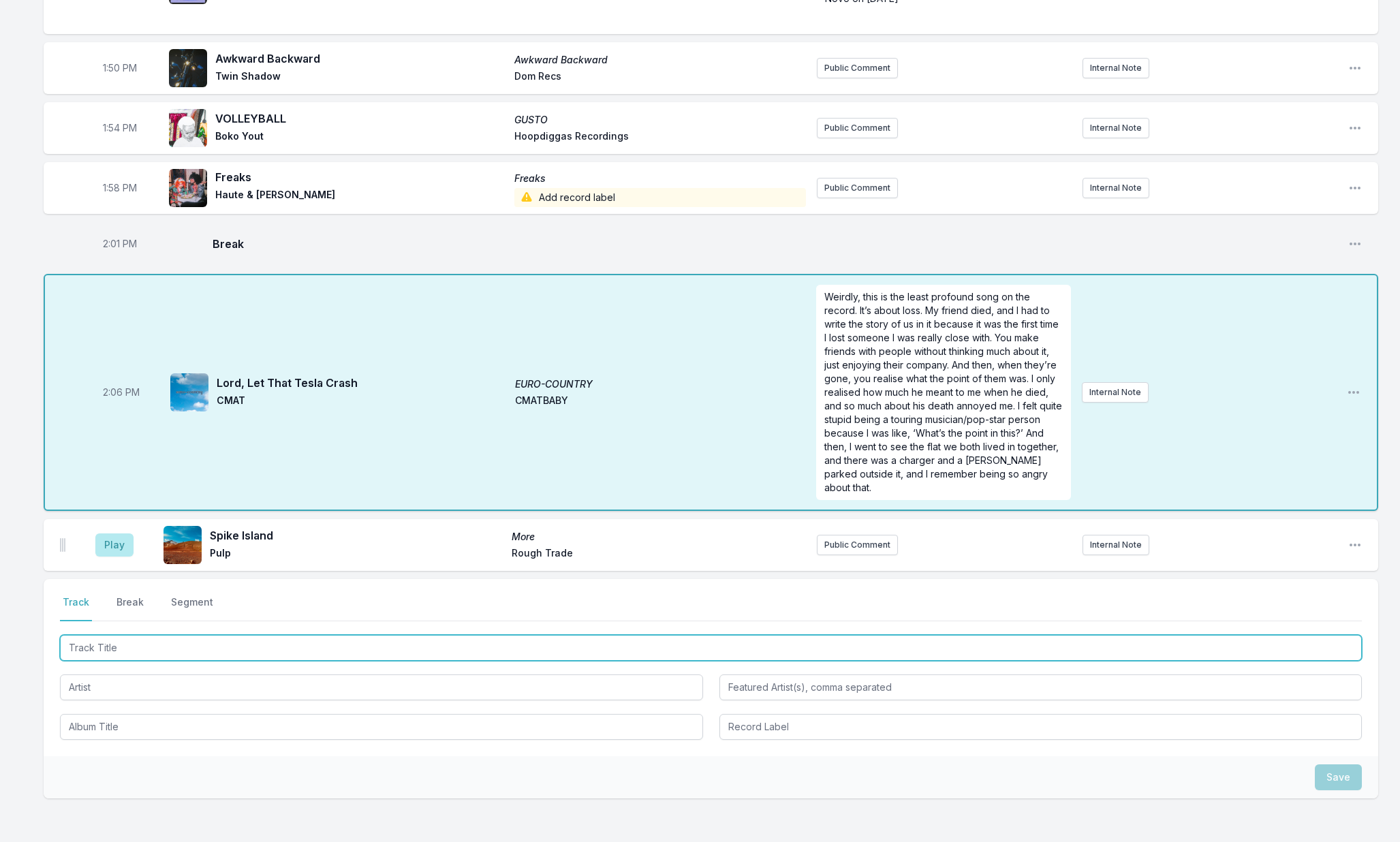
click at [123, 648] on input "Track Title" at bounding box center [711, 647] width 1302 height 26
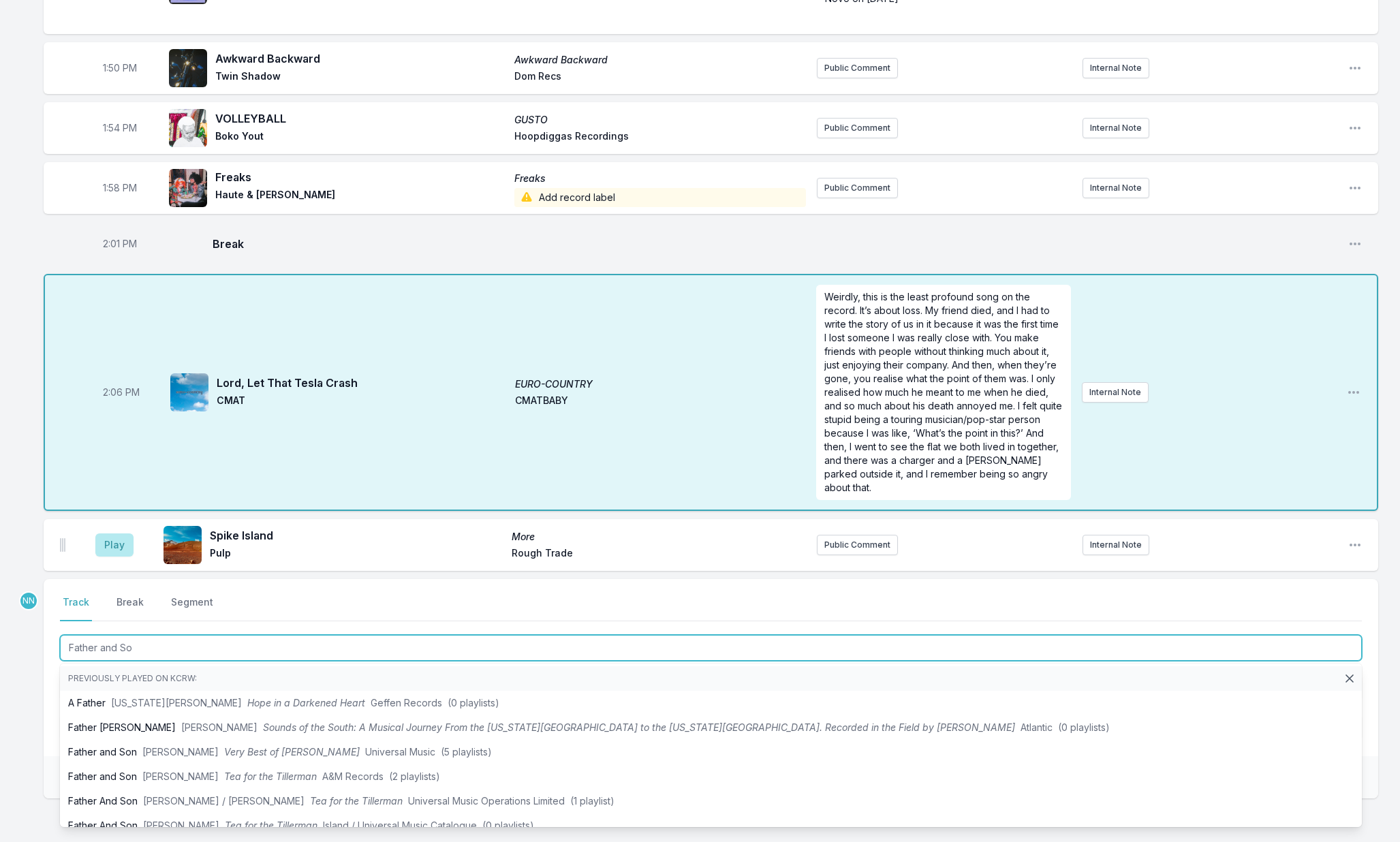
type input "Father and Son"
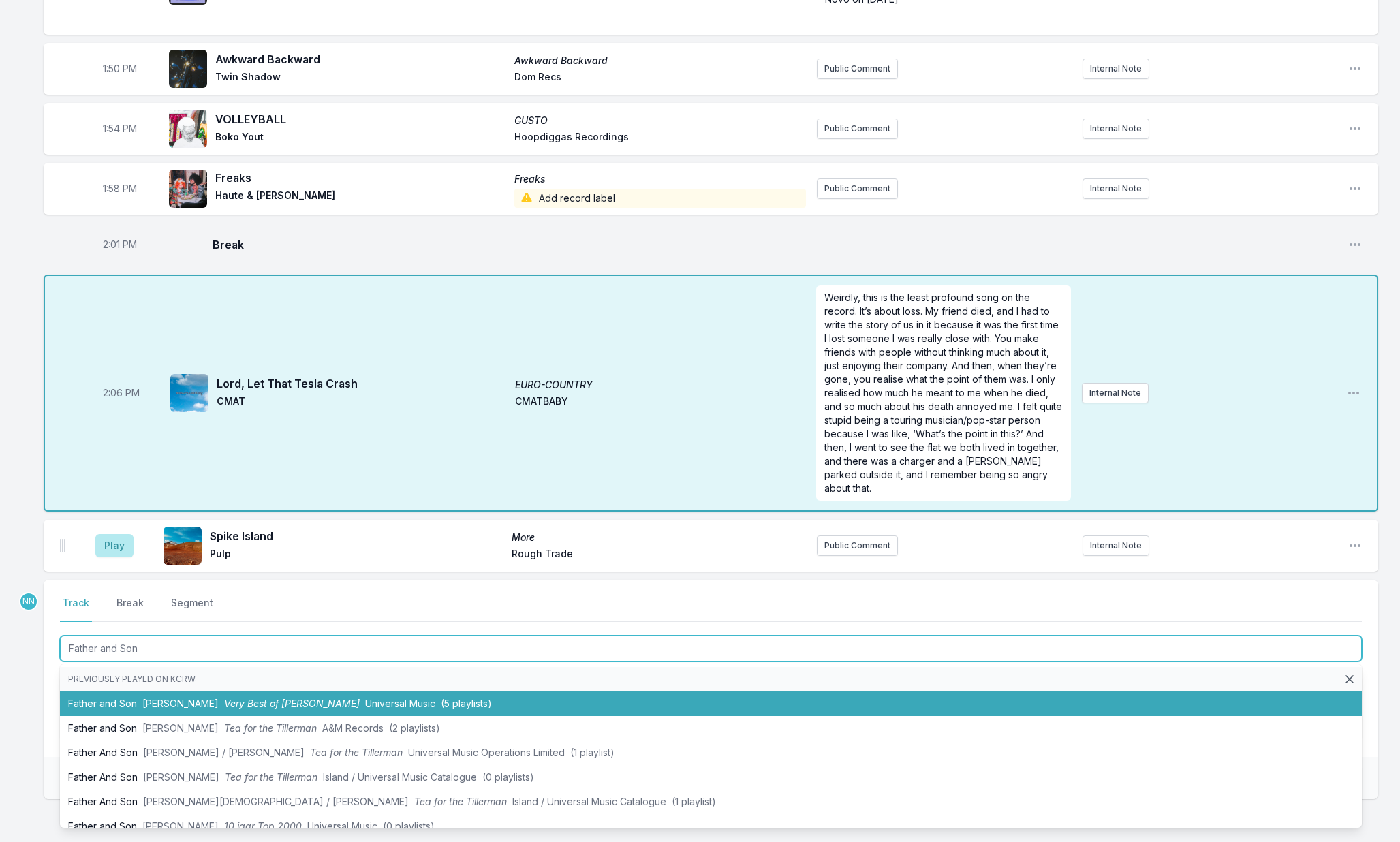
scroll to position [1933, 0]
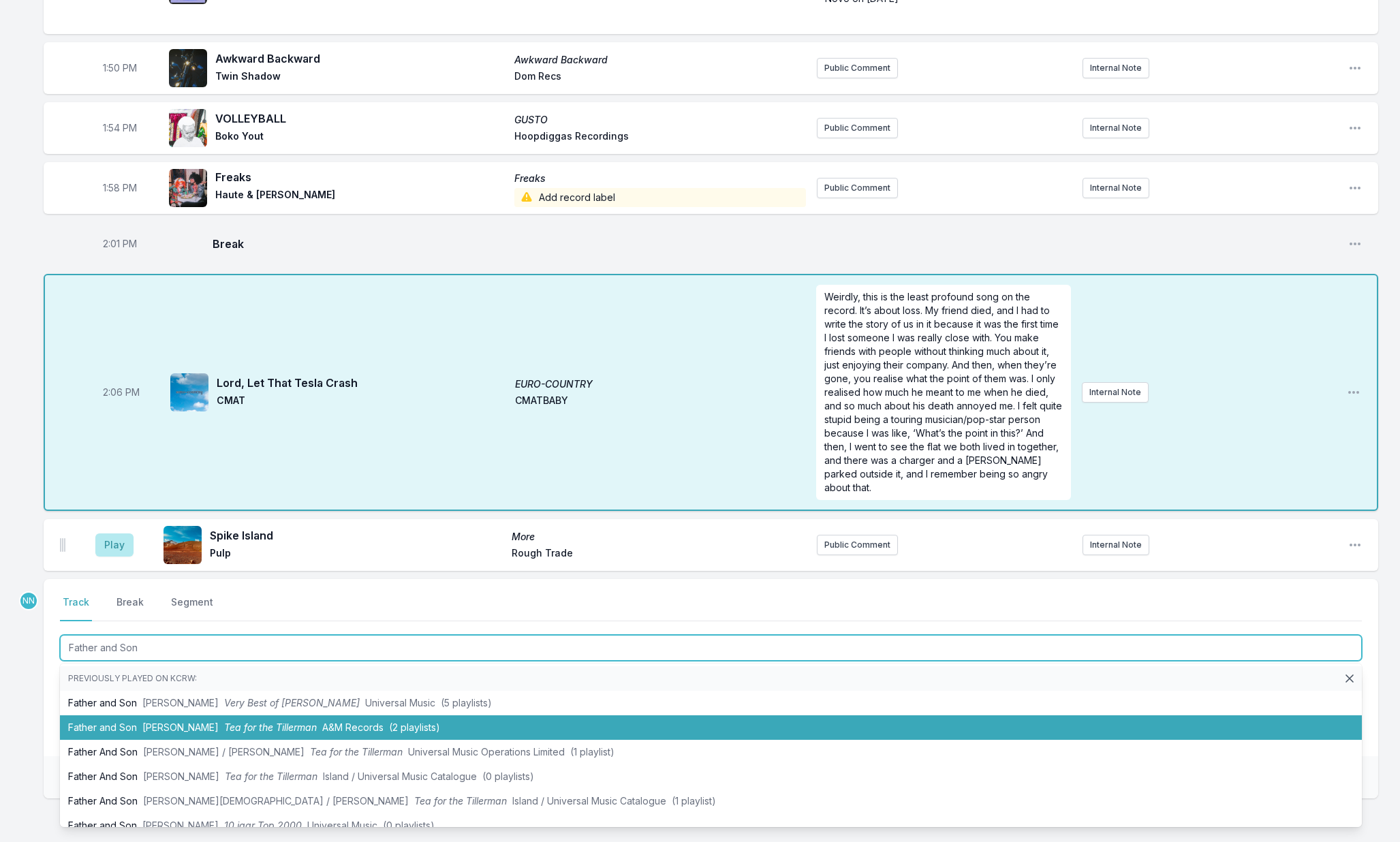
click at [174, 723] on span "Cat Stevens" at bounding box center [181, 726] width 76 height 11
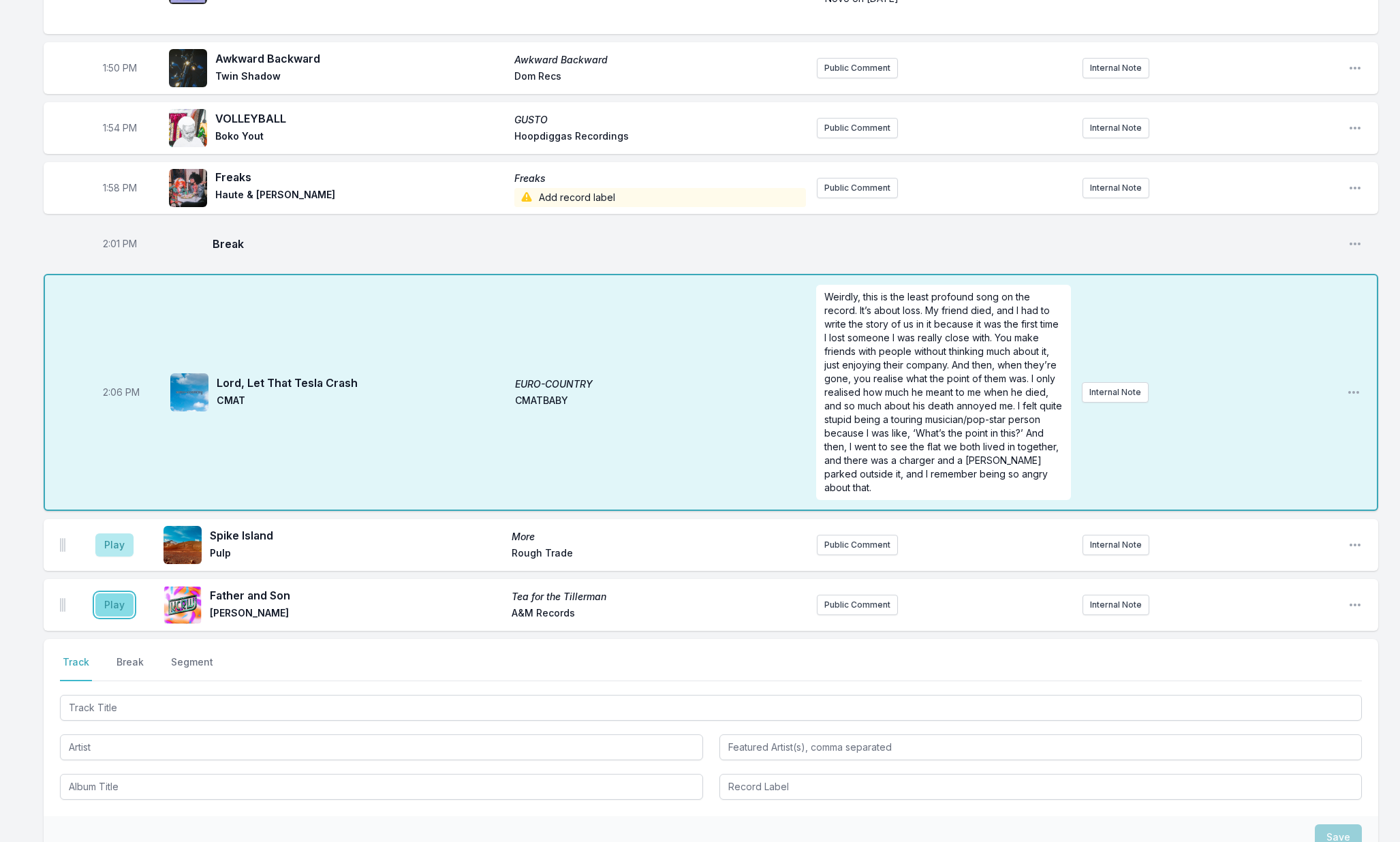
click at [119, 596] on button "Play" at bounding box center [114, 605] width 38 height 23
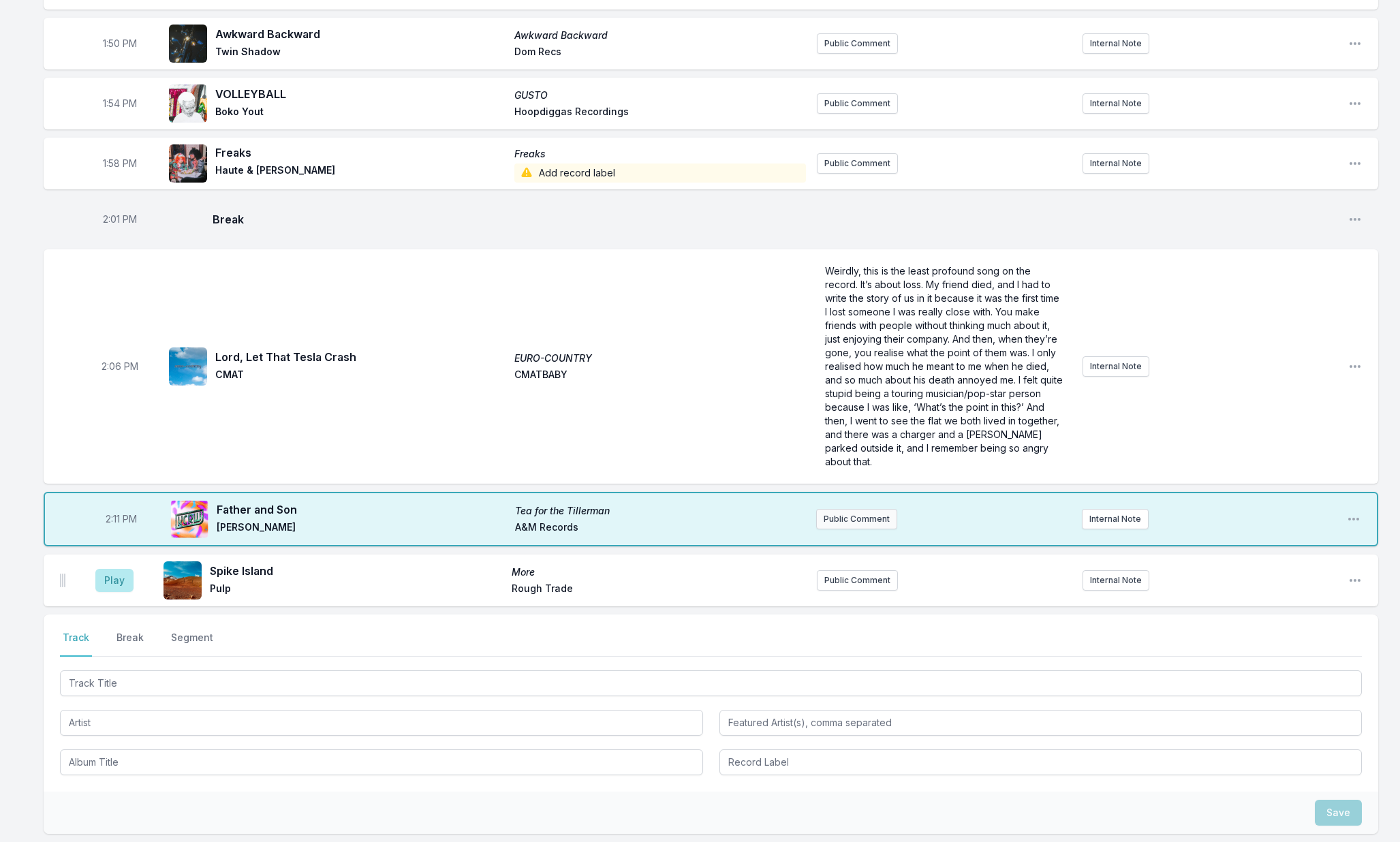
scroll to position [1956, 0]
click at [1355, 579] on icon "Open playlist item options" at bounding box center [1355, 580] width 11 height 3
click at [1280, 646] on button "Delete Entry" at bounding box center [1286, 657] width 152 height 25
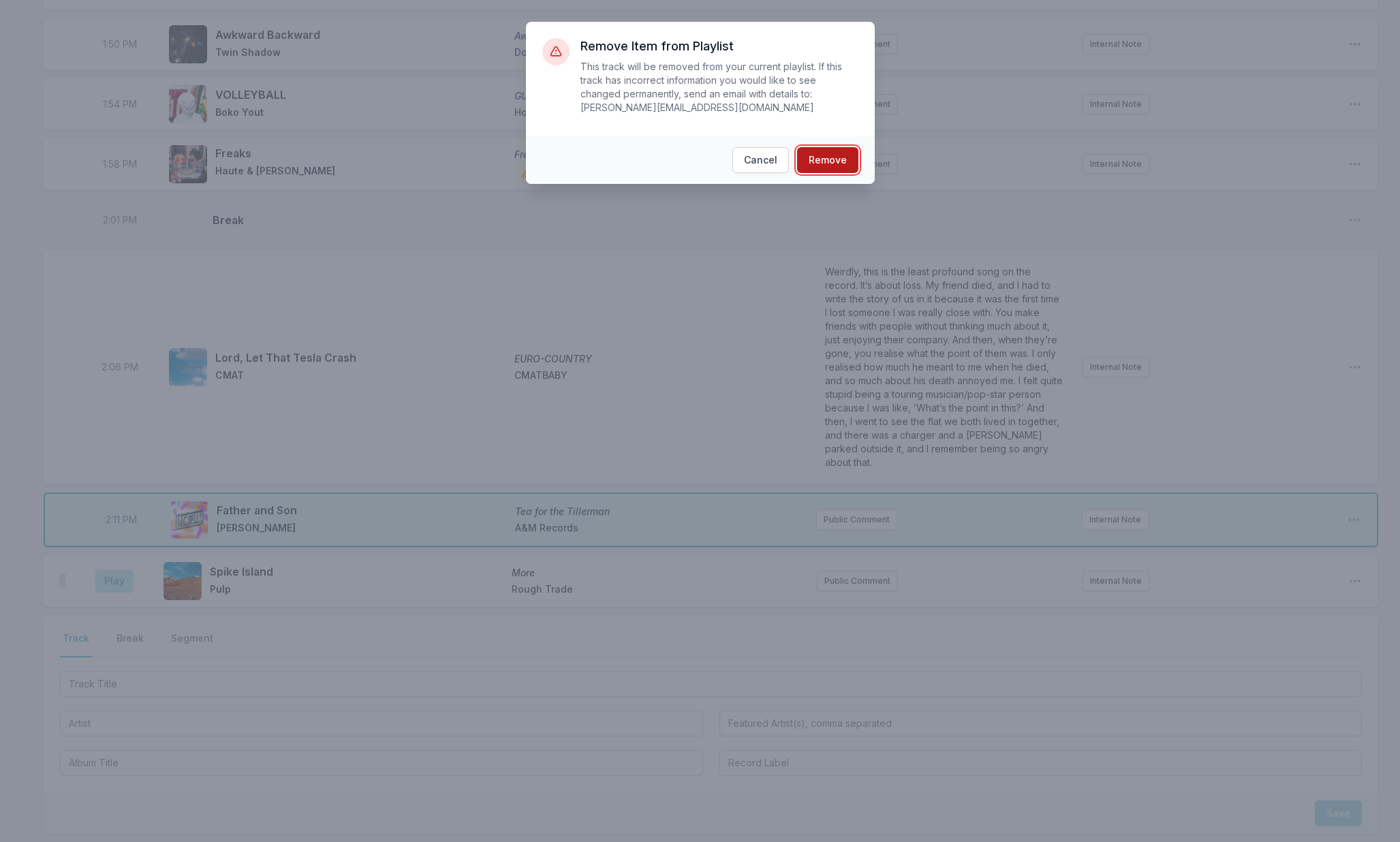
click at [842, 159] on button "Remove" at bounding box center [827, 159] width 61 height 26
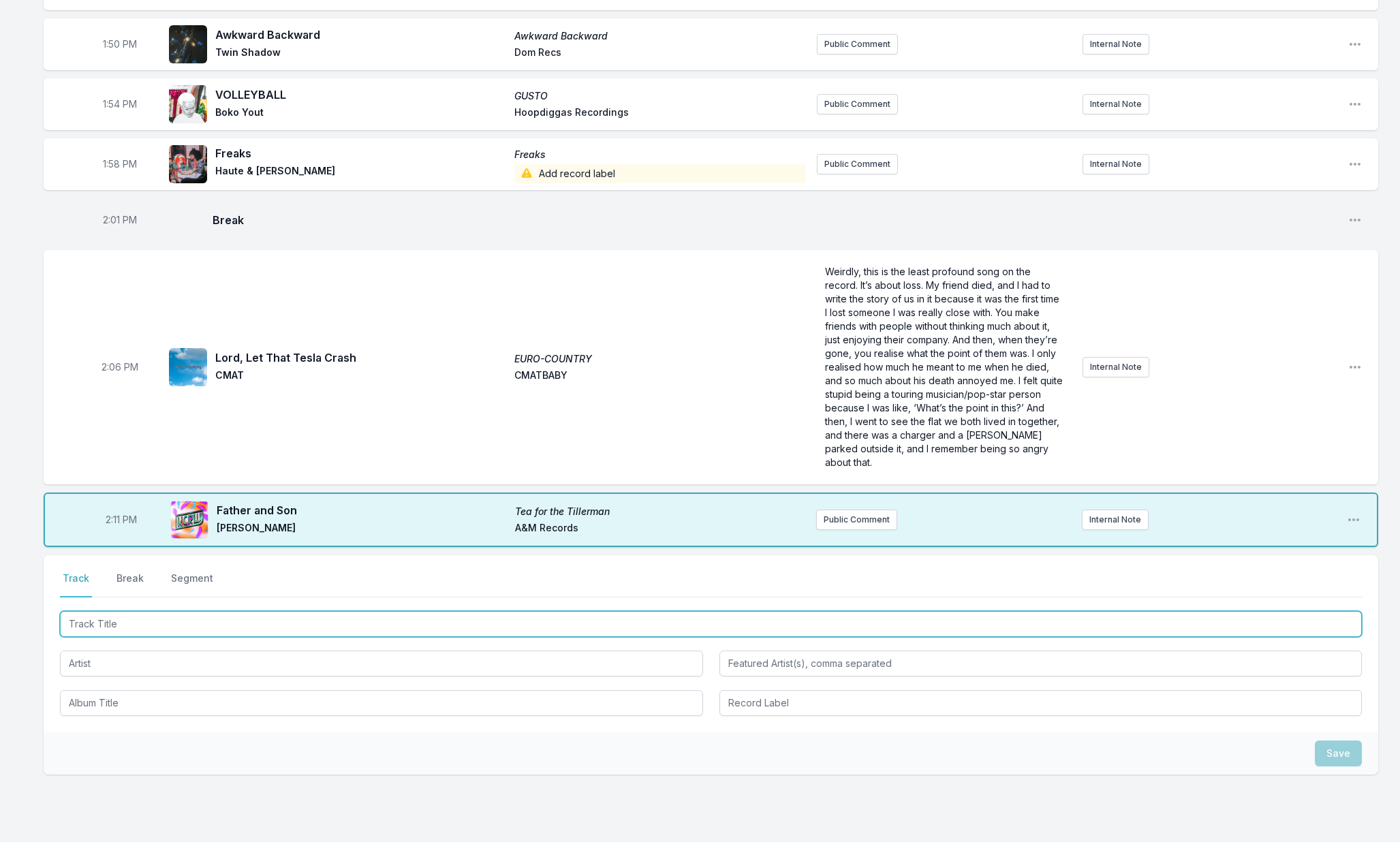
scroll to position [1951, 0]
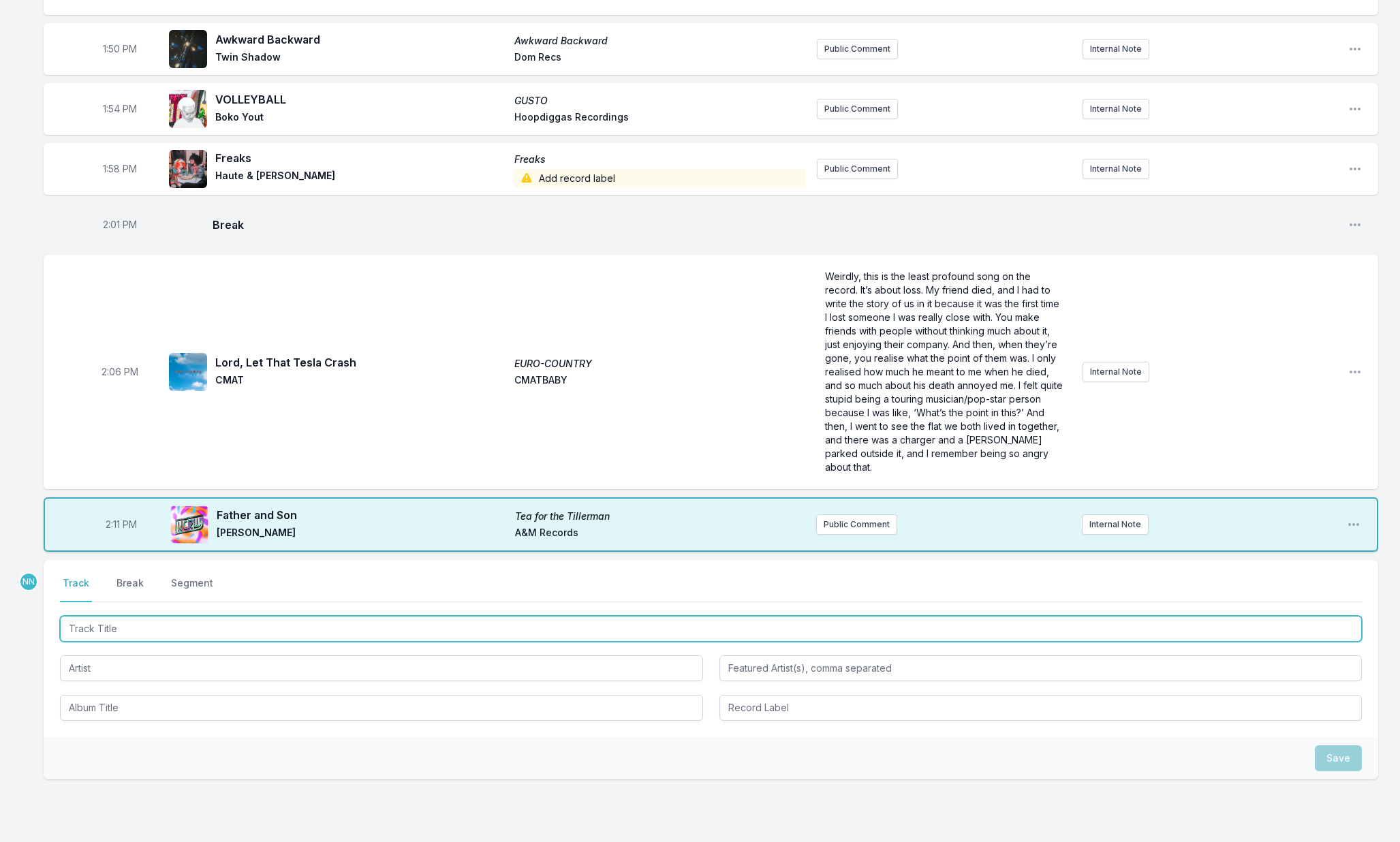
click at [282, 617] on input "Track Title" at bounding box center [711, 628] width 1302 height 26
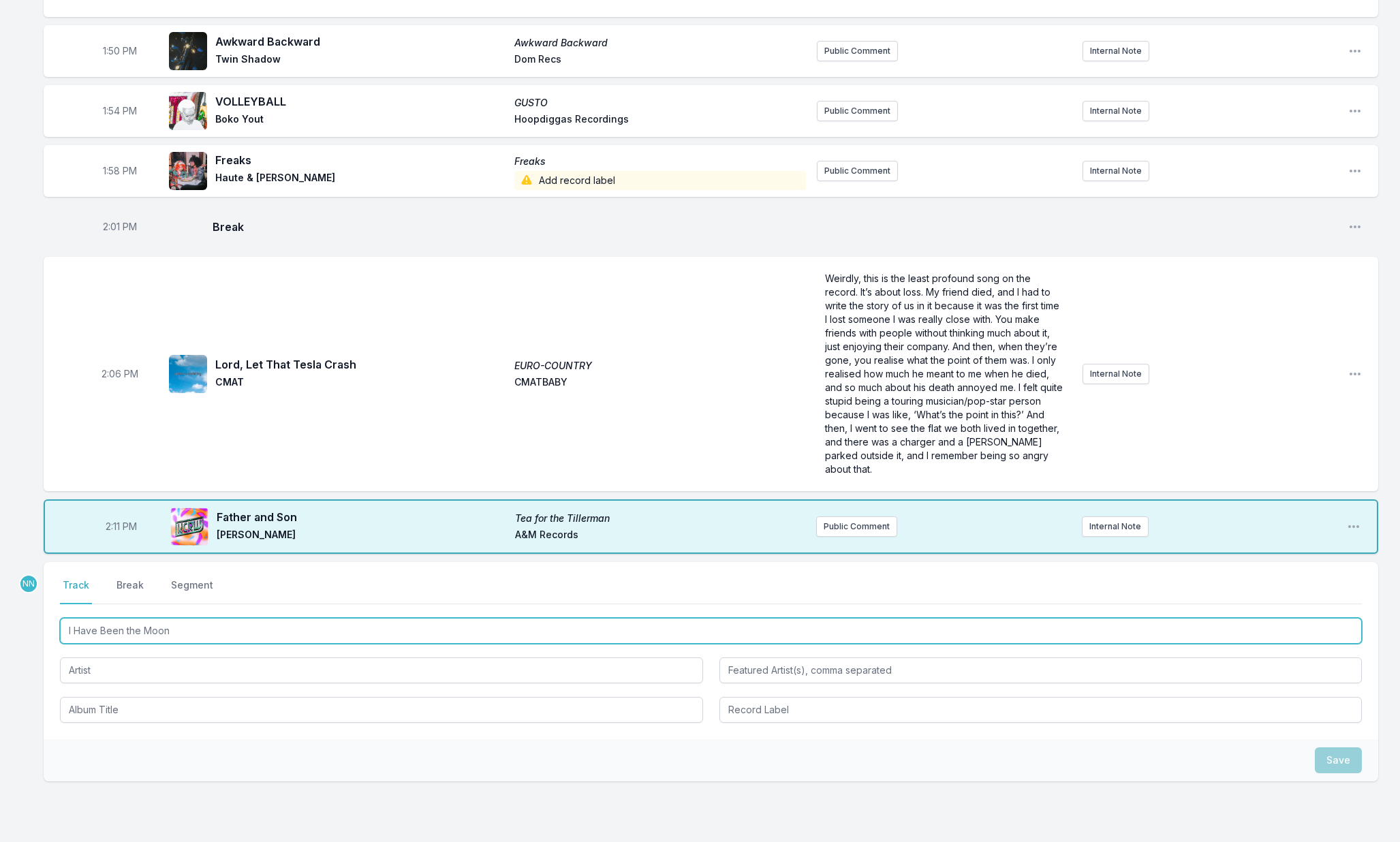
type input "I Have Been the Moon"
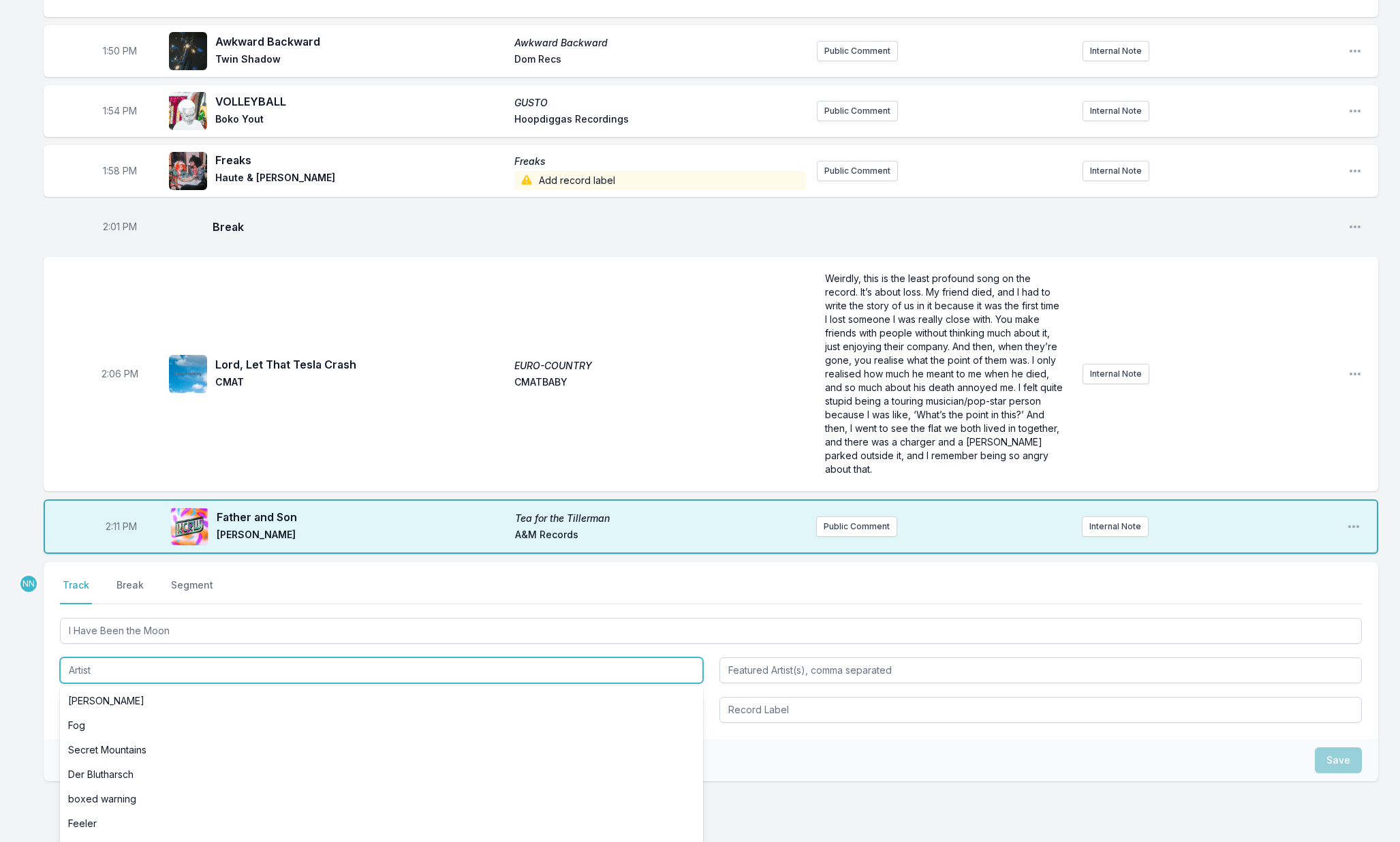
drag, startPoint x: 202, startPoint y: 651, endPoint x: 227, endPoint y: 646, distance: 25.5
click at [202, 657] on input "Artist" at bounding box center [381, 670] width 643 height 26
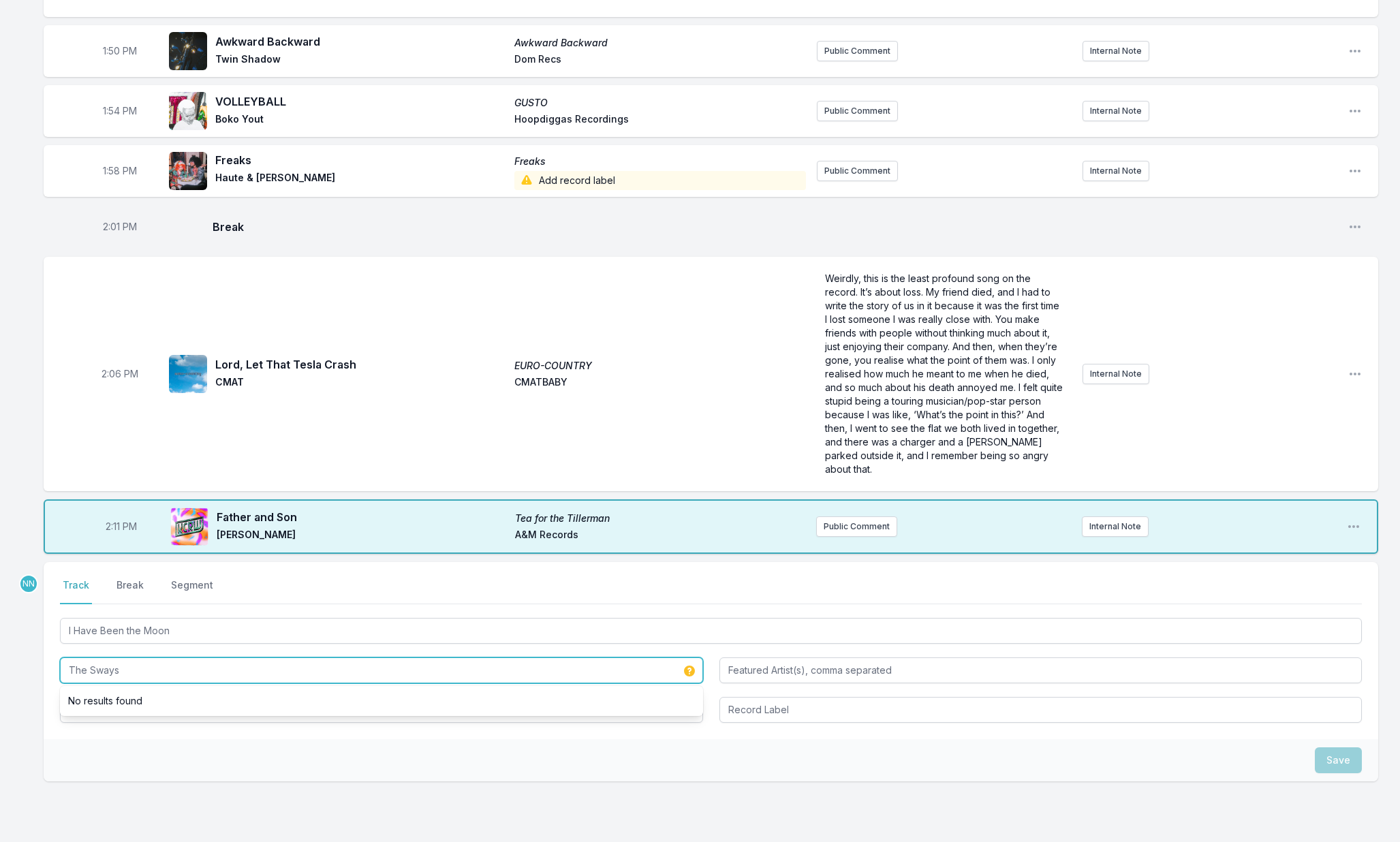
type input "The Sways"
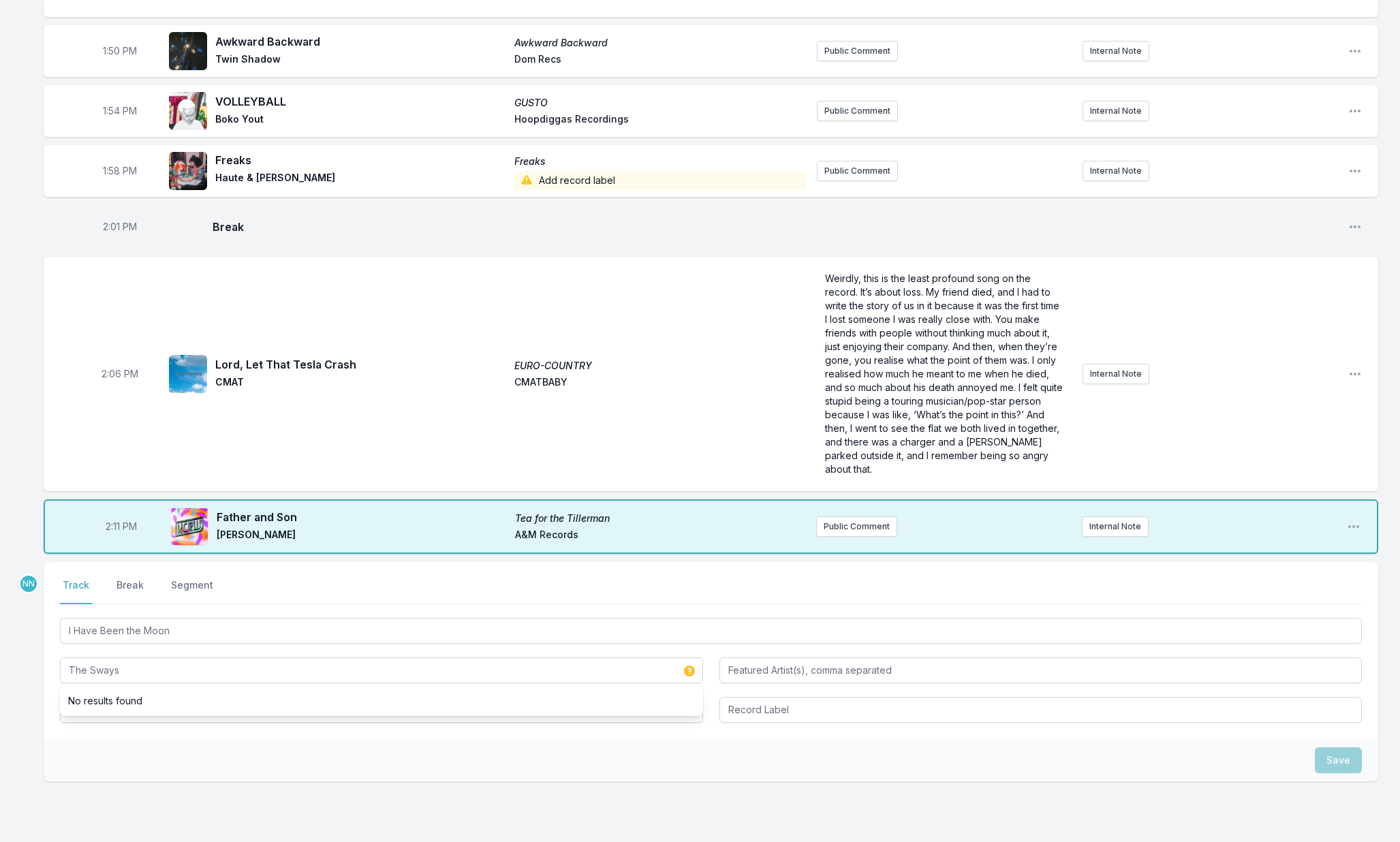
click at [124, 723] on div "Select a tab Track Break Segment Track Break Segment I Have Been the Moon The S…" at bounding box center [711, 650] width 1335 height 177
drag, startPoint x: 120, startPoint y: 699, endPoint x: 128, endPoint y: 695, distance: 8.9
click at [120, 699] on input "Album Title" at bounding box center [381, 709] width 643 height 26
click at [173, 654] on div "The Sways" at bounding box center [381, 669] width 643 height 28
drag, startPoint x: 173, startPoint y: 640, endPoint x: 175, endPoint y: 632, distance: 8.2
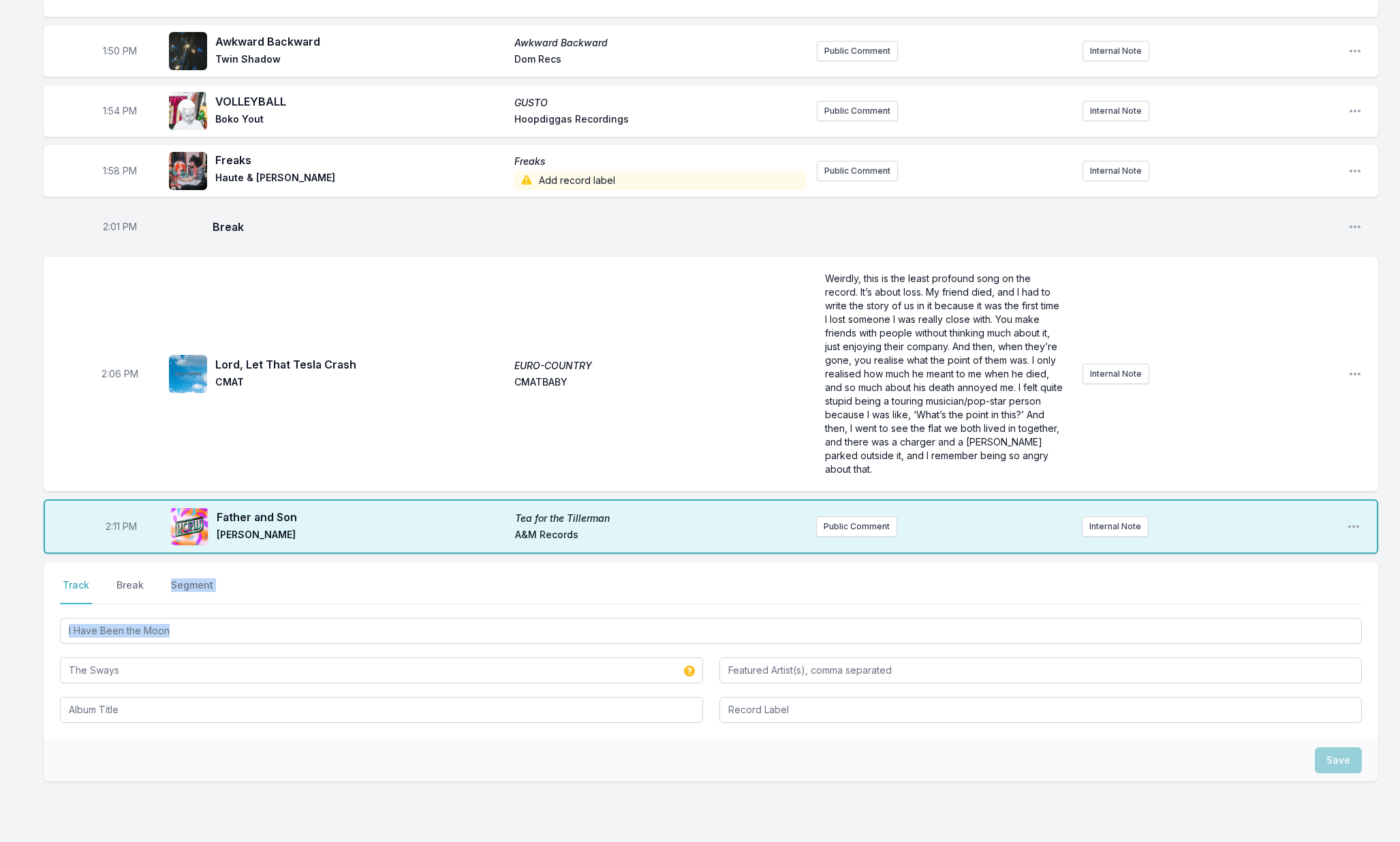
click at [173, 654] on div "The Sways" at bounding box center [381, 669] width 643 height 28
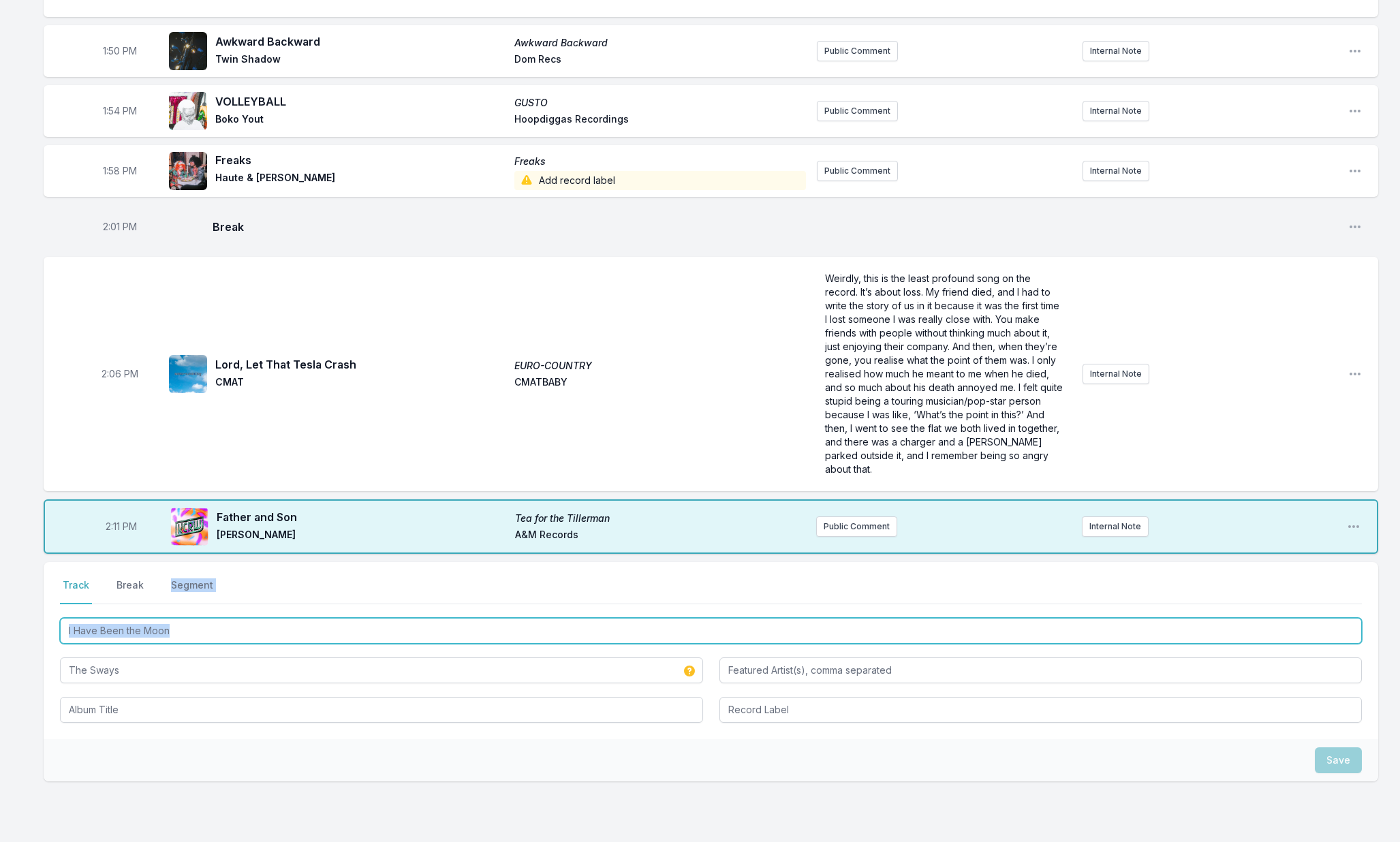
click at [179, 622] on input "I Have Been the Moon" at bounding box center [711, 630] width 1302 height 26
click at [179, 621] on input "I Have Been the Moon" at bounding box center [711, 630] width 1302 height 26
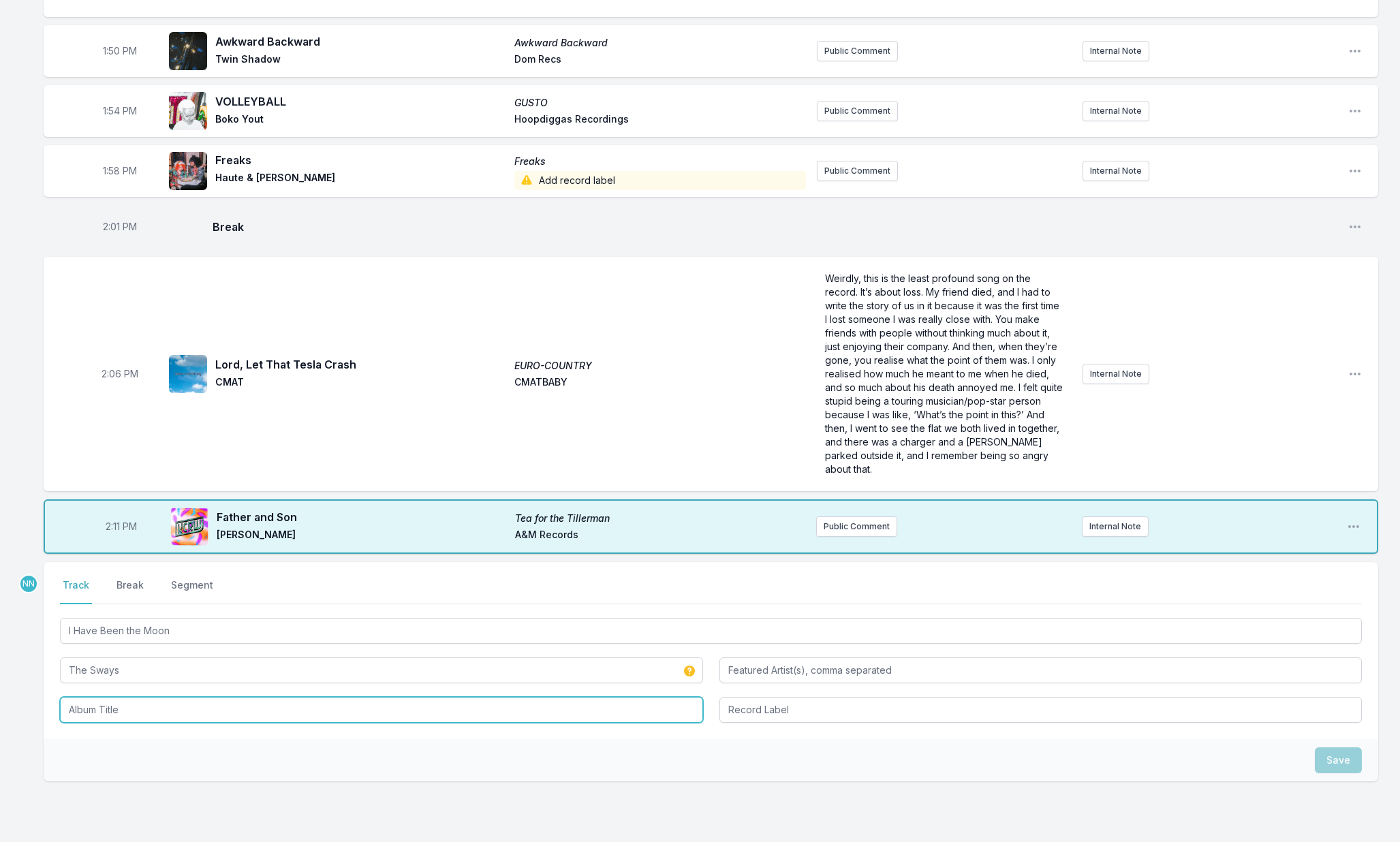
click at [170, 697] on input "Album Title" at bounding box center [381, 709] width 643 height 26
paste input "I Have Been the Moon"
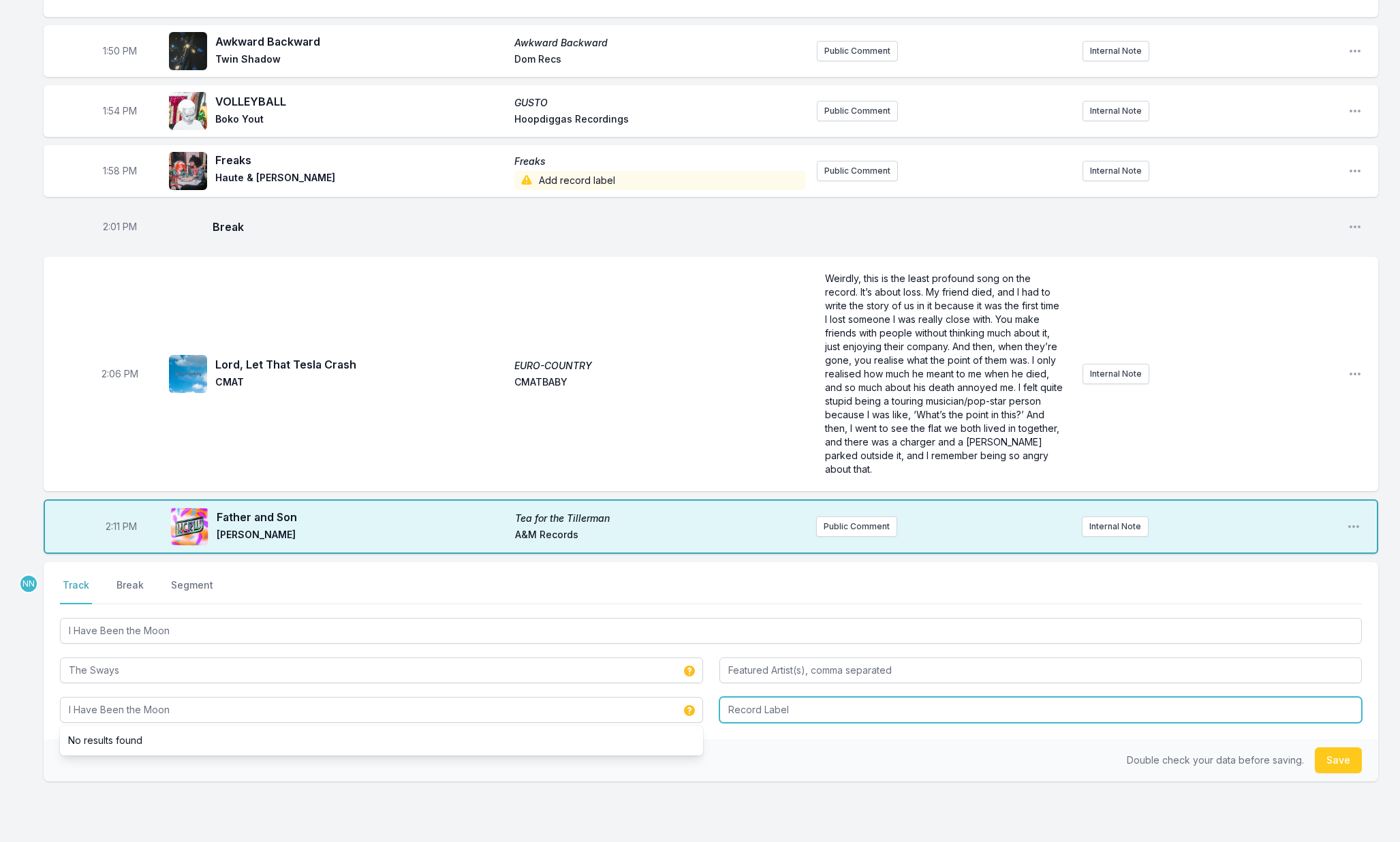
click at [757, 700] on input "Record Label" at bounding box center [1041, 709] width 643 height 26
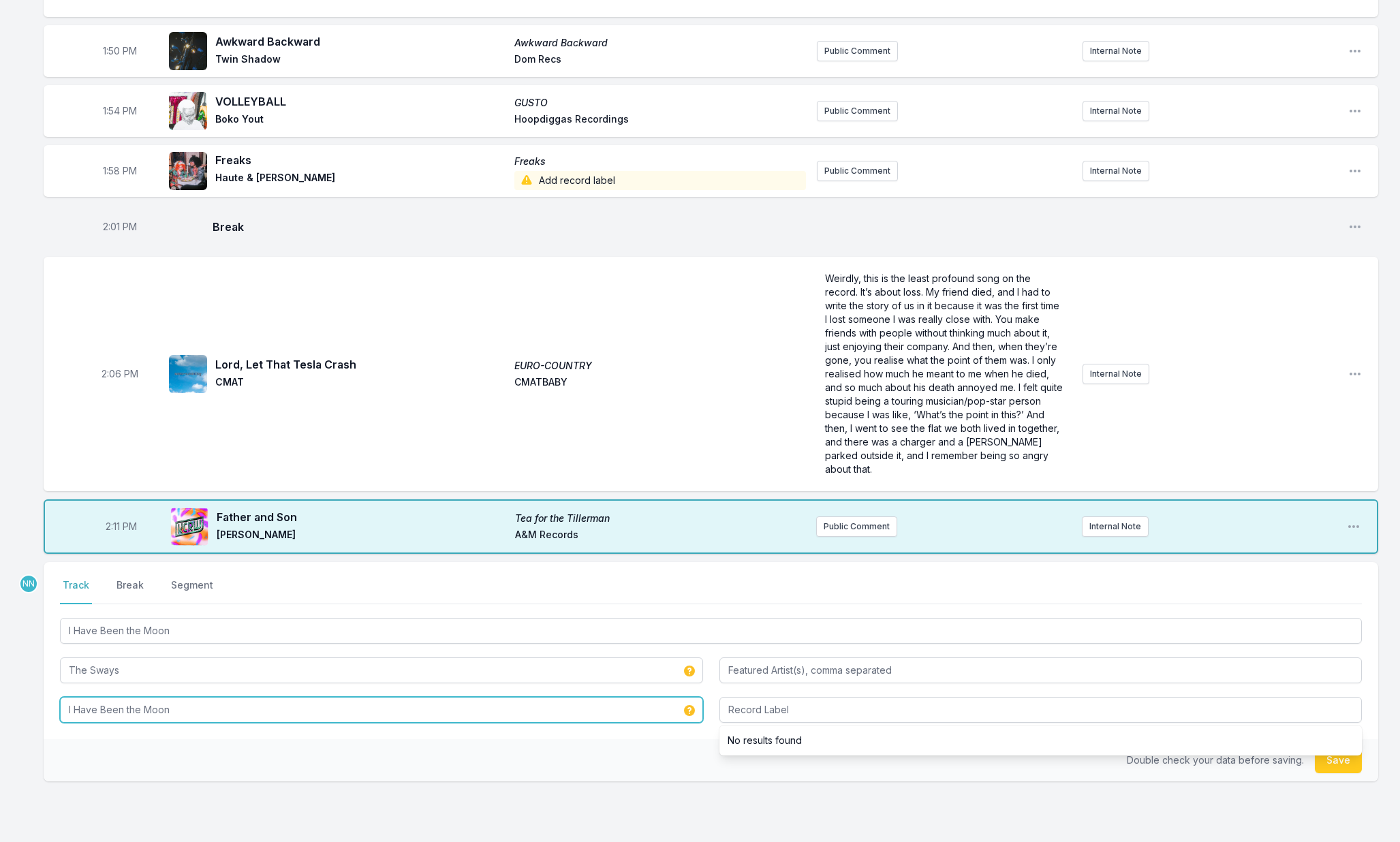
click at [212, 697] on input "I Have Been the Moon" at bounding box center [381, 709] width 643 height 26
click at [213, 697] on input "I Have Been the Moon" at bounding box center [381, 709] width 643 height 26
type input "The Sways"
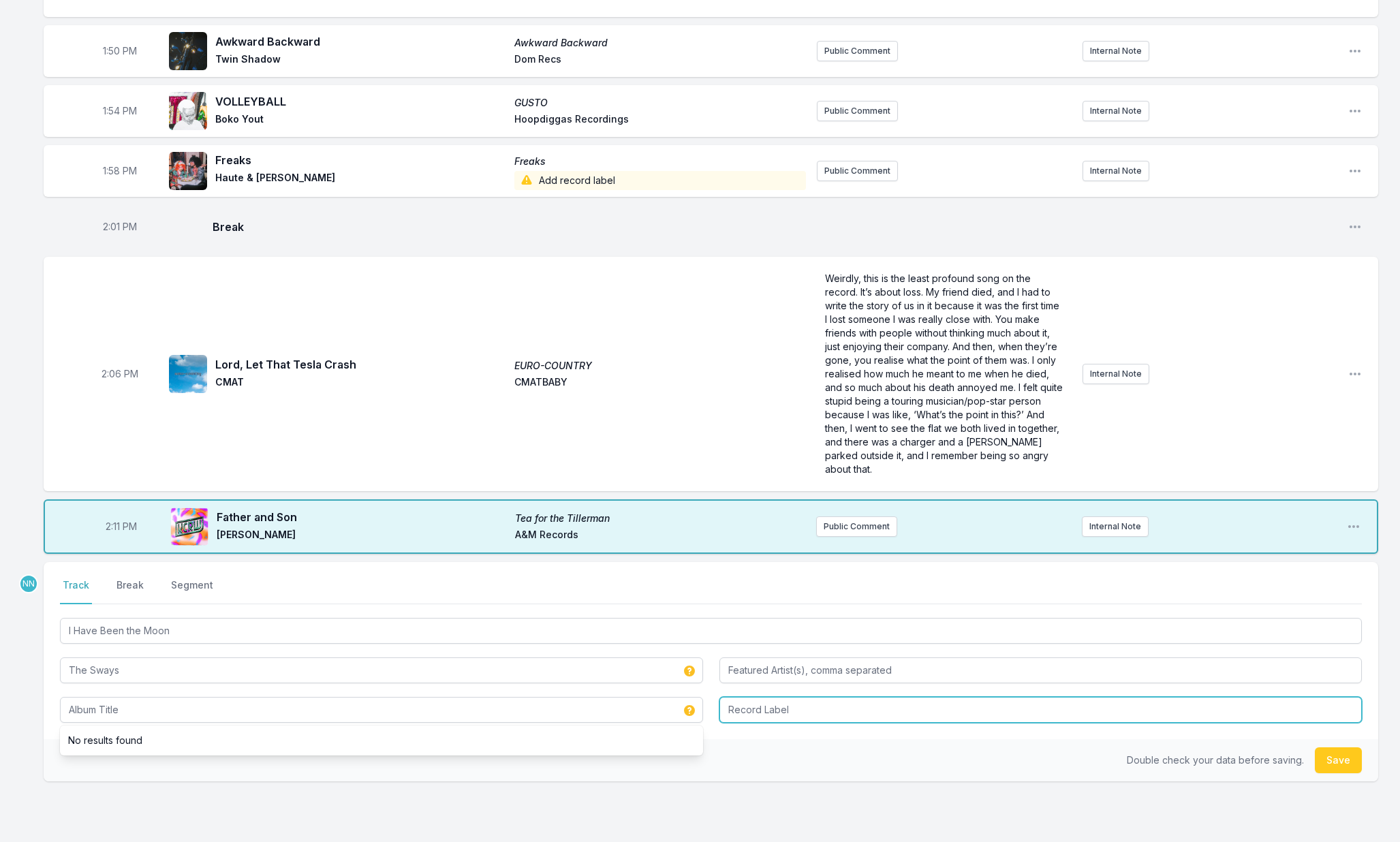
type input "The Sways"
type input "Self Released"
click at [1320, 747] on button "Save" at bounding box center [1338, 760] width 47 height 26
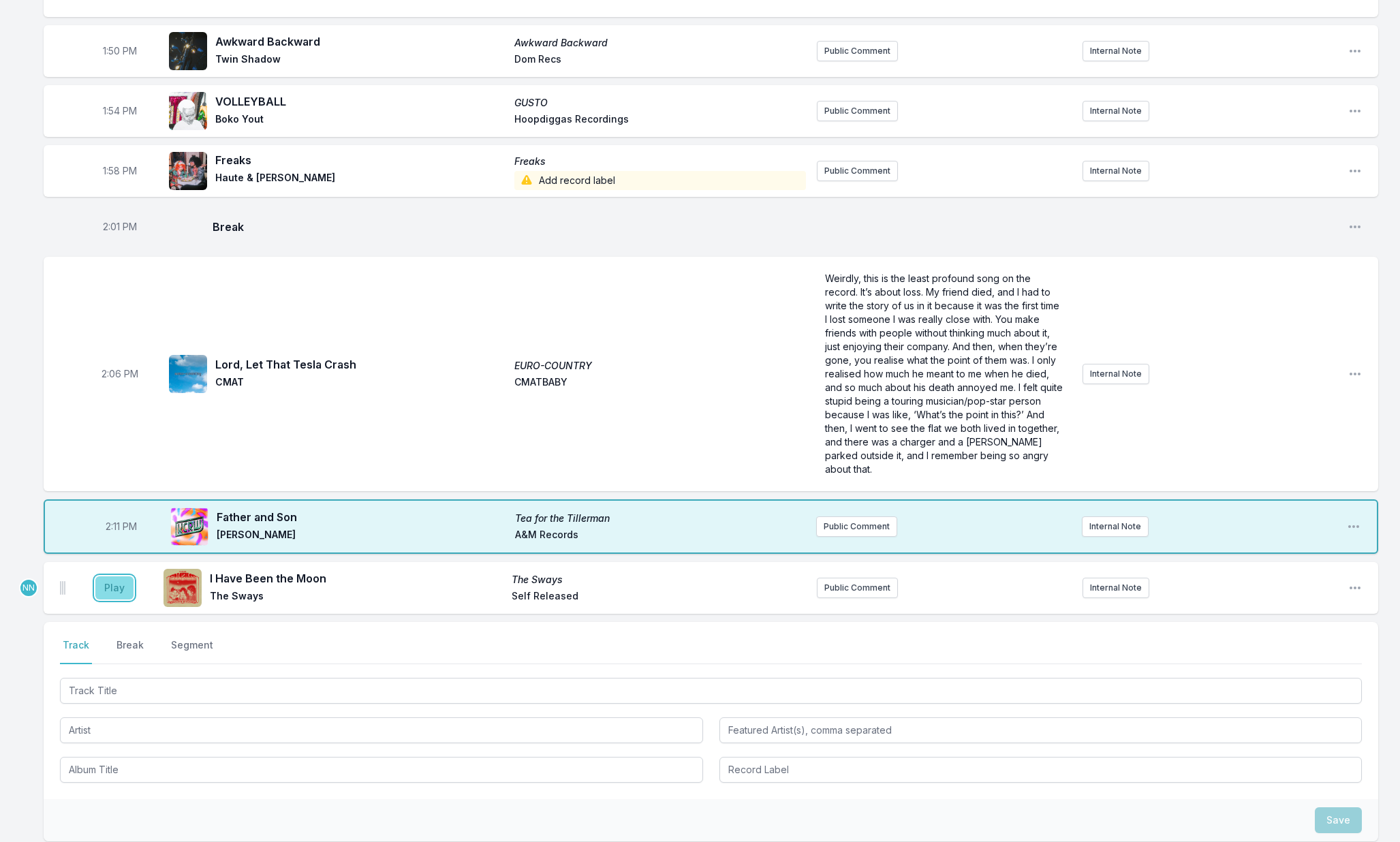
click at [117, 577] on button "Play" at bounding box center [114, 587] width 38 height 23
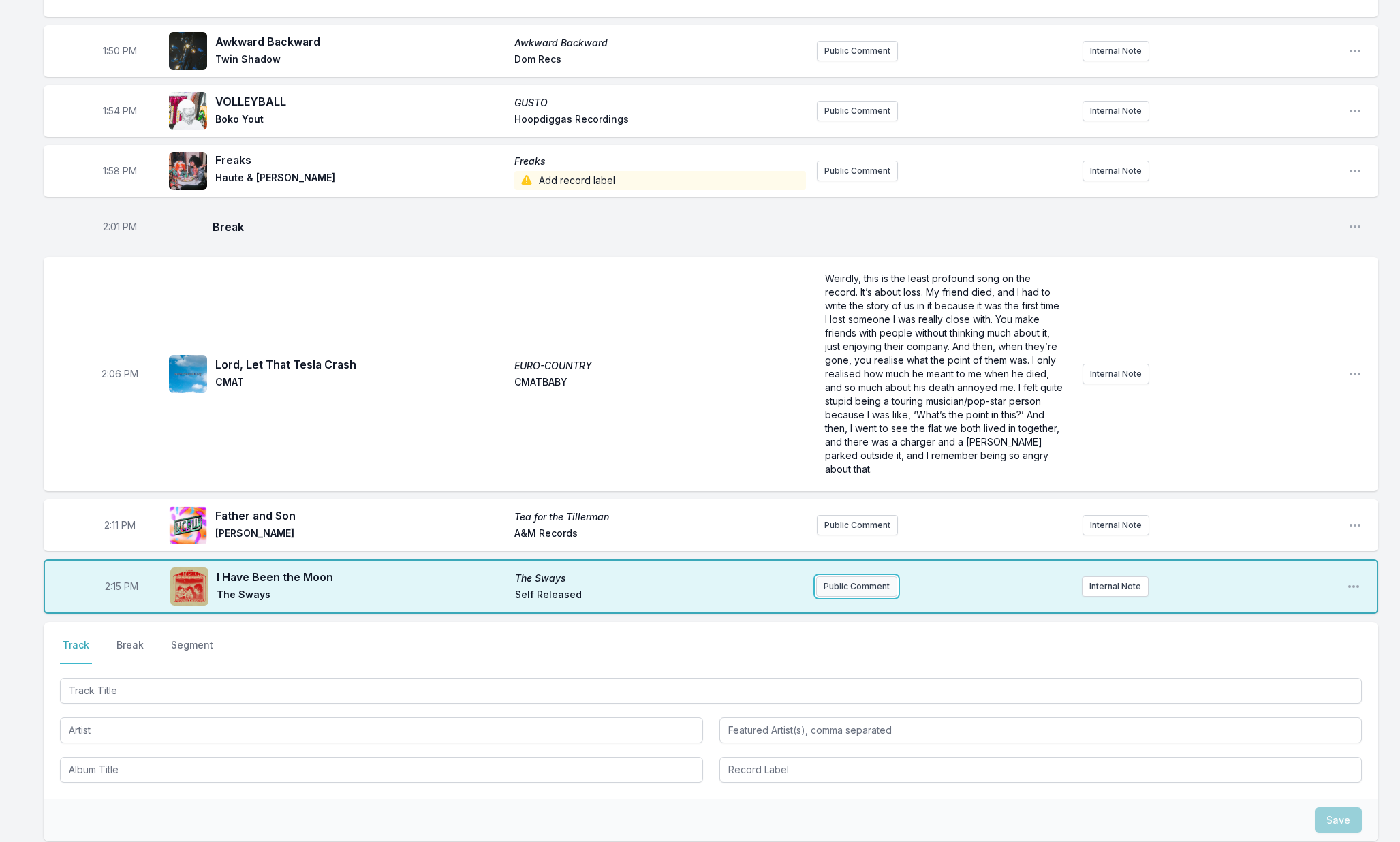
click at [866, 576] on button "Public Comment" at bounding box center [857, 586] width 81 height 20
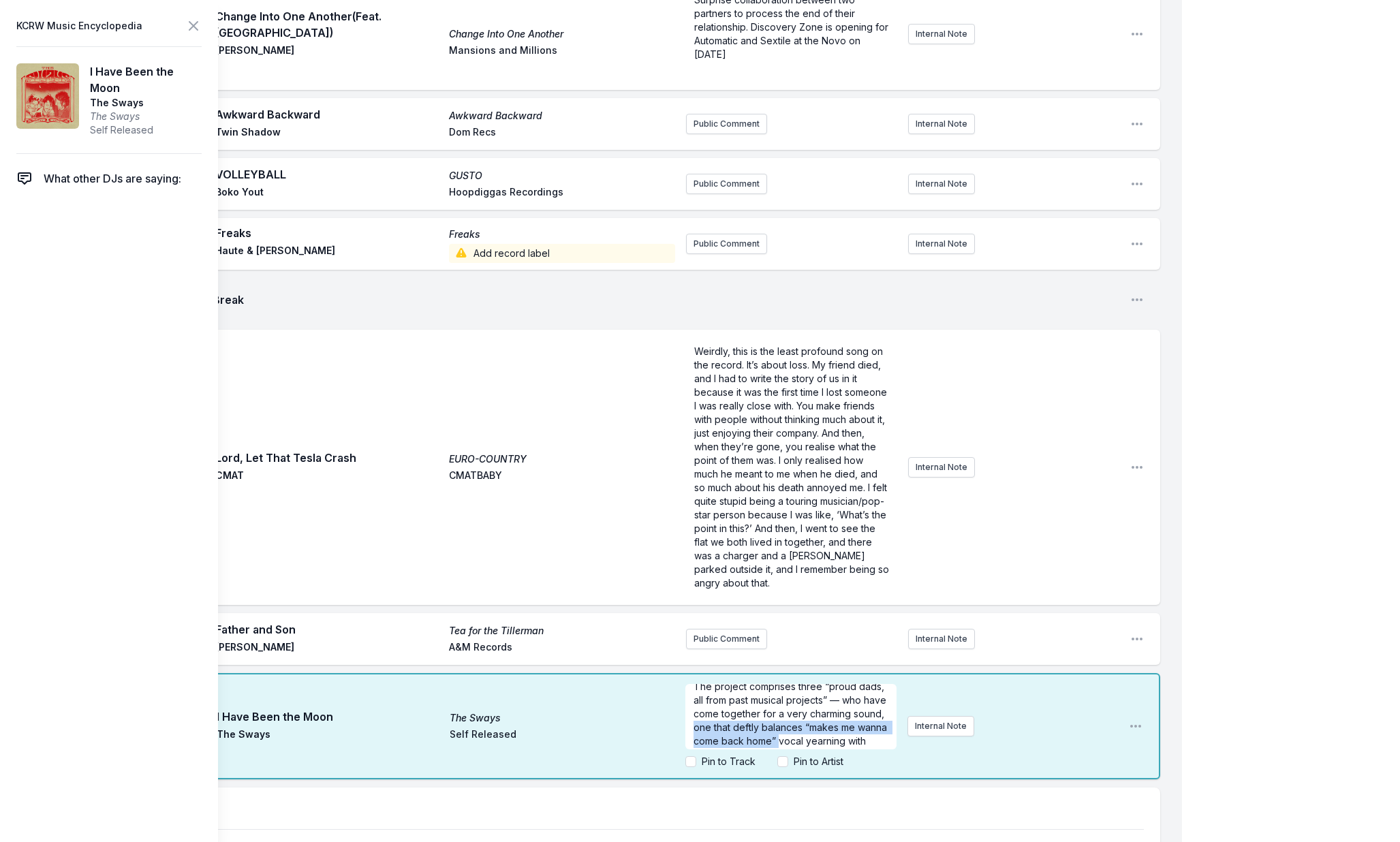
scroll to position [27, 0]
drag, startPoint x: 726, startPoint y: 739, endPoint x: 866, endPoint y: 755, distance: 140.9
click at [866, 749] on div "The project comprises three “proud dads, all from past musical projects” — who …" at bounding box center [790, 716] width 211 height 65
click at [193, 31] on icon at bounding box center [193, 26] width 16 height 16
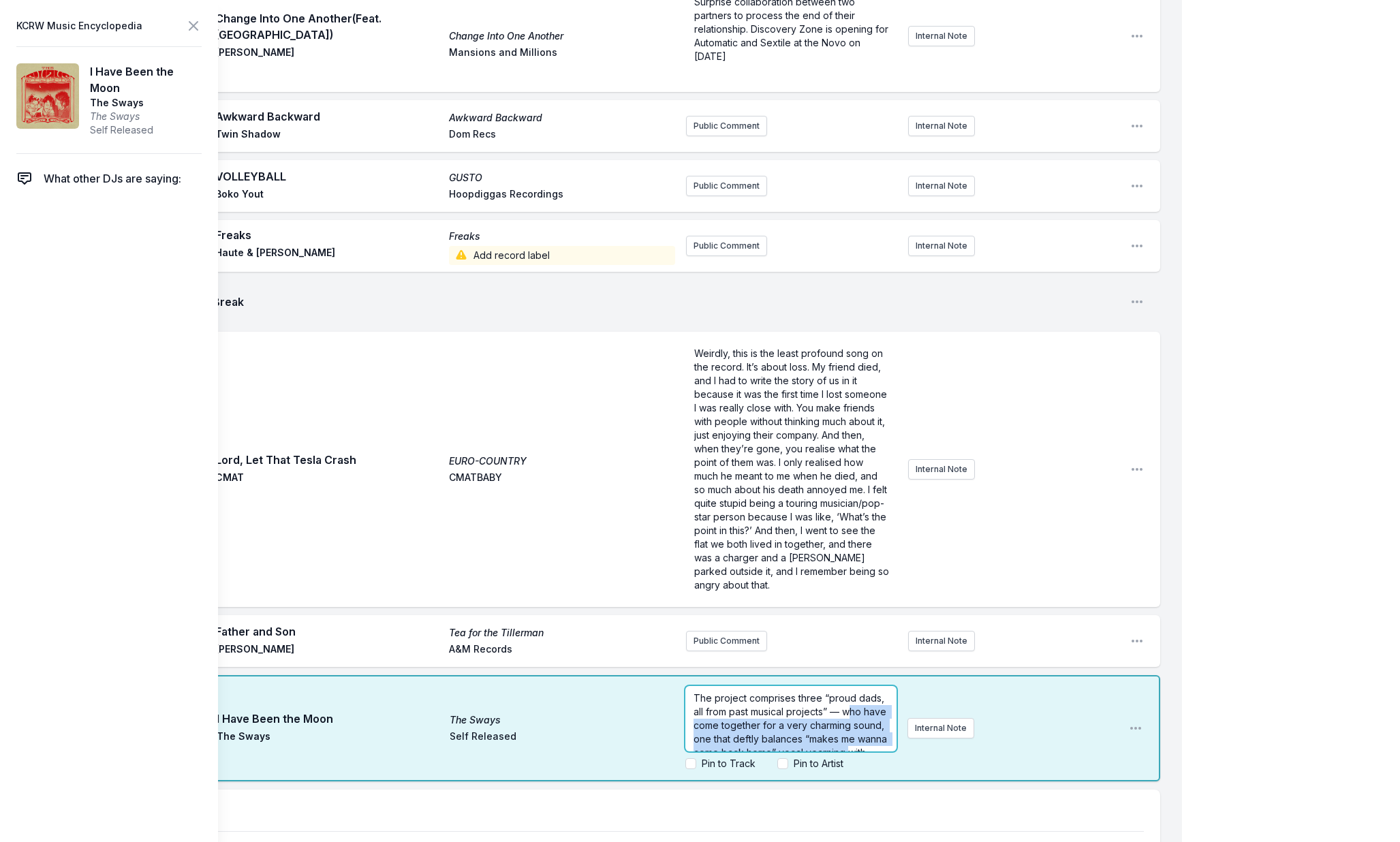
scroll to position [27, 0]
drag, startPoint x: 943, startPoint y: 586, endPoint x: 913, endPoint y: 773, distance: 189.4
click at [919, 776] on div "The project comprises three “proud dads, all from past musical projects” — who …" at bounding box center [901, 728] width 433 height 96
drag, startPoint x: 767, startPoint y: 719, endPoint x: 758, endPoint y: 719, distance: 9.0
click at [767, 719] on span "The project comprises three “proud dads, all from past musical projects” — who …" at bounding box center [792, 704] width 196 height 80
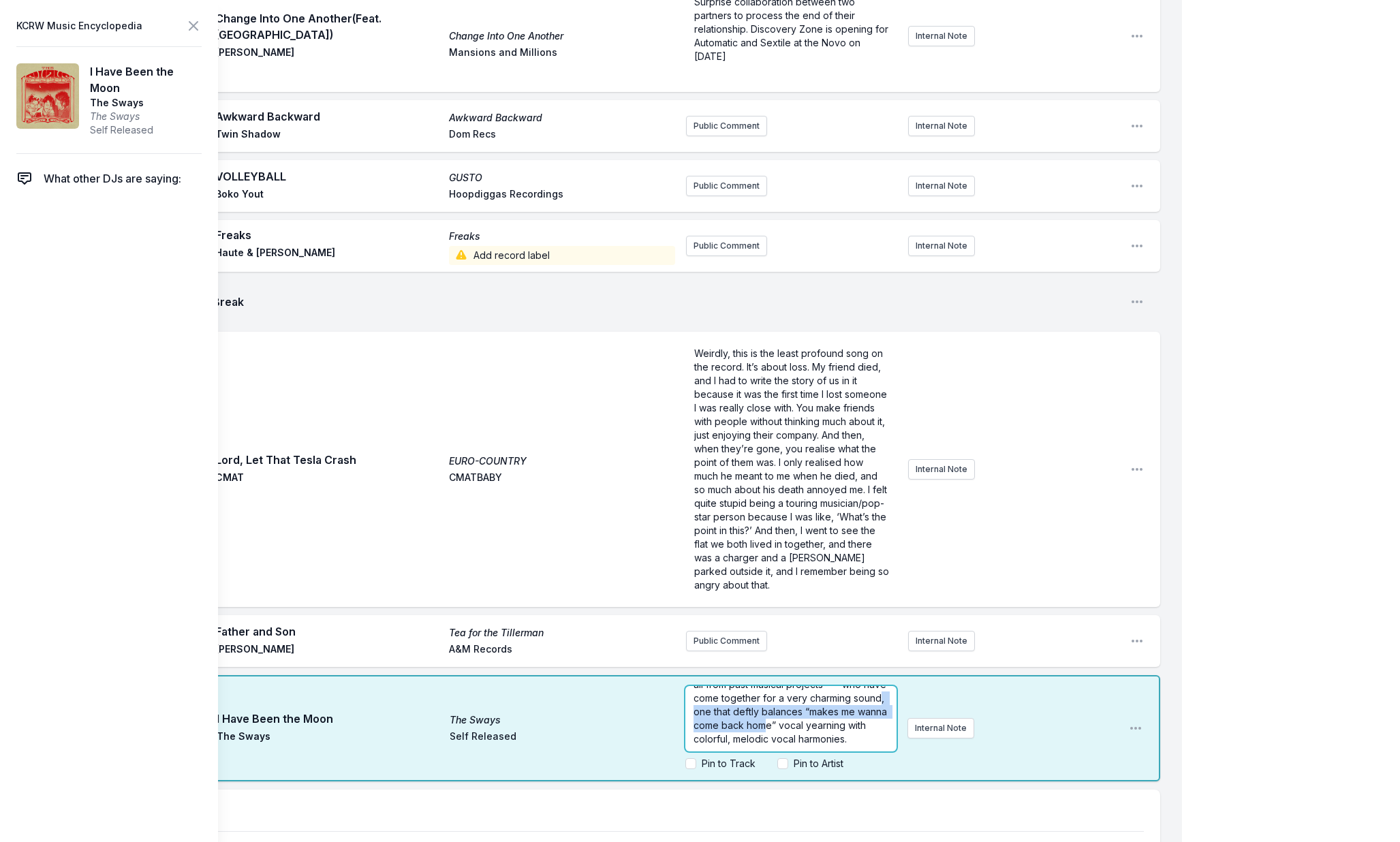
drag, startPoint x: 722, startPoint y: 721, endPoint x: 810, endPoint y: 728, distance: 88.3
click at [798, 727] on span "The project comprises three “proud dads, all from past musical projects” — who …" at bounding box center [792, 704] width 196 height 80
click at [191, 27] on icon at bounding box center [193, 26] width 16 height 16
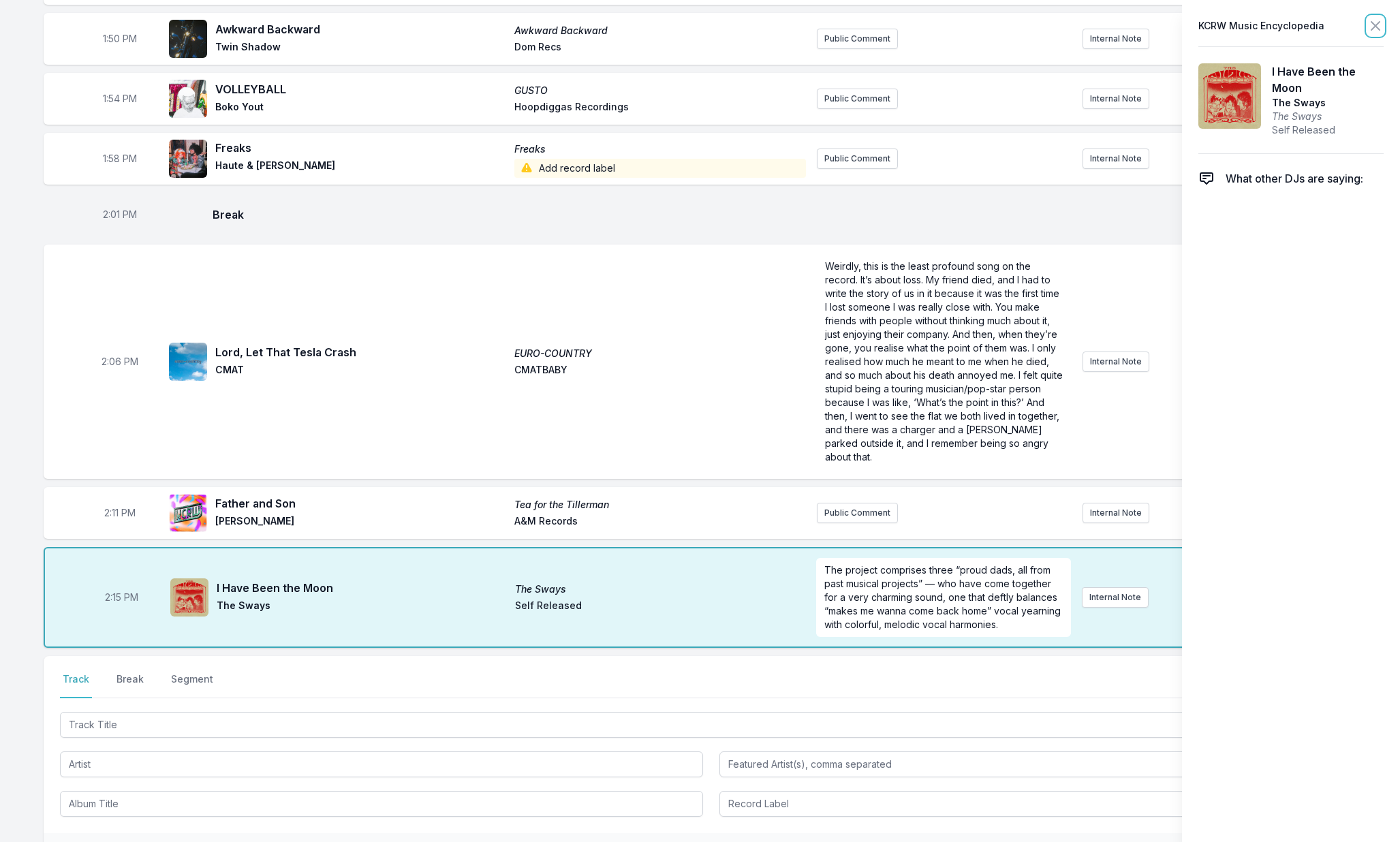
scroll to position [0, 0]
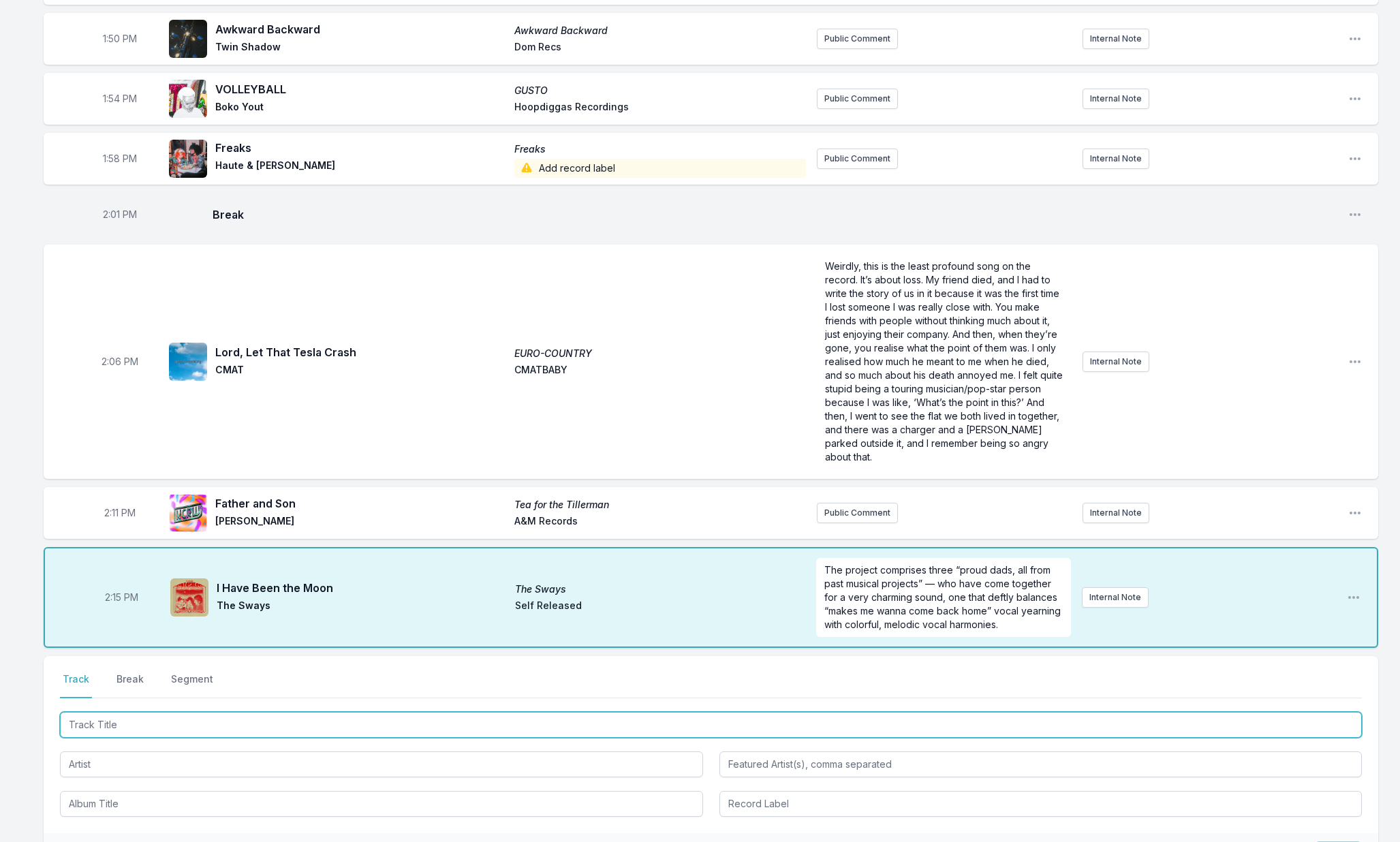
drag, startPoint x: 188, startPoint y: 709, endPoint x: 205, endPoint y: 707, distance: 17.1
click at [188, 712] on input "Track Title" at bounding box center [711, 724] width 1302 height 26
type input "Goodbye Rosa Goodbye"
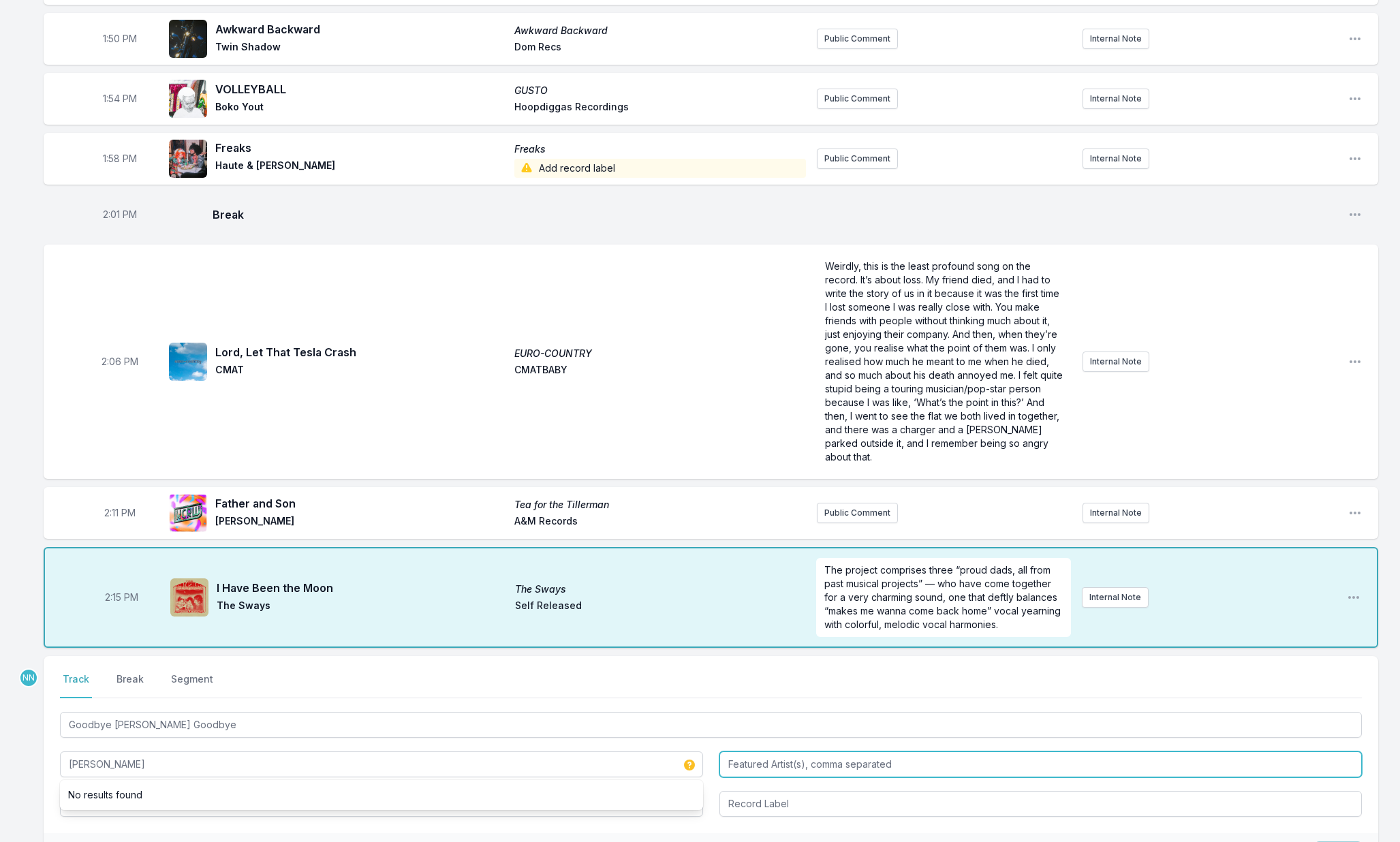
type input "Hector Harrison"
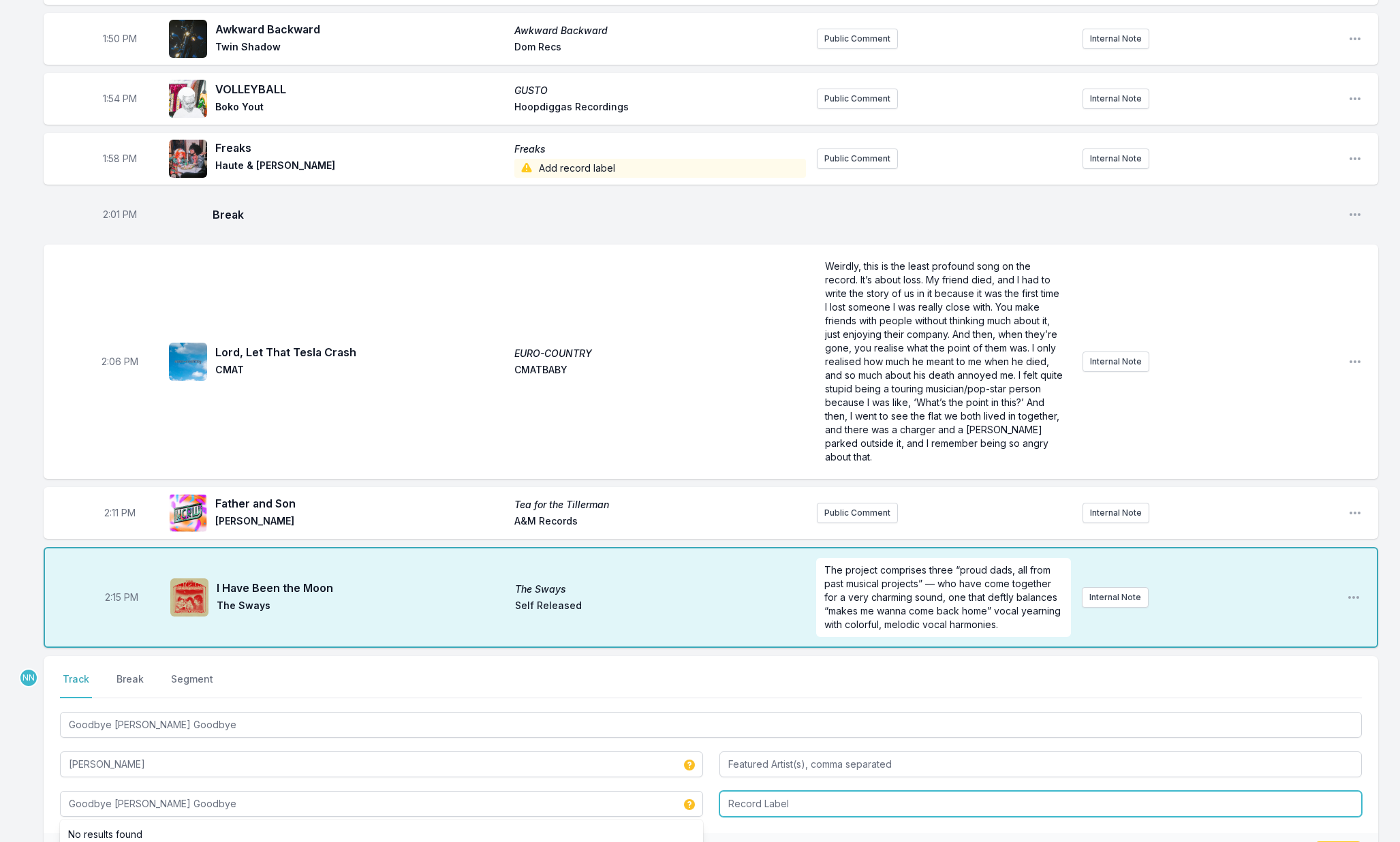
type input "Goodbye Rosa Goodbye"
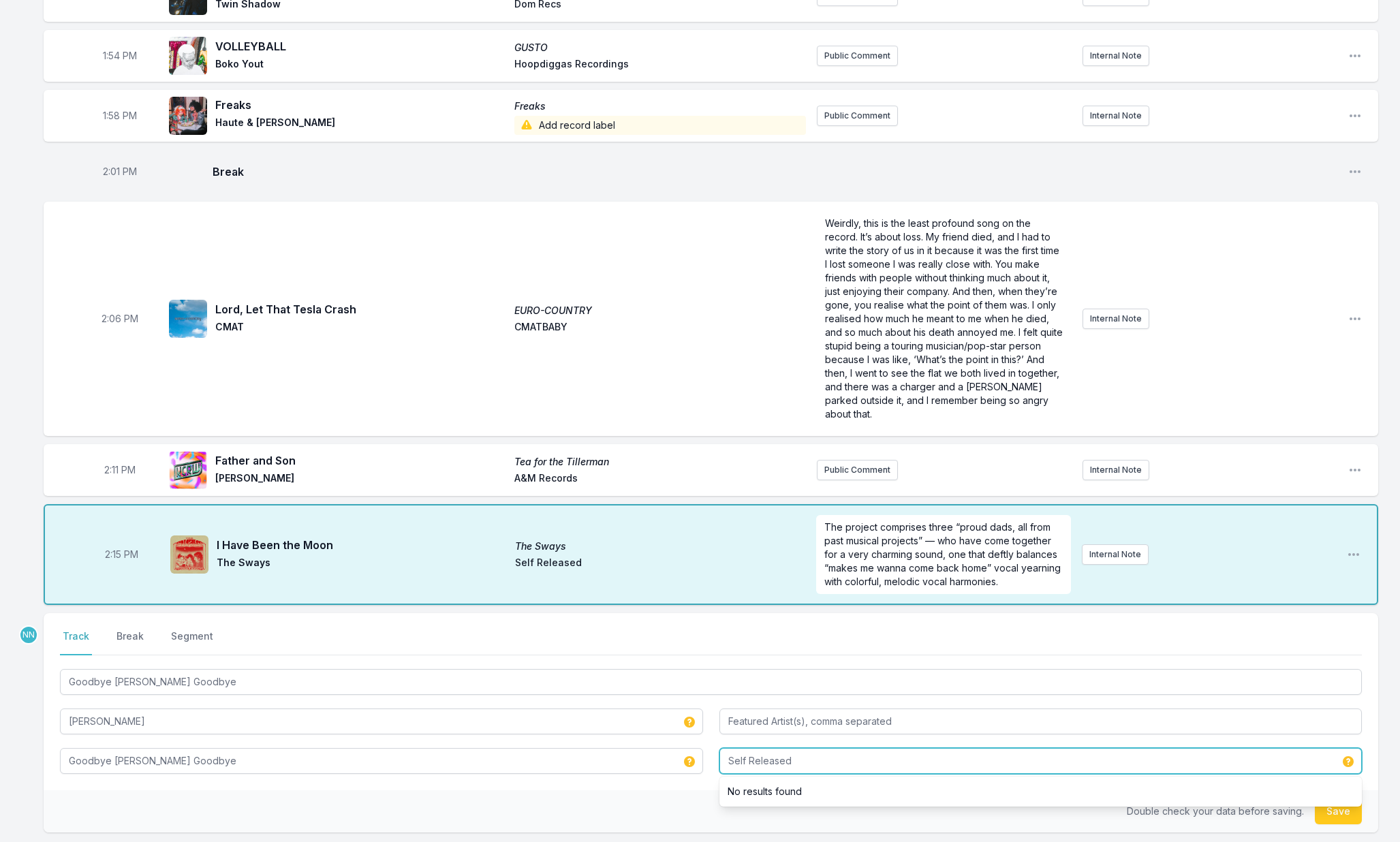
scroll to position [2112, 0]
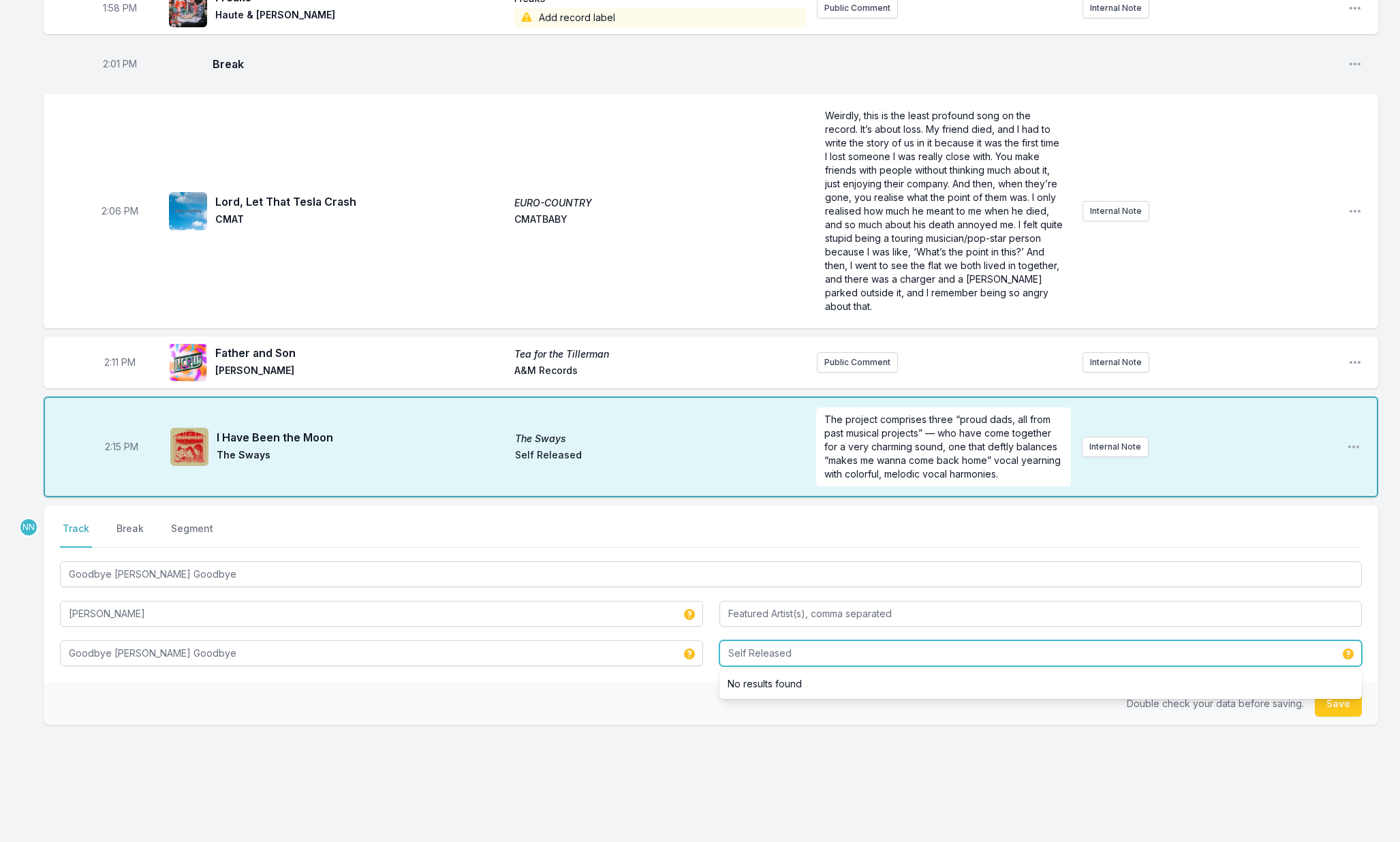
type input "Self Released"
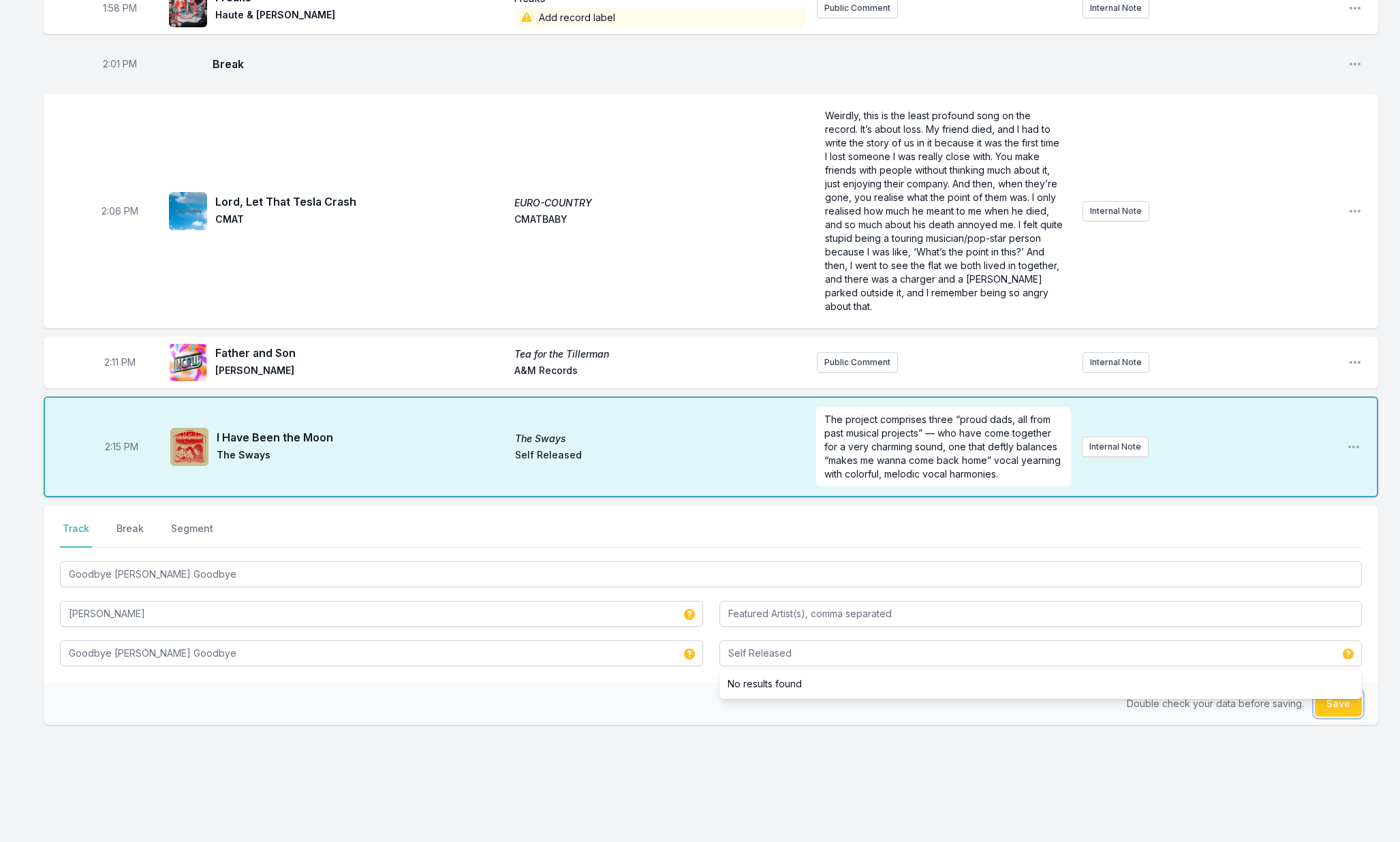
click at [1322, 697] on button "Save" at bounding box center [1338, 703] width 47 height 26
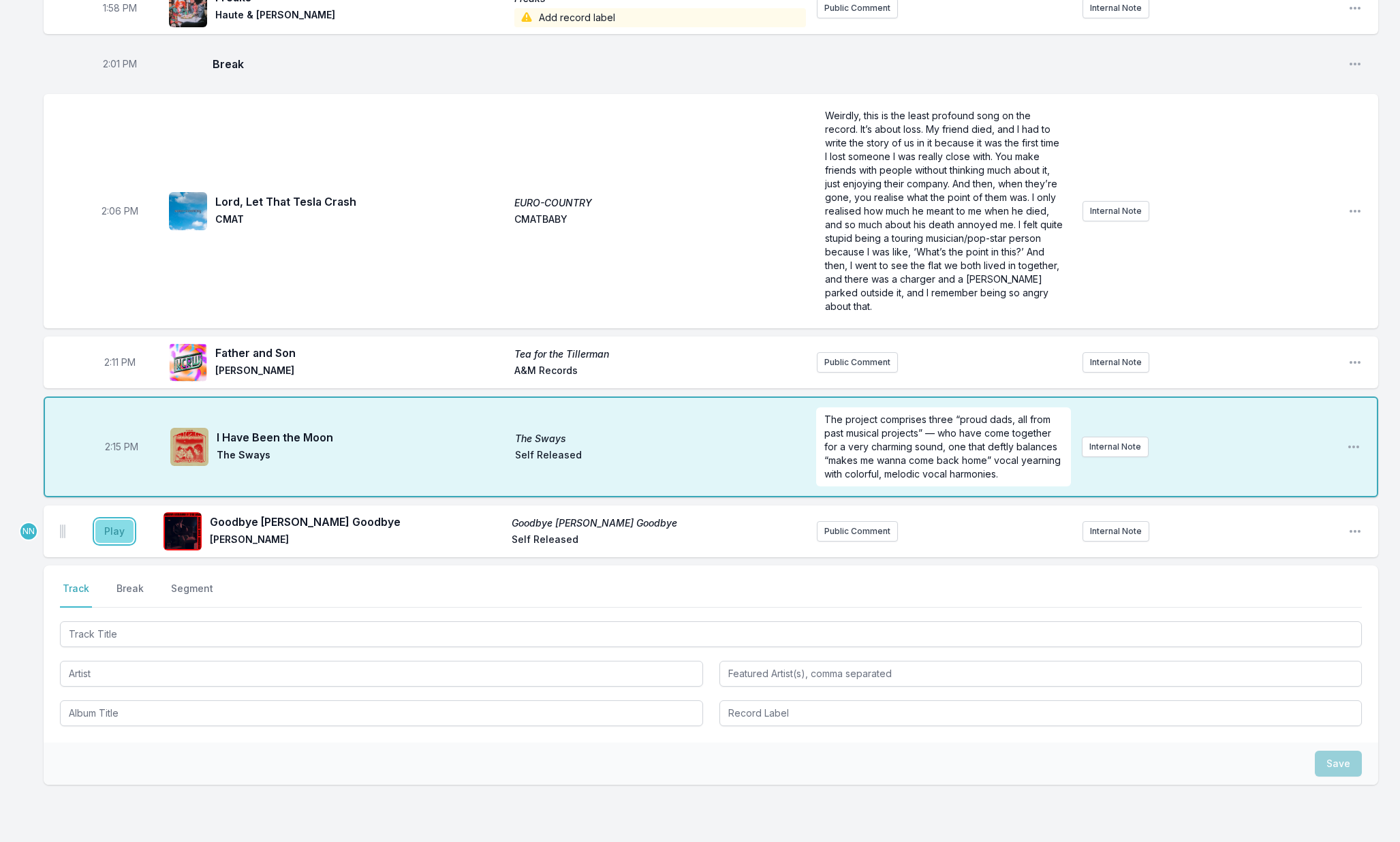
click at [117, 521] on button "Play" at bounding box center [114, 531] width 38 height 23
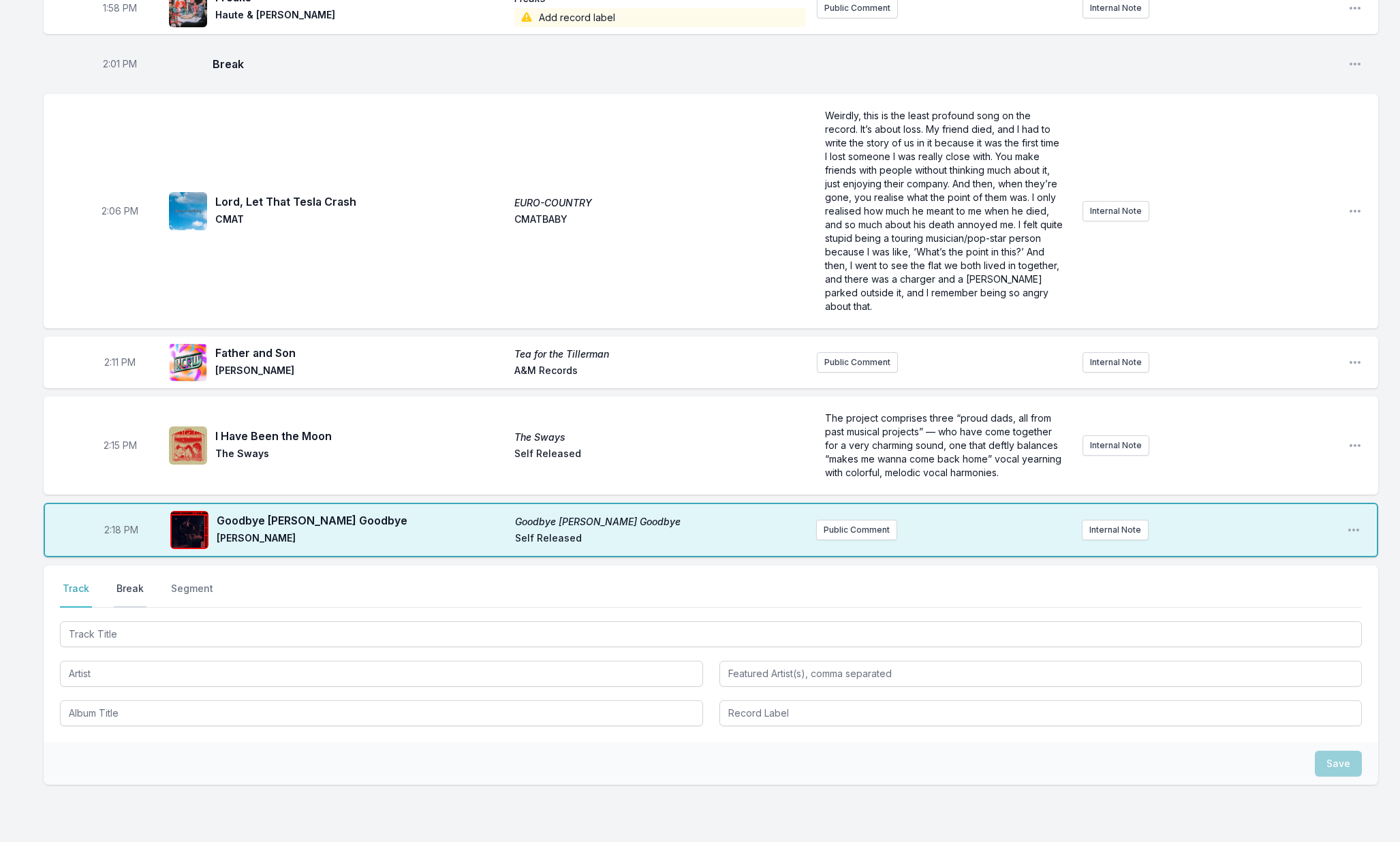
click at [133, 581] on button "Break" at bounding box center [130, 593] width 33 height 26
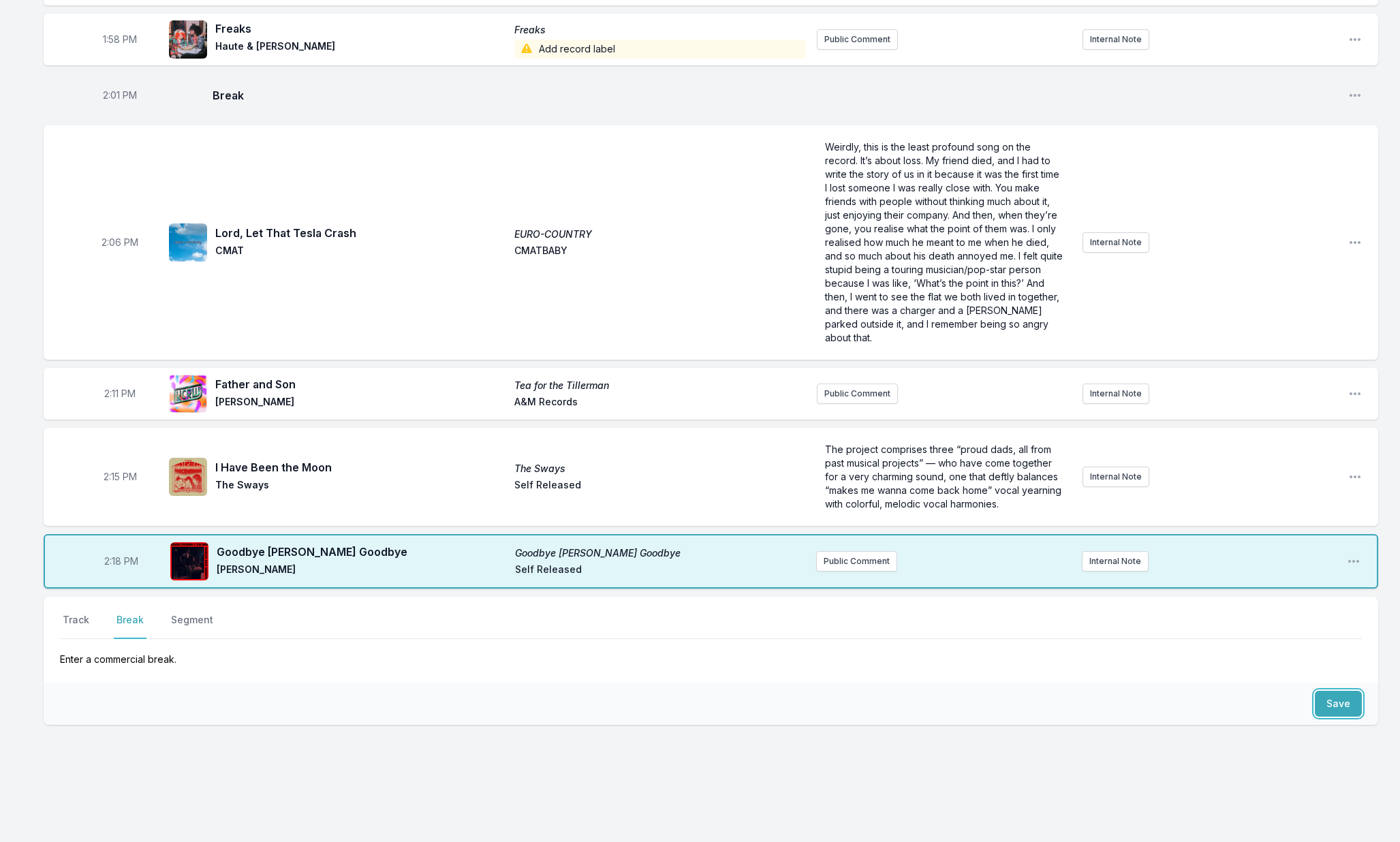
drag, startPoint x: 1332, startPoint y: 689, endPoint x: 1315, endPoint y: 690, distance: 17.0
click at [1331, 691] on button "Save" at bounding box center [1338, 703] width 47 height 26
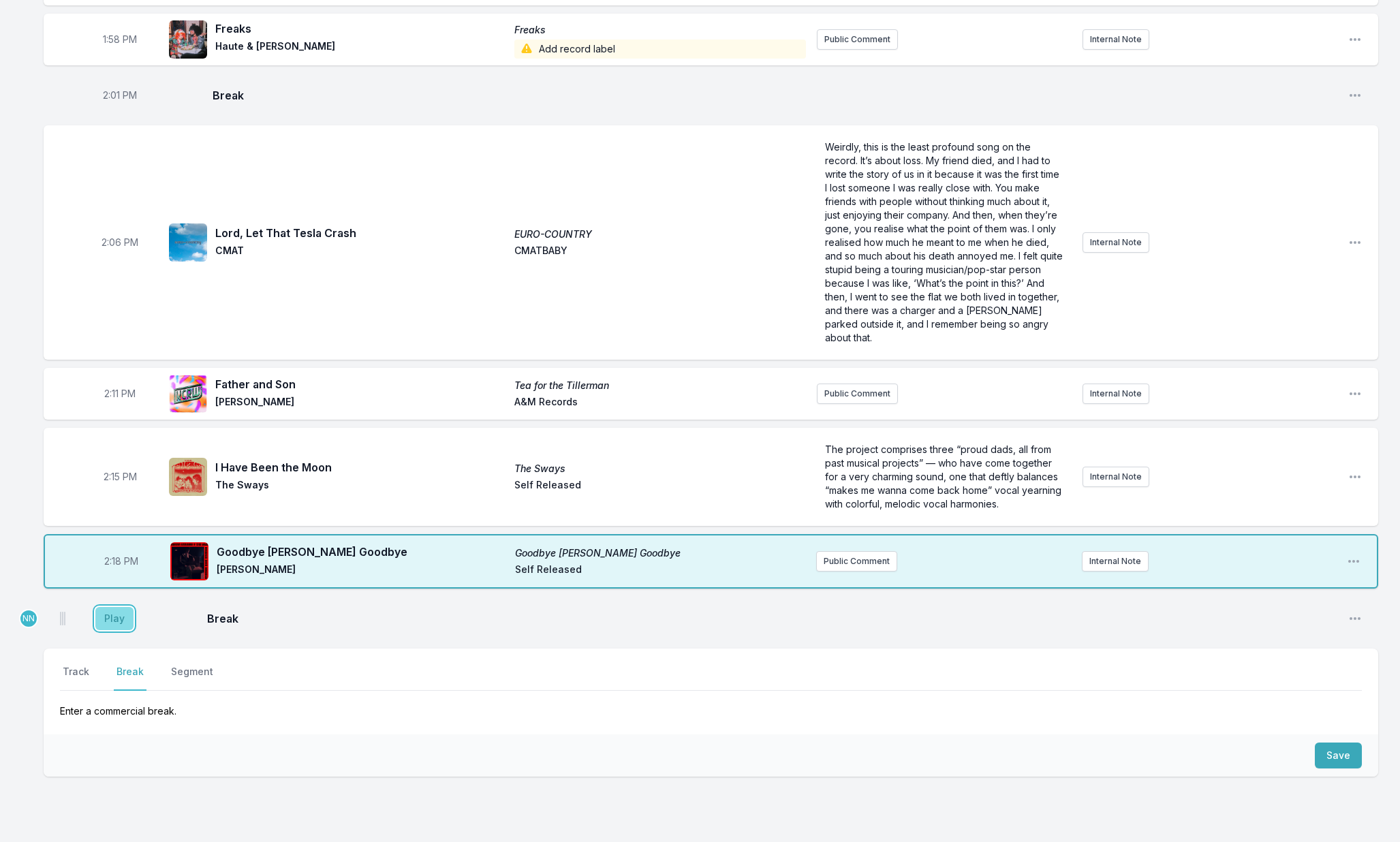
click at [113, 607] on button "Play" at bounding box center [114, 618] width 38 height 23
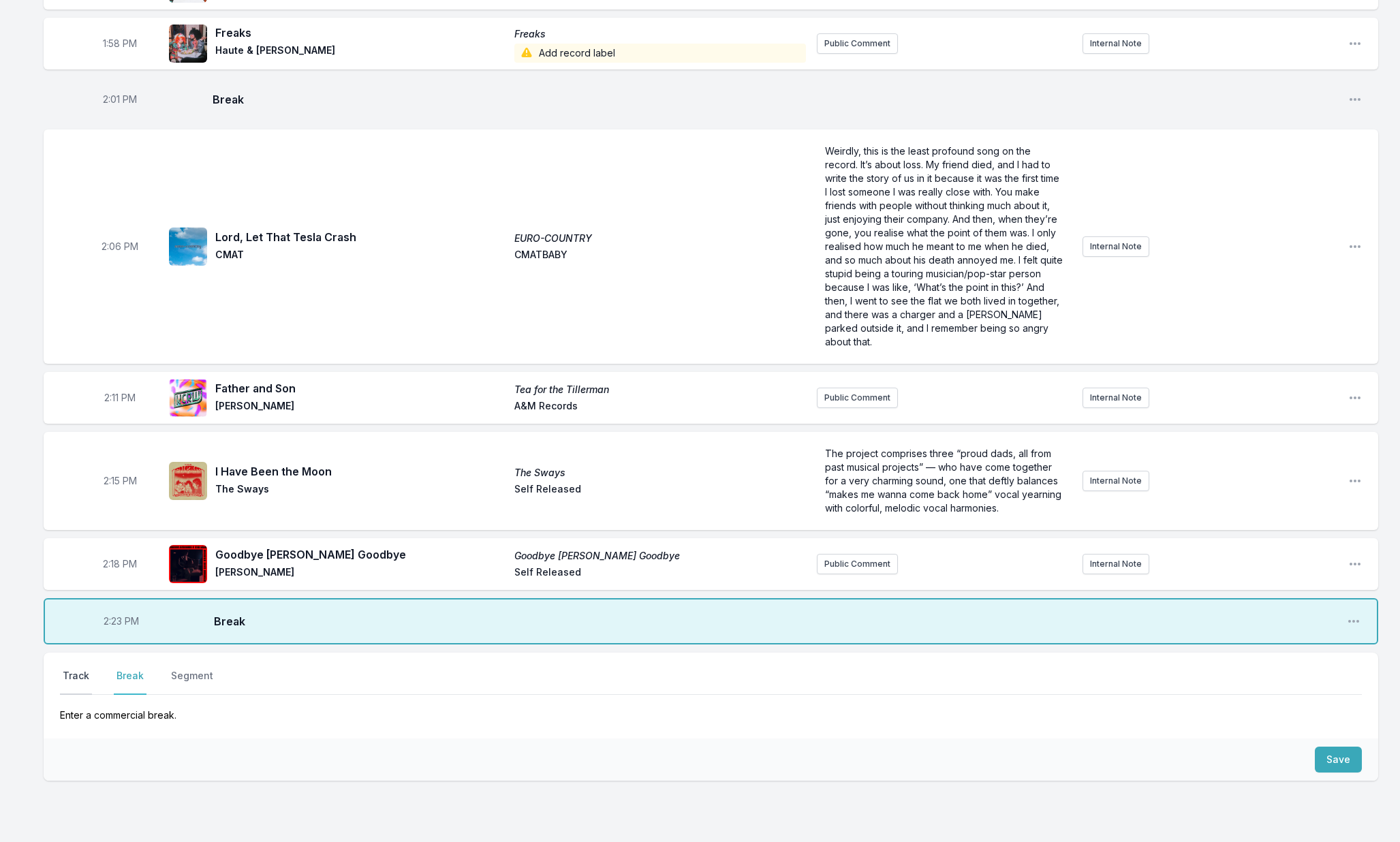
click at [79, 669] on button "Track" at bounding box center [76, 681] width 32 height 26
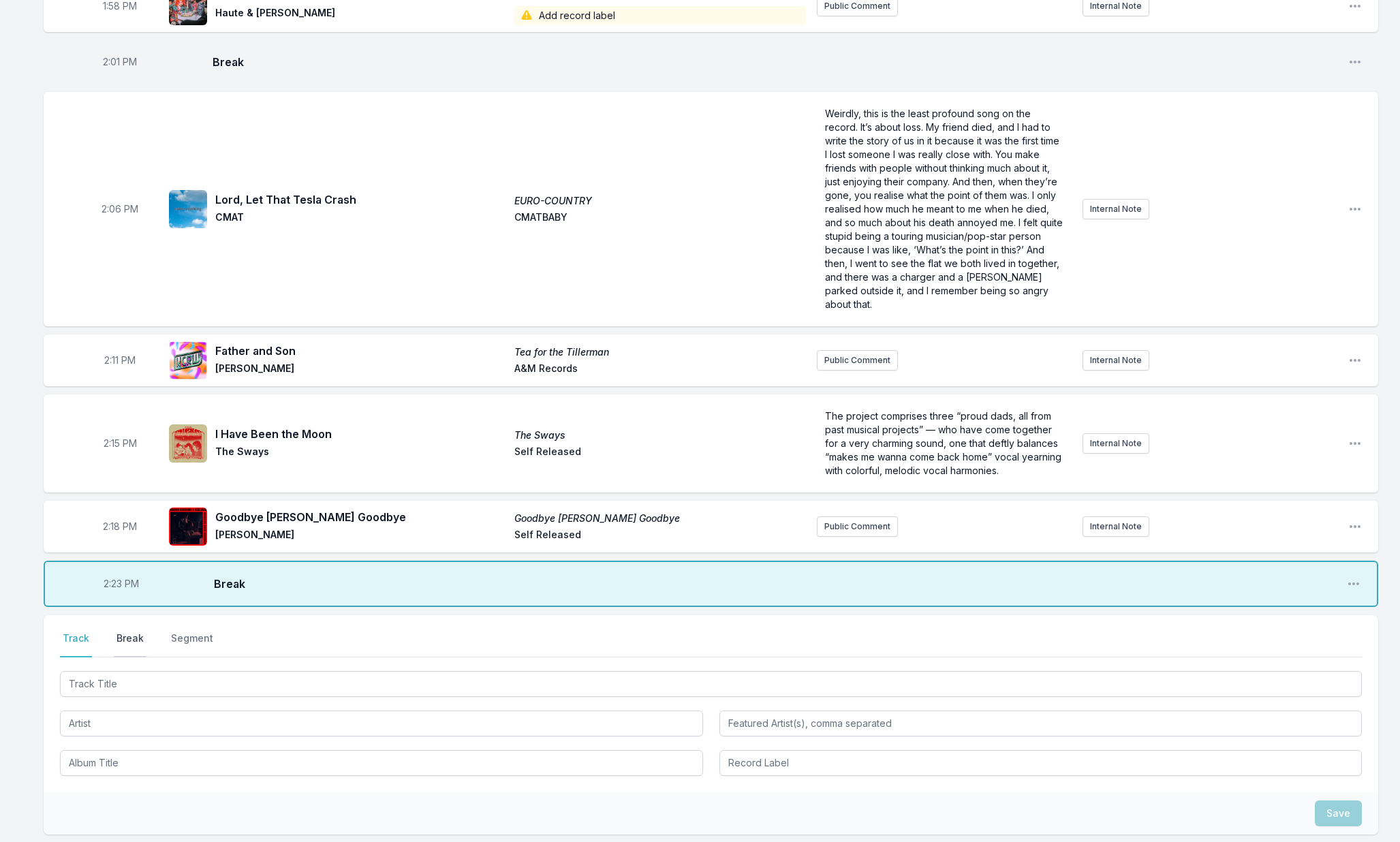
scroll to position [2123, 0]
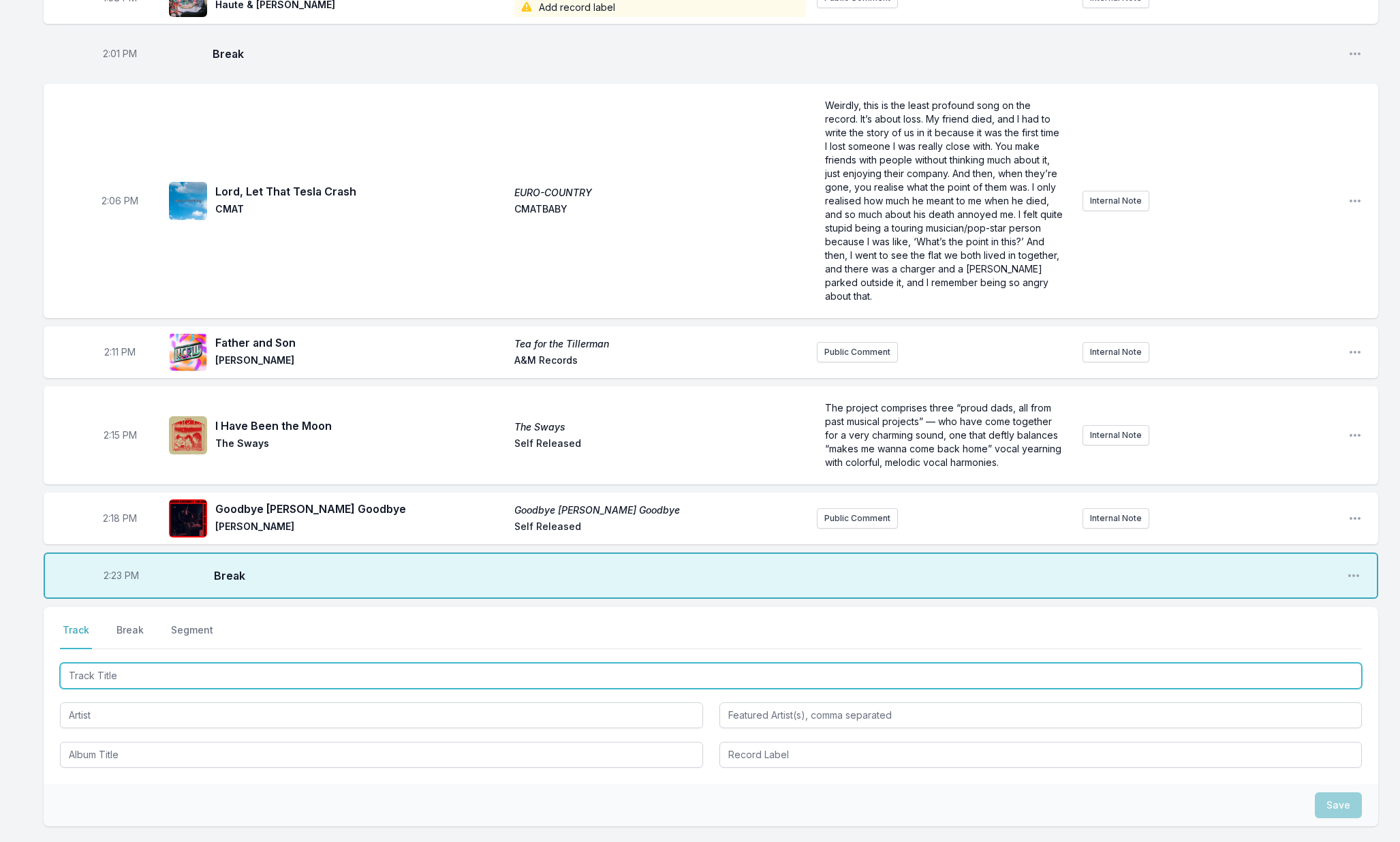
drag, startPoint x: 127, startPoint y: 653, endPoint x: 148, endPoint y: 647, distance: 21.8
click at [127, 662] on input "Track Title" at bounding box center [711, 675] width 1302 height 26
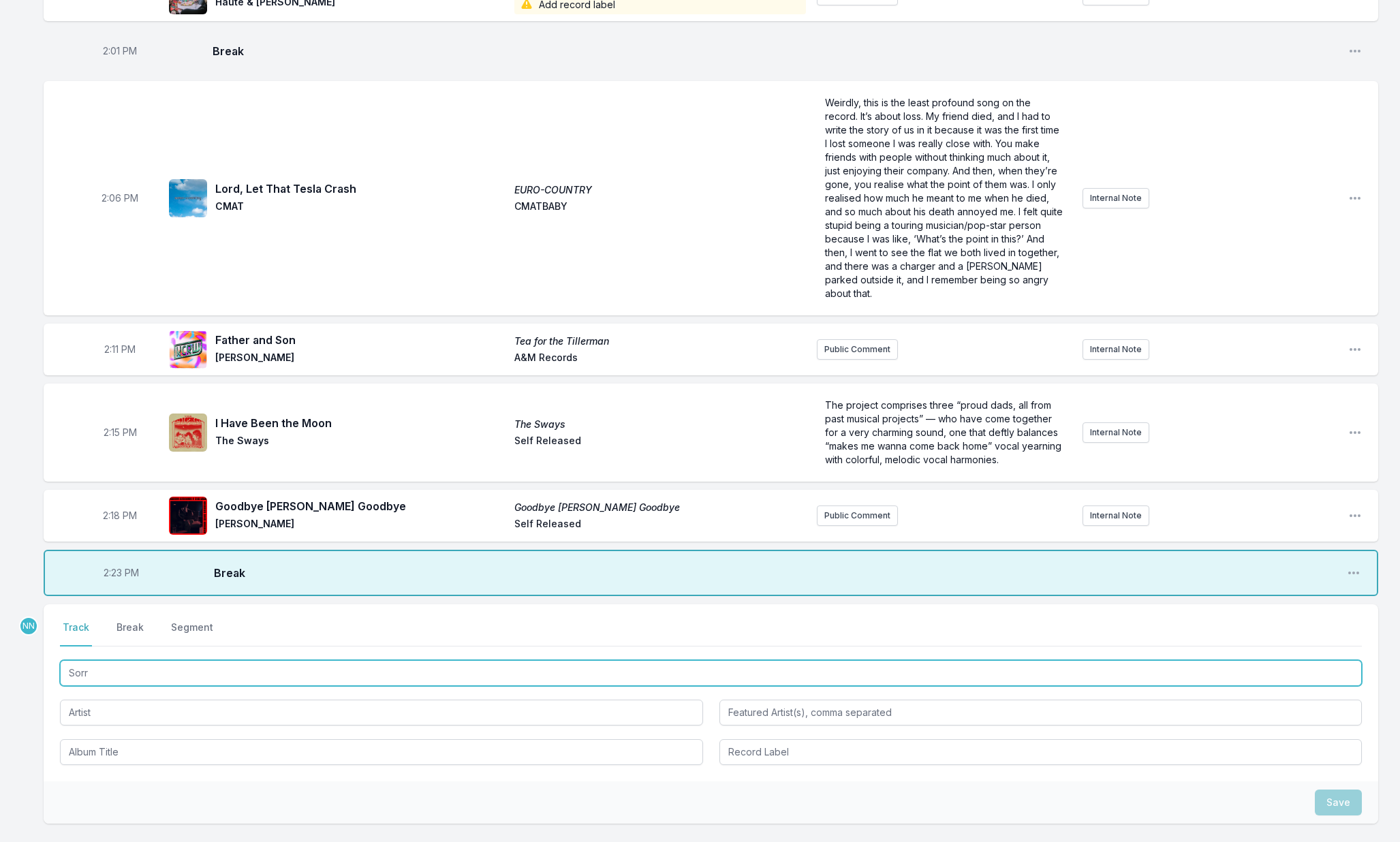
type input "Sorry"
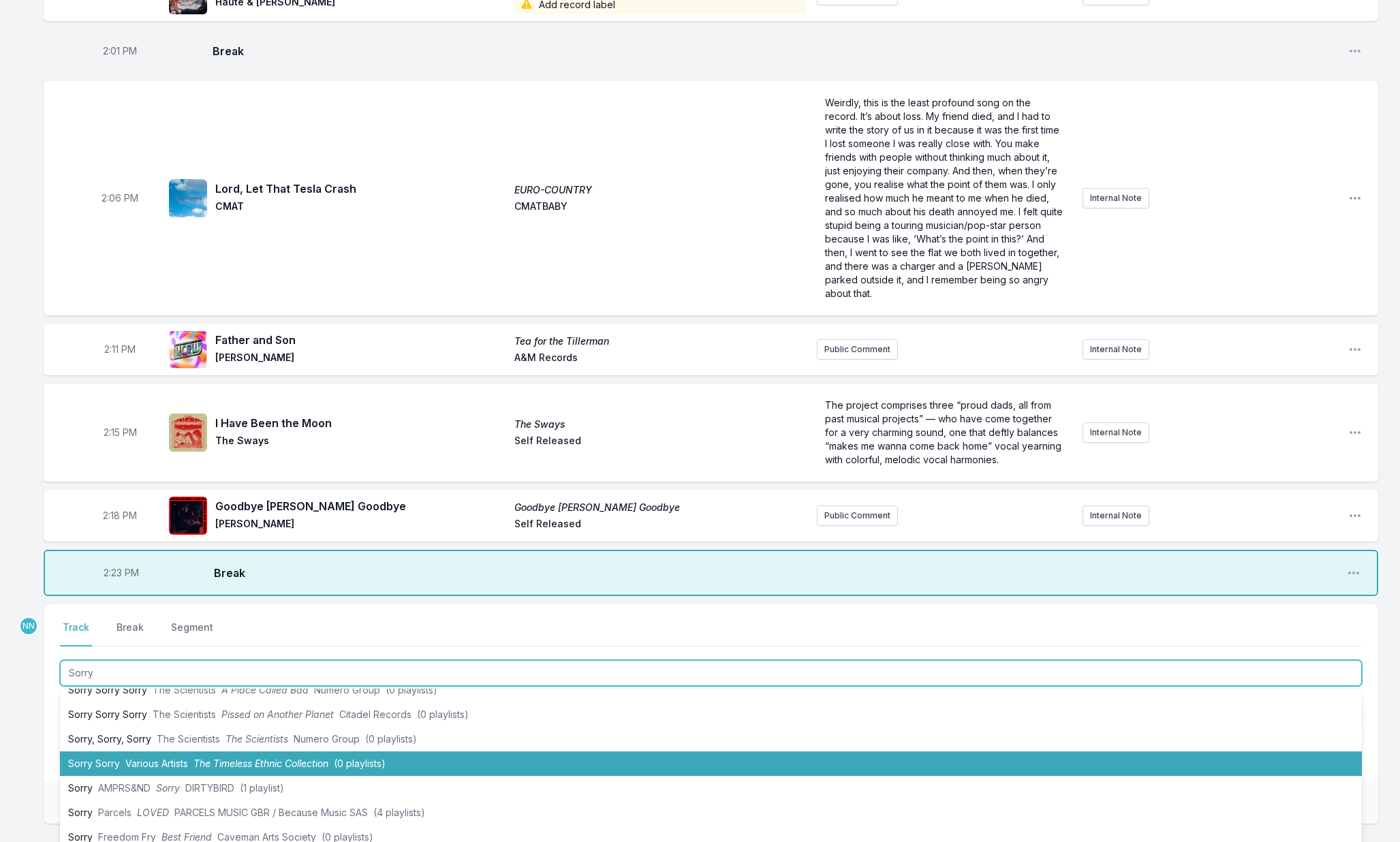
scroll to position [39, 0]
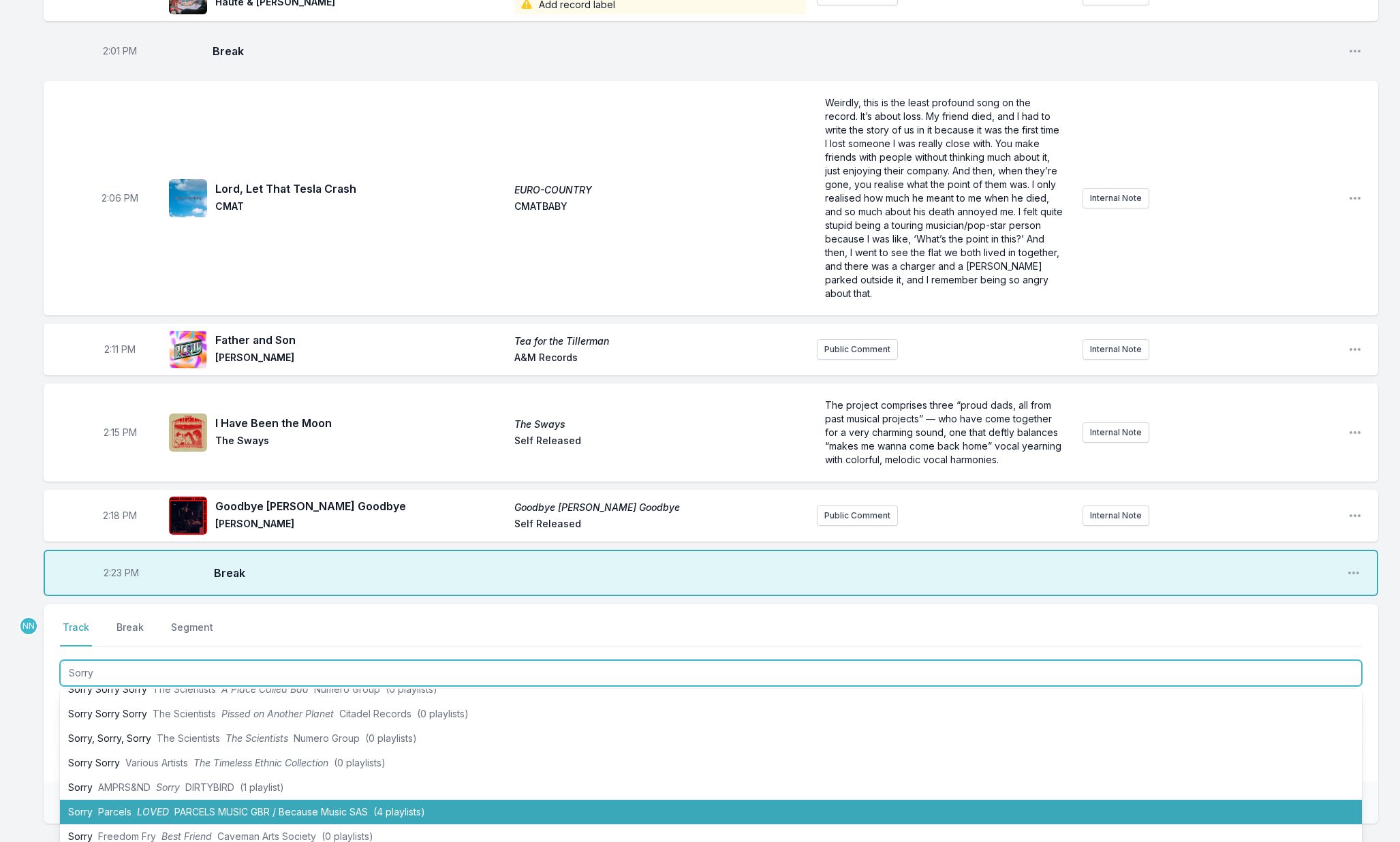
click at [165, 806] on span "LOVED" at bounding box center [153, 811] width 32 height 11
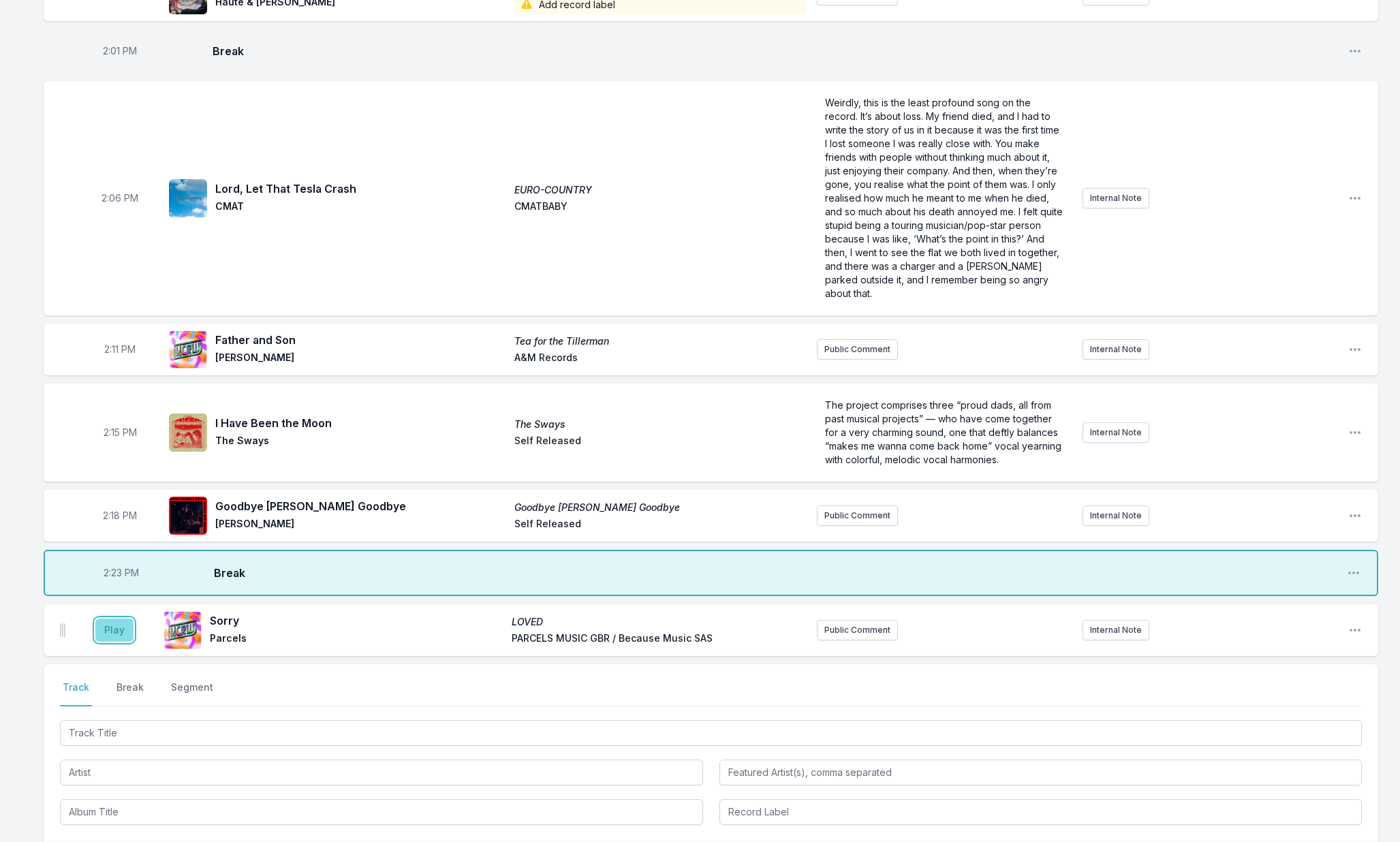
click at [118, 623] on button "Play" at bounding box center [114, 630] width 38 height 23
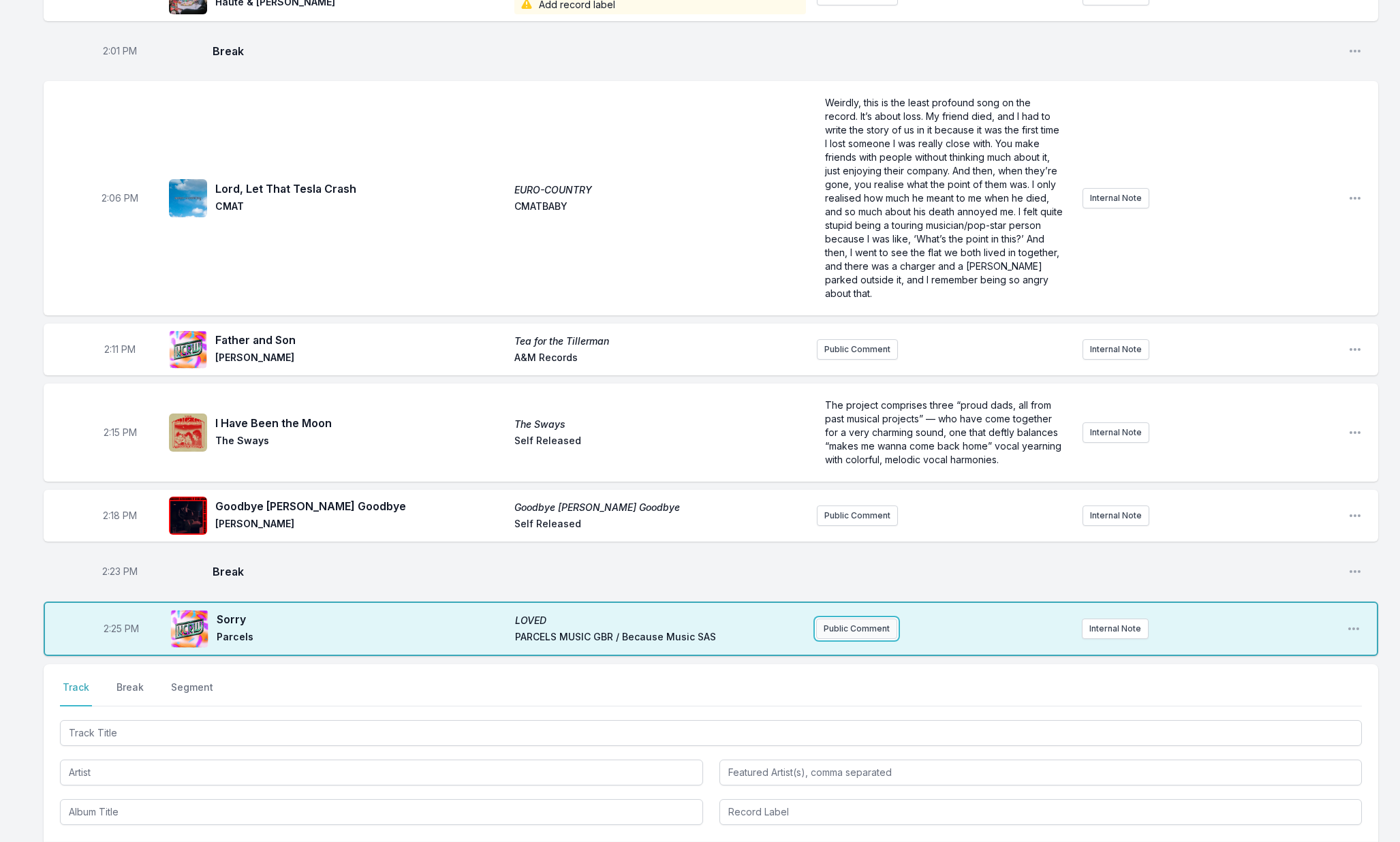
click at [858, 618] on button "Public Comment" at bounding box center [857, 628] width 81 height 20
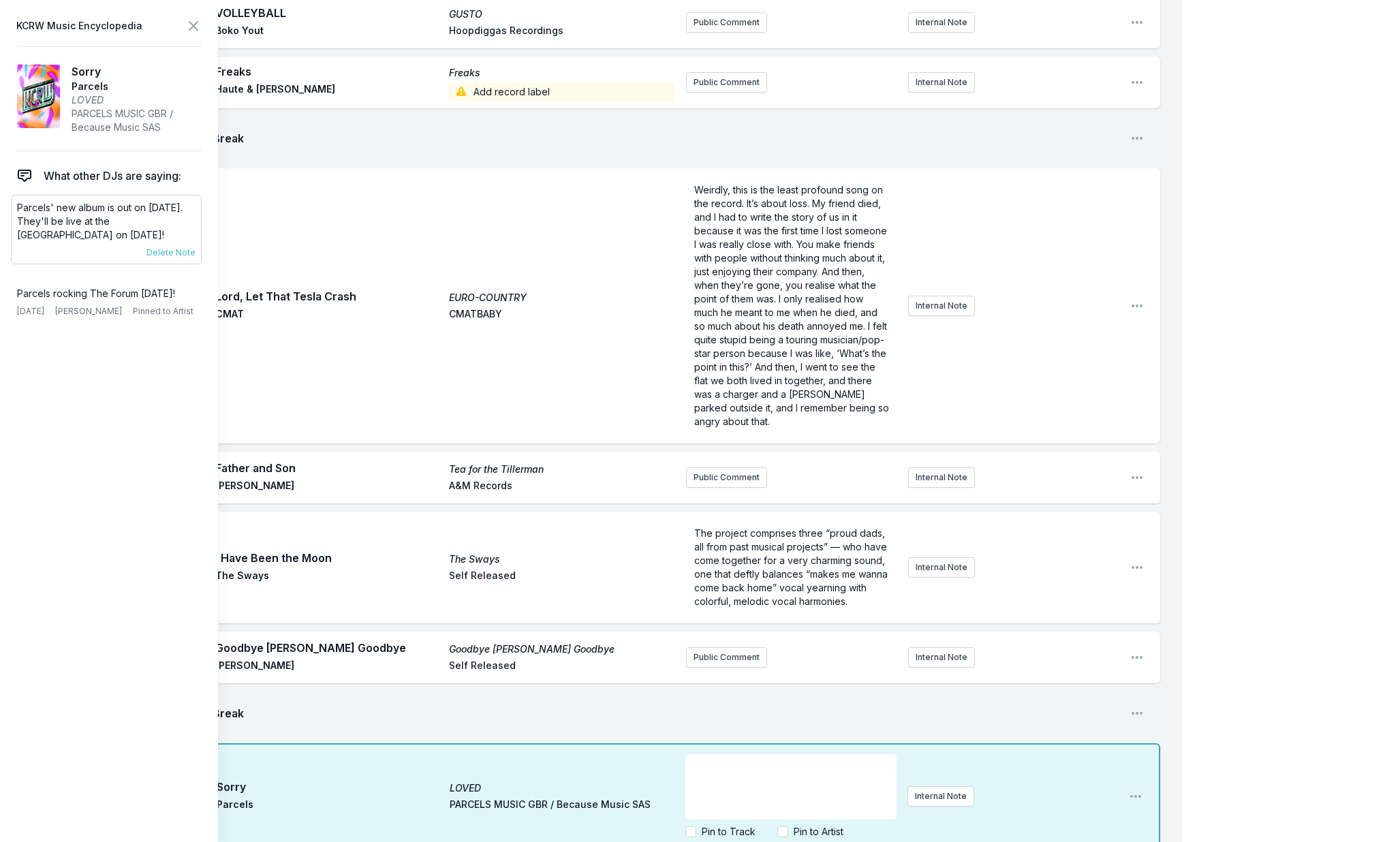
click at [111, 220] on p "Parcels' new album is out on September 12th. They'll be live at the Forum on Oc…" at bounding box center [106, 221] width 179 height 41
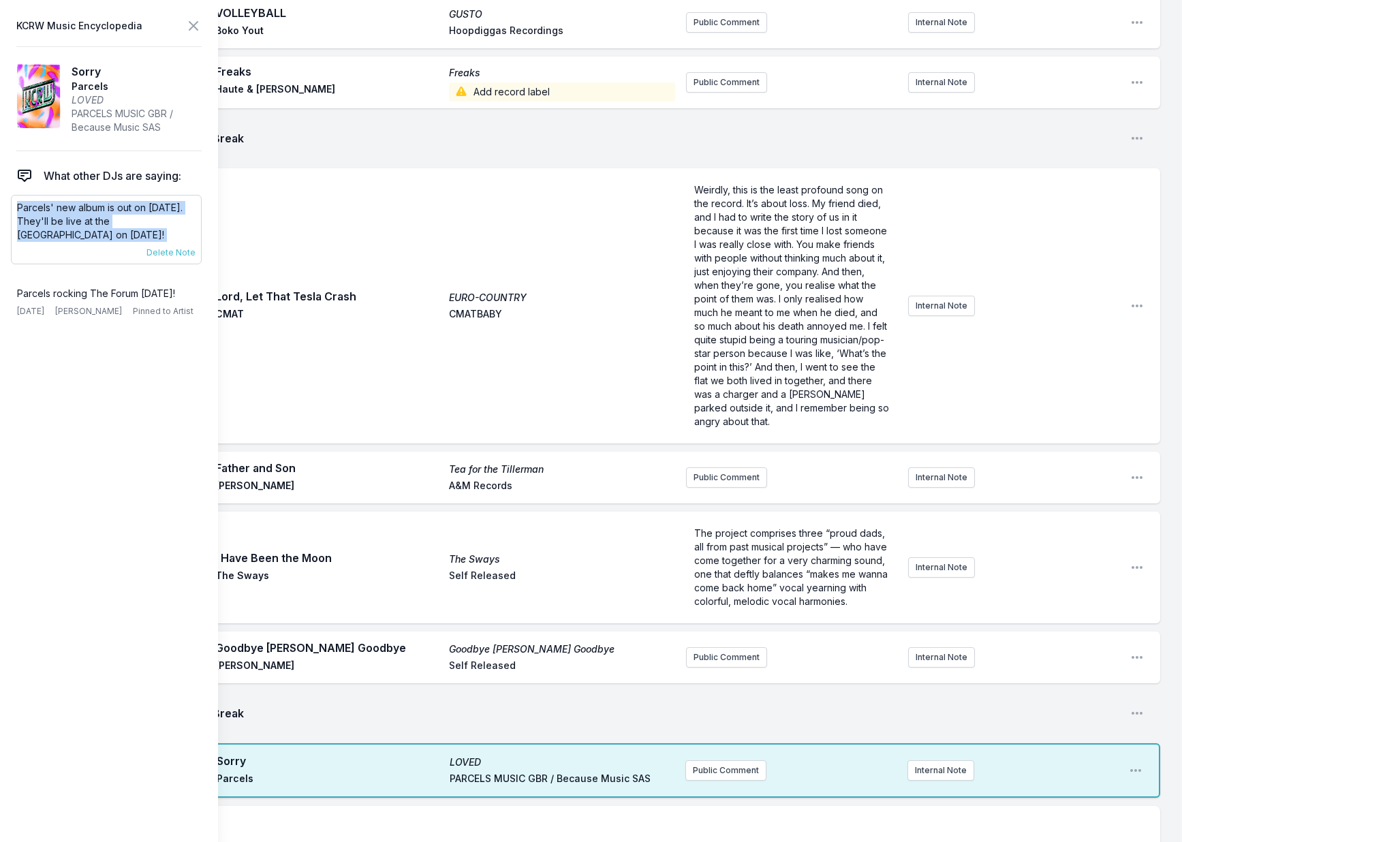
click at [111, 220] on p "Parcels' new album is out on September 12th. They'll be live at the Forum on Oc…" at bounding box center [106, 221] width 179 height 41
click at [111, 222] on p "Parcels' new album is out on September 12th. They'll be live at the Forum on Oc…" at bounding box center [106, 221] width 179 height 41
drag, startPoint x: 94, startPoint y: 220, endPoint x: 133, endPoint y: 233, distance: 41.1
click at [133, 233] on p "Parcels' new album is out on September 12th. They'll be live at the Forum on Oc…" at bounding box center [106, 221] width 179 height 41
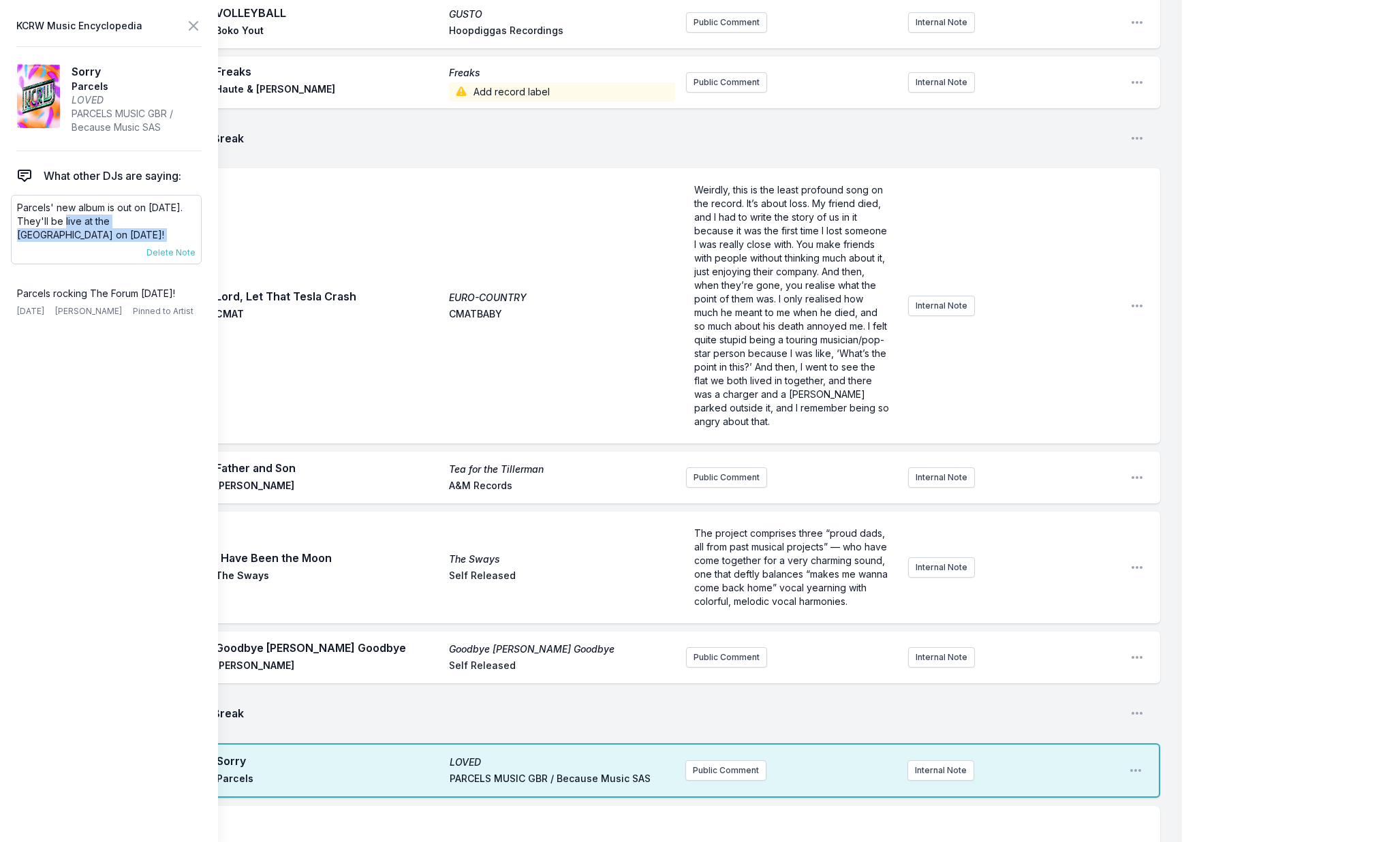
copy p "They'll be live at the Forum on October 14th!"
click at [726, 782] on button "Public Comment" at bounding box center [726, 771] width 81 height 20
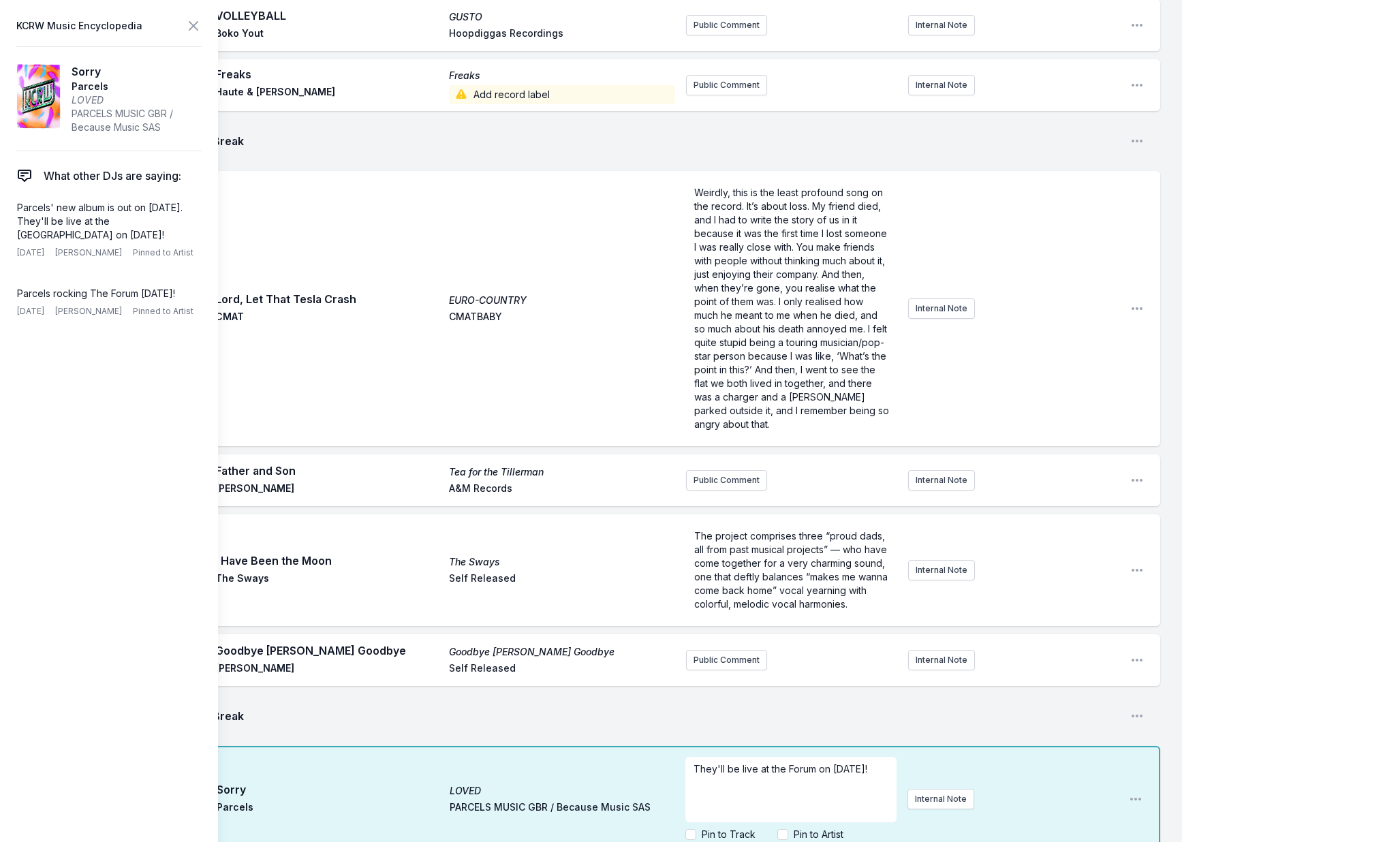
scroll to position [2119, 0]
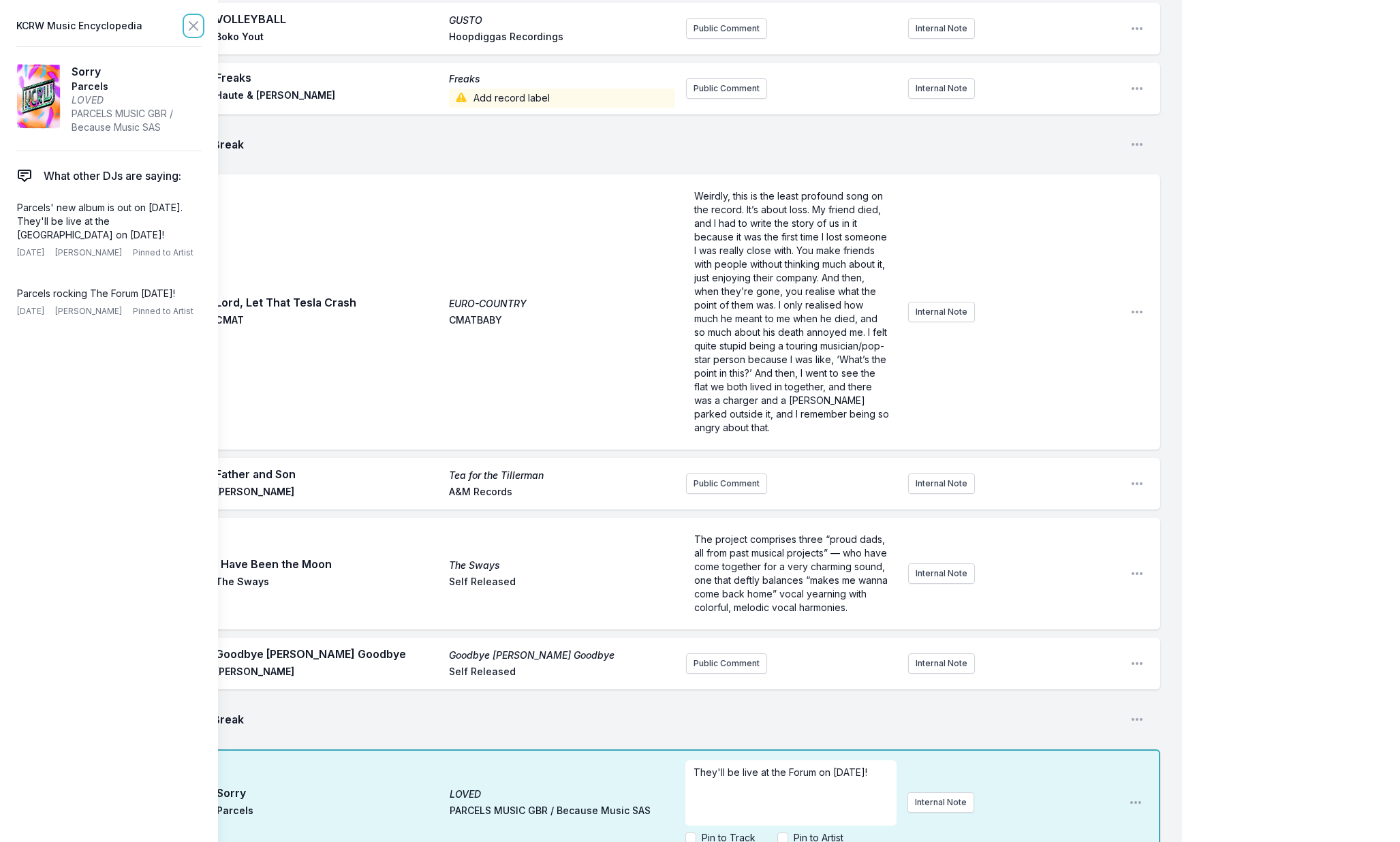
click at [192, 28] on icon at bounding box center [193, 26] width 16 height 16
drag, startPoint x: 857, startPoint y: 620, endPoint x: 775, endPoint y: 685, distance: 104.6
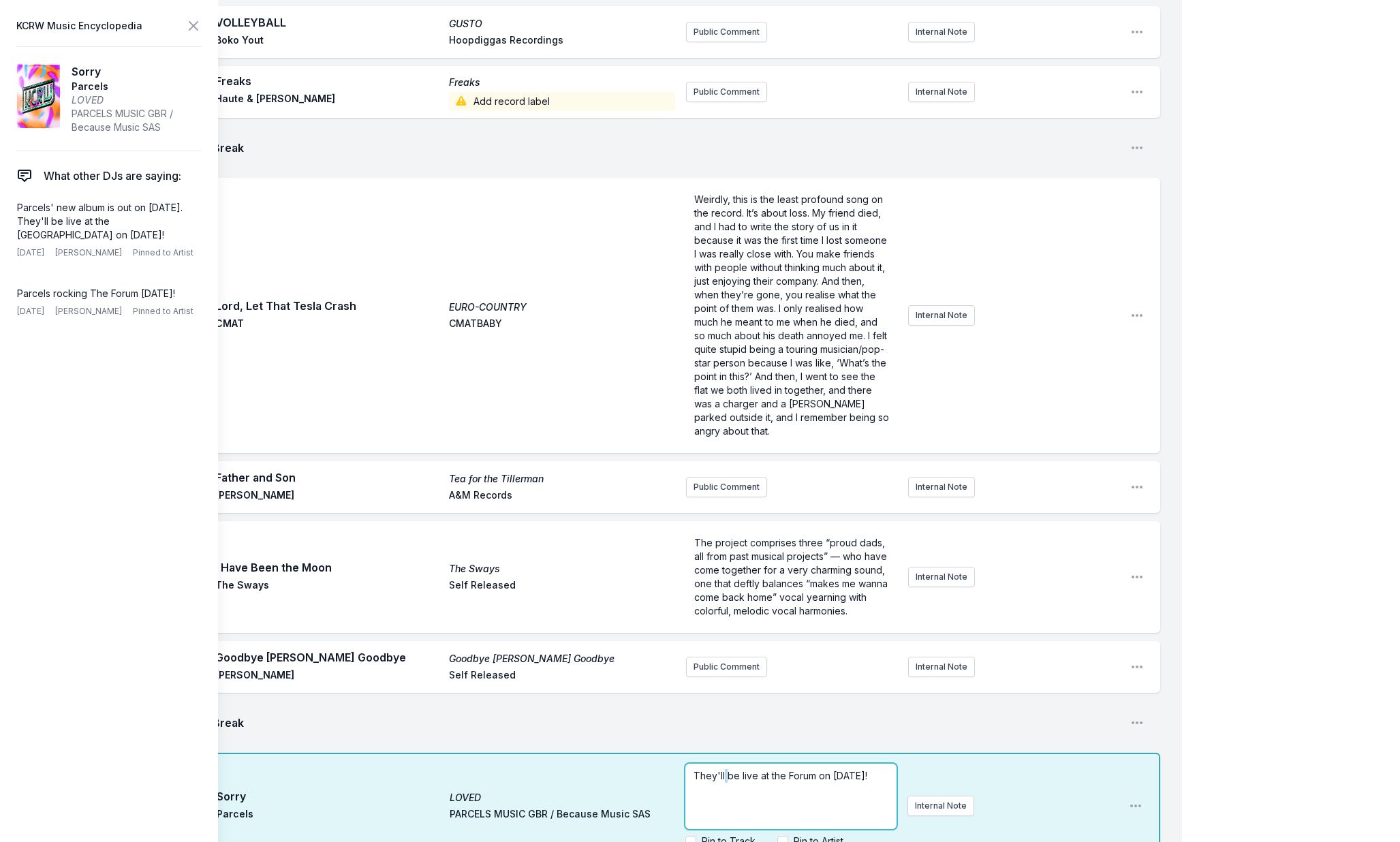
click at [724, 781] on span "They'll be live at the Forum on October 14th!" at bounding box center [781, 775] width 173 height 11
click at [732, 782] on span "They'll be live at the Forum on October 14th!" at bounding box center [781, 776] width 173 height 11
drag, startPoint x: 727, startPoint y: 785, endPoint x: 711, endPoint y: 784, distance: 16.0
click at [658, 779] on div "2:25 PM Sorry LOVED Parcels PARCELS MUSIC GBR / Because Music SAS They'll be li…" at bounding box center [602, 806] width 1117 height 106
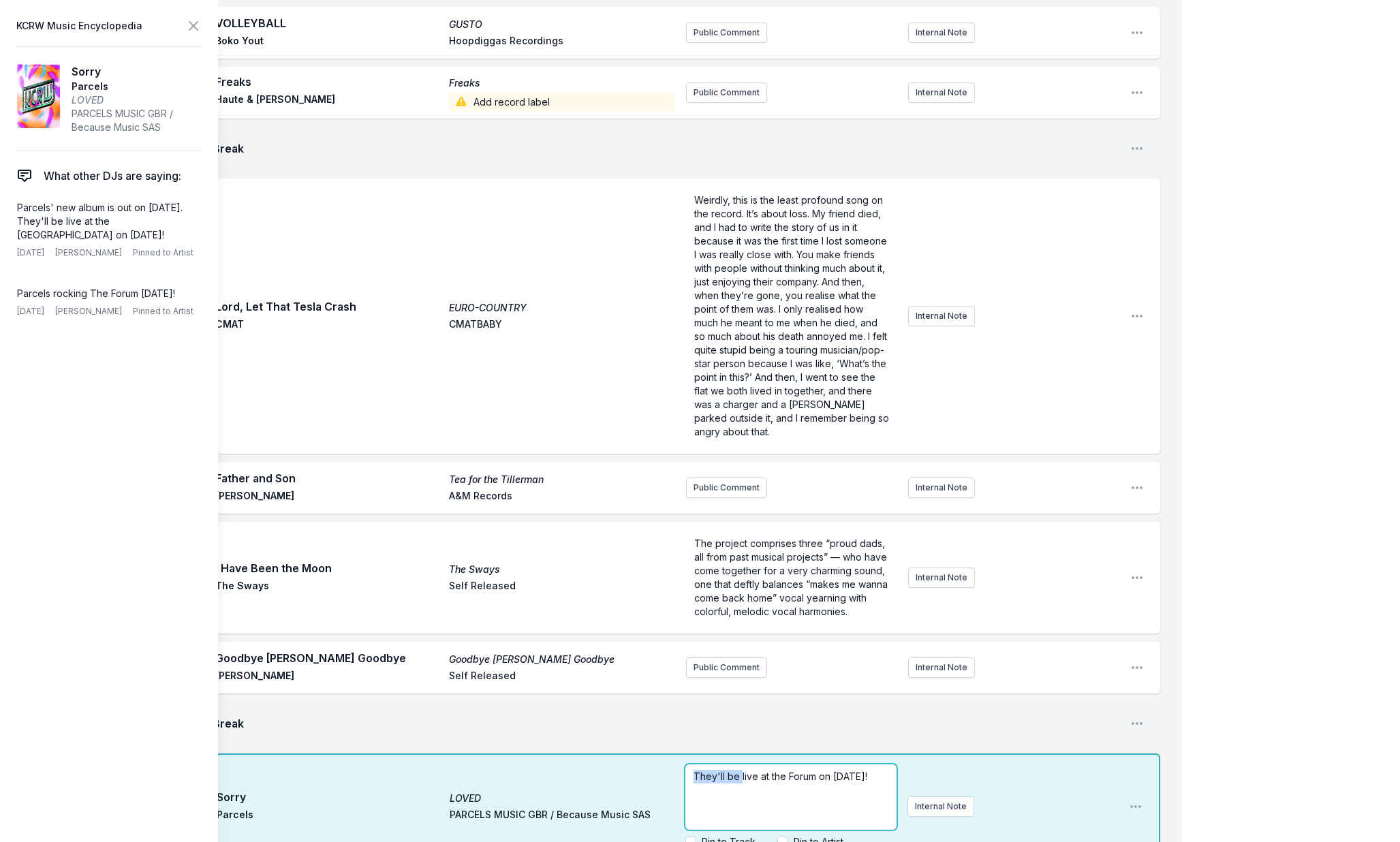
drag, startPoint x: 741, startPoint y: 785, endPoint x: 629, endPoint y: 777, distance: 112.3
click at [629, 778] on div "2:25 PM Sorry LOVED Parcels PARCELS MUSIC GBR / Because Music SAS They'll be li…" at bounding box center [602, 806] width 1117 height 106
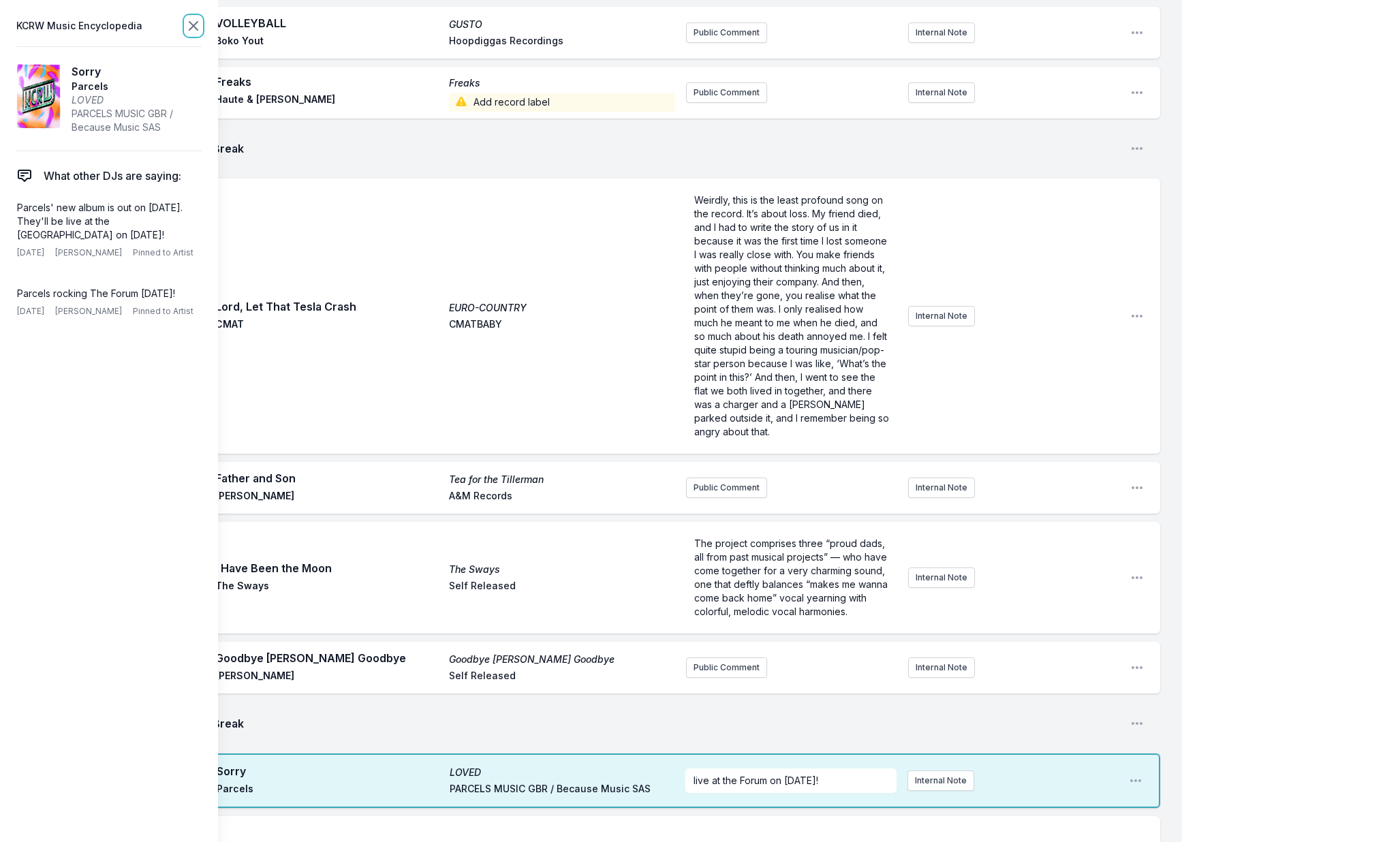
click at [193, 26] on icon at bounding box center [193, 26] width 8 height 8
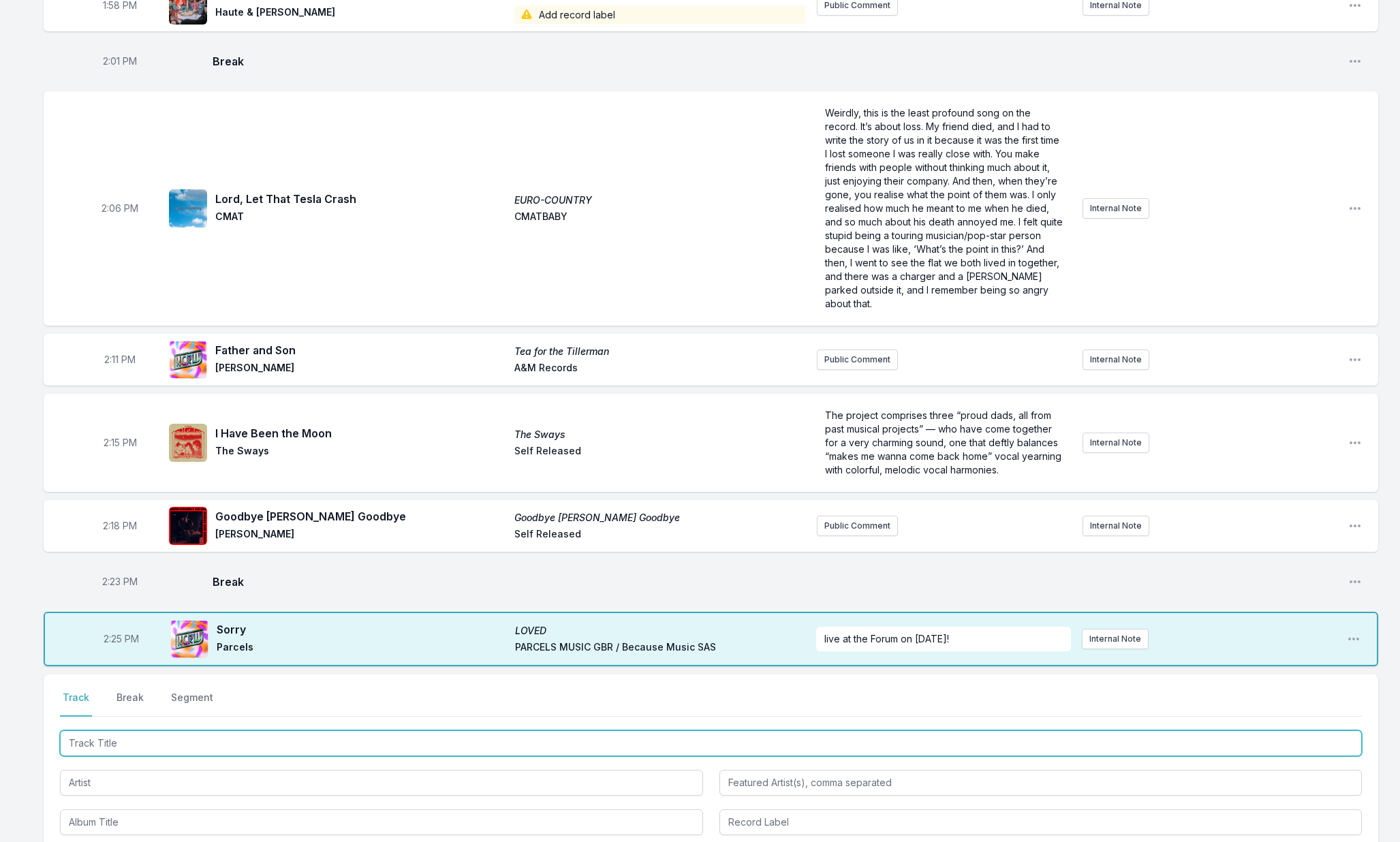
click at [144, 730] on input "Track Title" at bounding box center [711, 742] width 1302 height 26
type input "UFO"
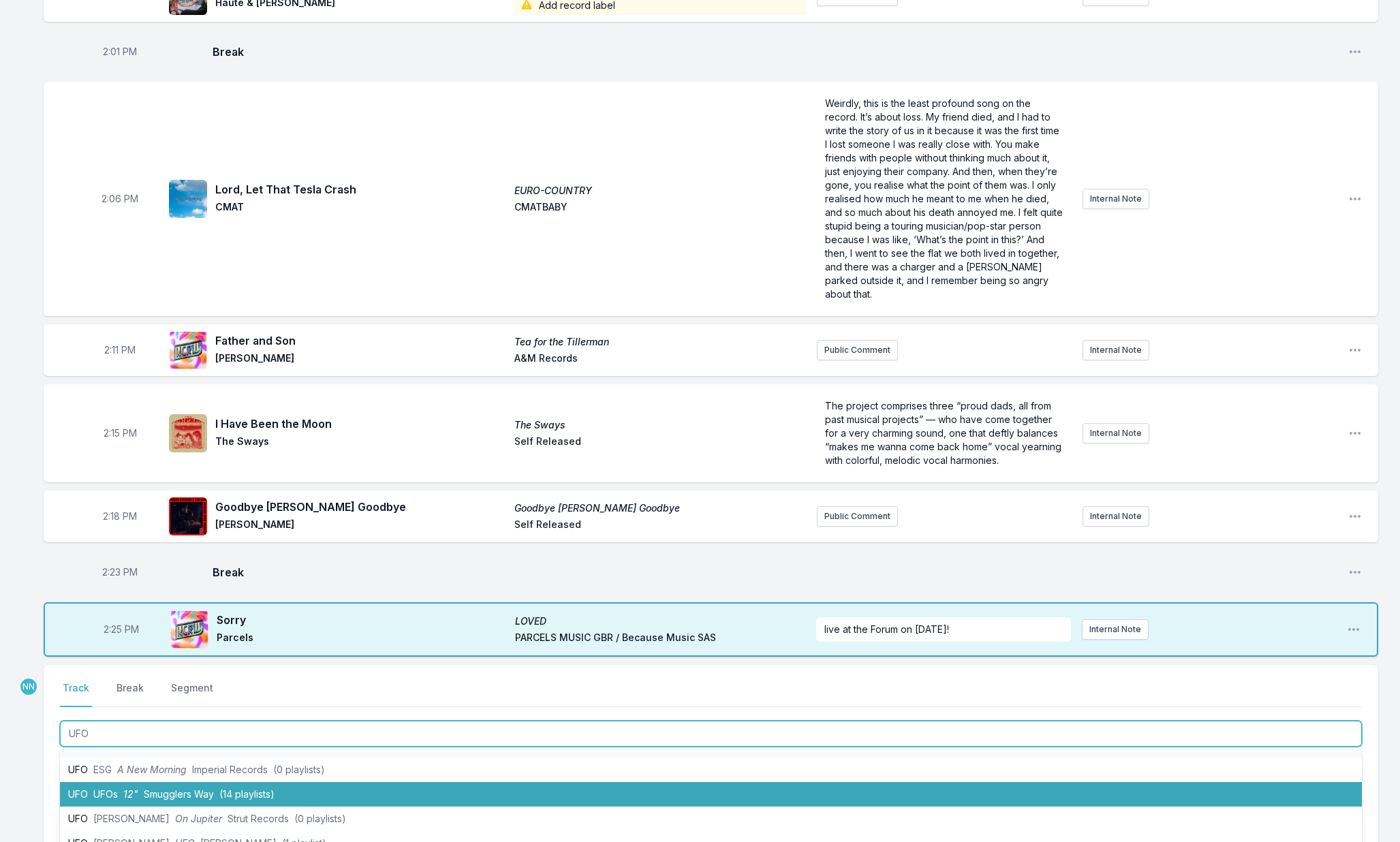
scroll to position [20, 0]
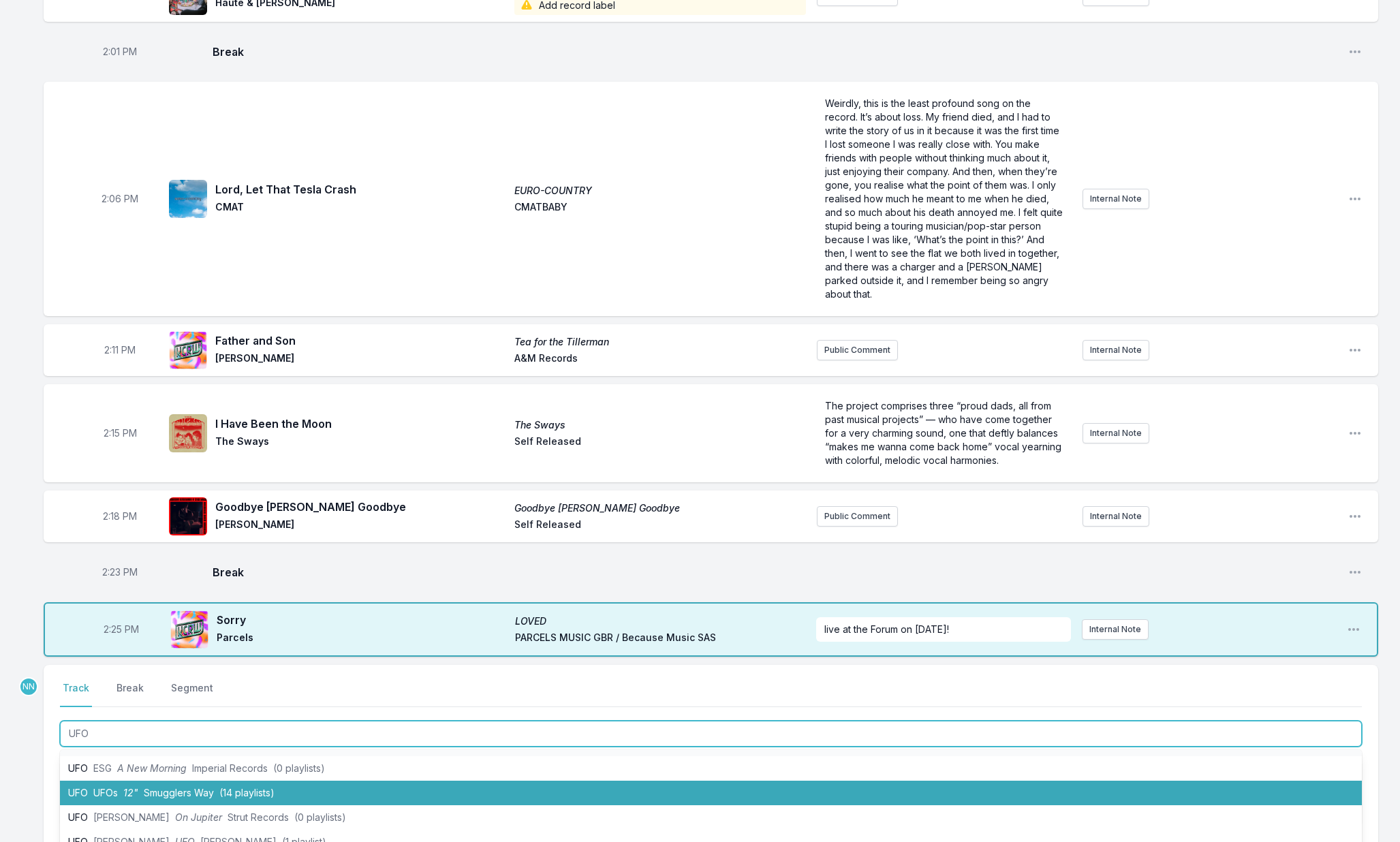
click at [169, 786] on span "Smugglers Way" at bounding box center [178, 792] width 70 height 11
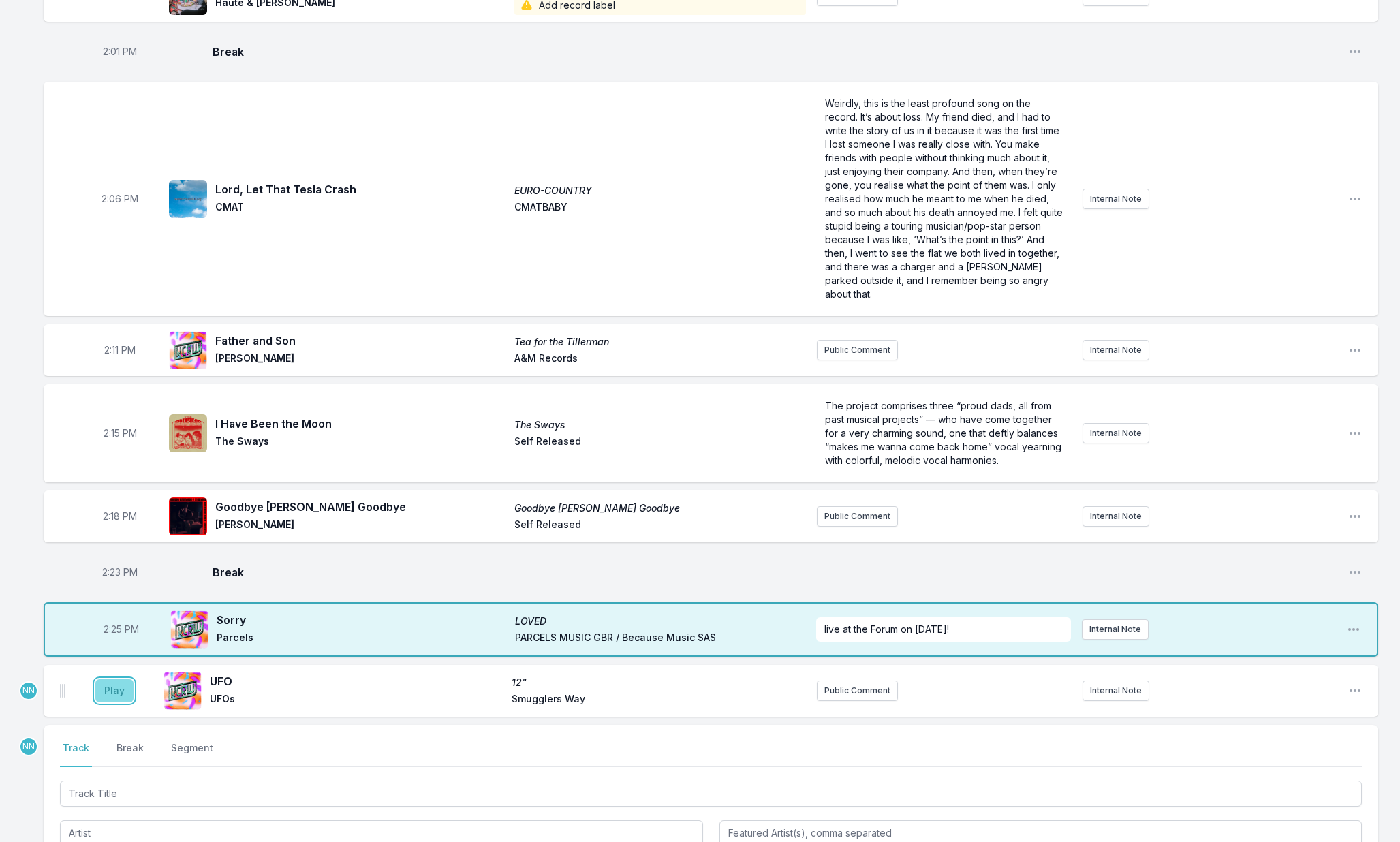
click at [113, 679] on button "Play" at bounding box center [114, 691] width 38 height 23
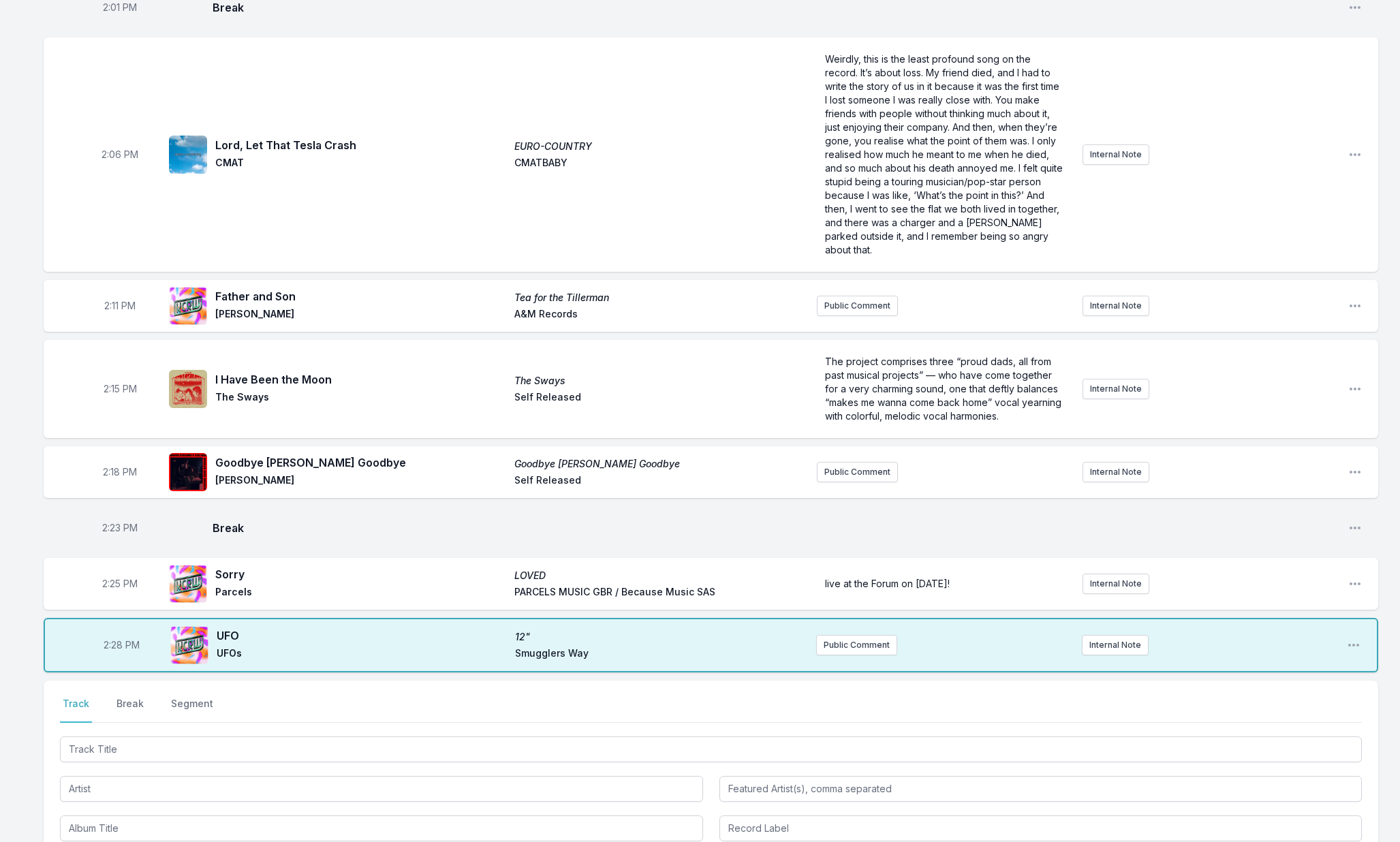
scroll to position [2173, 0]
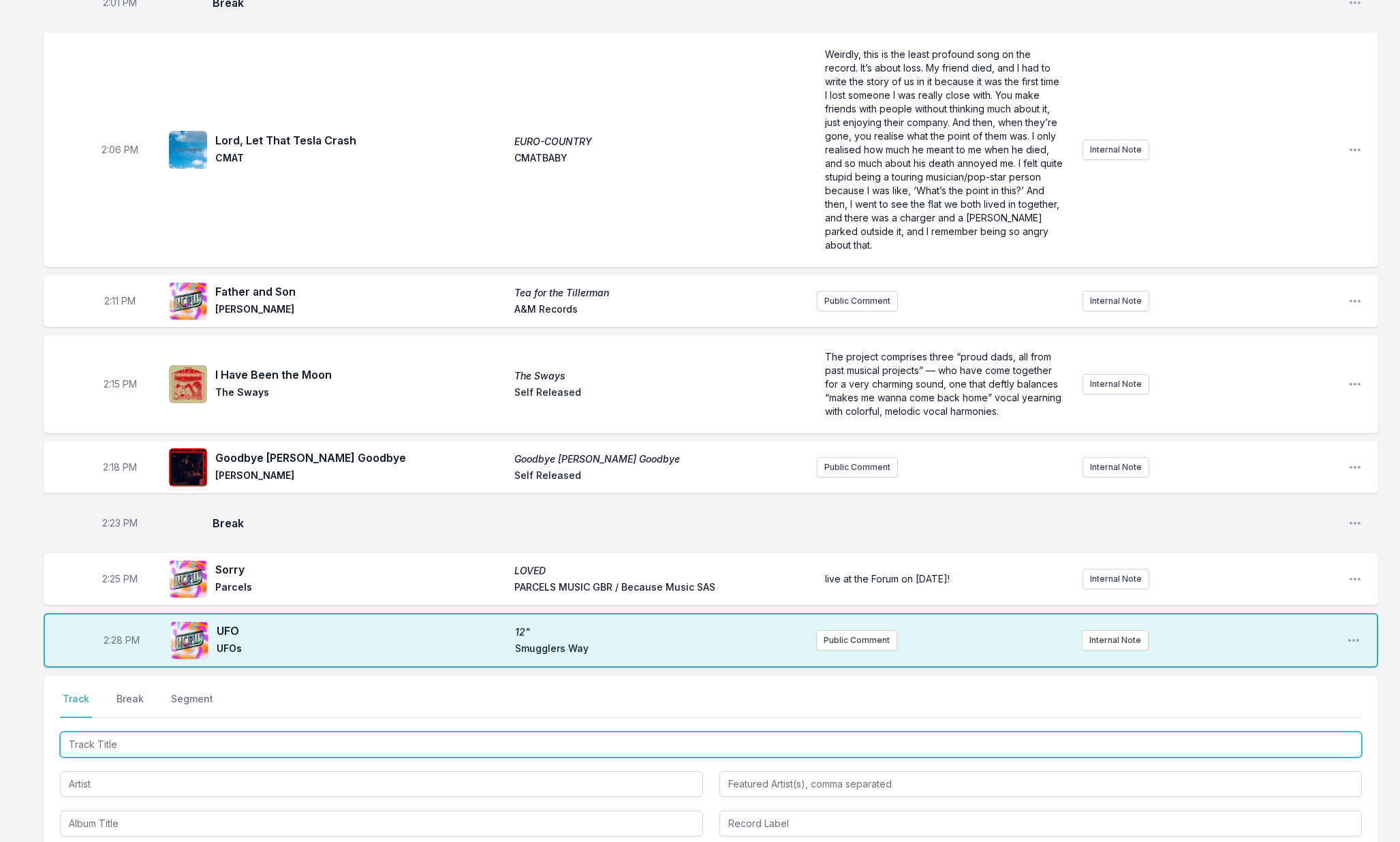
drag, startPoint x: 156, startPoint y: 729, endPoint x: 245, endPoint y: 723, distance: 89.2
click at [158, 731] on input "Track Title" at bounding box center [711, 744] width 1302 height 26
type input "Silhouette"
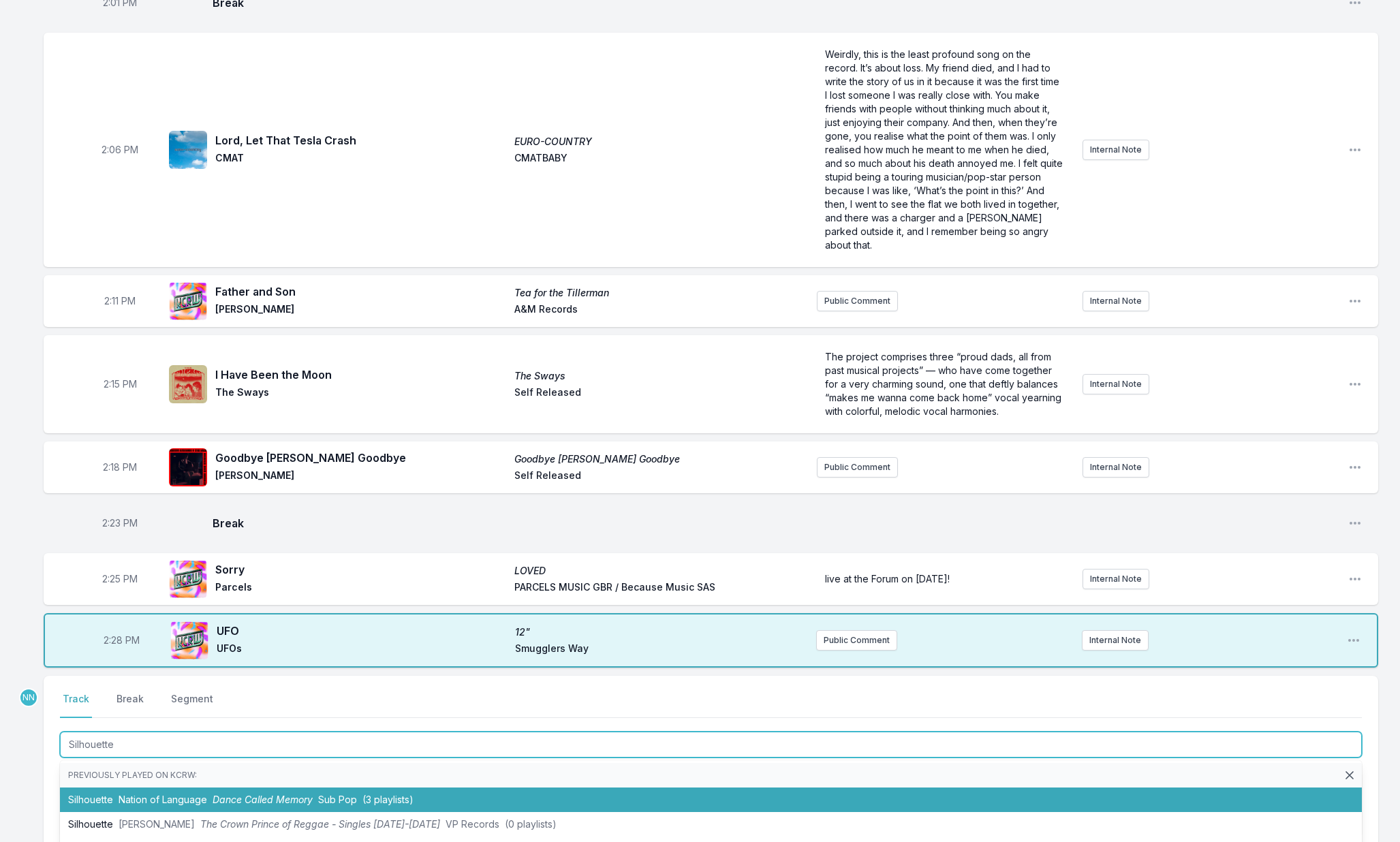
click at [253, 793] on span "Dance Called Memory" at bounding box center [262, 799] width 100 height 11
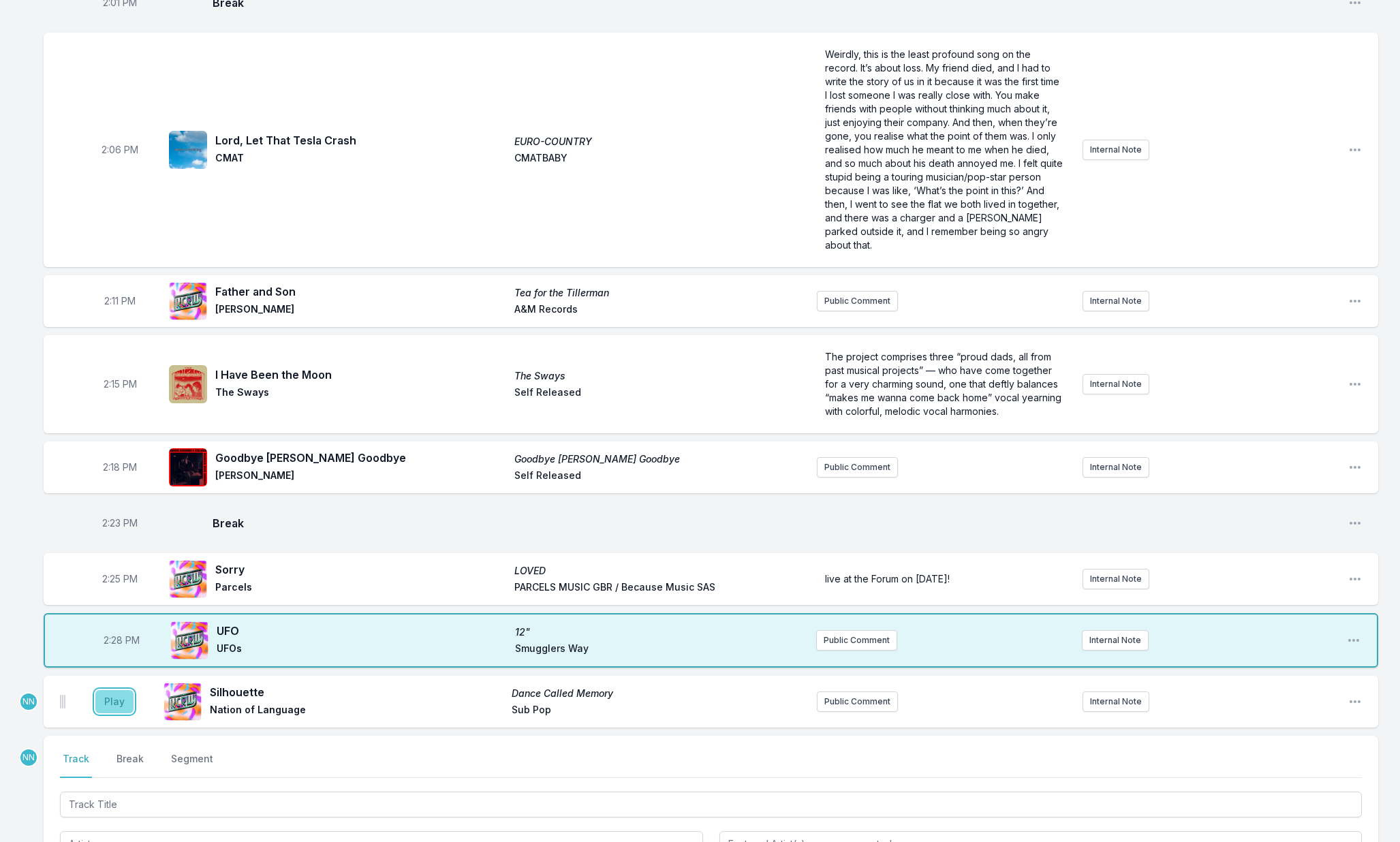
click at [105, 690] on button "Play" at bounding box center [114, 701] width 38 height 23
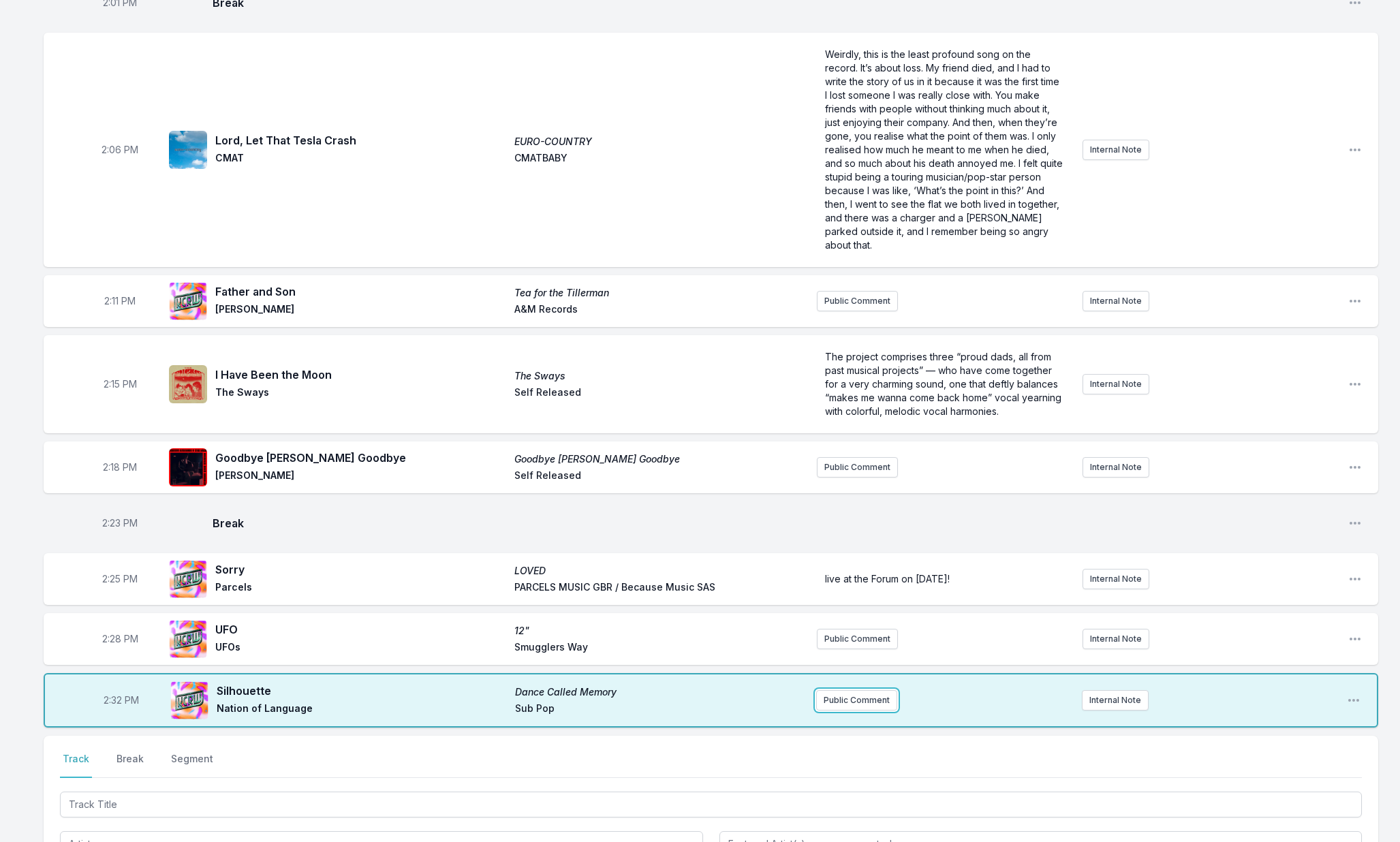
click at [835, 690] on button "Public Comment" at bounding box center [857, 700] width 81 height 20
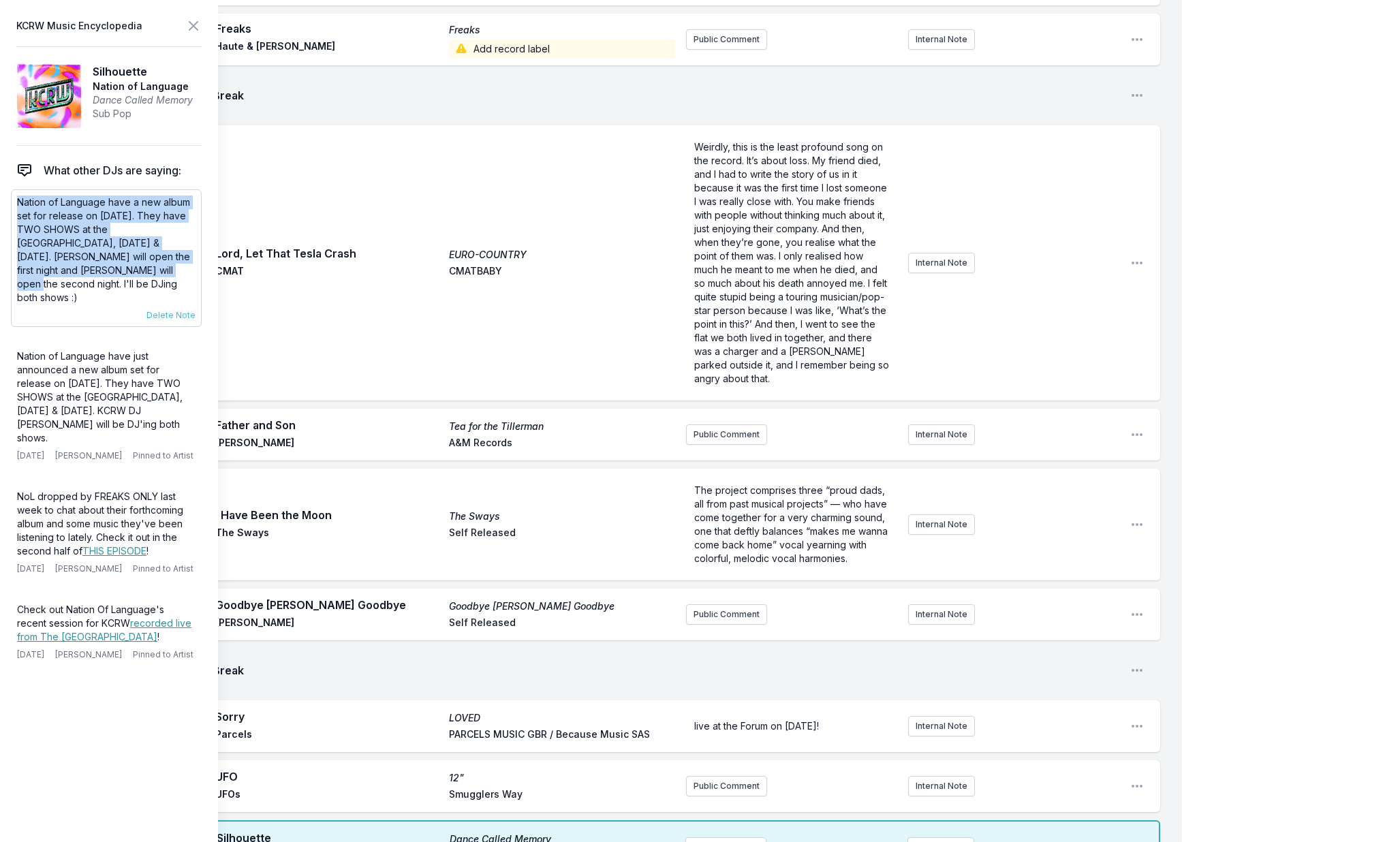
scroll to position [2168, 0]
drag, startPoint x: 42, startPoint y: 224, endPoint x: 95, endPoint y: 264, distance: 66.4
click at [93, 265] on p "Nation of Language have a new album set for release on September 19th. They hav…" at bounding box center [106, 249] width 179 height 109
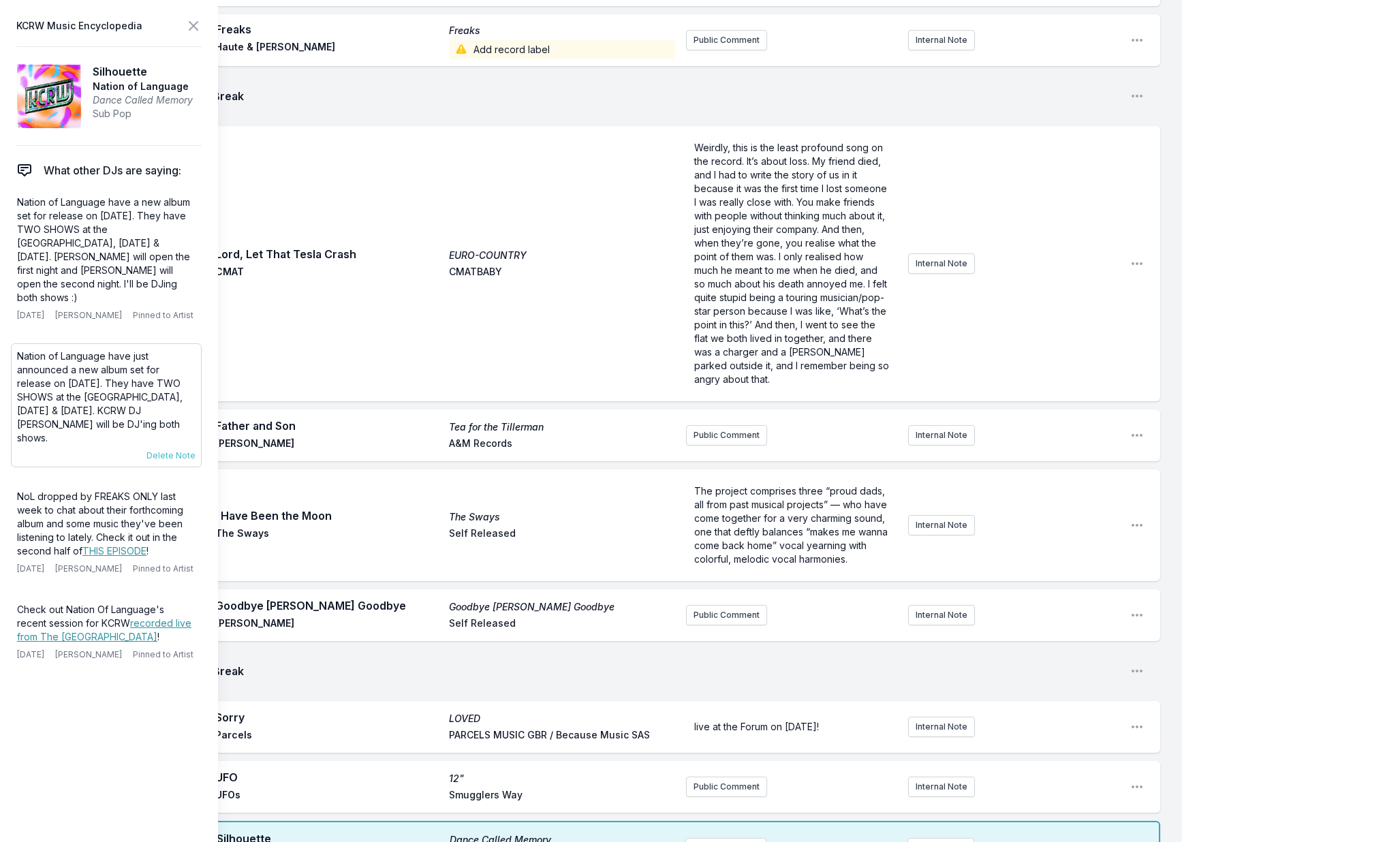
click at [44, 350] on p "Nation of Language have just announced a new album set for release on September…" at bounding box center [106, 397] width 179 height 96
copy div "Nation of Language have just announced a new album set for release on September…"
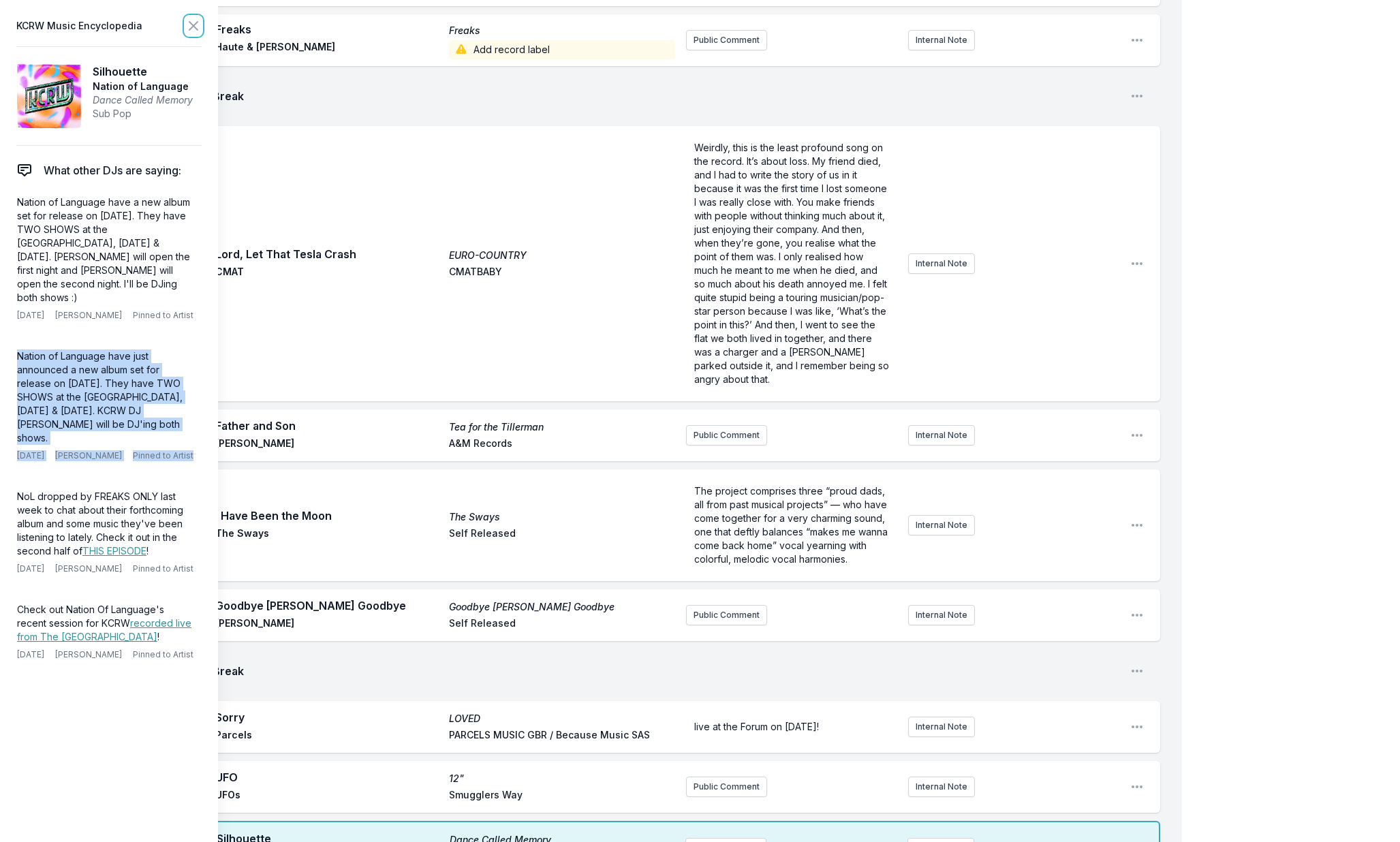
click at [194, 23] on icon at bounding box center [193, 26] width 16 height 16
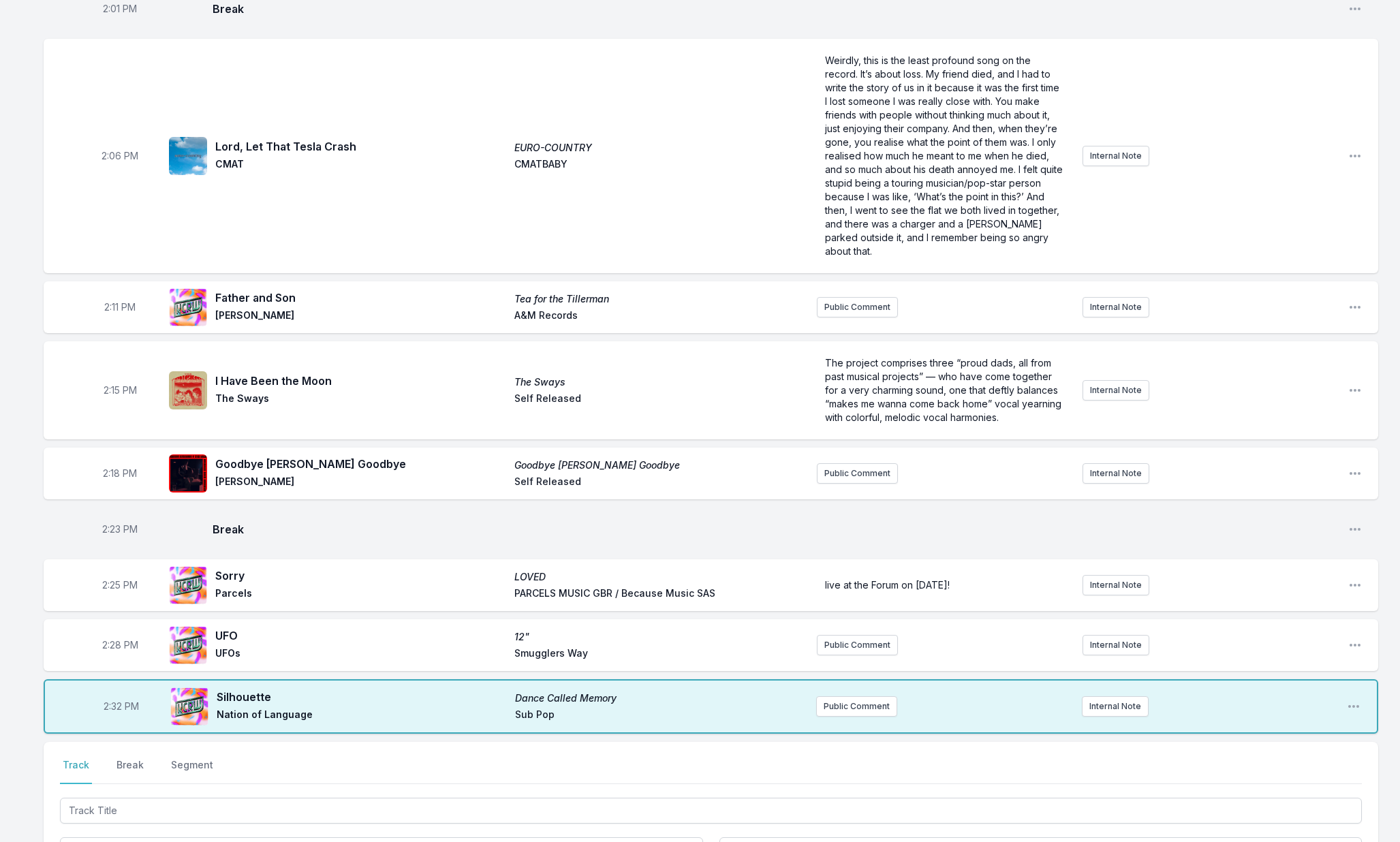
scroll to position [2165, 0]
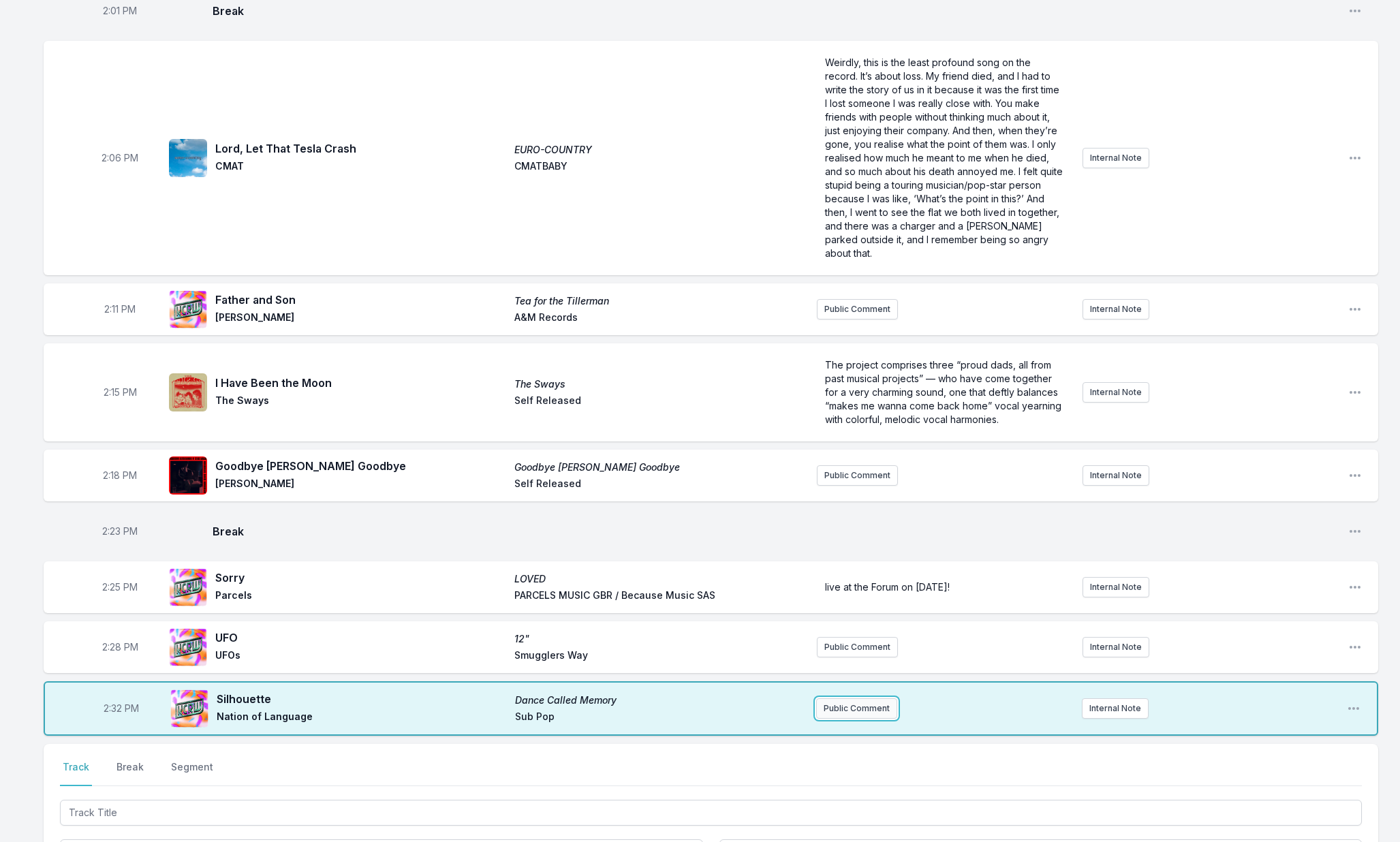
click at [832, 698] on button "Public Comment" at bounding box center [857, 708] width 81 height 20
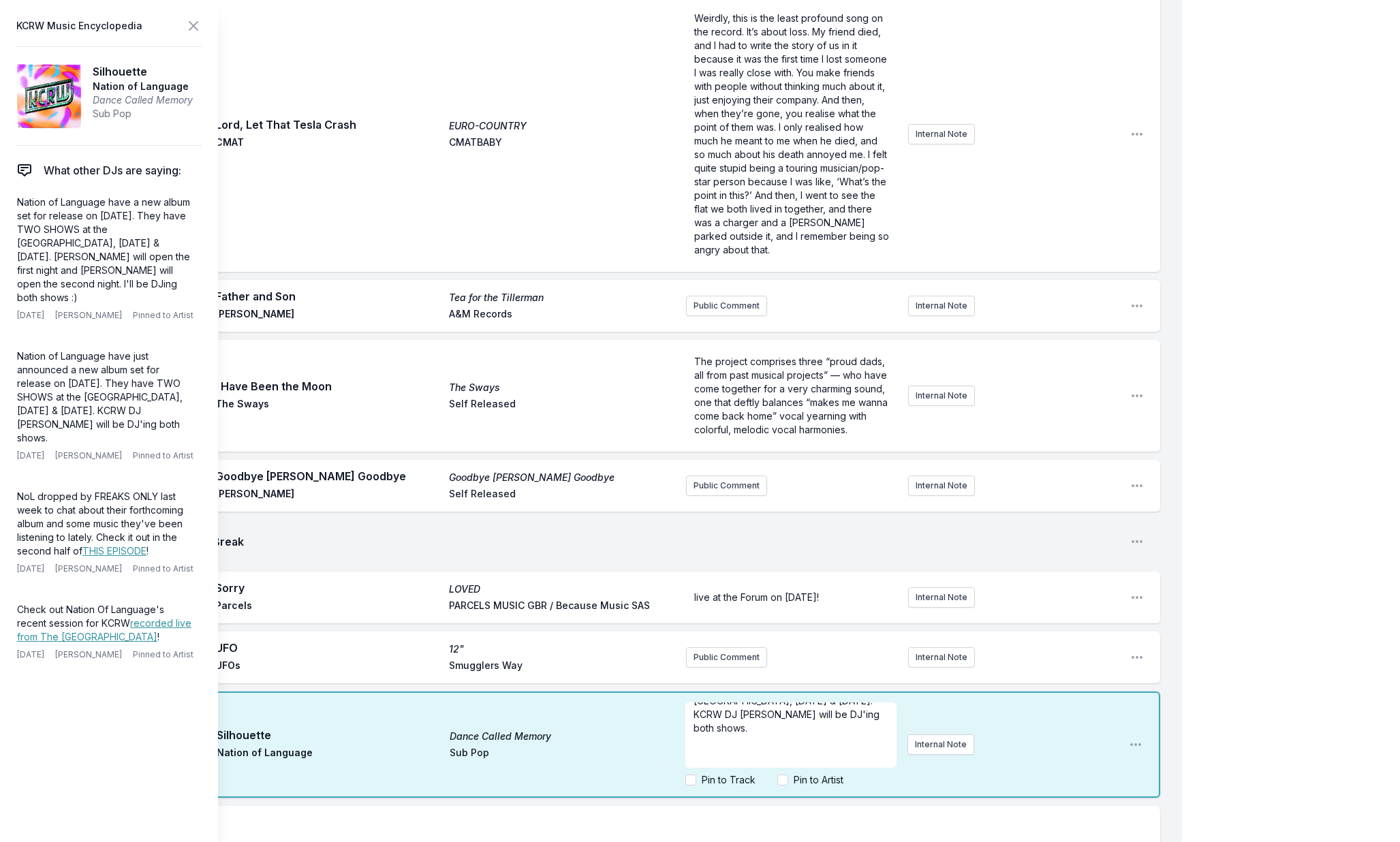
scroll to position [2298, 0]
click at [195, 21] on icon at bounding box center [193, 26] width 16 height 16
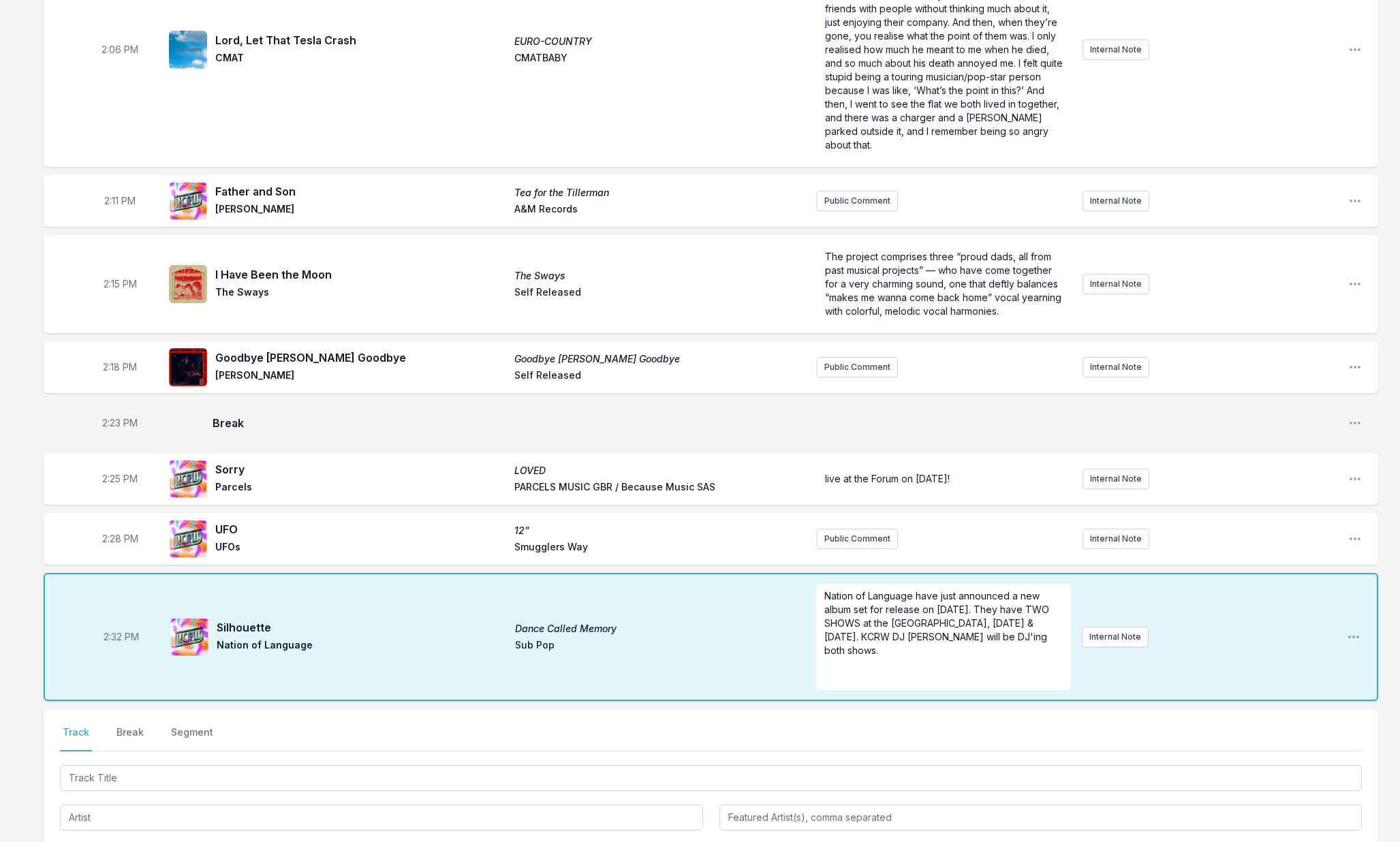
scroll to position [2266, 0]
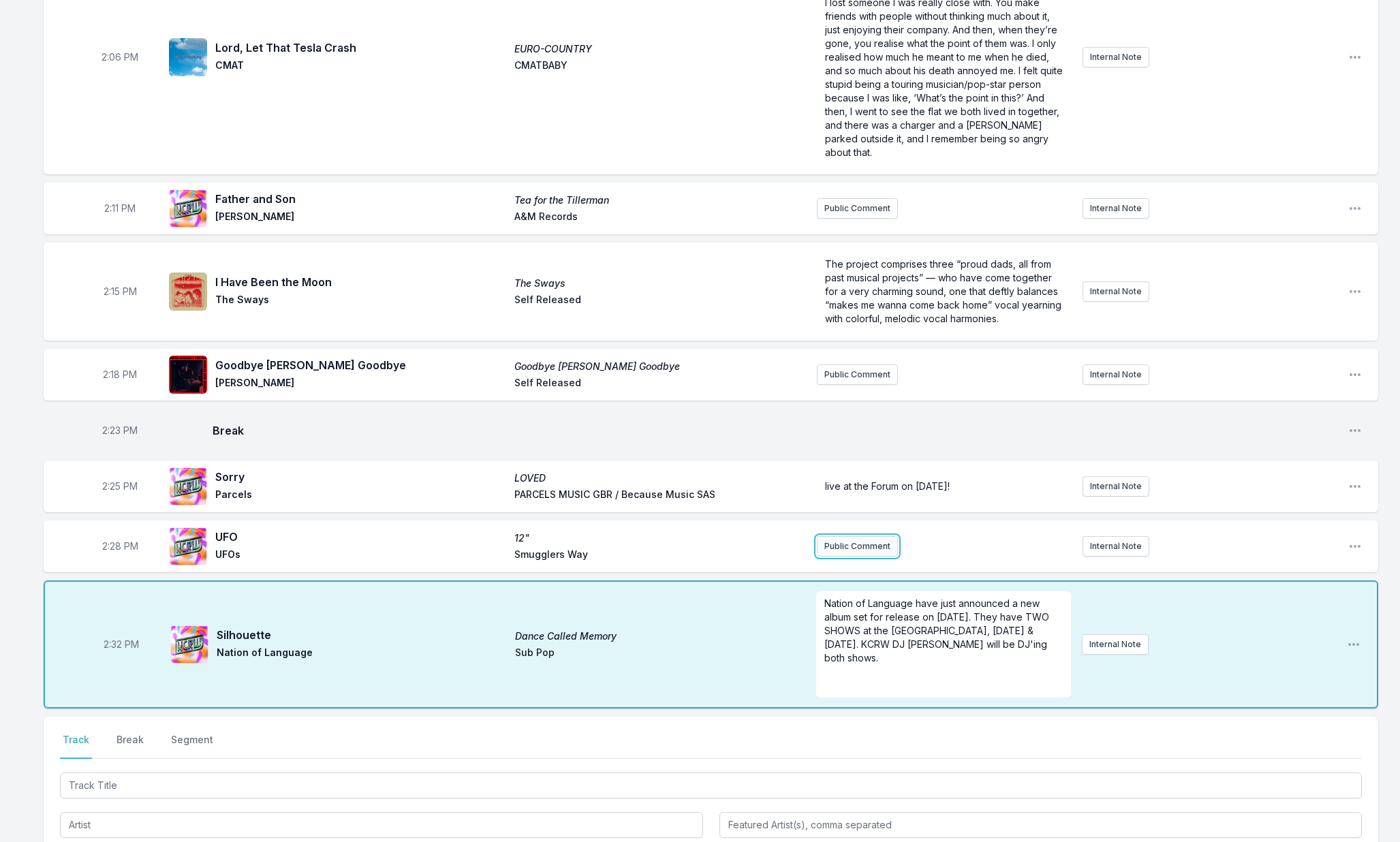
click at [830, 536] on button "Public Comment" at bounding box center [858, 546] width 81 height 20
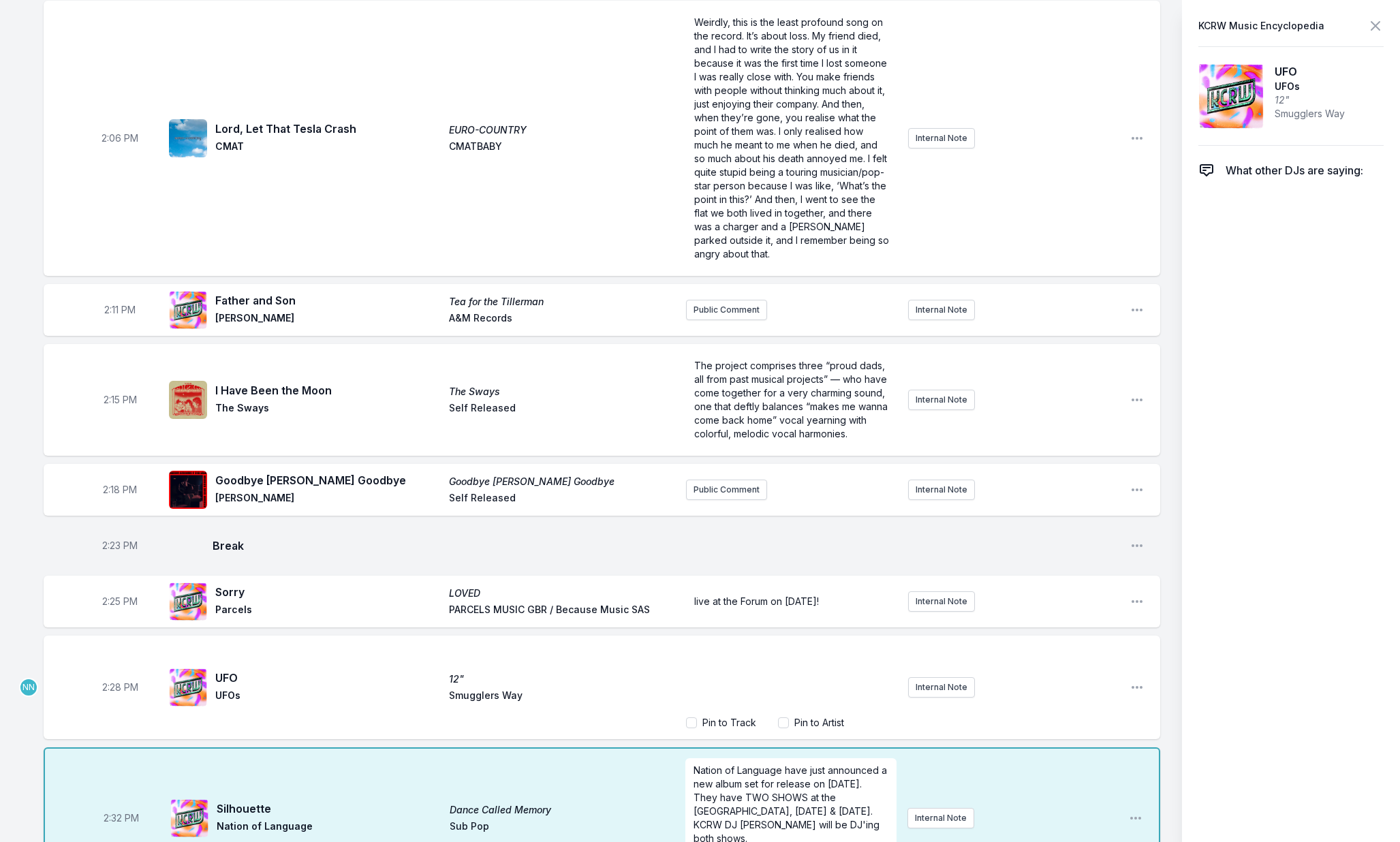
scroll to position [2298, 0]
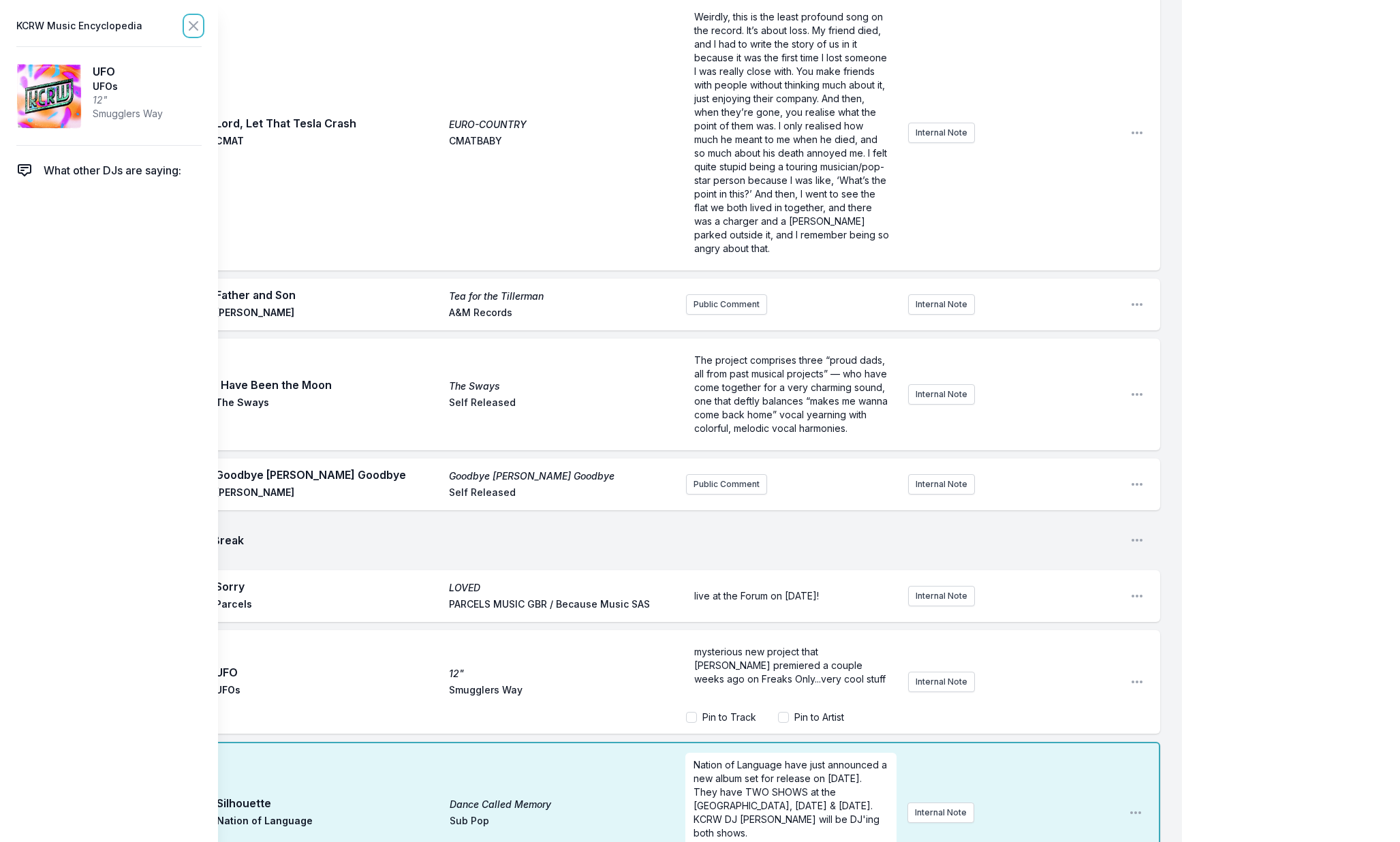
click at [194, 26] on icon at bounding box center [193, 26] width 8 height 8
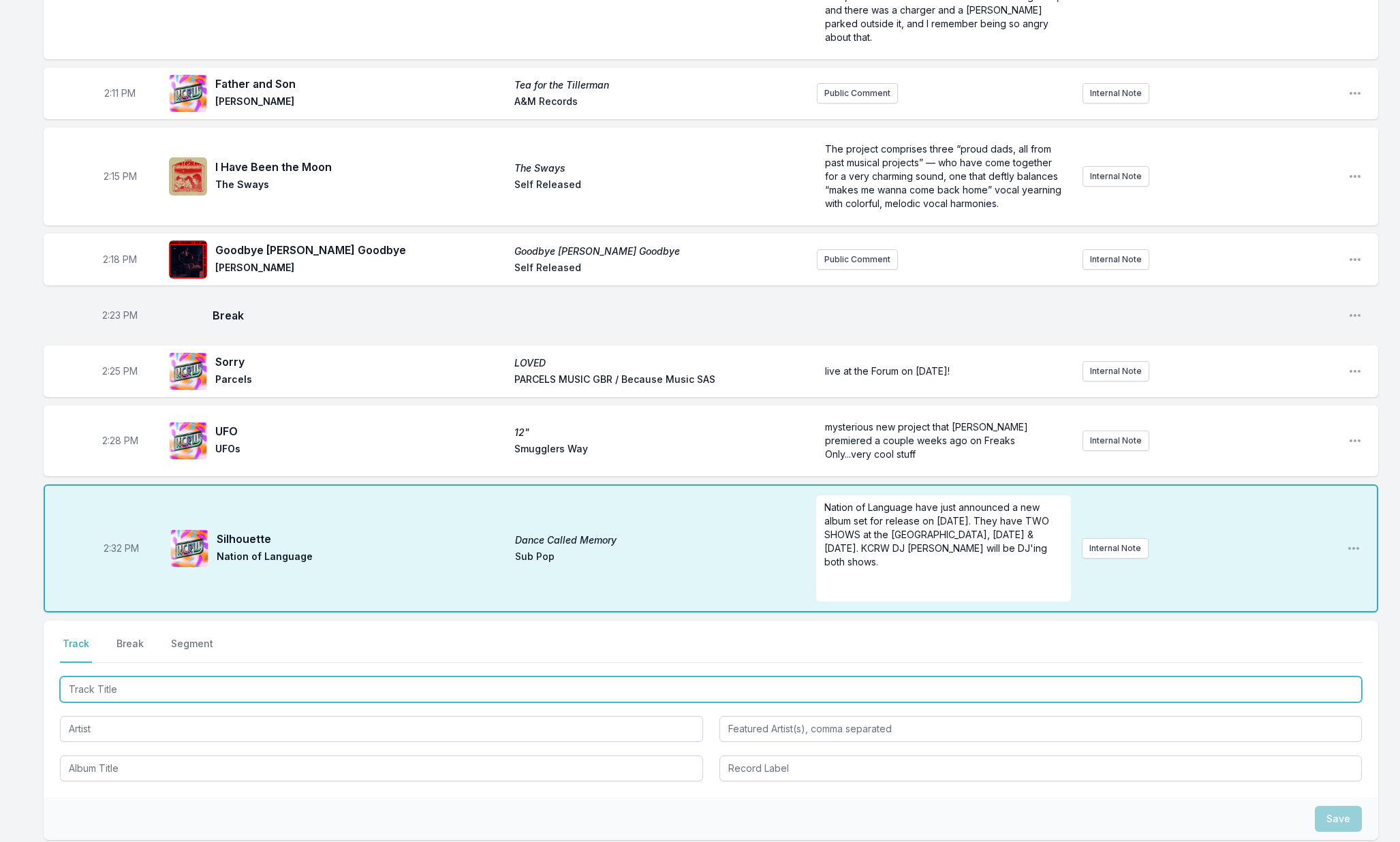
scroll to position [2384, 0]
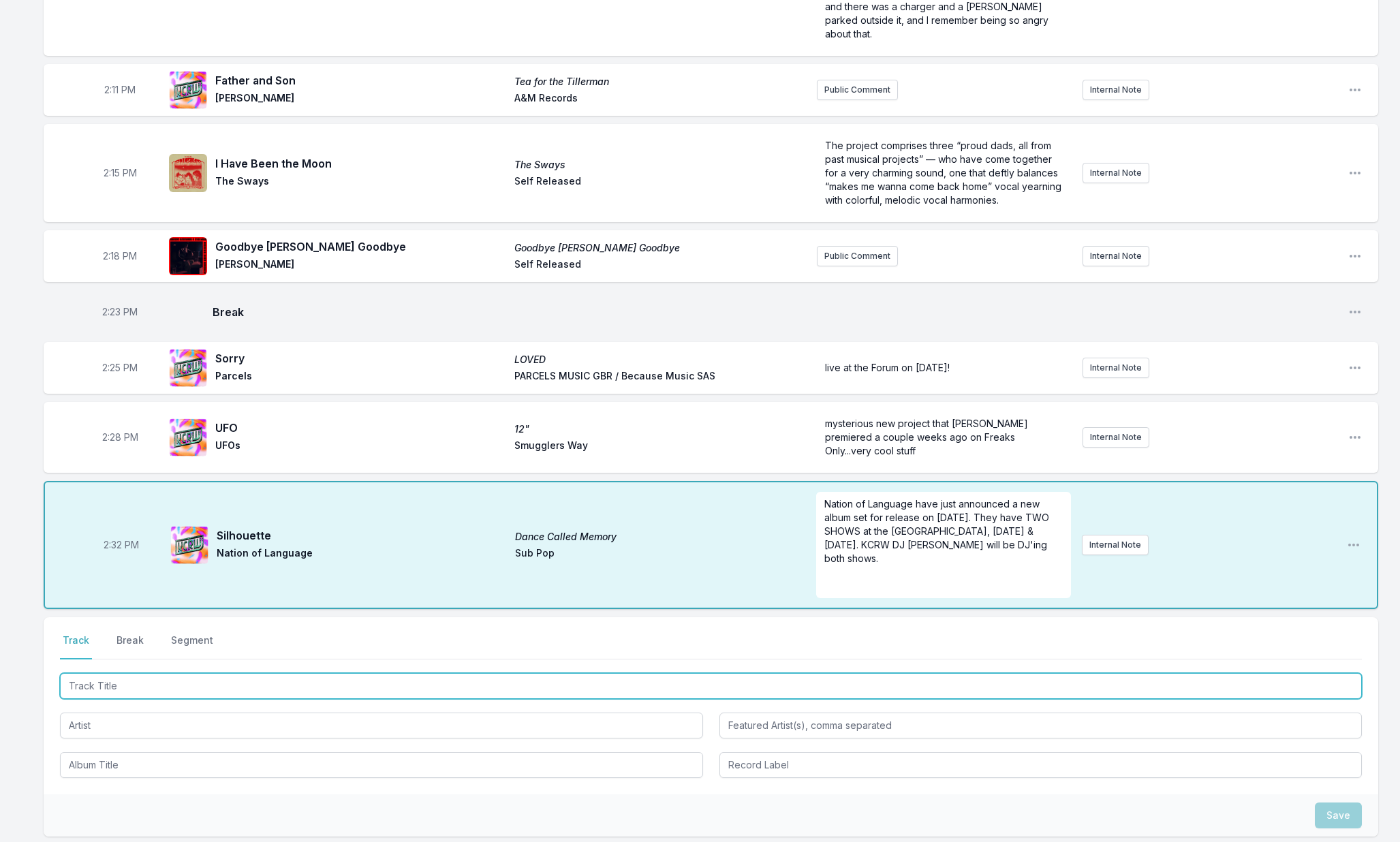
click at [150, 673] on input "Track Title" at bounding box center [711, 685] width 1302 height 26
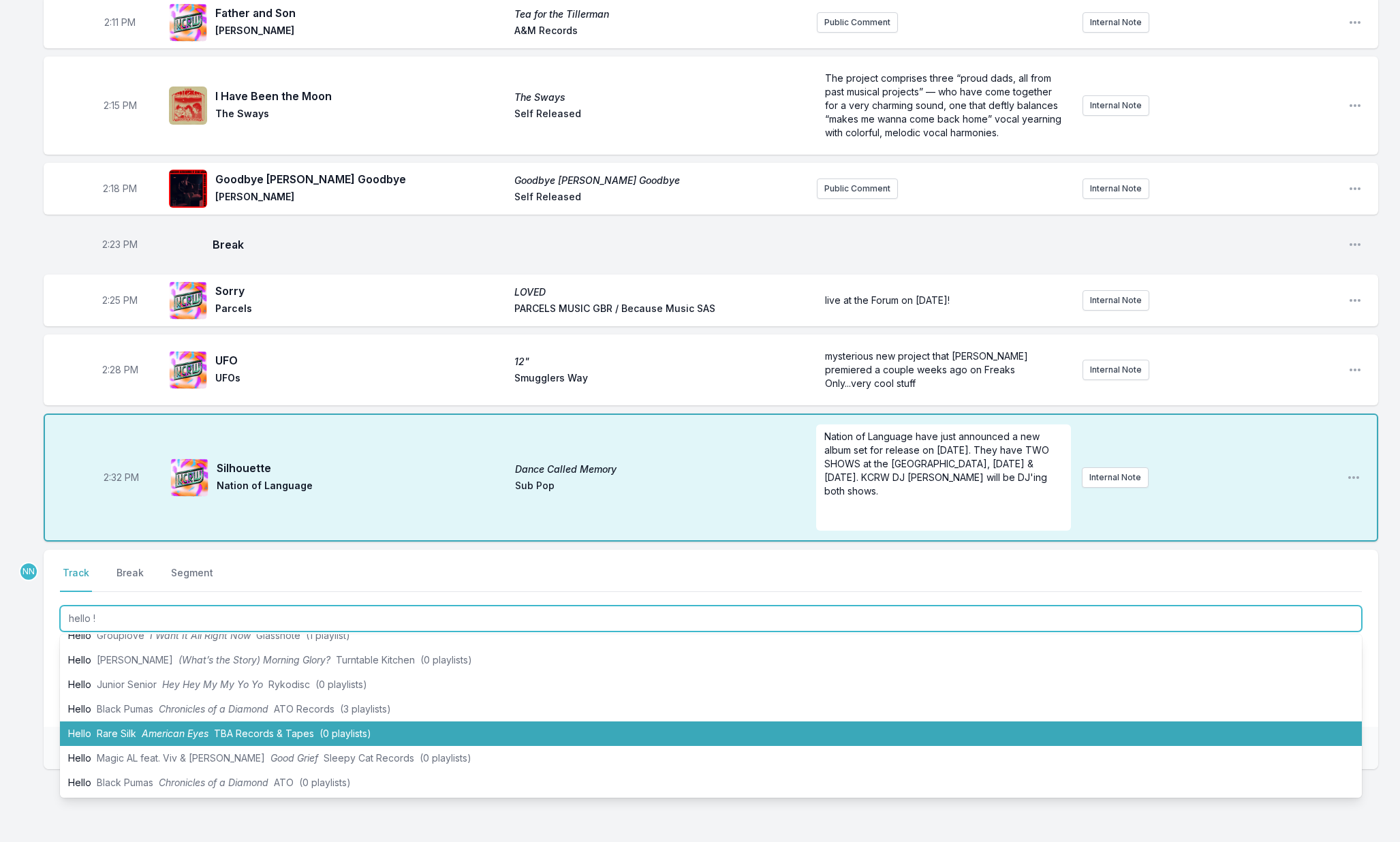
scroll to position [2463, 0]
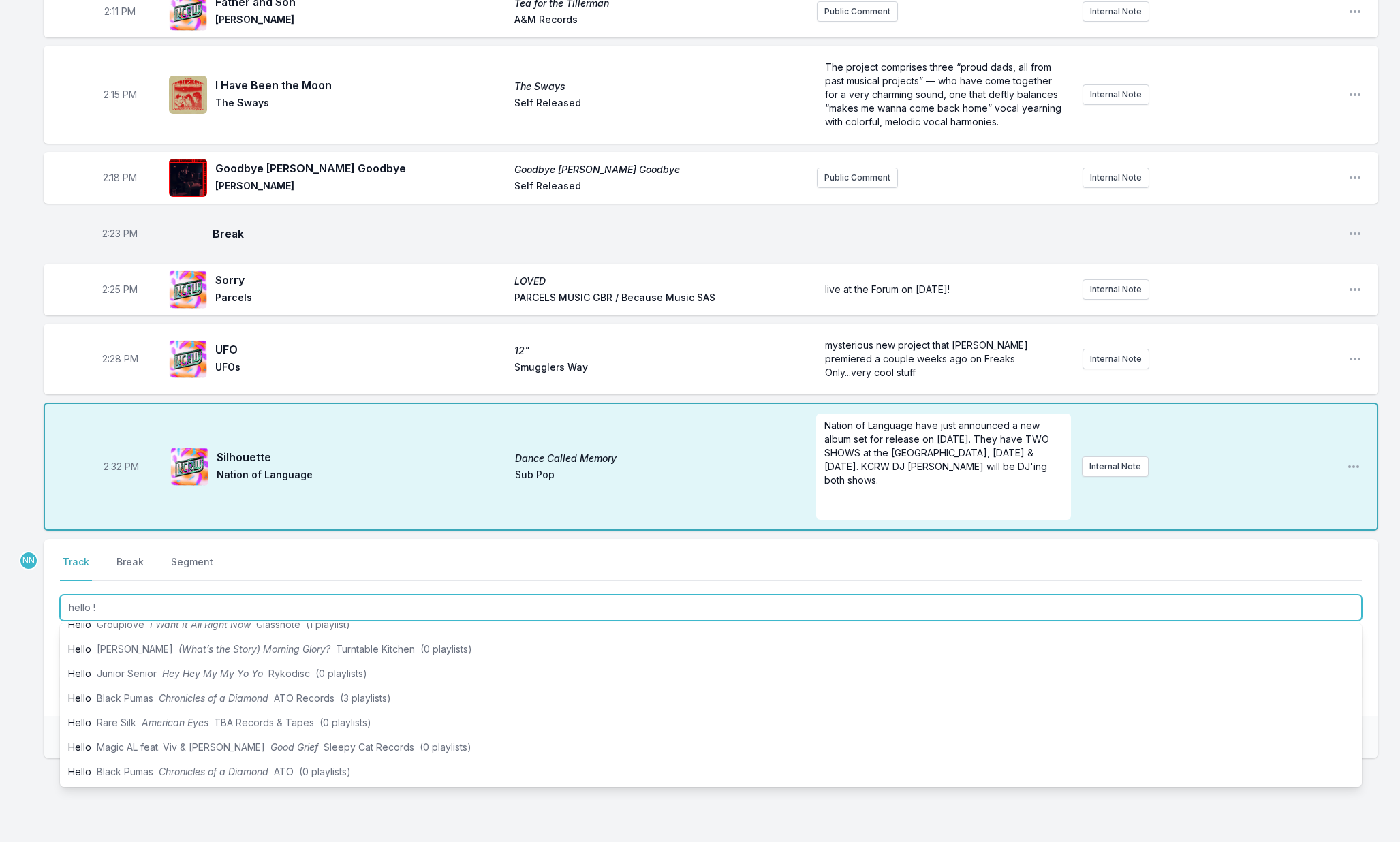
type input "hello !"
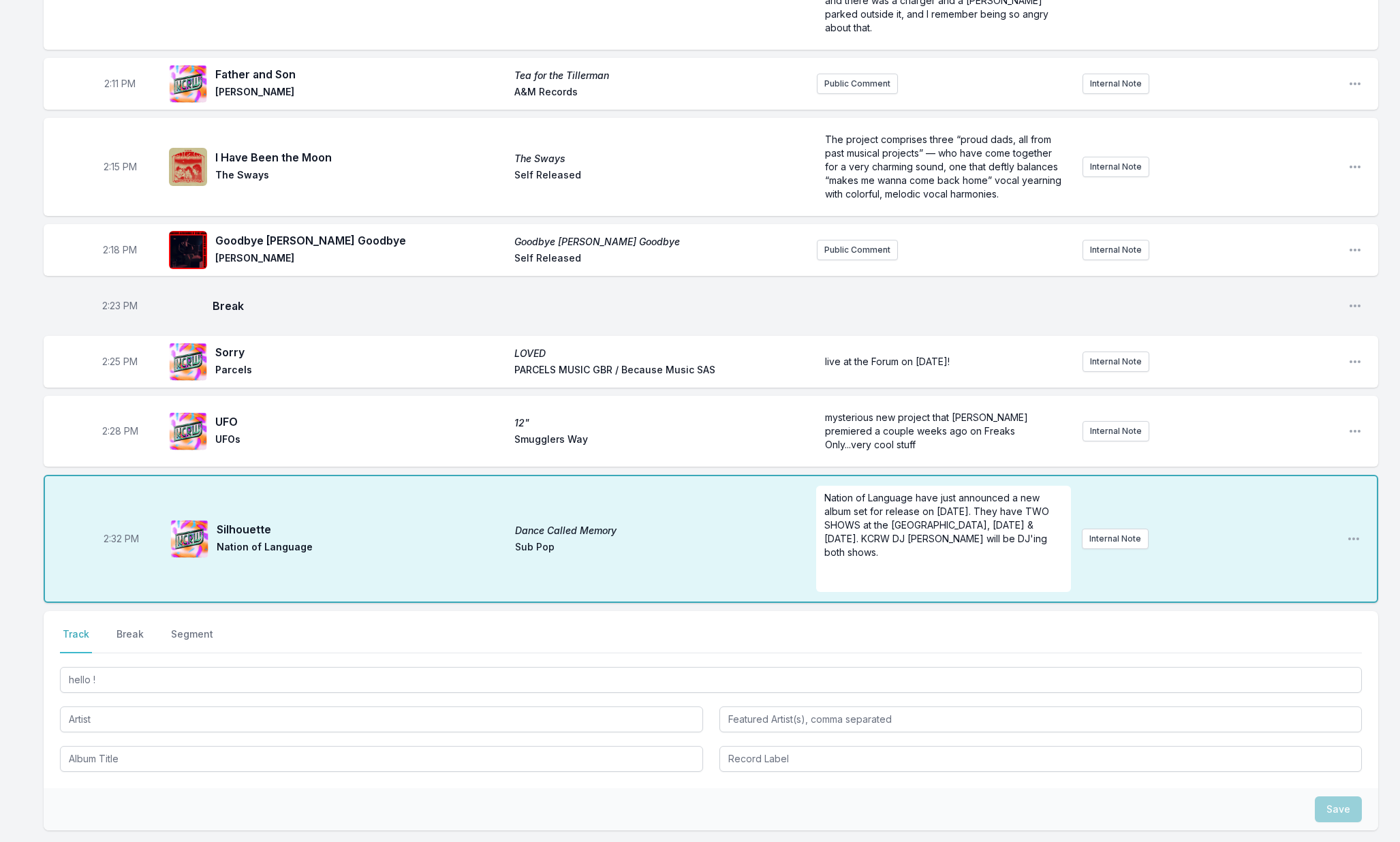
scroll to position [2439, 0]
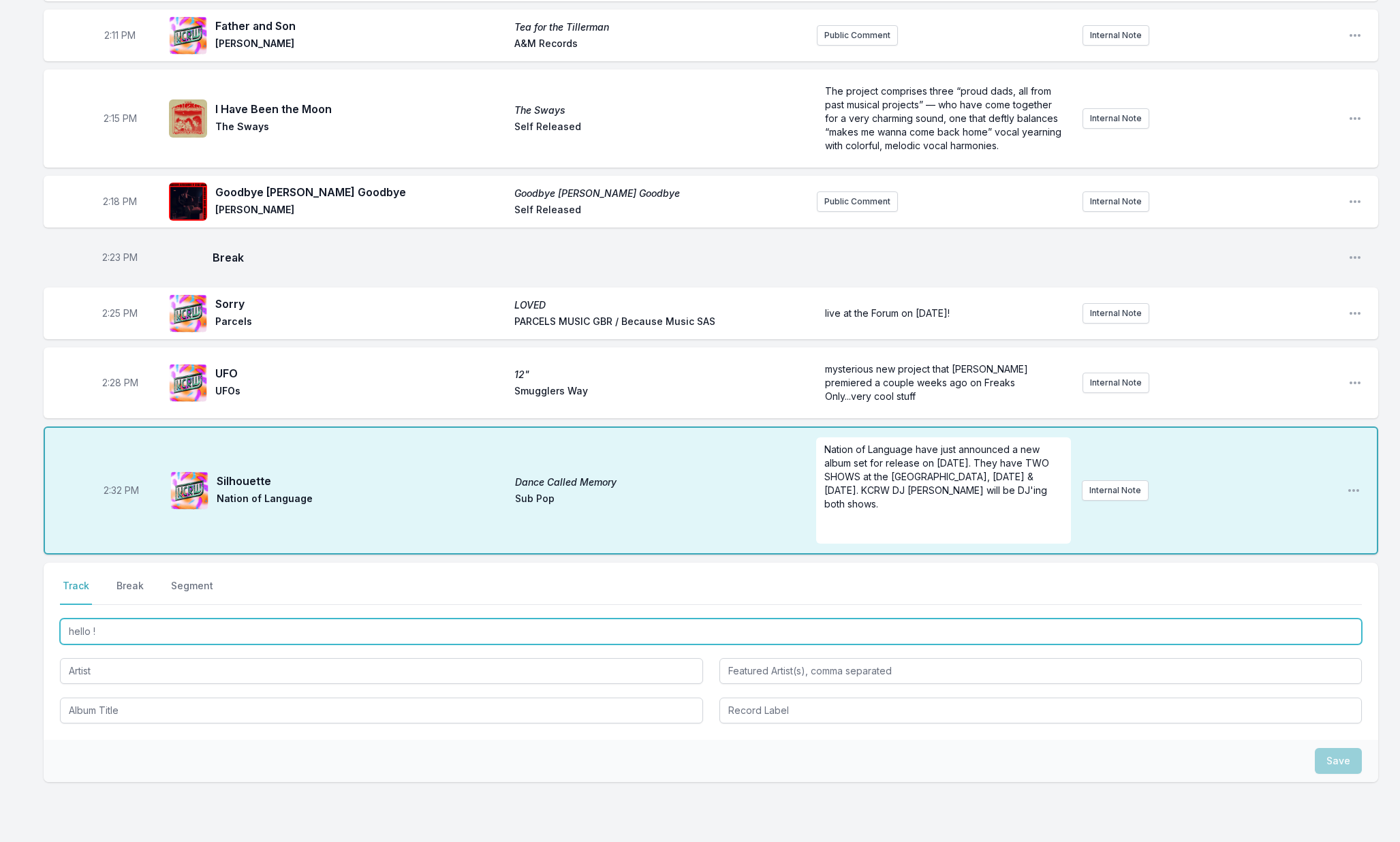
click at [139, 618] on input "hello !" at bounding box center [711, 631] width 1302 height 26
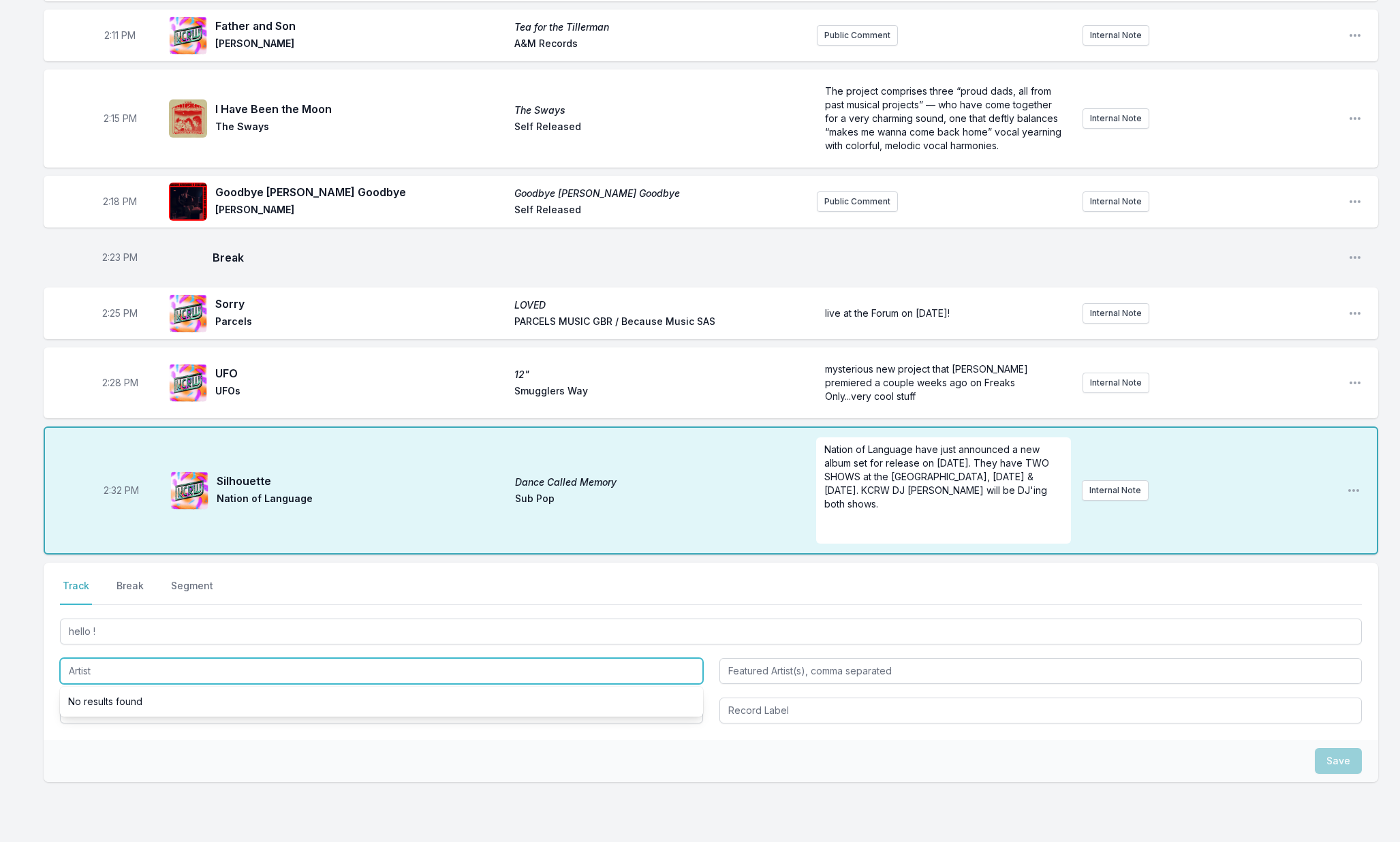
click at [108, 658] on input "Artist" at bounding box center [381, 670] width 643 height 26
type input "Martin Luke Brown"
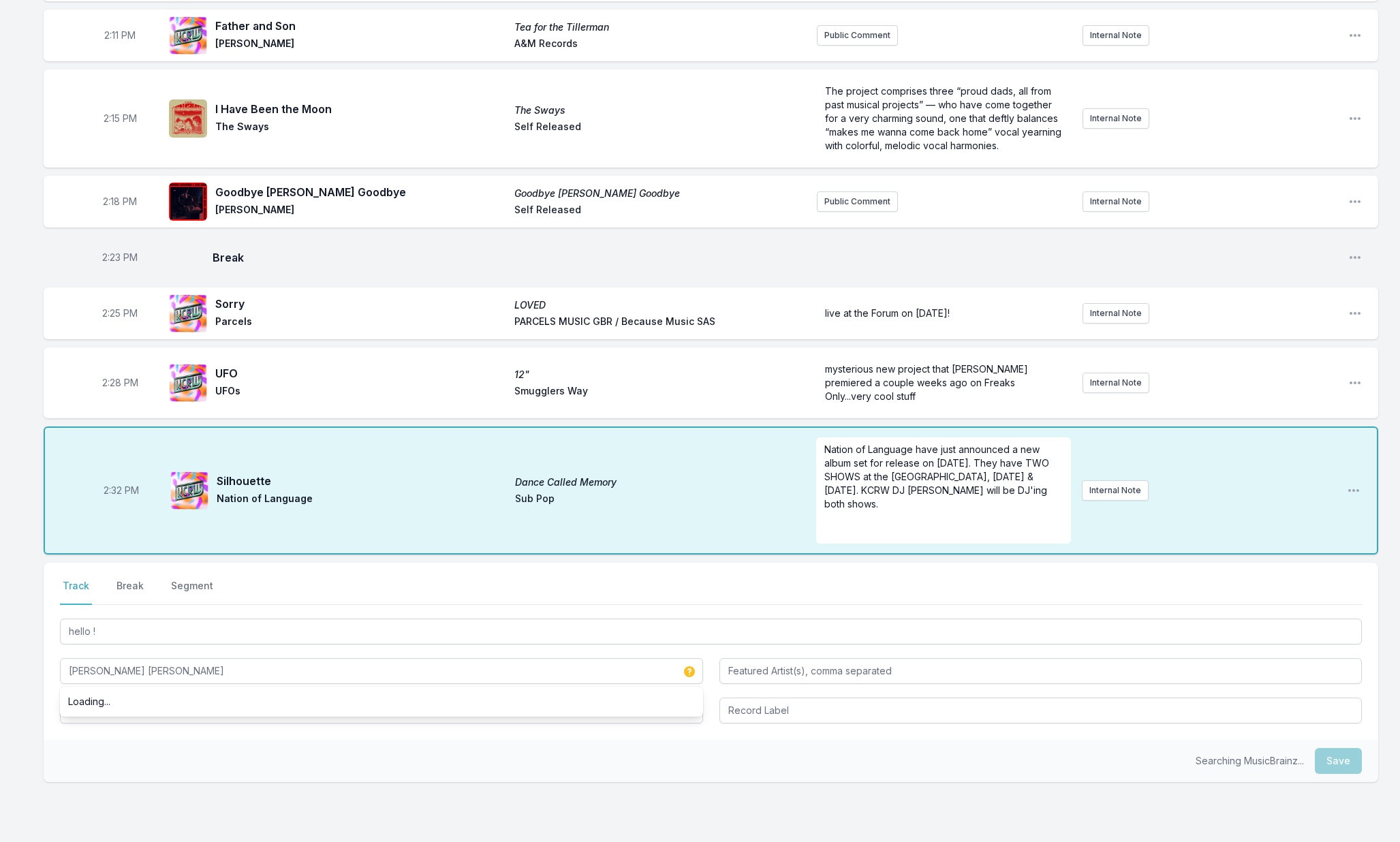
click at [81, 739] on div "Searching MusicBrainz... Save" at bounding box center [711, 761] width 1335 height 42
click at [100, 702] on input "Album Title" at bounding box center [381, 709] width 643 height 26
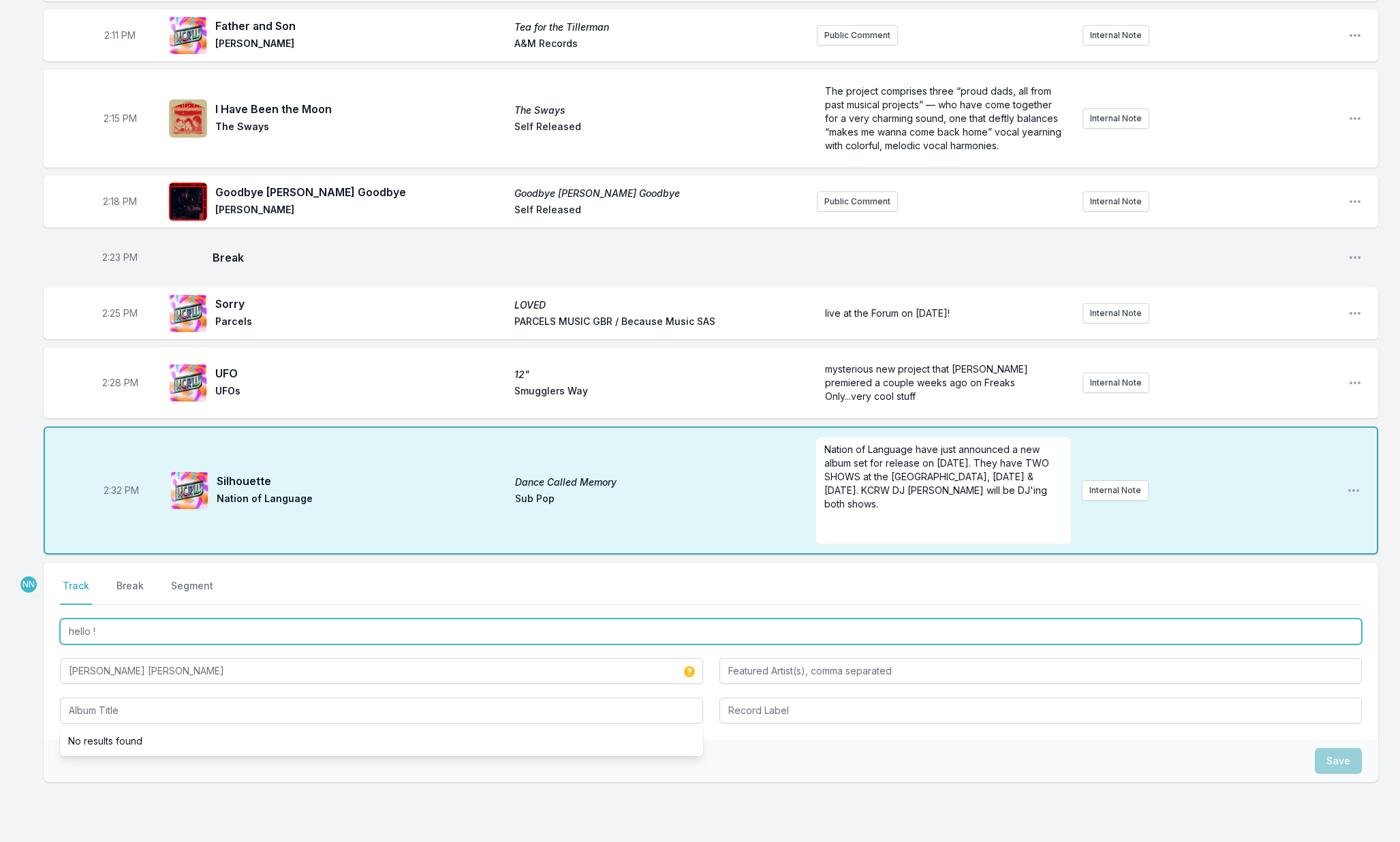
drag, startPoint x: 71, startPoint y: 617, endPoint x: 81, endPoint y: 618, distance: 10.0
click at [71, 618] on input "hello !" at bounding box center [711, 631] width 1302 height 26
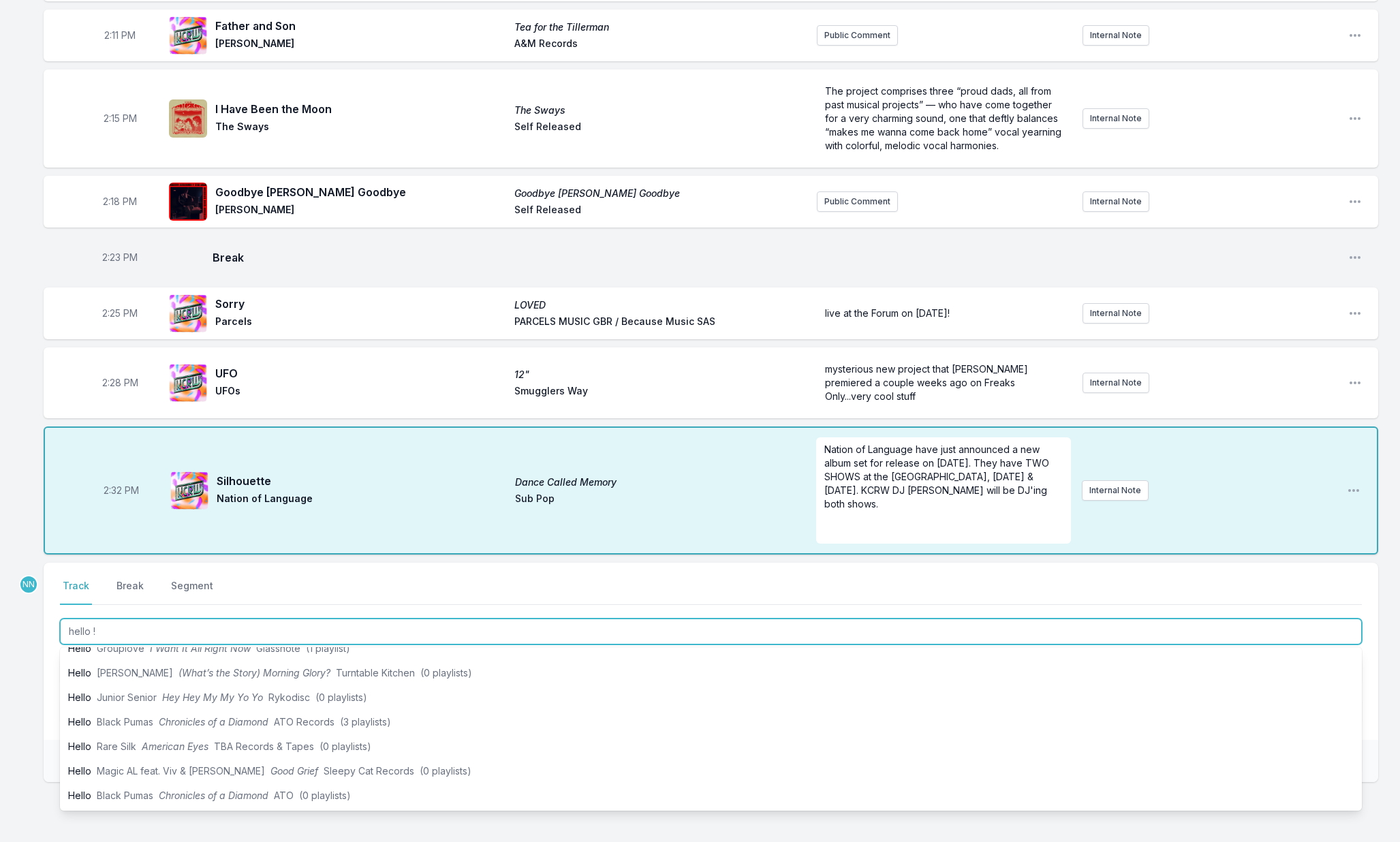
scroll to position [0, 0]
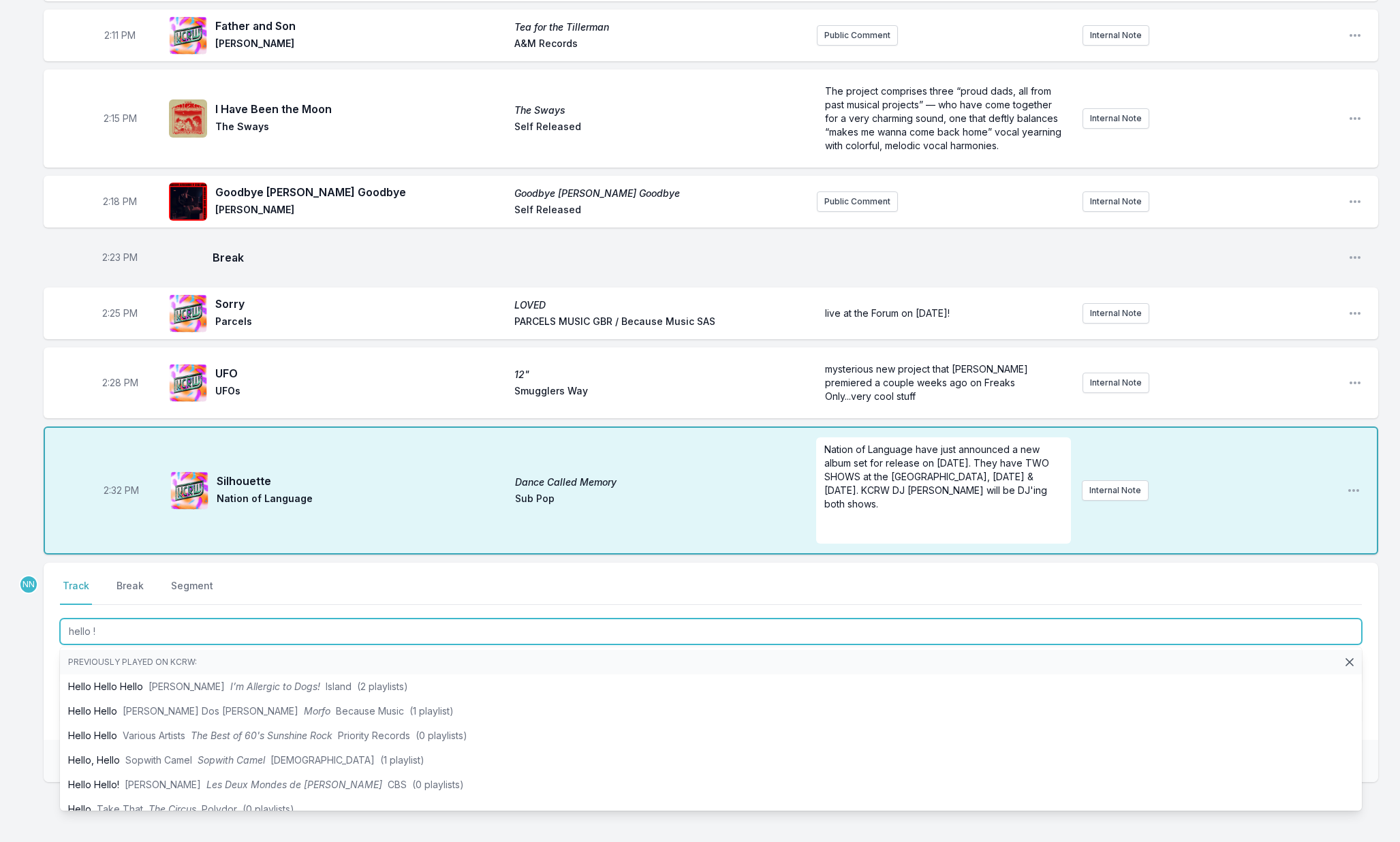
type input "hello !"
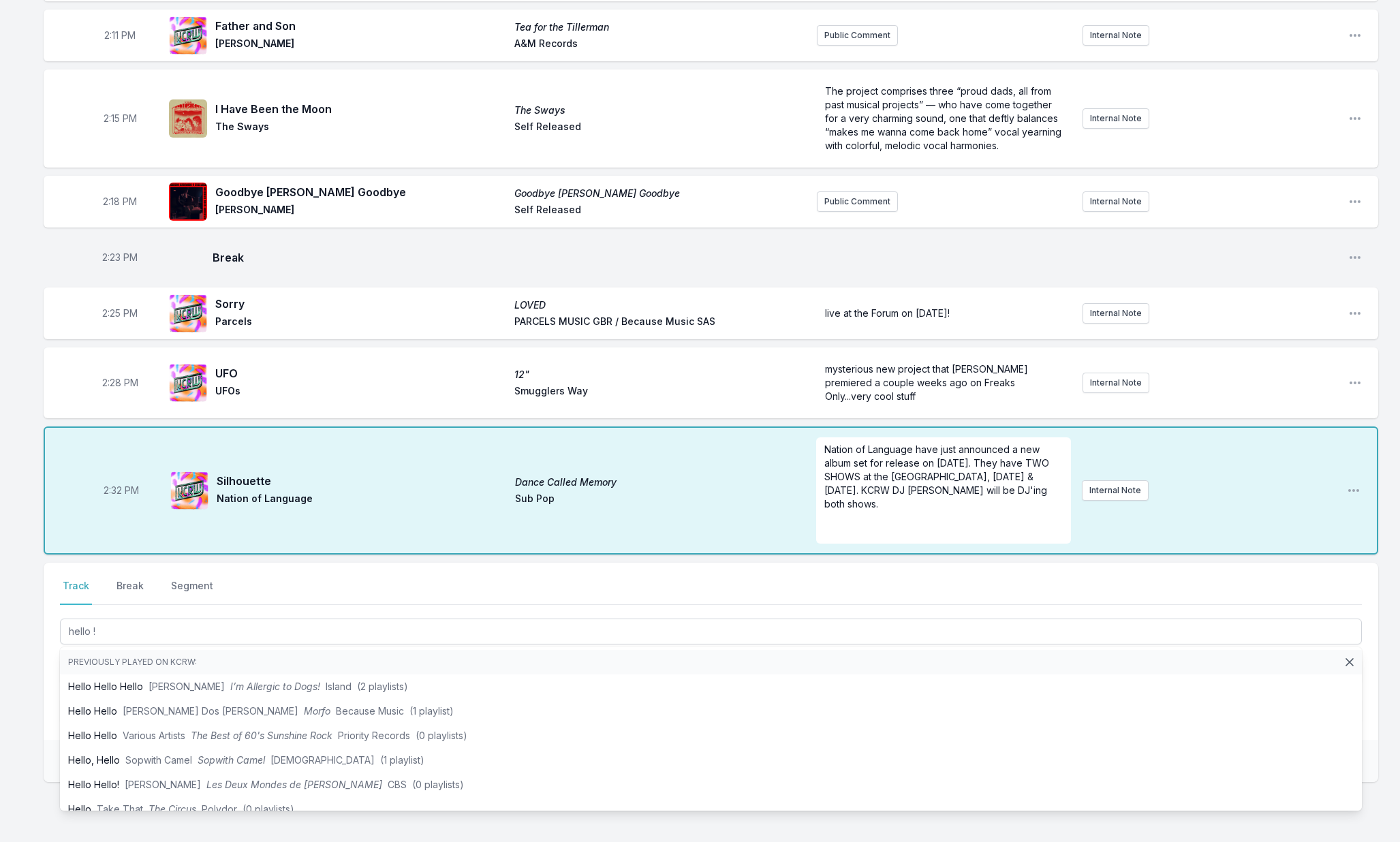
drag, startPoint x: 45, startPoint y: 601, endPoint x: 67, endPoint y: 624, distance: 31.8
click at [45, 601] on div "Select a tab Track Break Segment Track Break Segment hello ! Previously played …" at bounding box center [711, 651] width 1335 height 177
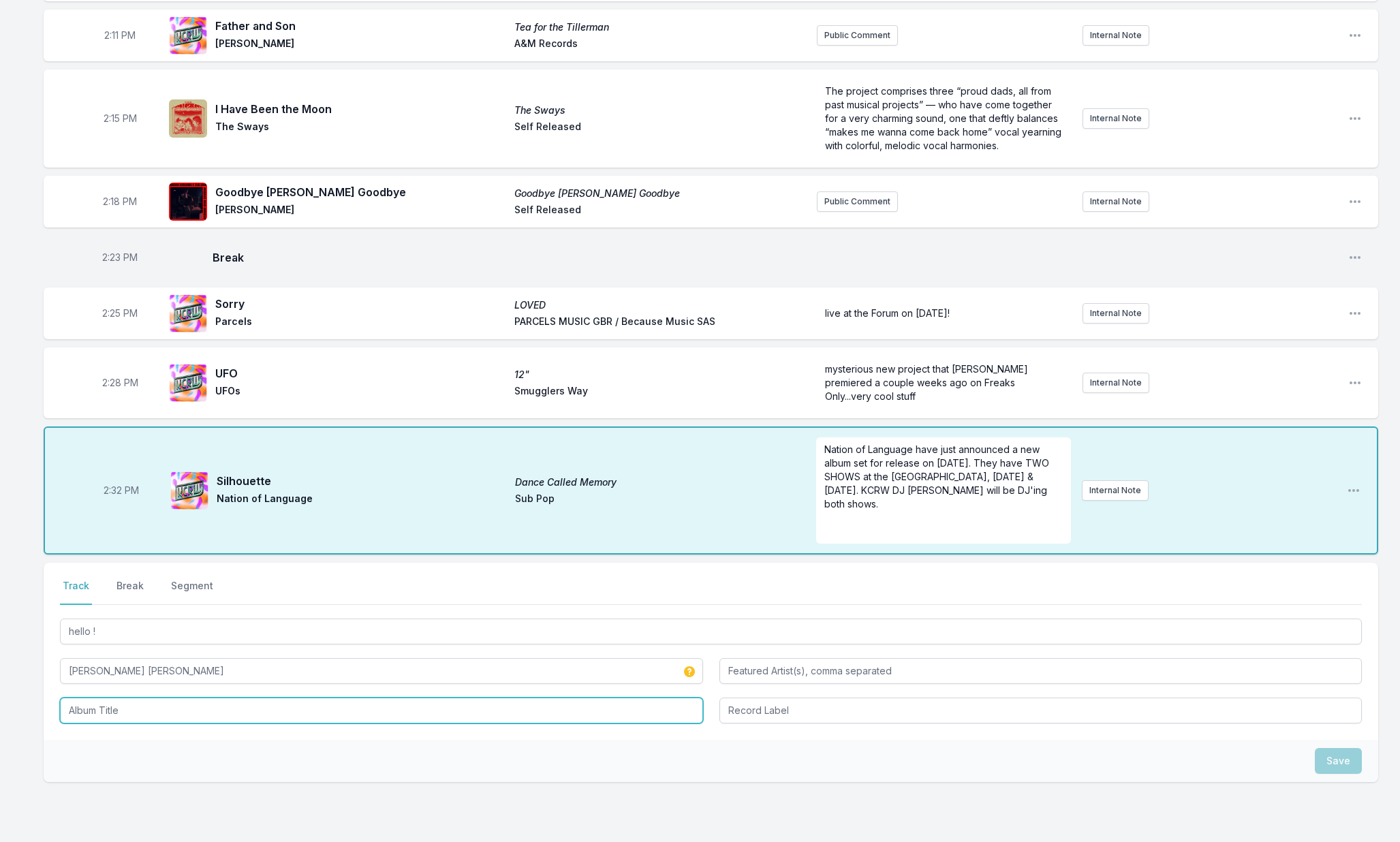
drag, startPoint x: 120, startPoint y: 695, endPoint x: 142, endPoint y: 691, distance: 22.4
click at [121, 697] on input "Album Title" at bounding box center [381, 709] width 643 height 26
type input "M"
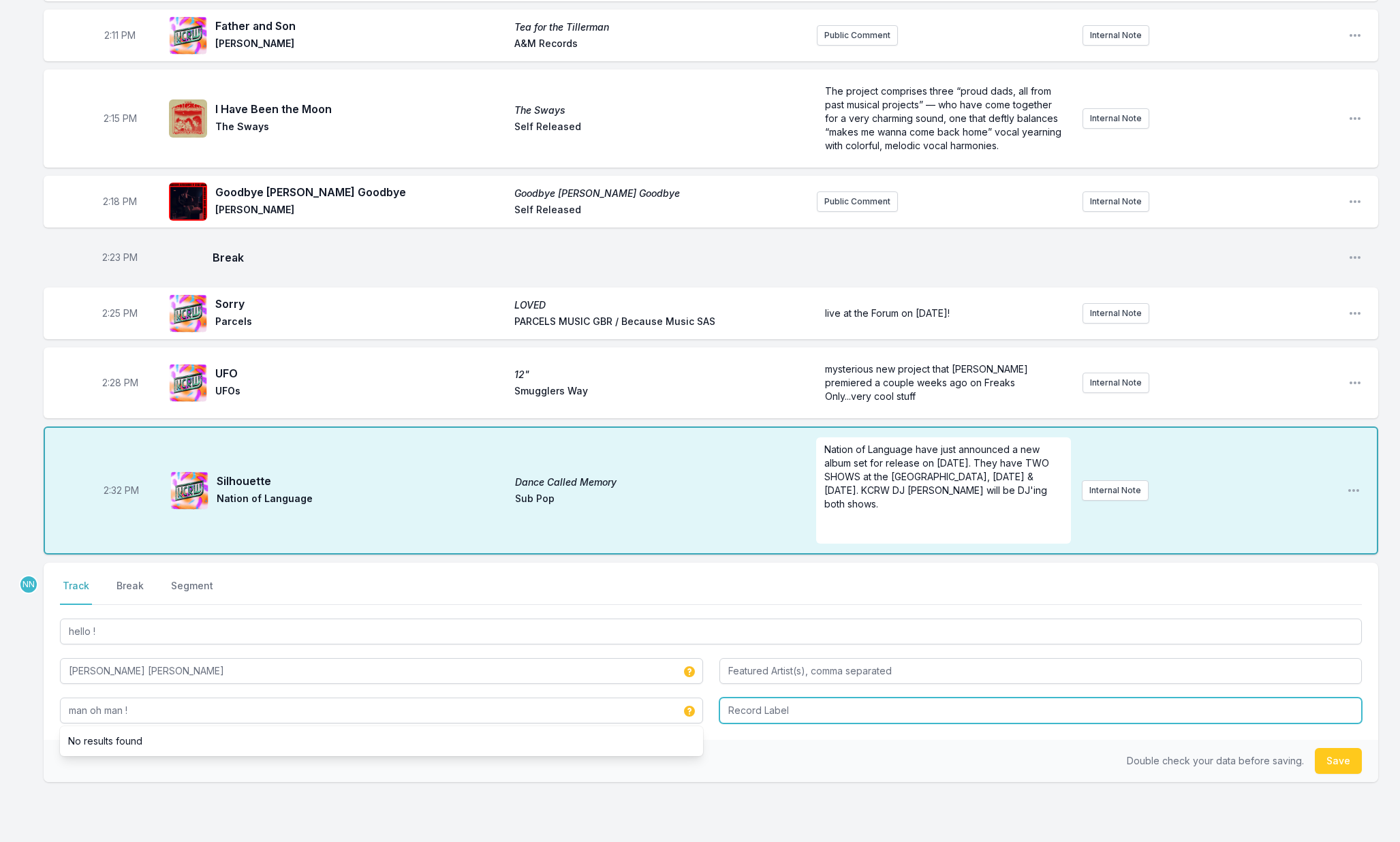
type input "man oh man !"
type input "Kartel"
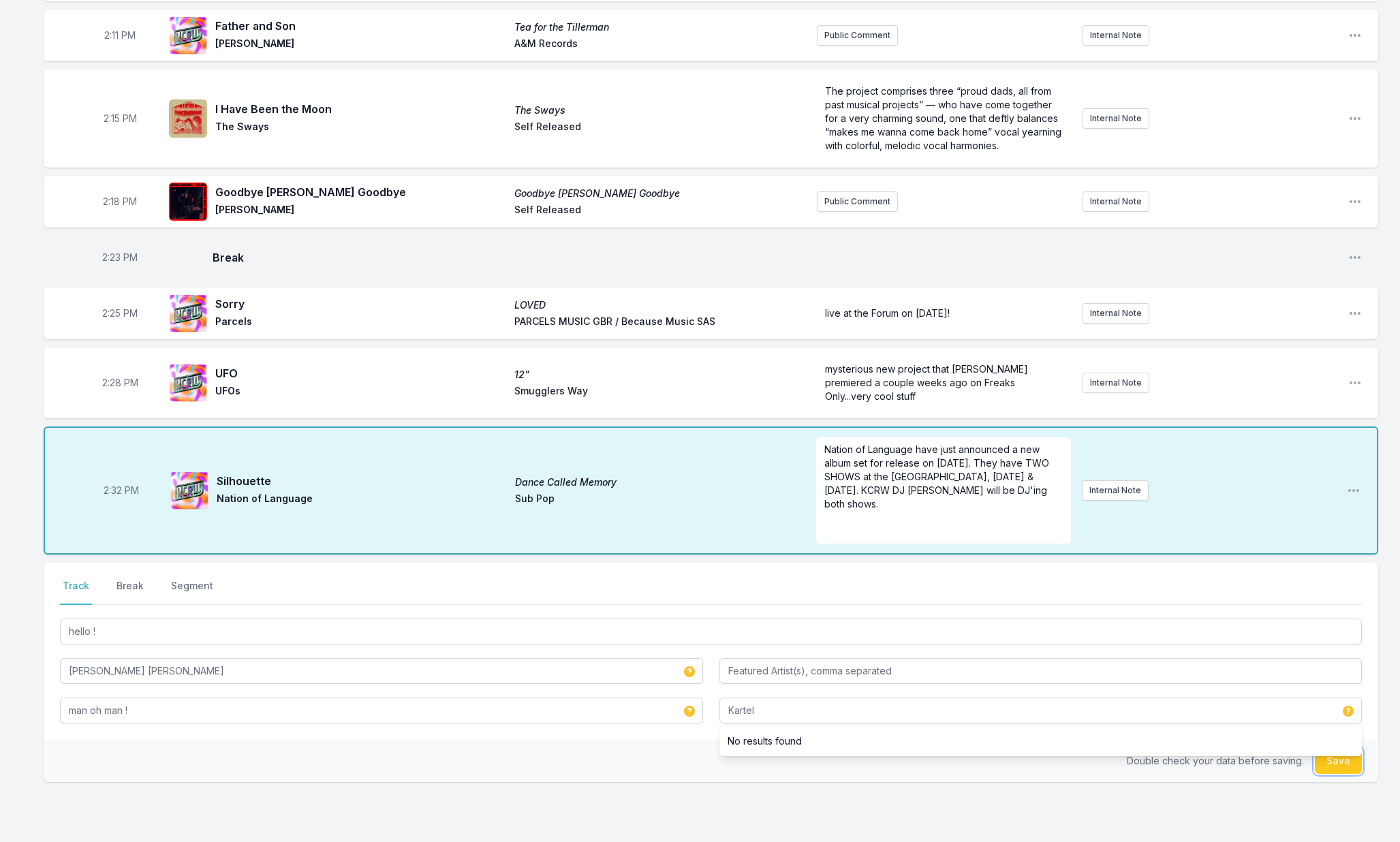
click at [1322, 755] on button "Save" at bounding box center [1338, 760] width 47 height 26
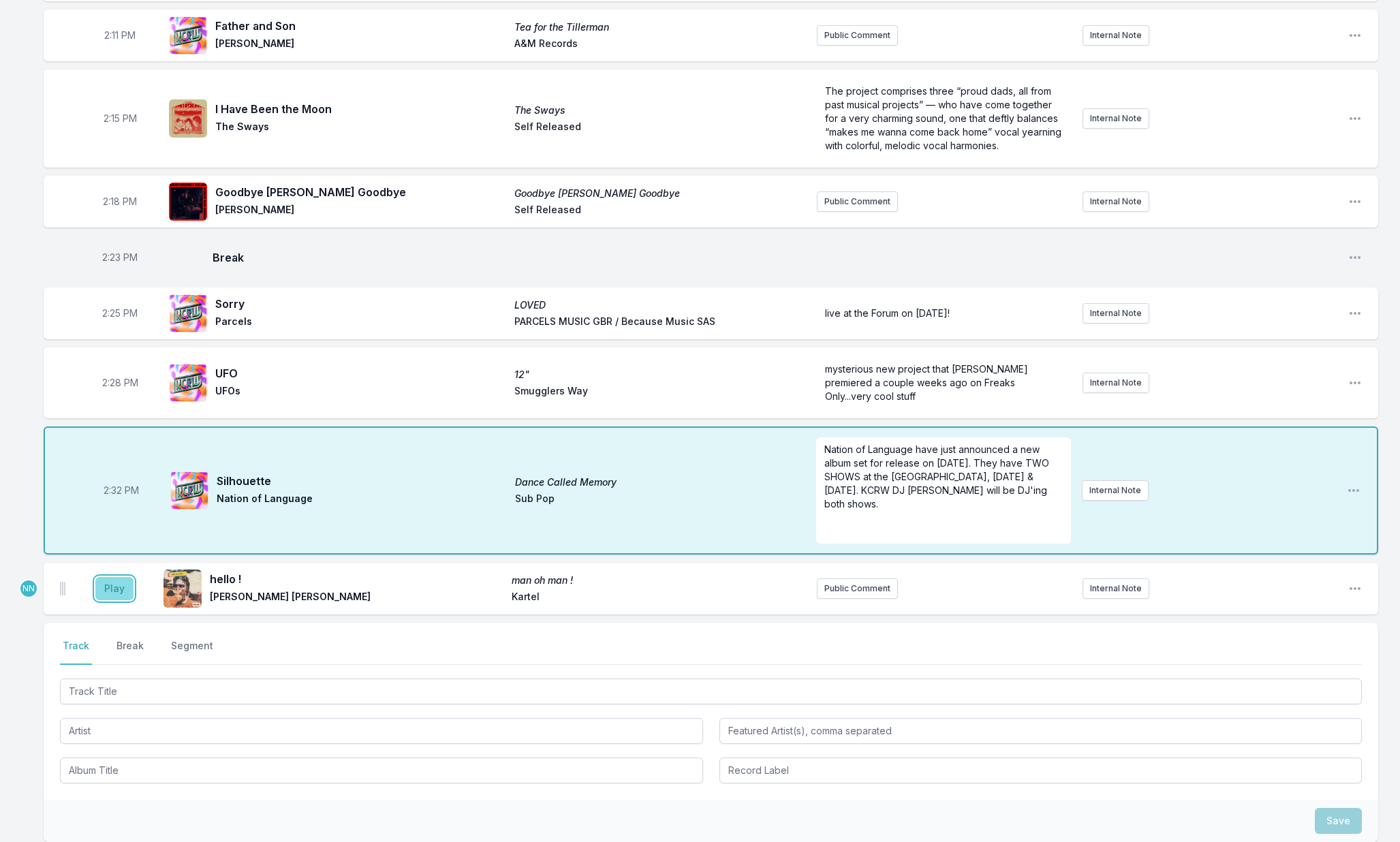
click at [114, 578] on button "Play" at bounding box center [114, 588] width 38 height 23
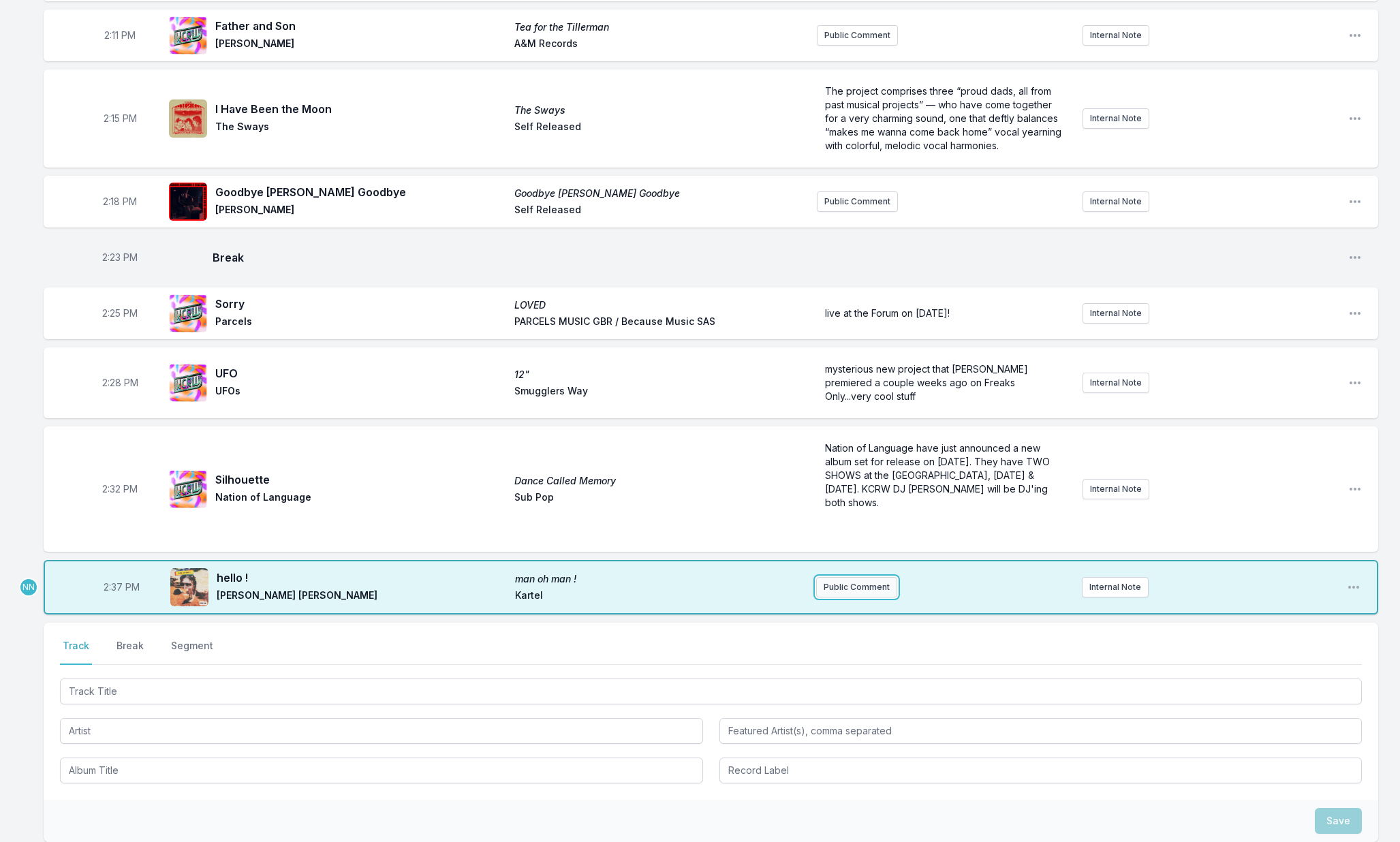
click at [835, 577] on button "Public Comment" at bounding box center [857, 586] width 81 height 20
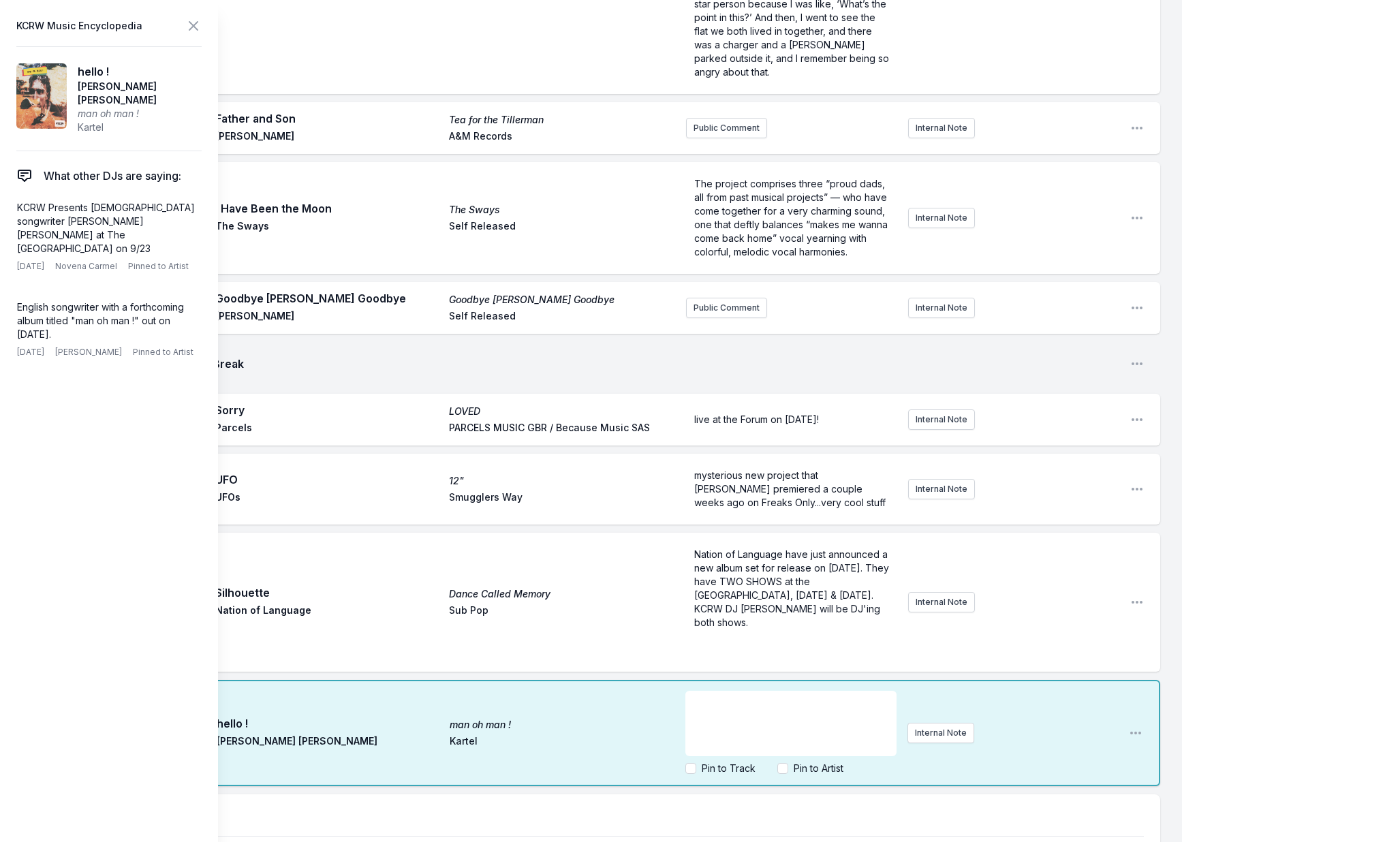
scroll to position [2476, 0]
click at [191, 24] on icon at bounding box center [193, 26] width 8 height 8
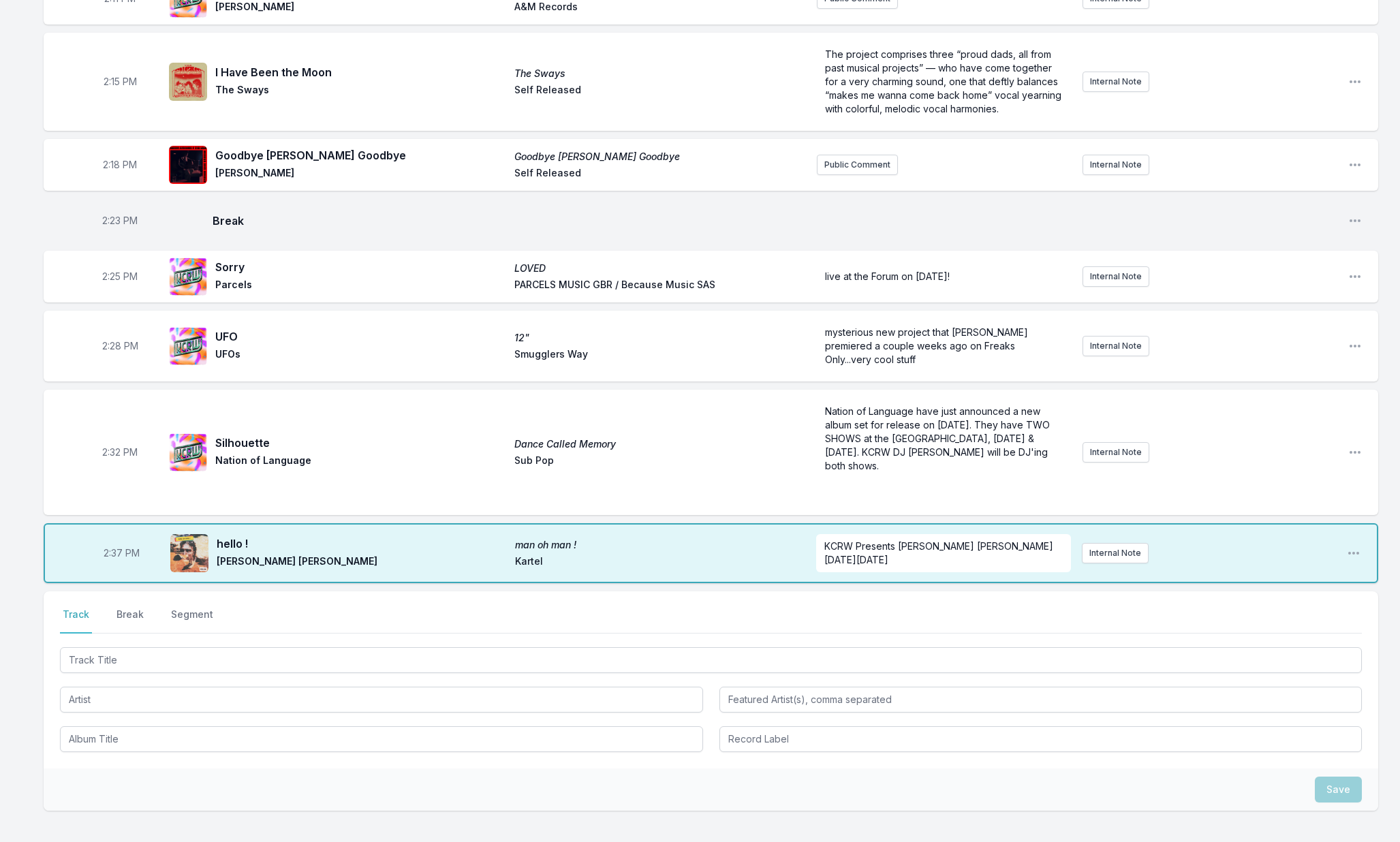
click at [135, 608] on button "Break" at bounding box center [130, 620] width 33 height 26
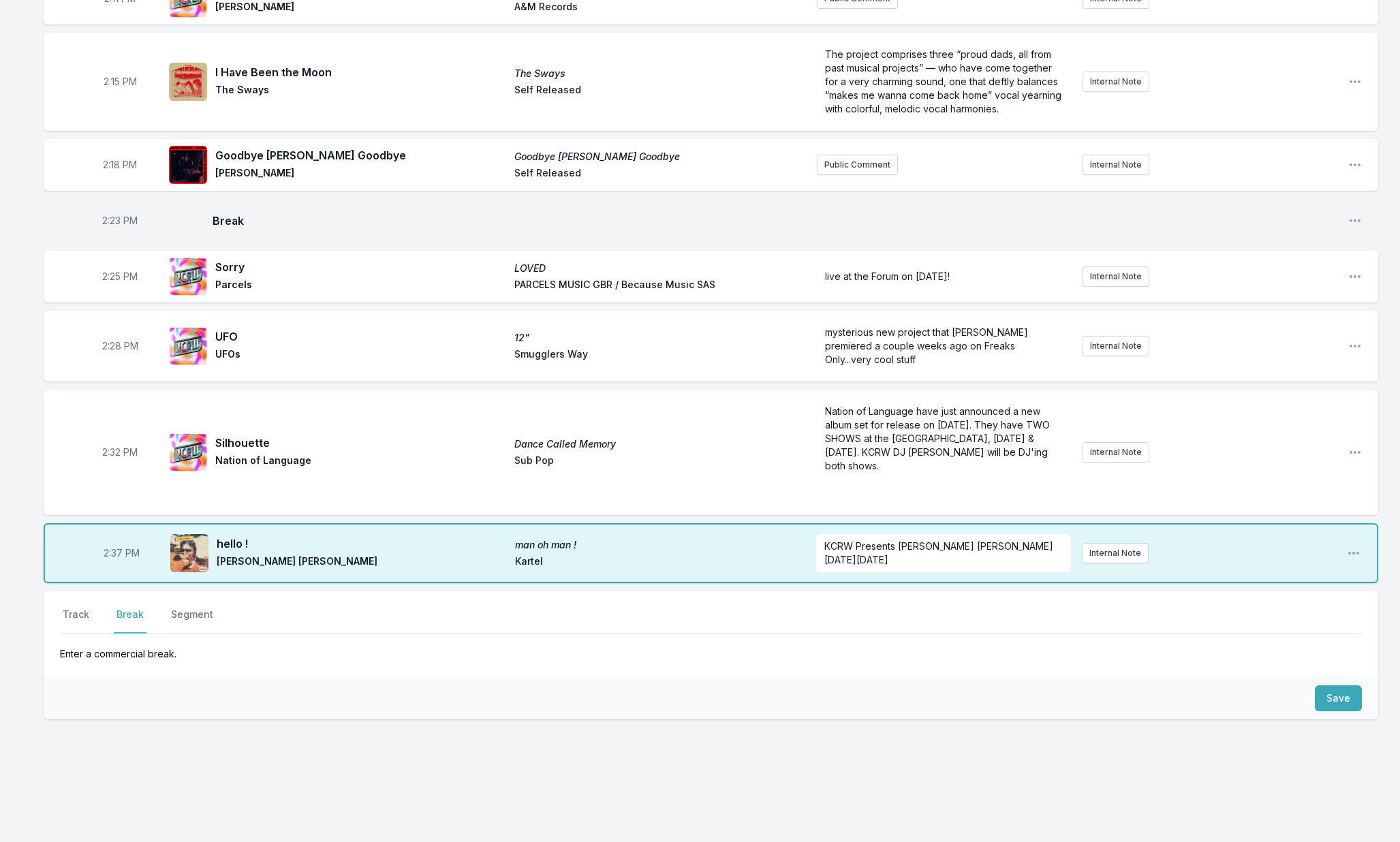
scroll to position [2470, 0]
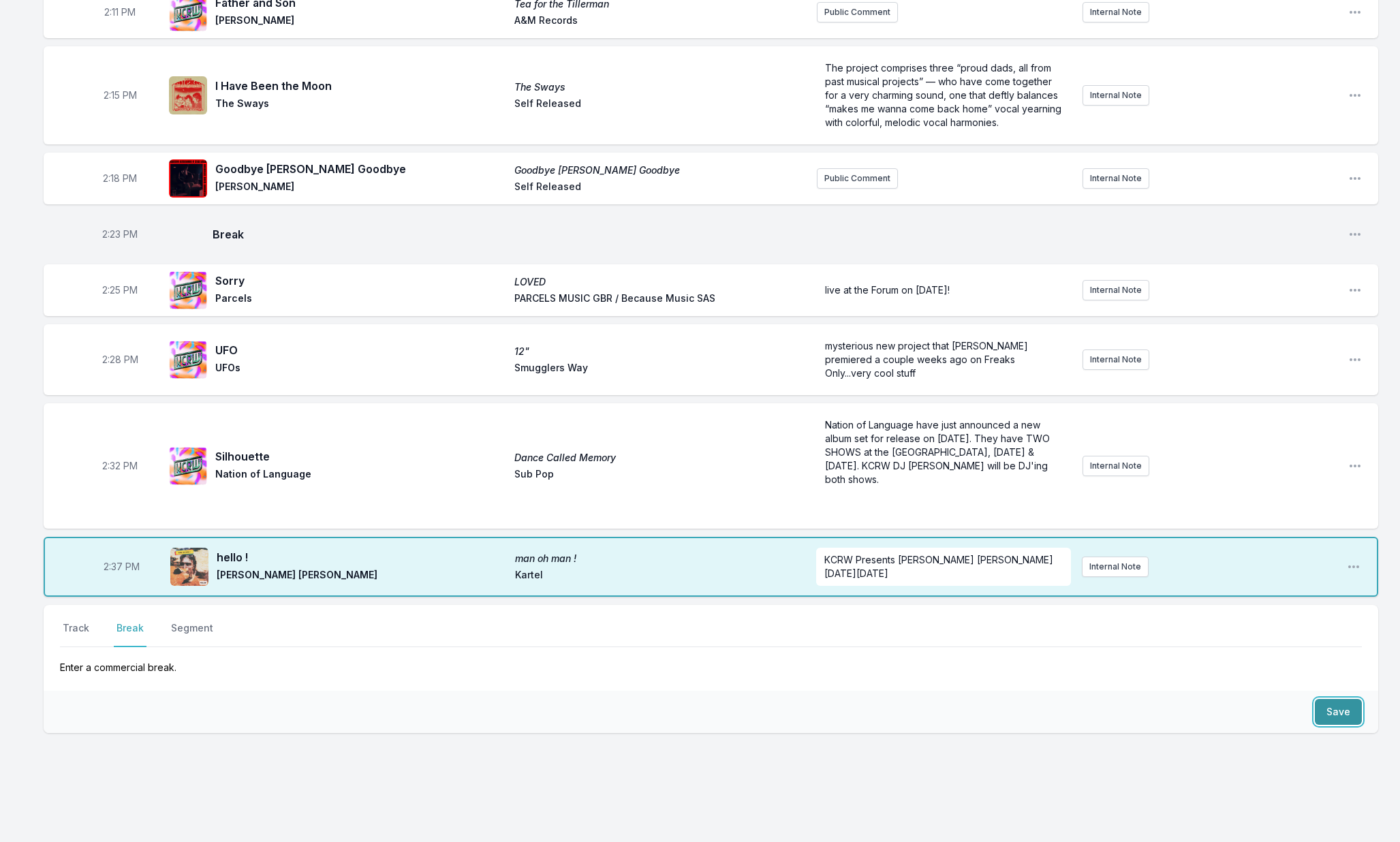
click at [1331, 699] on button "Save" at bounding box center [1338, 711] width 47 height 26
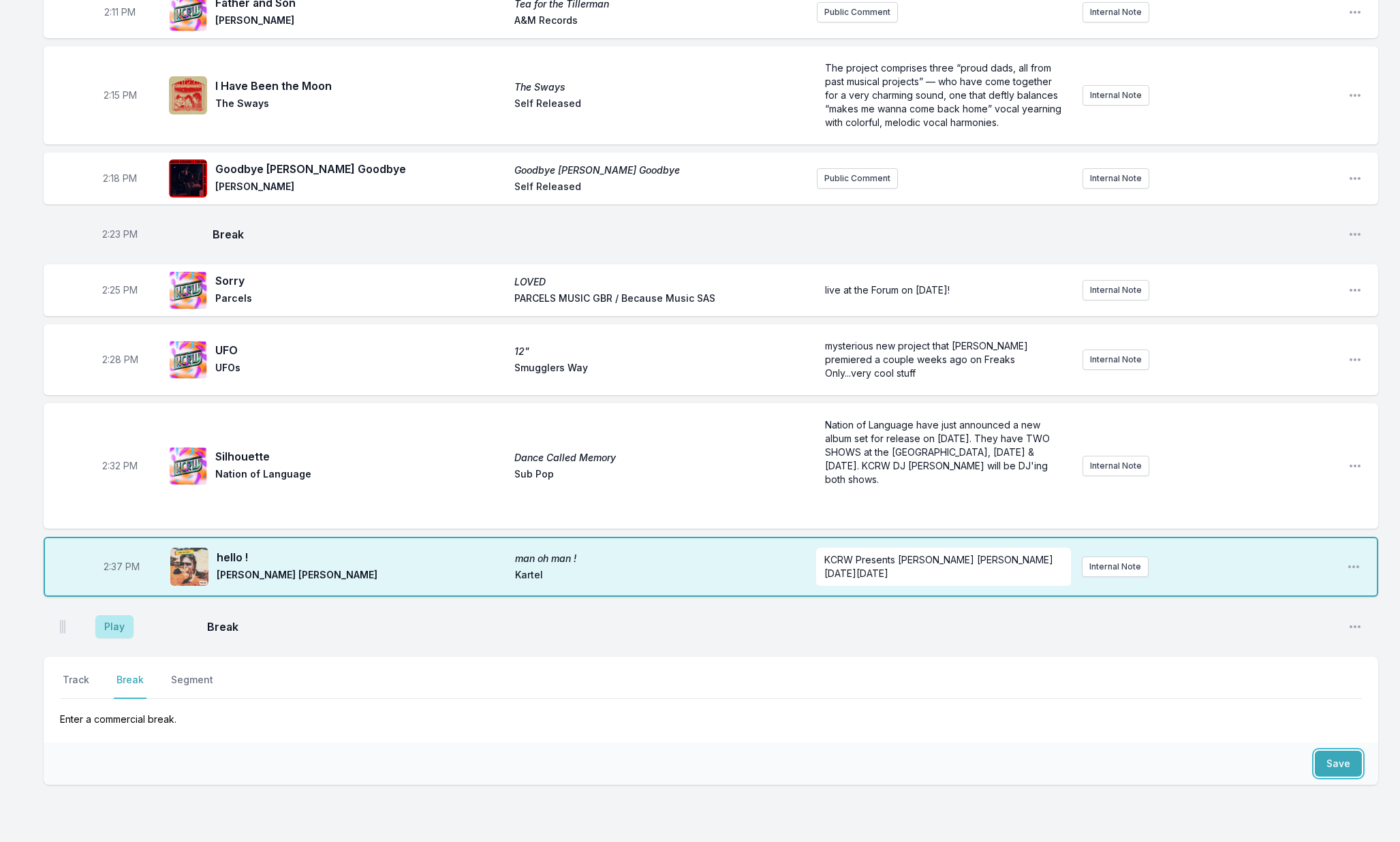
scroll to position [2461, 0]
click at [102, 616] on button "Play" at bounding box center [114, 627] width 38 height 23
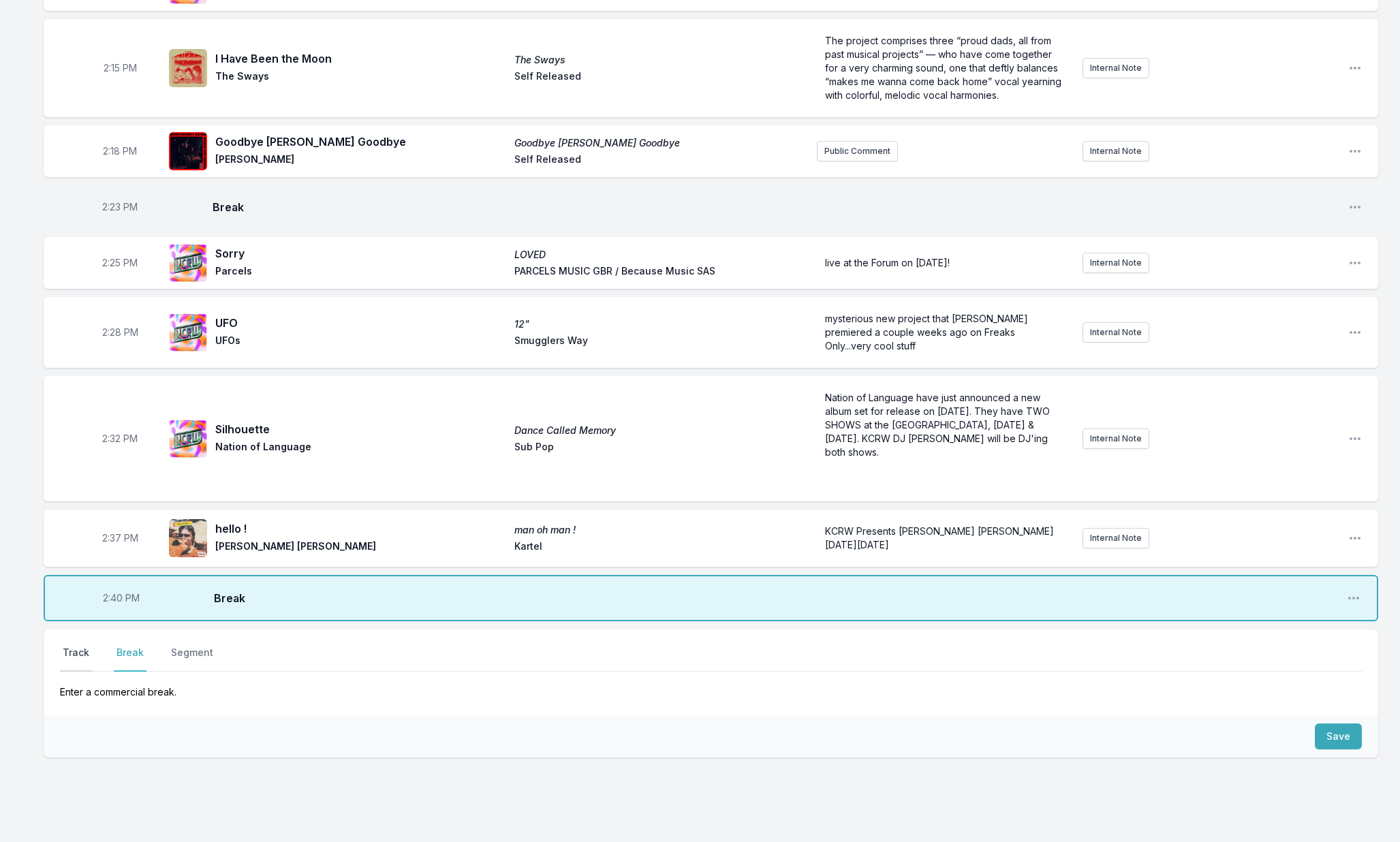
scroll to position [2490, 0]
drag, startPoint x: 82, startPoint y: 638, endPoint x: 90, endPoint y: 638, distance: 8.0
click at [82, 645] on button "Track" at bounding box center [76, 657] width 32 height 26
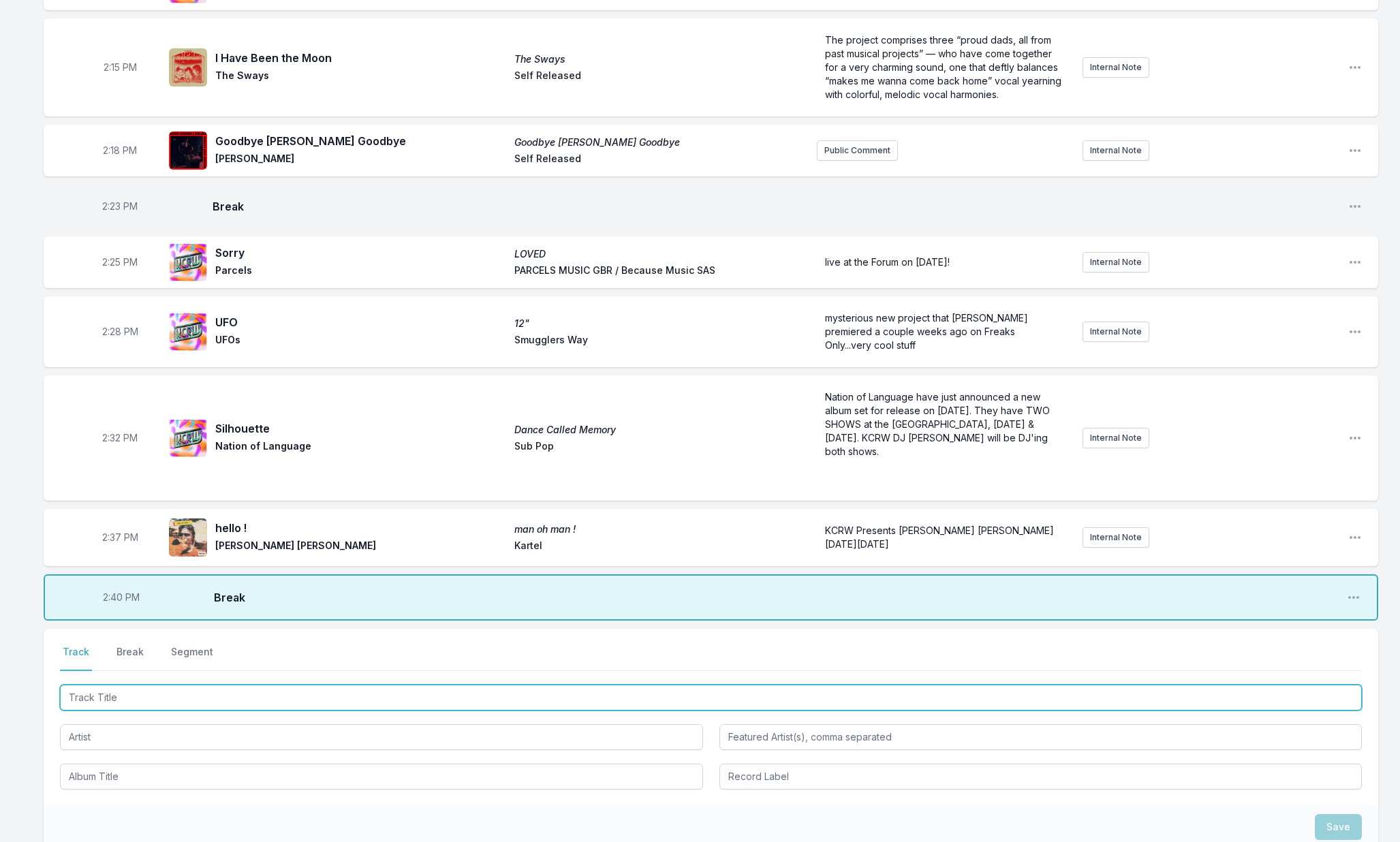
click at [129, 685] on input "Track Title" at bounding box center [711, 697] width 1302 height 26
type input "S"
type input "Don't Let Me Down Again"
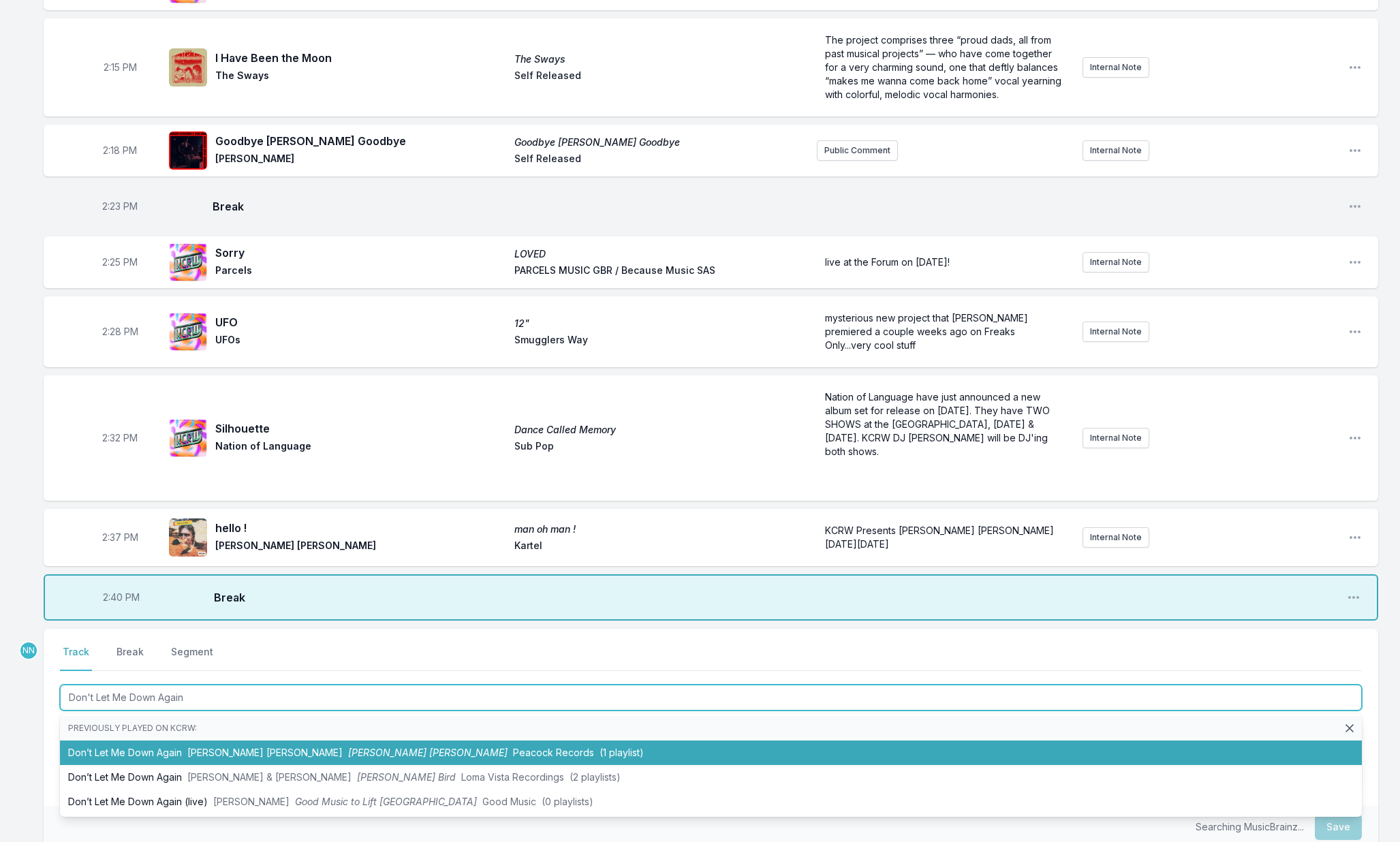
click at [223, 746] on span "Buckingham Nicks" at bounding box center [265, 752] width 156 height 11
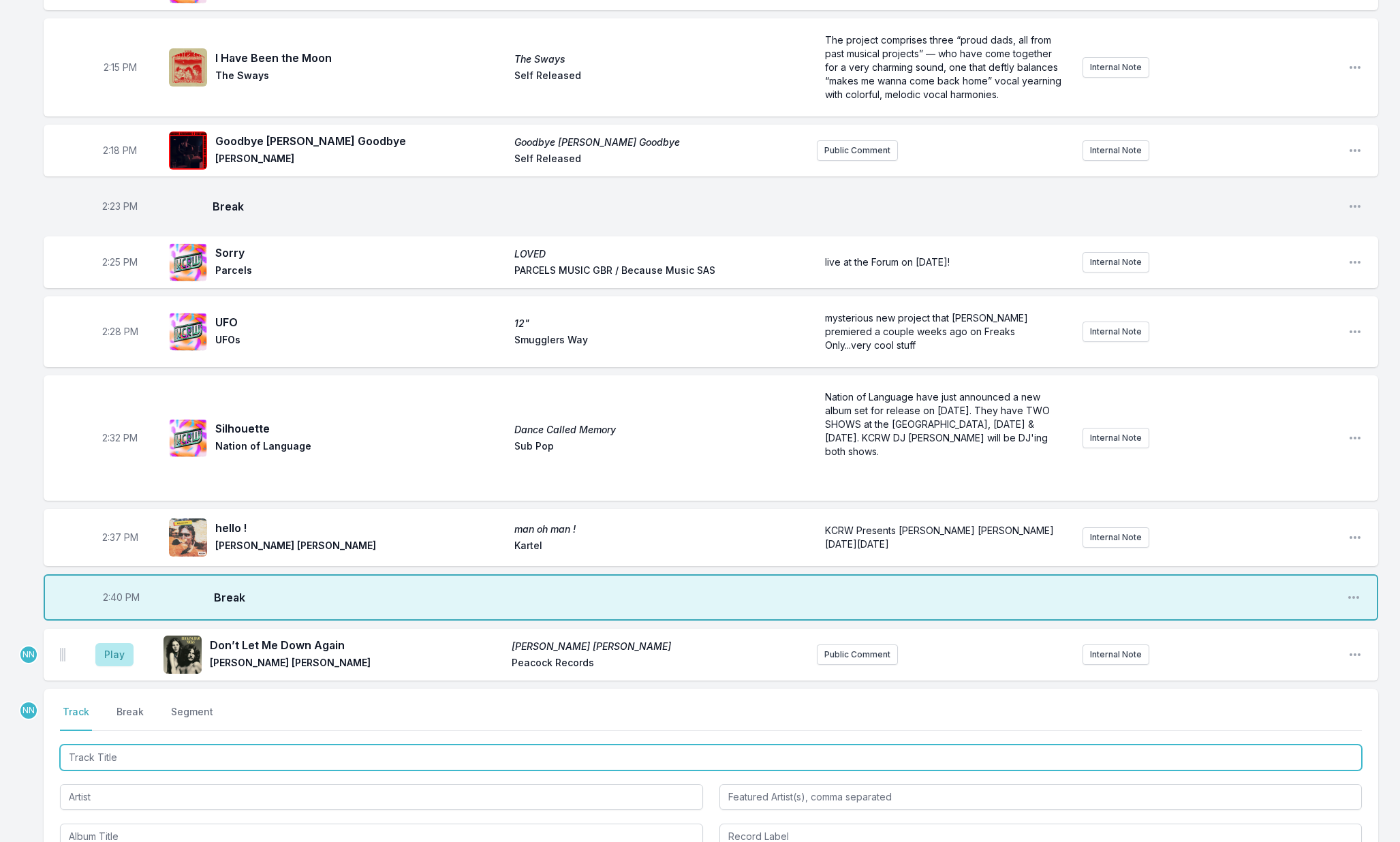
click at [135, 744] on input "Track Title" at bounding box center [711, 756] width 1302 height 26
type input "Mountain"
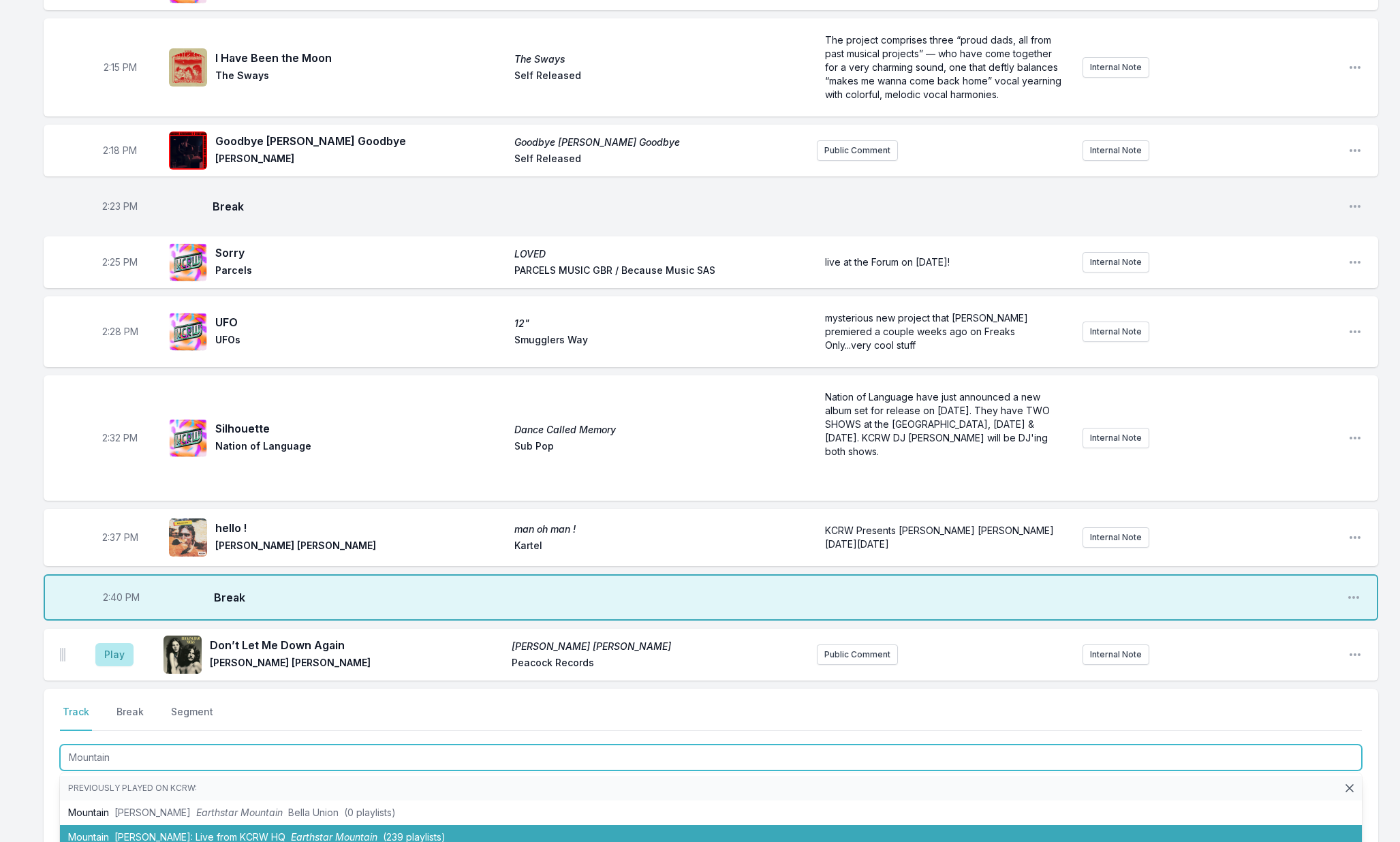
click at [175, 831] on span "Hannah Cohen: Live from KCRW HQ" at bounding box center [199, 836] width 171 height 11
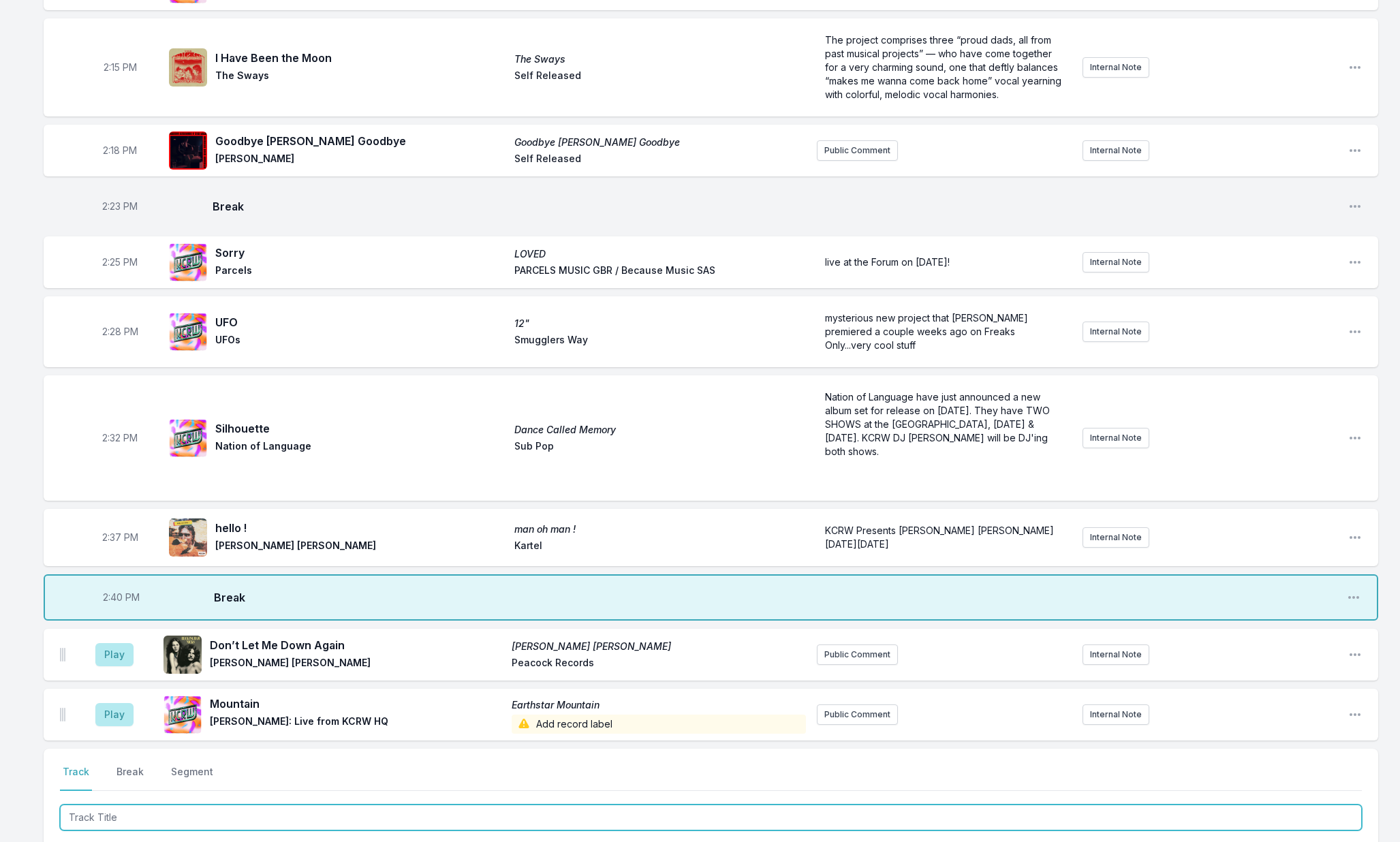
scroll to position [2490, 0]
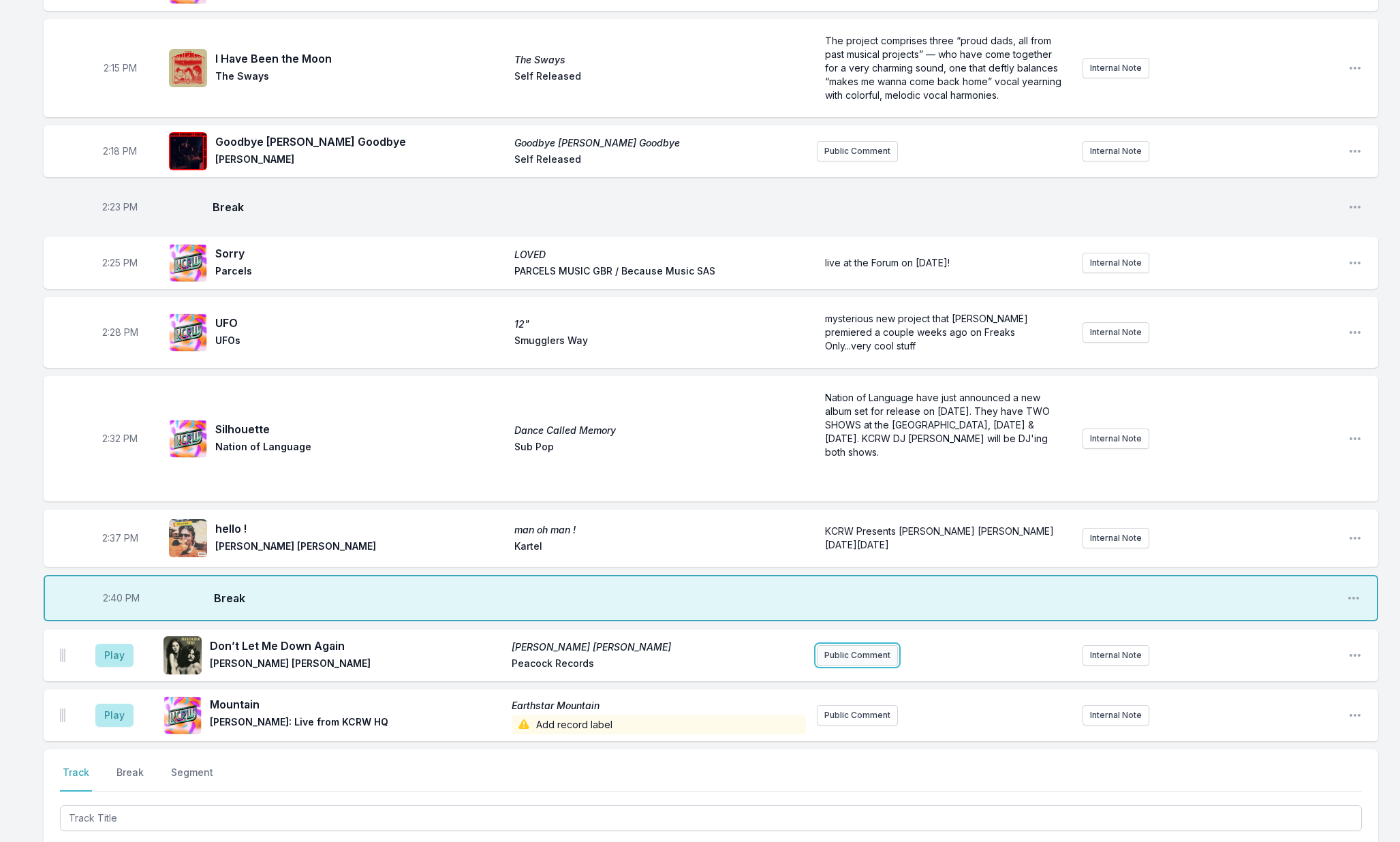
click at [833, 645] on button "Public Comment" at bounding box center [858, 654] width 81 height 20
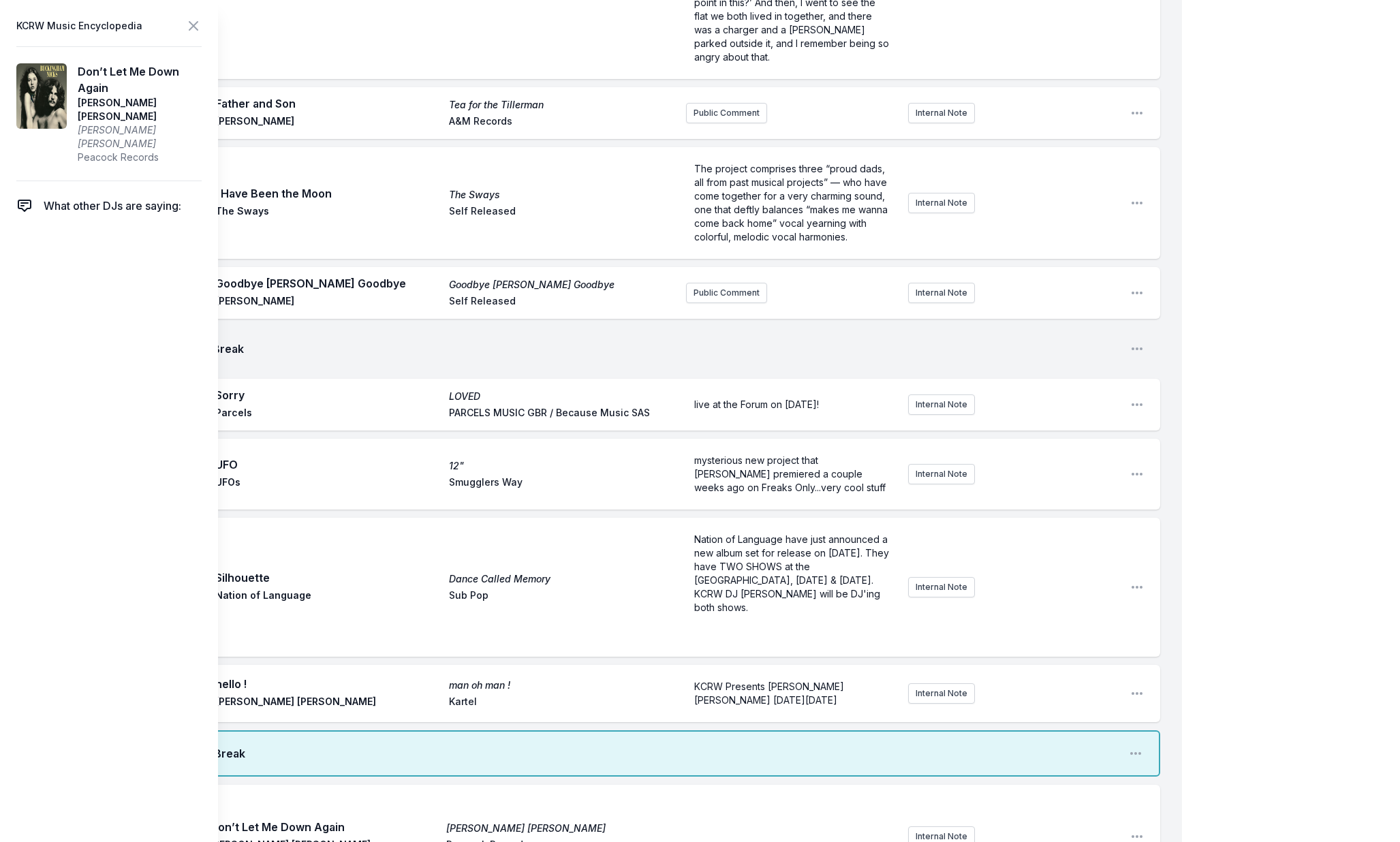
scroll to position [2496, 0]
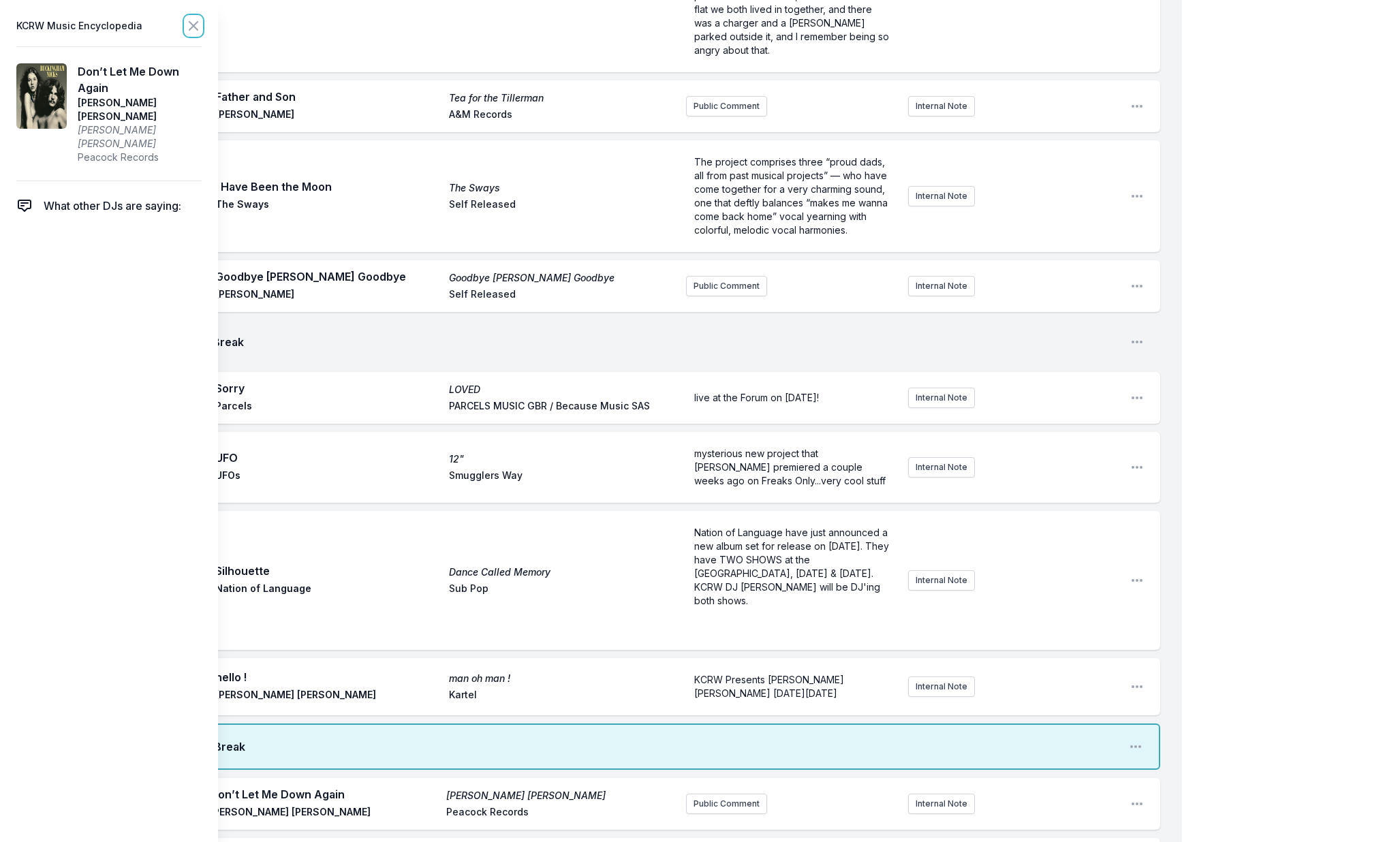
drag, startPoint x: 191, startPoint y: 32, endPoint x: 254, endPoint y: 143, distance: 127.6
click at [191, 32] on icon at bounding box center [193, 26] width 16 height 16
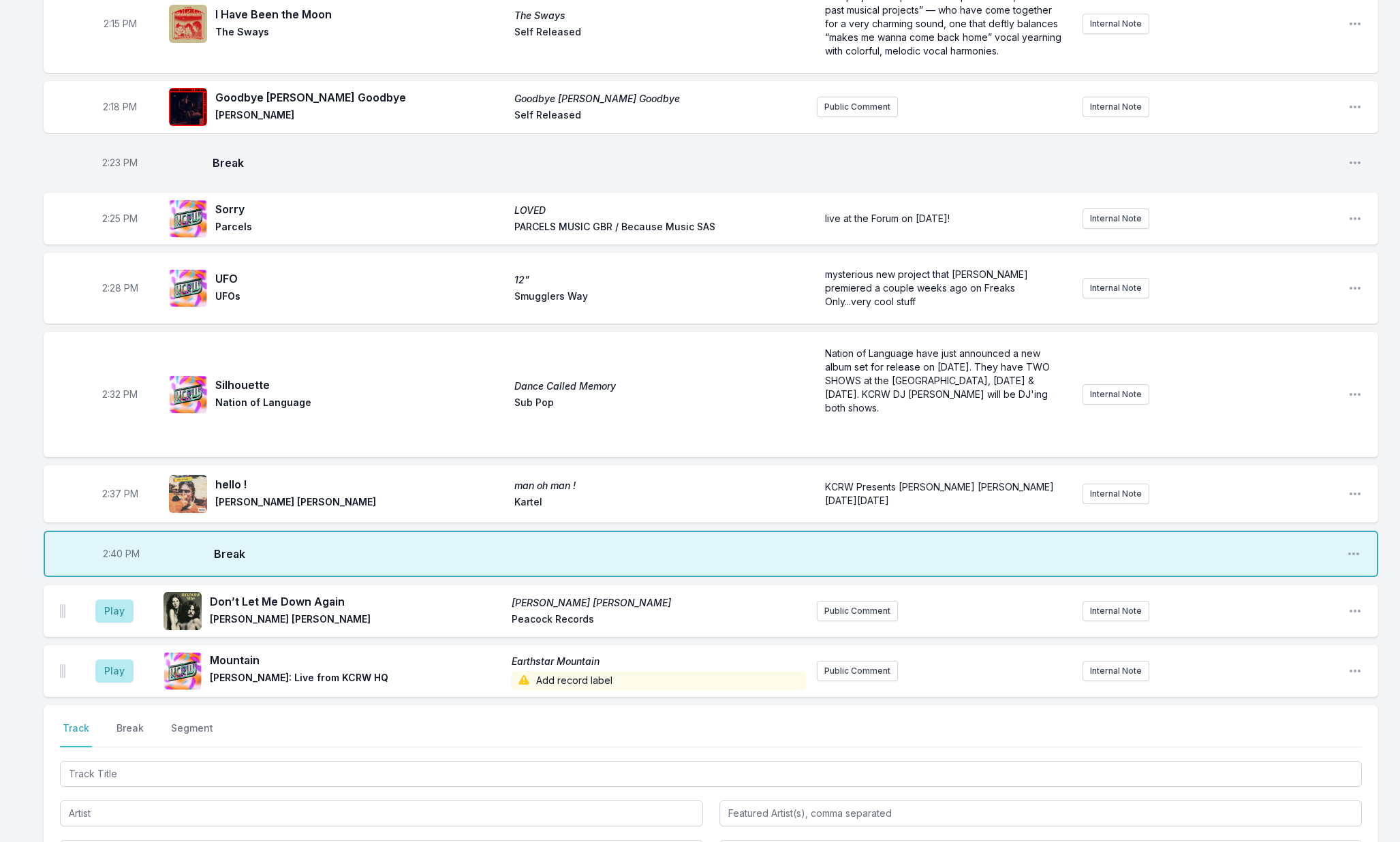
scroll to position [2541, 0]
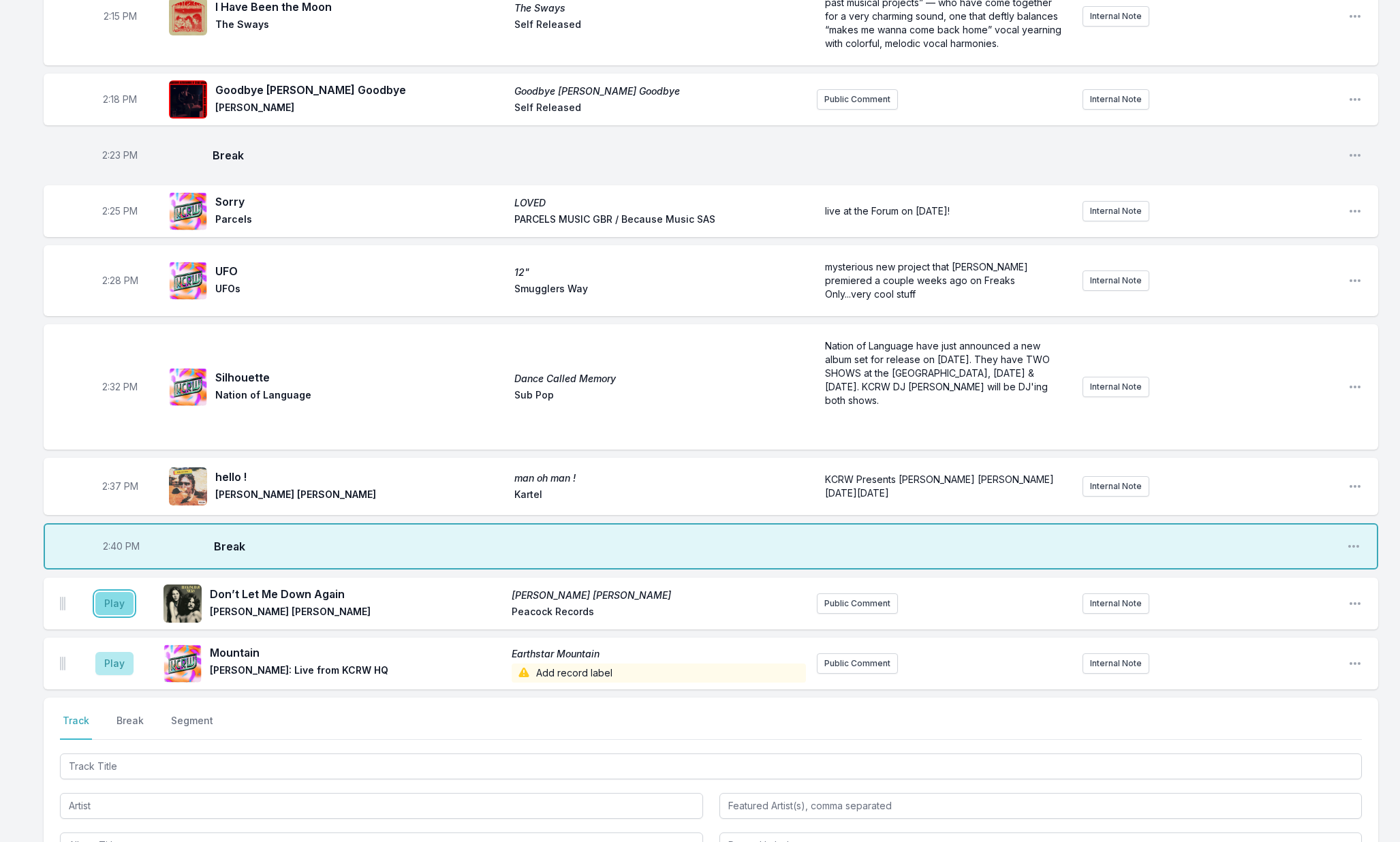
click at [113, 592] on button "Play" at bounding box center [114, 603] width 38 height 23
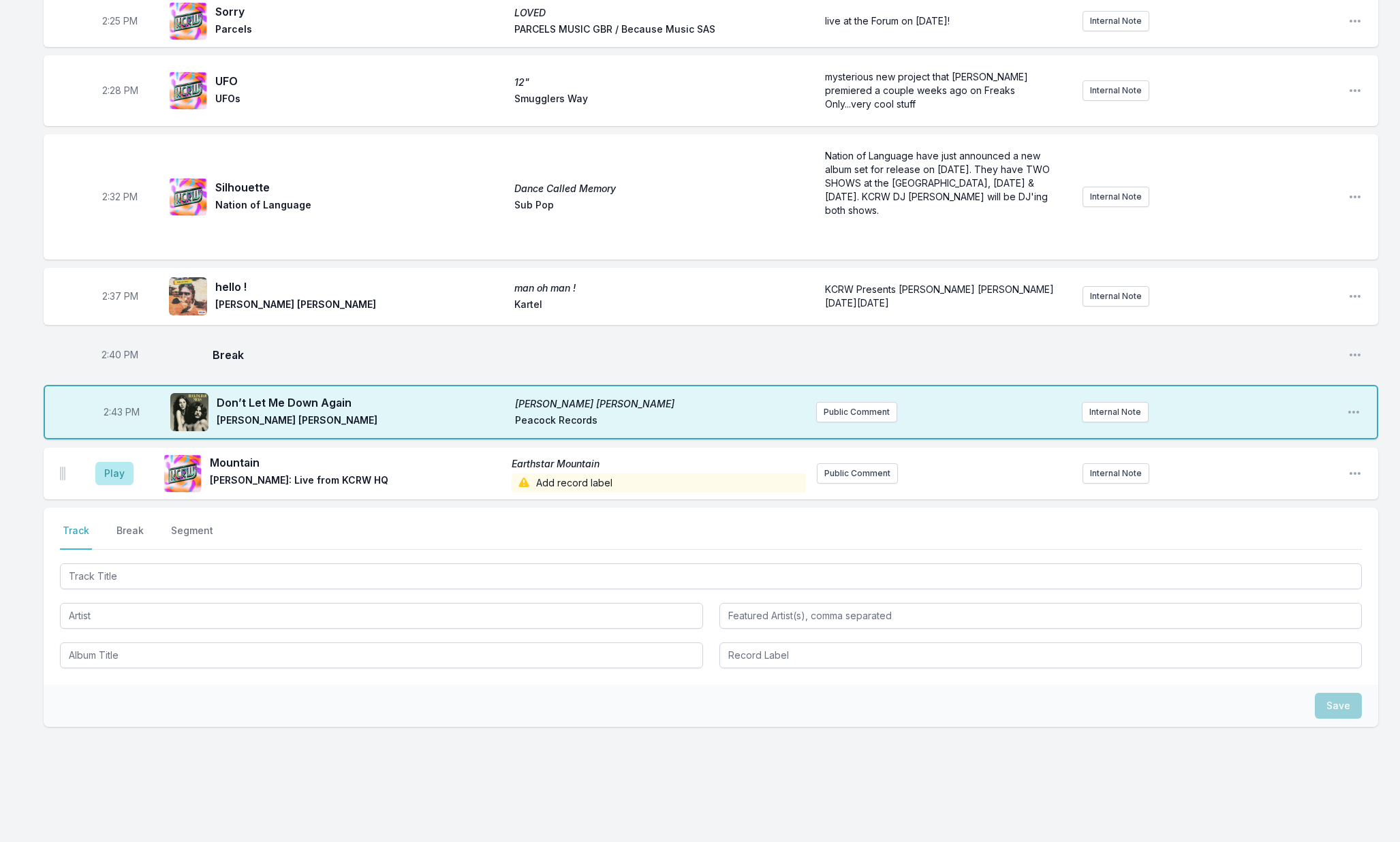
scroll to position [2733, 0]
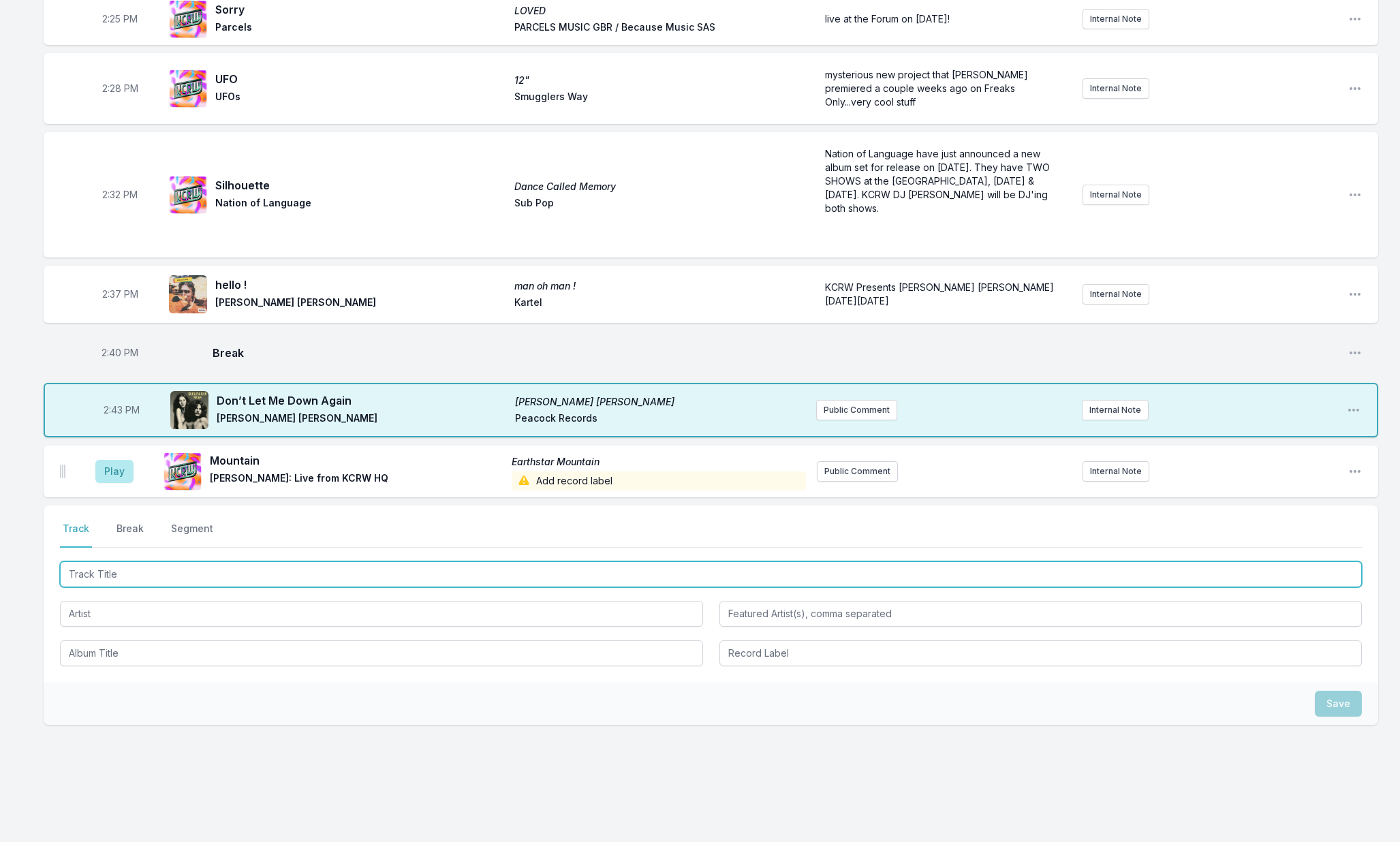
click at [127, 571] on input "Track Title" at bounding box center [711, 573] width 1302 height 26
type input "Mountai"
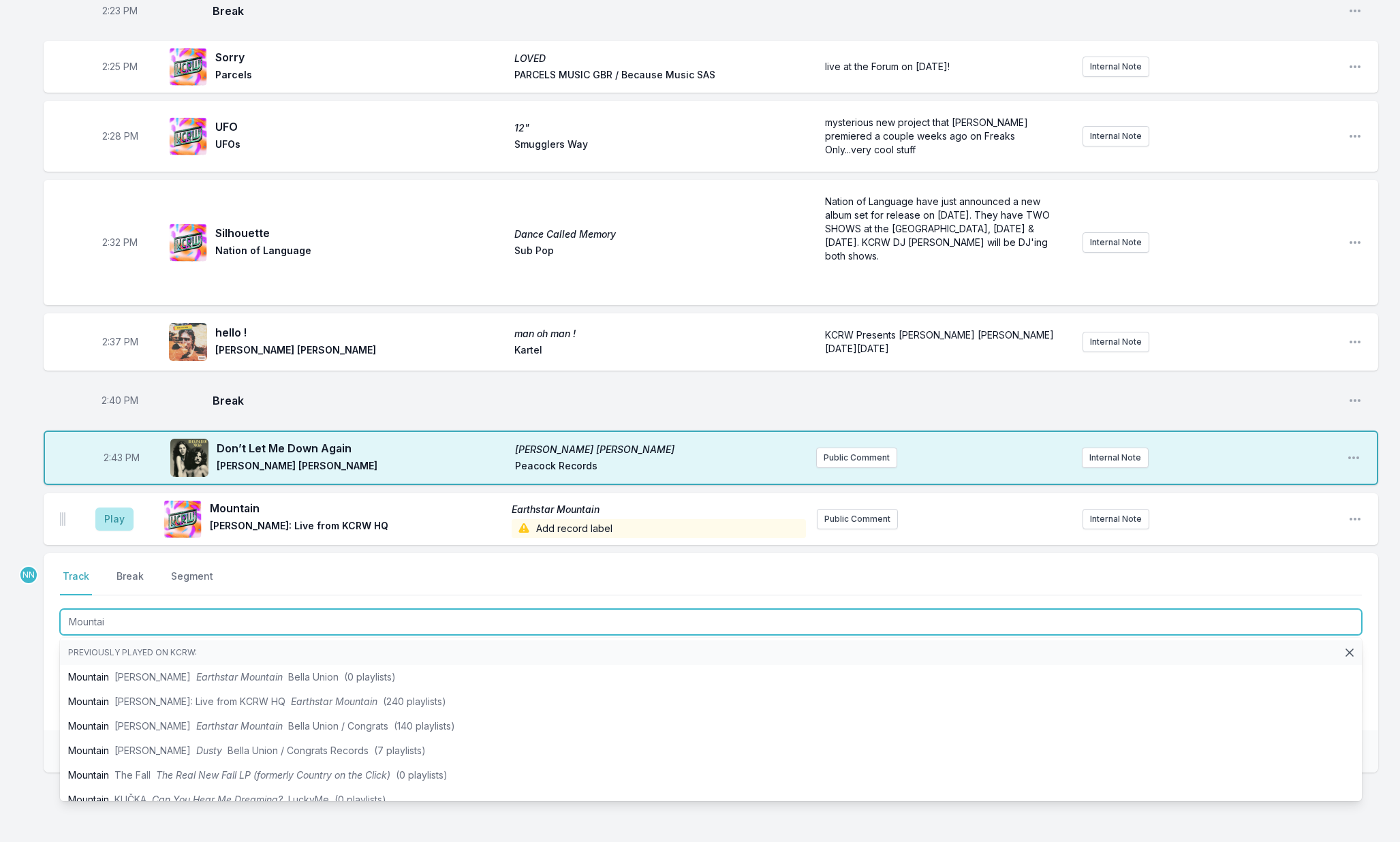
scroll to position [2681, 0]
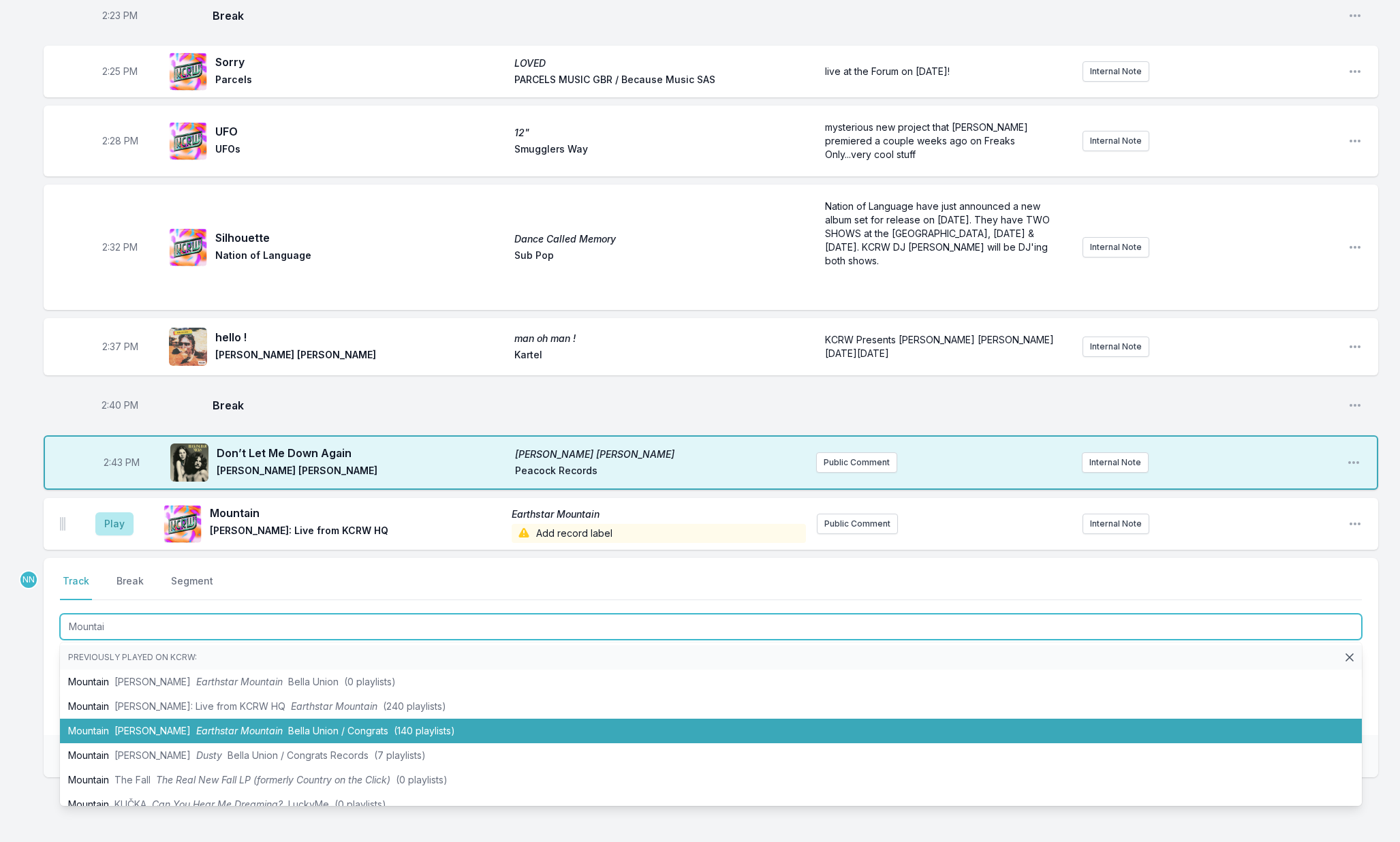
drag, startPoint x: 255, startPoint y: 664, endPoint x: 258, endPoint y: 720, distance: 56.1
click at [258, 720] on ul "Previously played on KCRW: Mountain Hannah Cohen Earthstar Mountain Bella Union…" at bounding box center [711, 723] width 1302 height 164
click at [258, 724] on span "Earthstar Mountain" at bounding box center [240, 730] width 87 height 11
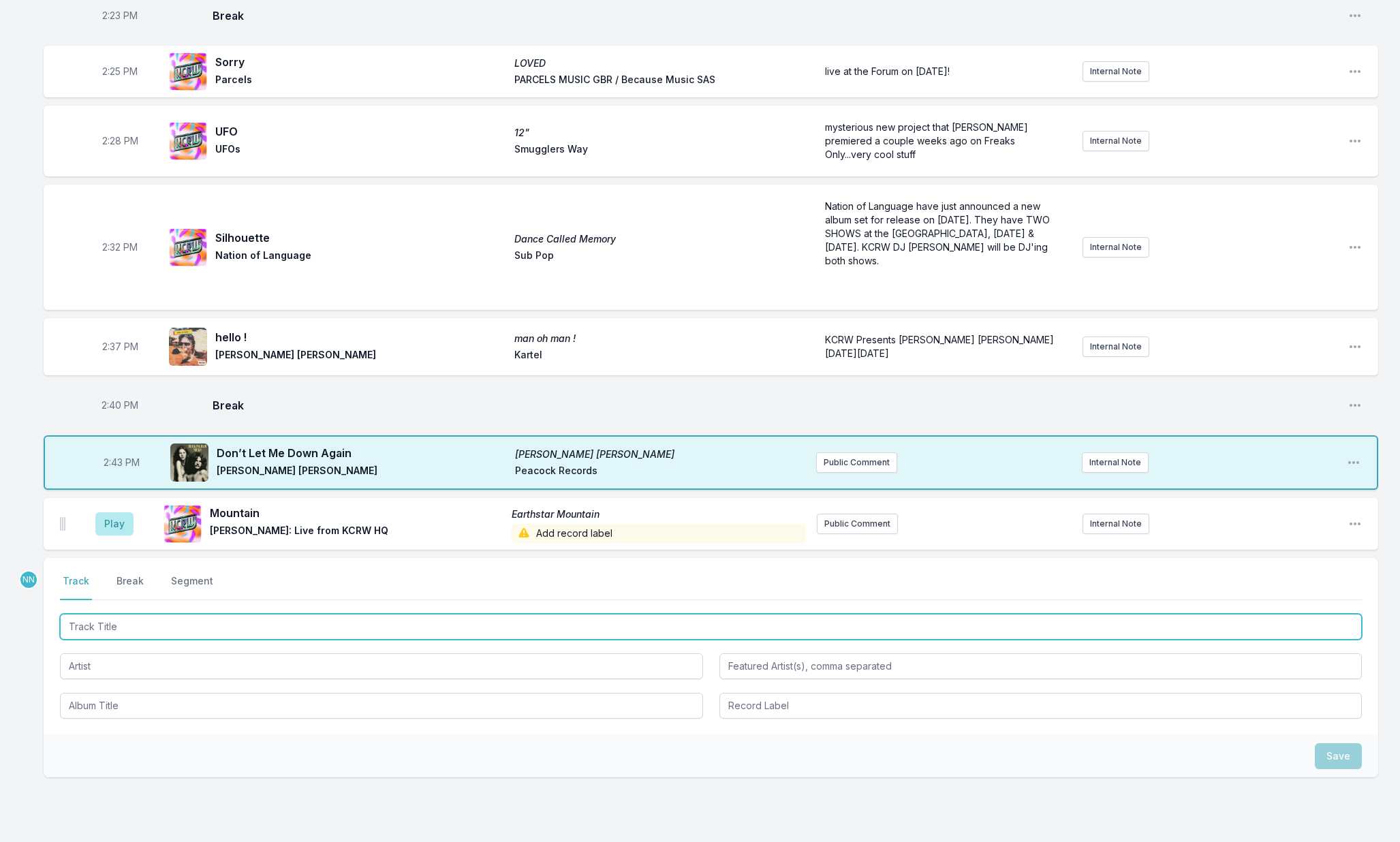
scroll to position [2680, 0]
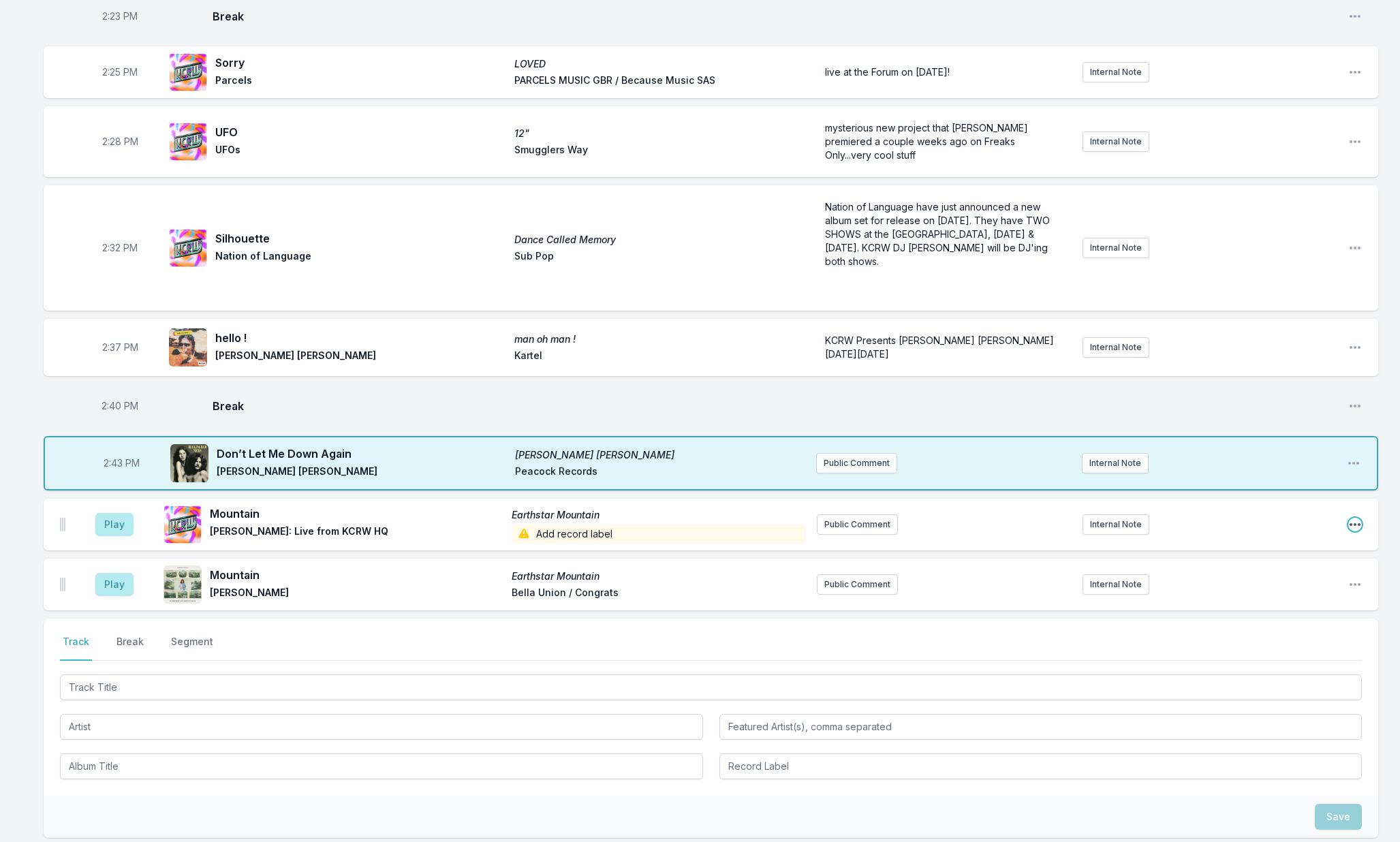
click at [1349, 517] on icon "Open playlist item options" at bounding box center [1355, 524] width 13 height 13
click at [1298, 591] on button "Delete Entry" at bounding box center [1286, 601] width 152 height 25
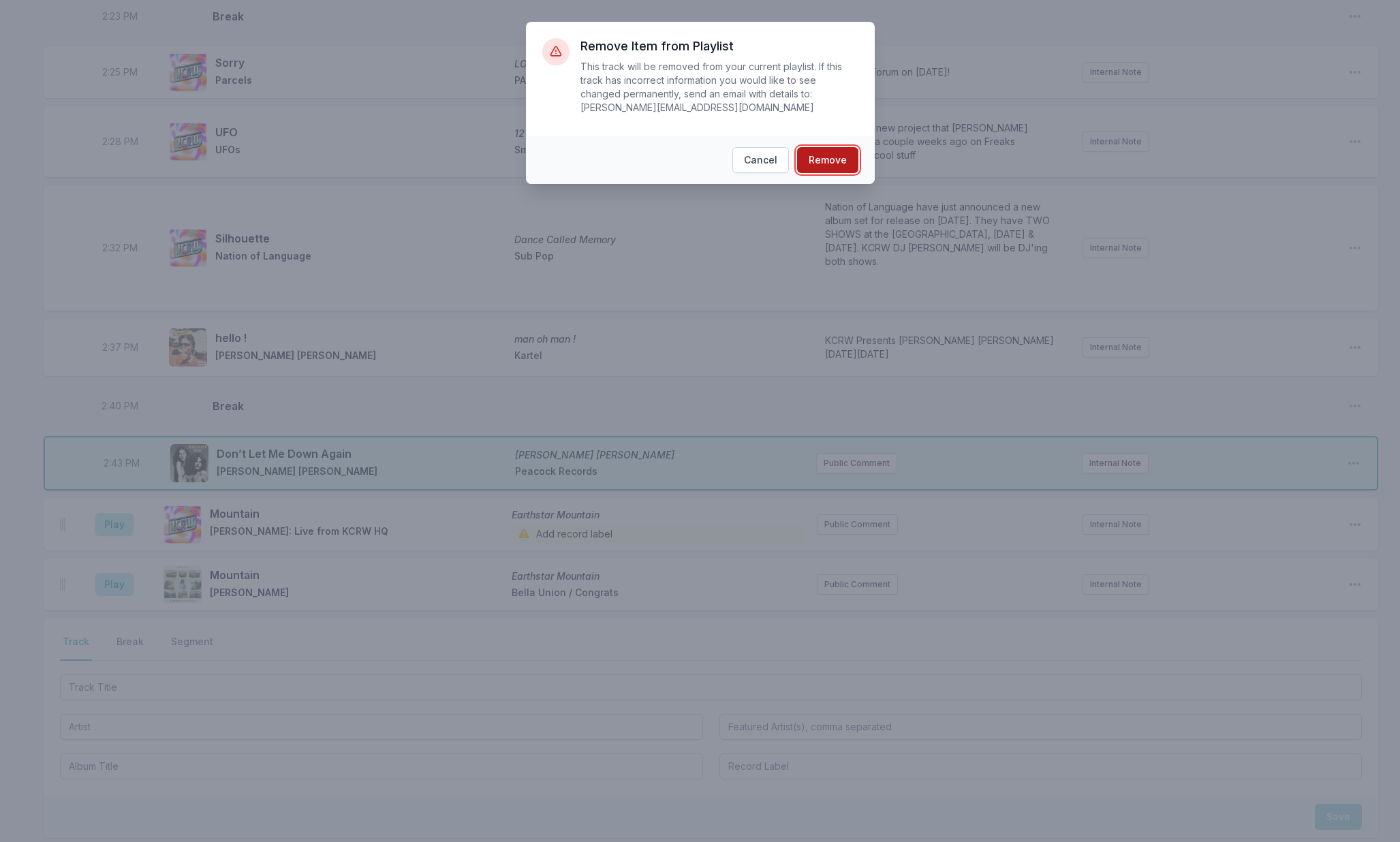
click at [816, 164] on button "Remove" at bounding box center [827, 159] width 61 height 26
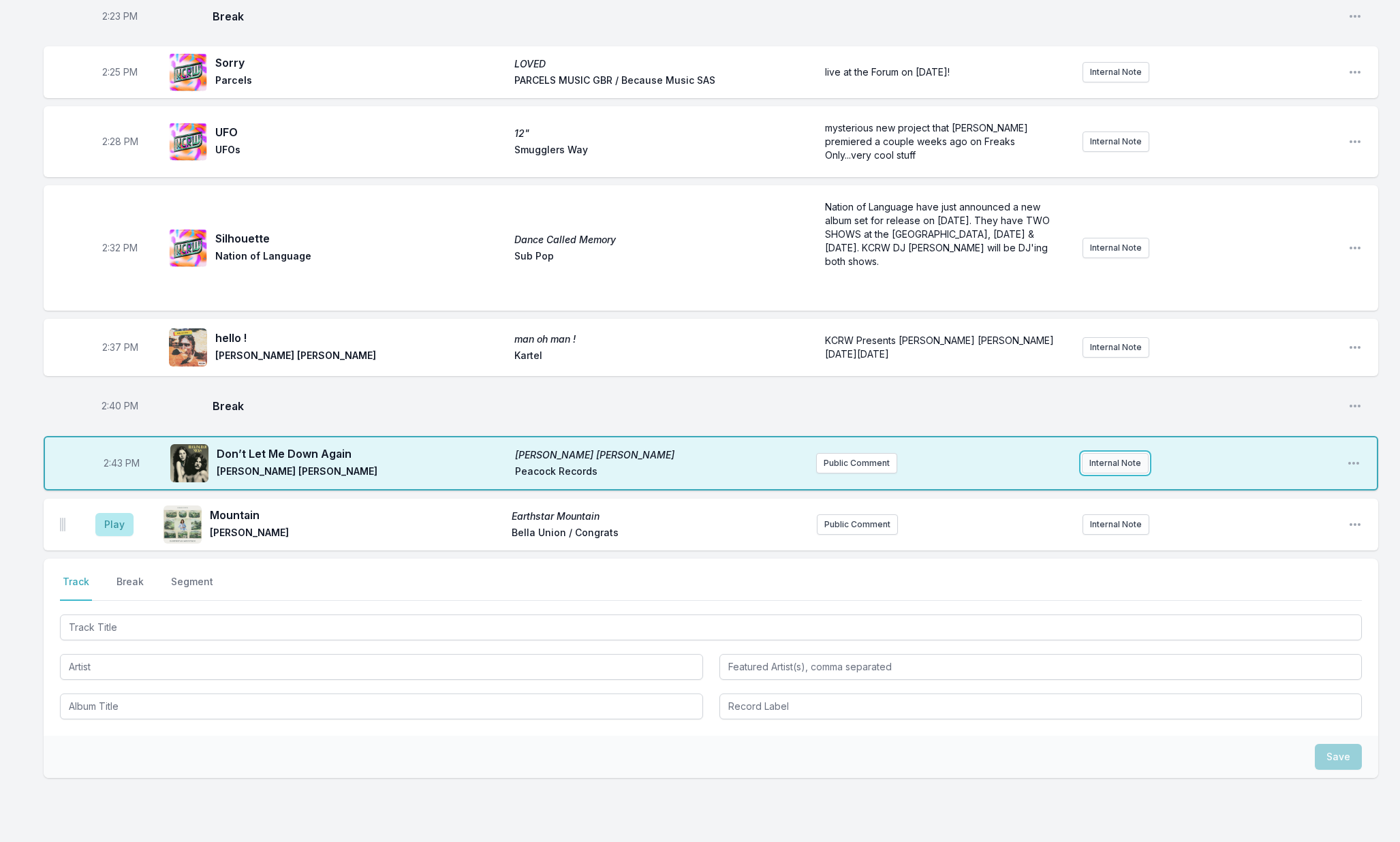
click at [1106, 453] on button "Internal Note" at bounding box center [1115, 463] width 66 height 20
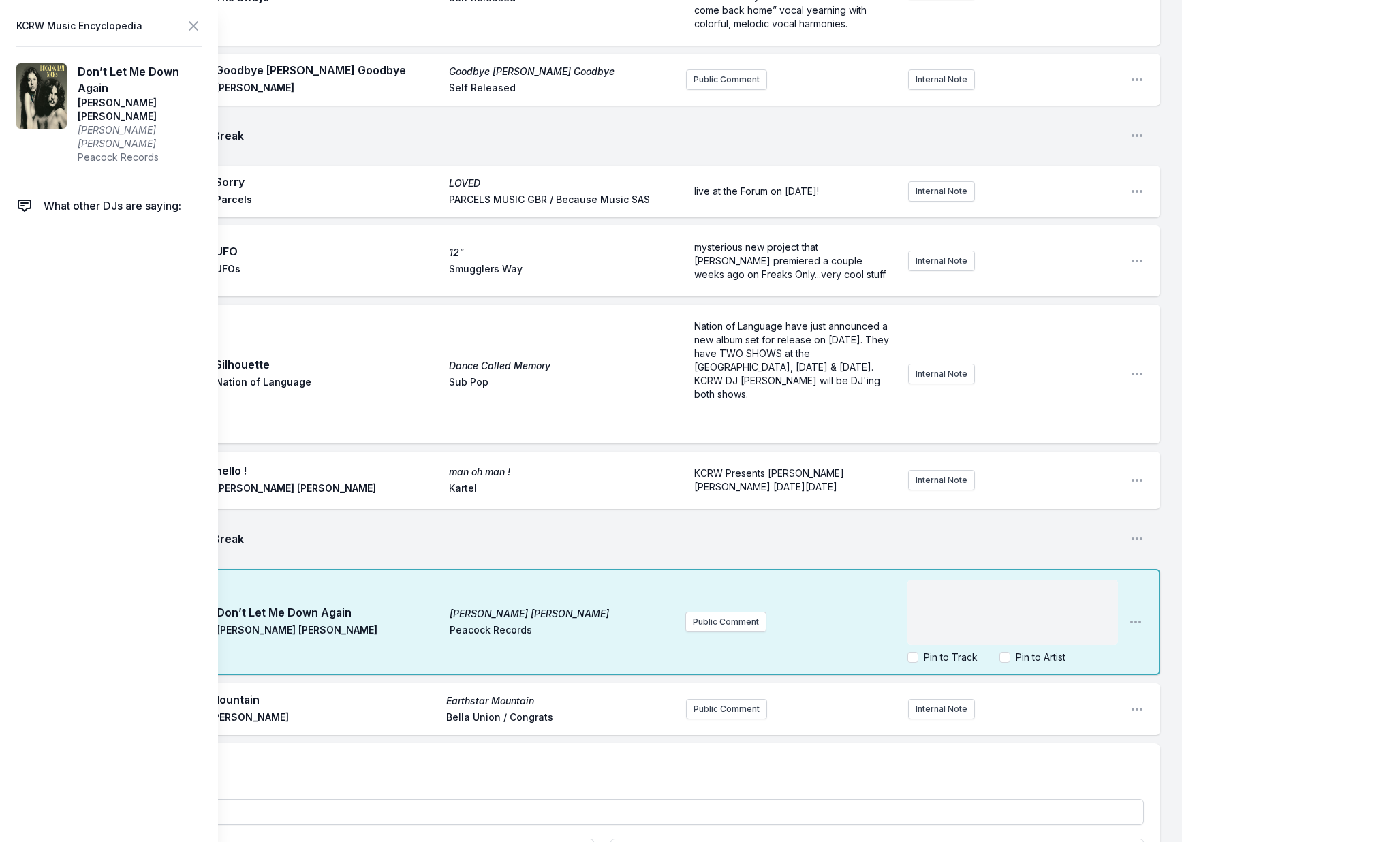
scroll to position [2704, 0]
click at [194, 23] on icon at bounding box center [193, 26] width 8 height 8
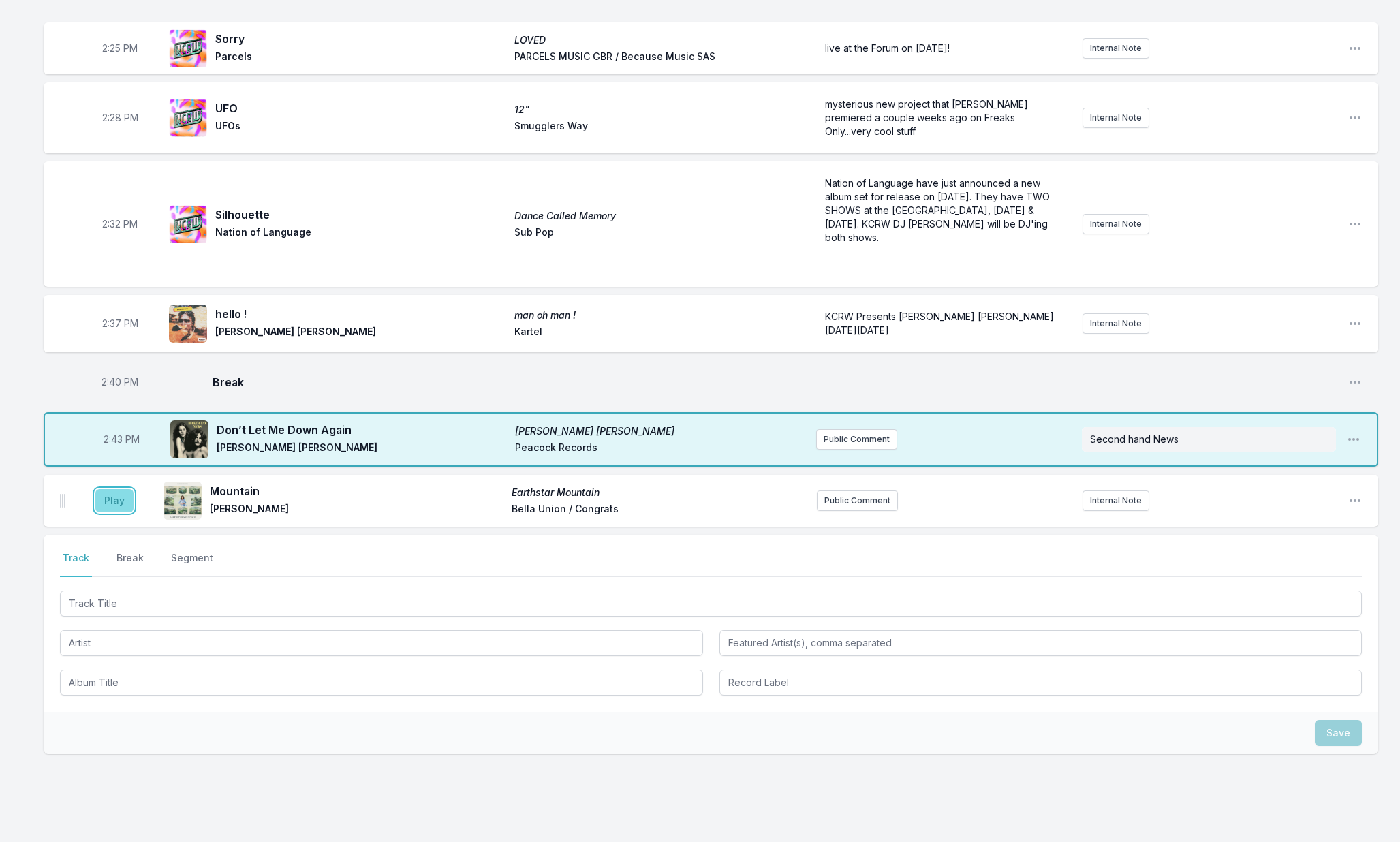
click at [116, 489] on button "Play" at bounding box center [114, 501] width 38 height 23
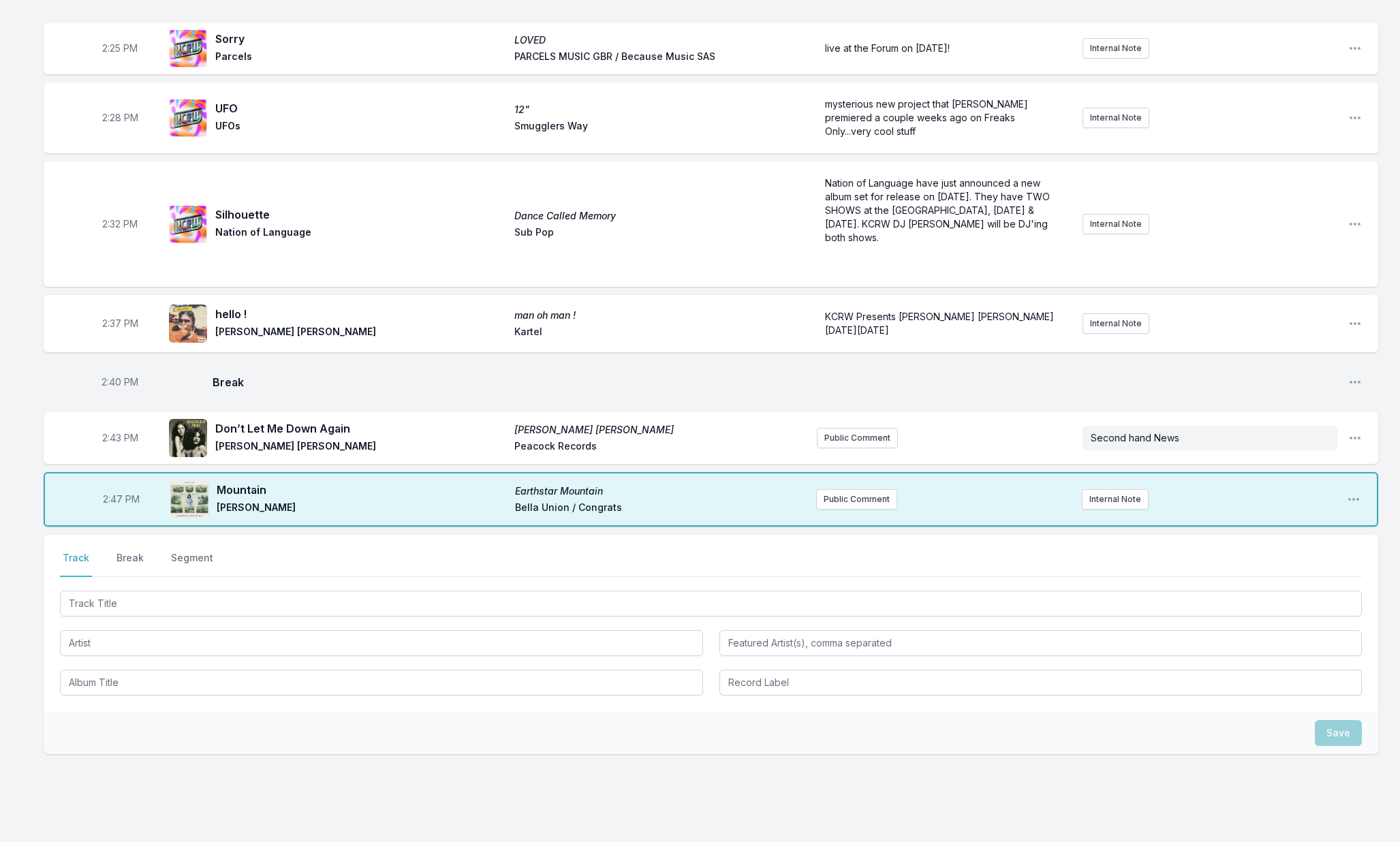
scroll to position [2707, 0]
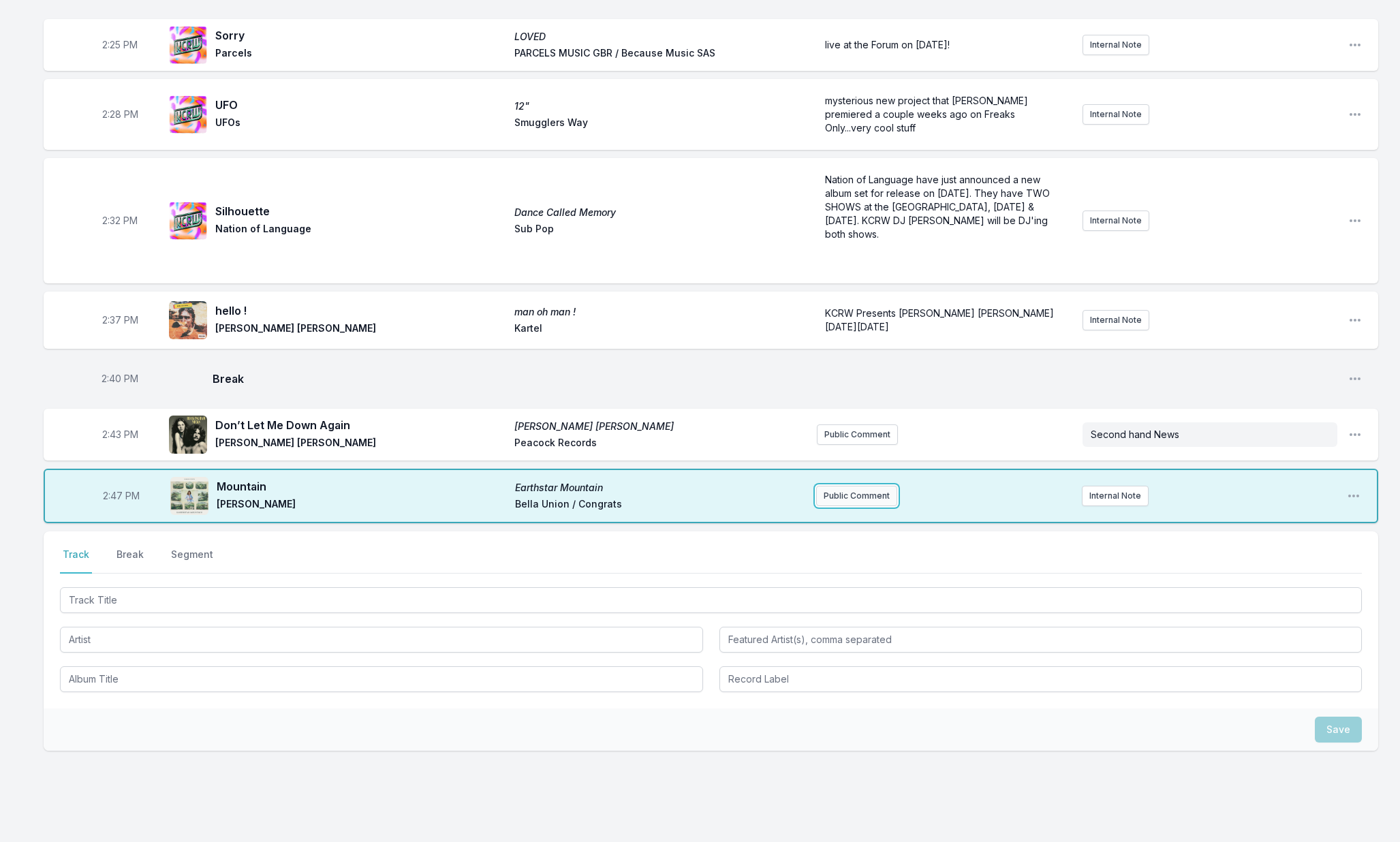
click at [847, 486] on button "Public Comment" at bounding box center [857, 495] width 81 height 20
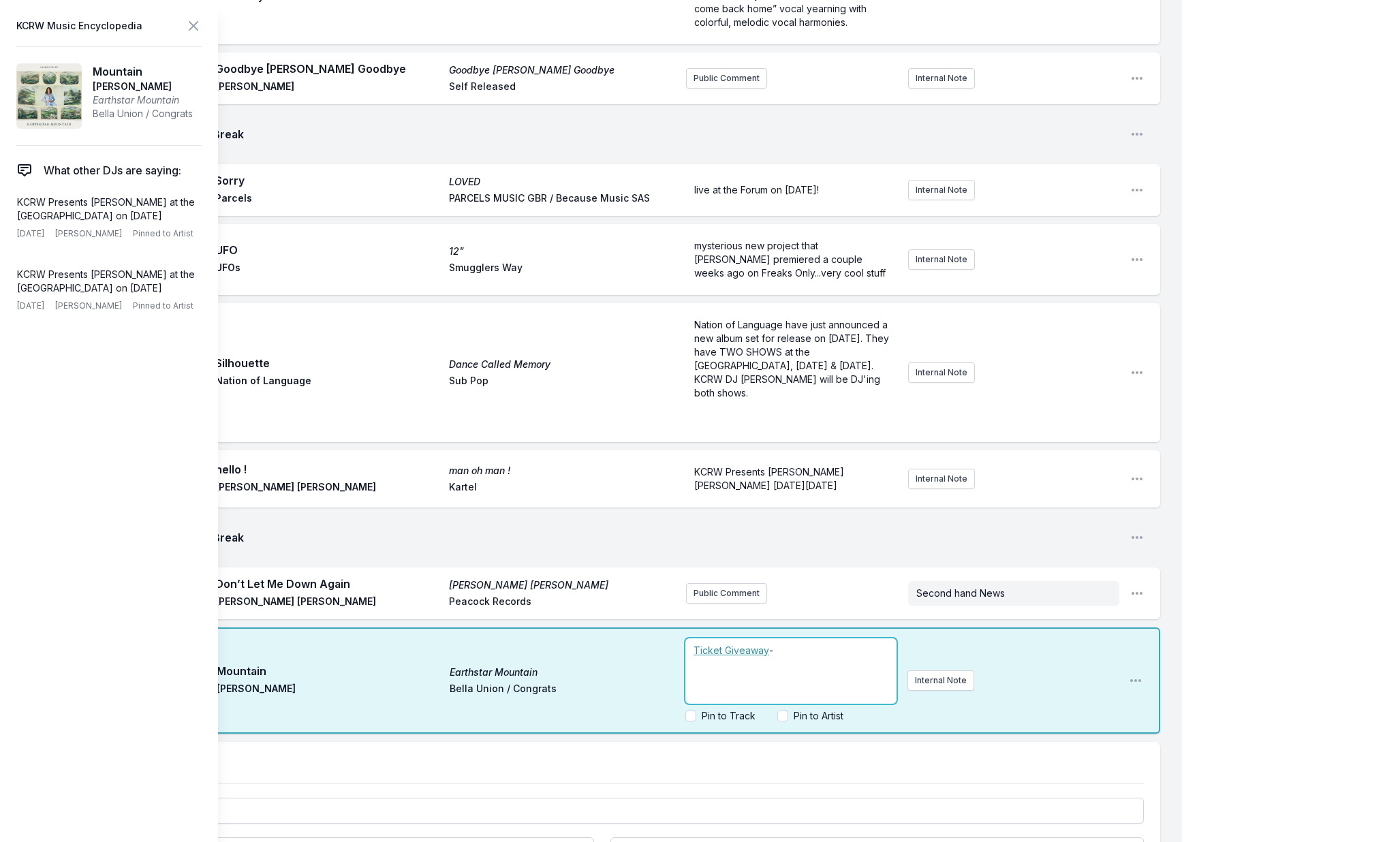
click at [800, 657] on p "﻿ Ticket Giveaway -" at bounding box center [790, 650] width 194 height 13
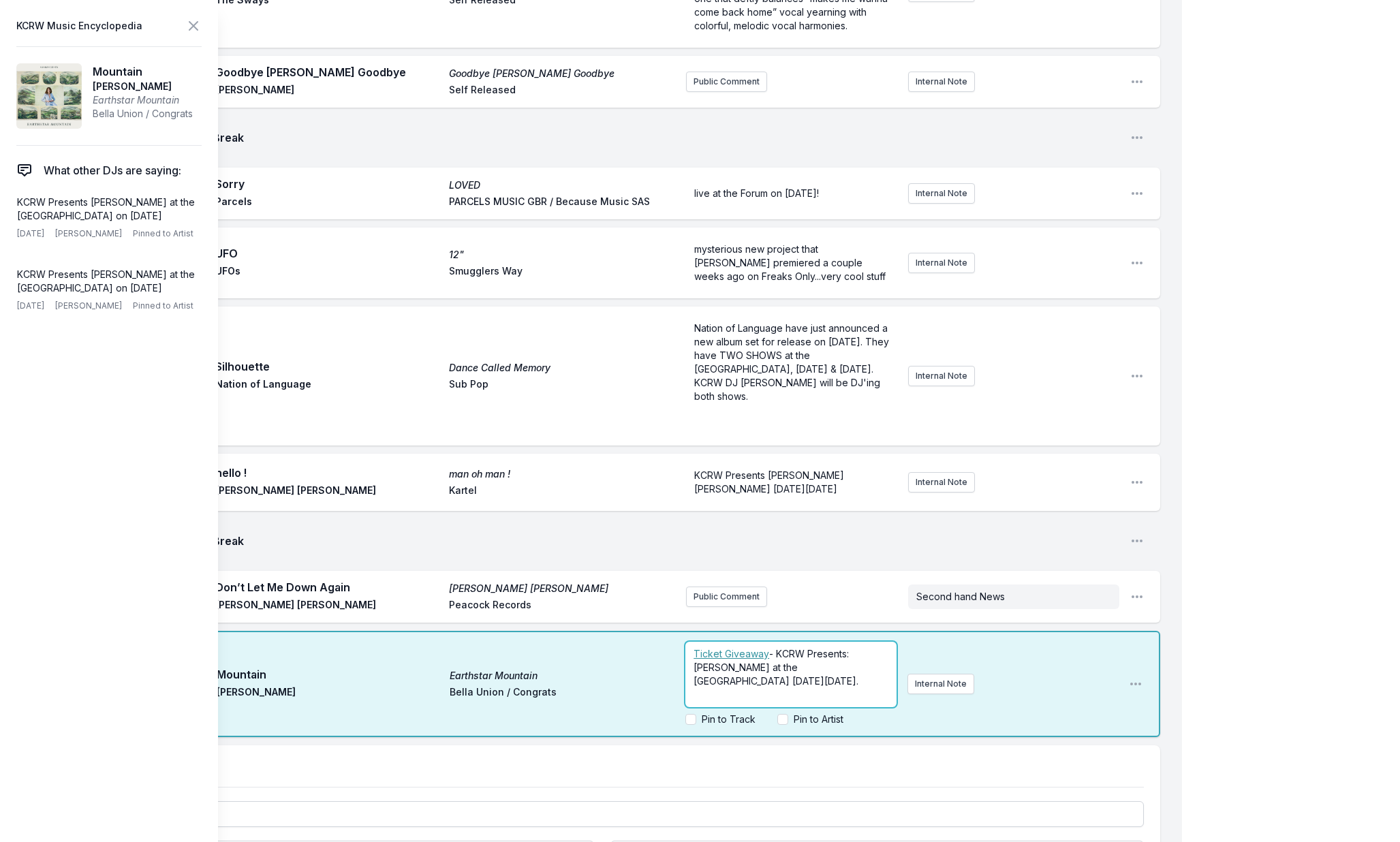
click at [818, 688] on p "﻿ Ticket Giveaway - KCRW Presents: Hannah Cohen at the Lodge Room on Wednesday,…" at bounding box center [790, 667] width 194 height 41
drag, startPoint x: 695, startPoint y: 703, endPoint x: 776, endPoint y: 700, distance: 81.1
click at [777, 701] on span "- KCRW Presents: Hannah Cohen at the Lodge Room on Wednesday, October 1. Check …" at bounding box center [779, 680] width 170 height 66
click at [781, 724] on input "Pin to Artist" at bounding box center [782, 719] width 11 height 11
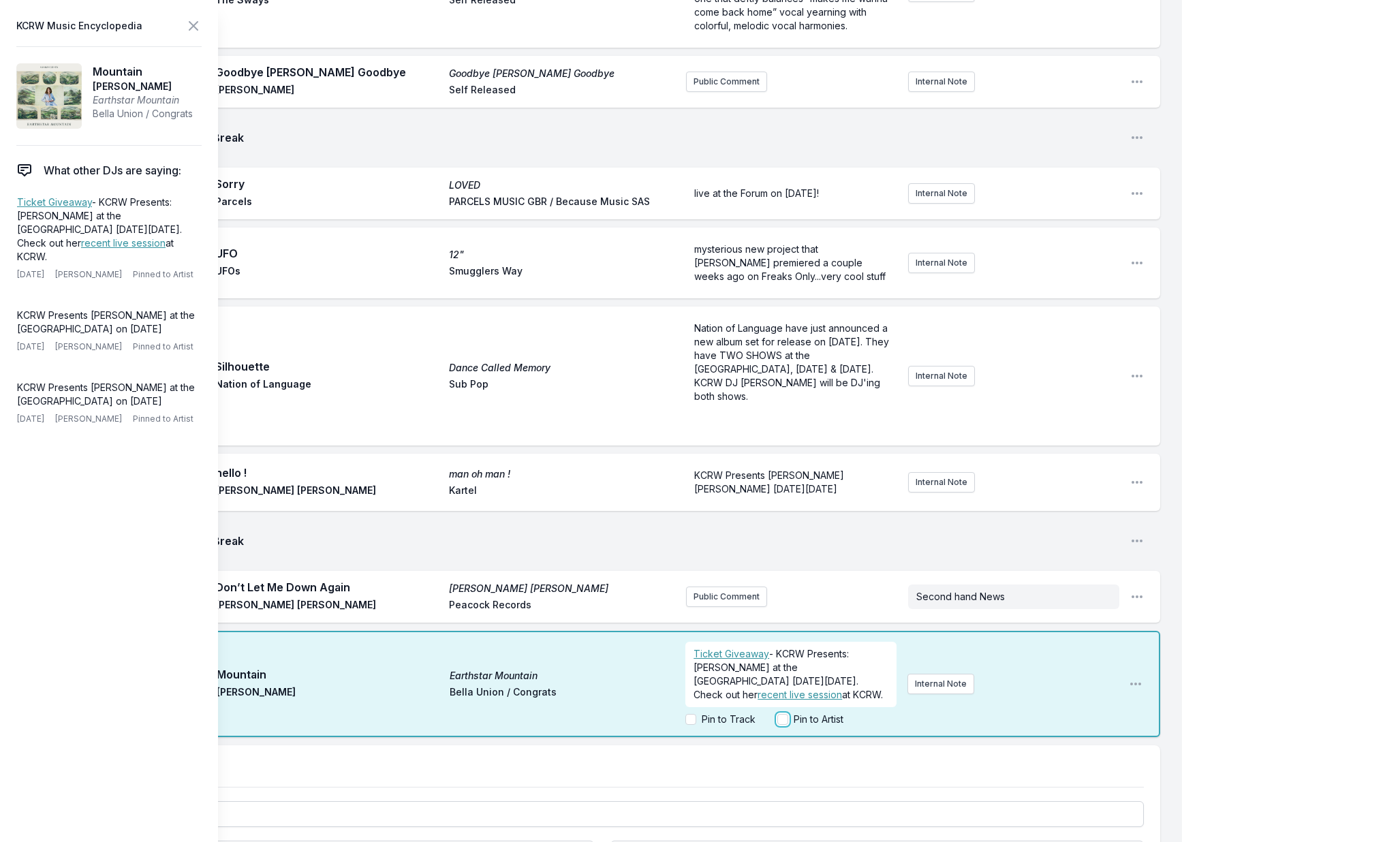
checkbox input "true"
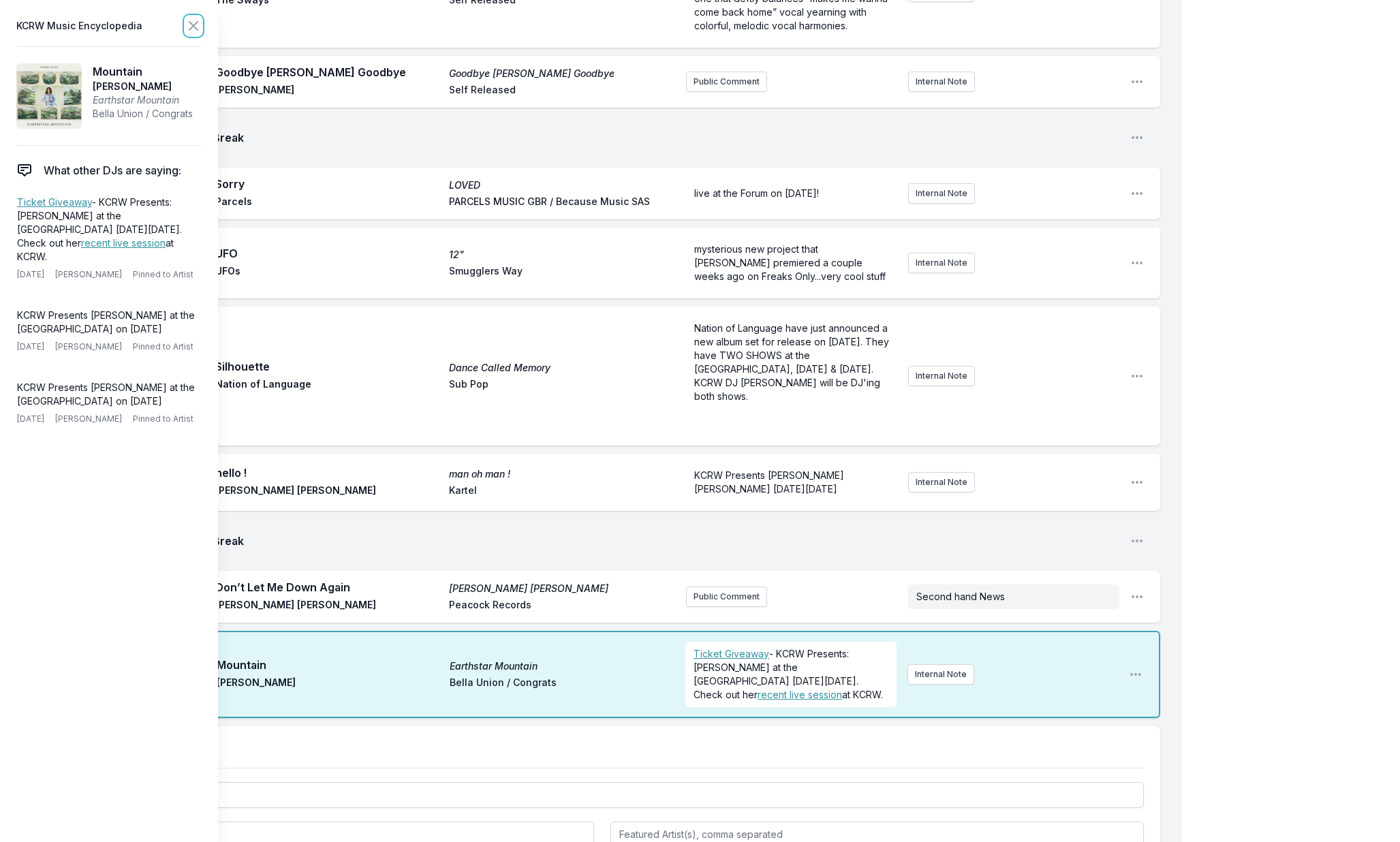
click at [191, 27] on icon at bounding box center [193, 26] width 8 height 8
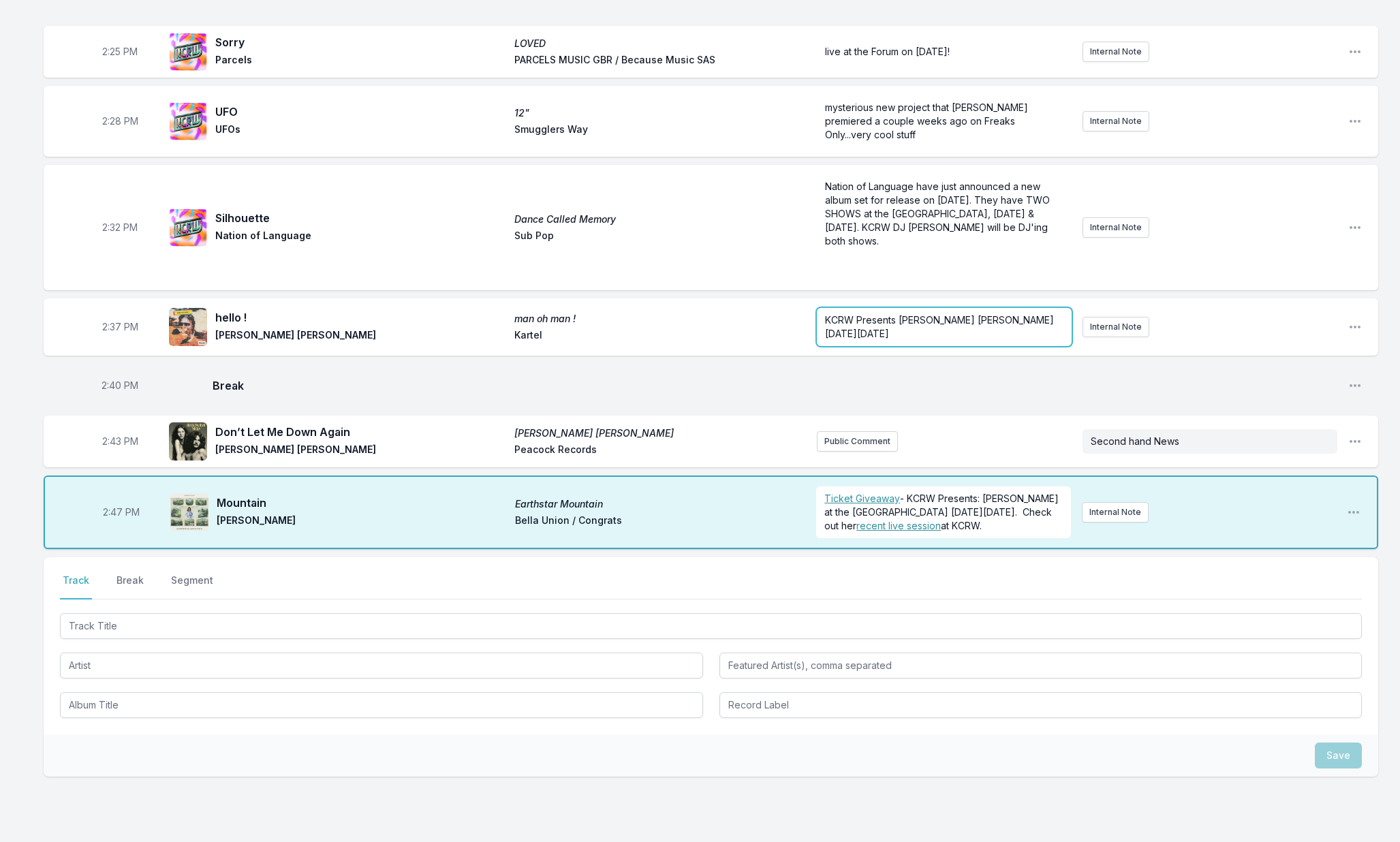
click at [878, 317] on span "KCRW Presents Martin Luke Brown this Tuesday September 23rd" at bounding box center [941, 326] width 232 height 25
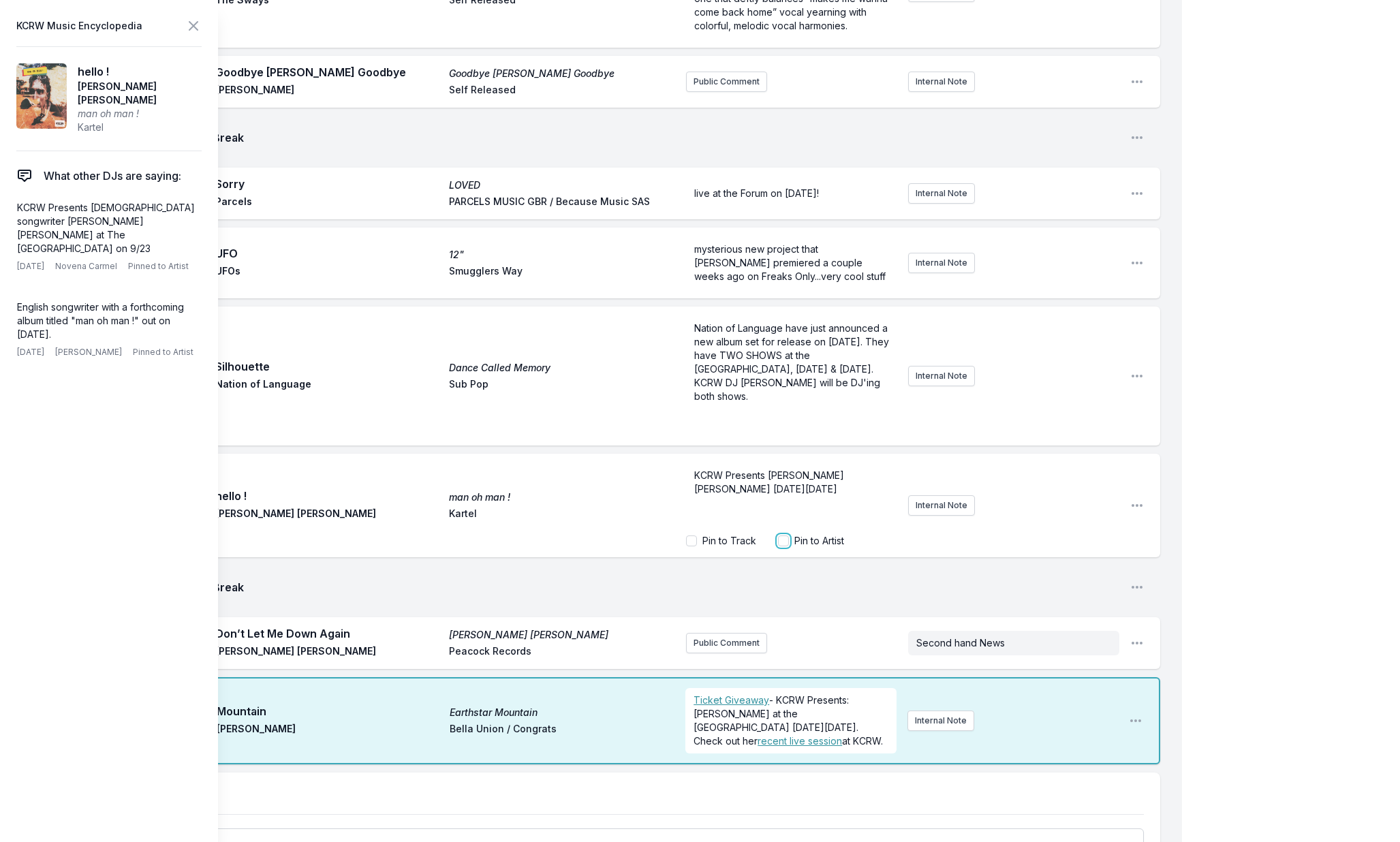
click at [785, 546] on input "Pin to Artist" at bounding box center [783, 540] width 11 height 11
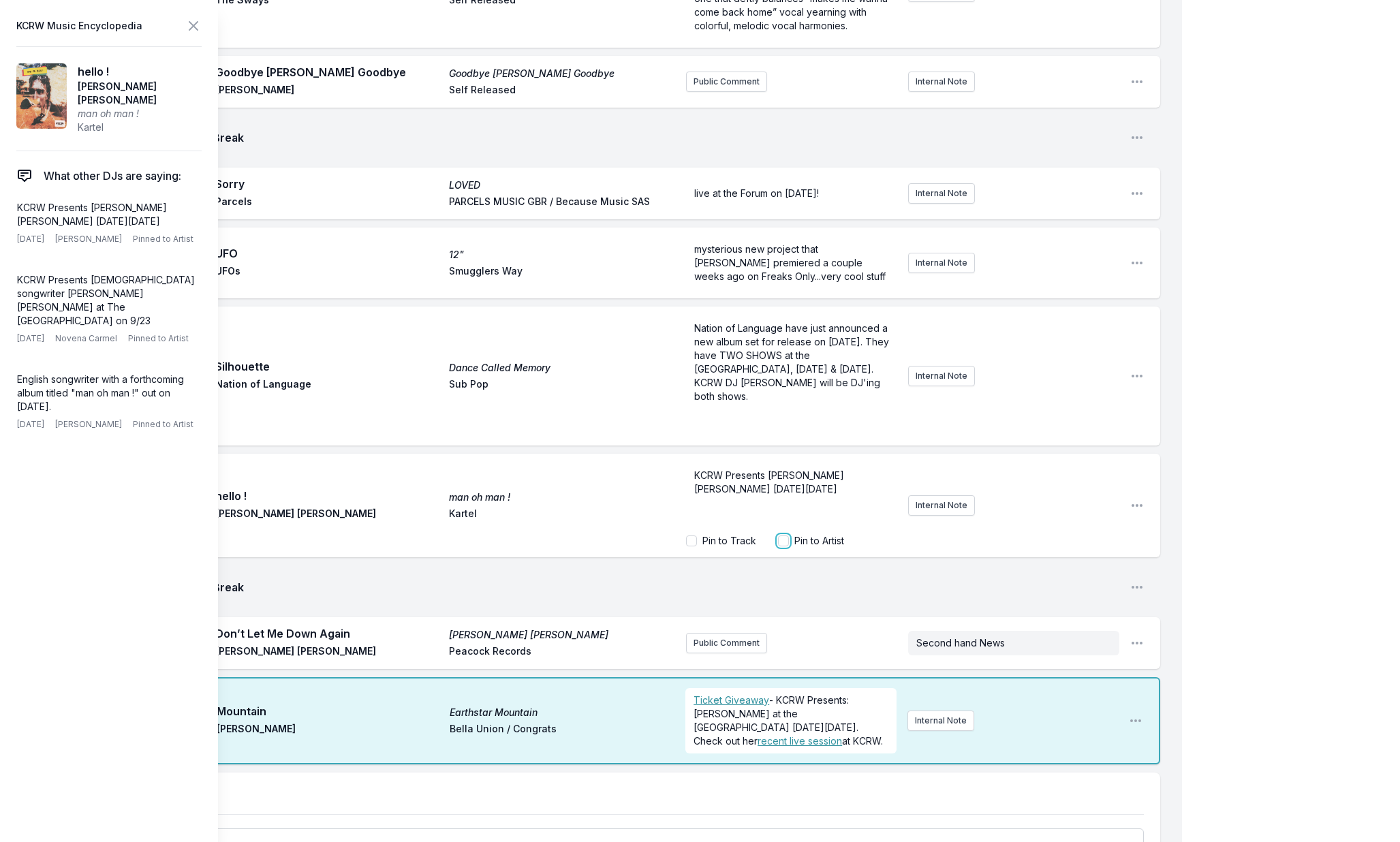
checkbox input "true"
click at [786, 367] on span "Nation of Language have just announced a new album set for release on September…" at bounding box center [793, 362] width 197 height 80
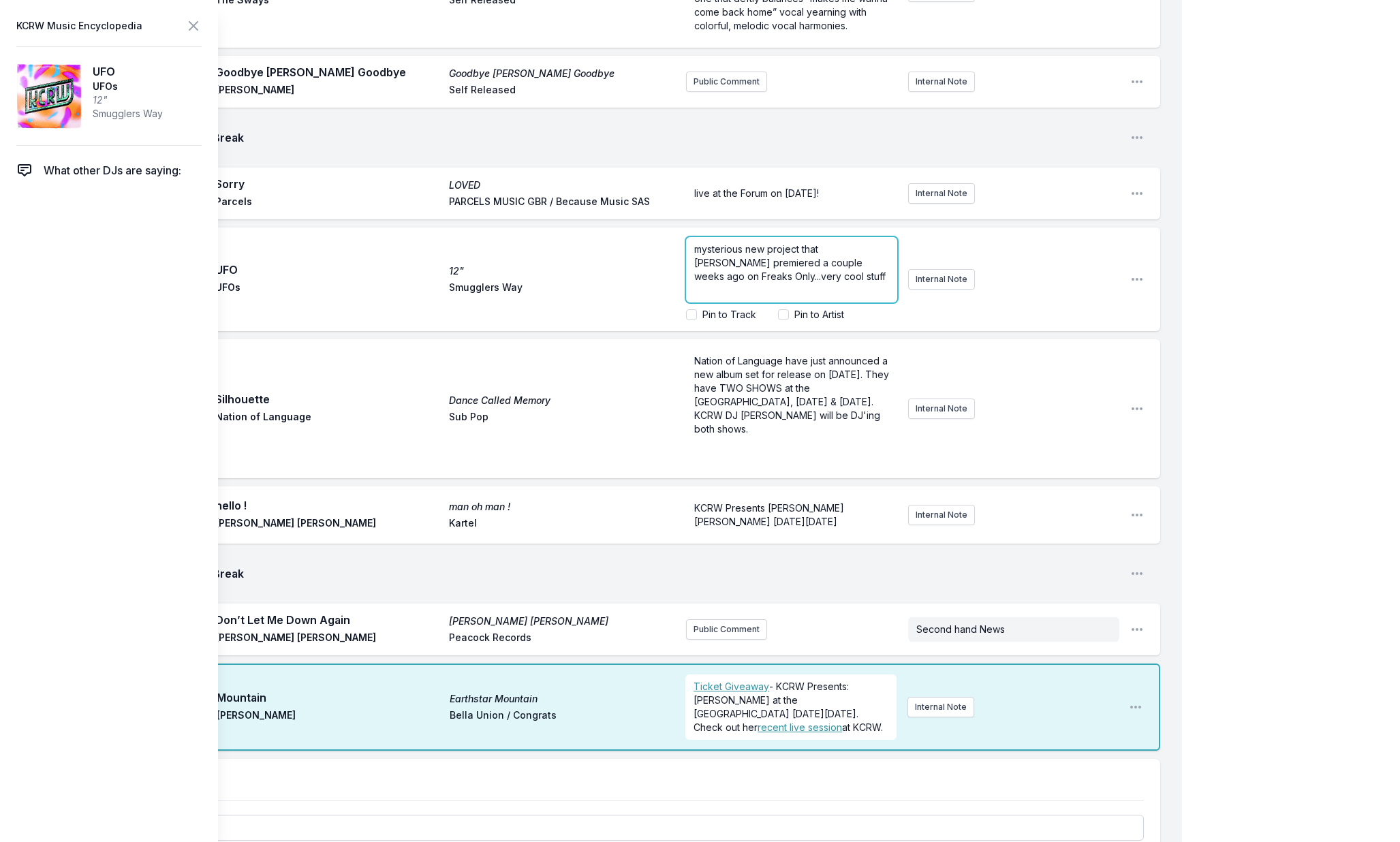
click at [765, 279] on form "mysterious new project that Travis Holcombe premiered a couple weeks ago on Fre…" at bounding box center [791, 279] width 212 height 84
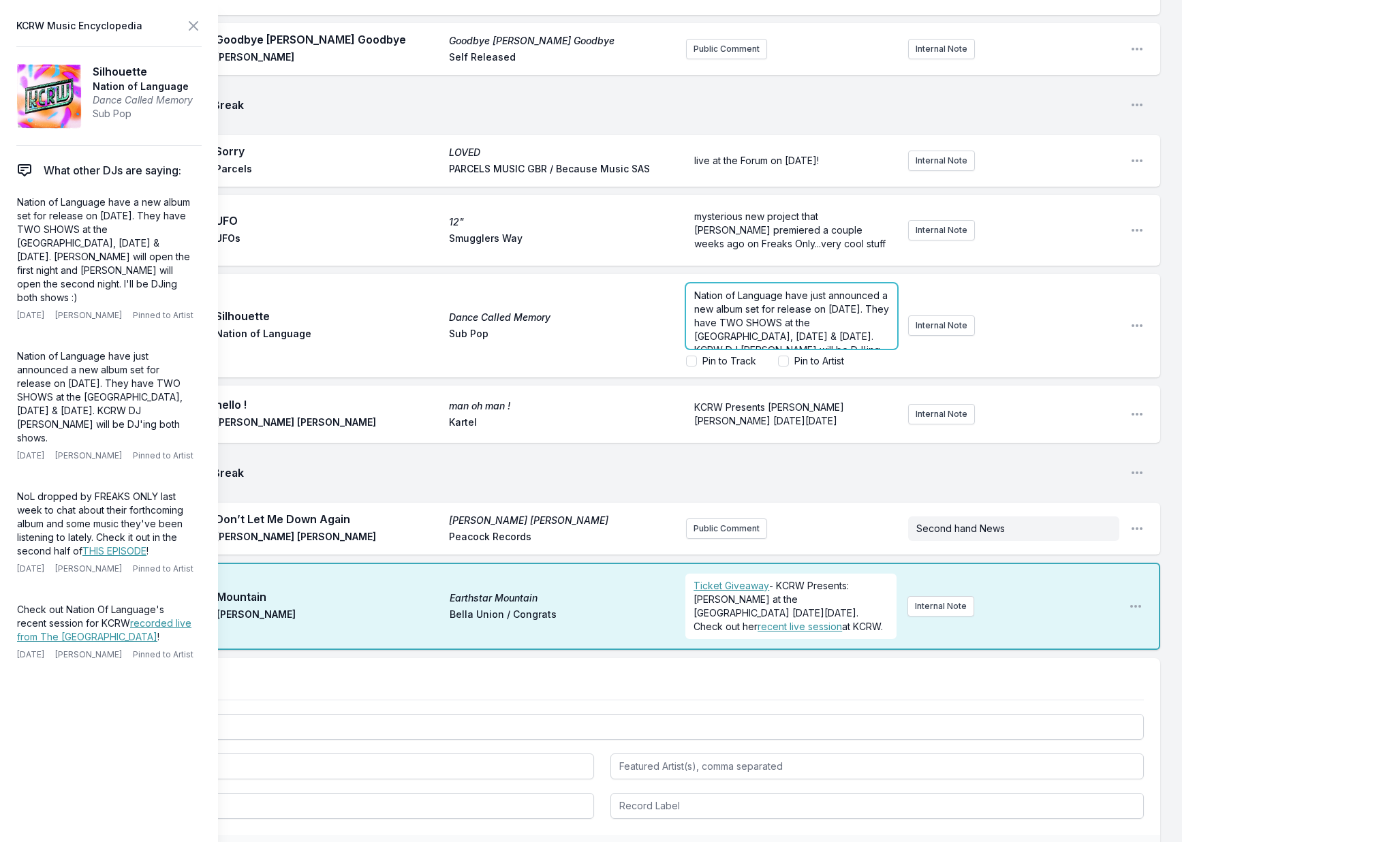
click at [778, 352] on span "Nation of Language have just announced a new album set for release on September…" at bounding box center [793, 329] width 197 height 80
drag, startPoint x: 700, startPoint y: 304, endPoint x: 737, endPoint y: 316, distance: 38.9
click at [727, 326] on span "Nation of Language have just announced a new album set for release on September…" at bounding box center [793, 329] width 197 height 80
click at [742, 314] on span "Nation of Language have just announced a new album set for release on September…" at bounding box center [793, 329] width 197 height 80
drag, startPoint x: 810, startPoint y: 303, endPoint x: 768, endPoint y: 327, distance: 48.4
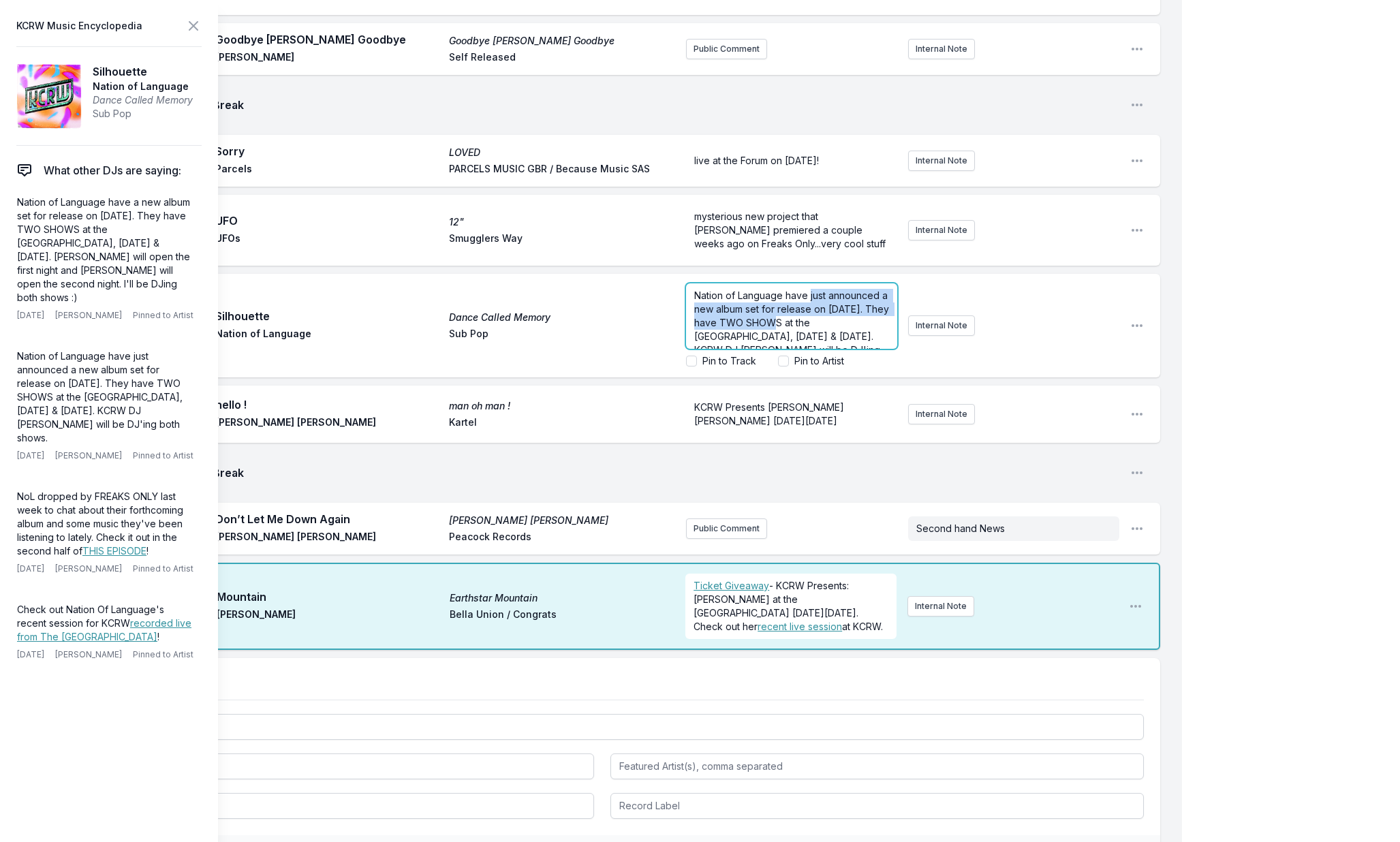
click at [768, 327] on span "Nation of Language have just announced a new album set for release on September…" at bounding box center [793, 329] width 197 height 80
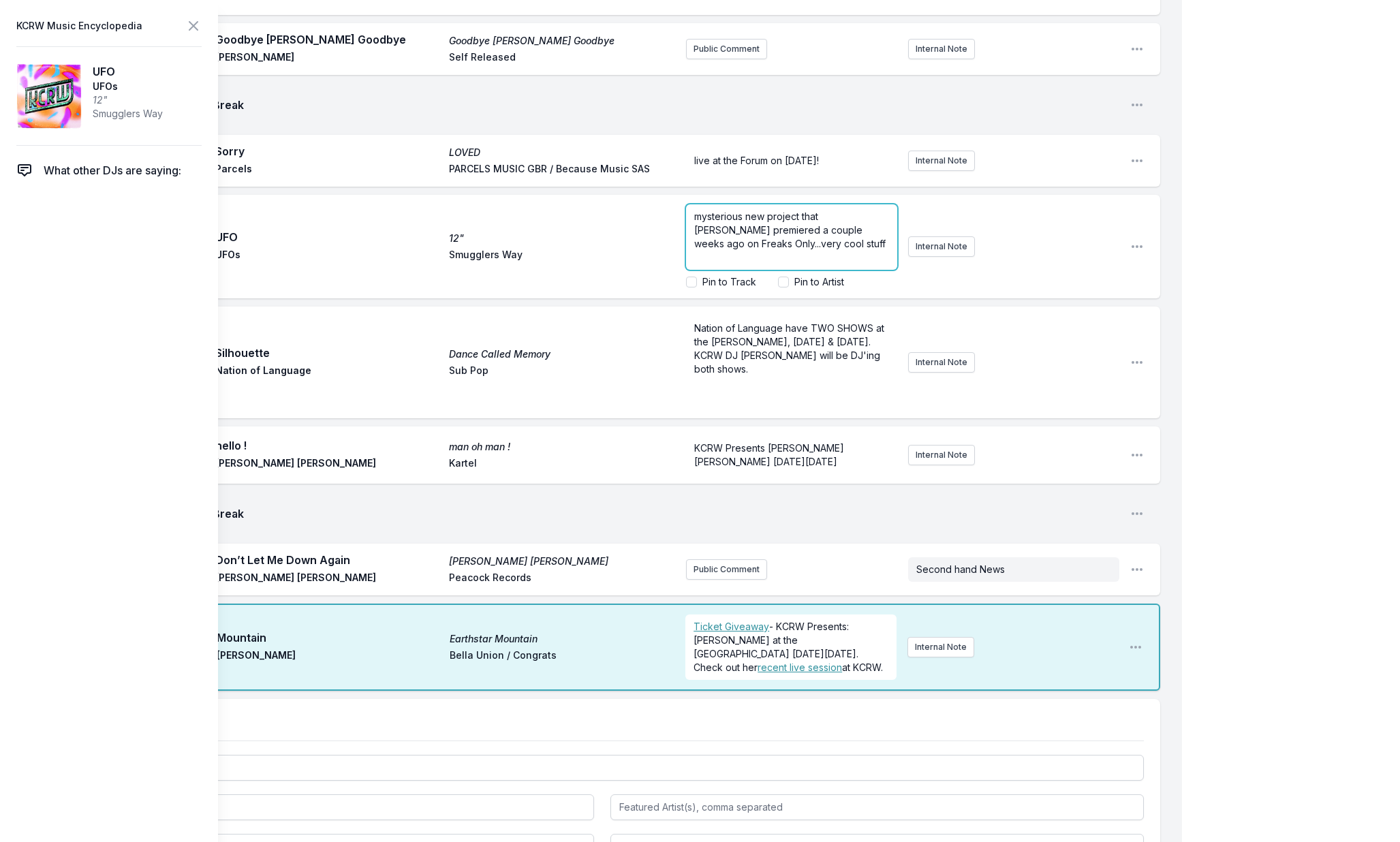
scroll to position [2766, 0]
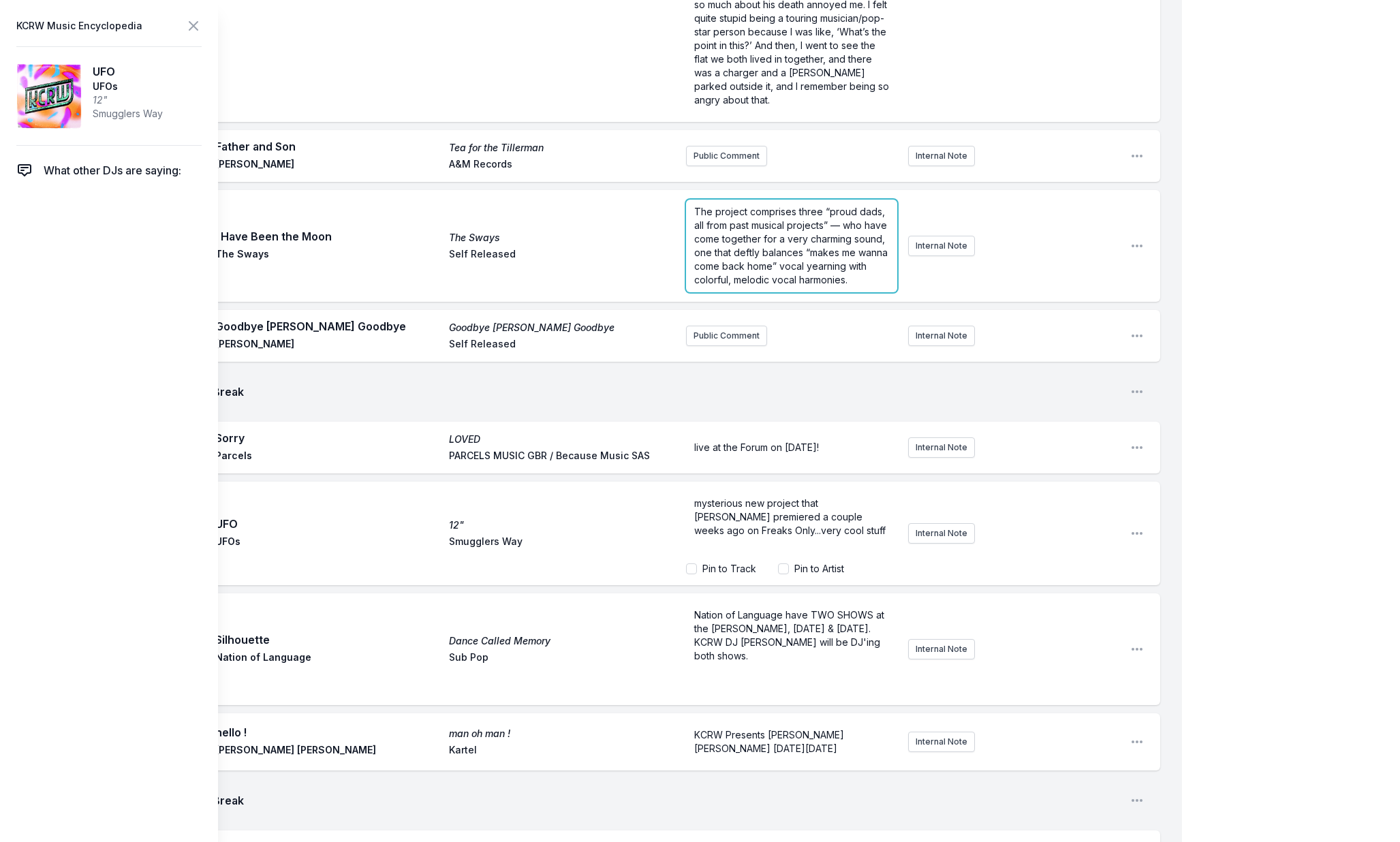
click at [757, 234] on p "The project comprises three “proud dads, all from past musical projects” — who …" at bounding box center [792, 246] width 195 height 81
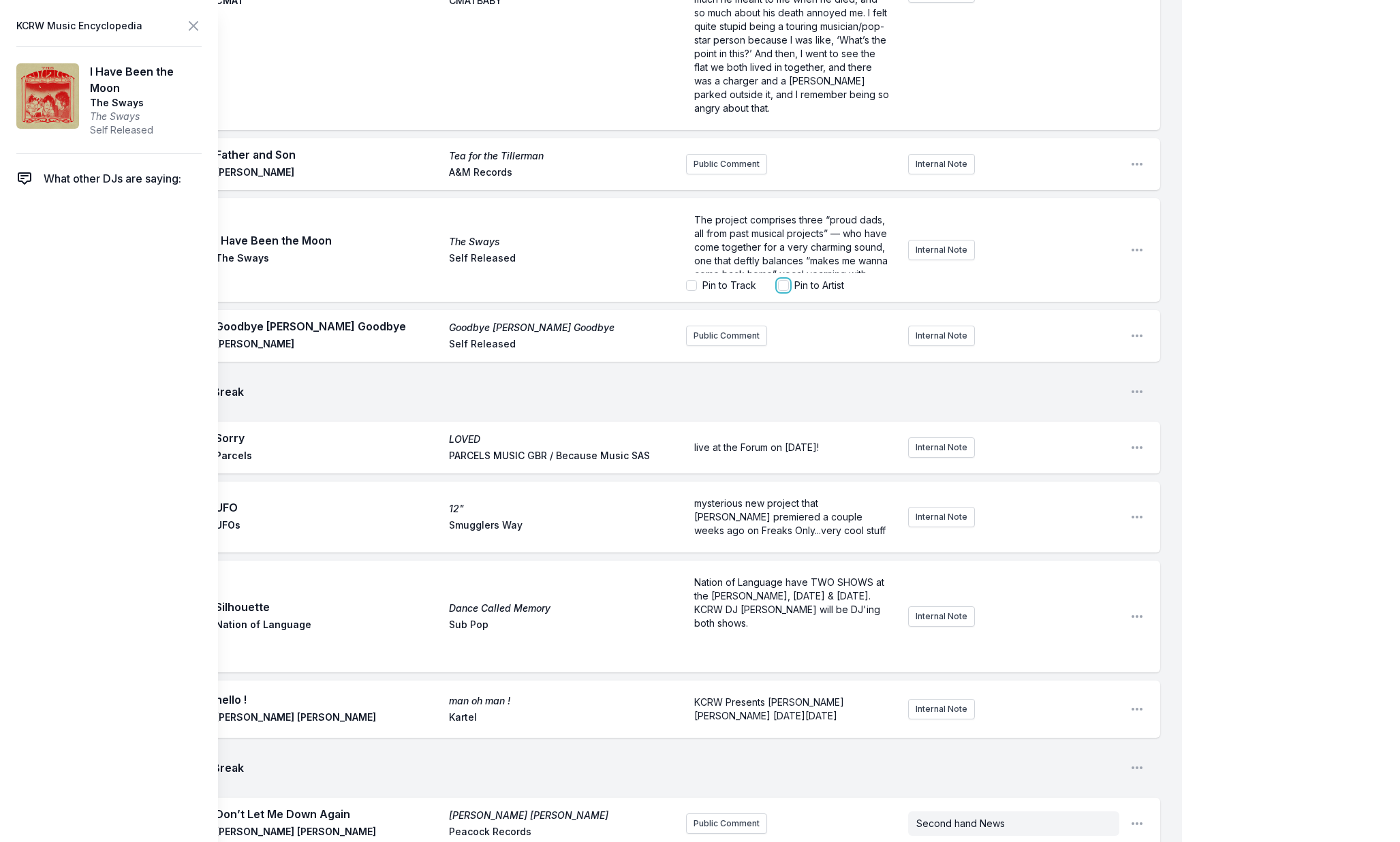
click at [784, 291] on input "Pin to Artist" at bounding box center [783, 285] width 11 height 11
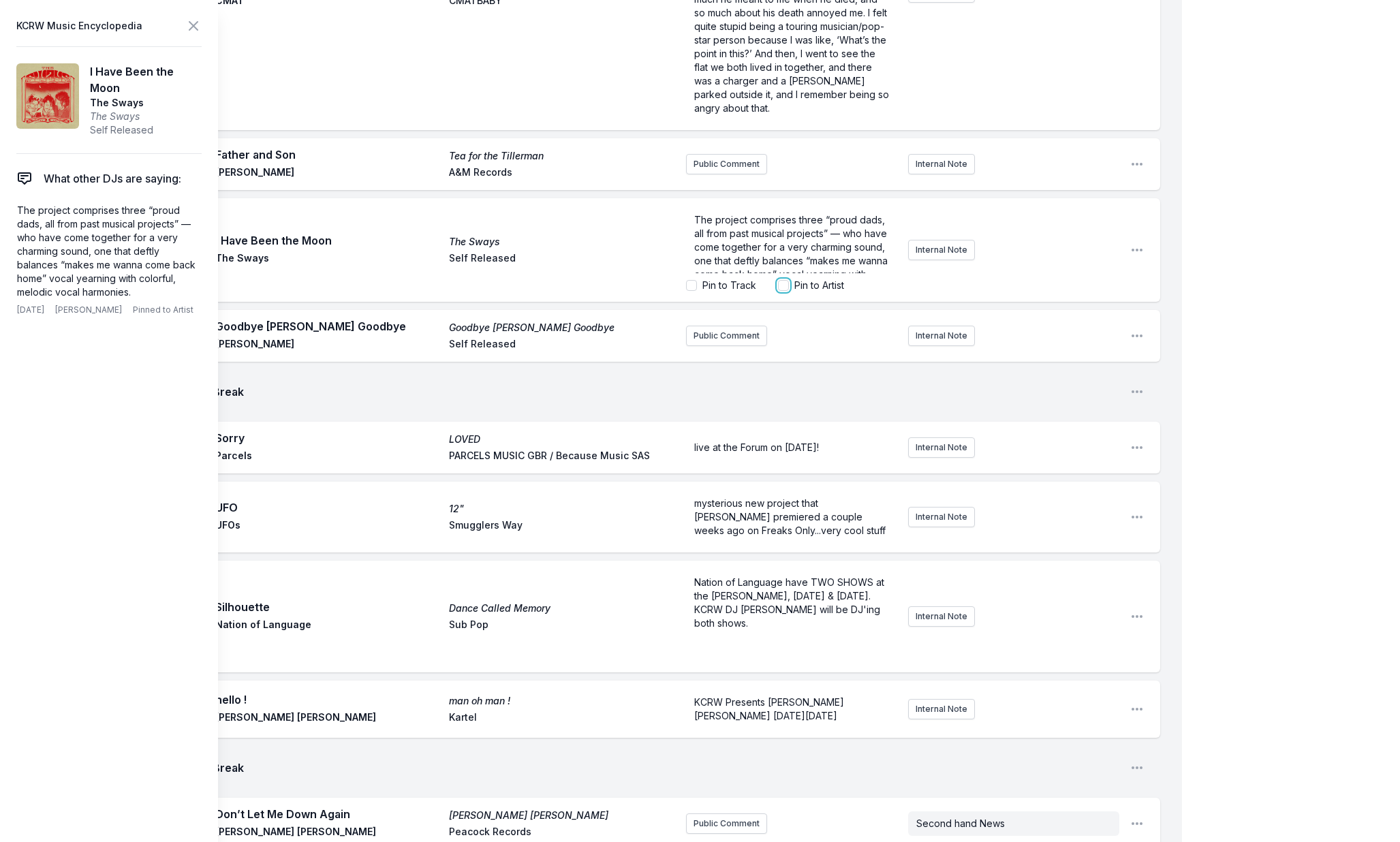
checkbox input "true"
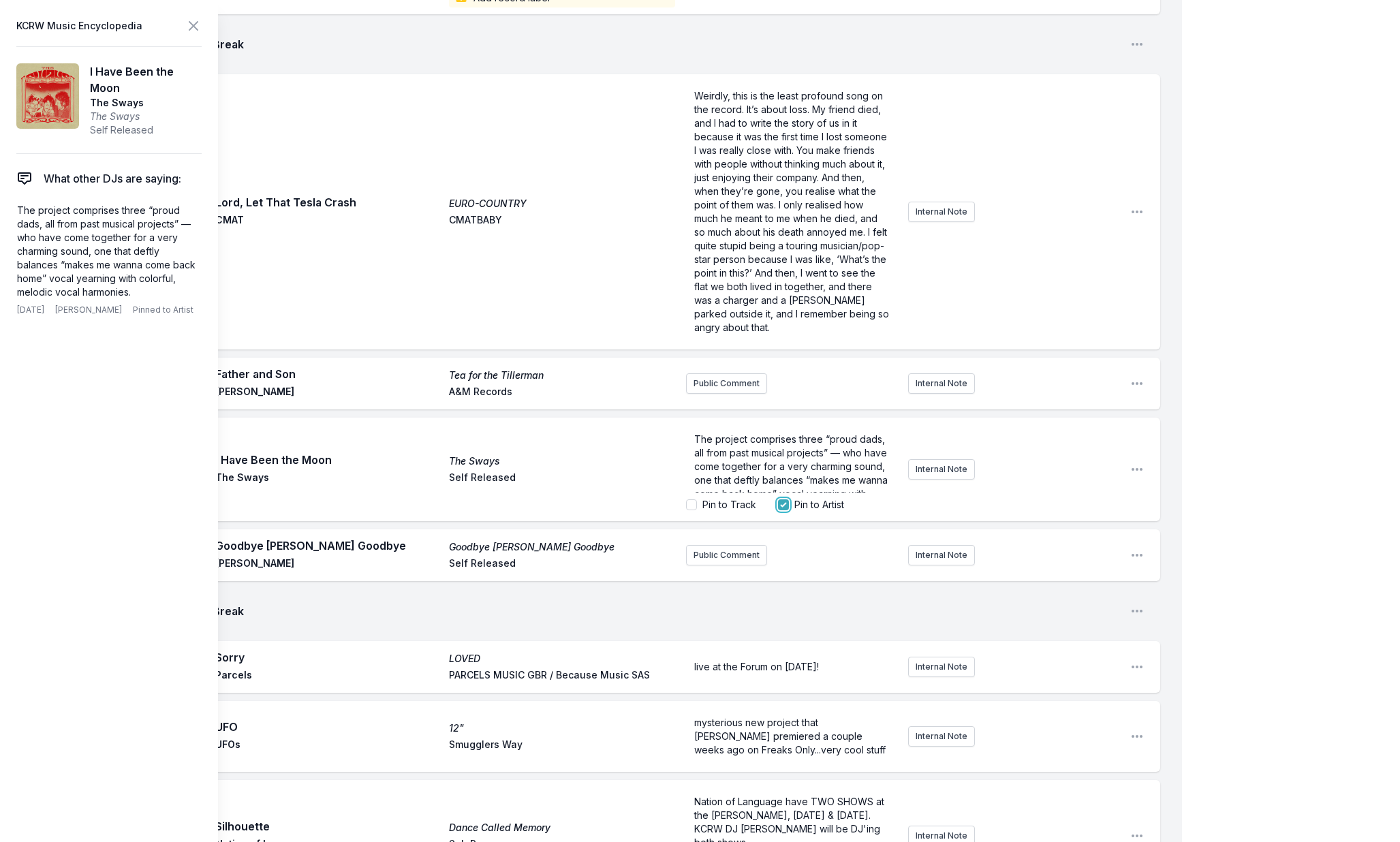
scroll to position [2201, 0]
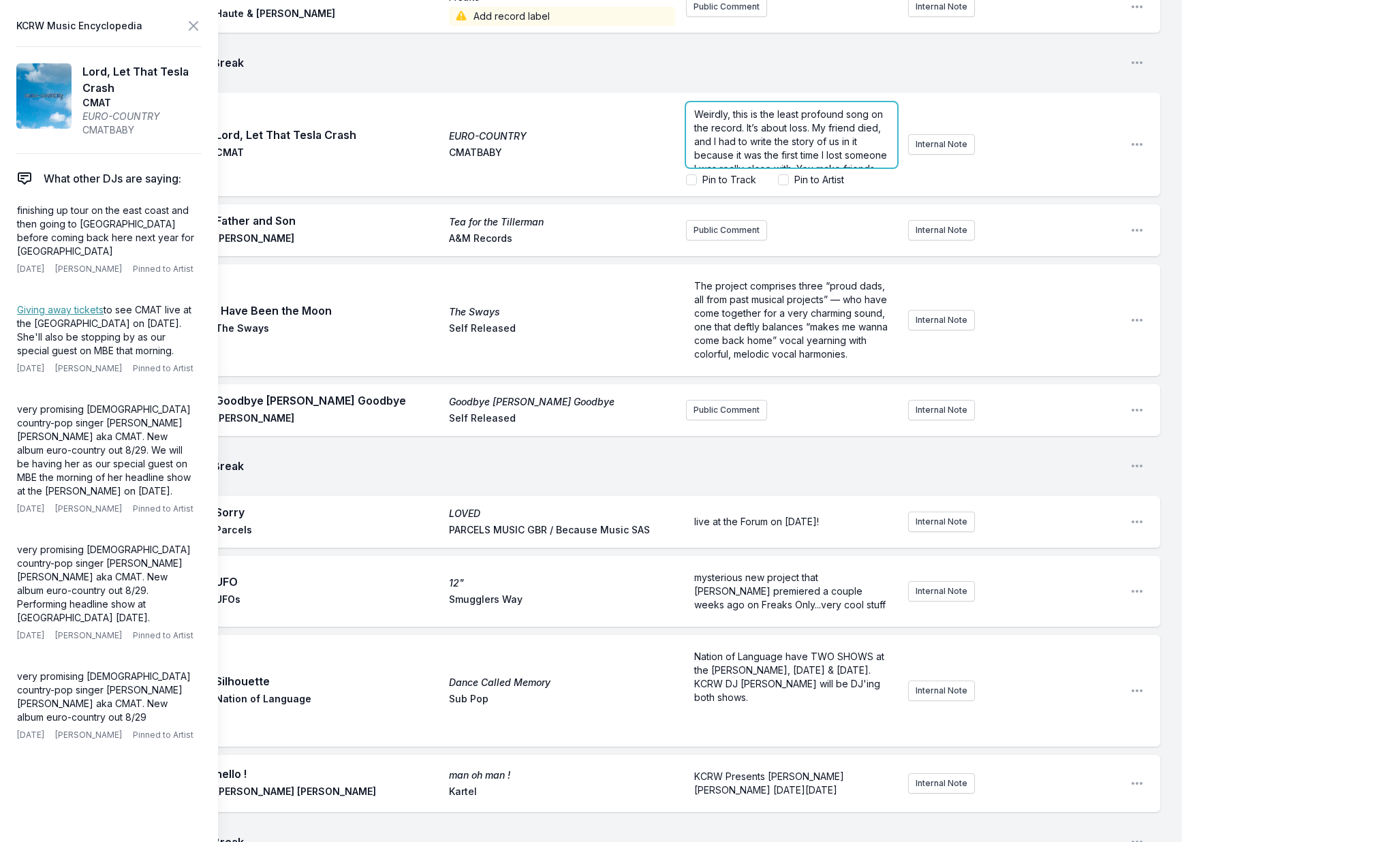
click at [694, 185] on input "Pin to Track" at bounding box center [691, 180] width 11 height 11
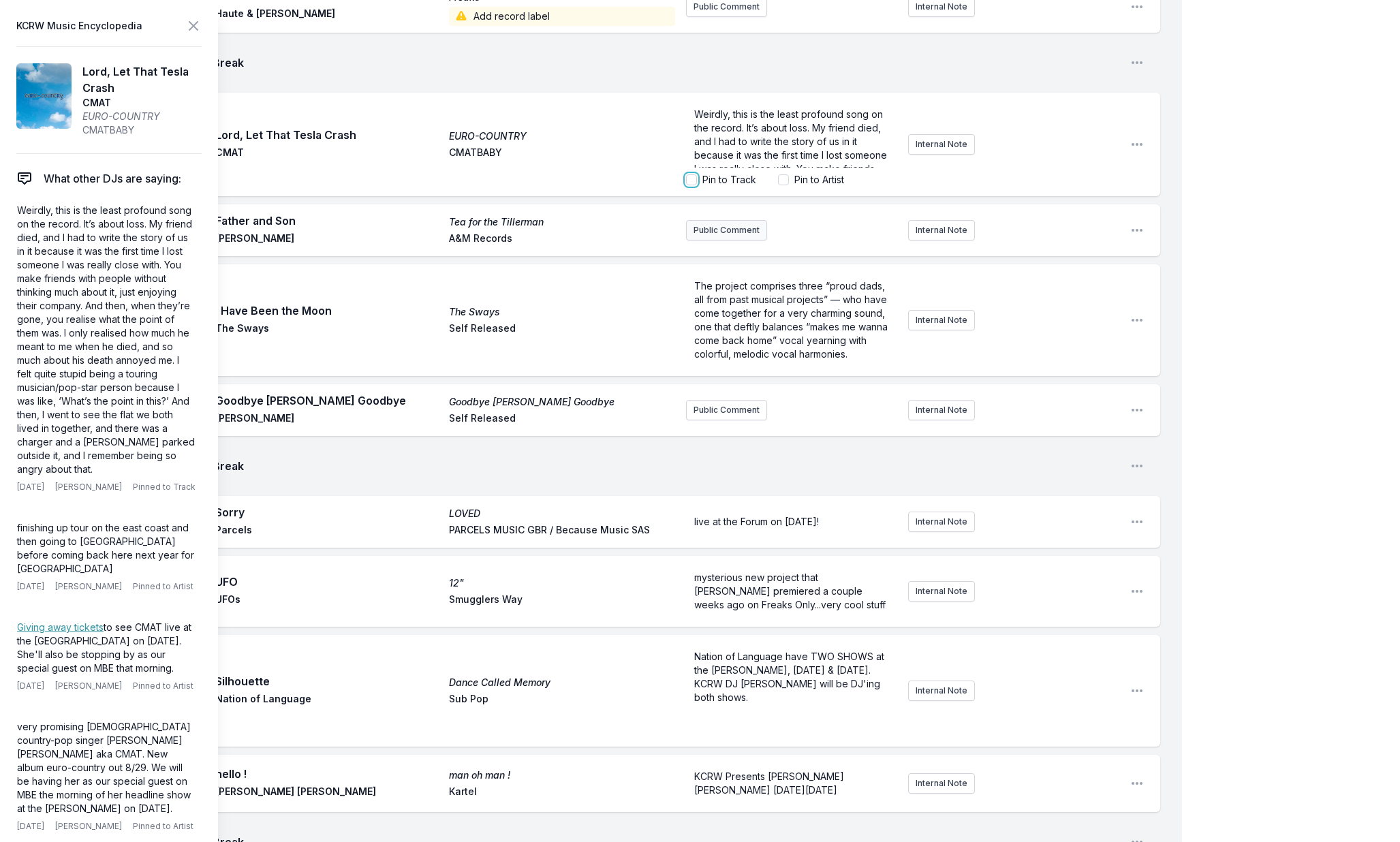
checkbox input "true"
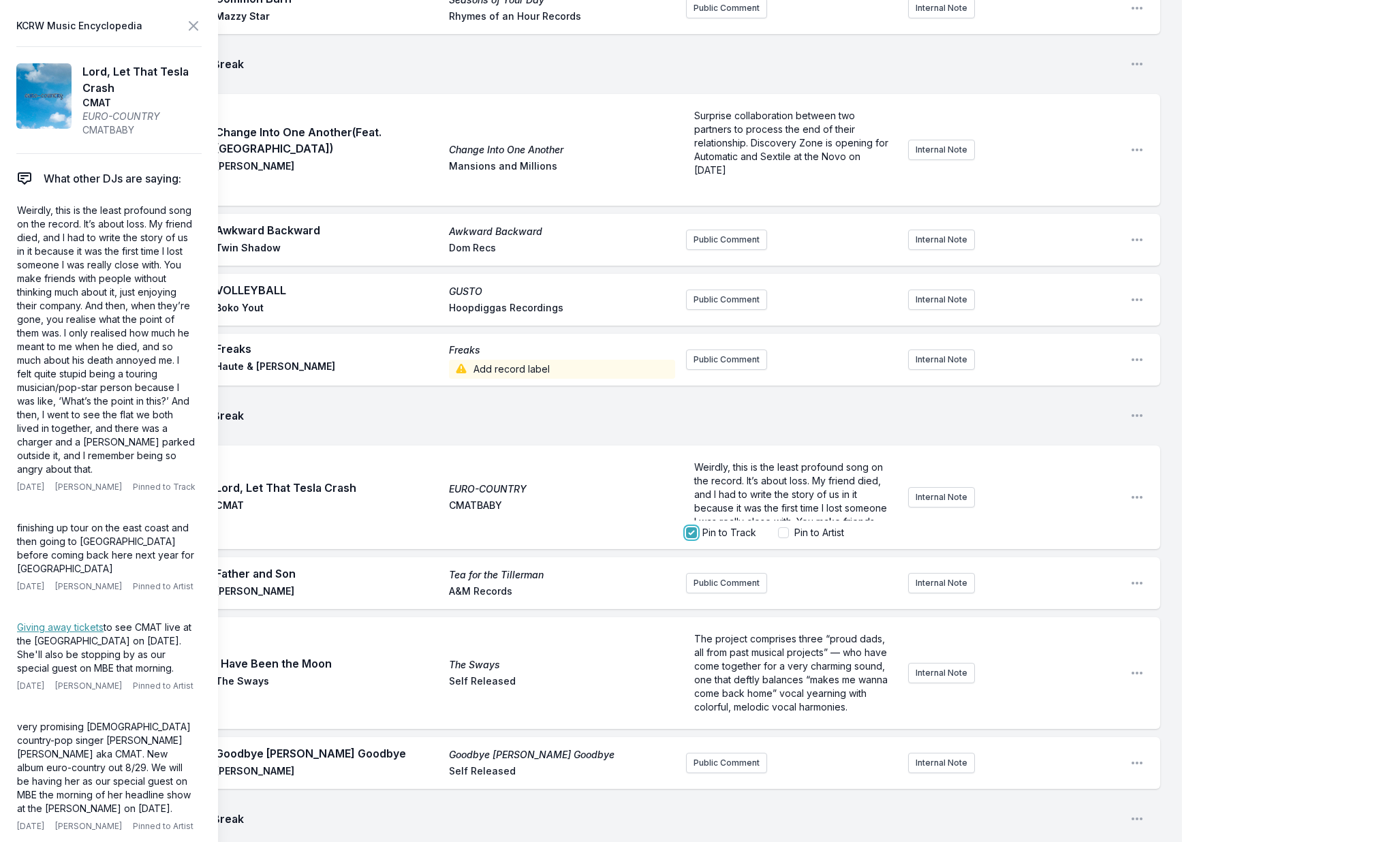
scroll to position [1844, 0]
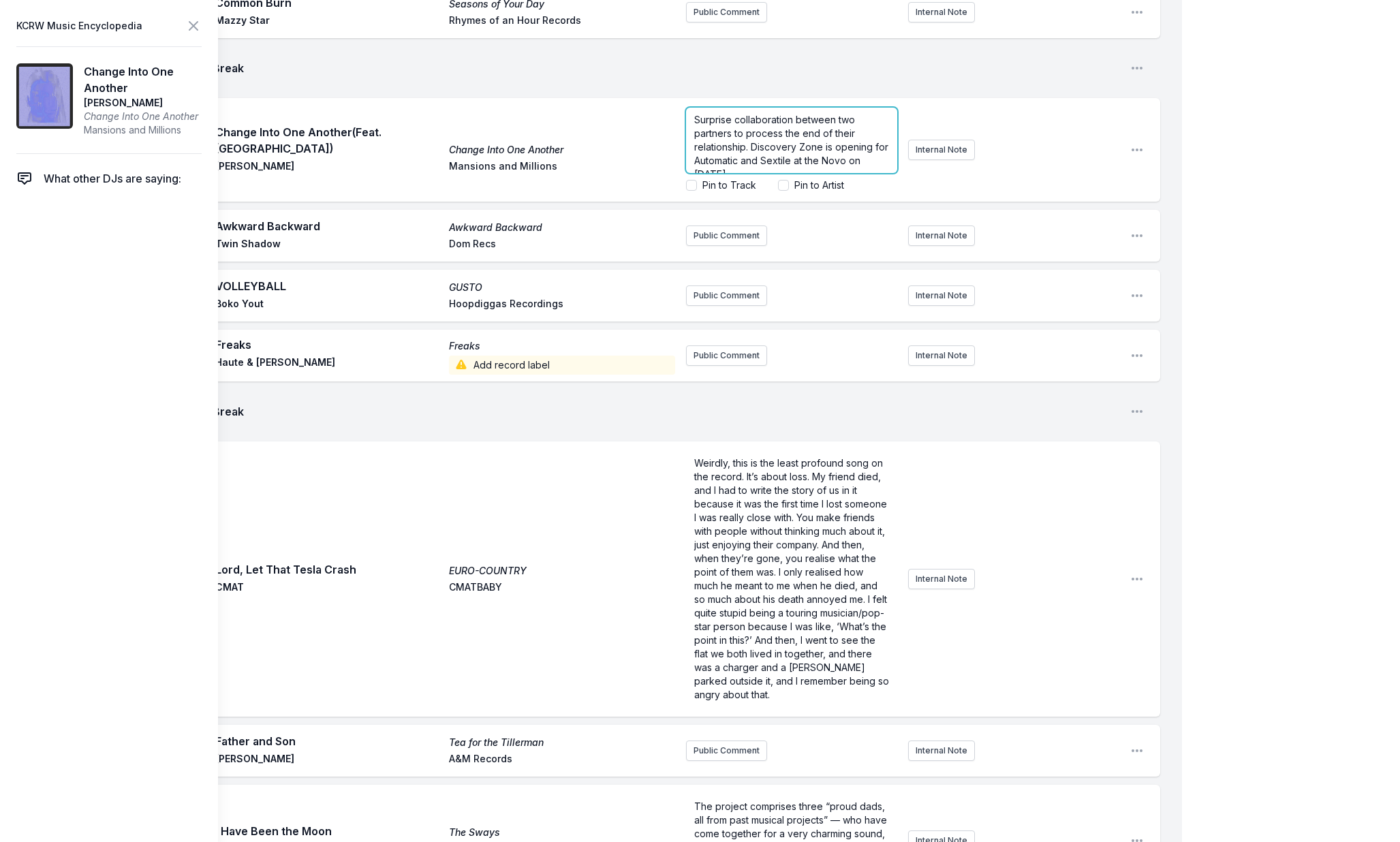
click at [735, 152] on span "Surprise collaboration between two partners to process the end of their relatio…" at bounding box center [793, 147] width 196 height 66
click at [692, 191] on input "Pin to Track" at bounding box center [691, 185] width 11 height 11
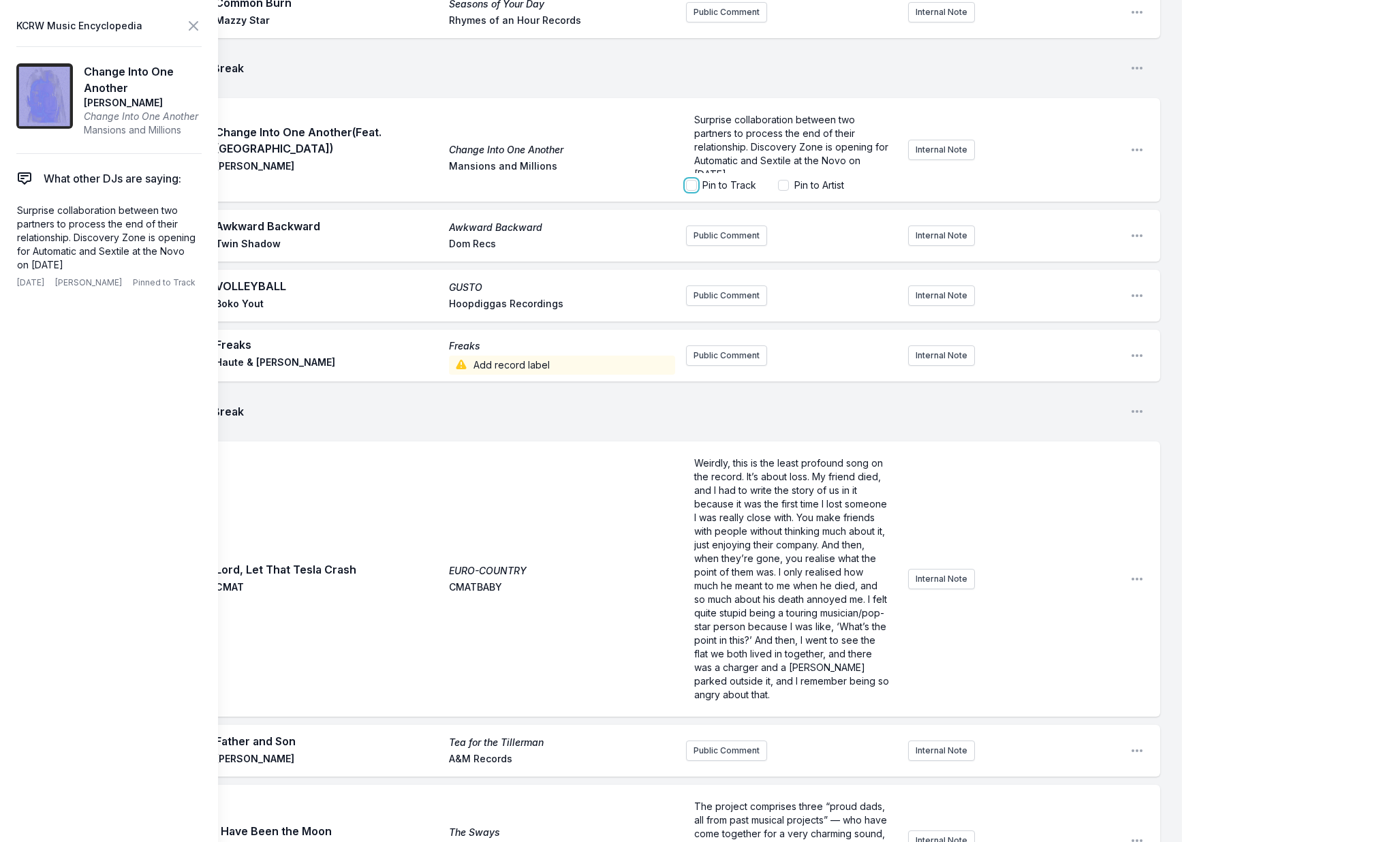
checkbox input "true"
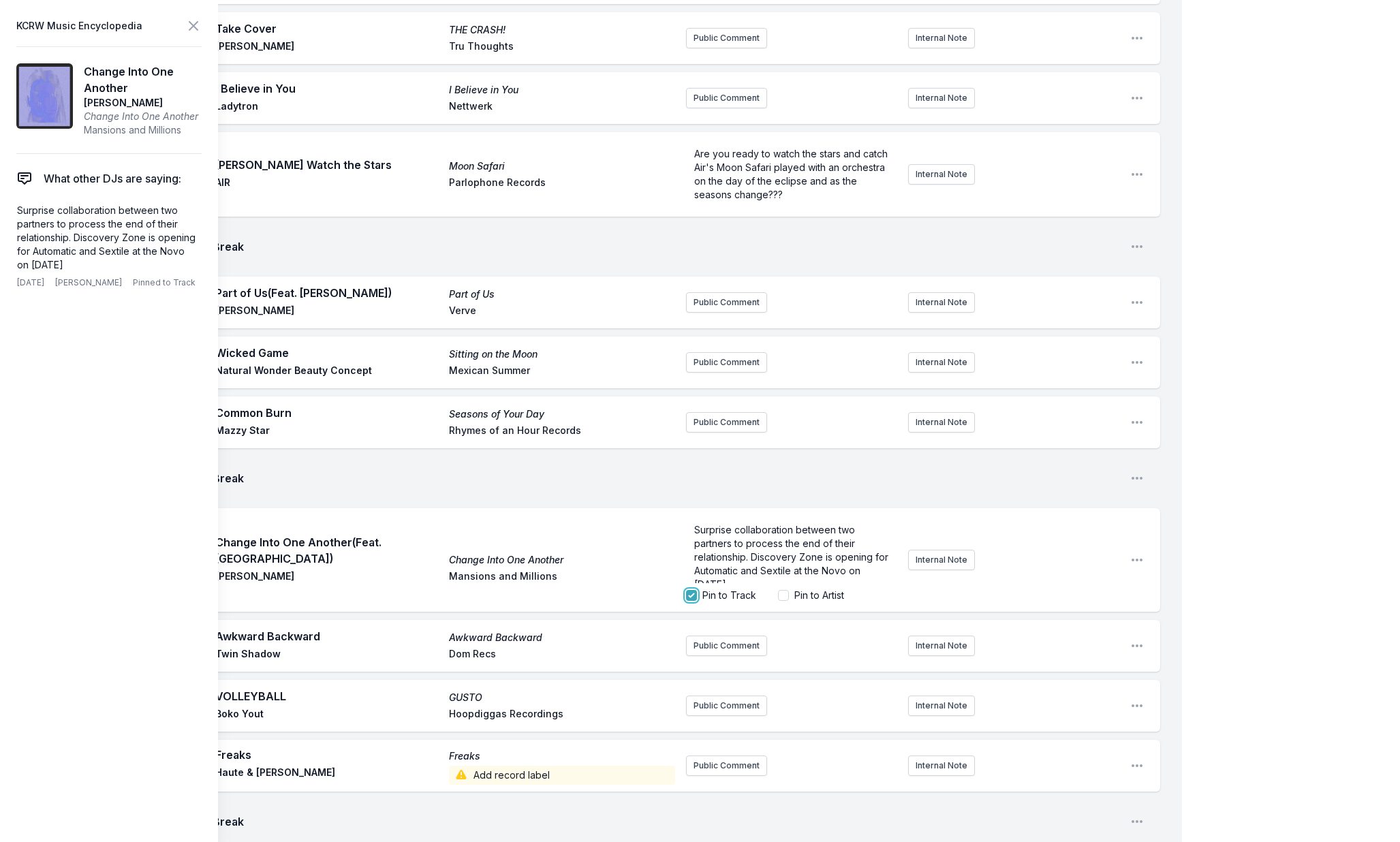
scroll to position [1396, 0]
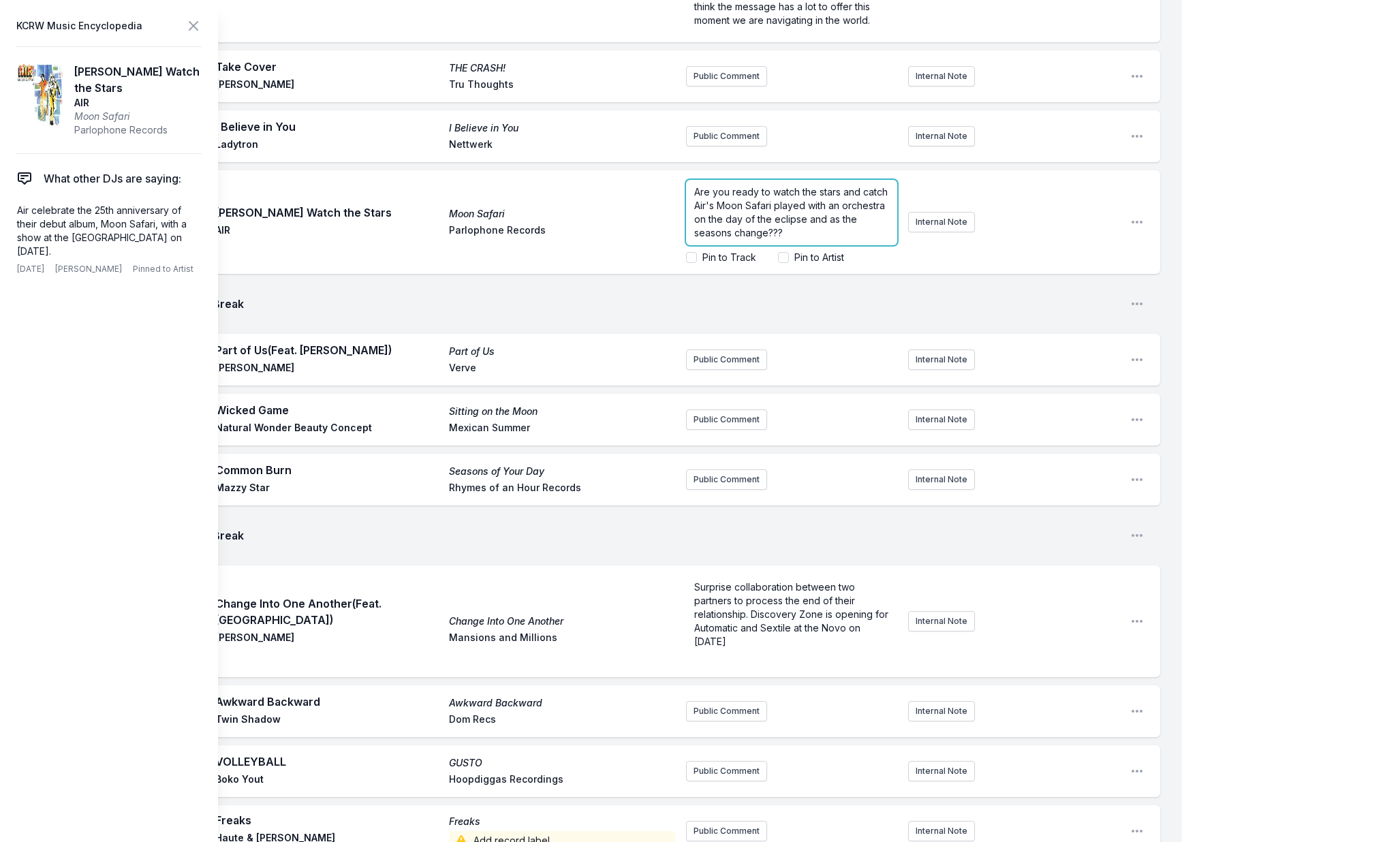
click at [719, 209] on span "Are you ready to watch the stars and catch Air's Moon Safari played with an orc…" at bounding box center [793, 211] width 196 height 52
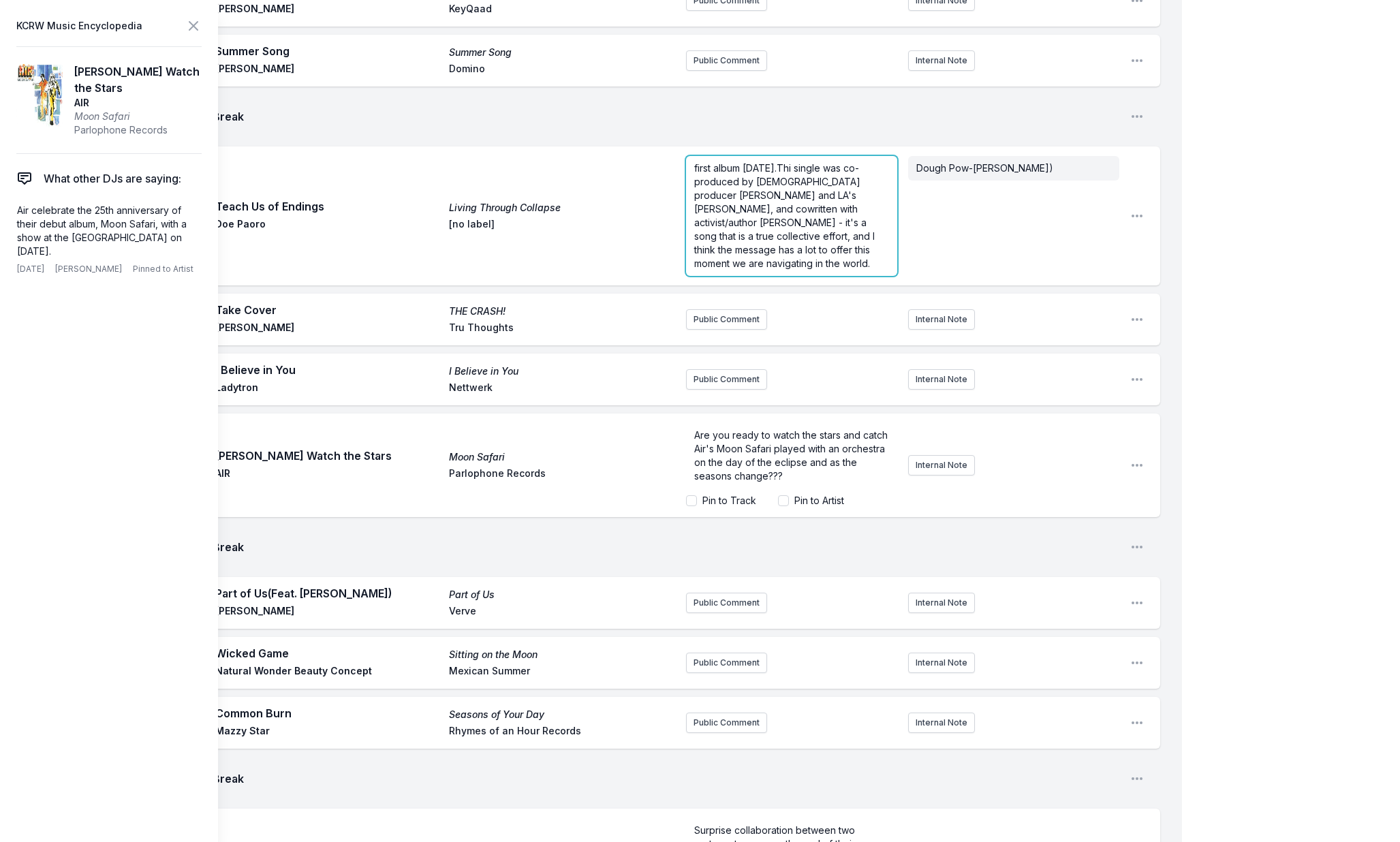
click at [727, 221] on span "first album in 7 years.Thi single was co-produced by Argentinian producer Lagar…" at bounding box center [786, 215] width 183 height 107
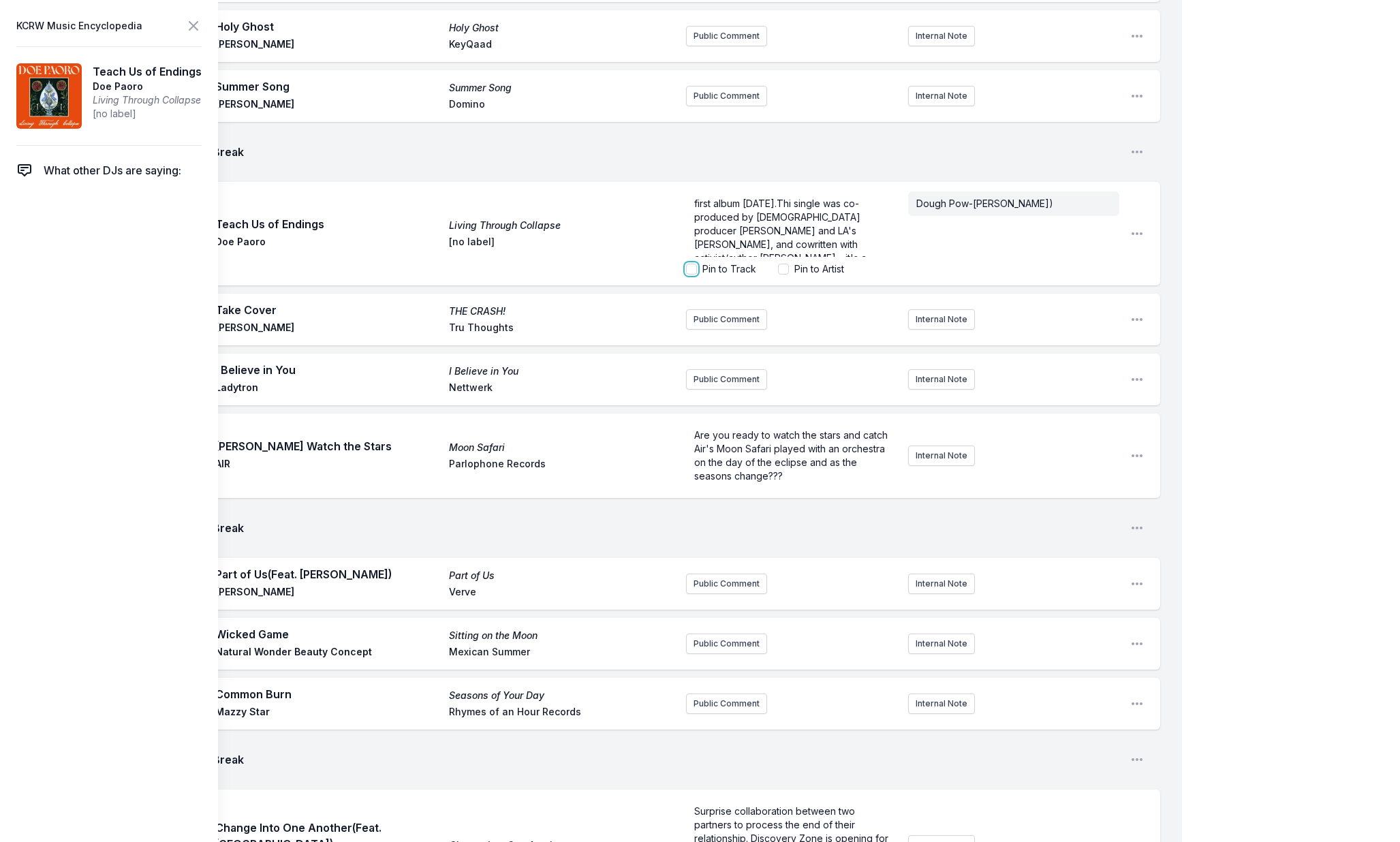
drag, startPoint x: 692, startPoint y: 275, endPoint x: 700, endPoint y: 272, distance: 8.5
click at [692, 274] on input "Pin to Track" at bounding box center [691, 269] width 11 height 11
checkbox input "true"
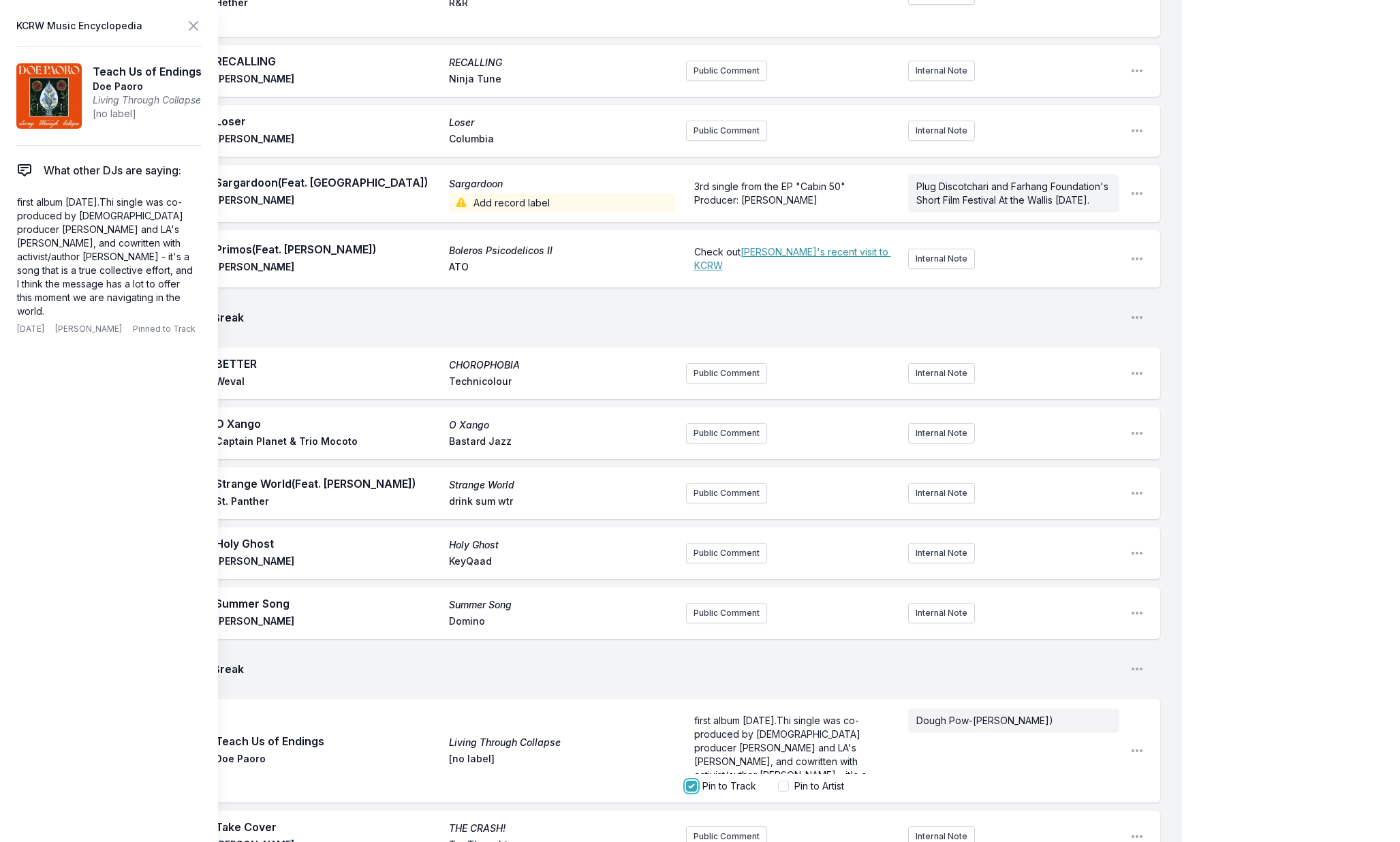
scroll to position [599, 0]
click at [715, 259] on span "Check out" at bounding box center [718, 253] width 46 height 11
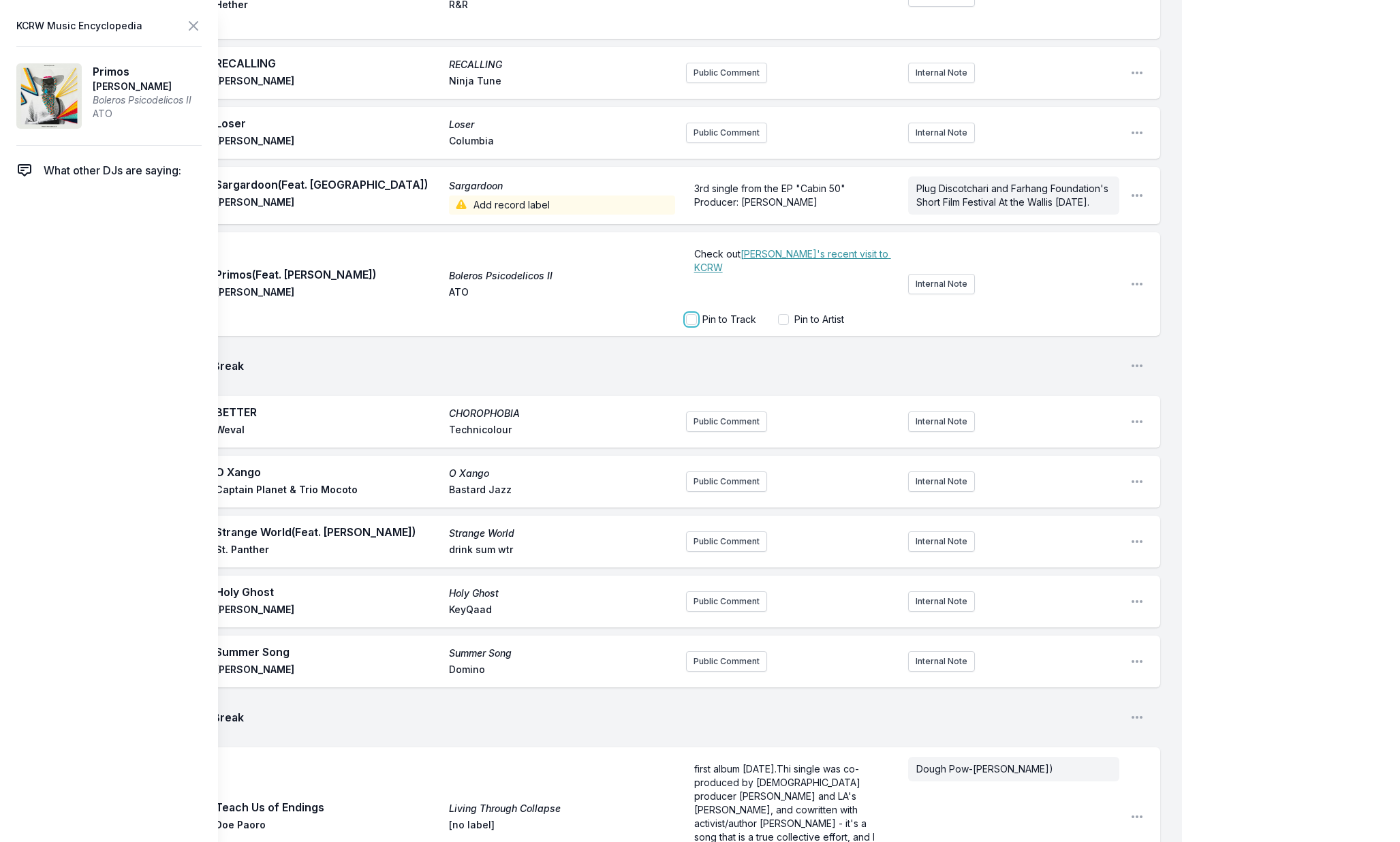
drag, startPoint x: 691, startPoint y: 336, endPoint x: 748, endPoint y: 337, distance: 57.0
click at [742, 332] on aside "Check out Adrian's recent visit to KCRW ﻿ Pin to Track Pin to Artist" at bounding box center [791, 284] width 212 height 96
click at [782, 325] on input "Pin to Artist" at bounding box center [783, 319] width 11 height 11
checkbox input "true"
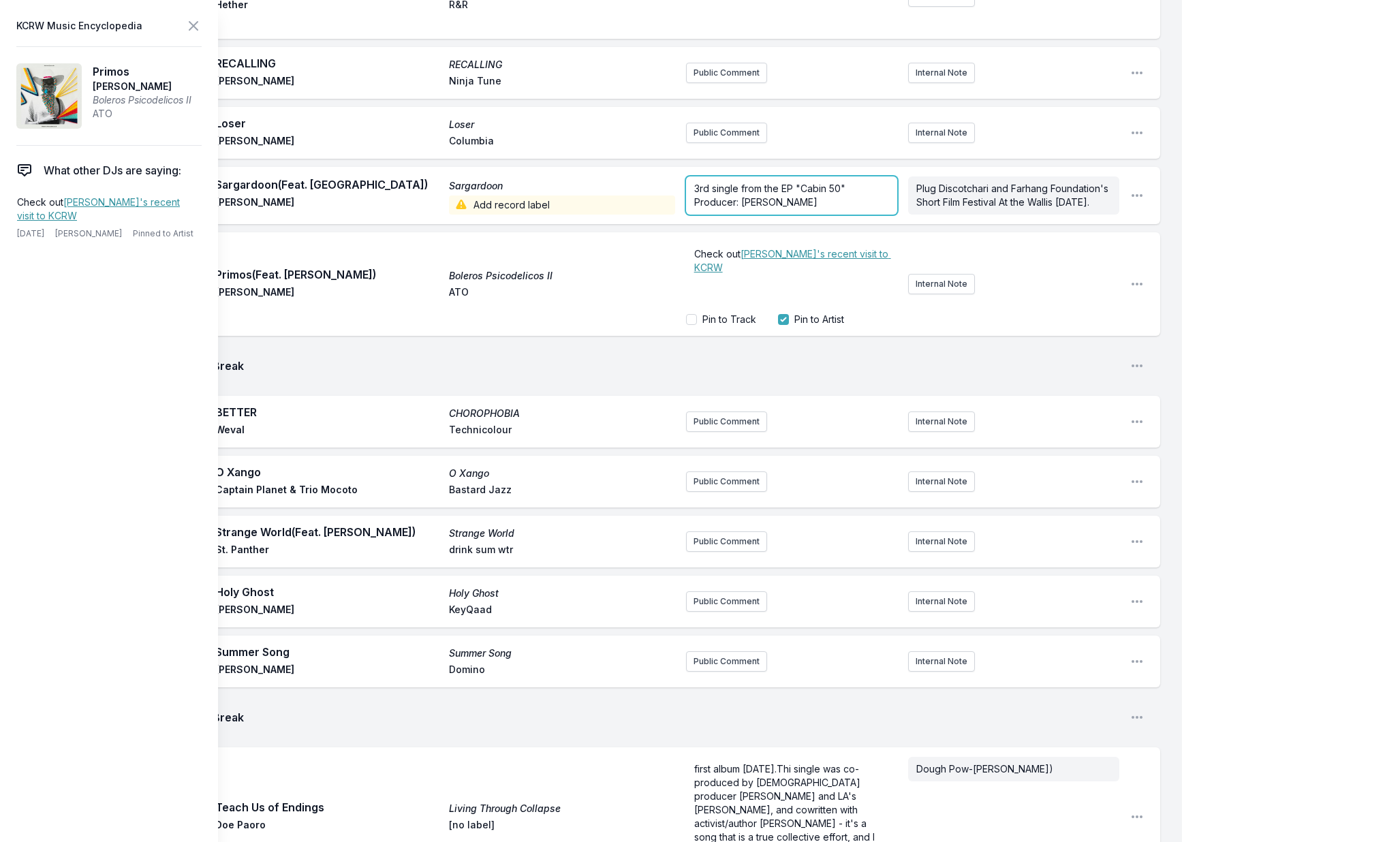
click at [740, 199] on span "3rd single from the EP "Cabin 50" Producer: Mehrad Hidden" at bounding box center [772, 195] width 154 height 25
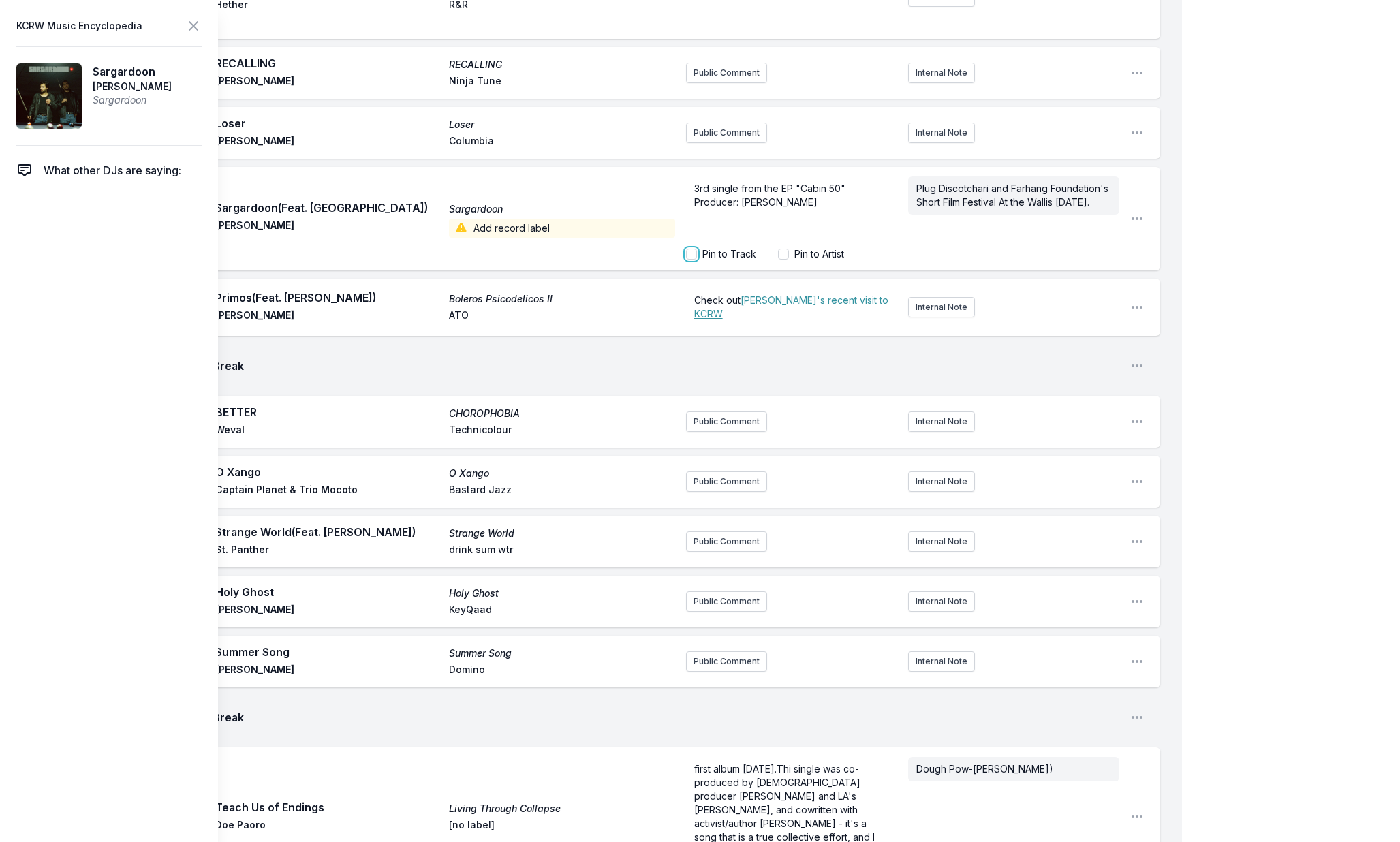
click at [688, 253] on input "Pin to Track" at bounding box center [691, 254] width 11 height 11
checkbox input "true"
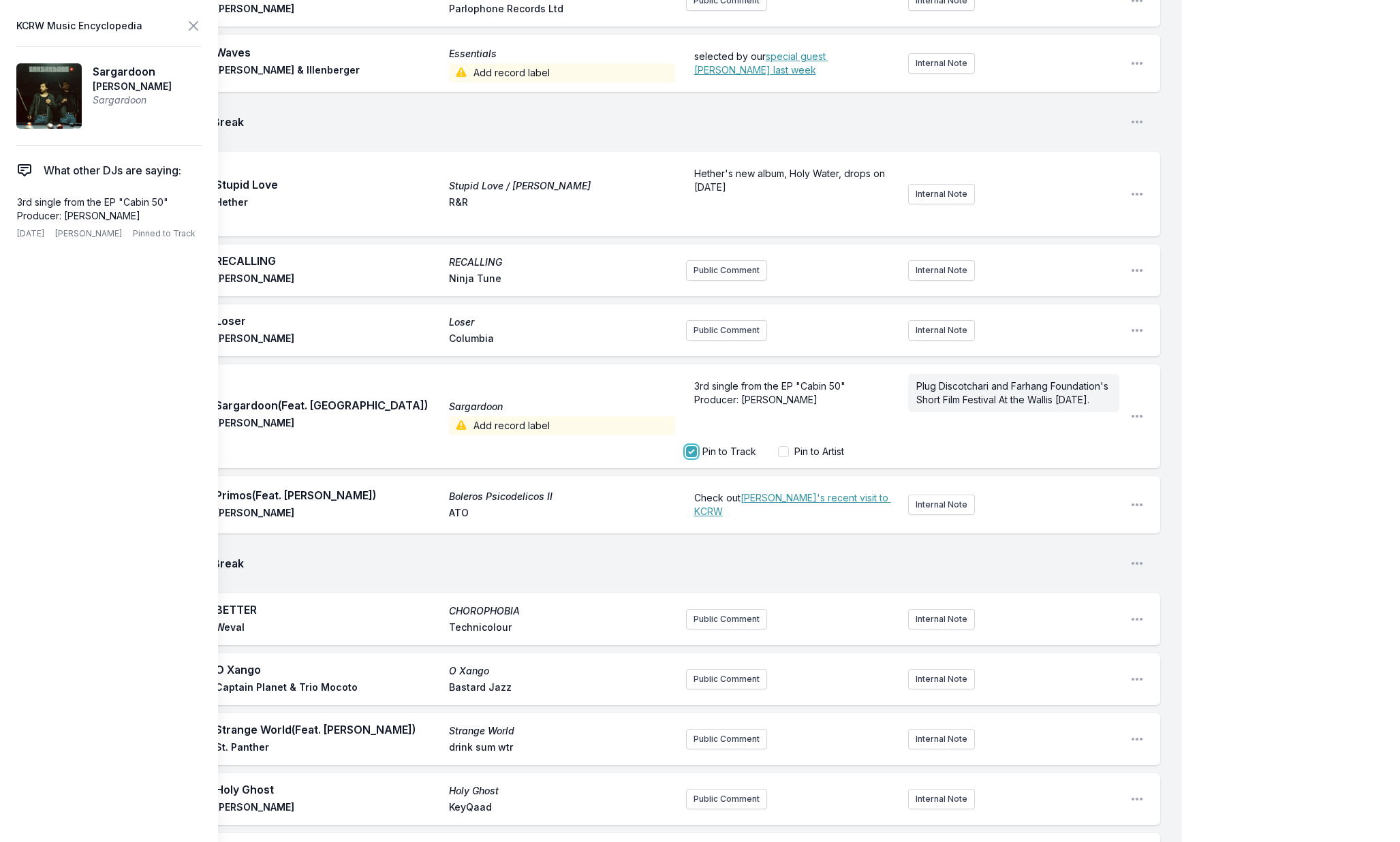
scroll to position [390, 0]
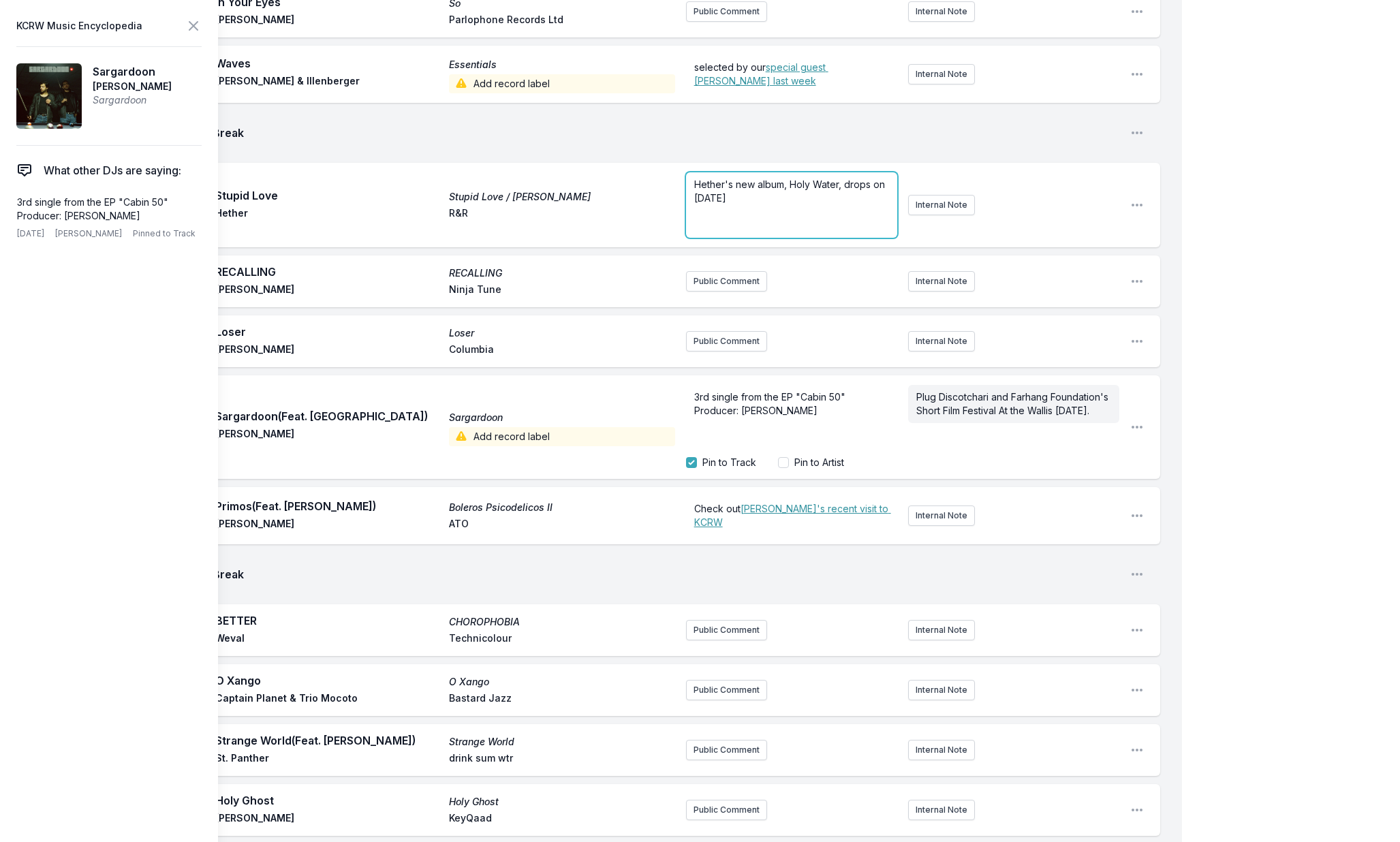
click at [719, 209] on p "﻿" at bounding box center [792, 211] width 195 height 13
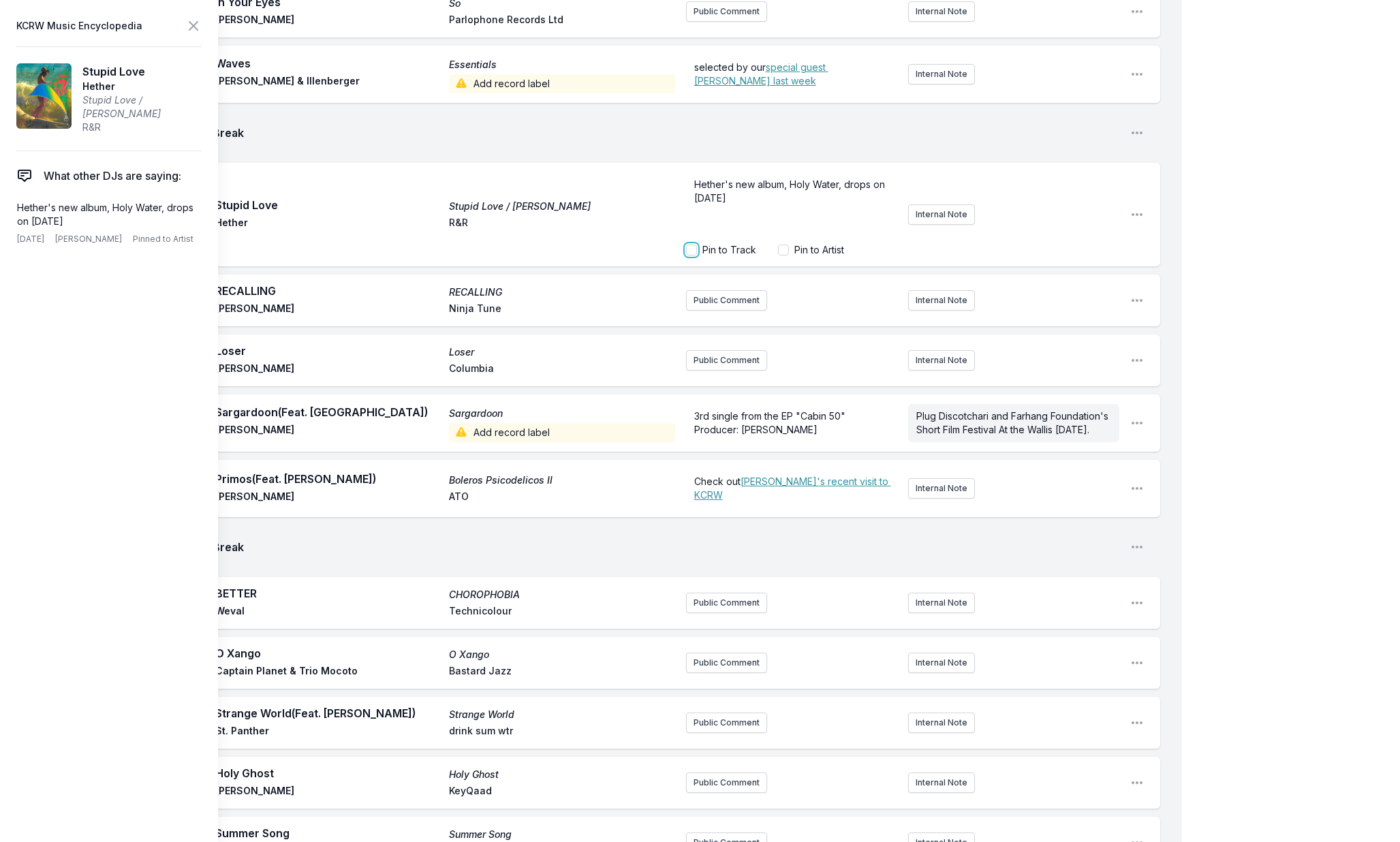
drag, startPoint x: 691, startPoint y: 249, endPoint x: 768, endPoint y: 249, distance: 77.0
click at [752, 254] on div "Pin to Track" at bounding box center [720, 249] width 70 height 13
click at [788, 249] on div "Pin to Artist" at bounding box center [811, 249] width 66 height 13
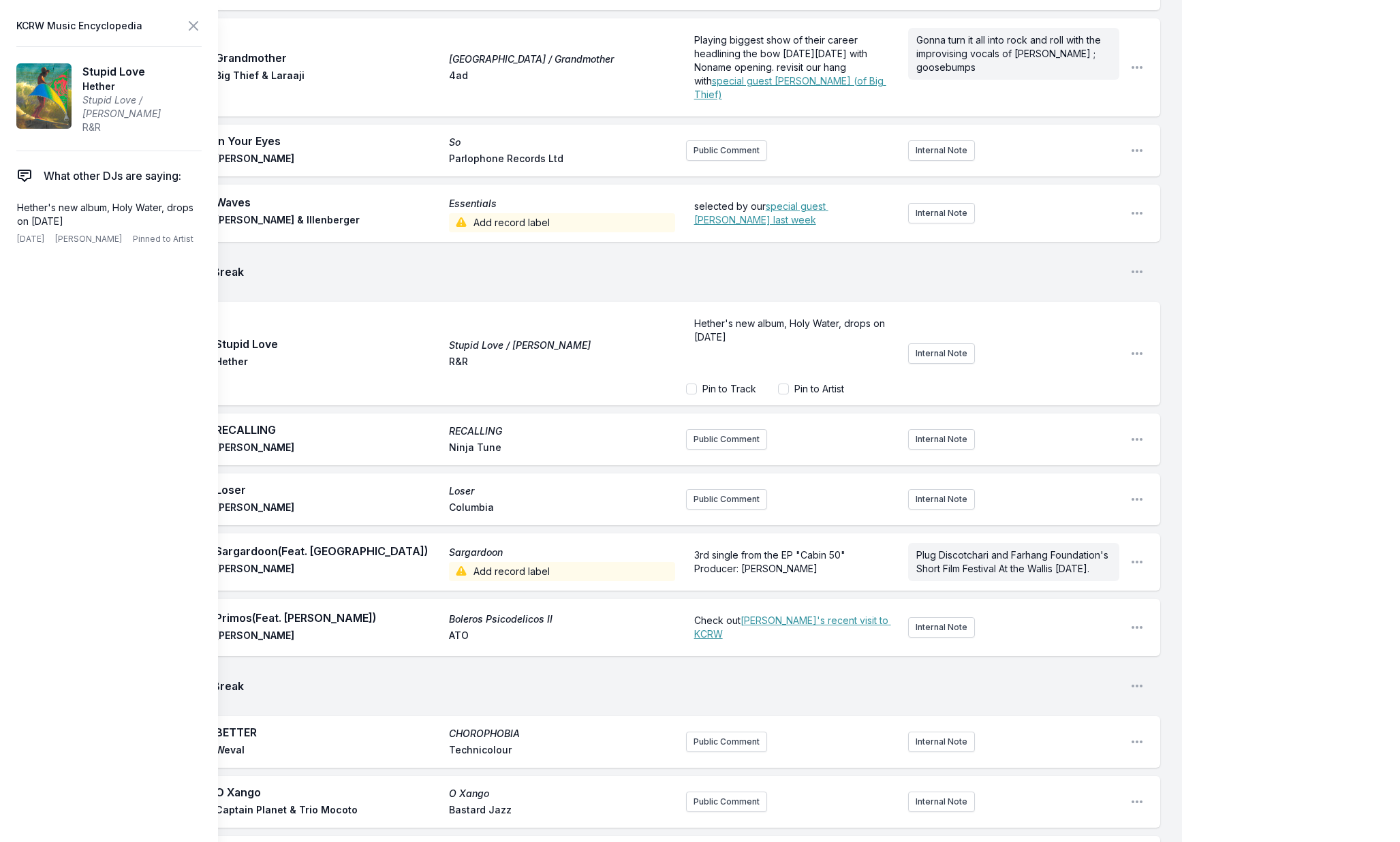
scroll to position [206, 0]
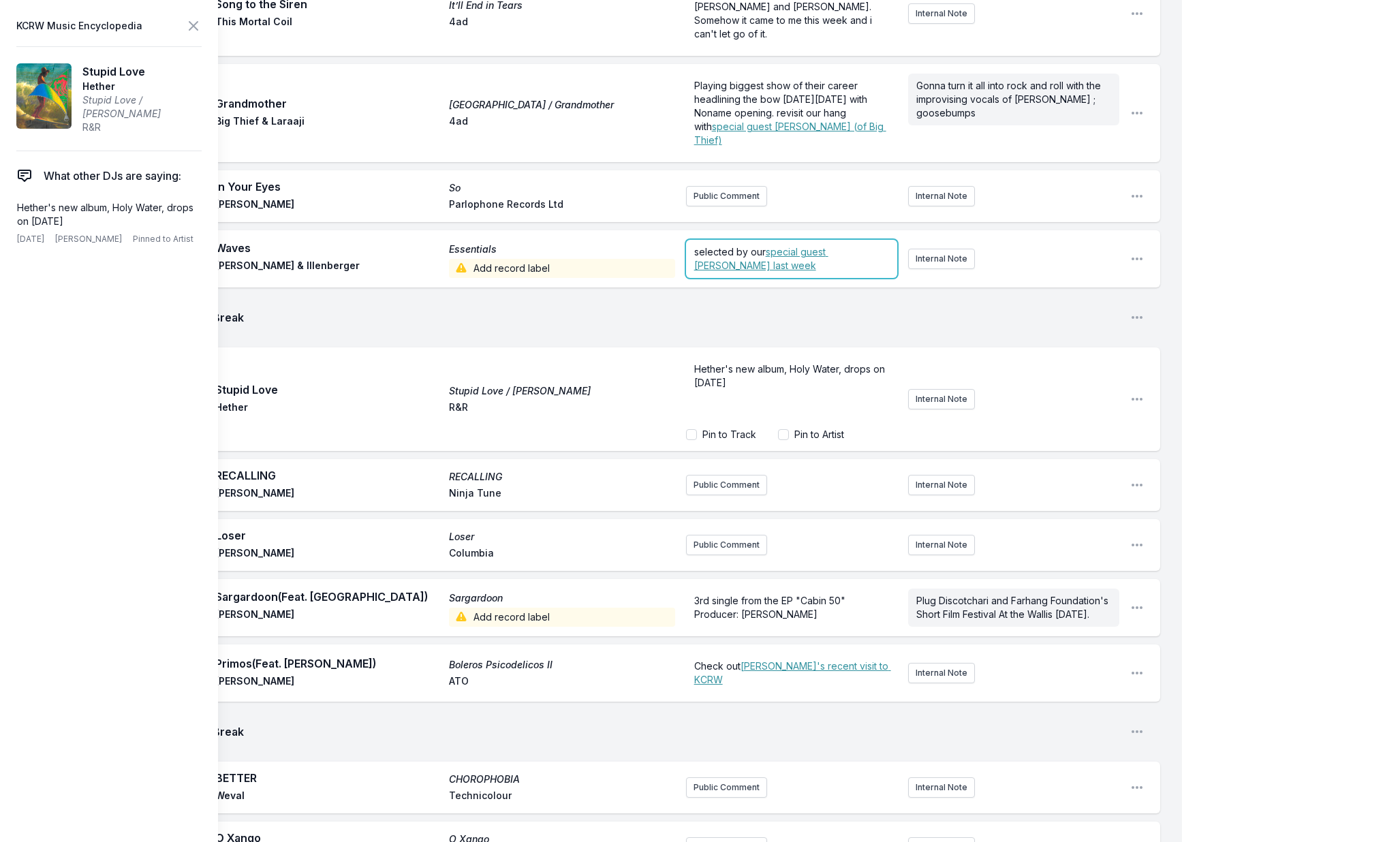
click at [725, 244] on div "selected by our special guest Mac Demarco last week ﻿" at bounding box center [791, 258] width 212 height 38
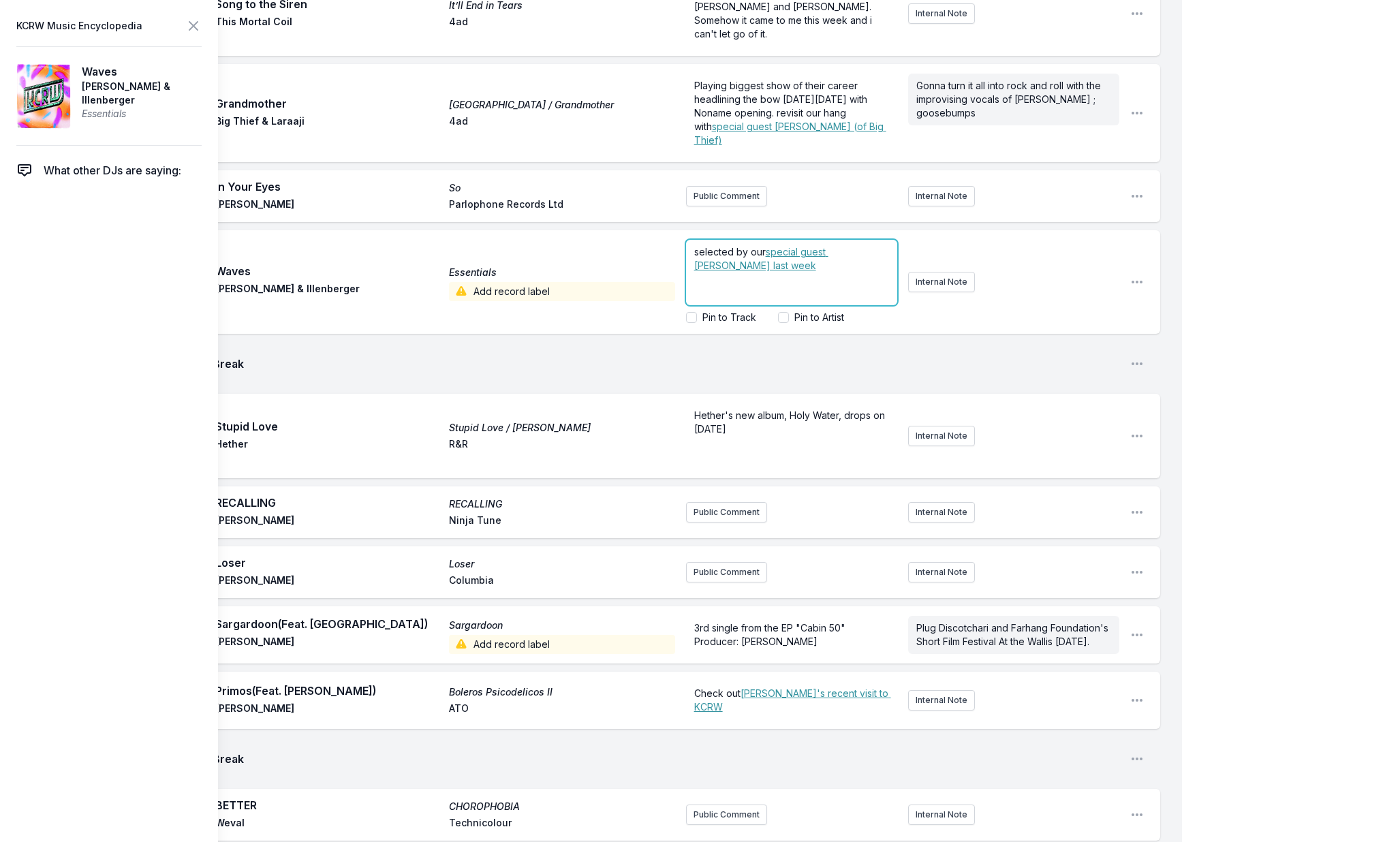
scroll to position [197, 0]
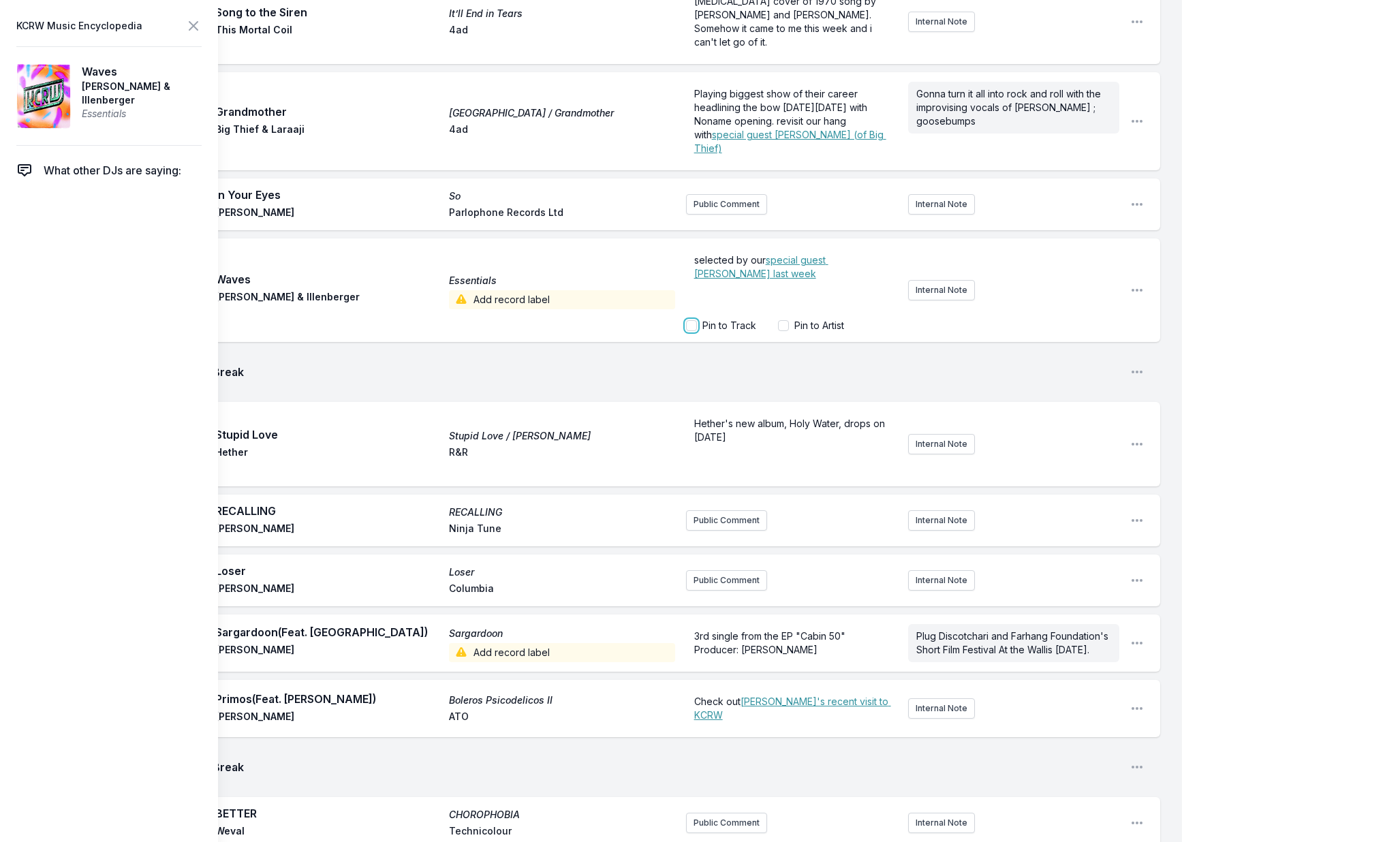
drag, startPoint x: 694, startPoint y: 320, endPoint x: 705, endPoint y: 315, distance: 12.1
click at [694, 320] on input "Pin to Track" at bounding box center [691, 325] width 11 height 11
checkbox input "true"
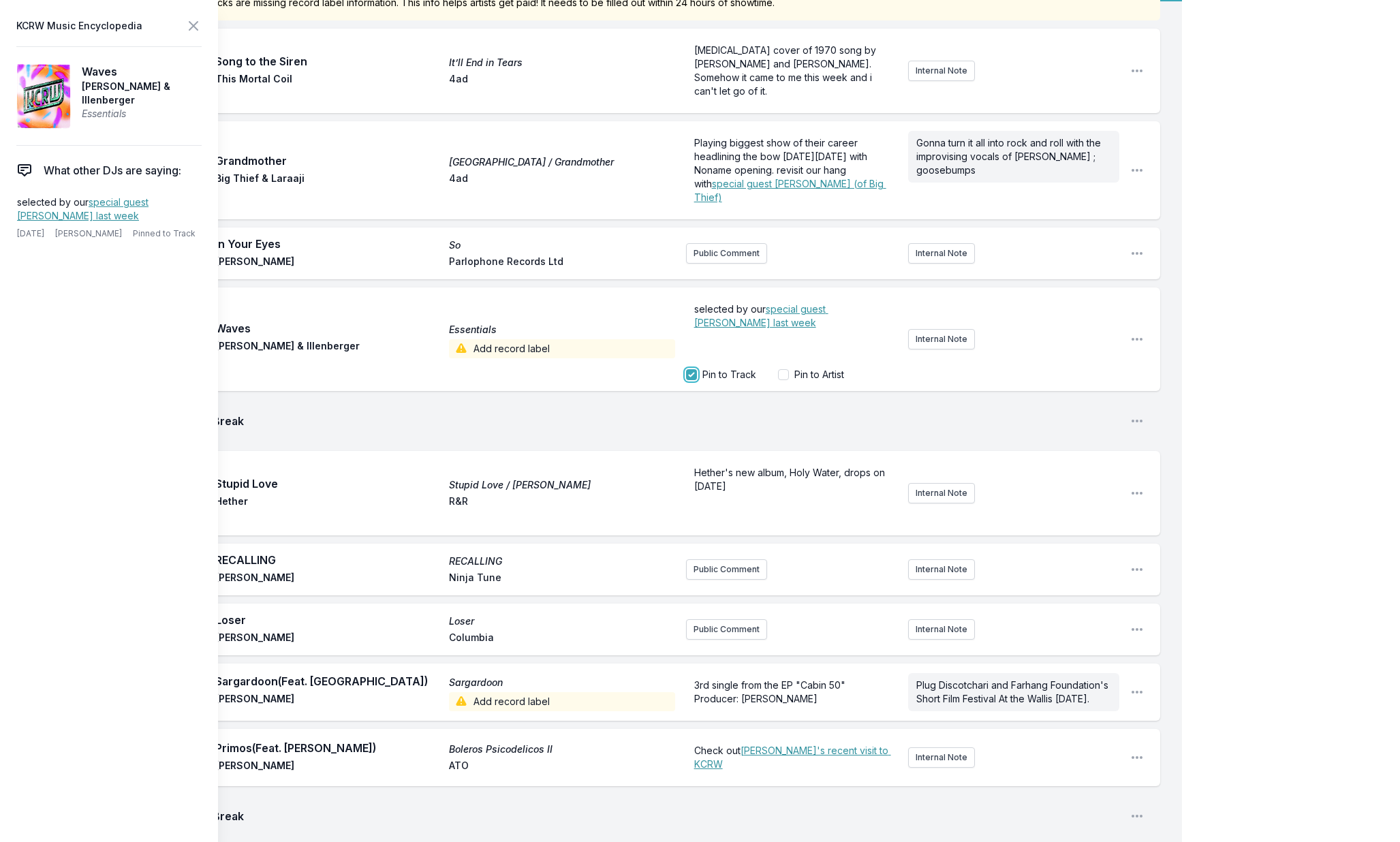
scroll to position [138, 0]
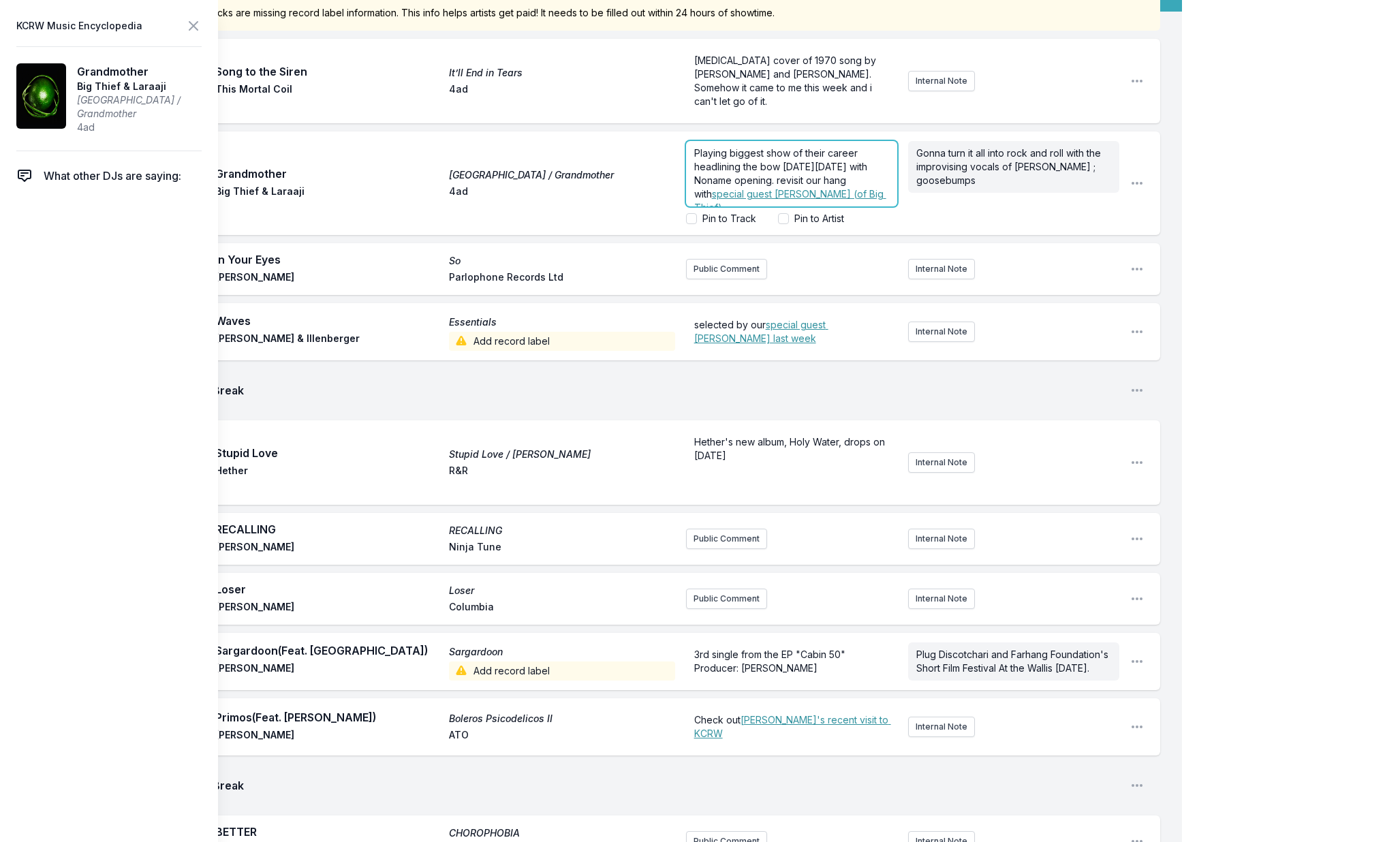
click at [727, 167] on span "Playing biggest show of their career headlining the bow next Sunday Sept 28th w…" at bounding box center [782, 172] width 176 height 52
click at [783, 220] on input "Pin to Artist" at bounding box center [783, 218] width 11 height 11
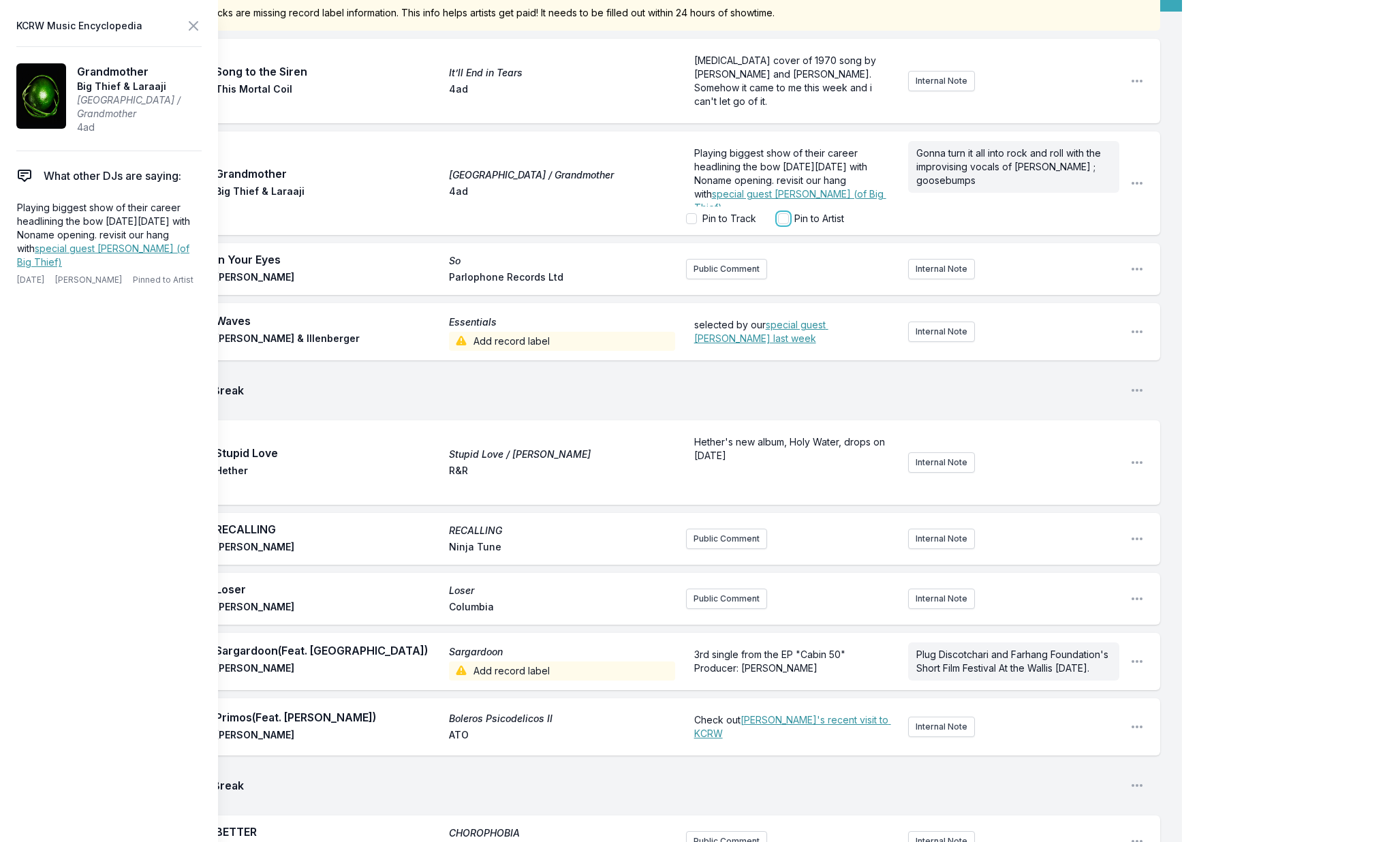
checkbox input "true"
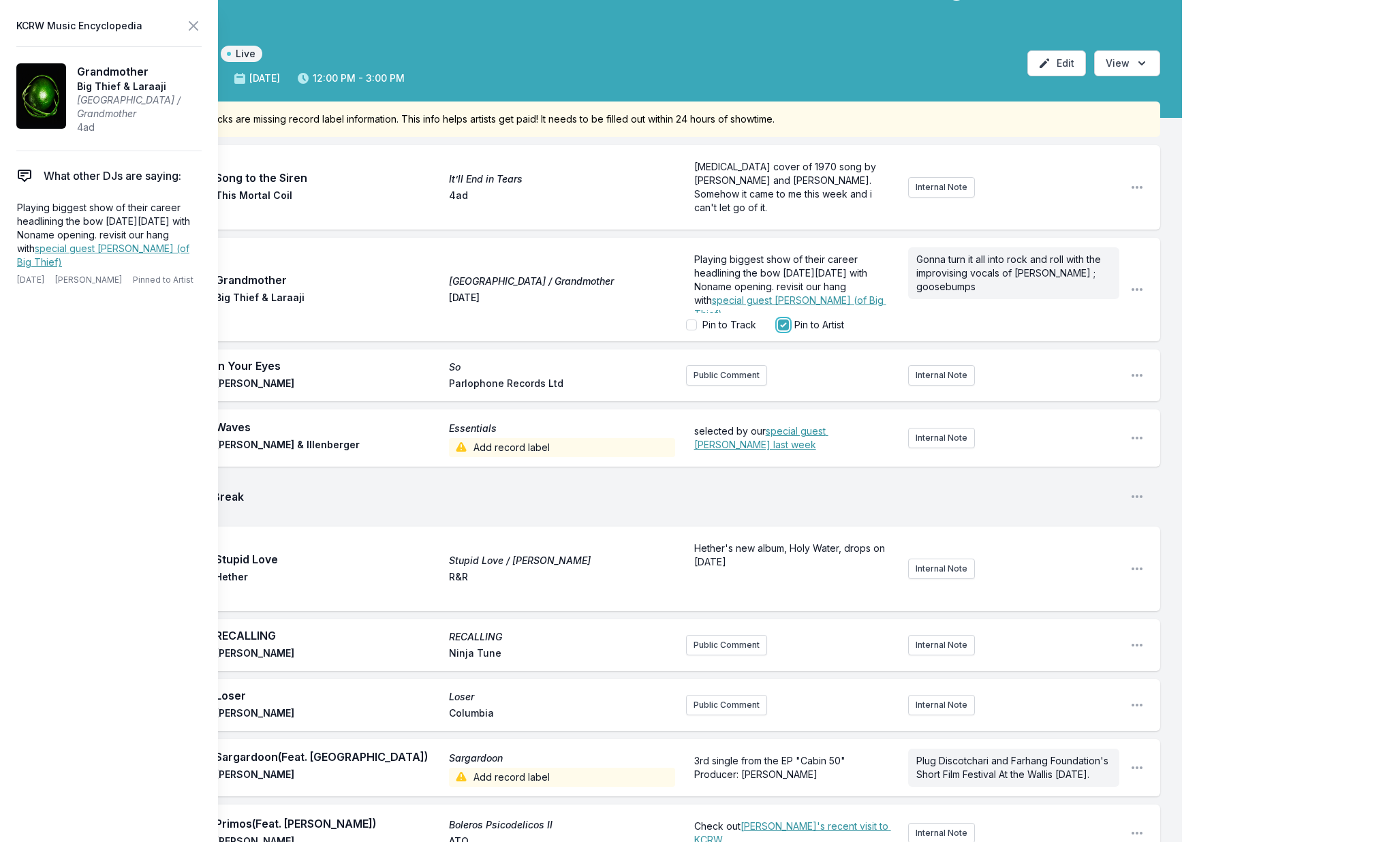
scroll to position [9, 0]
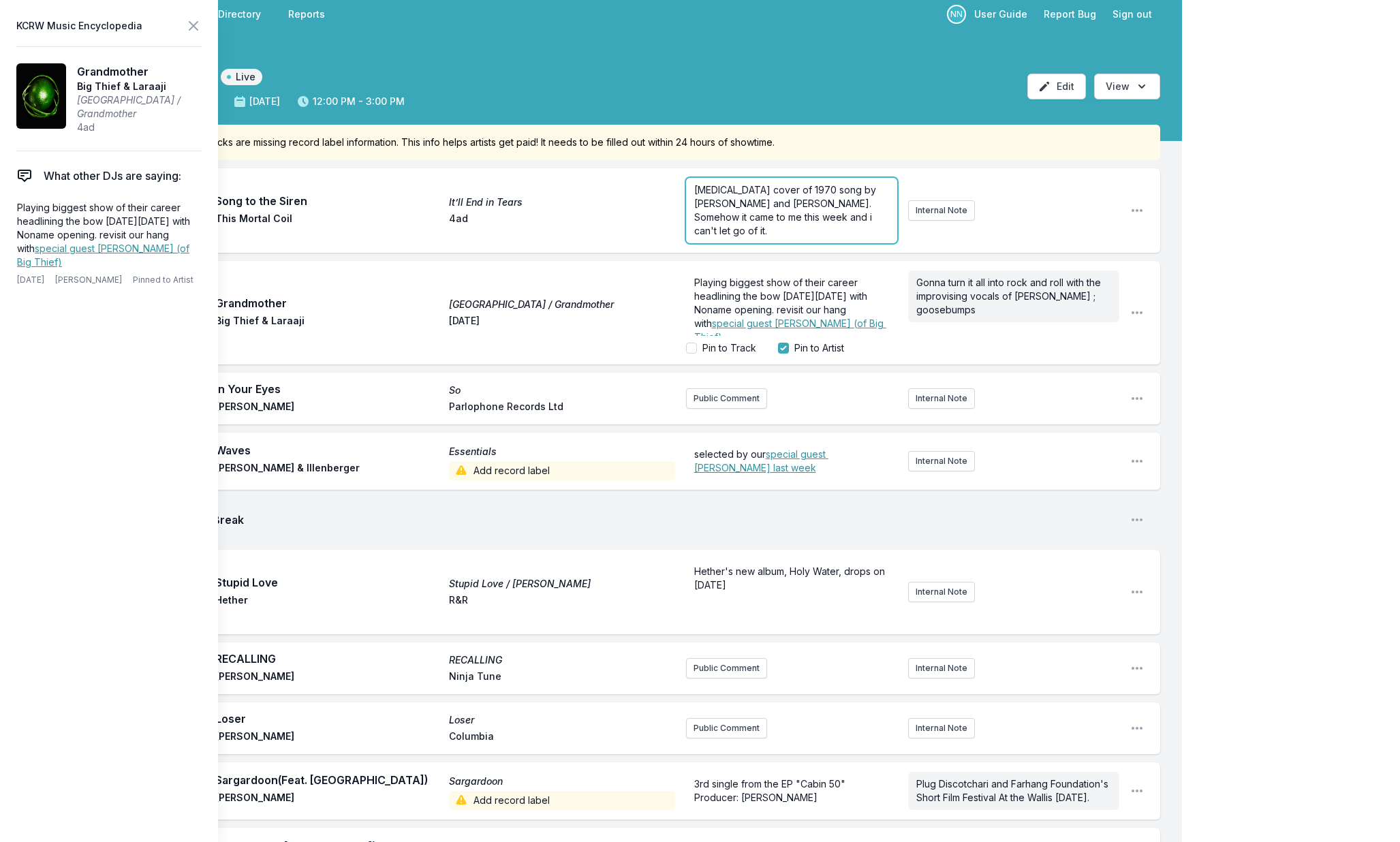
click at [756, 196] on p "hypnotic cover of 1970 song by Tim Buckley and Larry Beckett. Somehow it came t…" at bounding box center [792, 210] width 195 height 55
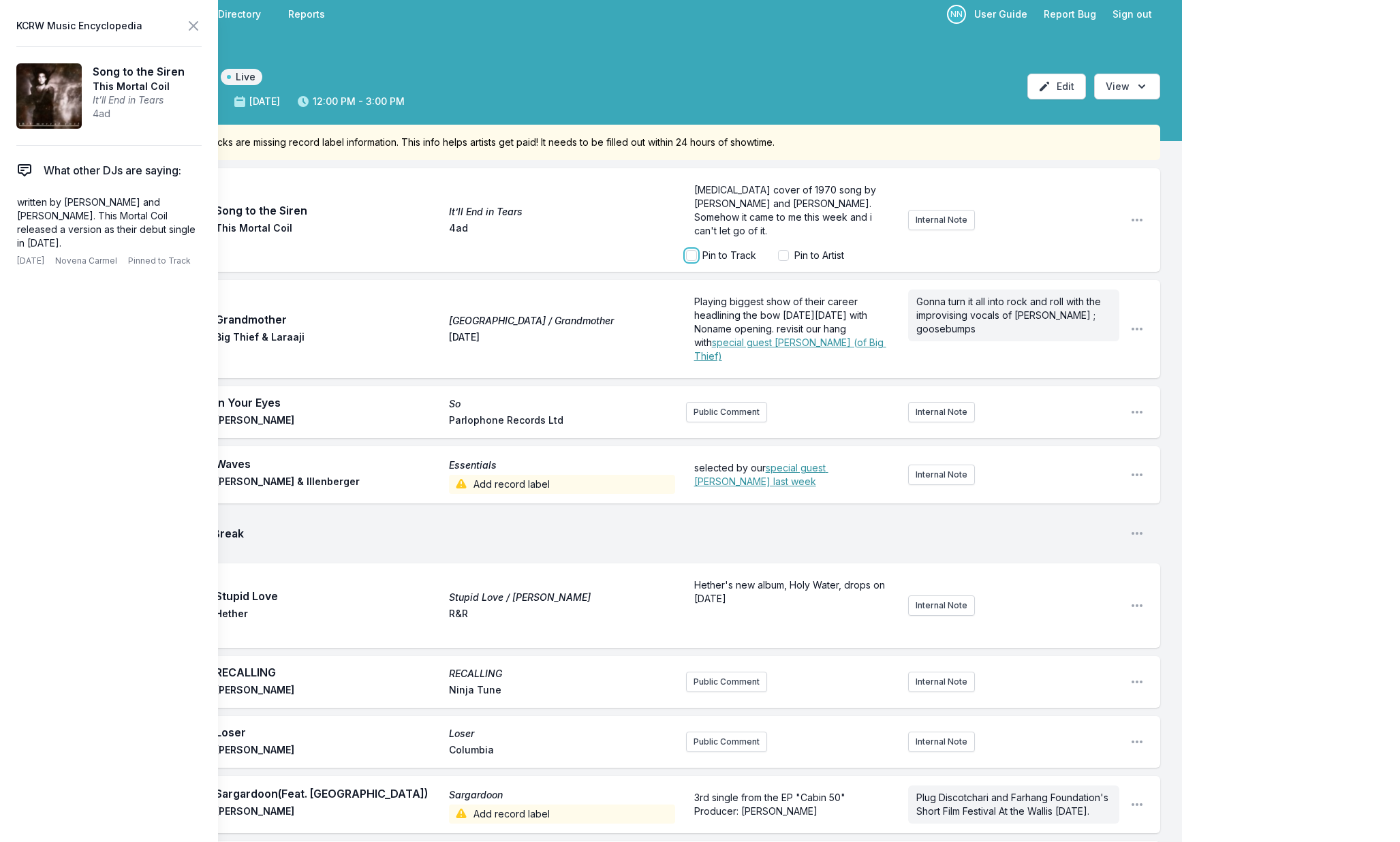
click at [692, 256] on input "Pin to Track" at bounding box center [691, 256] width 11 height 11
checkbox input "true"
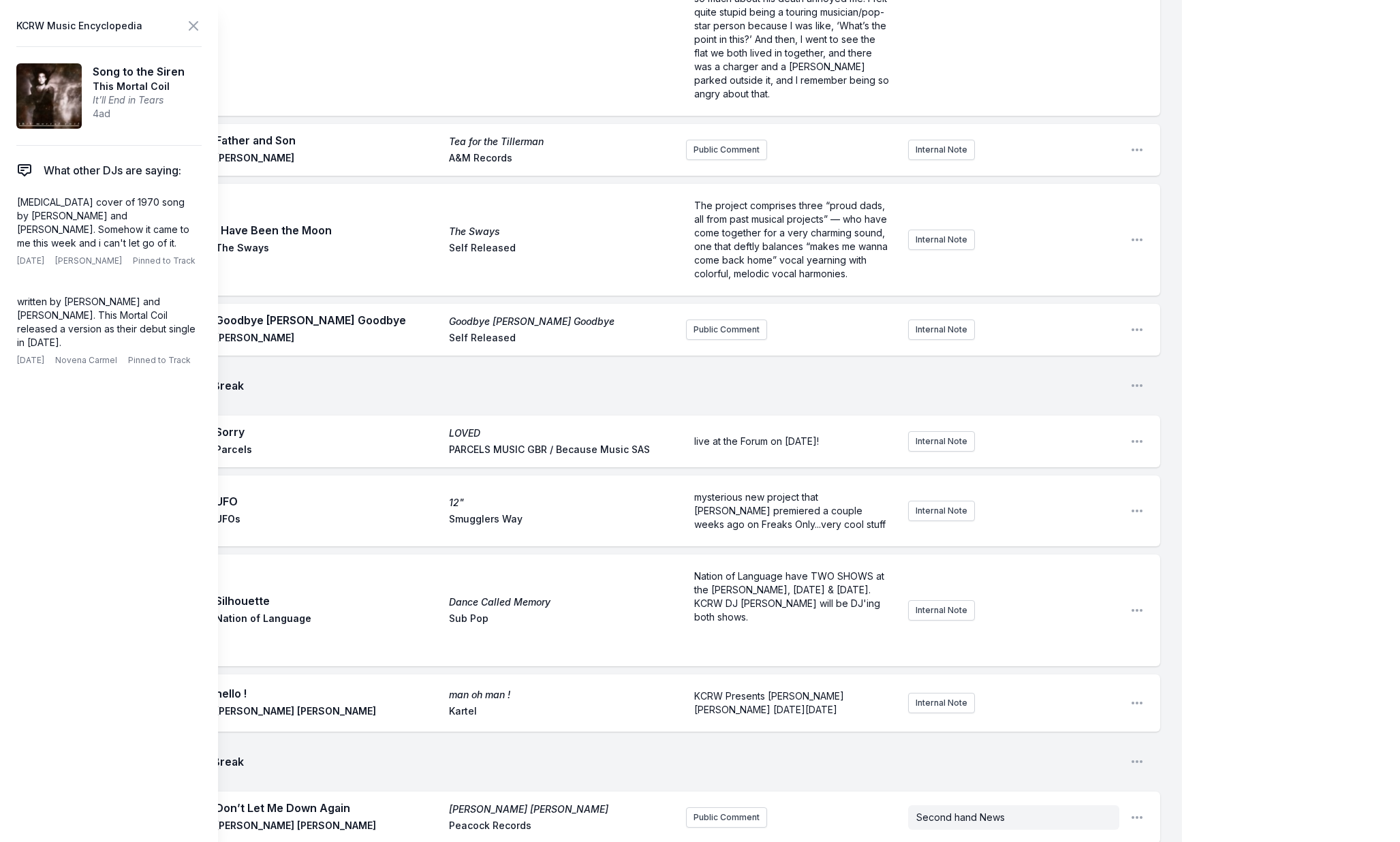
scroll to position [2475, 0]
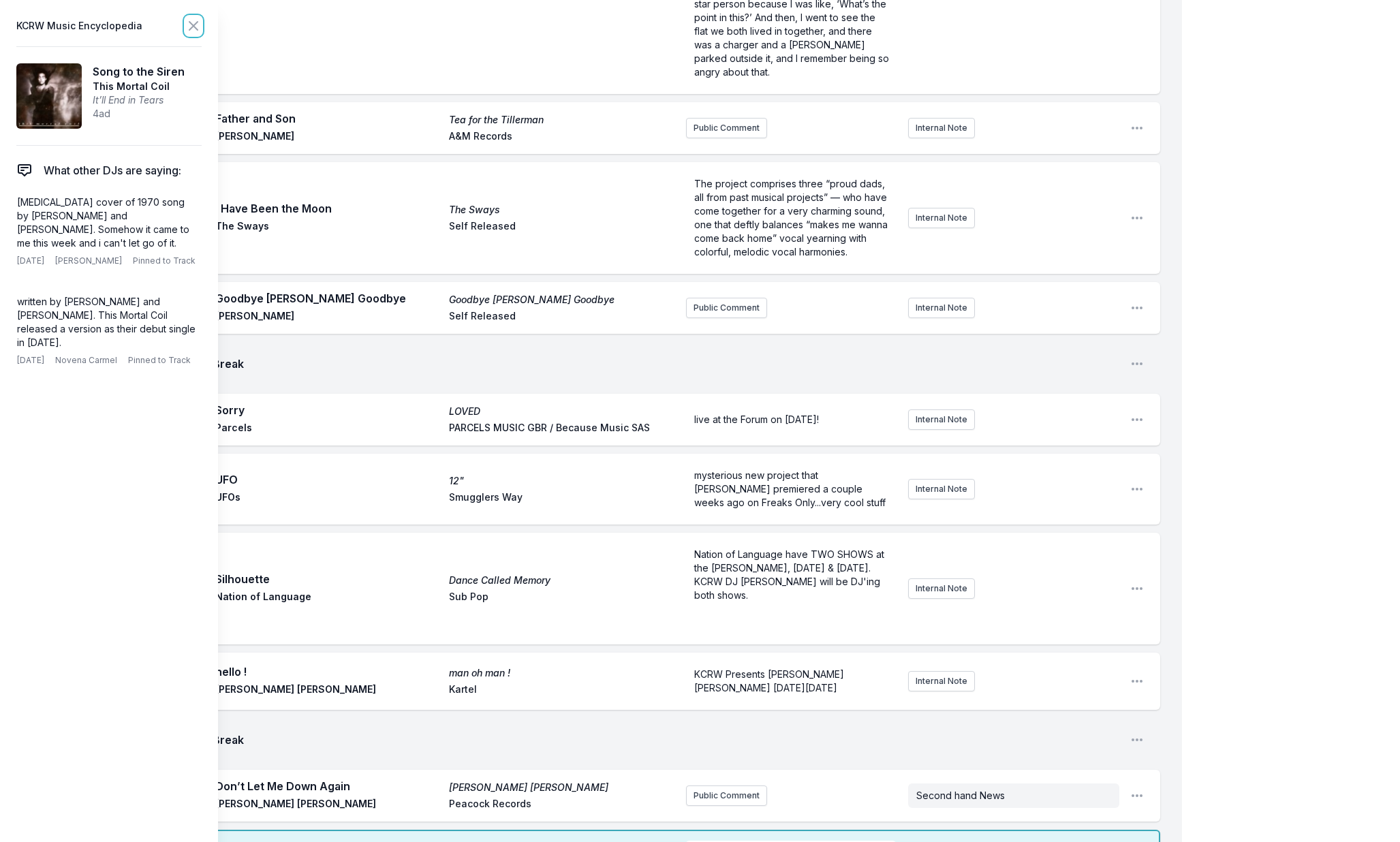
drag, startPoint x: 198, startPoint y: 25, endPoint x: 201, endPoint y: 162, distance: 137.0
click at [198, 25] on icon at bounding box center [193, 26] width 16 height 16
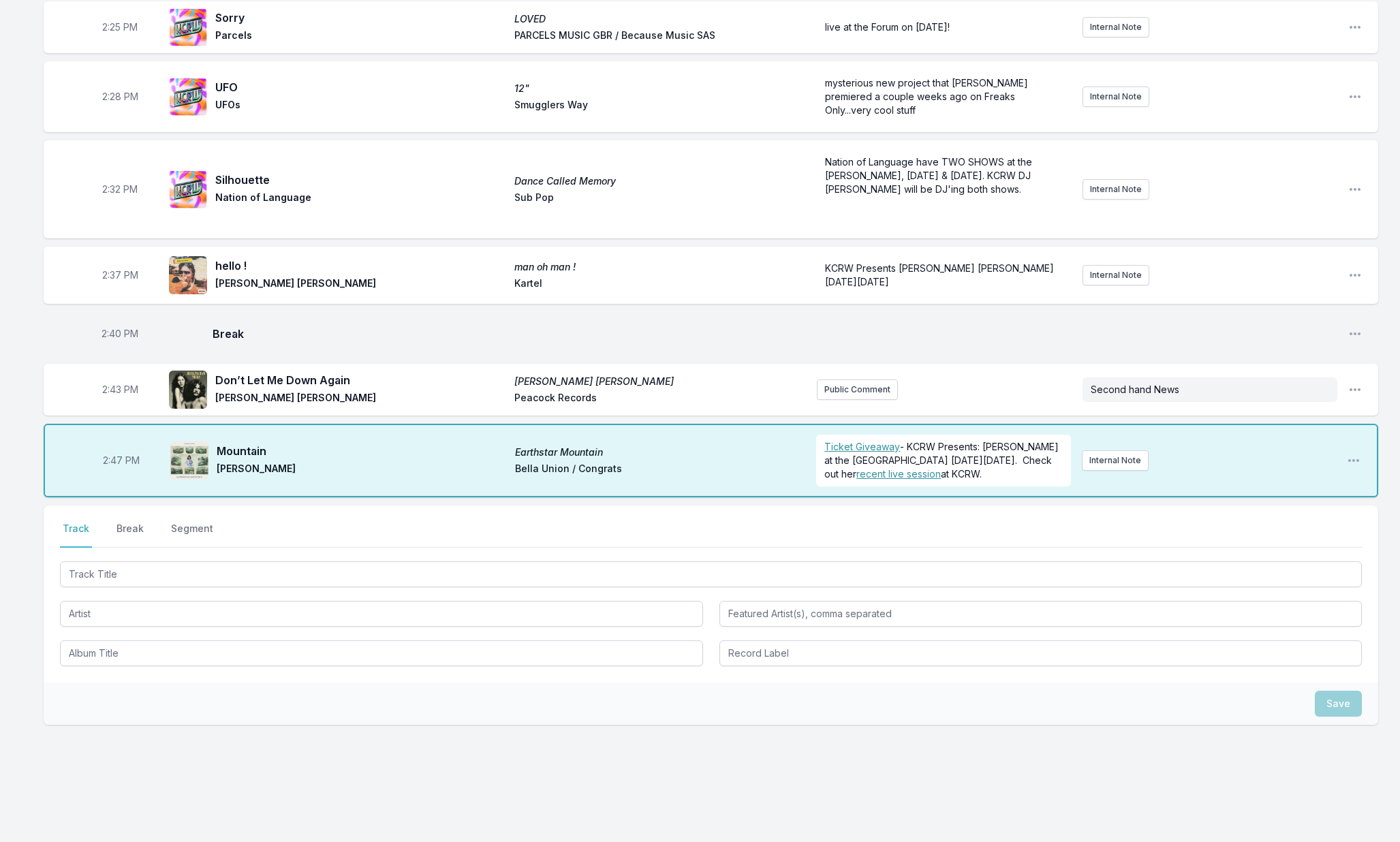
scroll to position [2709, 0]
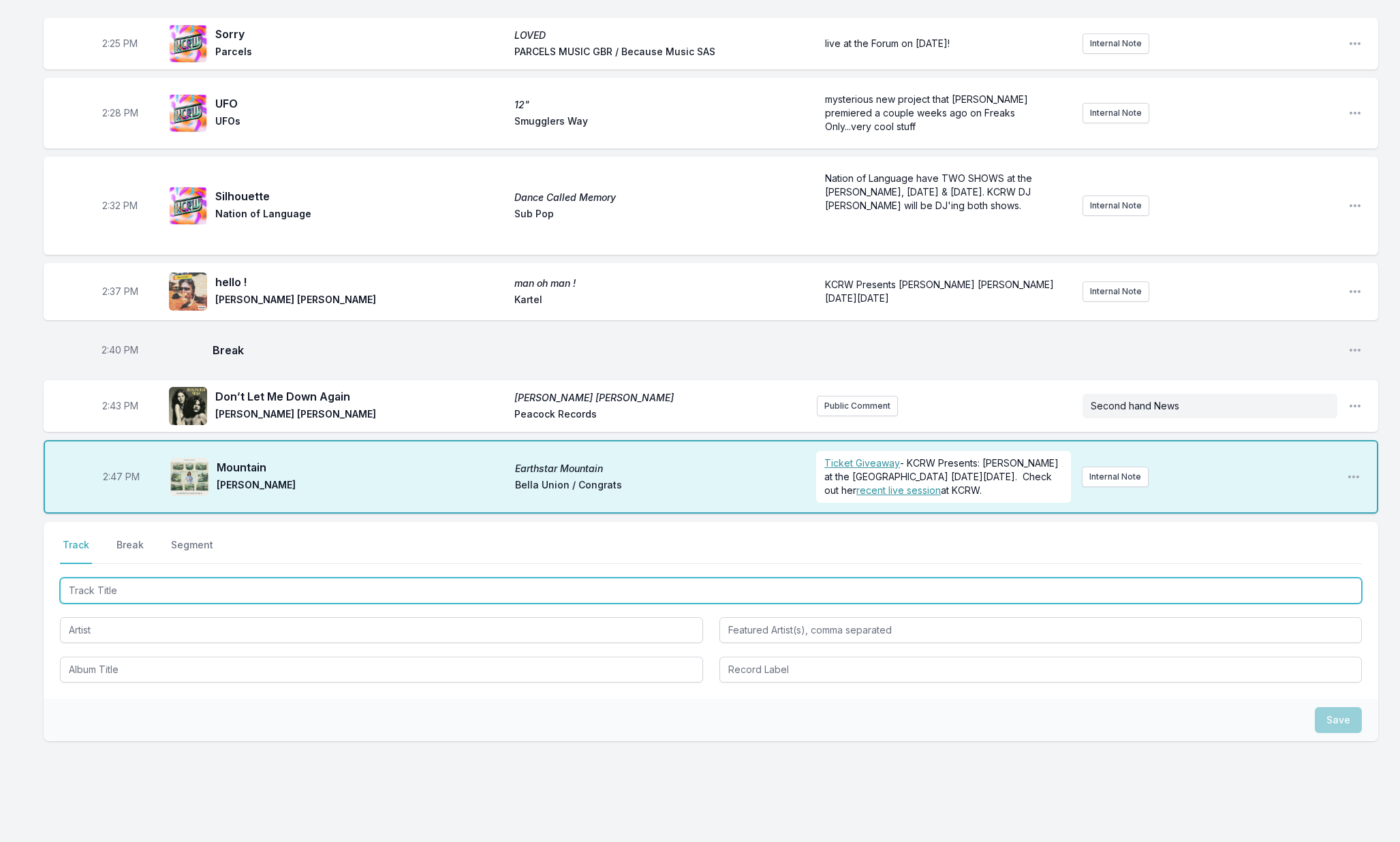
click at [142, 578] on input "Track Title" at bounding box center [711, 590] width 1302 height 26
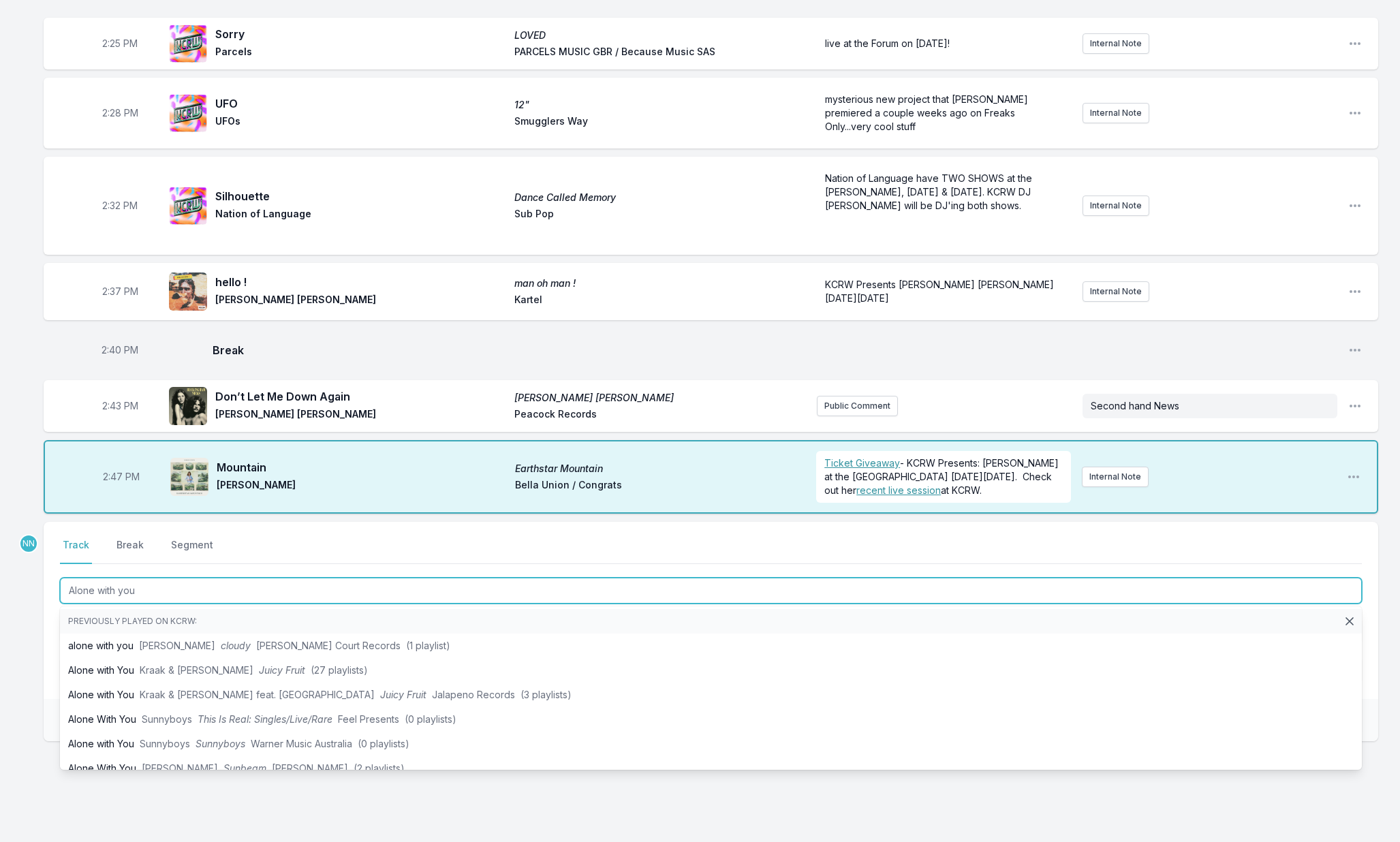
type input "Alone with you"
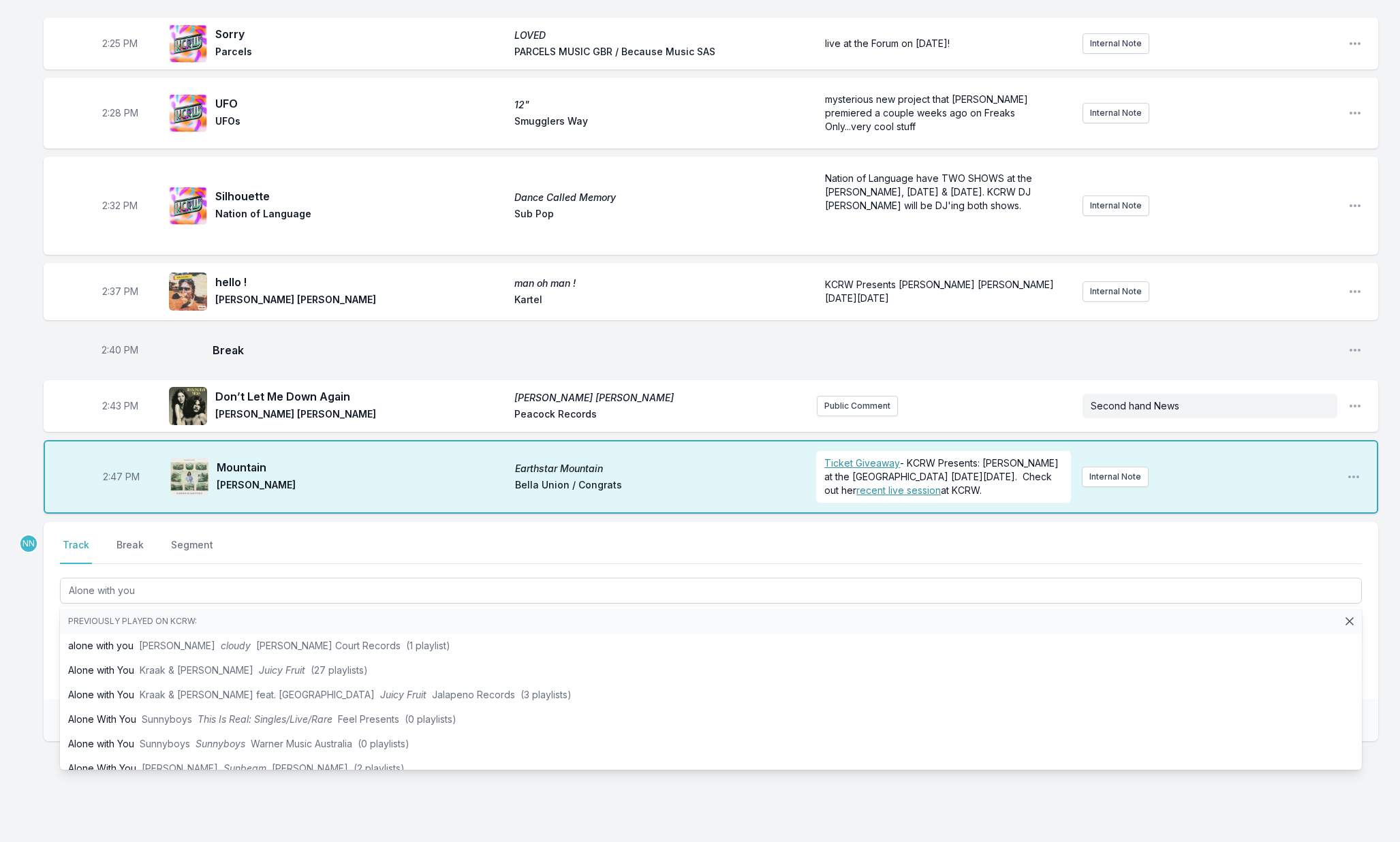
click at [45, 638] on div "Select a tab Track Break Segment Track Break Segment Alone with you Previously …" at bounding box center [711, 610] width 1335 height 177
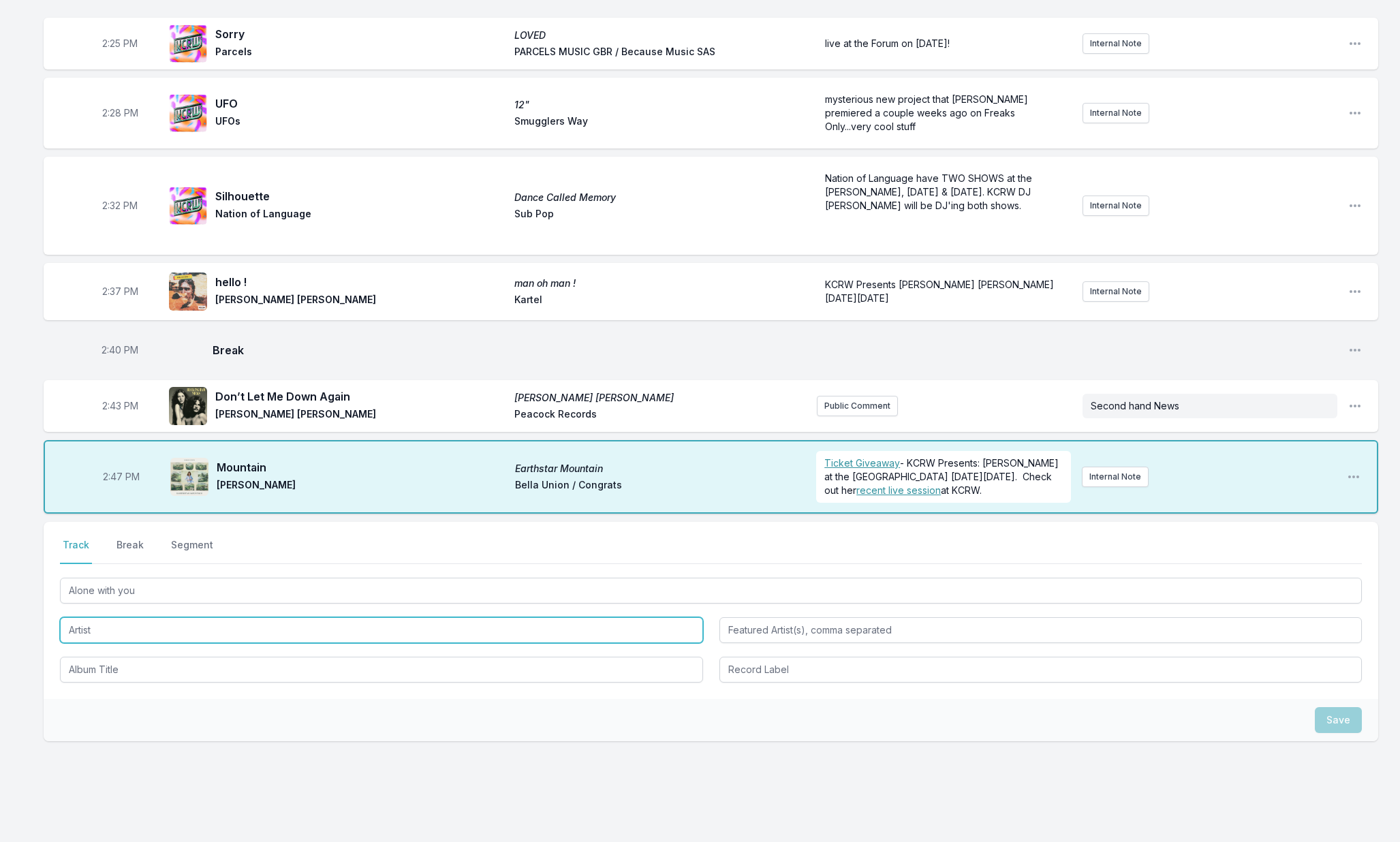
click at [99, 617] on input "Artist" at bounding box center [381, 630] width 643 height 26
type input "Harrison Kipner"
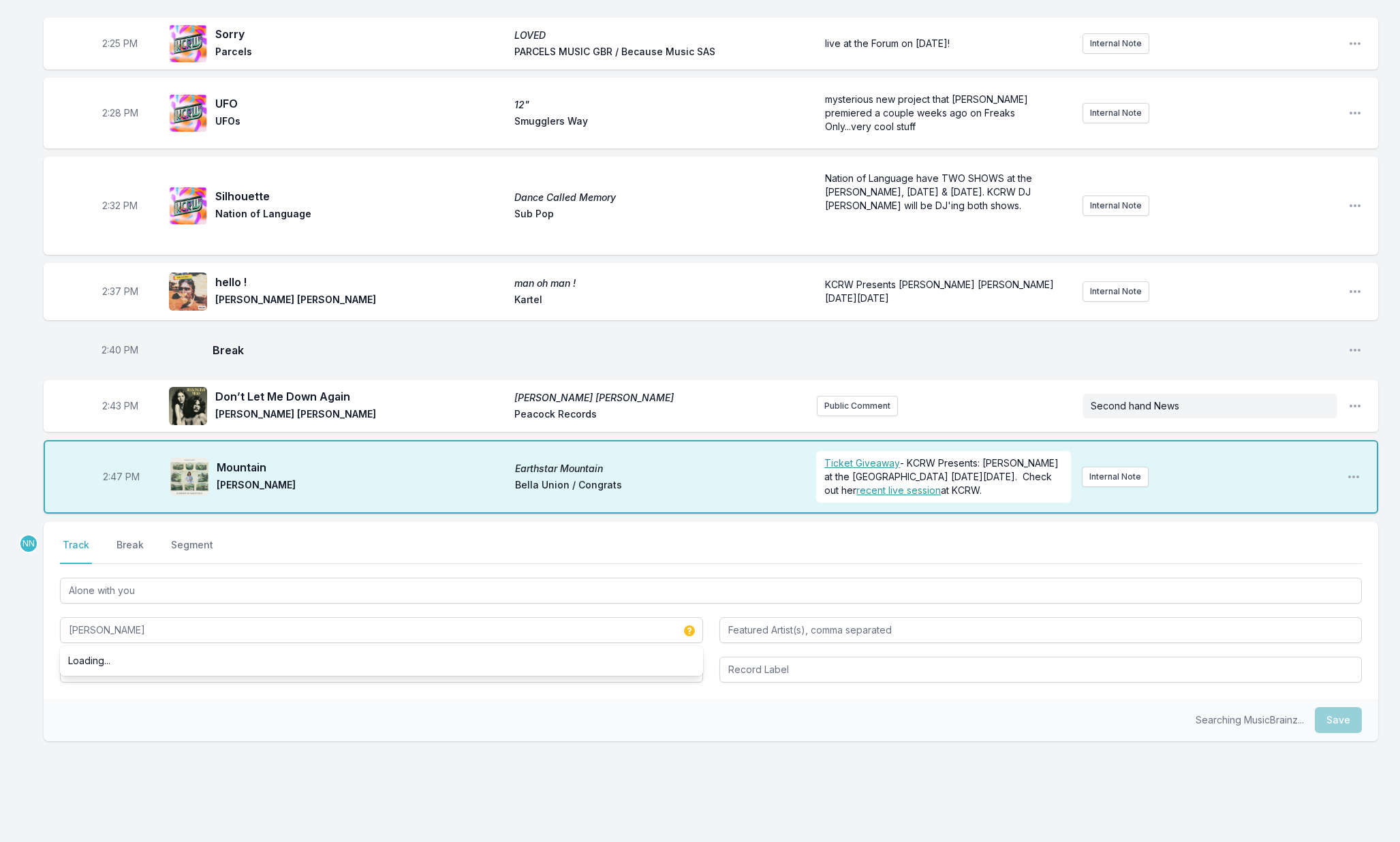
click at [60, 648] on div "Loading..." at bounding box center [381, 661] width 643 height 25
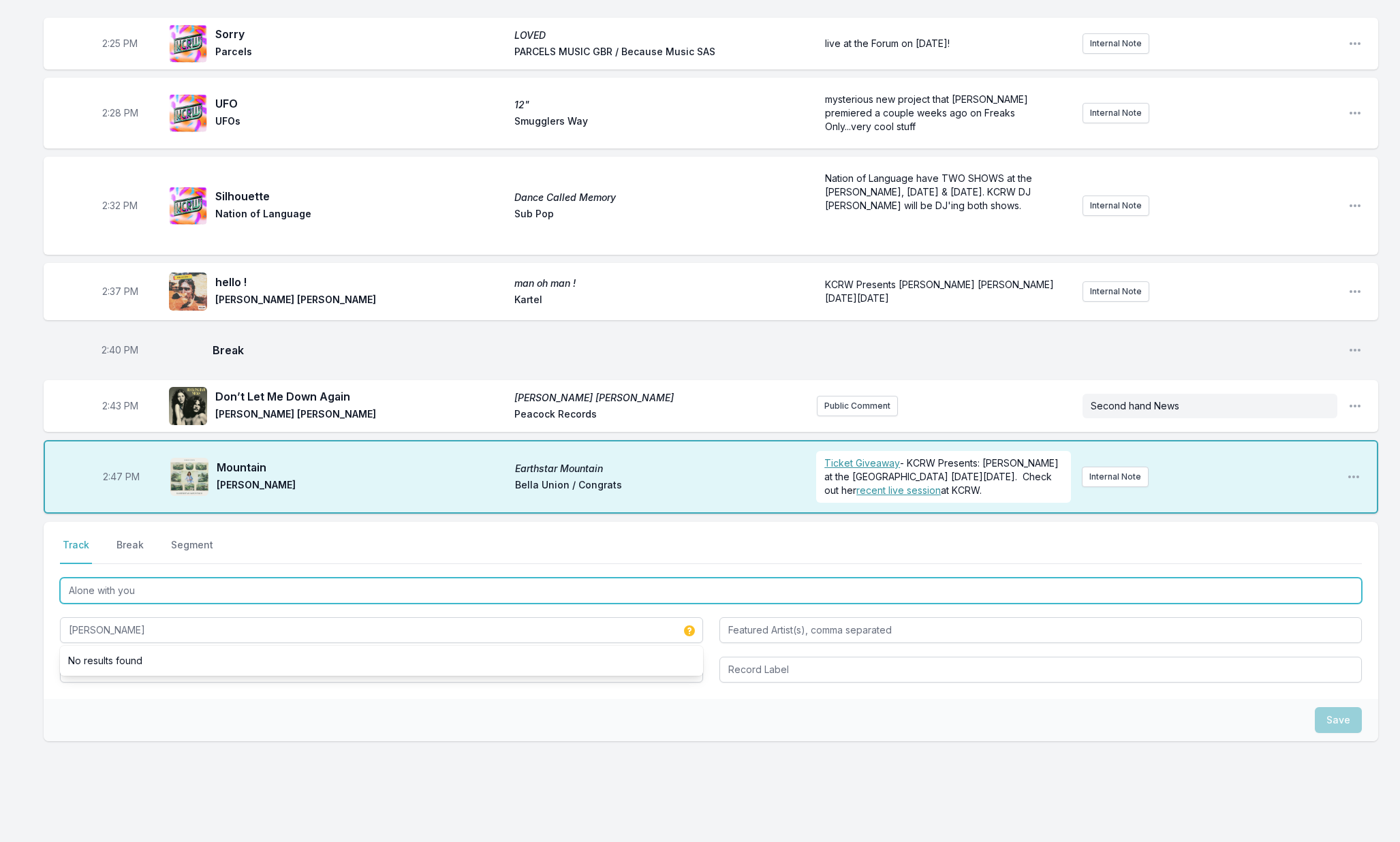
click at [97, 586] on input "Alone with you" at bounding box center [711, 590] width 1302 height 26
click at [99, 583] on input "Alone with you" at bounding box center [711, 590] width 1302 height 26
click at [99, 582] on input "Alone with you" at bounding box center [711, 590] width 1302 height 26
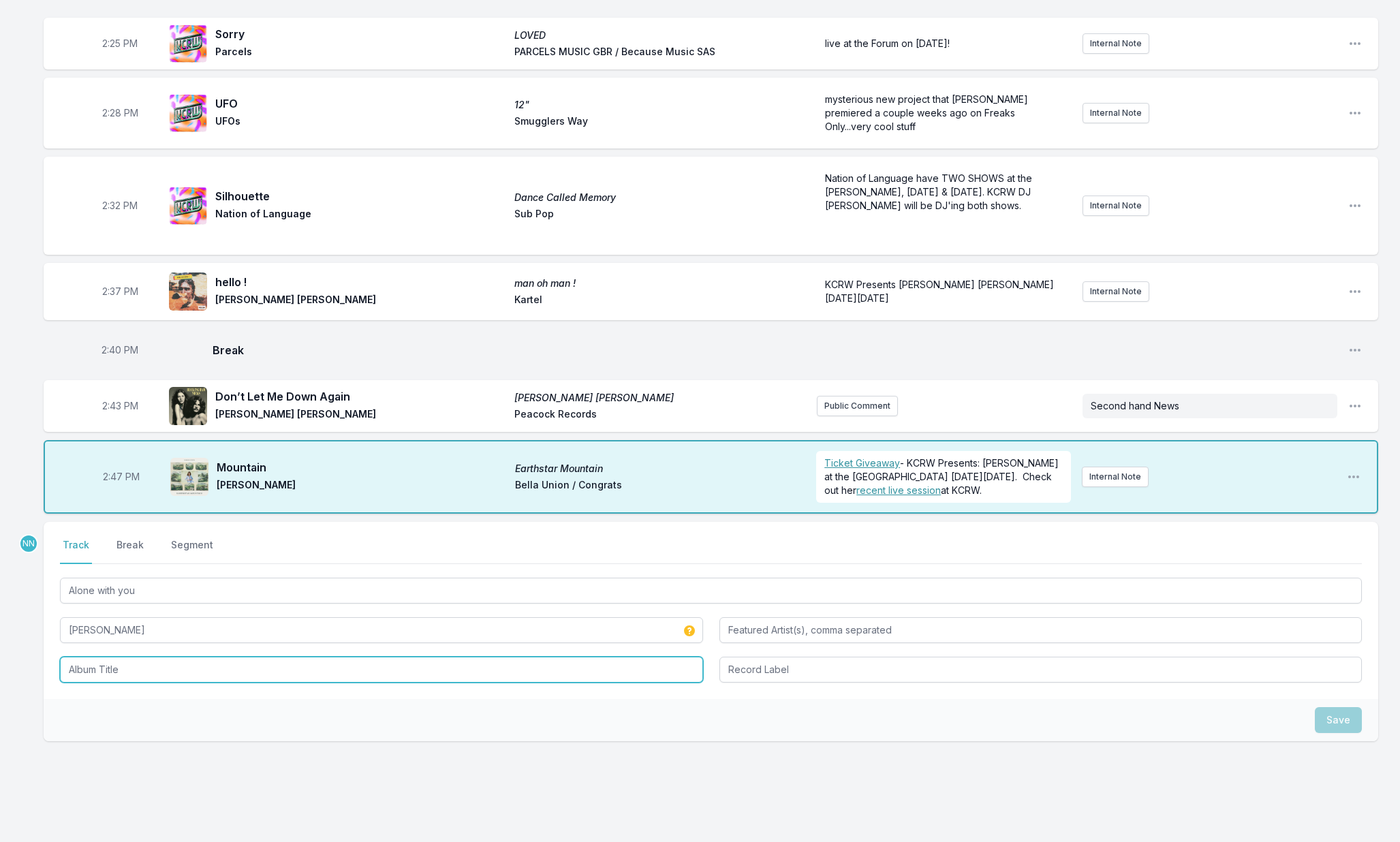
click at [83, 659] on input "Album Title" at bounding box center [381, 669] width 643 height 26
paste input "Alone with you"
type input "Alone with you"
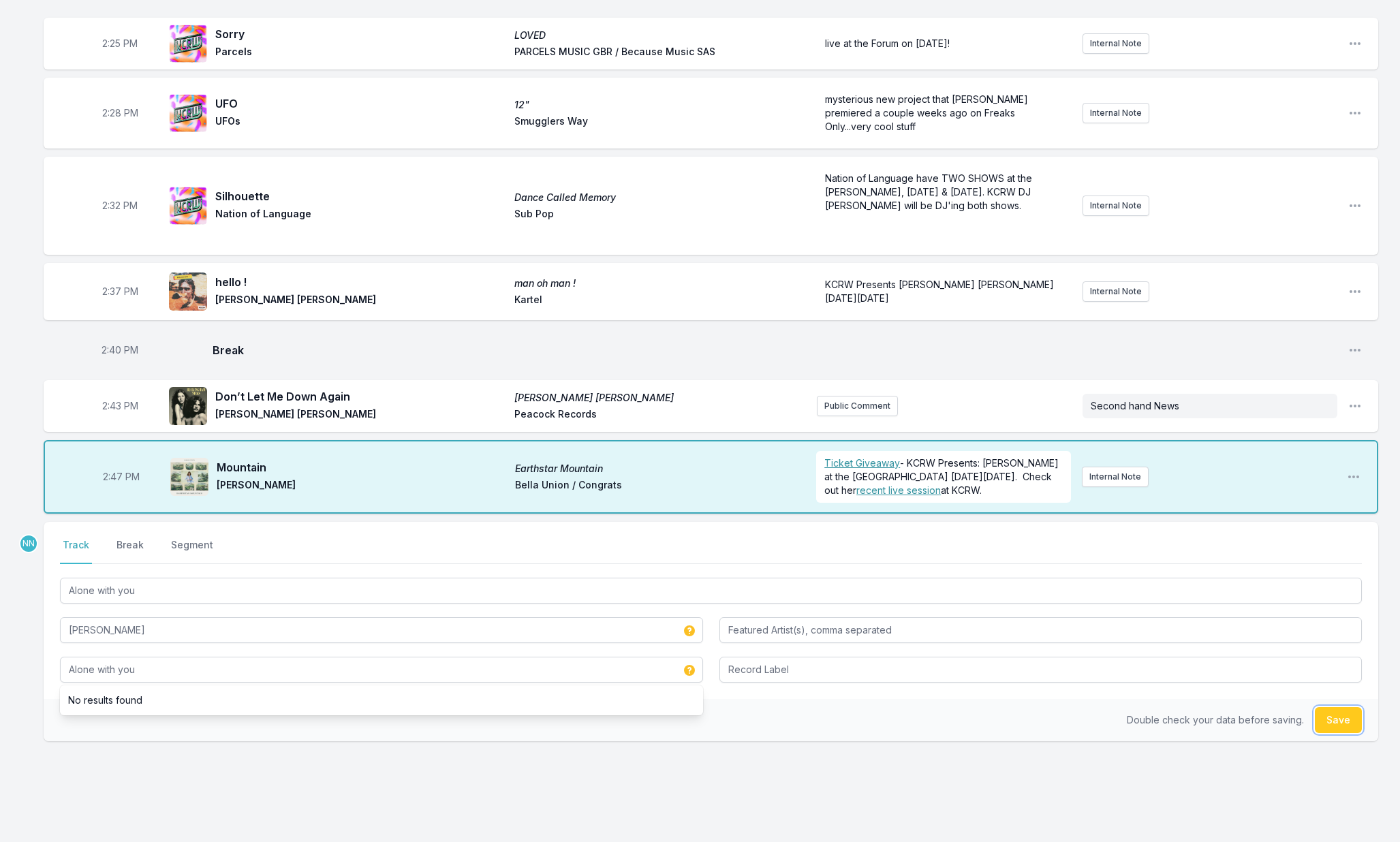
drag, startPoint x: 1331, startPoint y: 705, endPoint x: 1260, endPoint y: 621, distance: 110.0
click at [1331, 707] on button "Save" at bounding box center [1338, 719] width 47 height 26
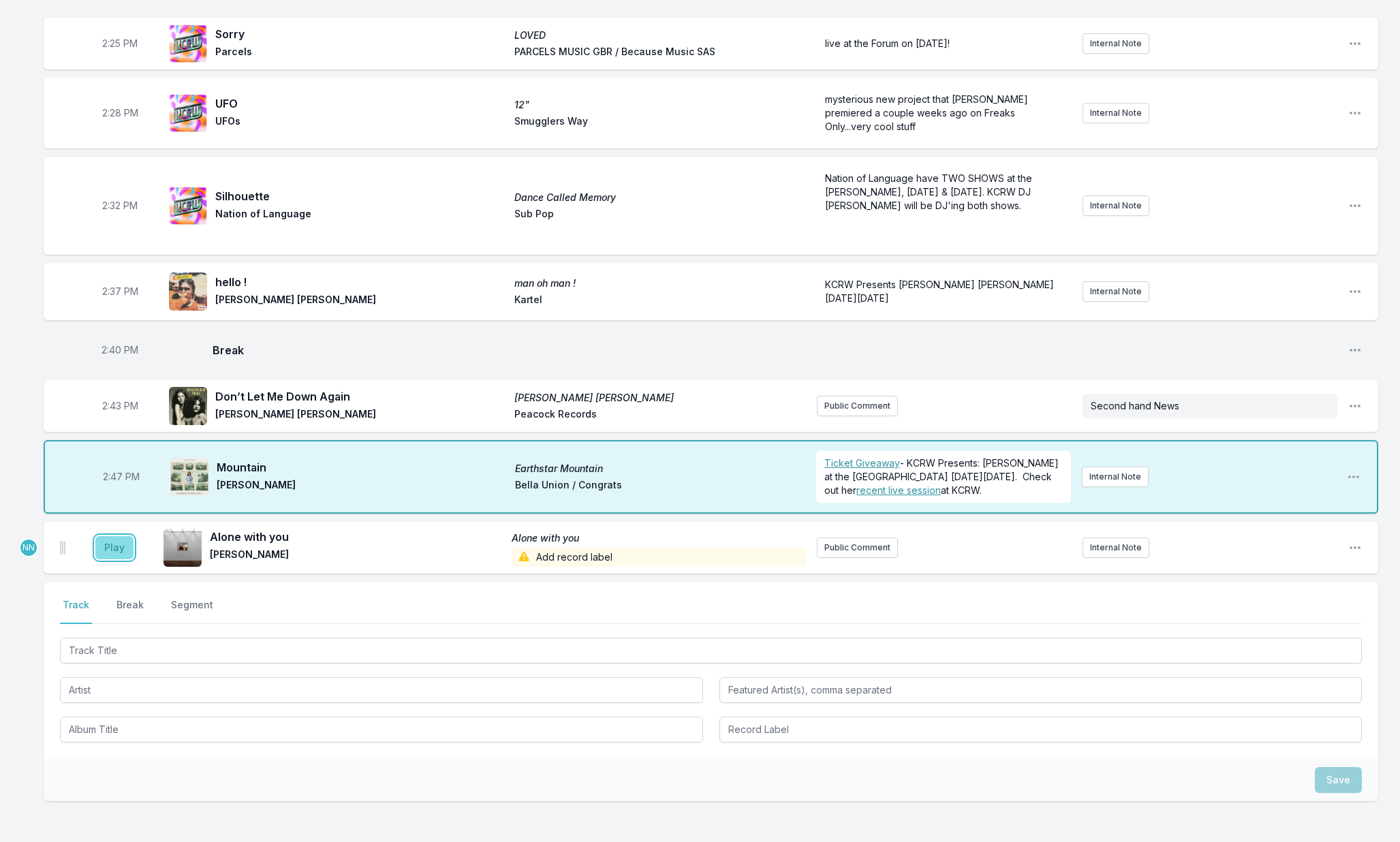
click at [117, 536] on button "Play" at bounding box center [114, 547] width 38 height 23
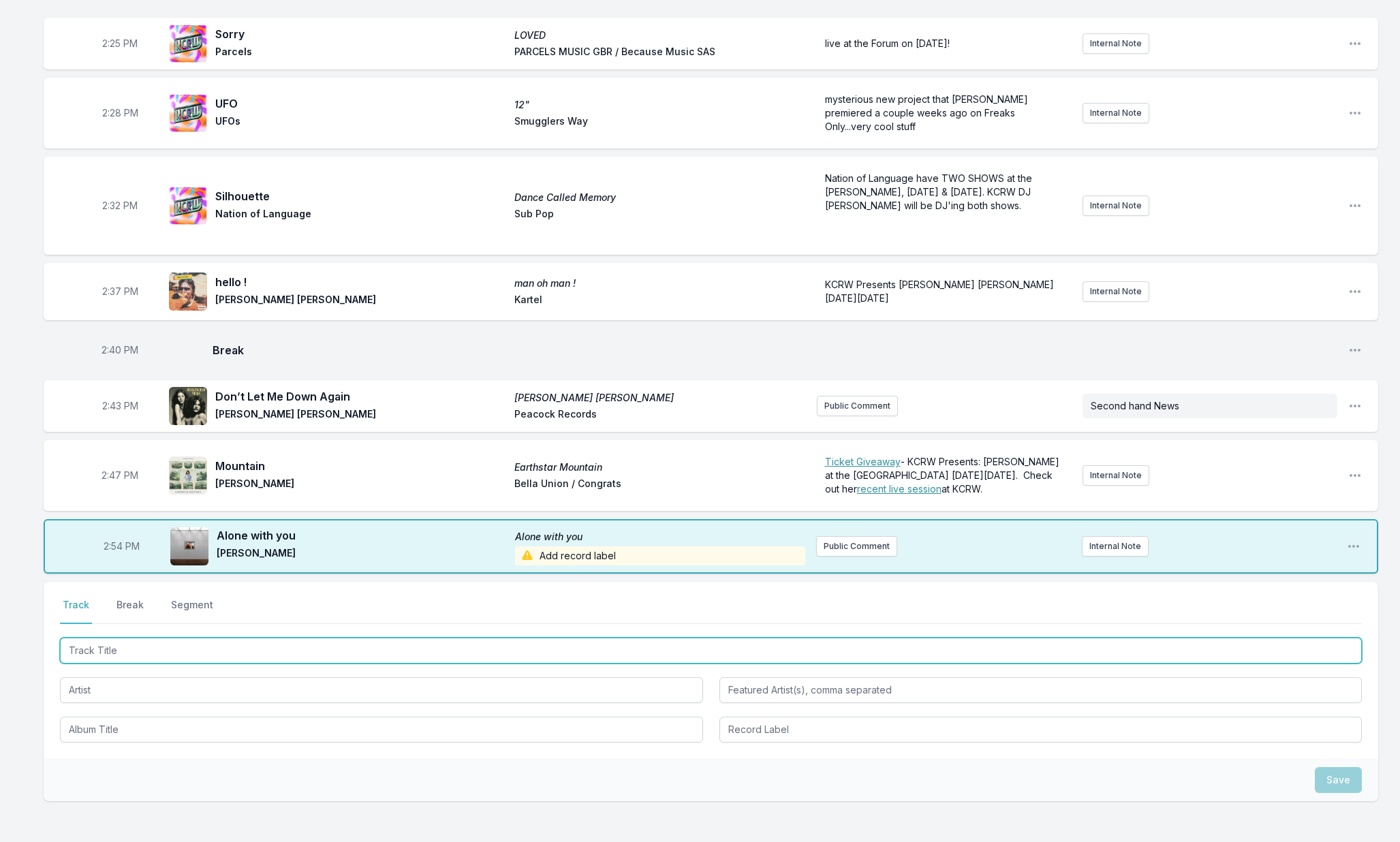
click at [135, 645] on input "Track Title" at bounding box center [711, 650] width 1302 height 26
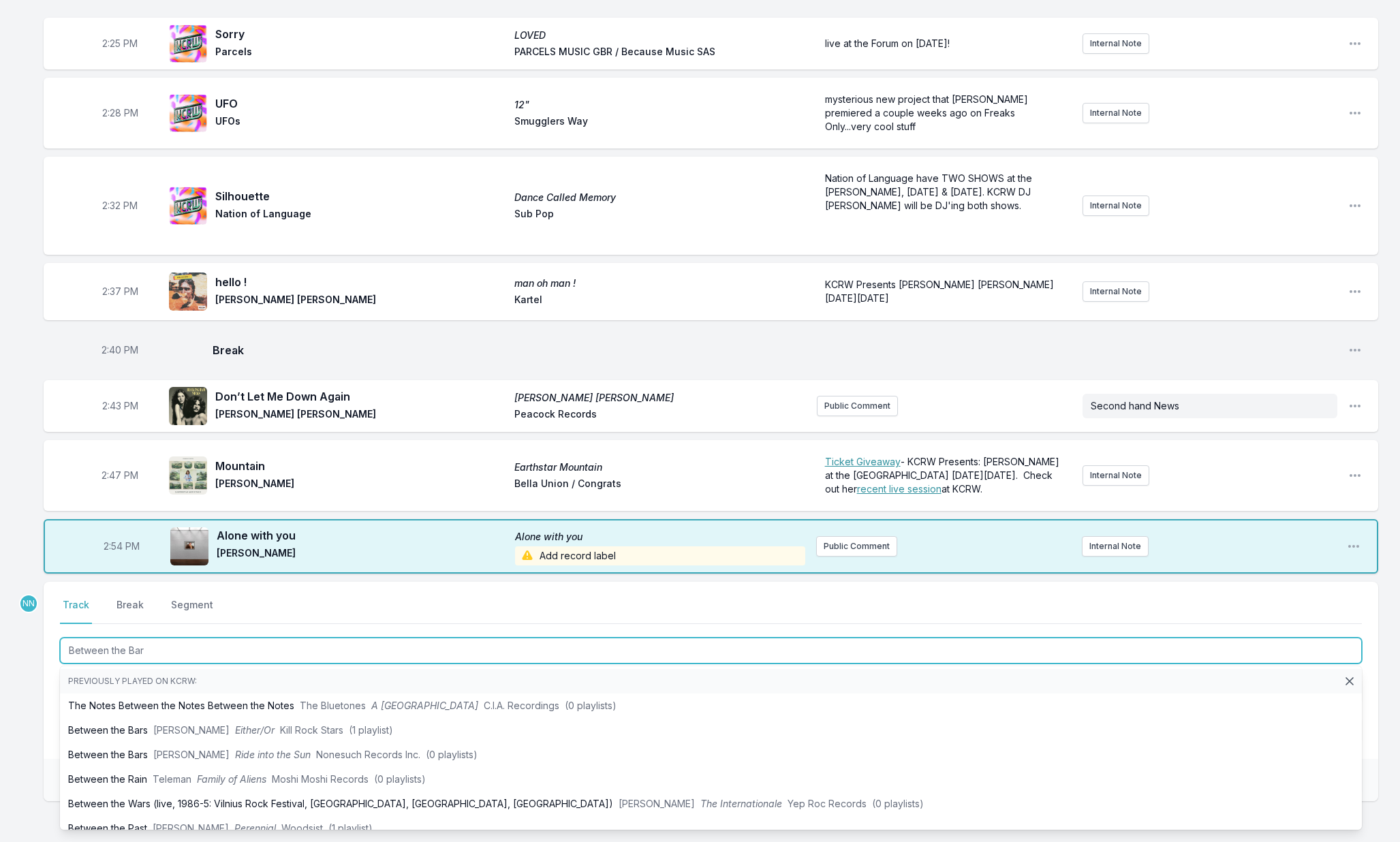
type input "Between the Bars"
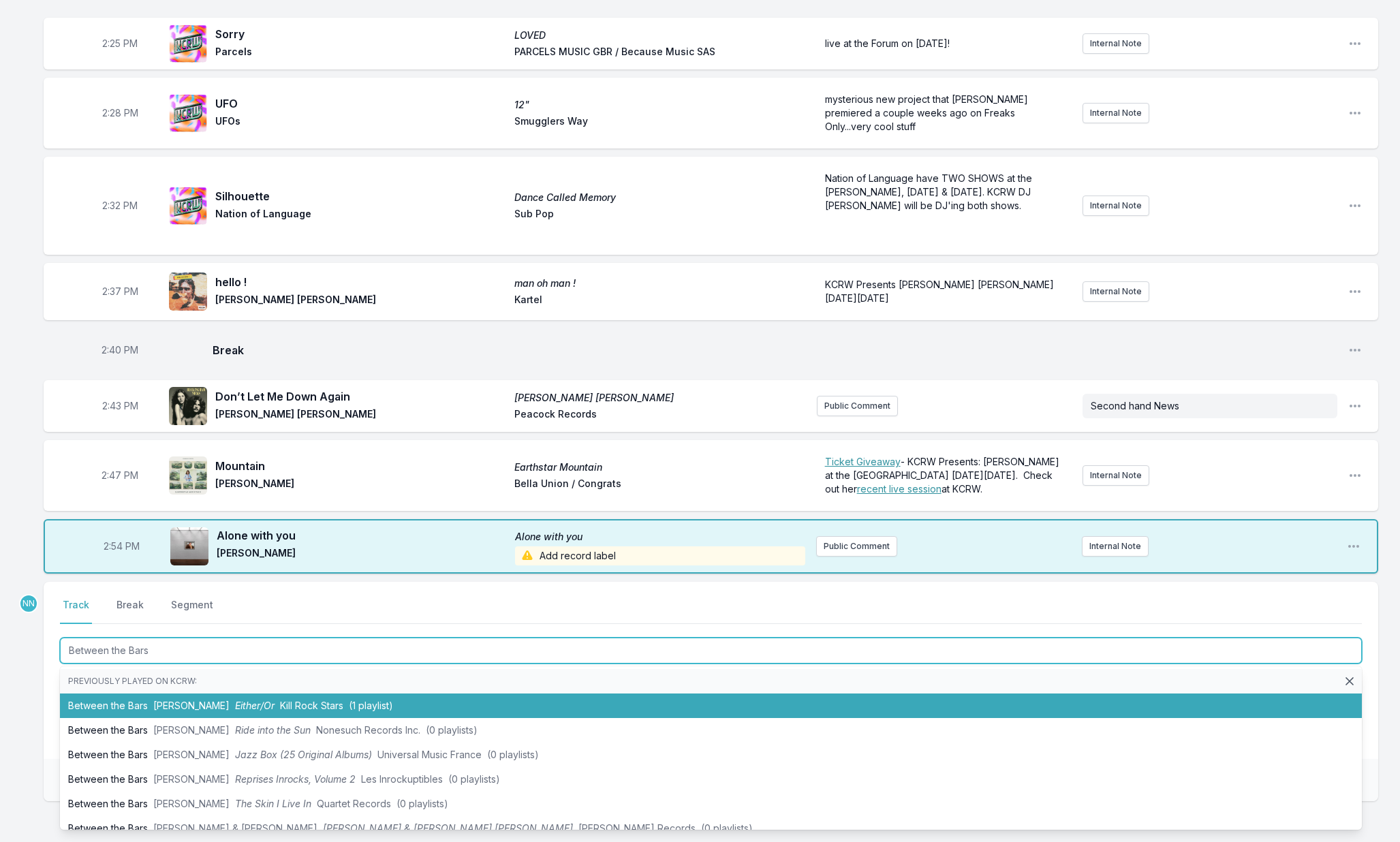
click at [184, 700] on span "Elliott Smith" at bounding box center [191, 705] width 76 height 11
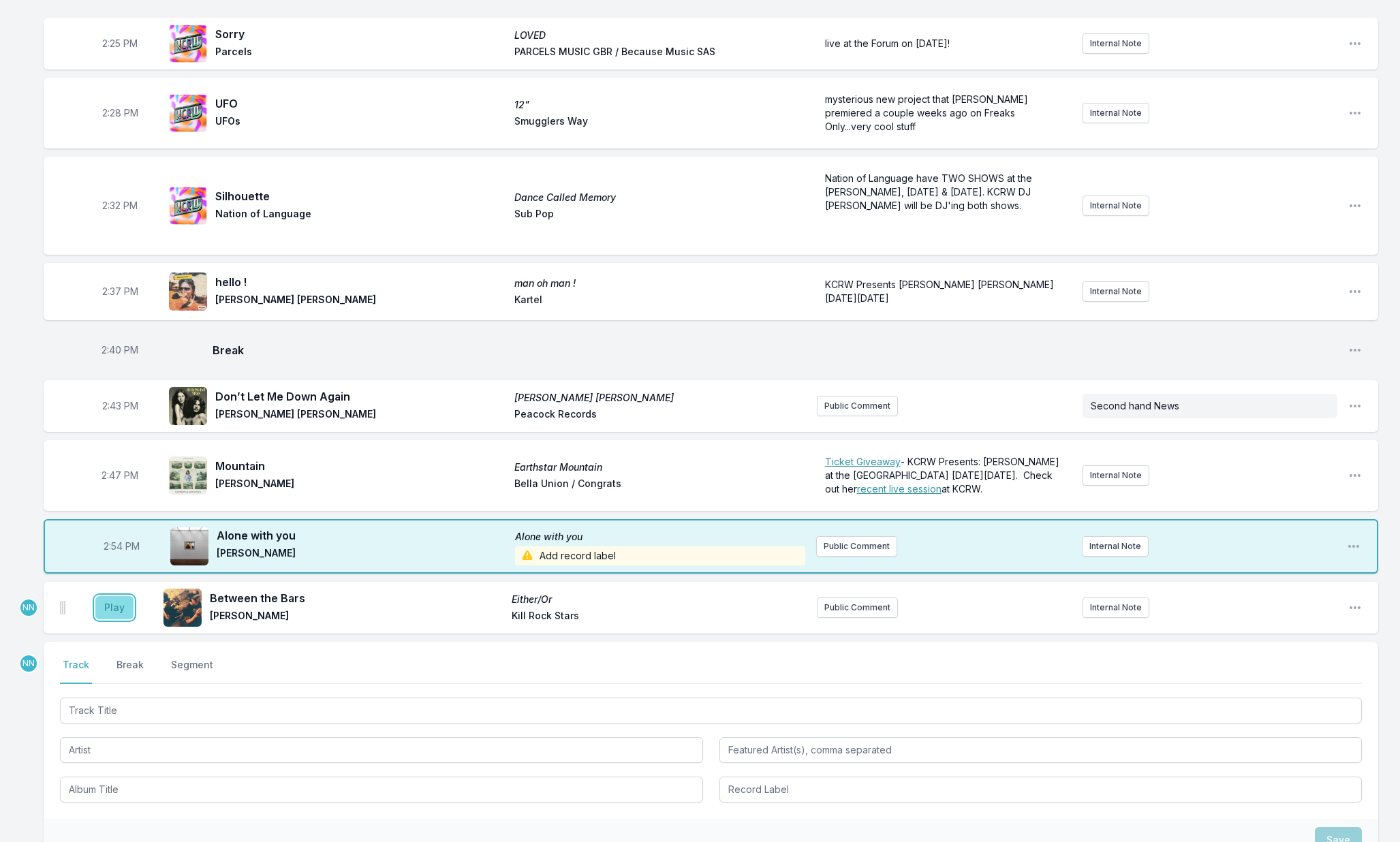
click at [114, 599] on button "Play" at bounding box center [114, 608] width 38 height 23
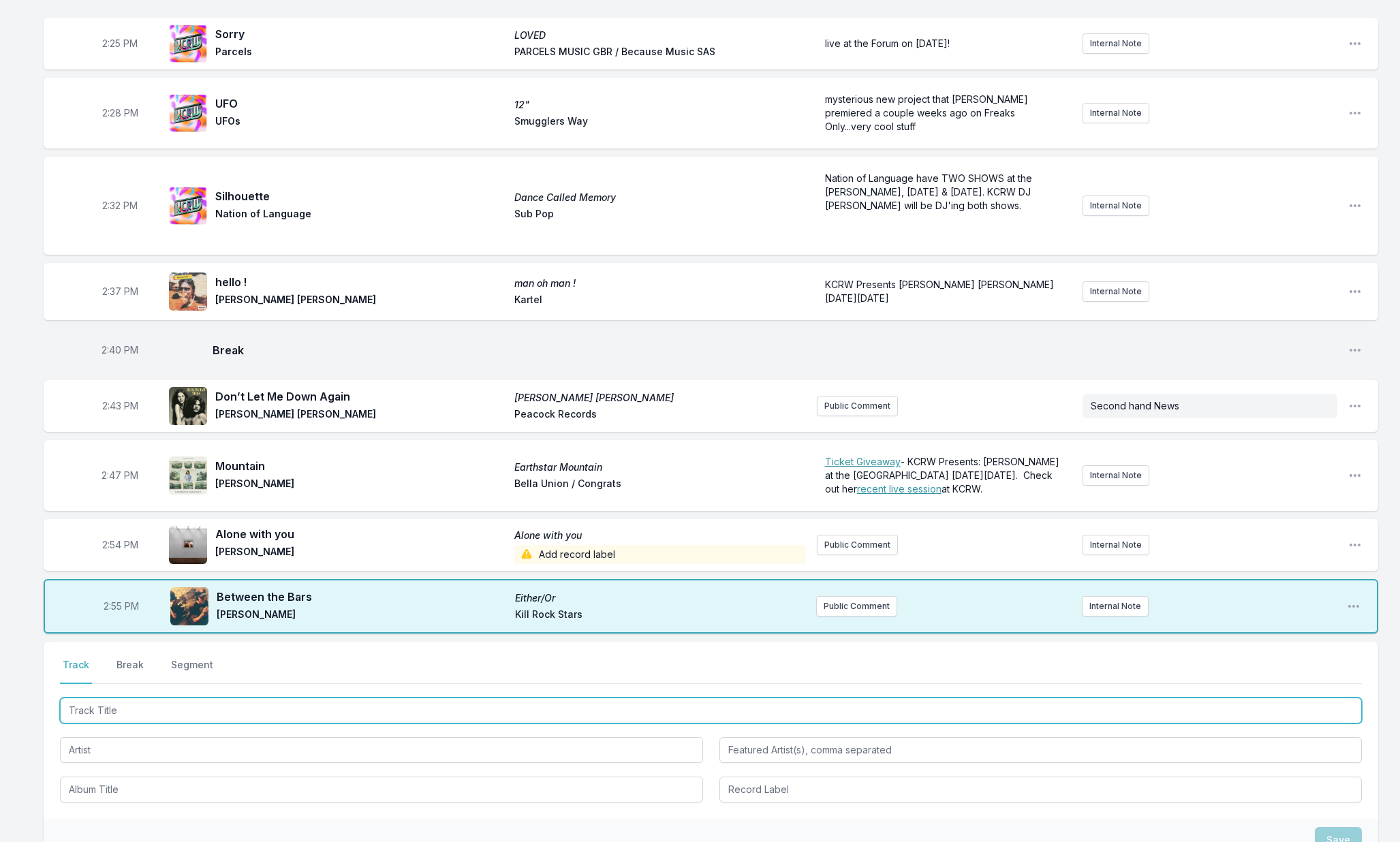
drag, startPoint x: 135, startPoint y: 692, endPoint x: 179, endPoint y: 670, distance: 49.2
click at [137, 697] on input "Track Title" at bounding box center [711, 709] width 1302 height 26
type input "Mountain Song"
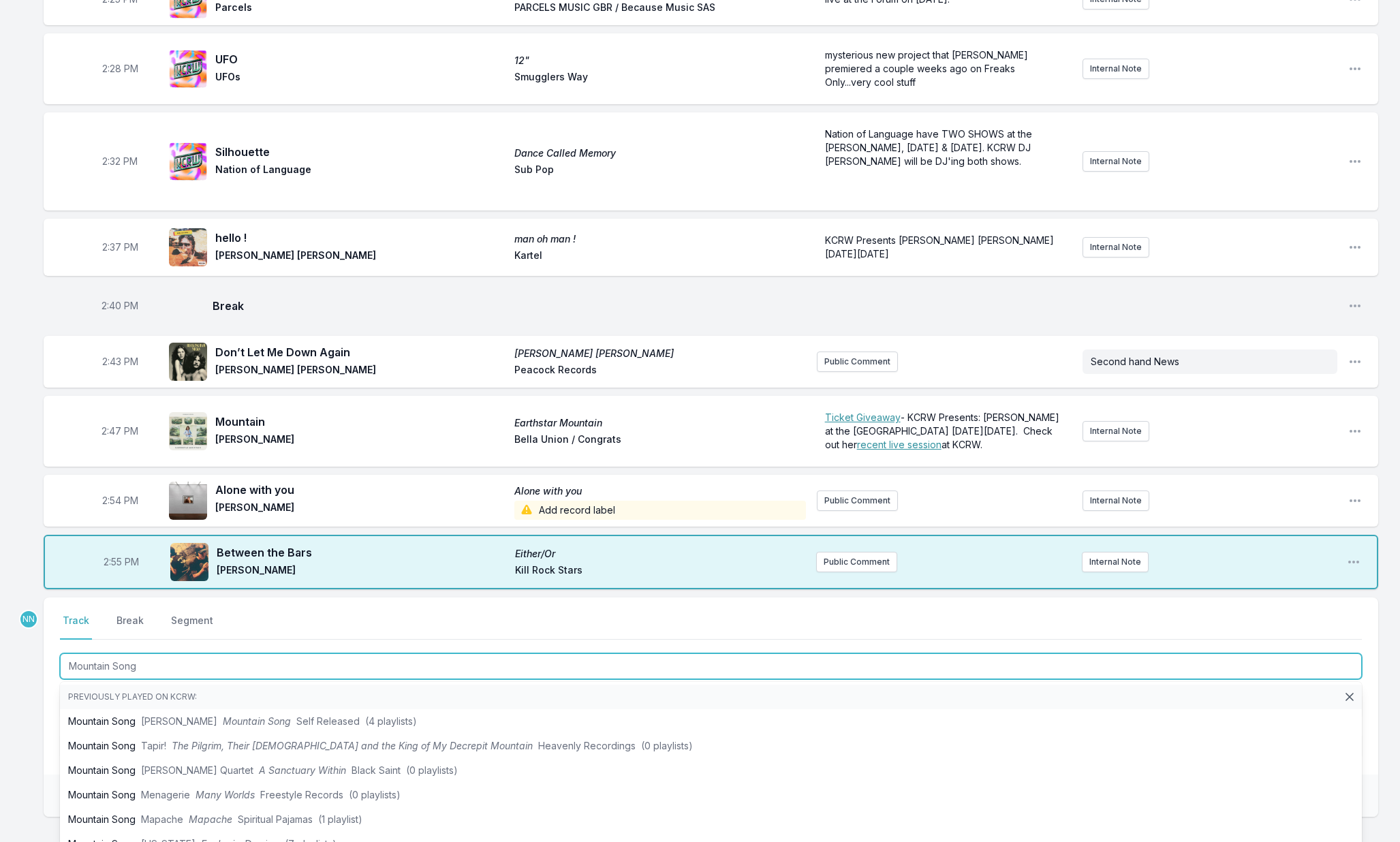
scroll to position [2765, 0]
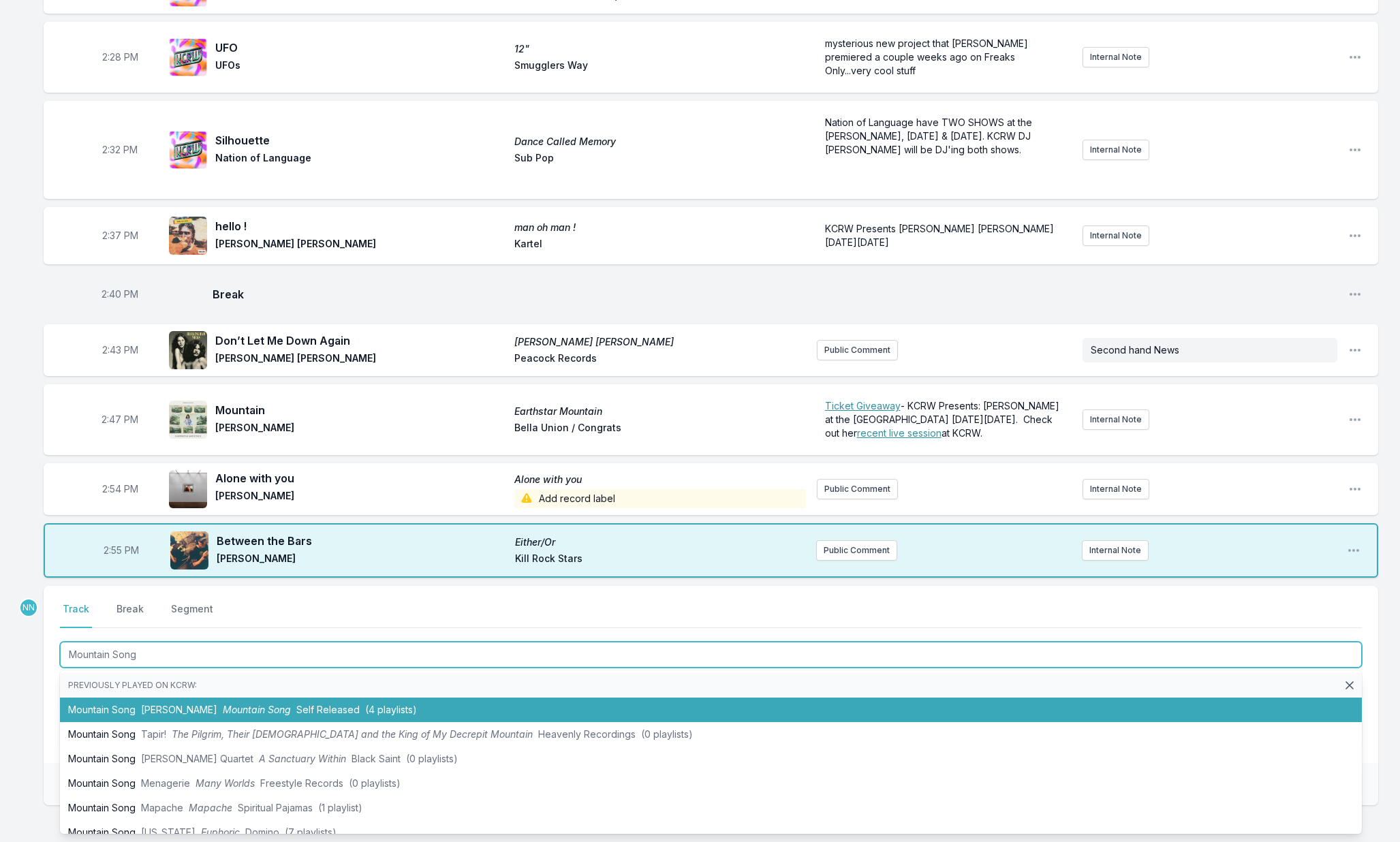
click at [223, 703] on span "Mountain Song" at bounding box center [257, 708] width 68 height 11
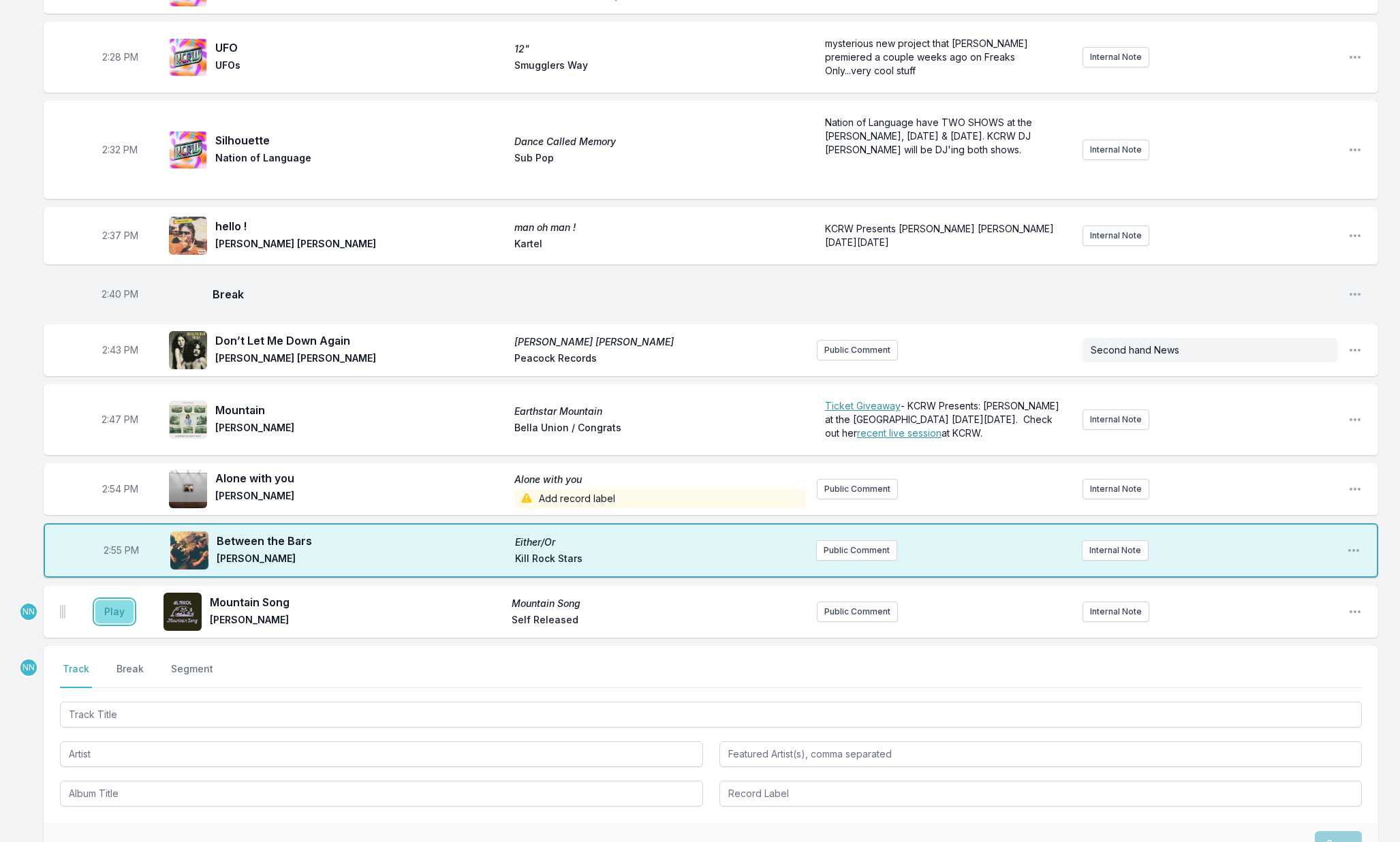
click at [123, 602] on button "Play" at bounding box center [114, 611] width 38 height 23
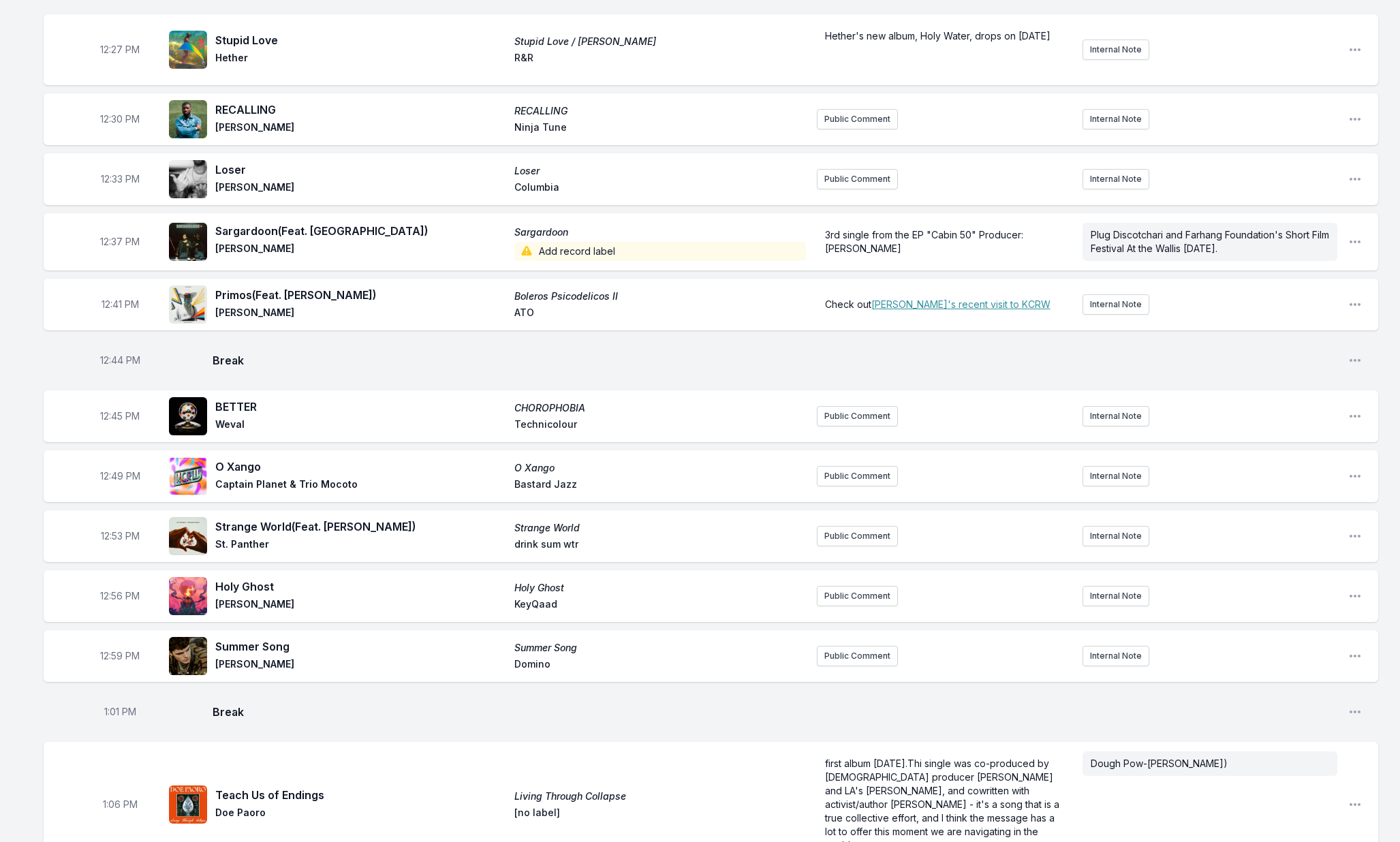
scroll to position [509, 0]
